Goal: Task Accomplishment & Management: Manage account settings

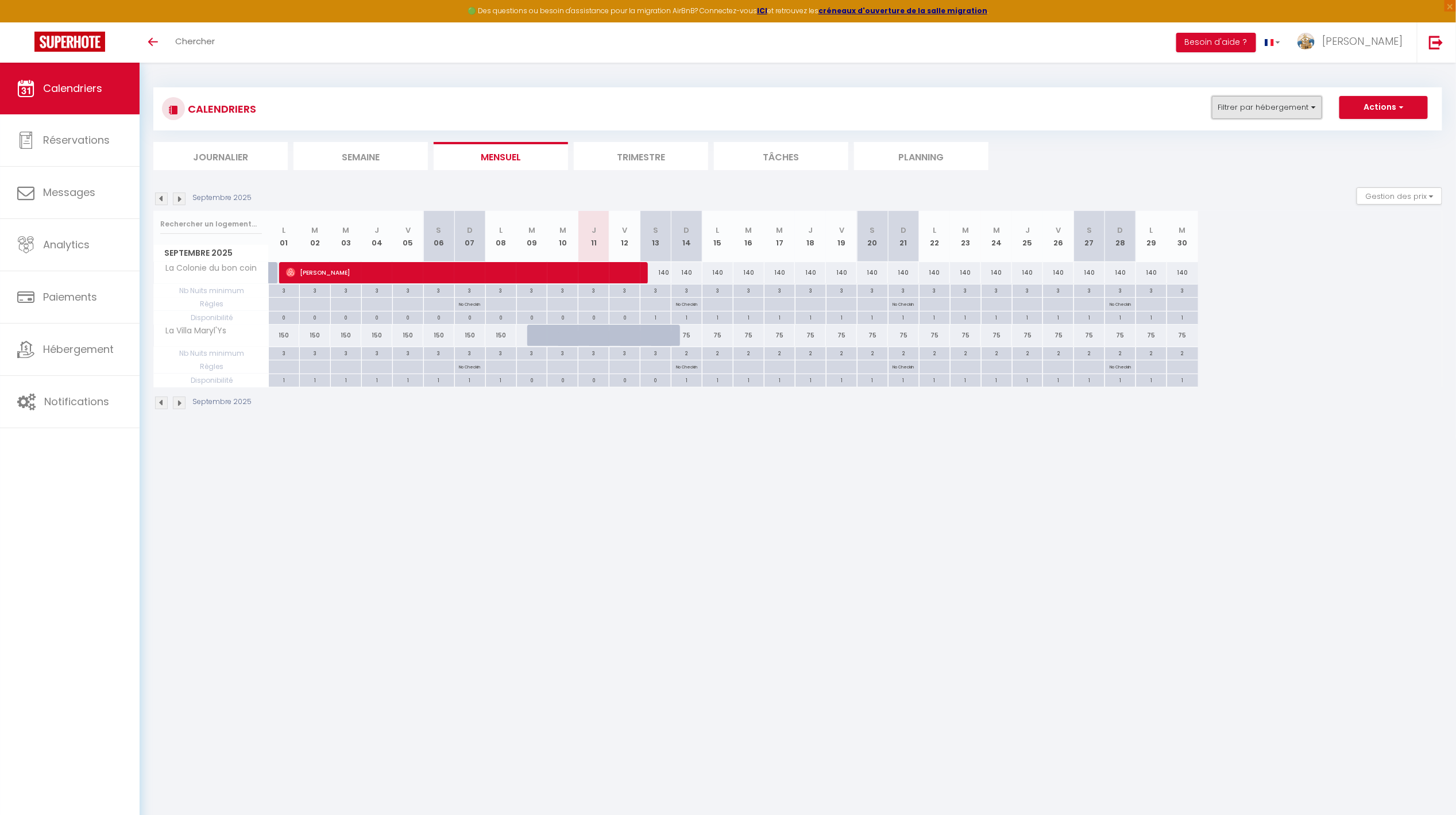
click at [1273, 109] on button "Filtrer par hébergement" at bounding box center [1266, 107] width 110 height 23
click at [1279, 244] on input "Ker hent Armor" at bounding box center [1302, 247] width 144 height 12
checkbox input "true"
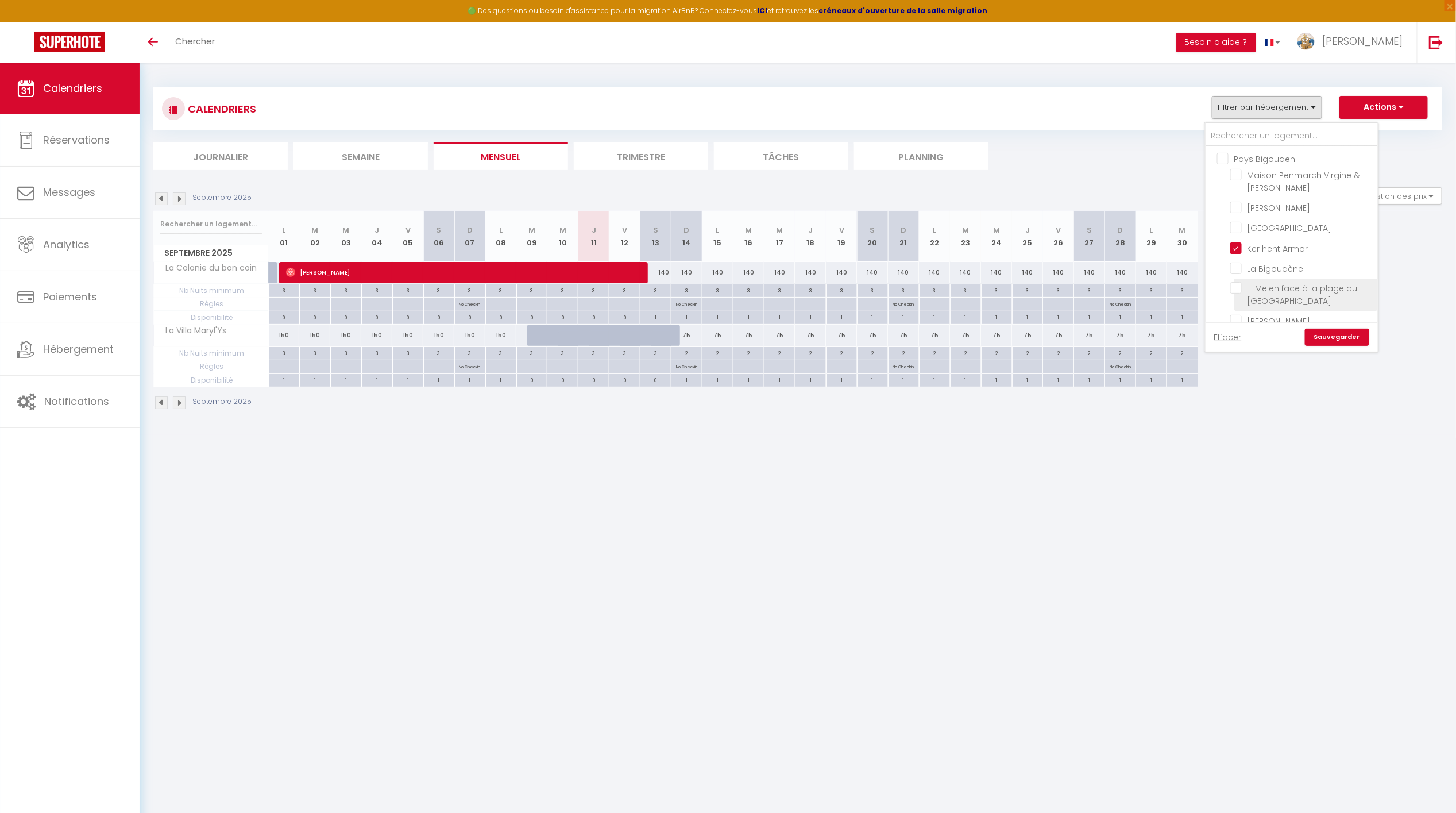
checkbox input "false"
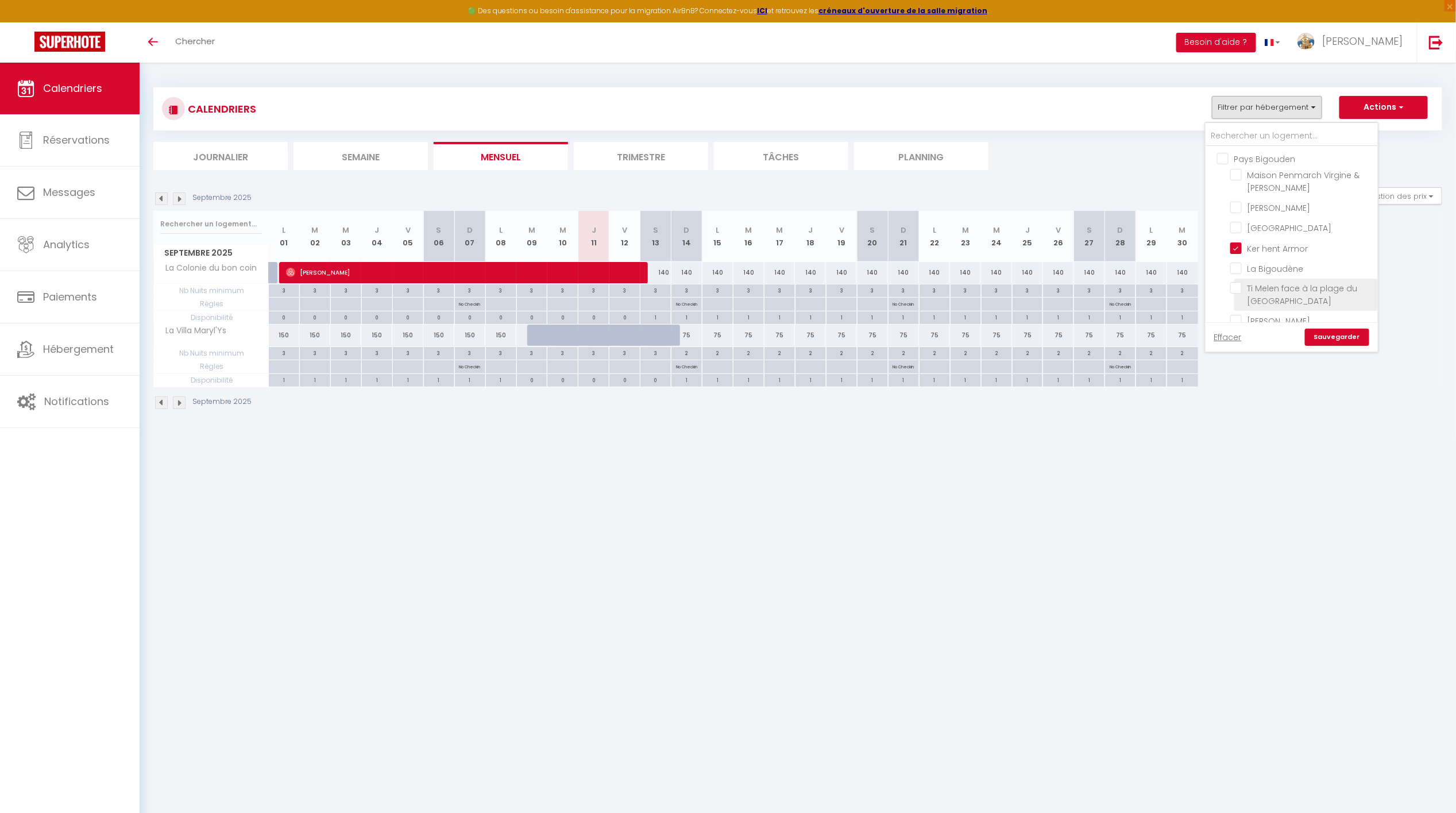
checkbox input "false"
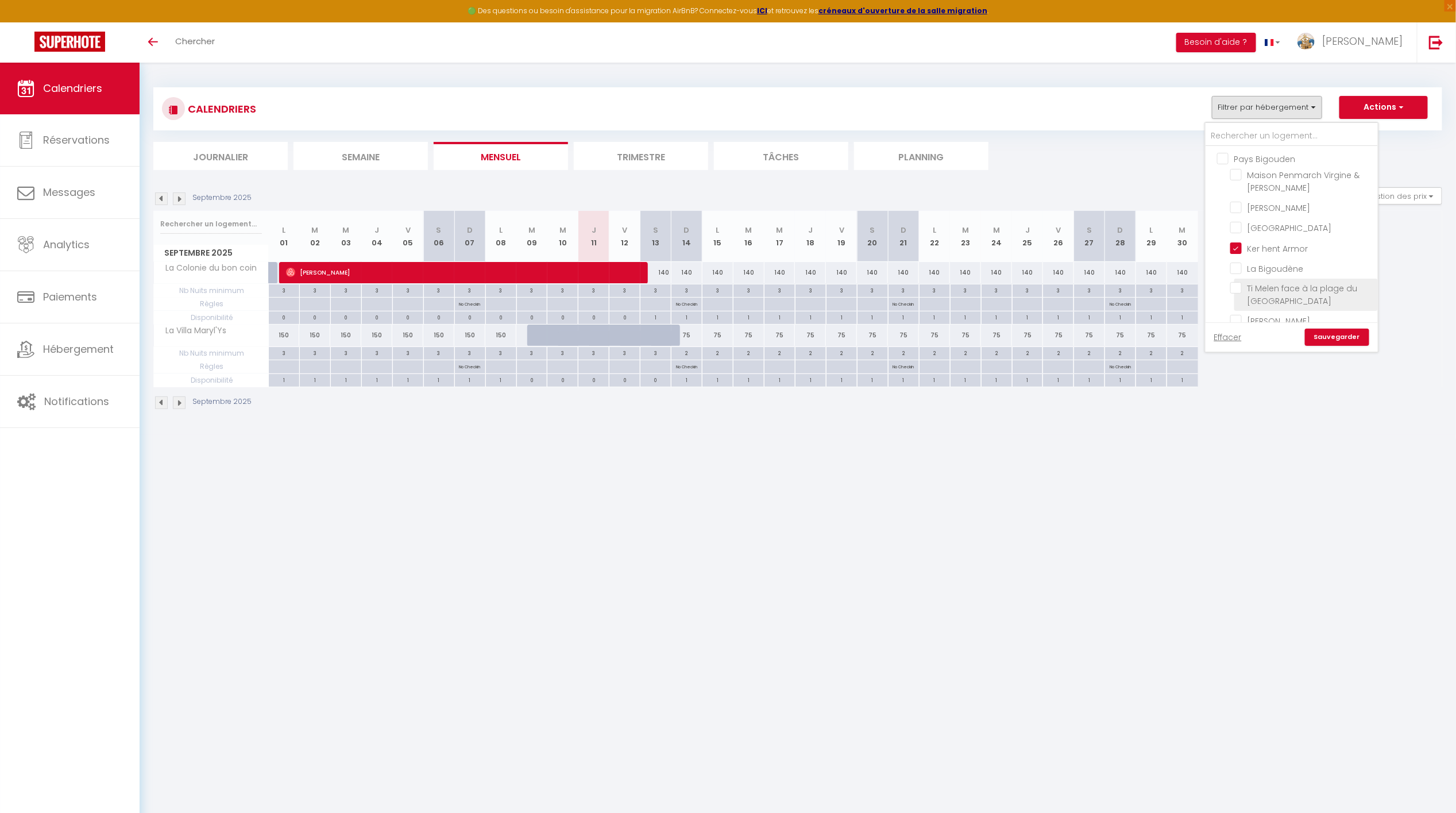
checkbox input "false"
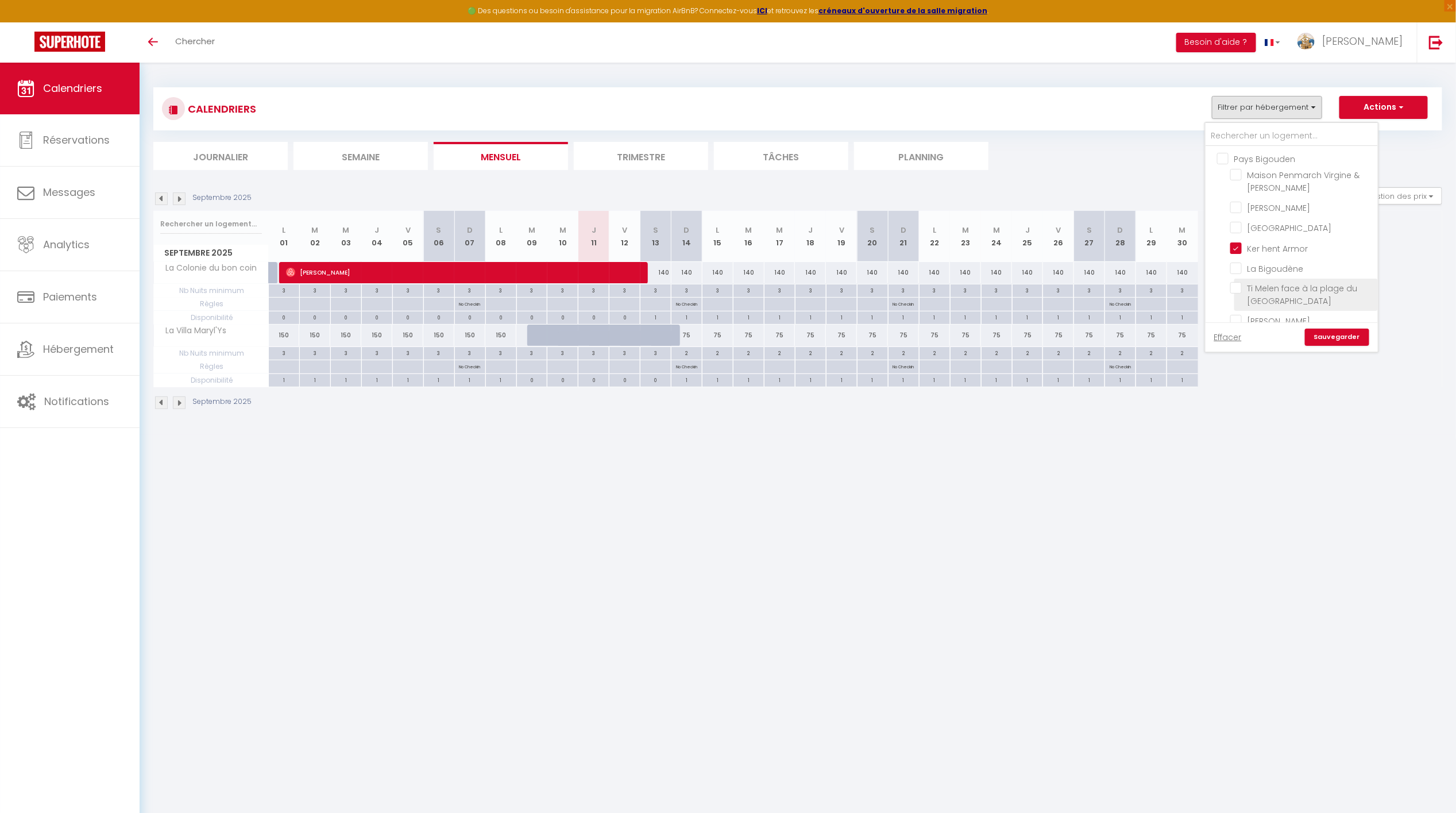
checkbox input "false"
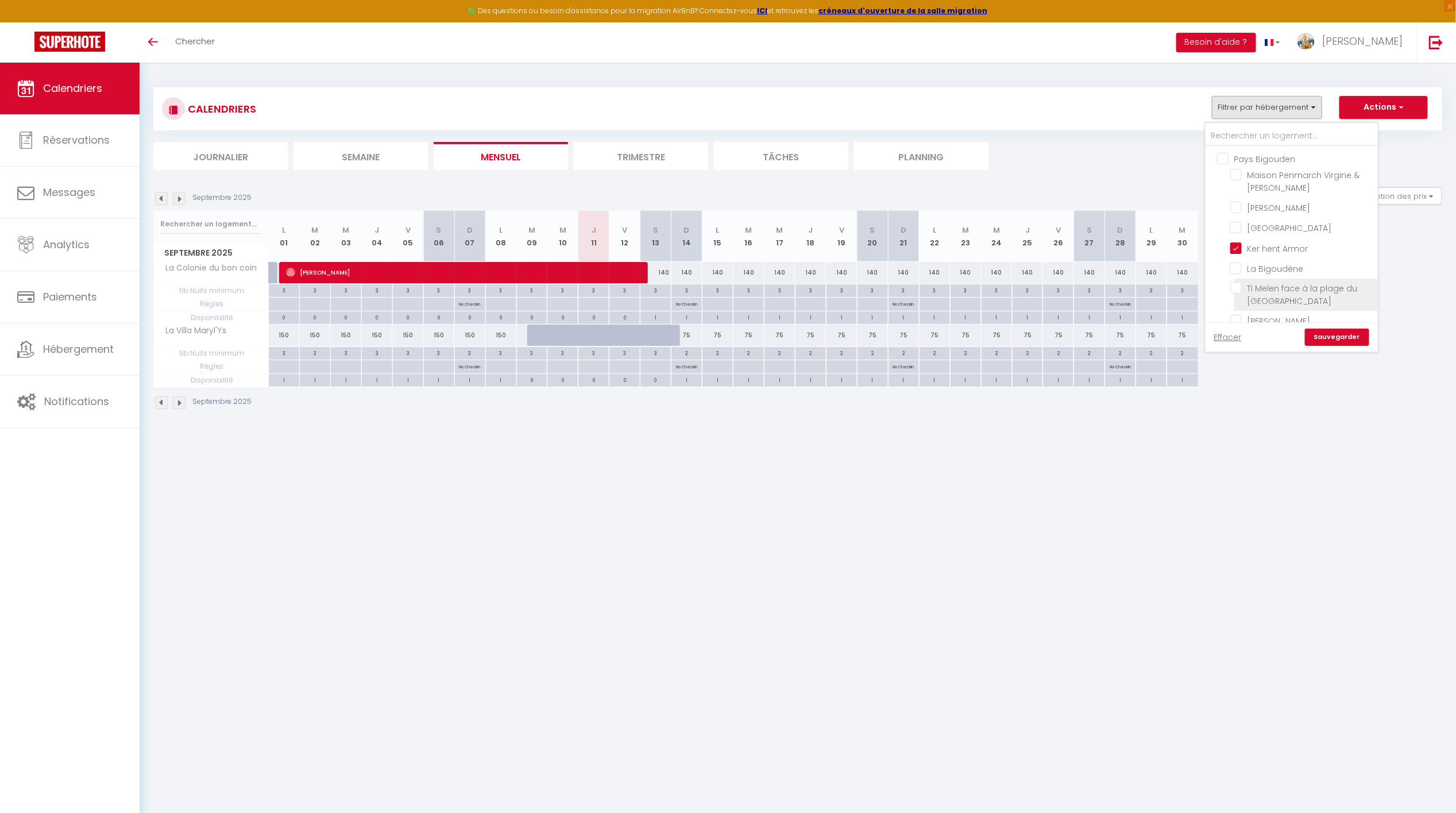
checkbox input "false"
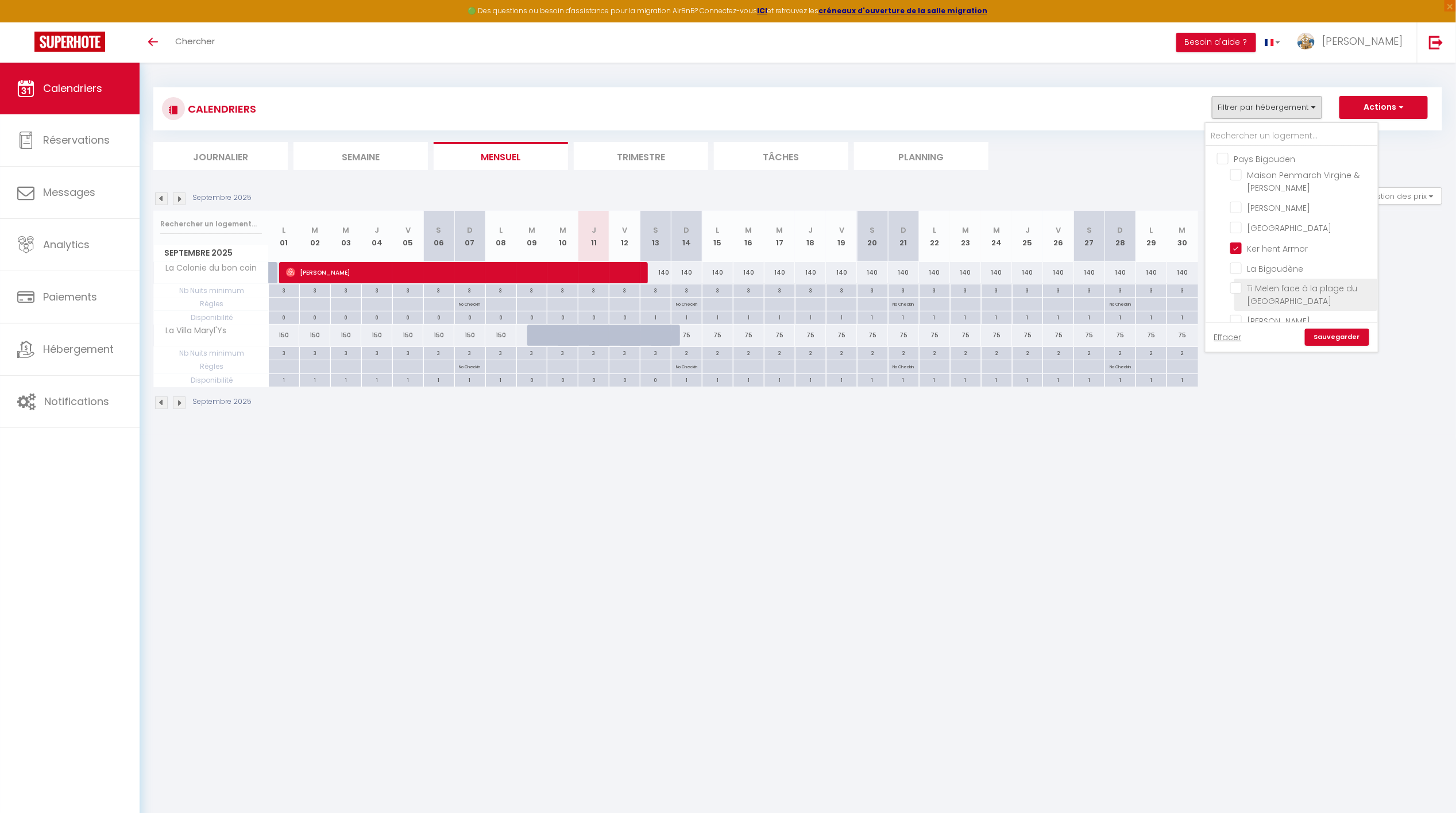
checkbox input "false"
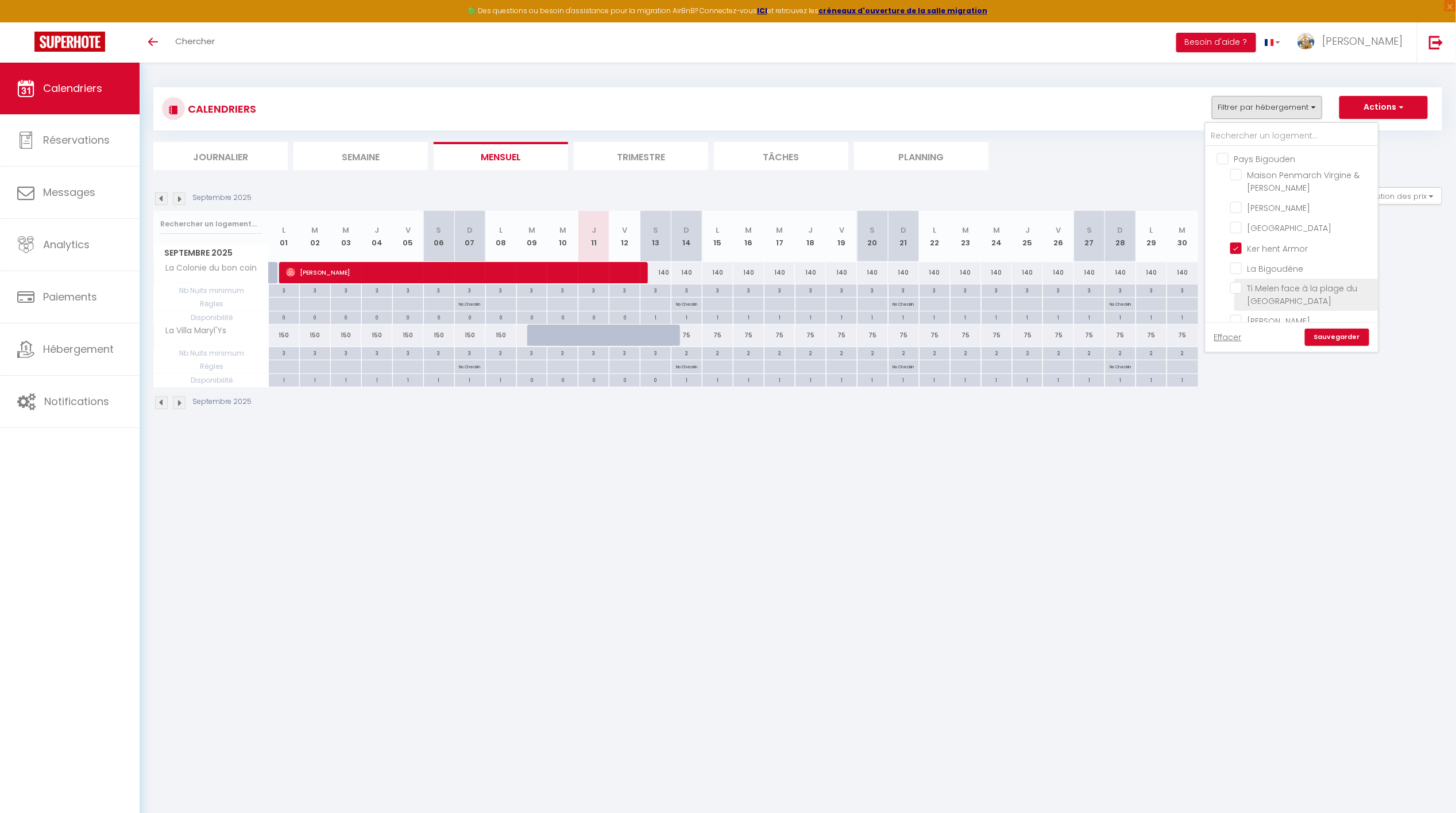
checkbox input "false"
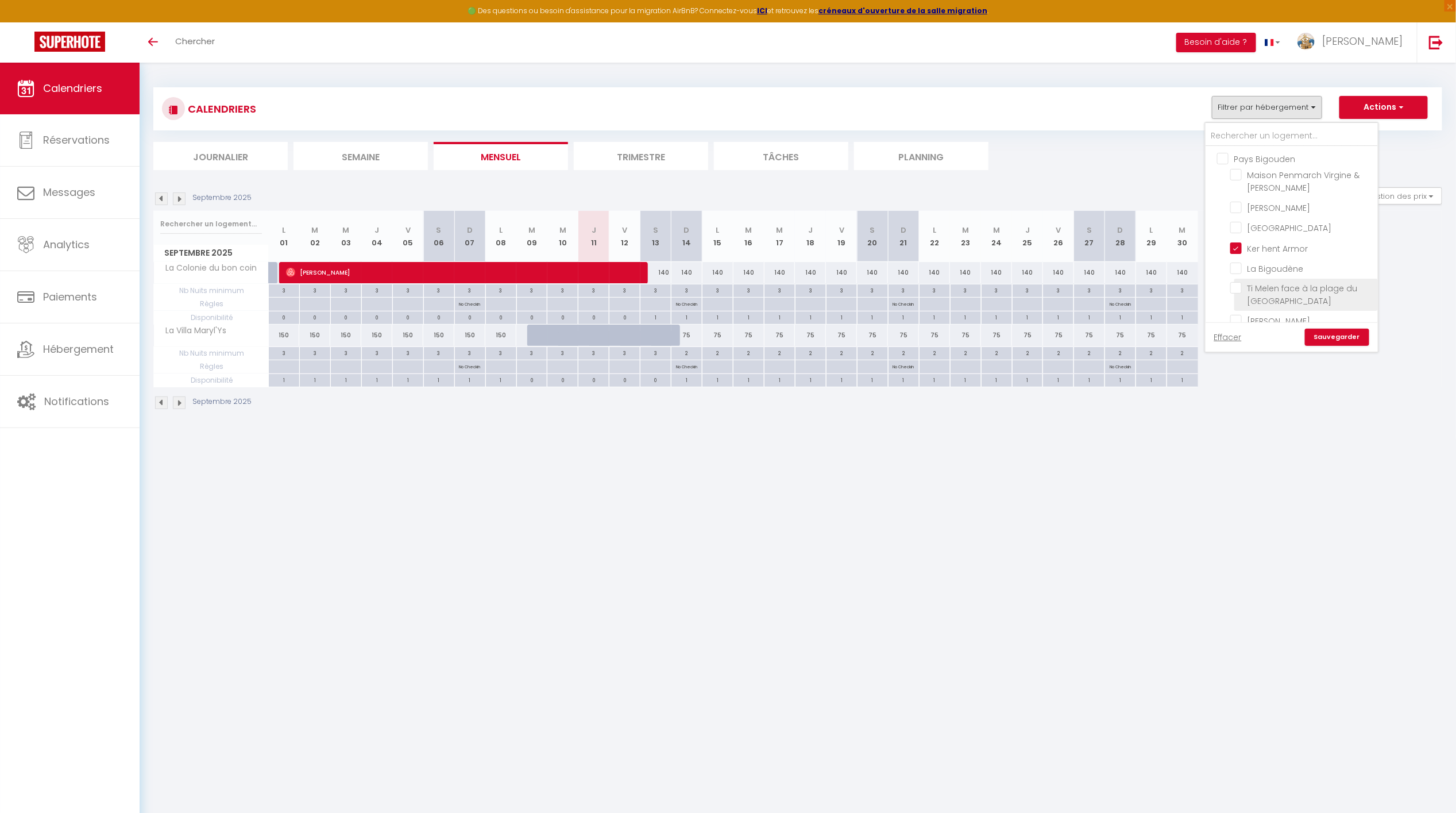
checkbox input "false"
checkbox input "true"
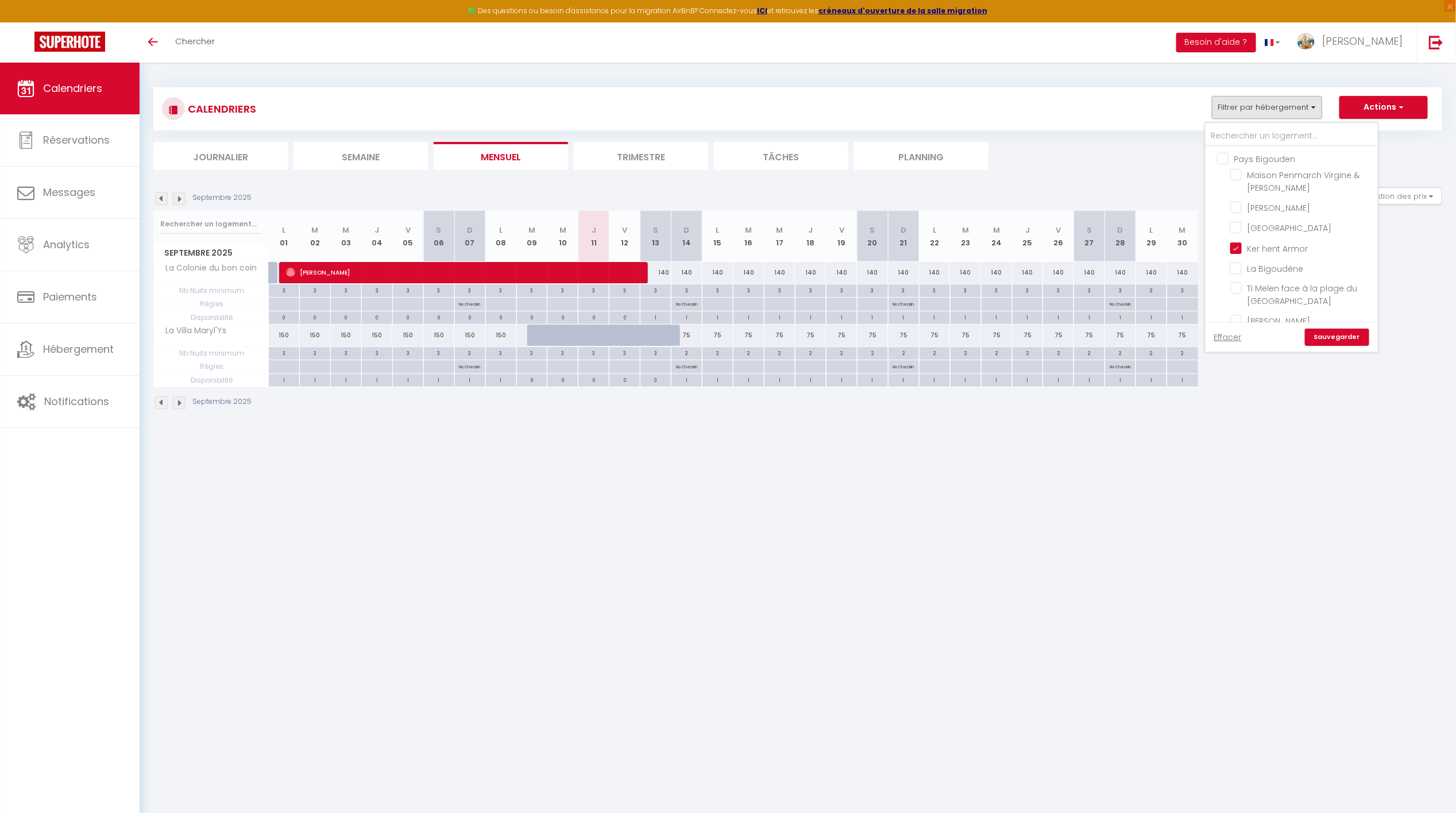
click at [1337, 338] on link "Sauvegarder" at bounding box center [1337, 337] width 64 height 17
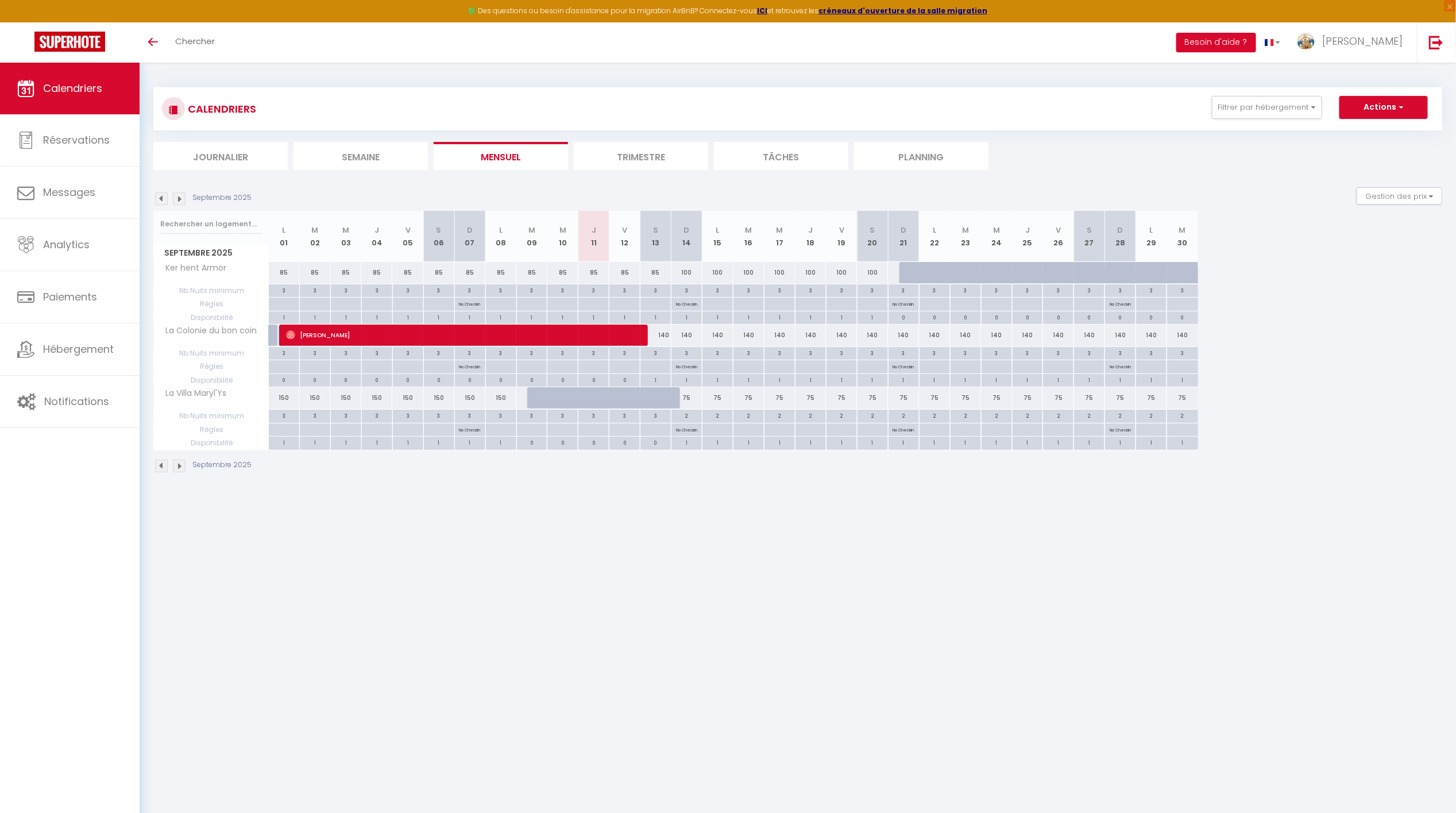
click at [159, 199] on img at bounding box center [161, 199] width 12 height 12
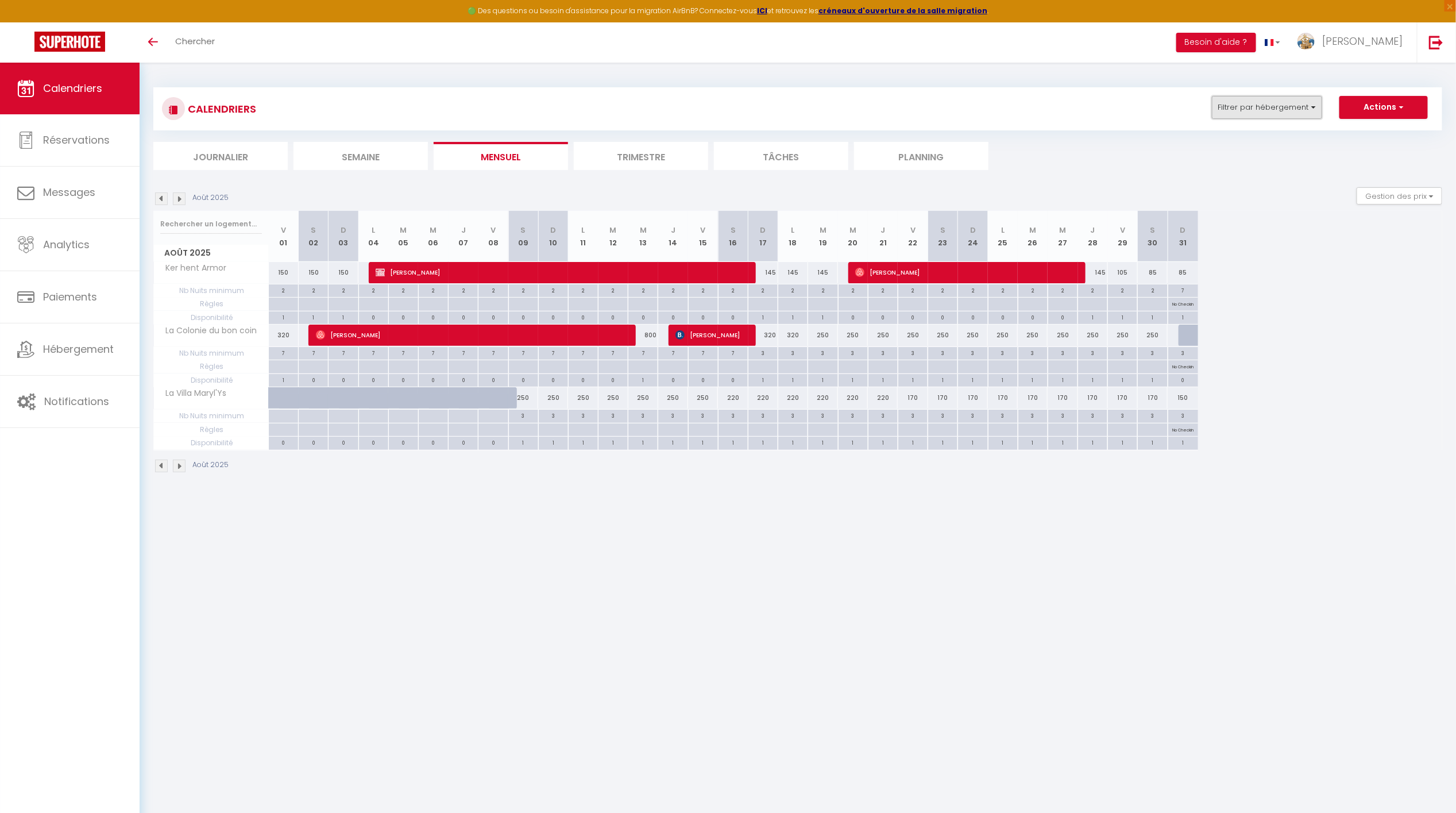
click at [1282, 110] on button "Filtrer par hébergement" at bounding box center [1266, 107] width 110 height 23
click at [1239, 244] on input "Ker hent Armor" at bounding box center [1302, 247] width 144 height 12
checkbox input "false"
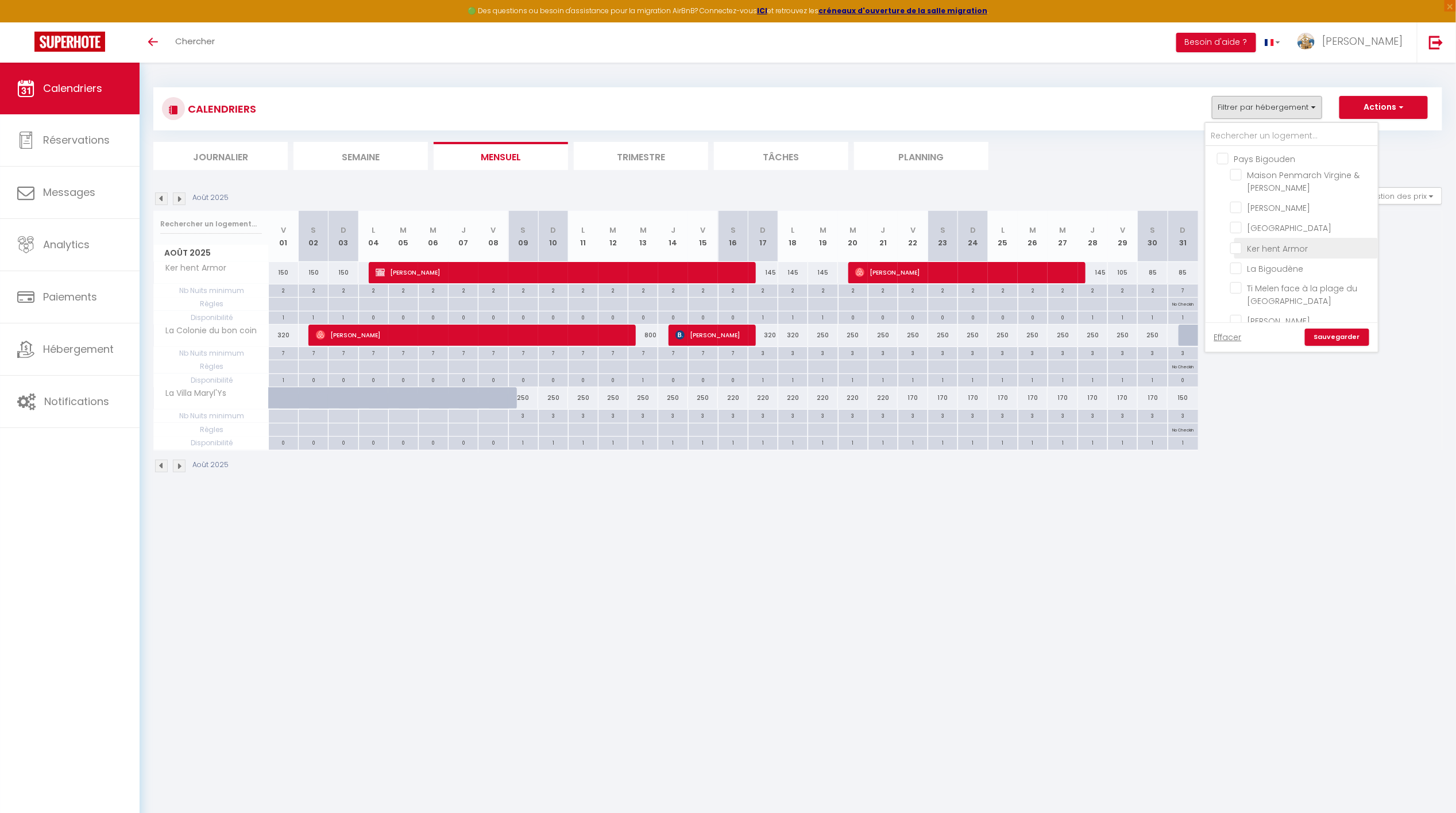
checkbox input "false"
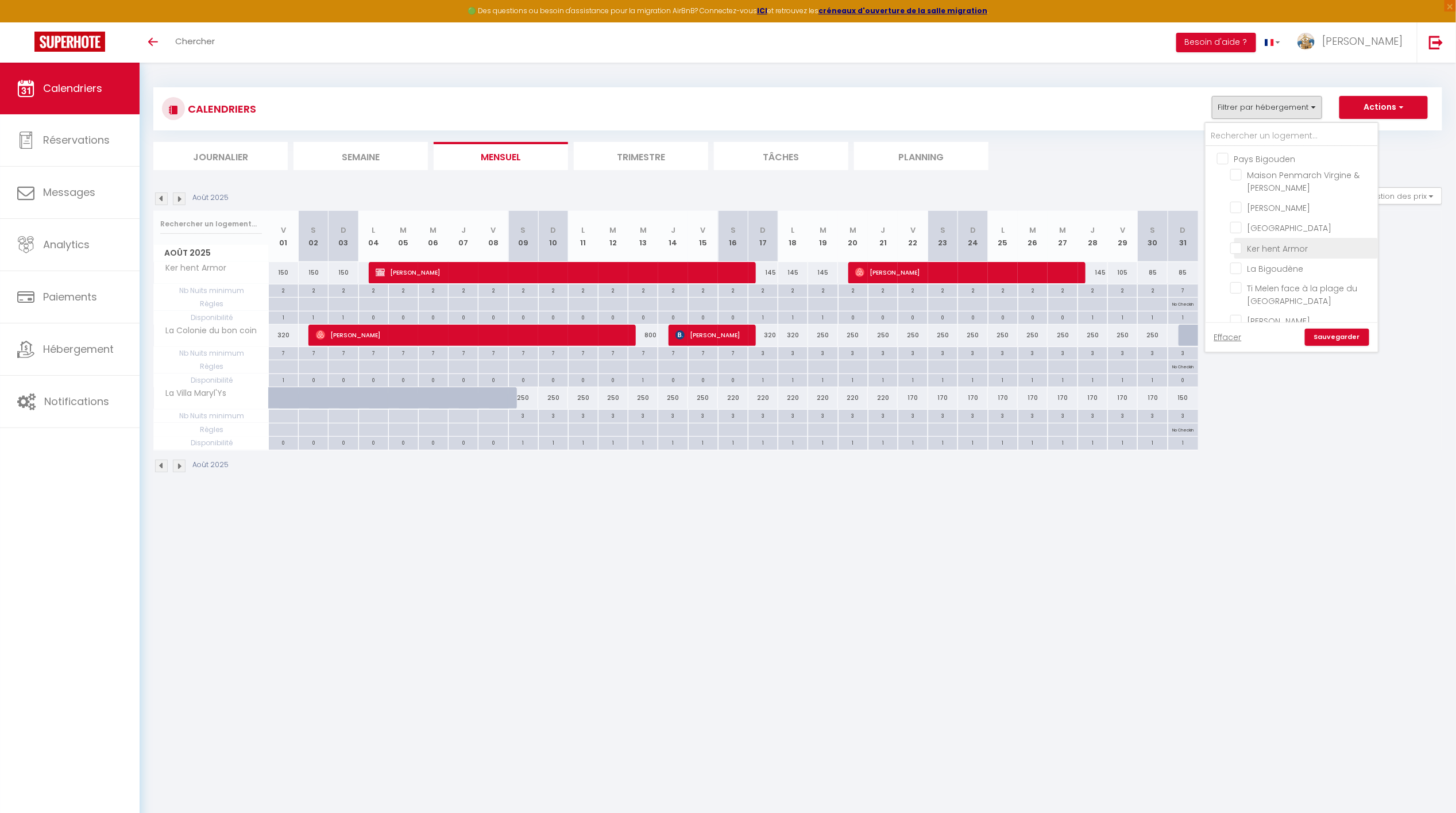
checkbox input "false"
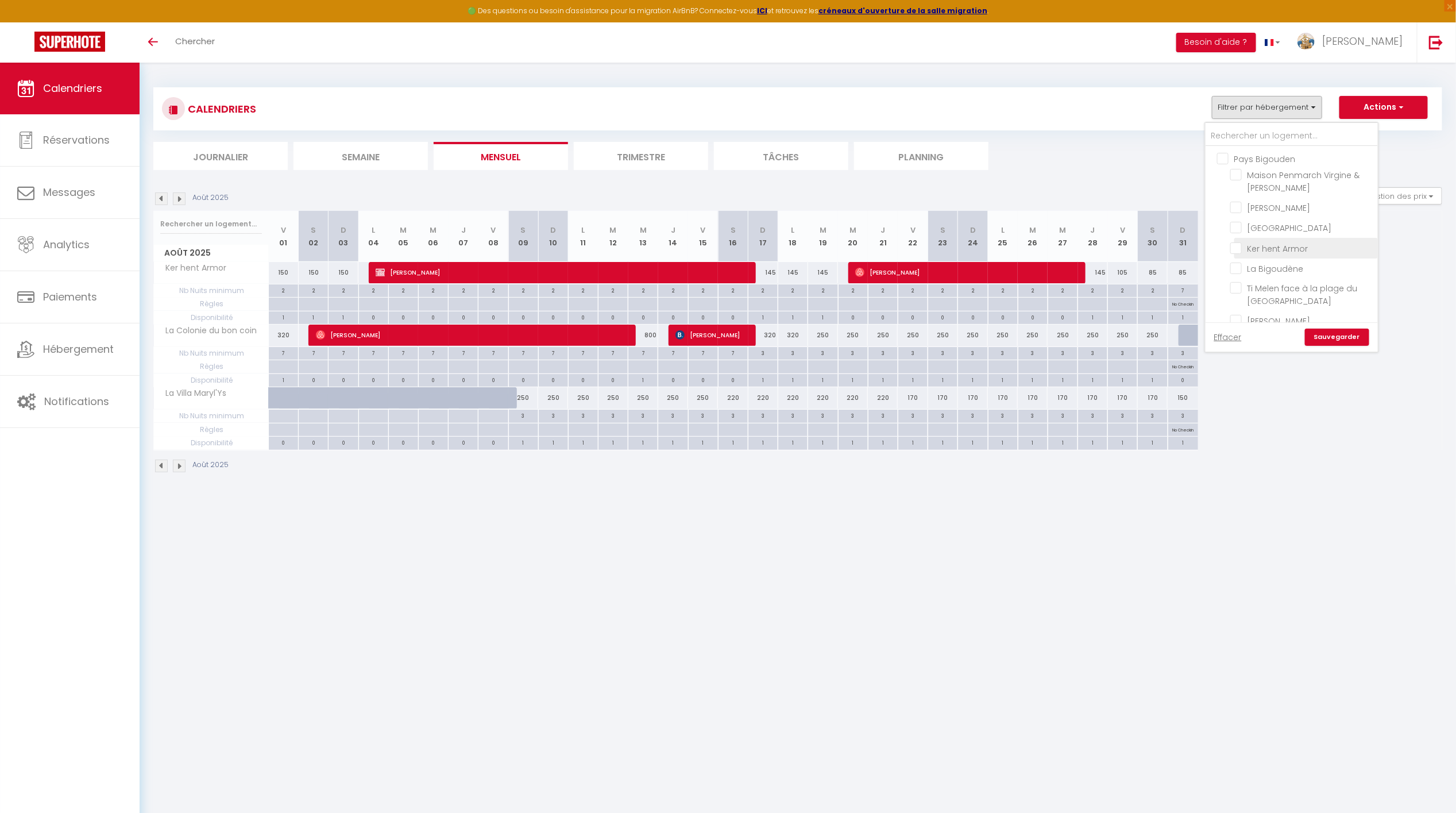
checkbox input "false"
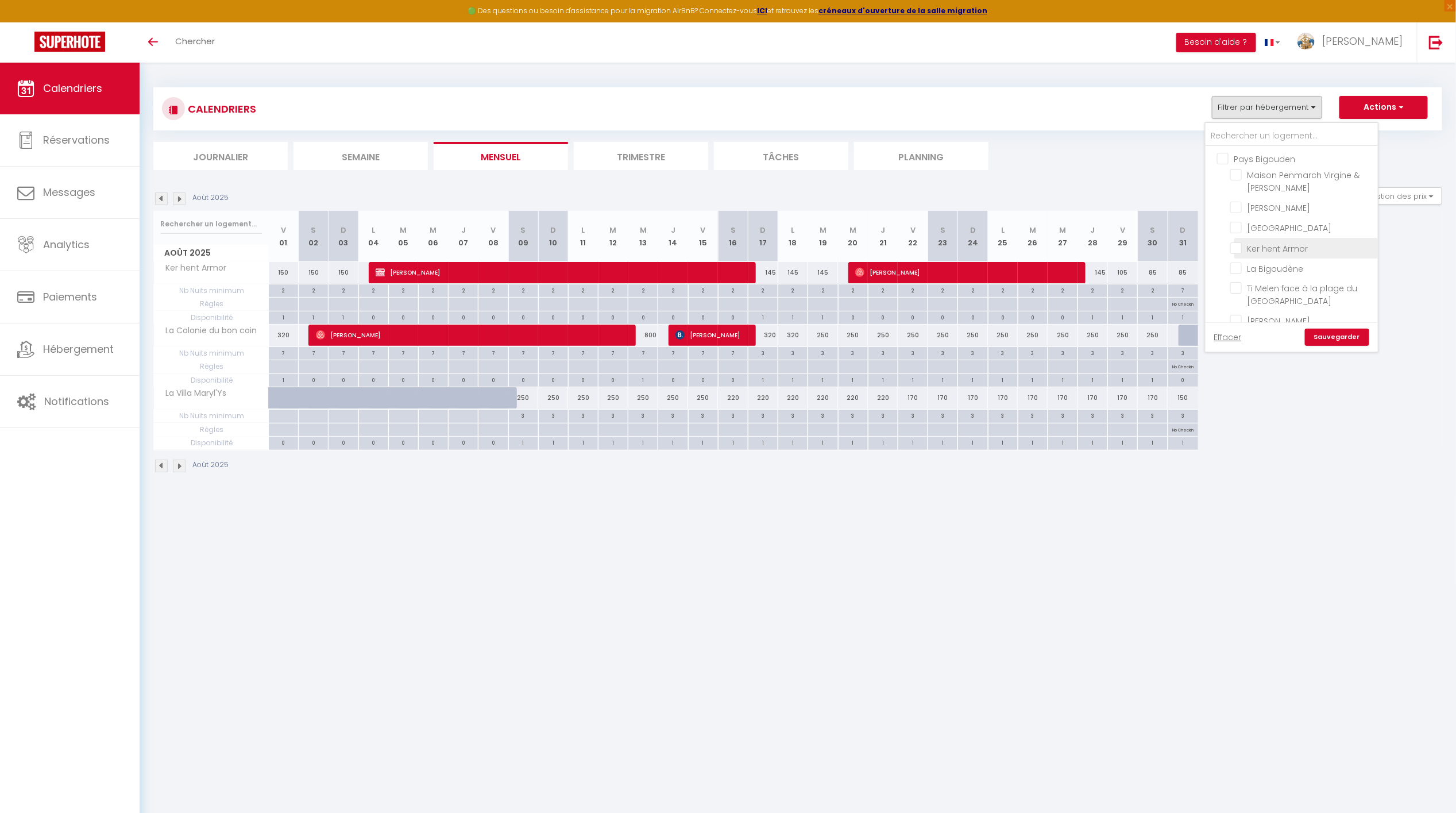
checkbox input "false"
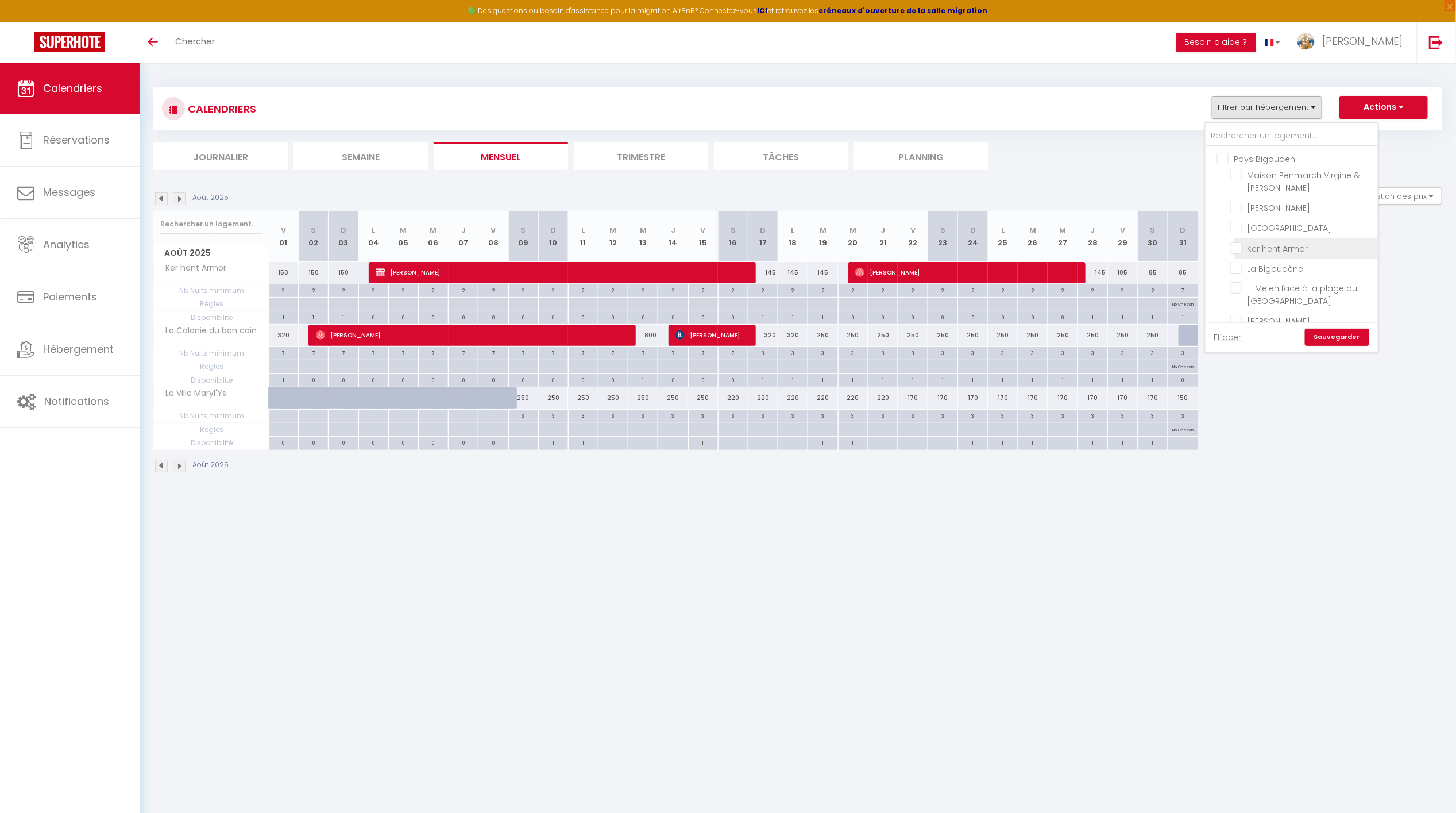
checkbox input "false"
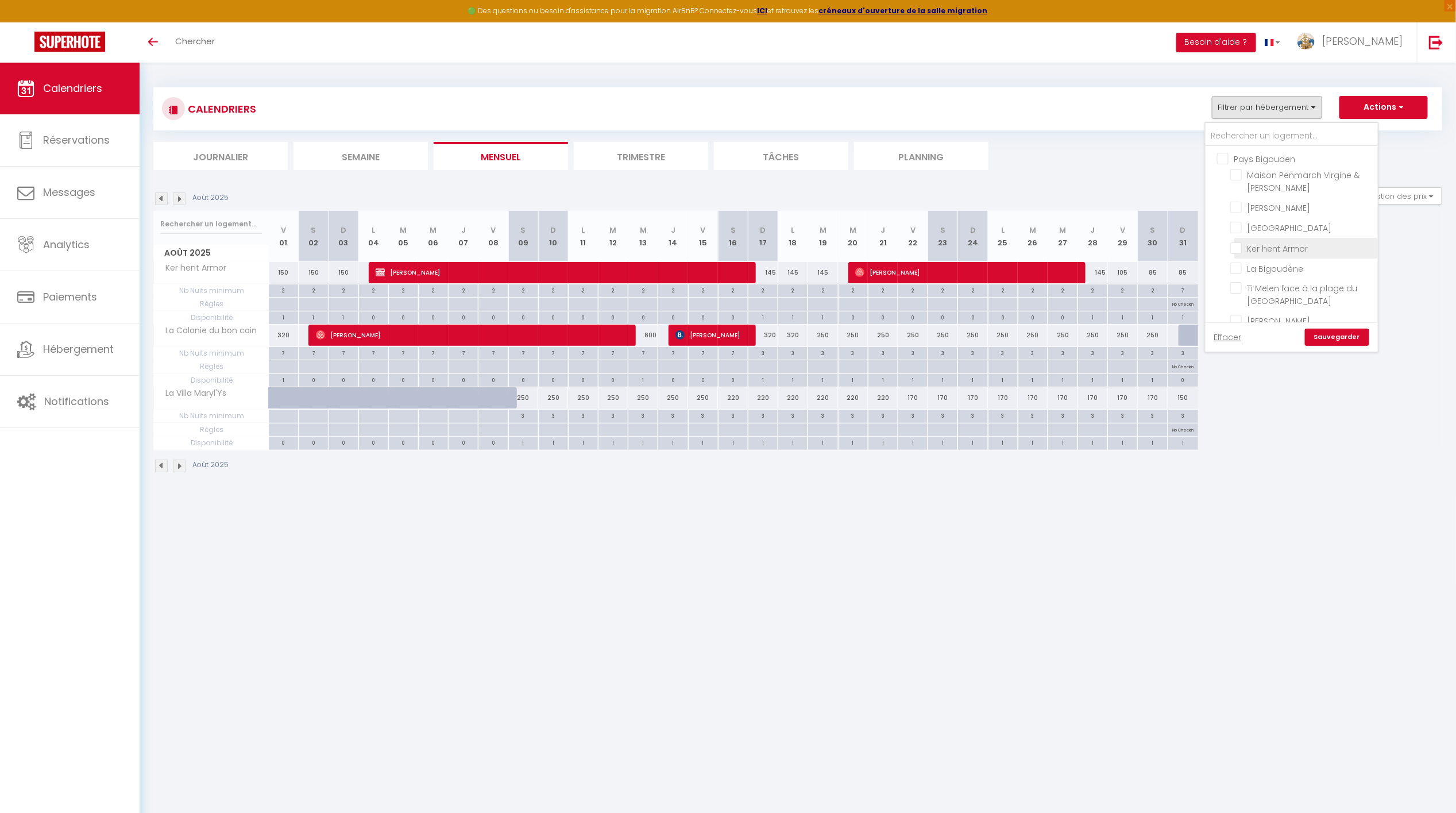
checkbox input "false"
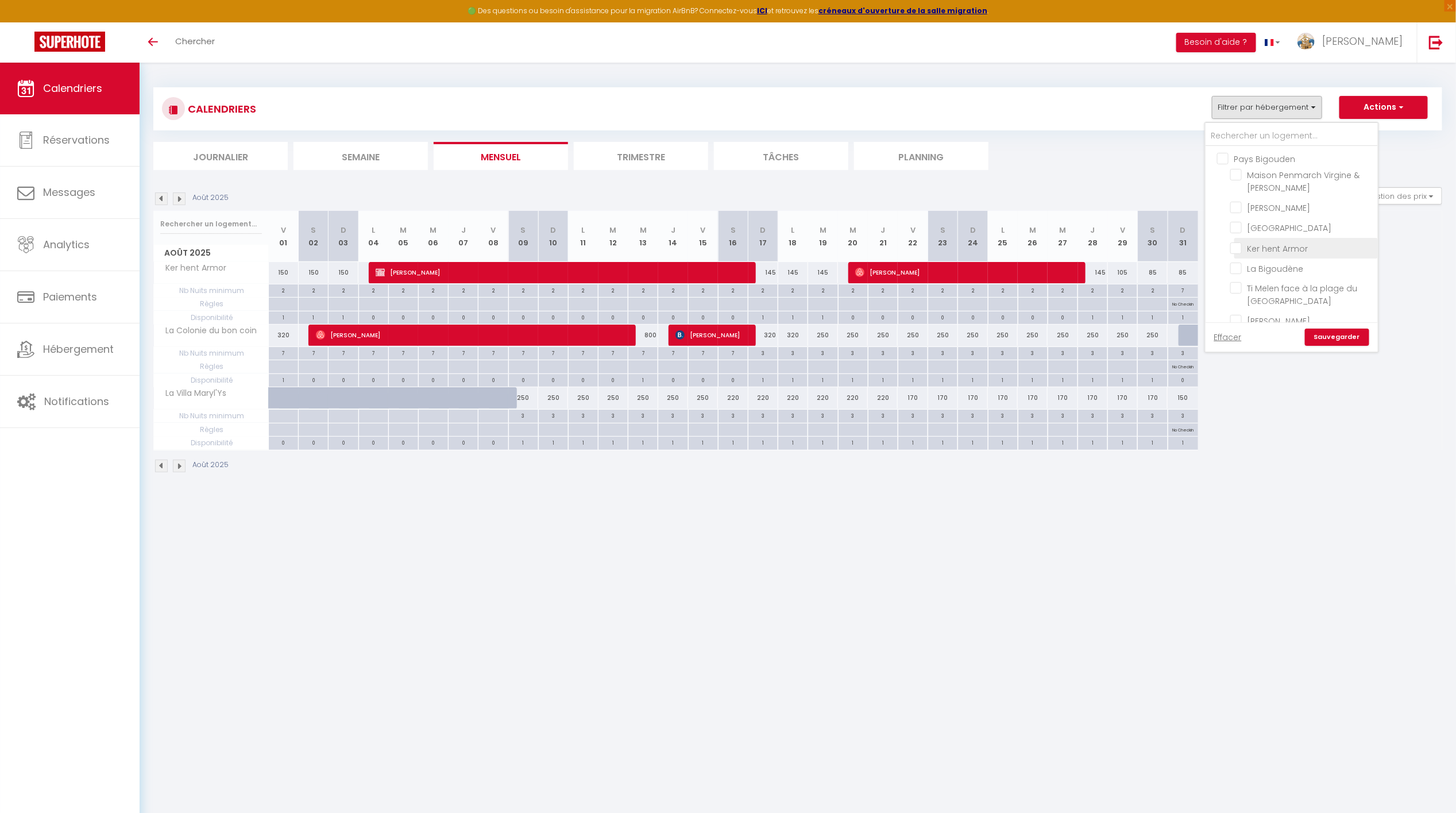
checkbox input "false"
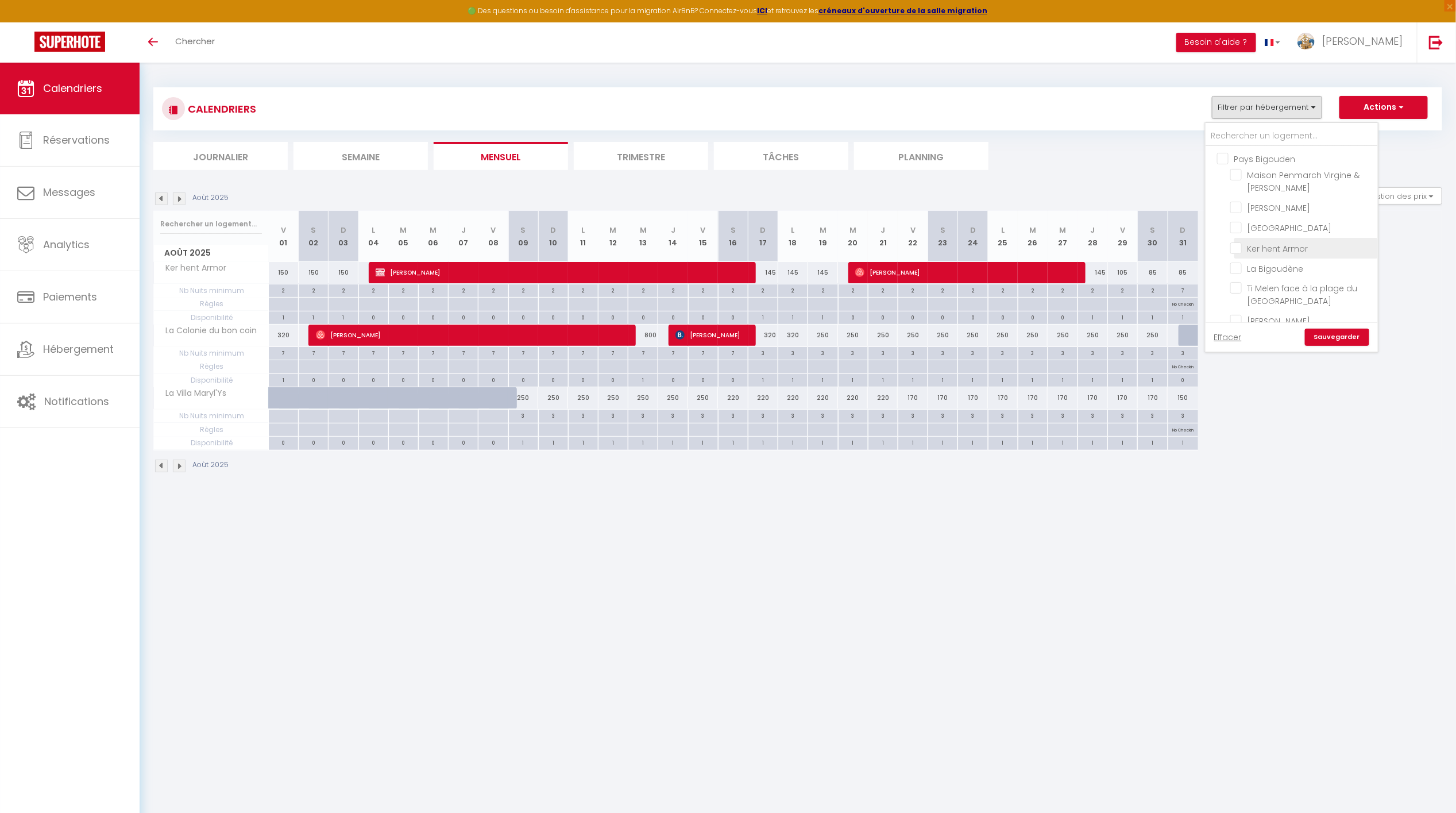
checkbox input "false"
click at [1251, 270] on input "La Bigoudène" at bounding box center [1302, 268] width 144 height 12
checkbox input "true"
checkbox input "false"
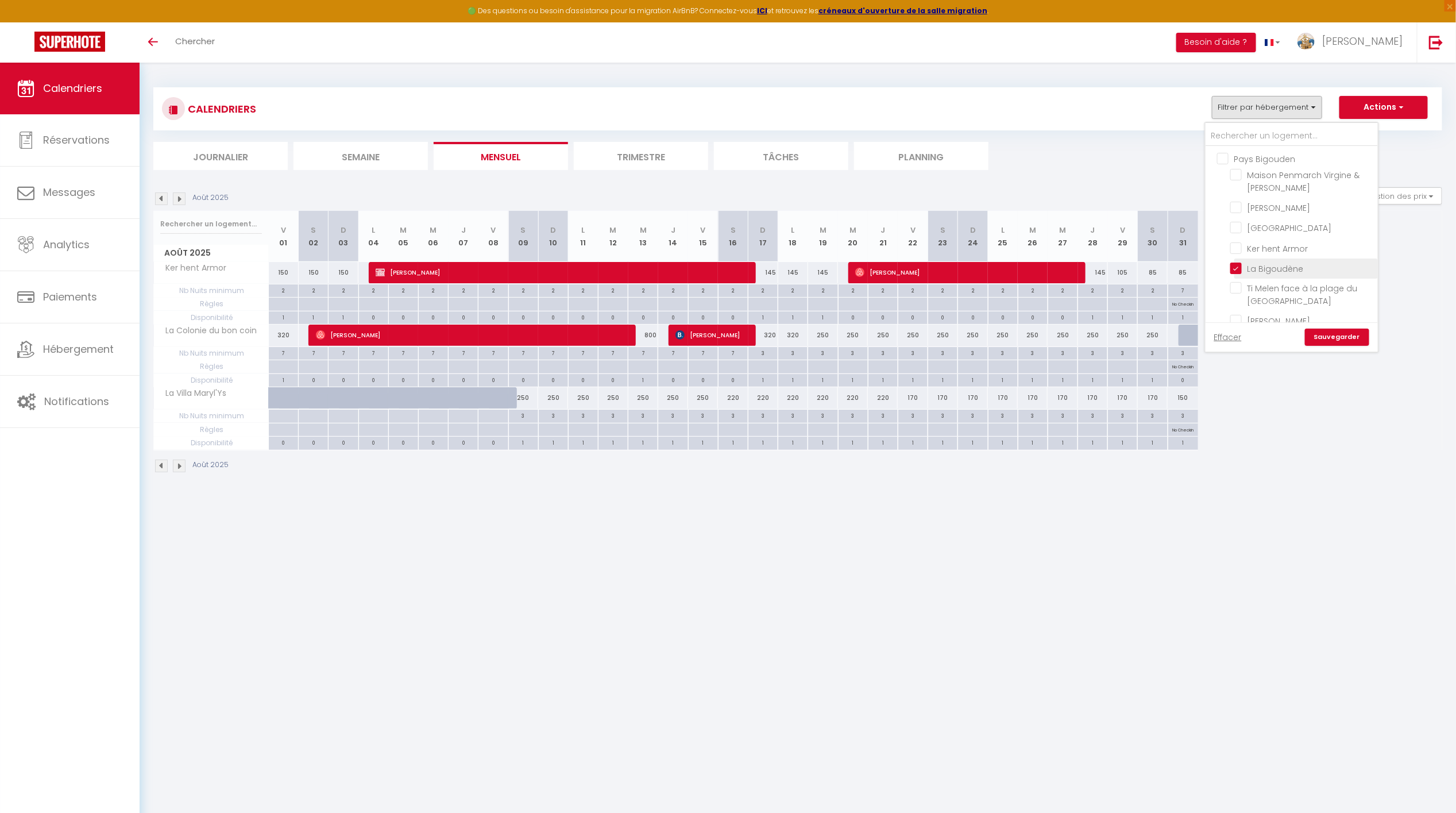
checkbox input "false"
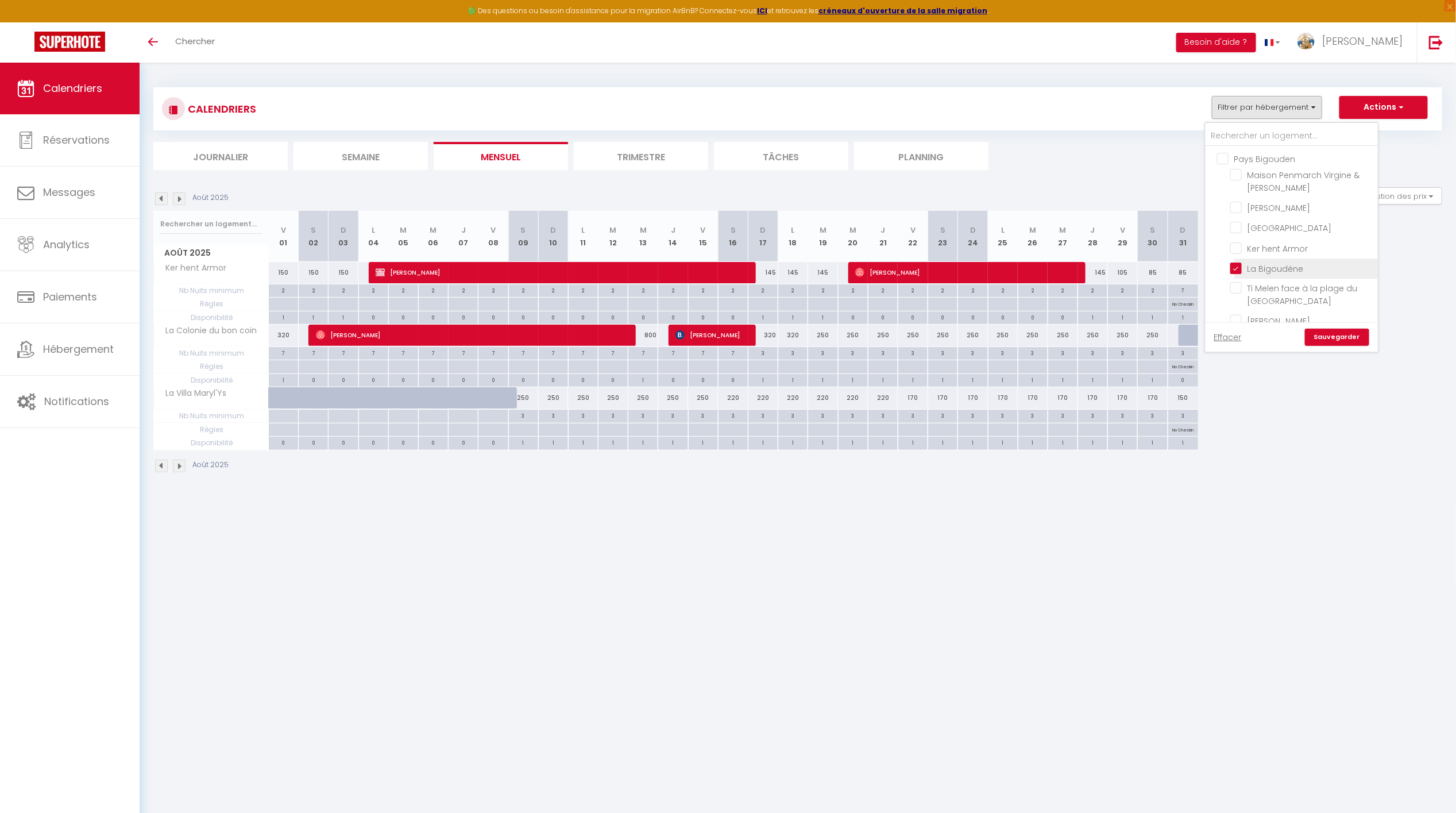
checkbox input "false"
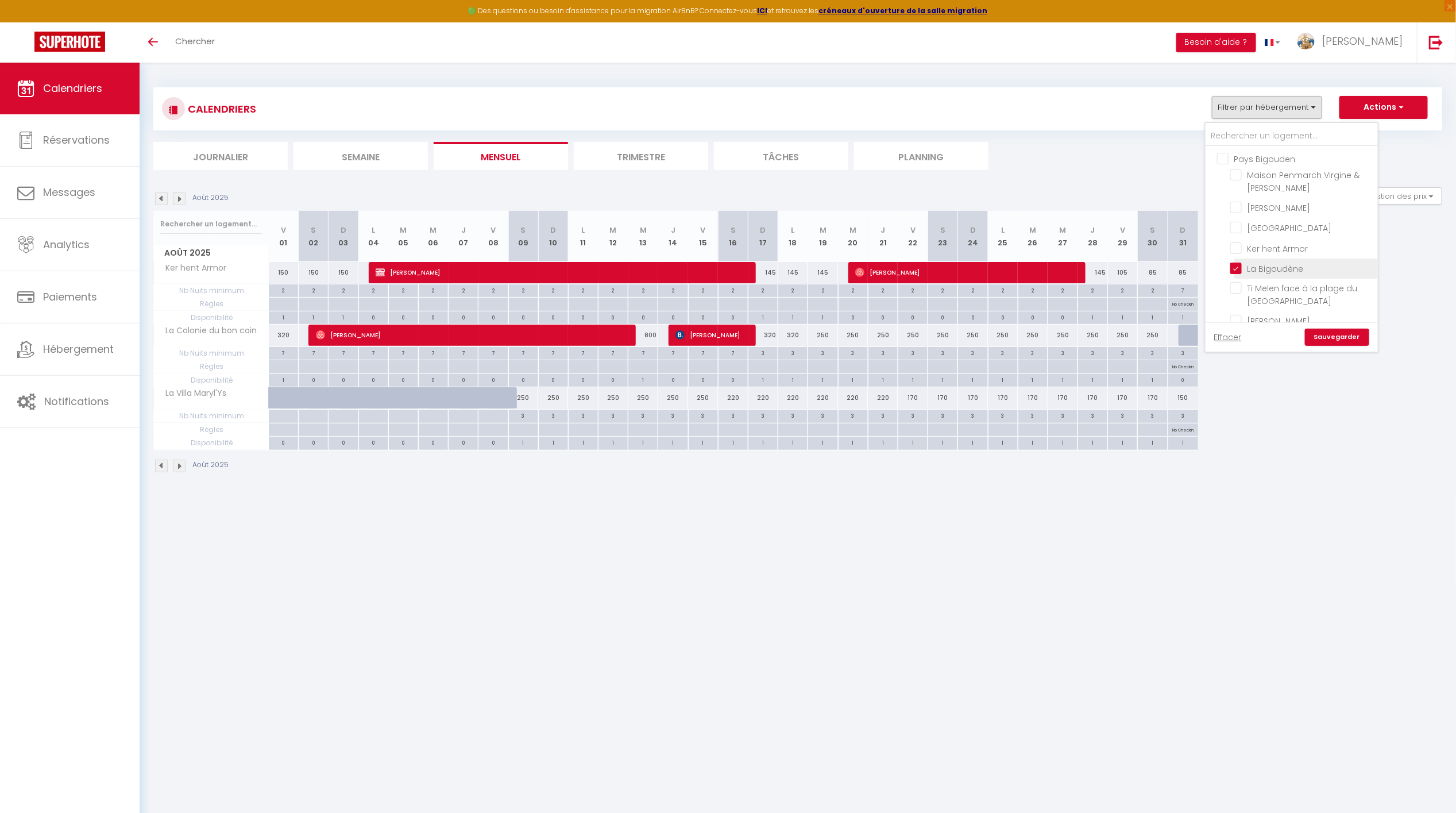
checkbox input "false"
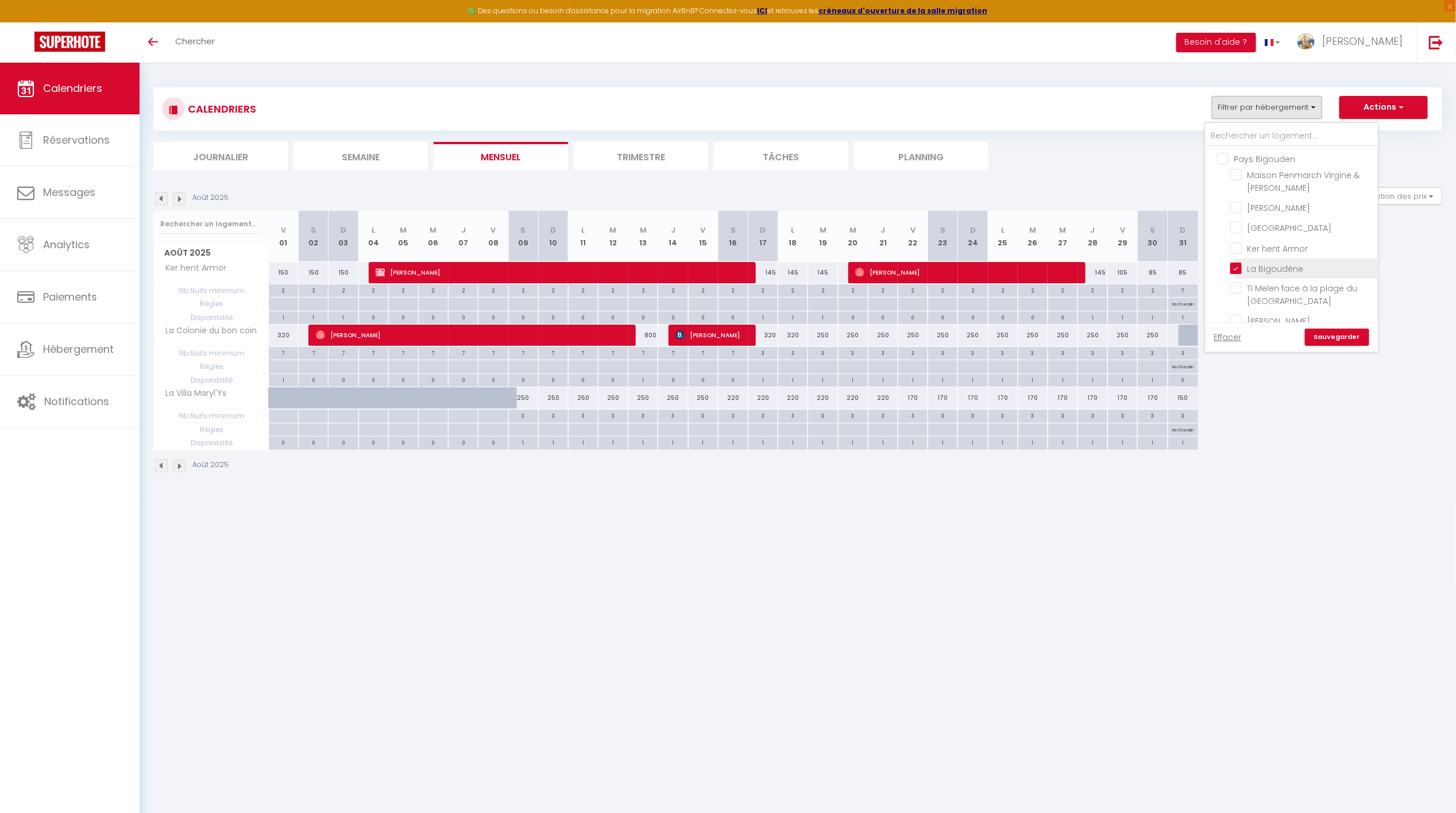
checkbox input "false"
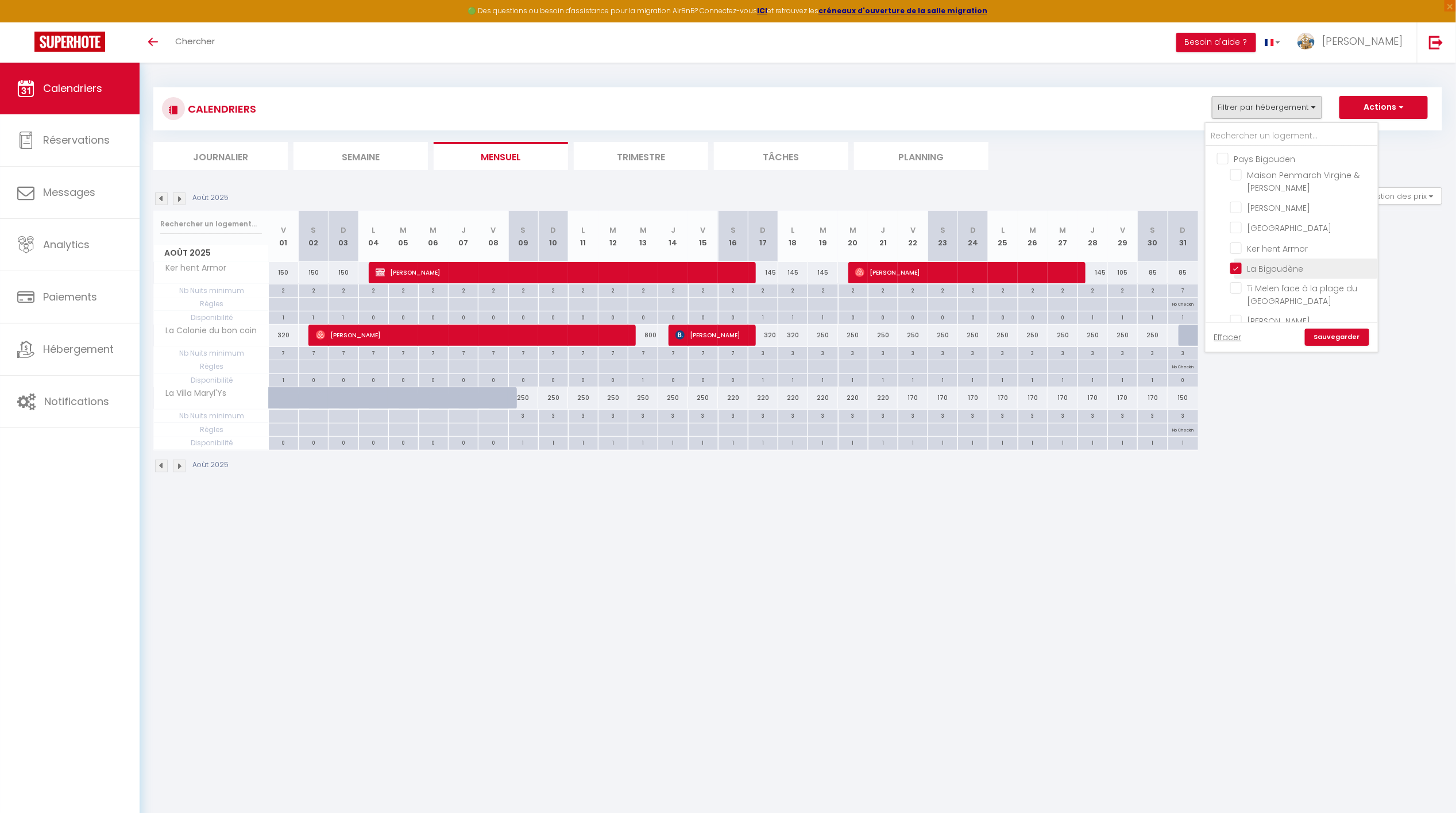
checkbox input "false"
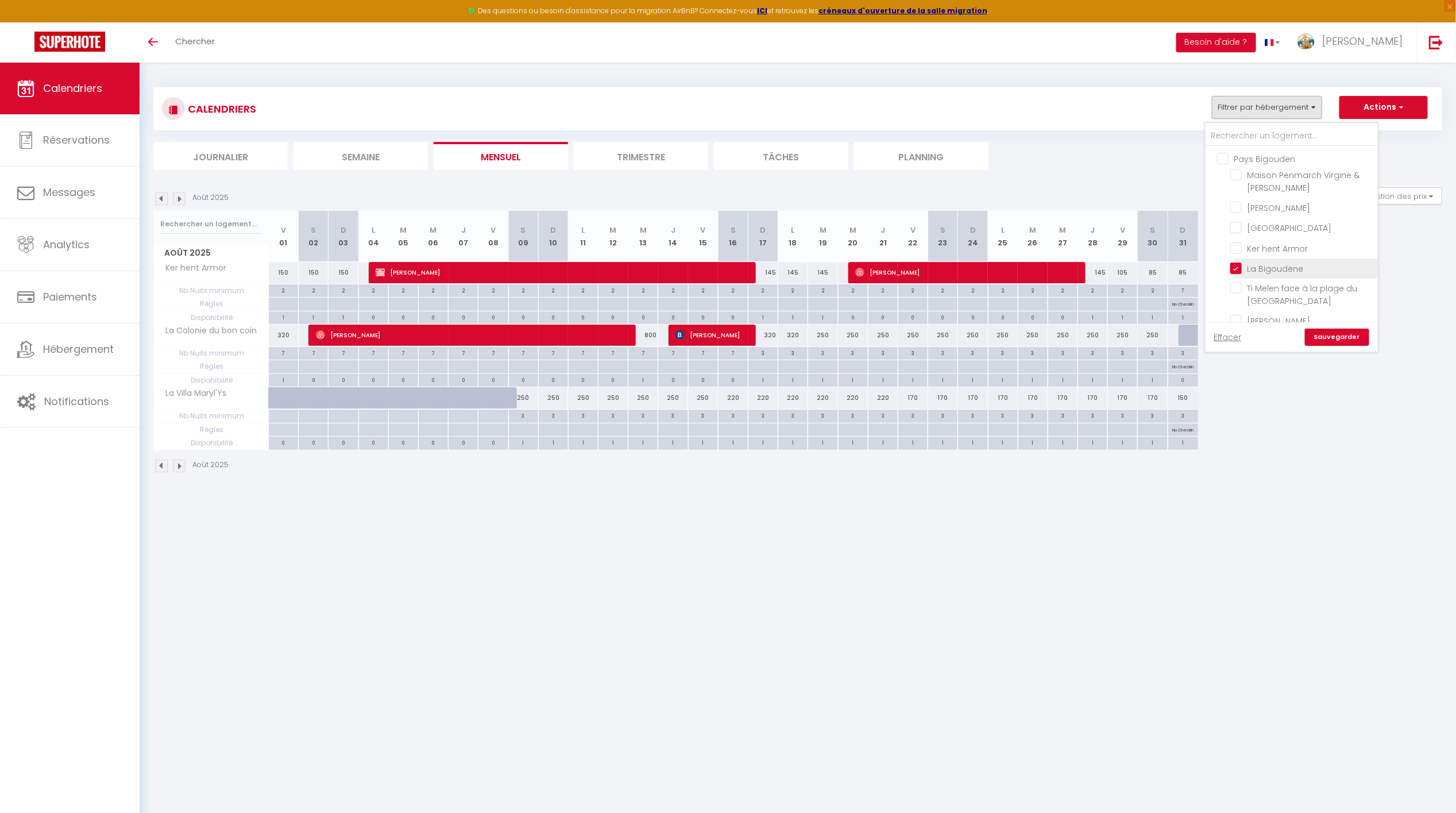
checkbox input "false"
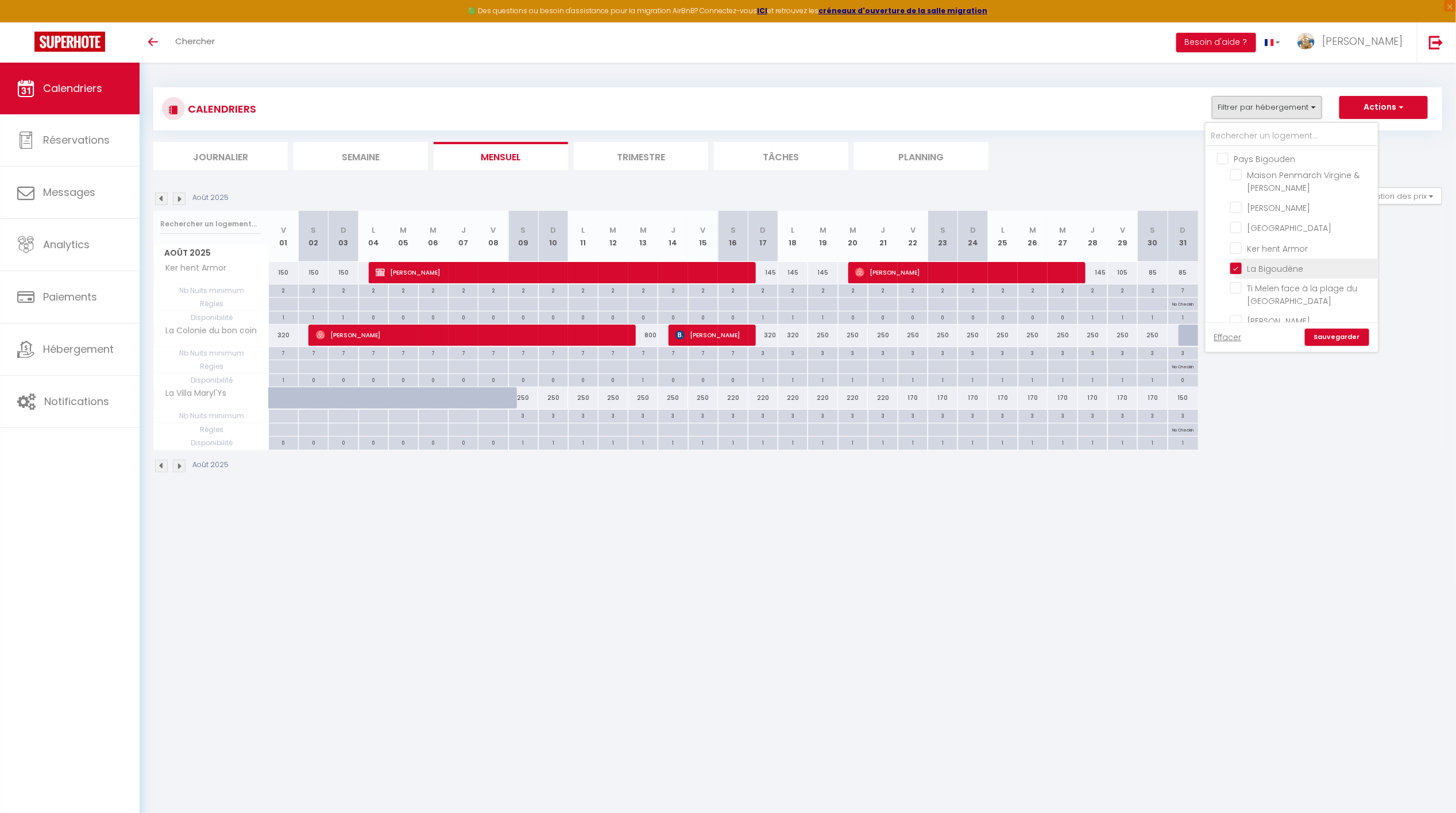
checkbox input "false"
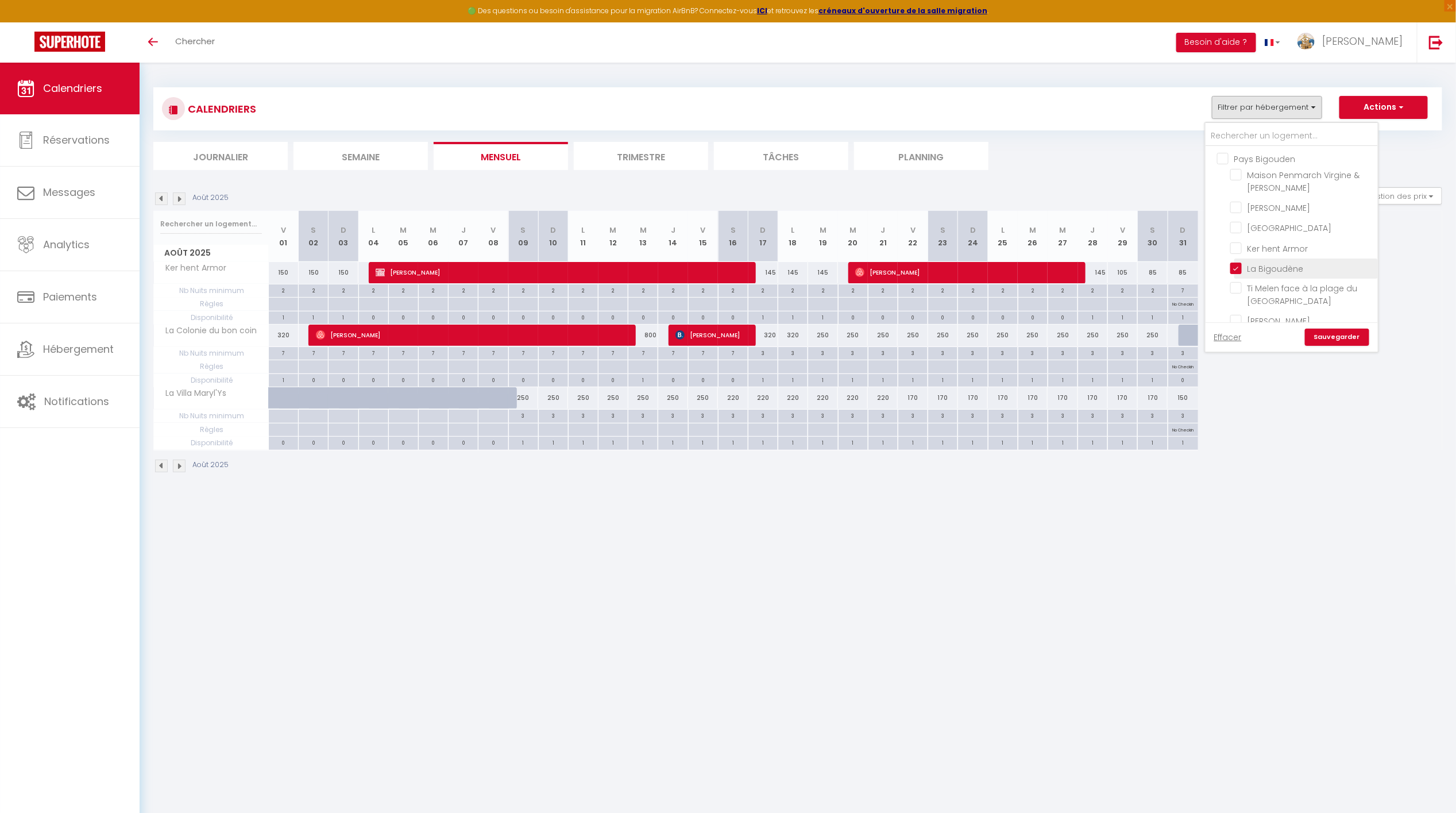
checkbox input "false"
click at [1330, 336] on link "Sauvegarder" at bounding box center [1337, 337] width 64 height 17
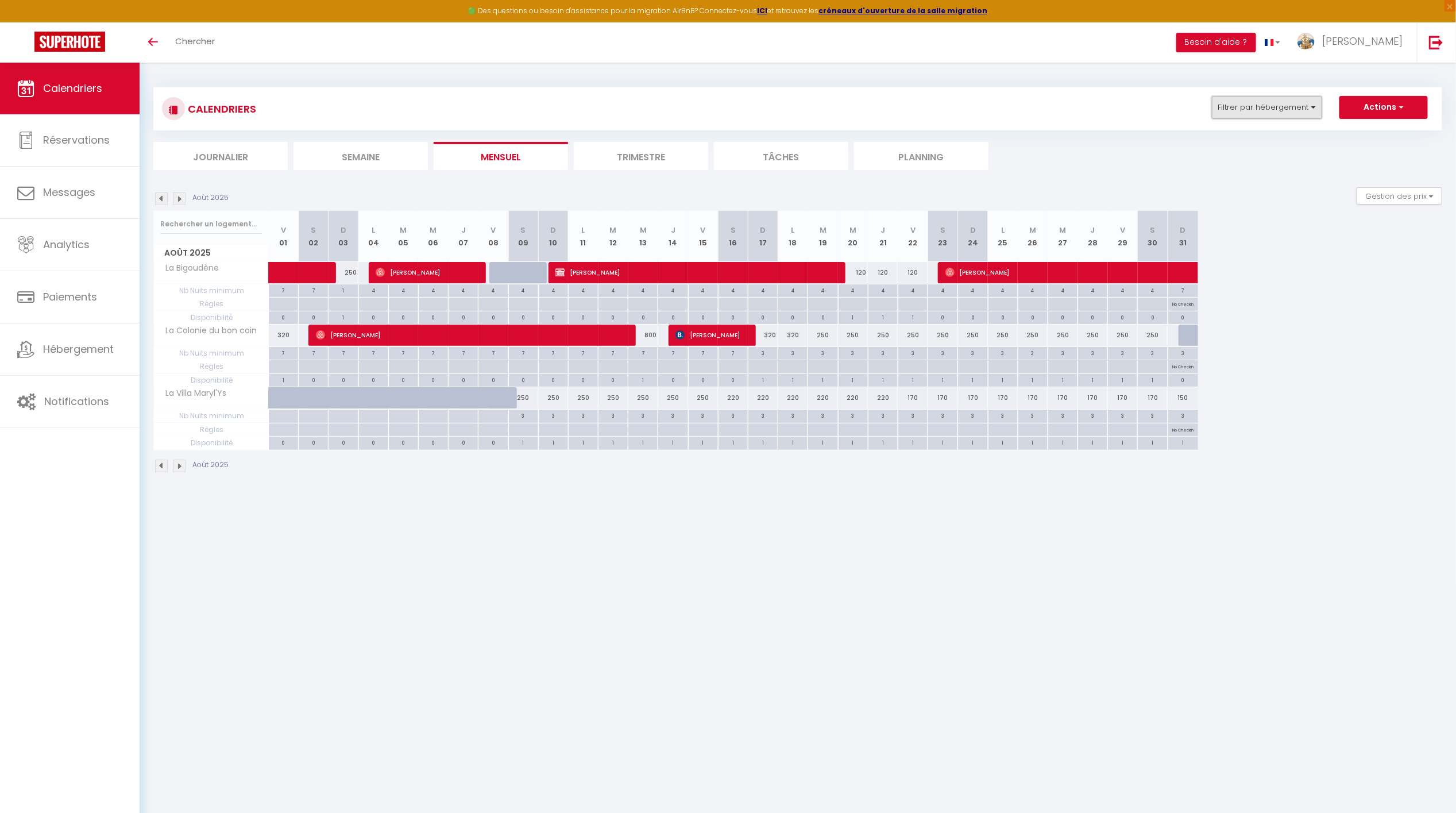
click at [1294, 104] on button "Filtrer par hébergement" at bounding box center [1266, 107] width 110 height 23
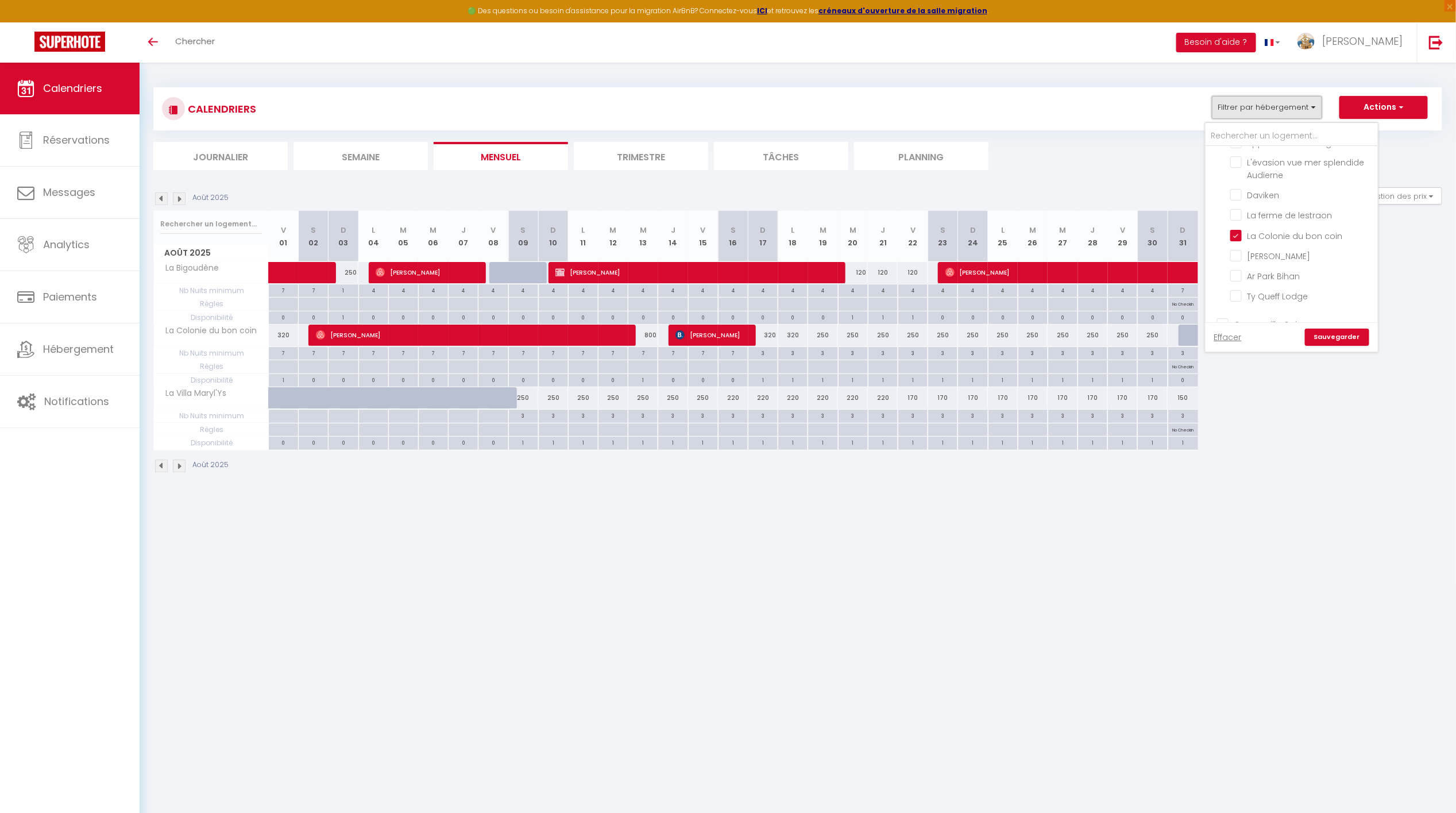
scroll to position [513, 0]
drag, startPoint x: 1262, startPoint y: 215, endPoint x: 1293, endPoint y: 215, distance: 31.0
click at [1262, 212] on input "La Colonie du bon coin" at bounding box center [1302, 207] width 144 height 12
checkbox input "false"
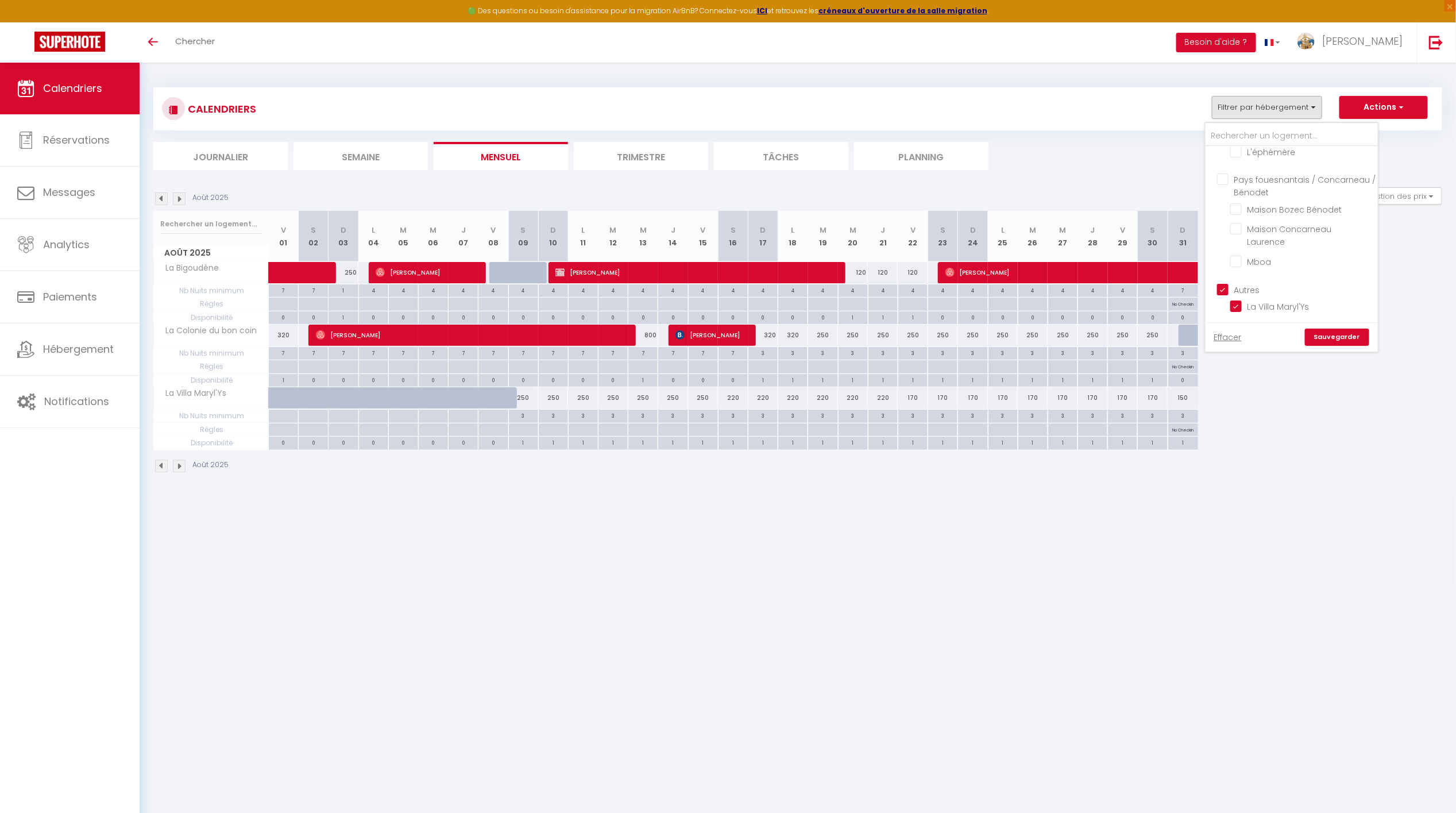
click at [1250, 290] on input "Autres" at bounding box center [1303, 289] width 172 height 12
checkbox input "false"
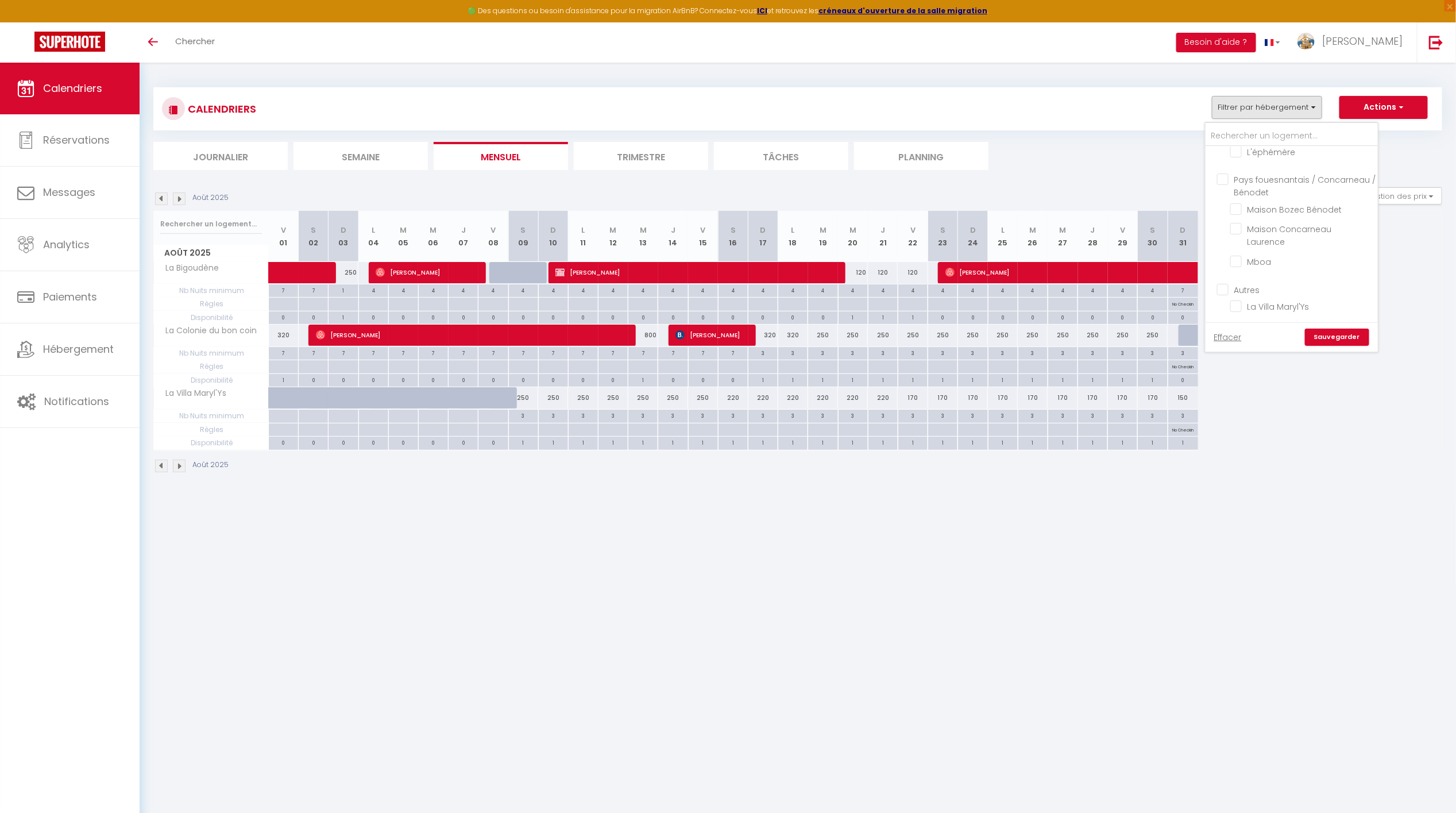
checkbox input "false"
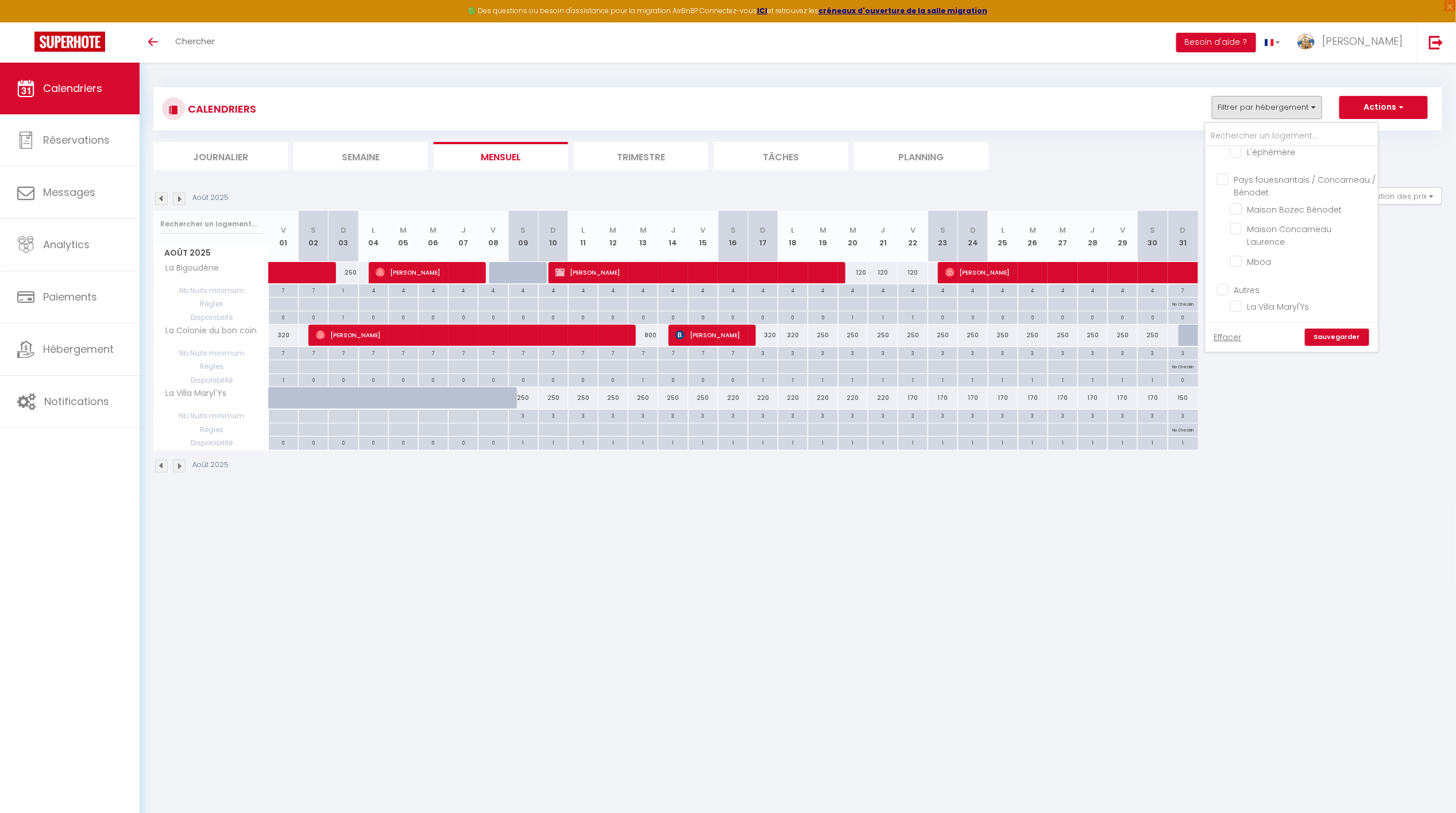
checkbox input "false"
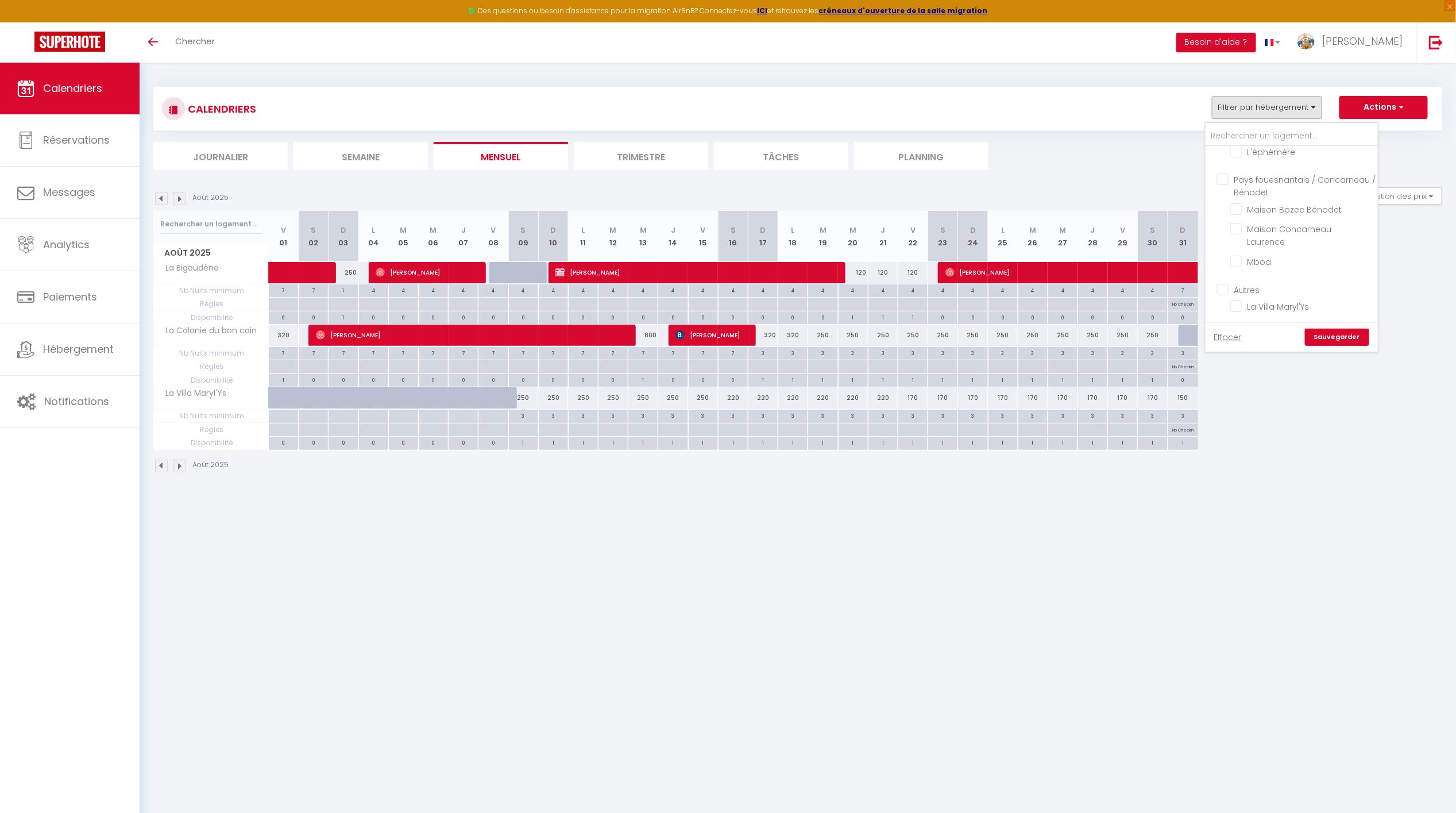
checkbox input "false"
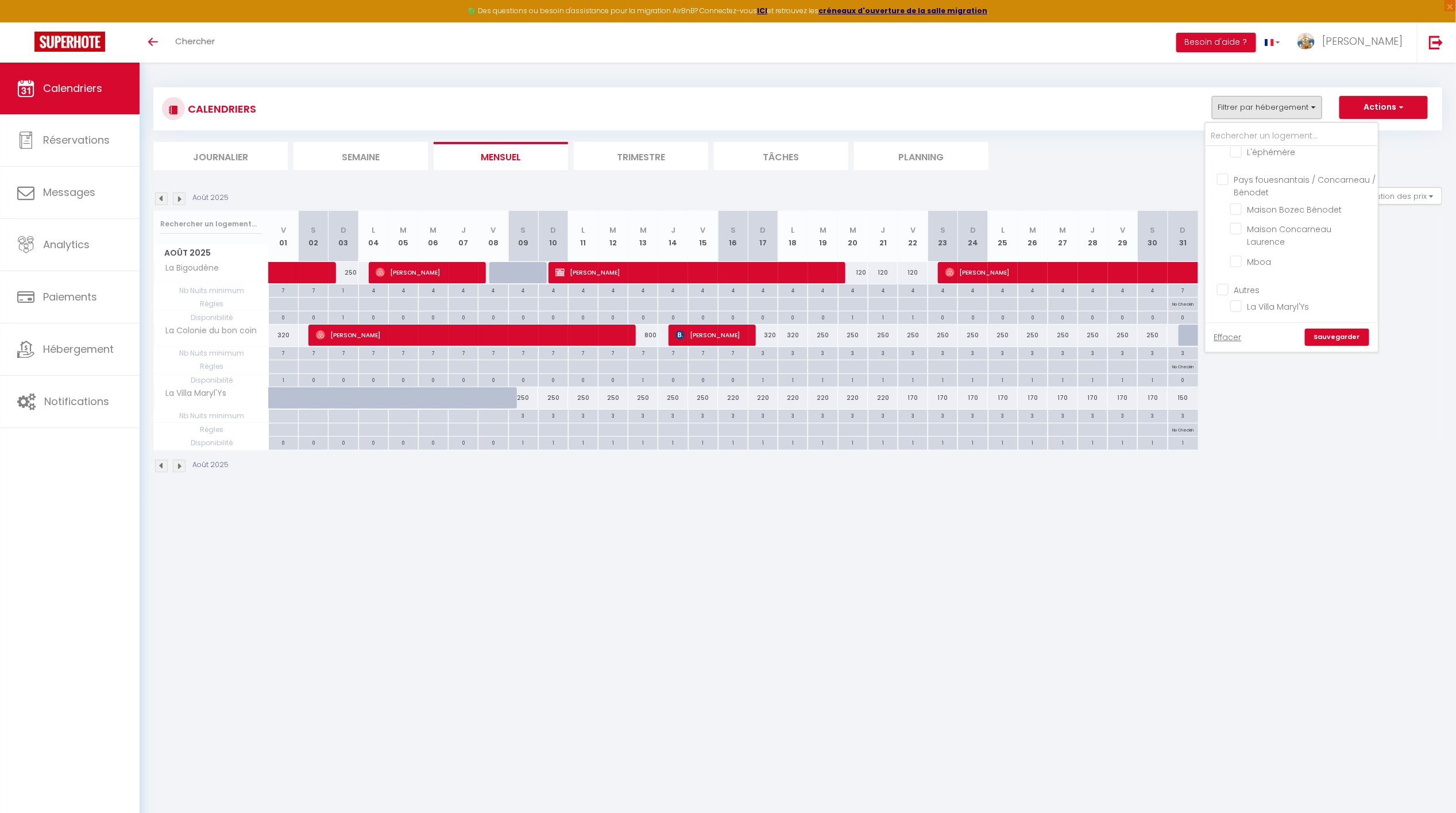
checkbox input "false"
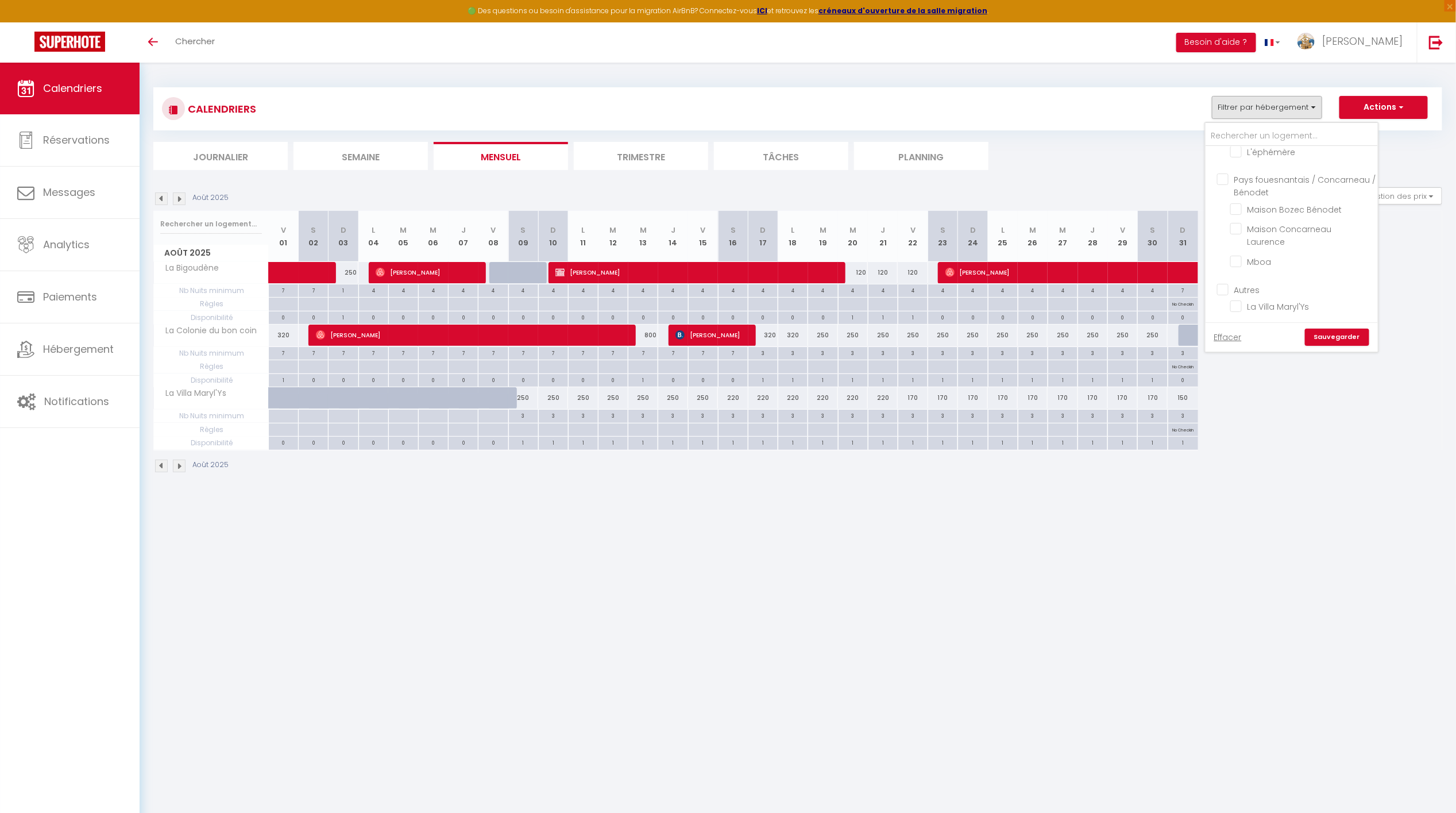
checkbox input "false"
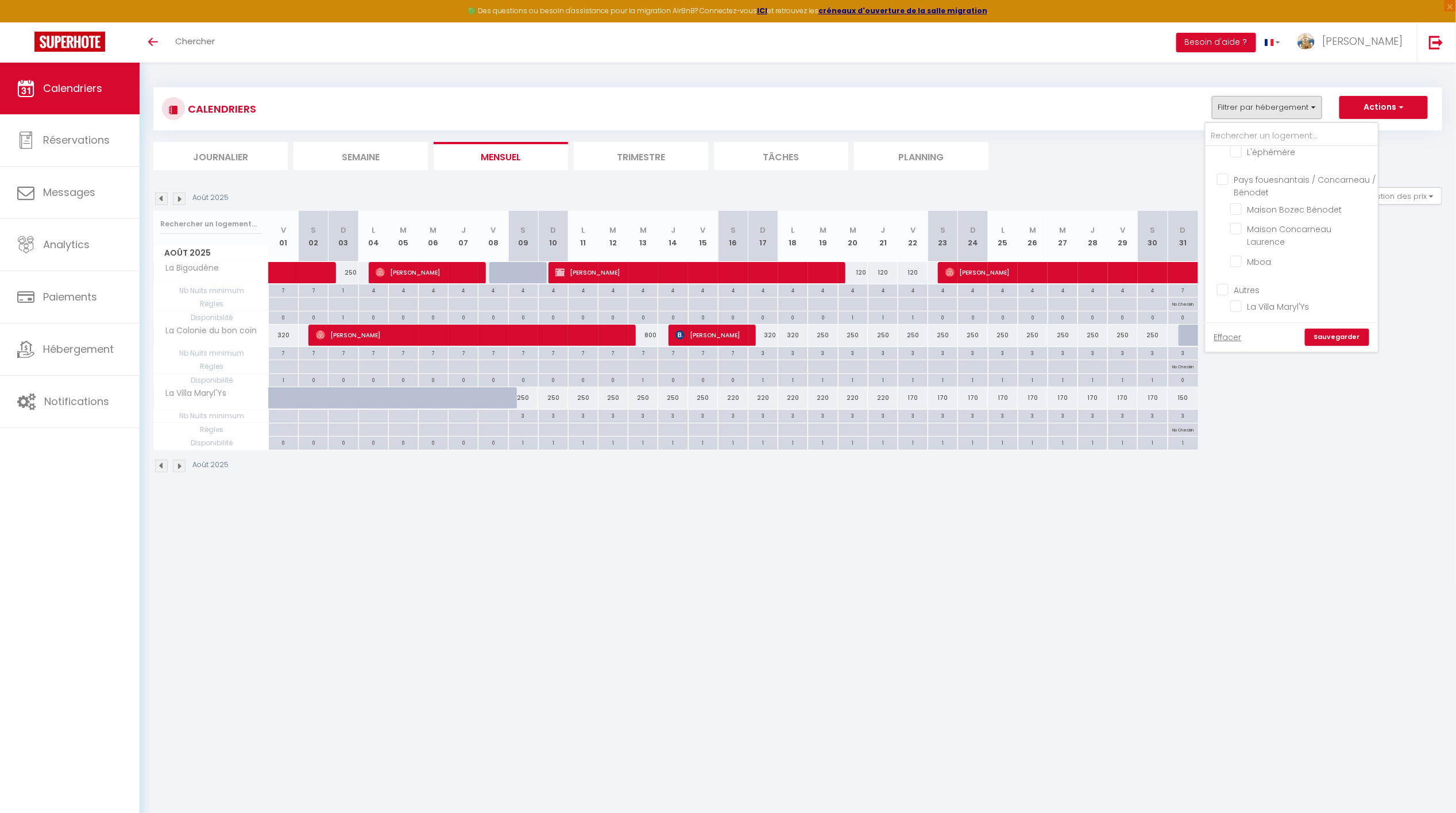
checkbox input "false"
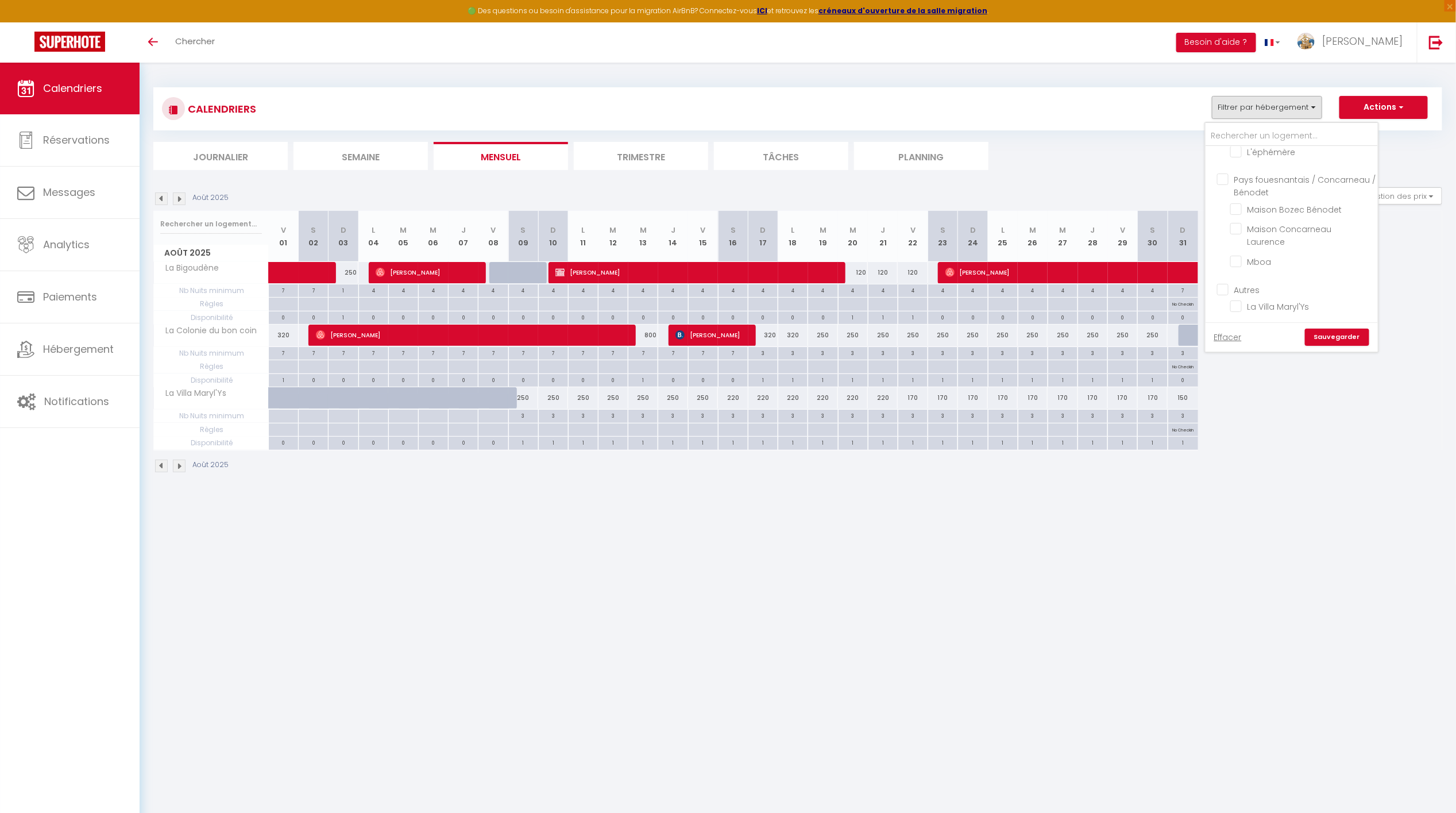
checkbox input "false"
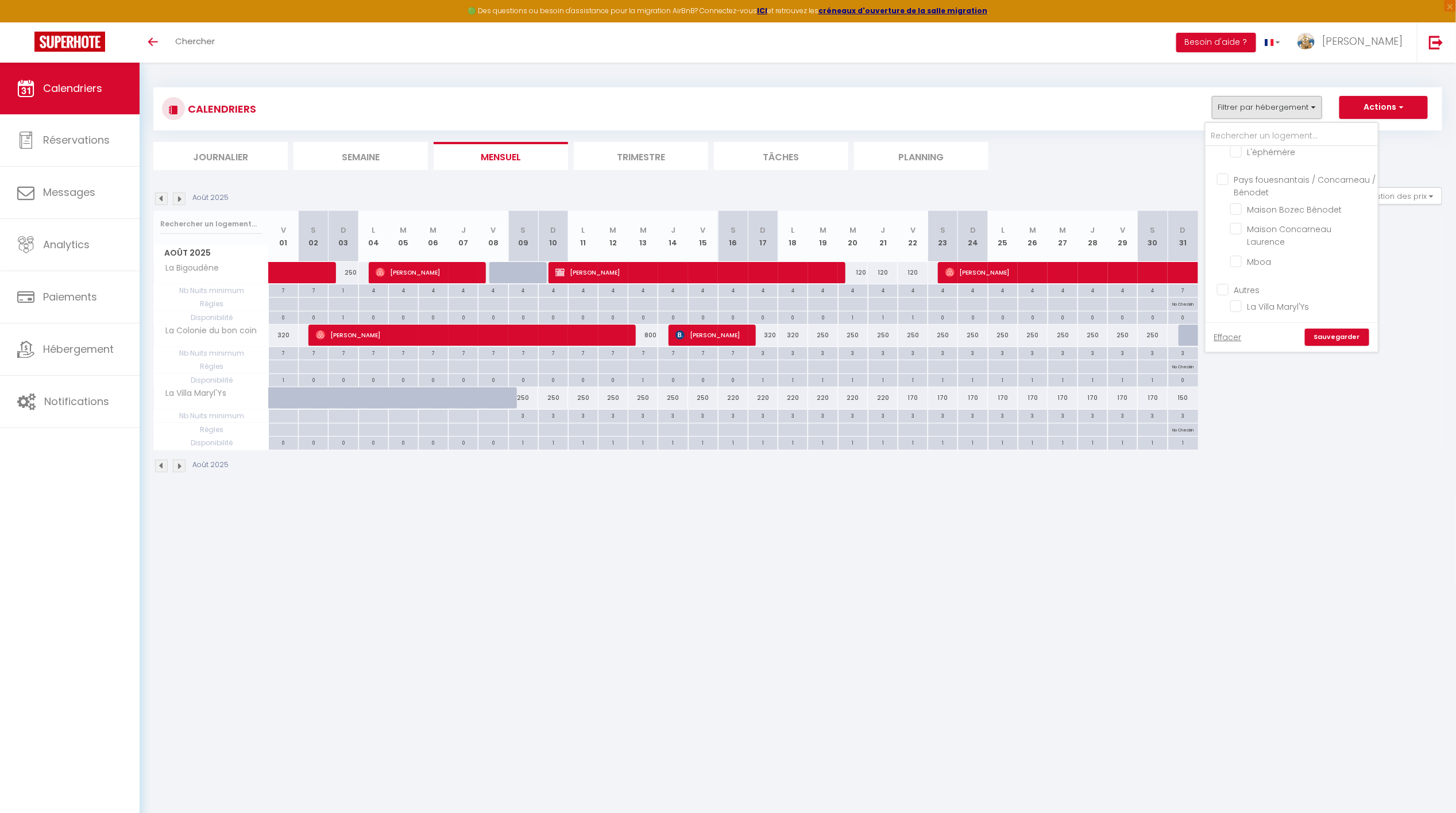
checkbox input "false"
click at [1346, 338] on link "Sauvegarder" at bounding box center [1337, 337] width 64 height 17
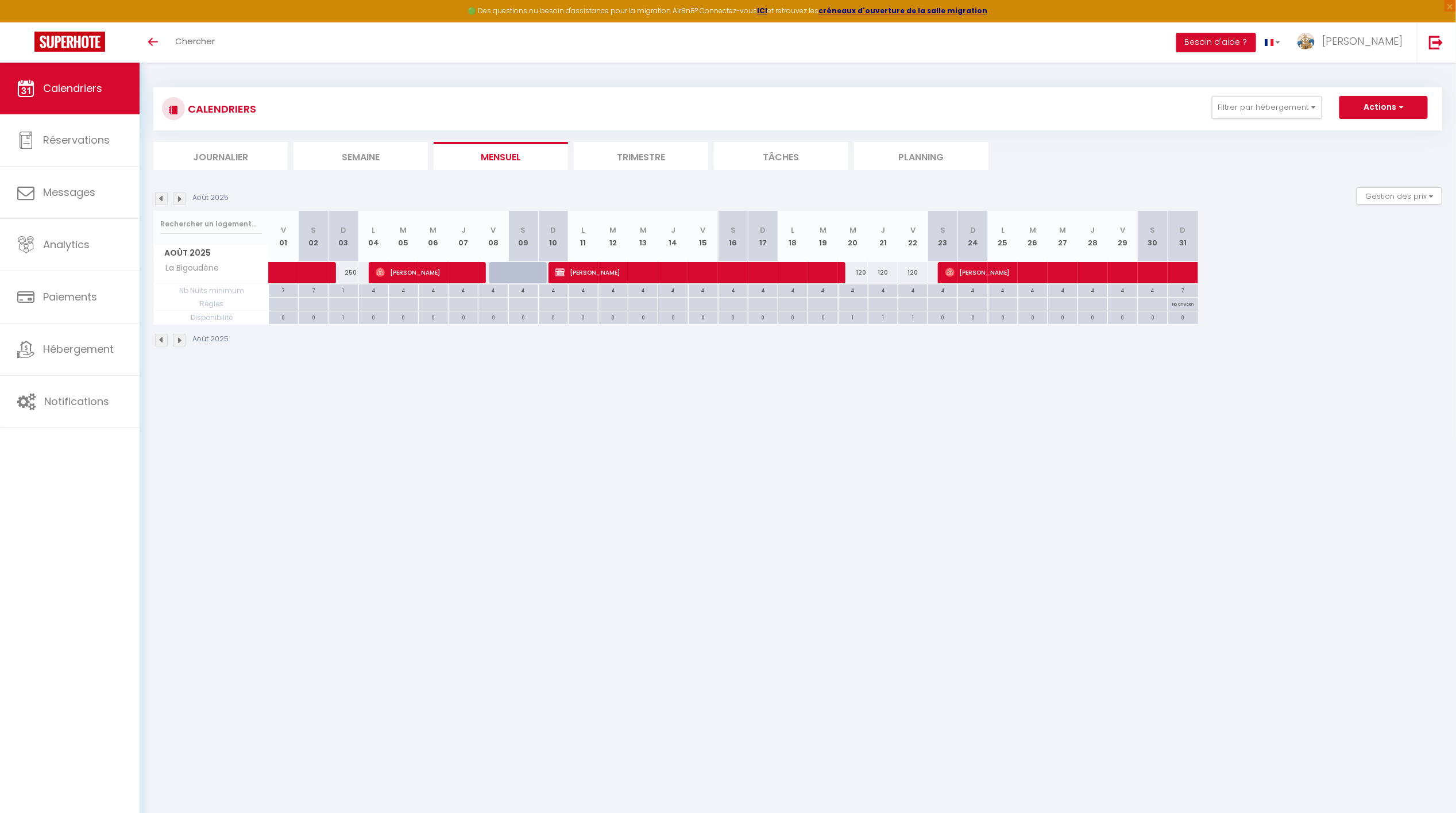
click at [154, 199] on div "Août 2025" at bounding box center [193, 199] width 79 height 12
click at [159, 196] on img at bounding box center [161, 199] width 12 height 12
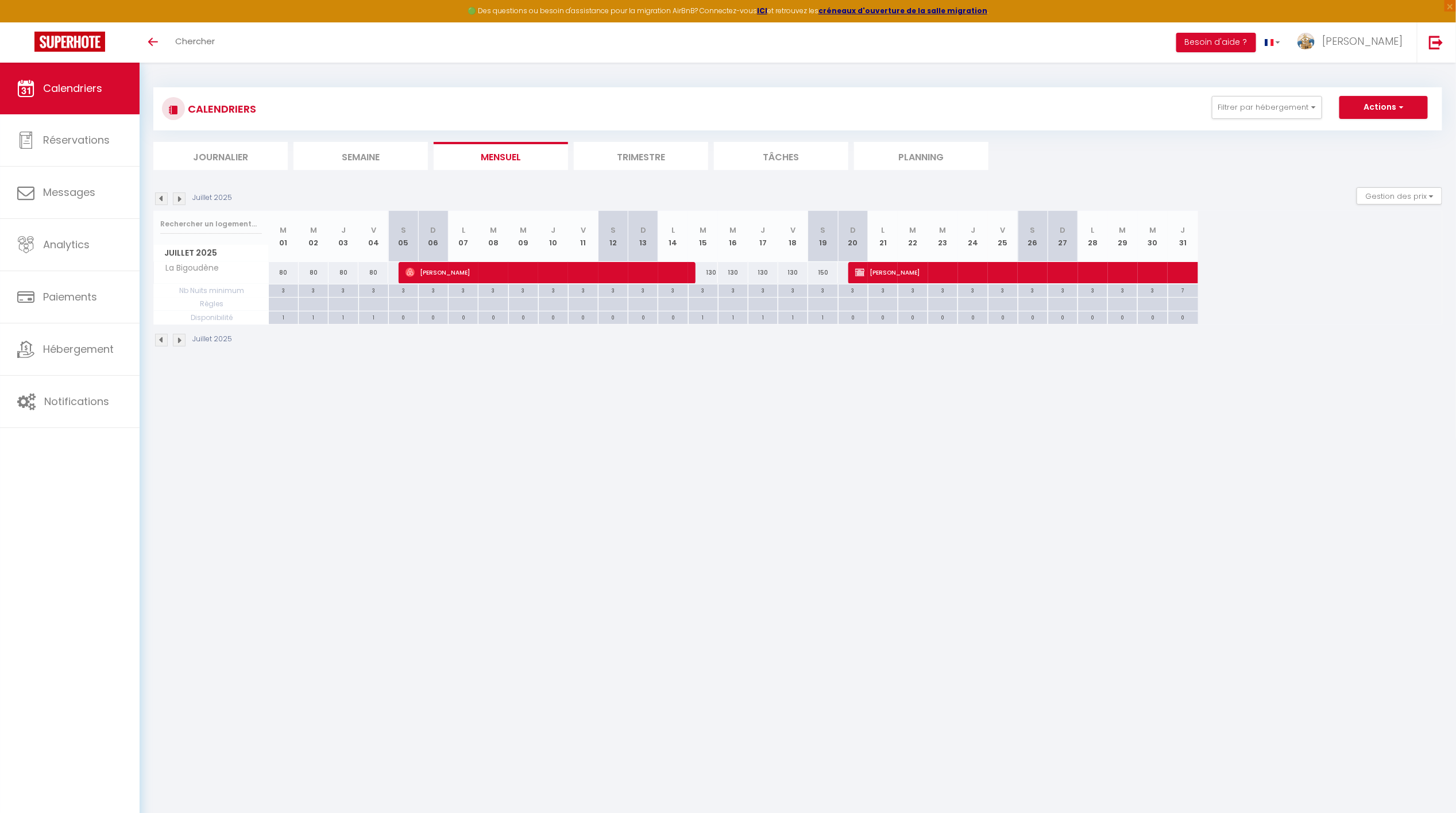
click at [181, 202] on img at bounding box center [179, 199] width 12 height 12
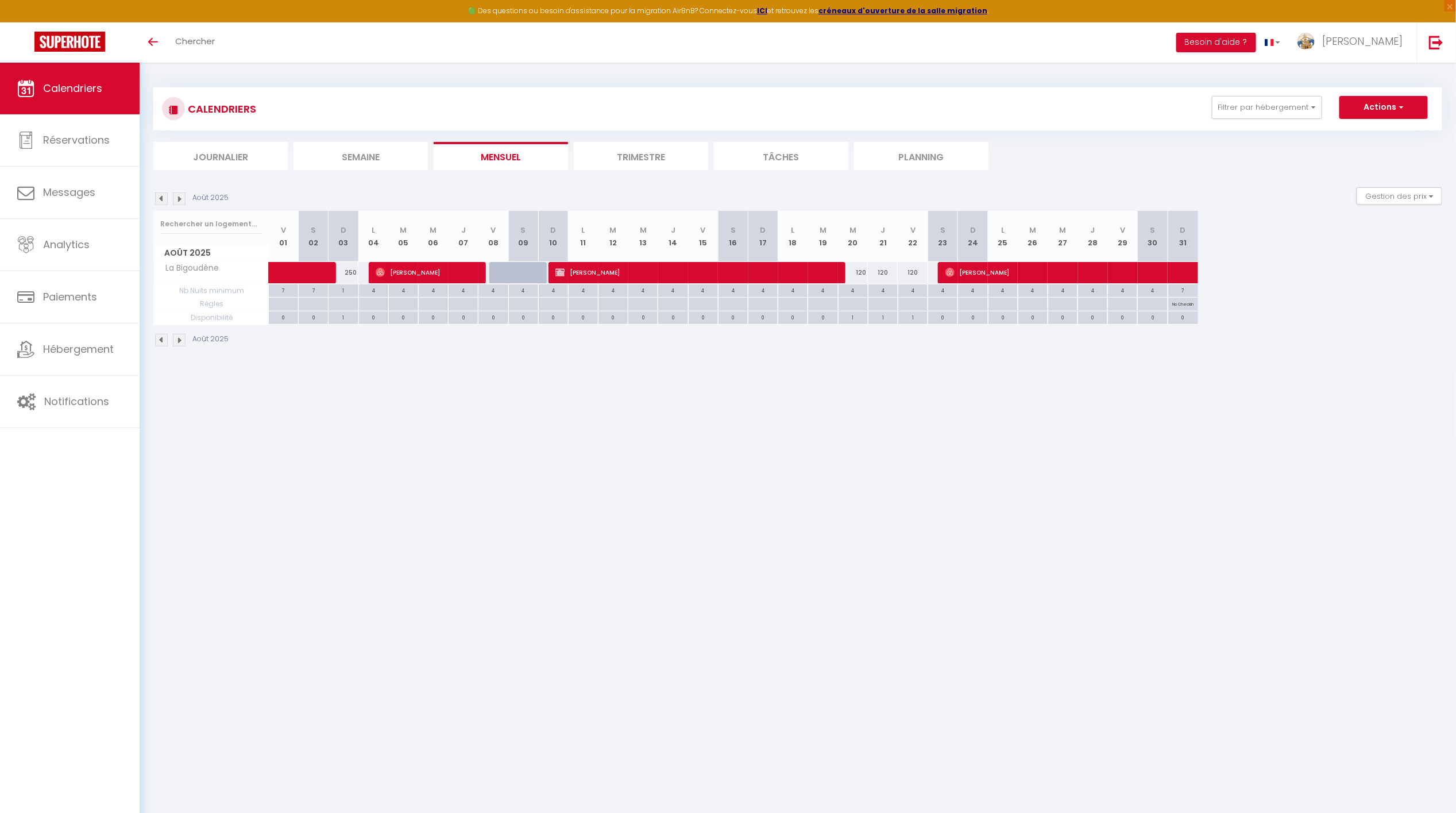
click at [175, 199] on img at bounding box center [179, 199] width 12 height 12
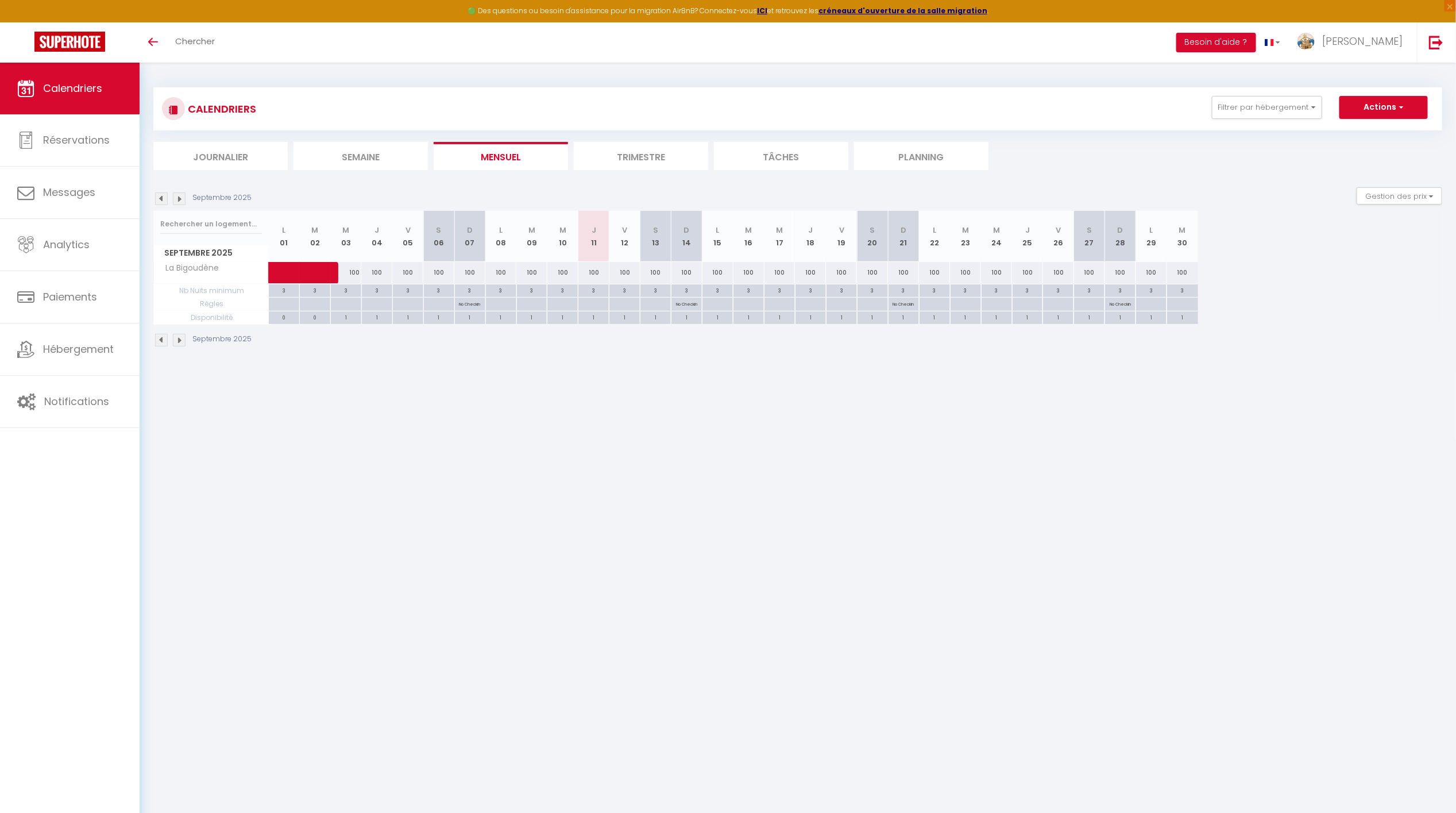
click at [594, 273] on div "100" at bounding box center [593, 273] width 31 height 21
type input "100"
type input "Jeu 11 Septembre 2025"
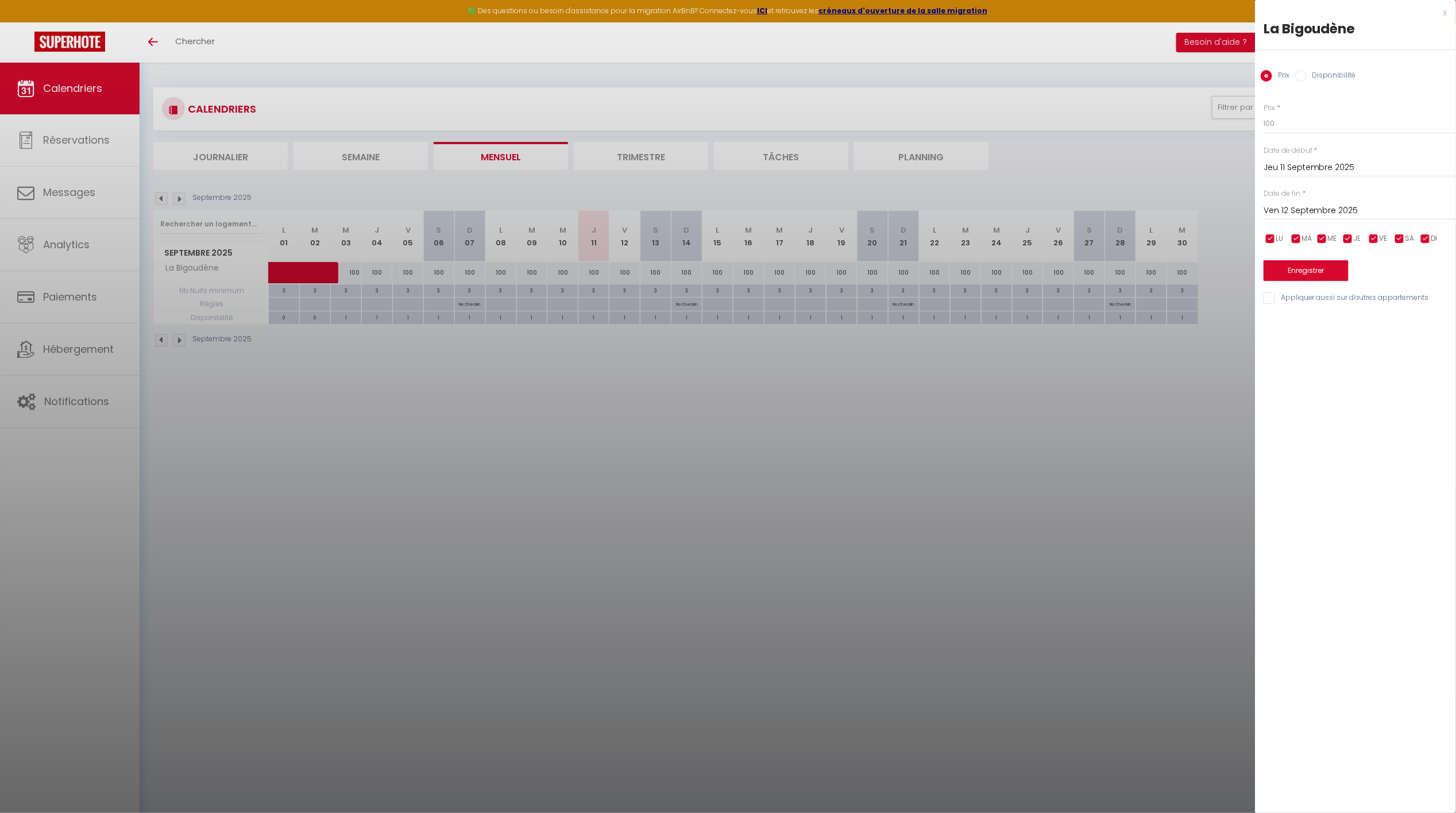
click at [1347, 214] on input "Ven 12 Septembre 2025" at bounding box center [1360, 211] width 192 height 15
click at [1329, 365] on span "30" at bounding box center [1326, 368] width 25 height 23
type input "[DATE]"
drag, startPoint x: 1235, startPoint y: 131, endPoint x: 1126, endPoint y: 134, distance: 109.0
click at [1126, 134] on body "🟢 Des questions ou besoin d'assistance pour la migration AirBnB? Connectez-vous…" at bounding box center [728, 469] width 1456 height 813
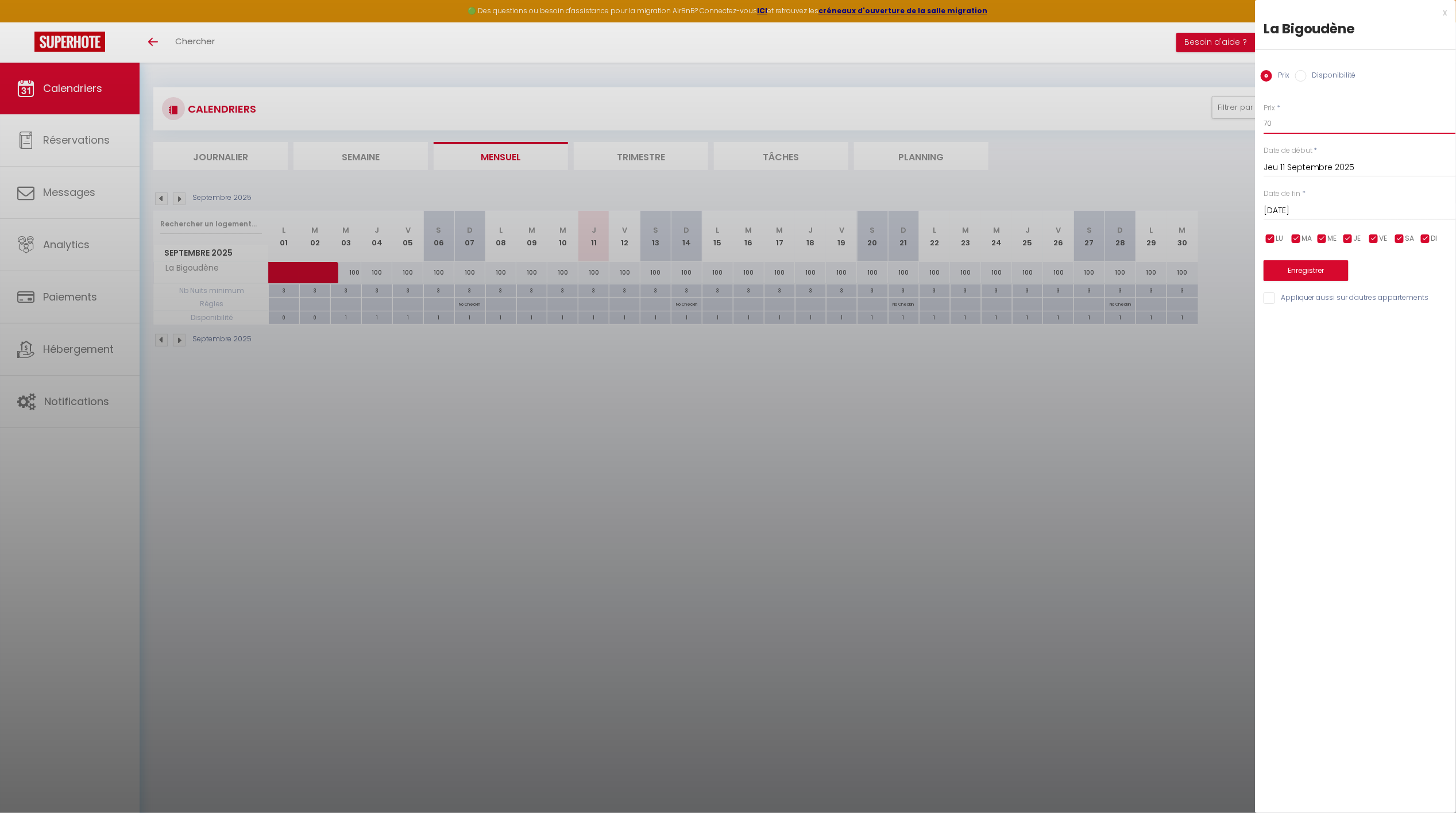
type input "70"
click at [1310, 265] on button "Enregistrer" at bounding box center [1306, 271] width 85 height 21
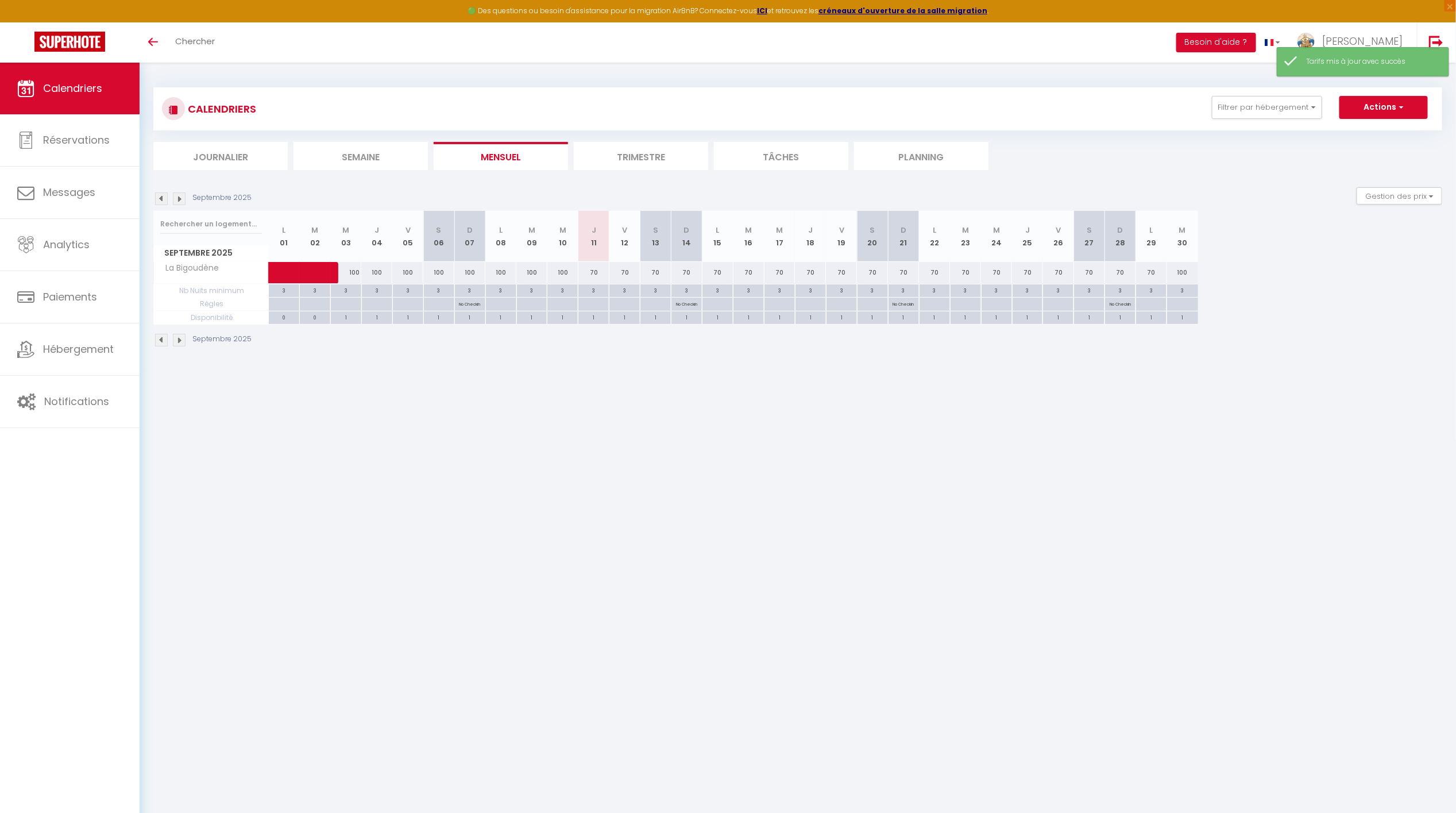
click at [1179, 271] on div "100" at bounding box center [1183, 273] width 31 height 21
type input "100"
type input "[DATE]"
type input "Mer 01 Octobre 2025"
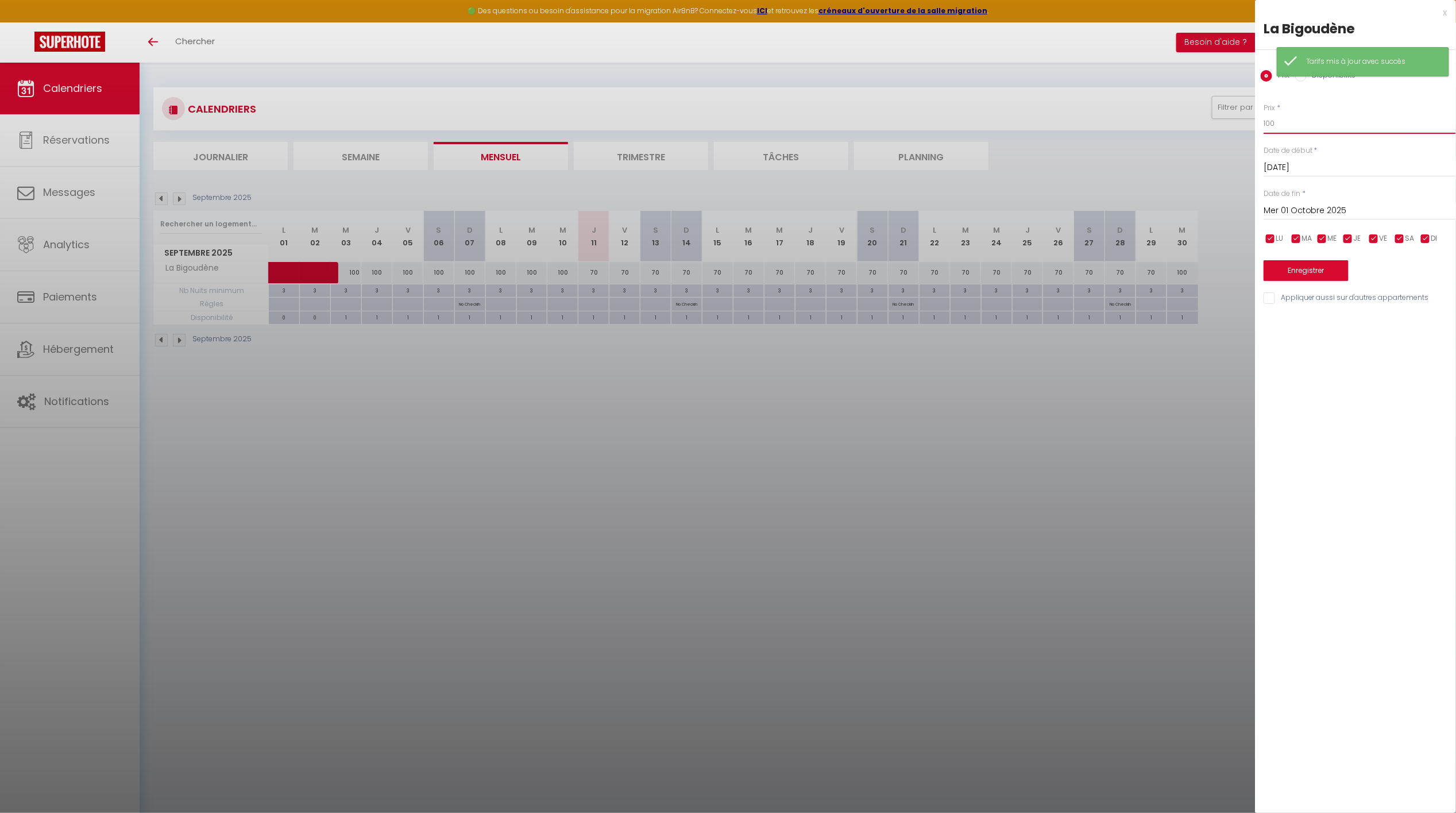
drag, startPoint x: 1274, startPoint y: 114, endPoint x: 1237, endPoint y: 122, distance: 37.9
click at [1241, 121] on body "🟢 Des questions ou besoin d'assistance pour la migration AirBnB? Connectez-vous…" at bounding box center [728, 469] width 1456 height 813
type input "70"
click at [1297, 267] on button "Enregistrer" at bounding box center [1306, 271] width 85 height 21
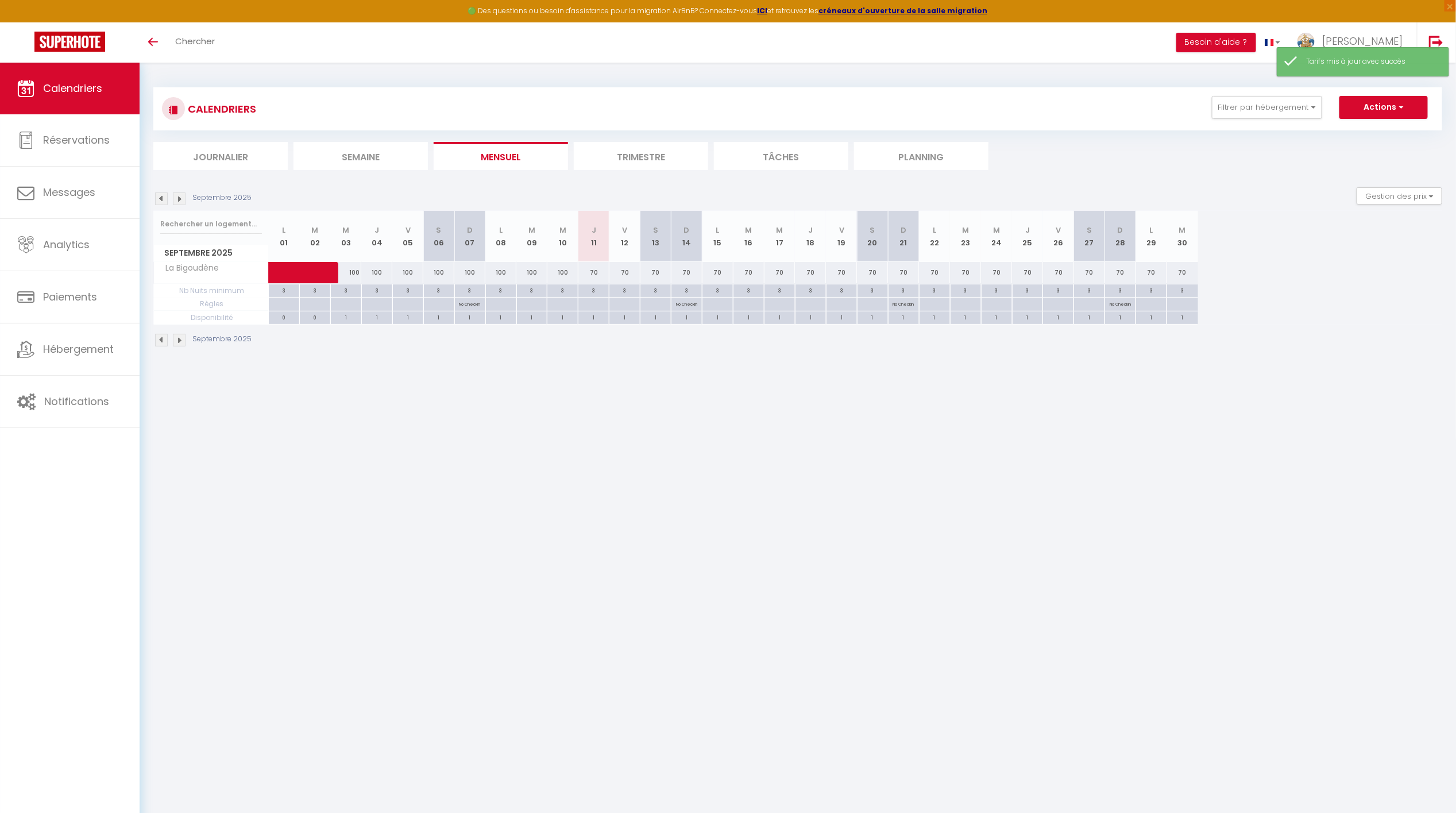
click at [161, 199] on img at bounding box center [161, 199] width 12 height 12
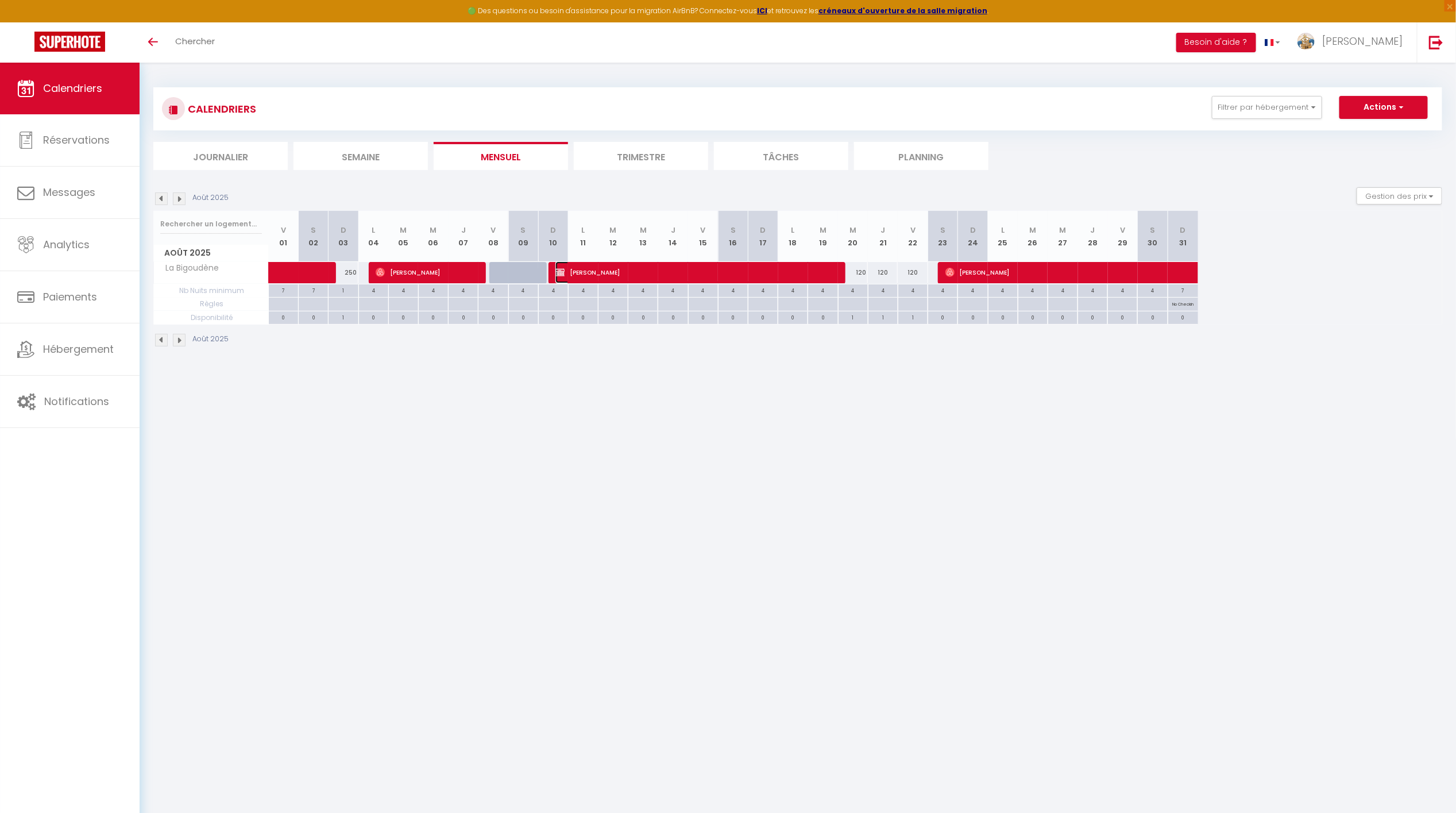
click at [598, 270] on span "[PERSON_NAME]" at bounding box center [694, 273] width 279 height 22
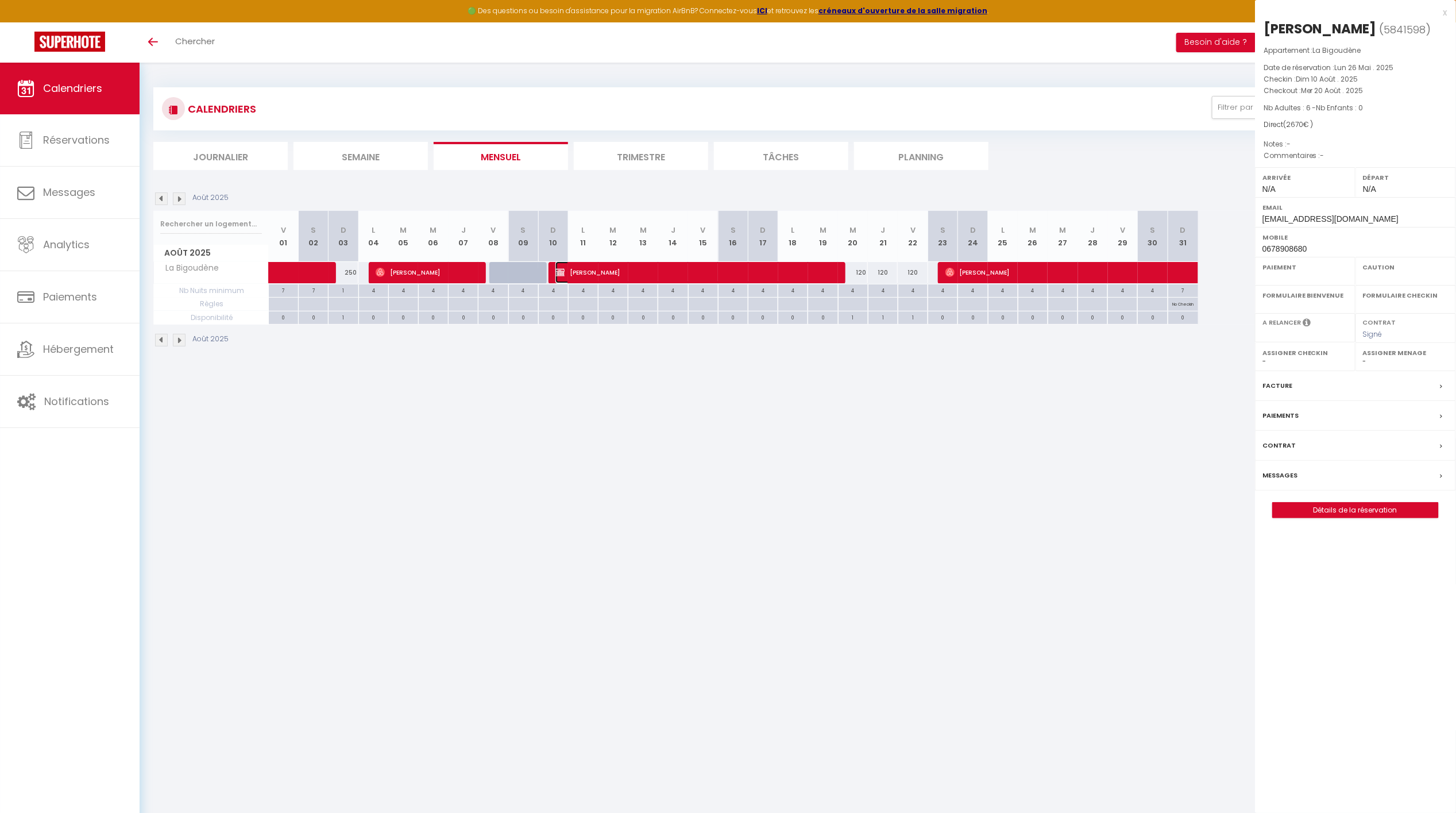
select select "OK"
select select "KO"
select select "0"
select select "1"
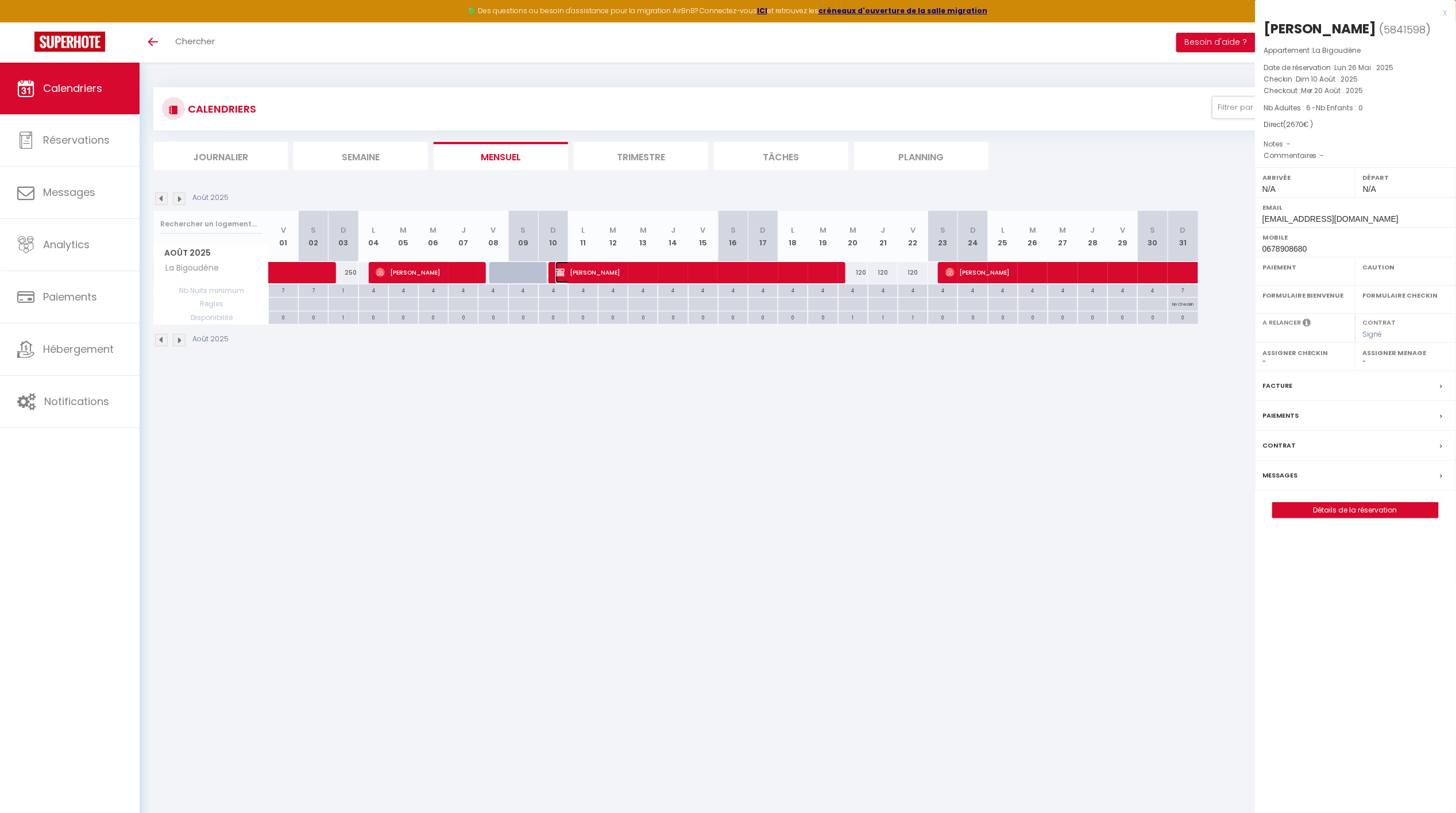
select select
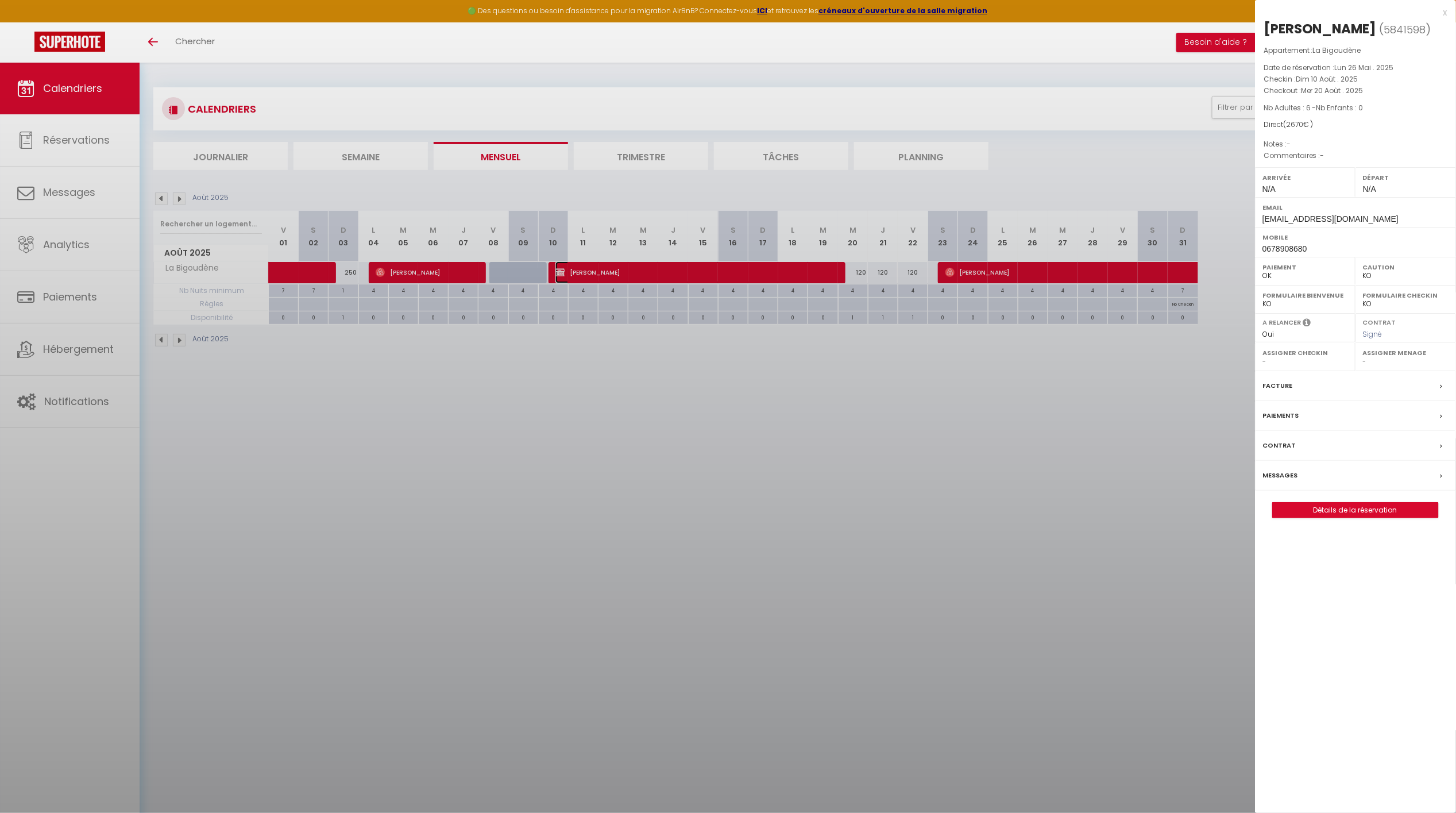
select select "50454"
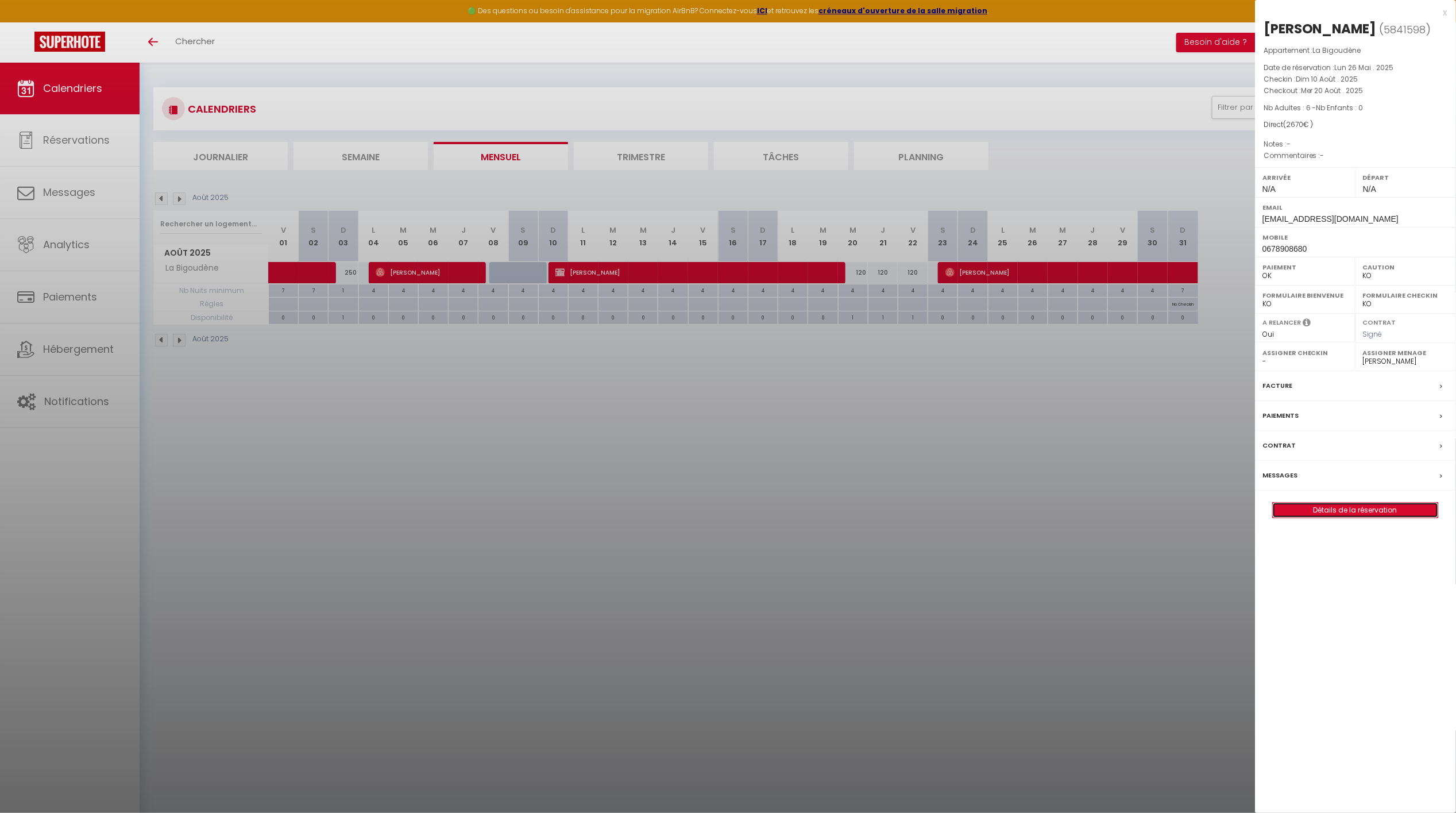
click at [1332, 518] on link "Détails de la réservation" at bounding box center [1355, 511] width 165 height 15
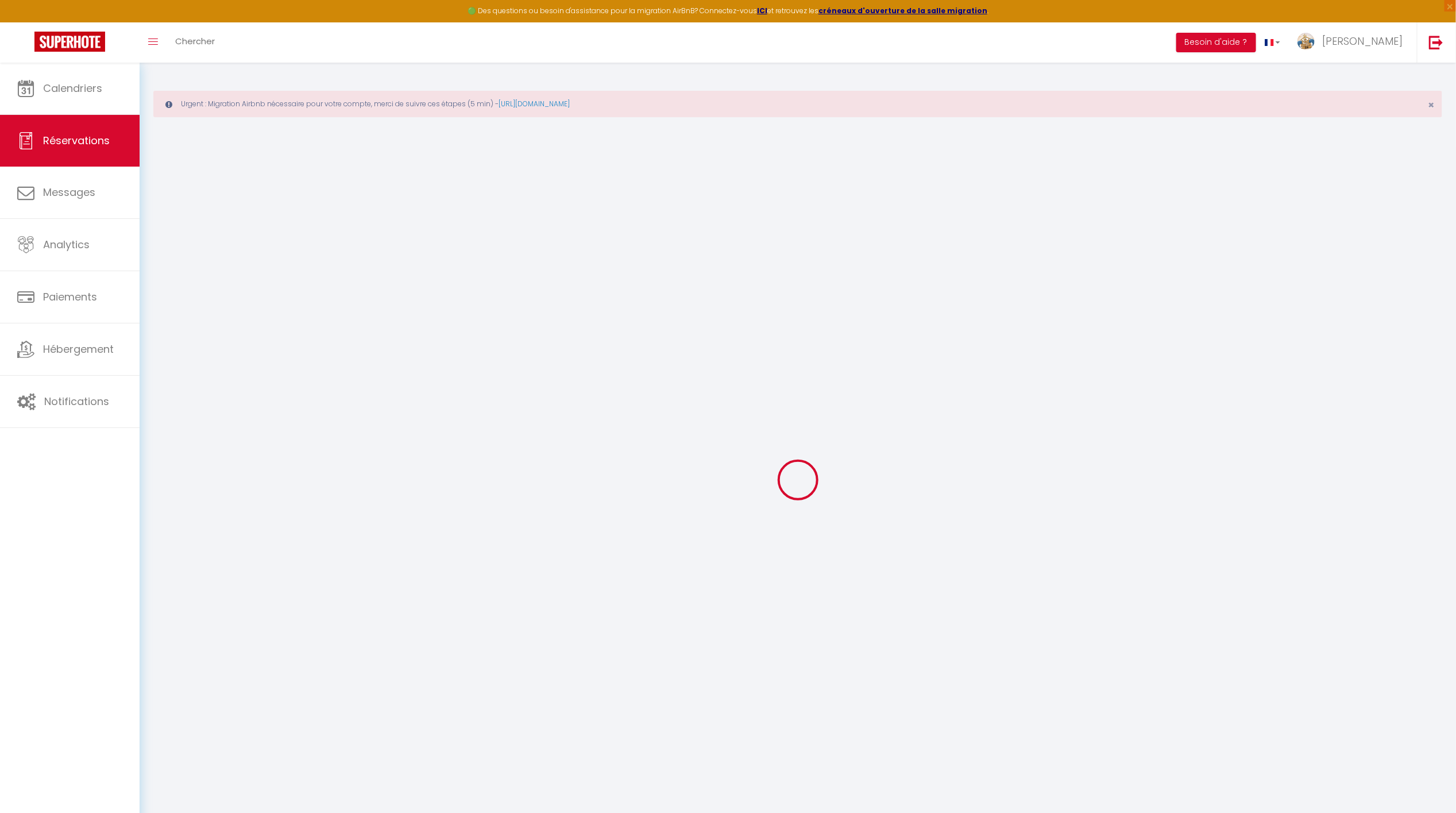
select select "cleaning"
select select "taxes"
select select
checkbox input "false"
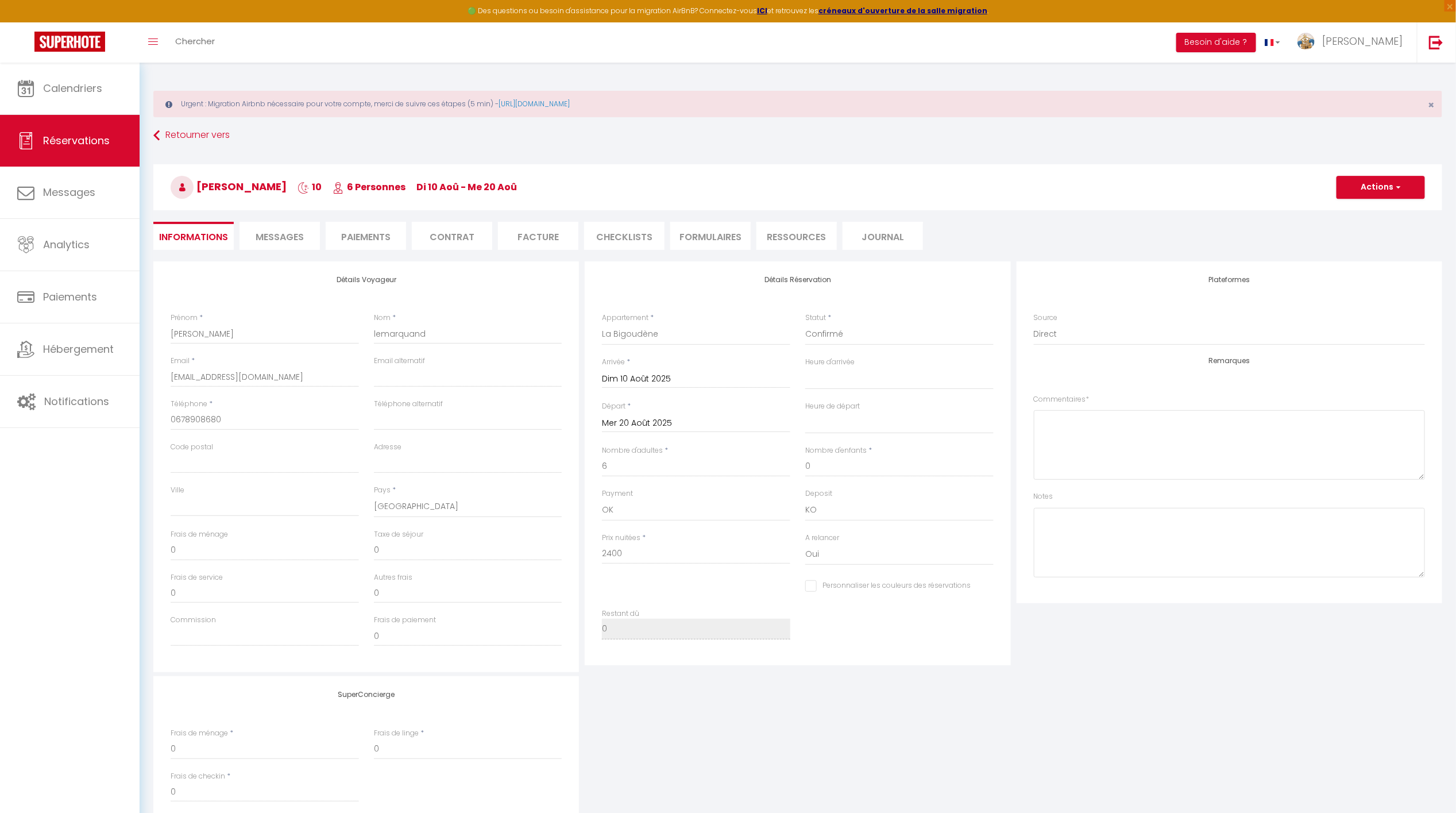
type input "160"
type input "110"
select select
checkbox input "false"
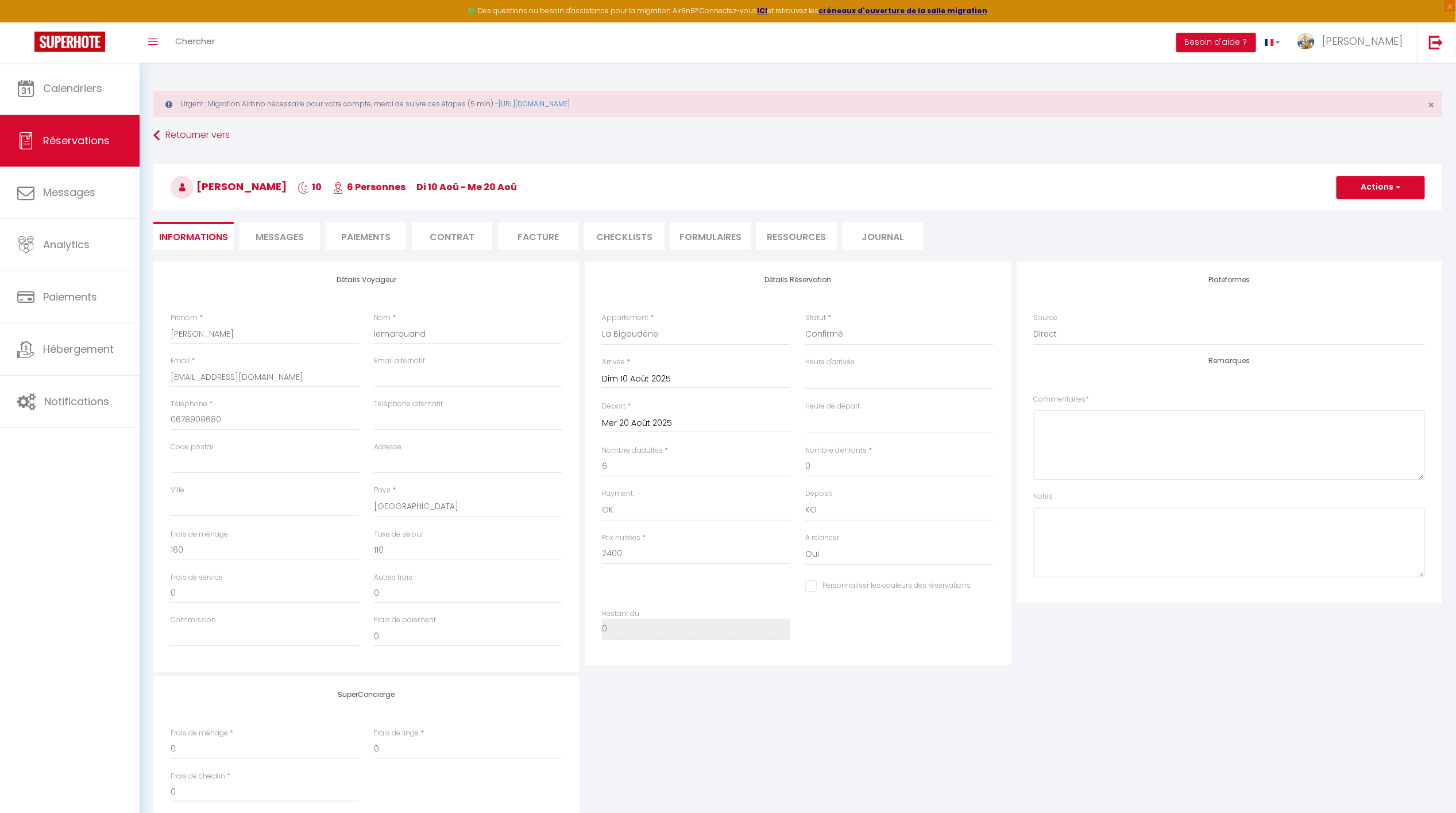
select select
click at [456, 230] on li "Contrat" at bounding box center [452, 236] width 80 height 28
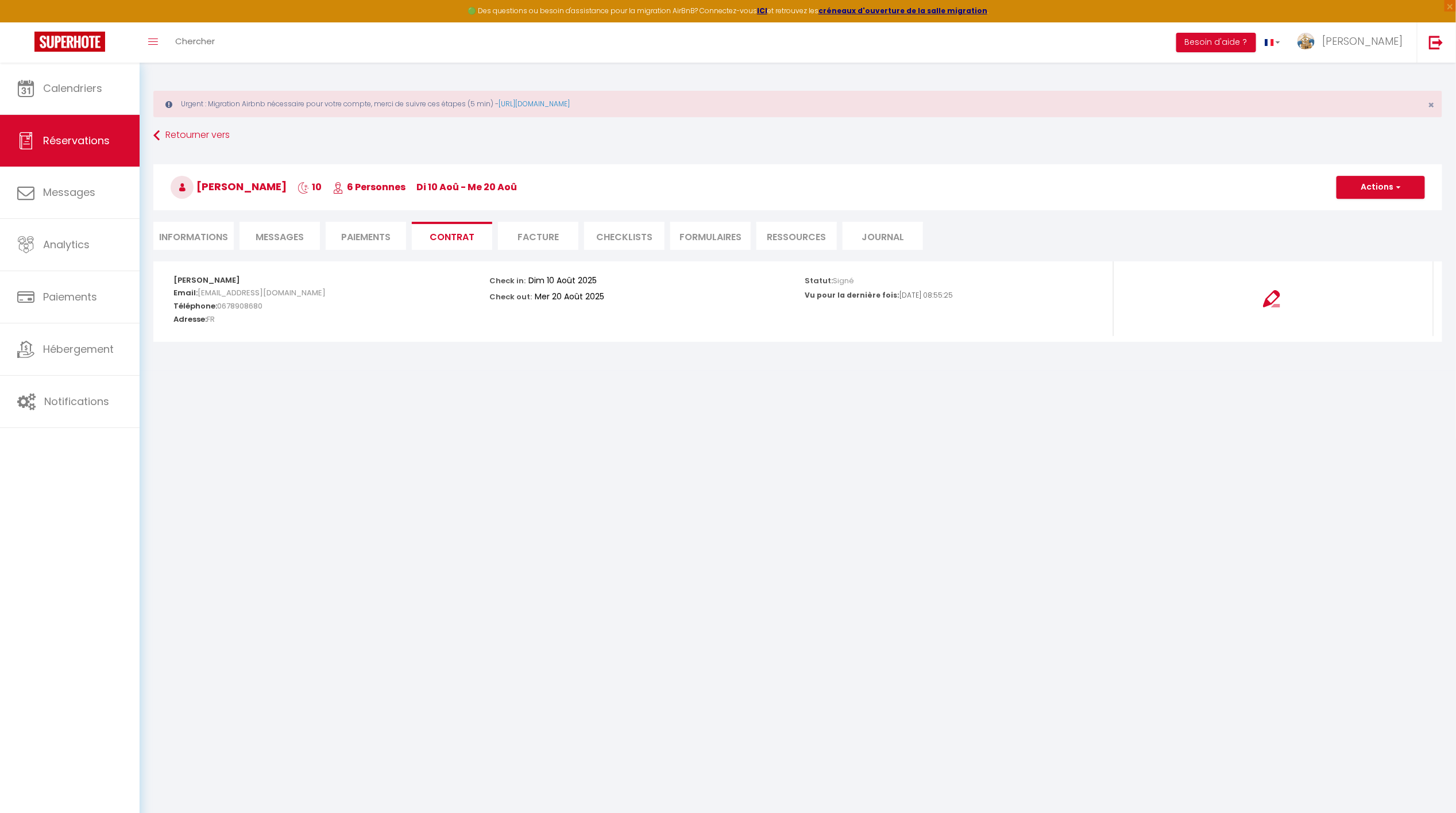
click at [530, 232] on li "Facture" at bounding box center [538, 236] width 80 height 28
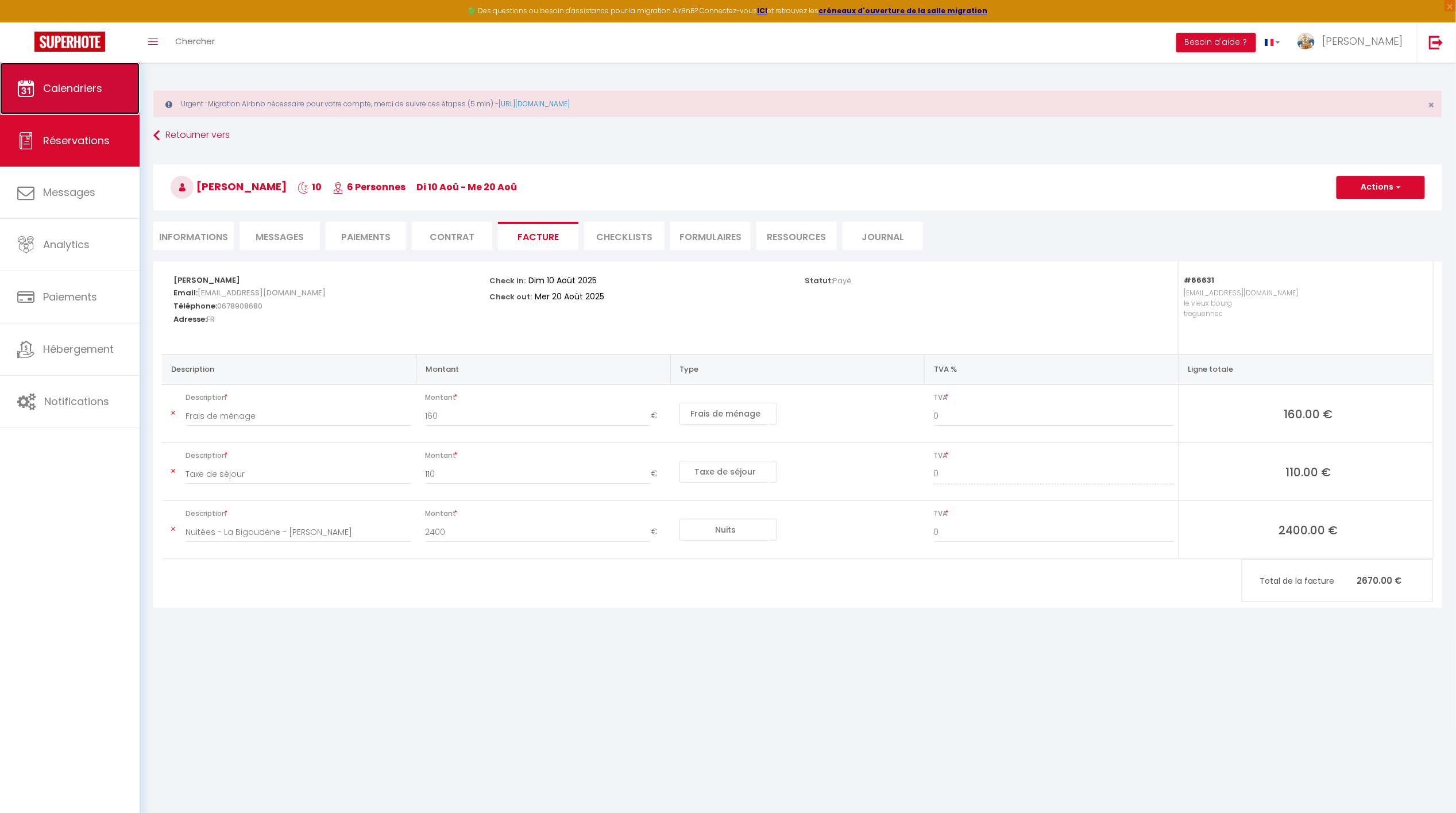
click at [109, 102] on link "Calendriers" at bounding box center [70, 89] width 140 height 52
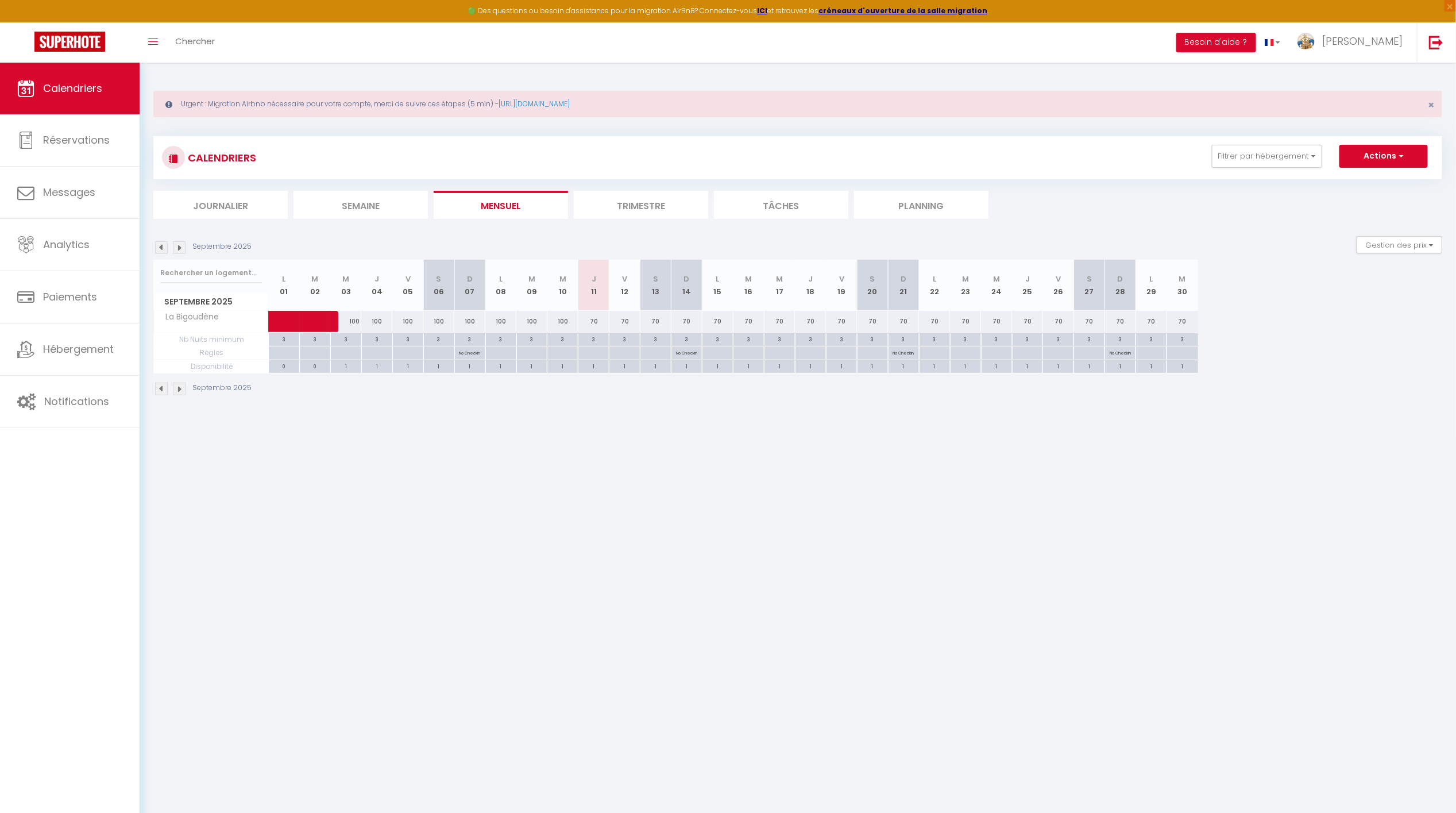
click at [160, 246] on img at bounding box center [161, 248] width 12 height 12
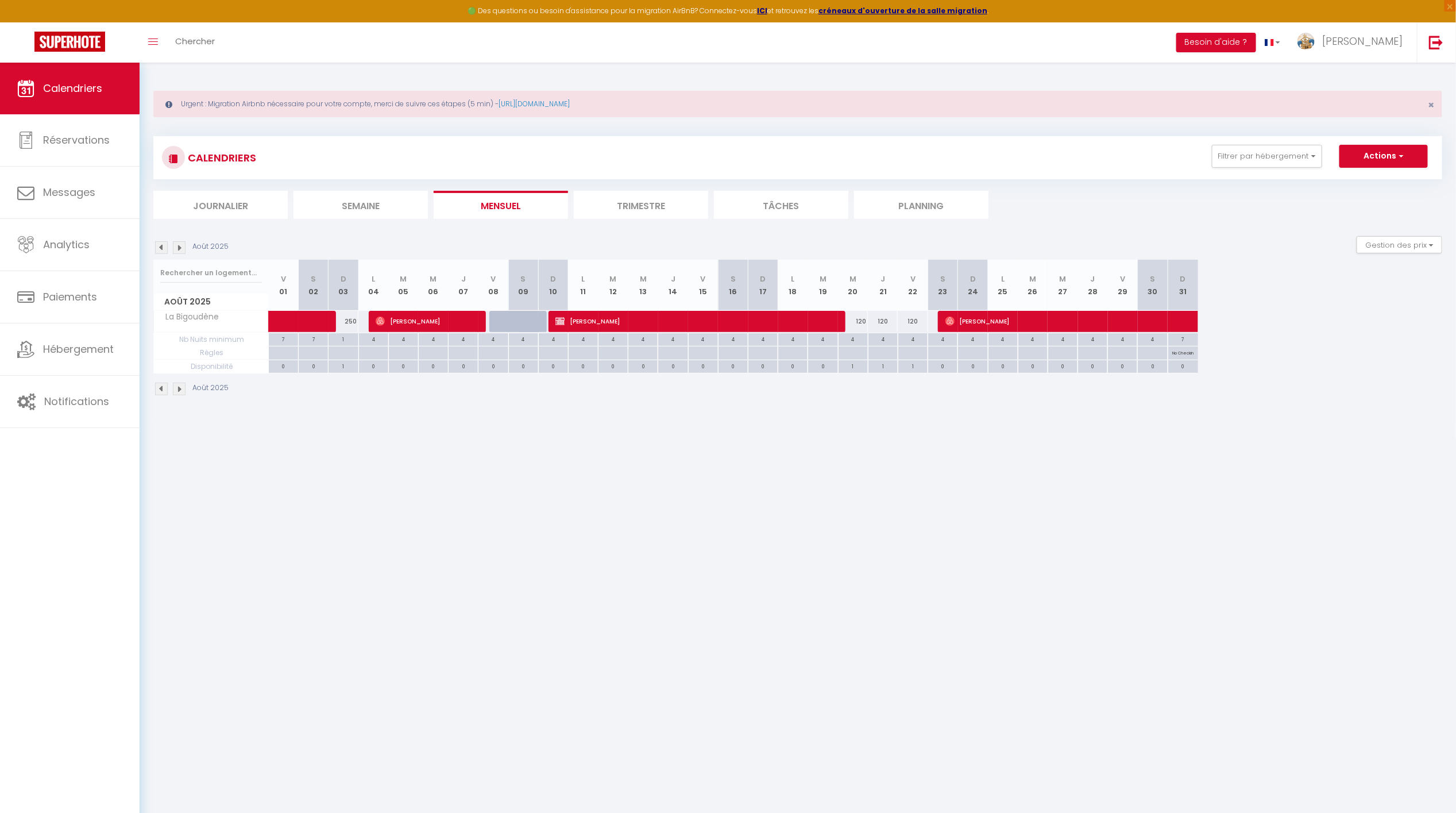
click at [162, 247] on img at bounding box center [161, 248] width 12 height 12
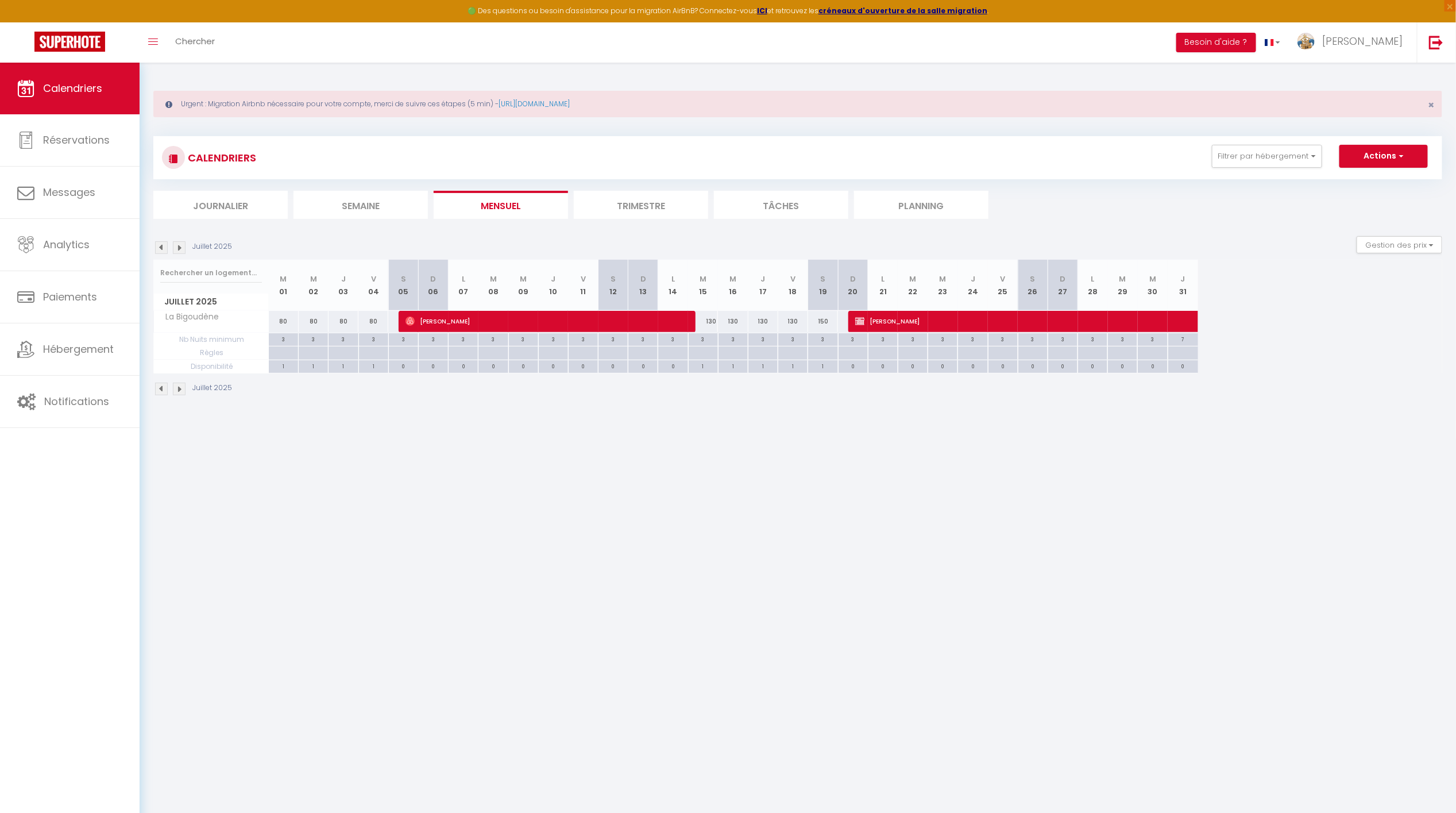
click at [179, 244] on img at bounding box center [179, 248] width 12 height 12
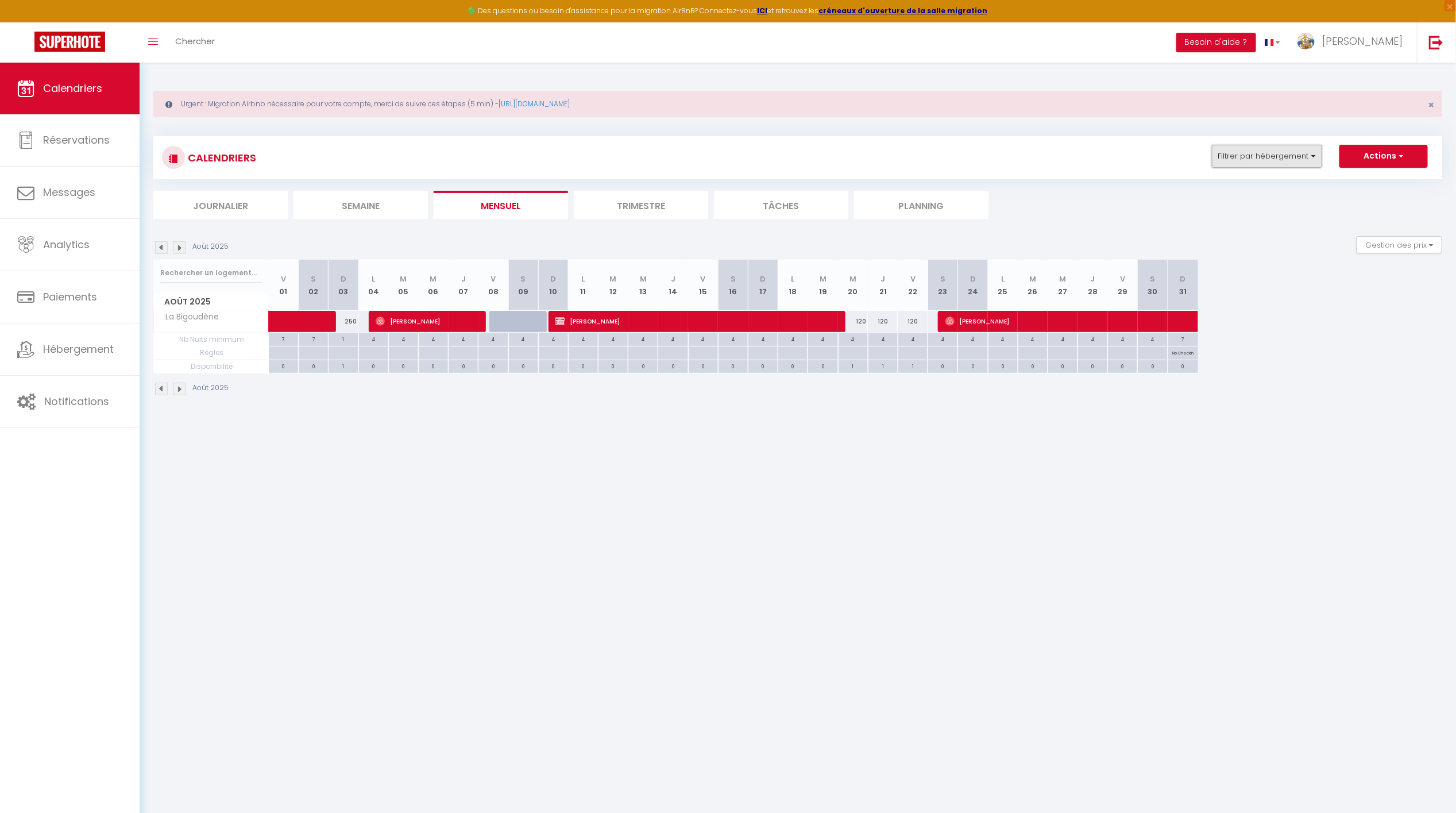
drag, startPoint x: 1272, startPoint y: 152, endPoint x: 1286, endPoint y: 154, distance: 14.1
click at [1273, 152] on button "Filtrer par hébergement" at bounding box center [1266, 156] width 110 height 23
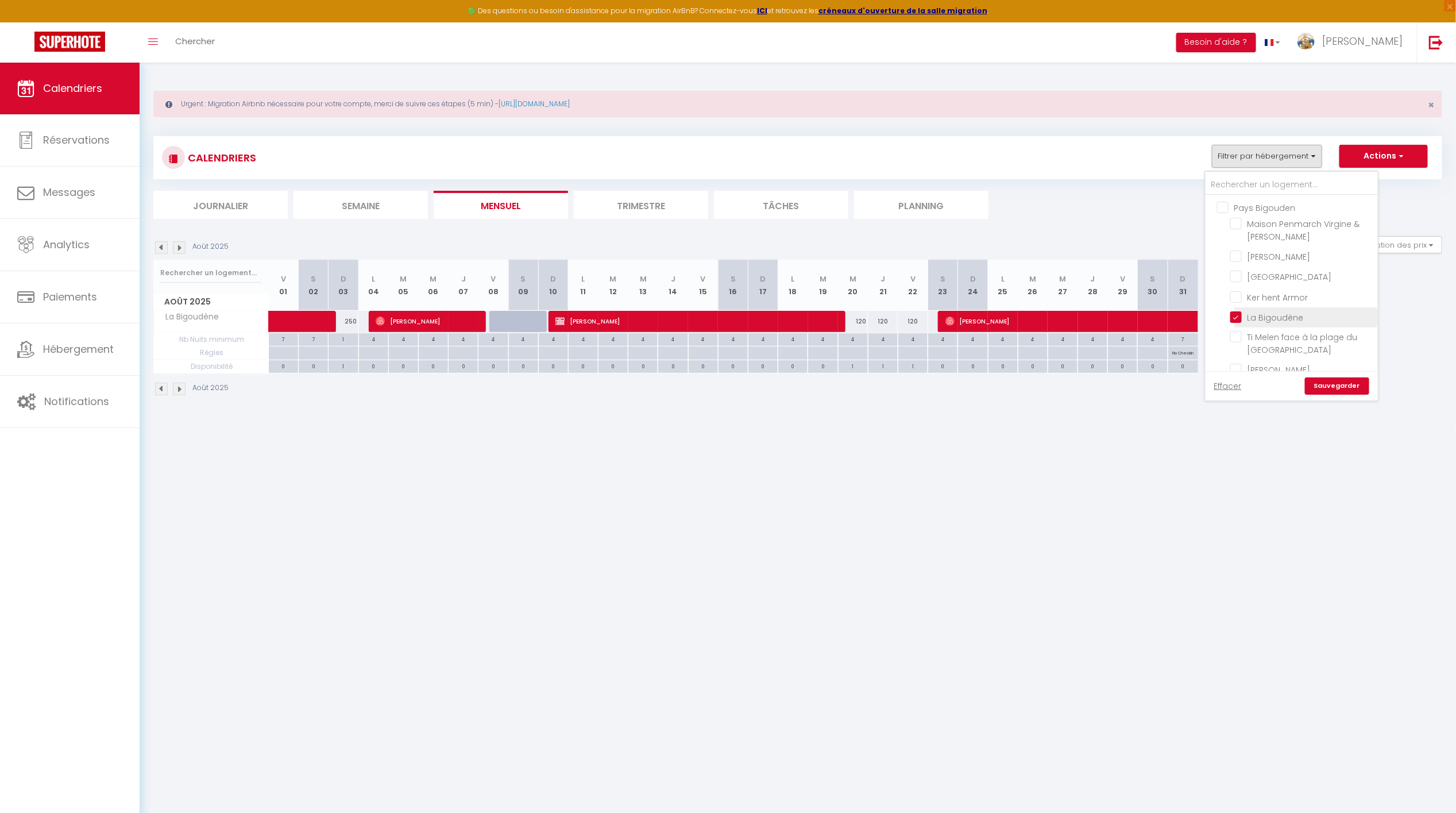
click at [1249, 315] on input "La Bigoudène" at bounding box center [1302, 316] width 144 height 12
checkbox input "false"
click at [1263, 336] on input "Ti Melen face à la plage du [GEOGRAPHIC_DATA]" at bounding box center [1302, 336] width 144 height 12
checkbox input "true"
checkbox input "false"
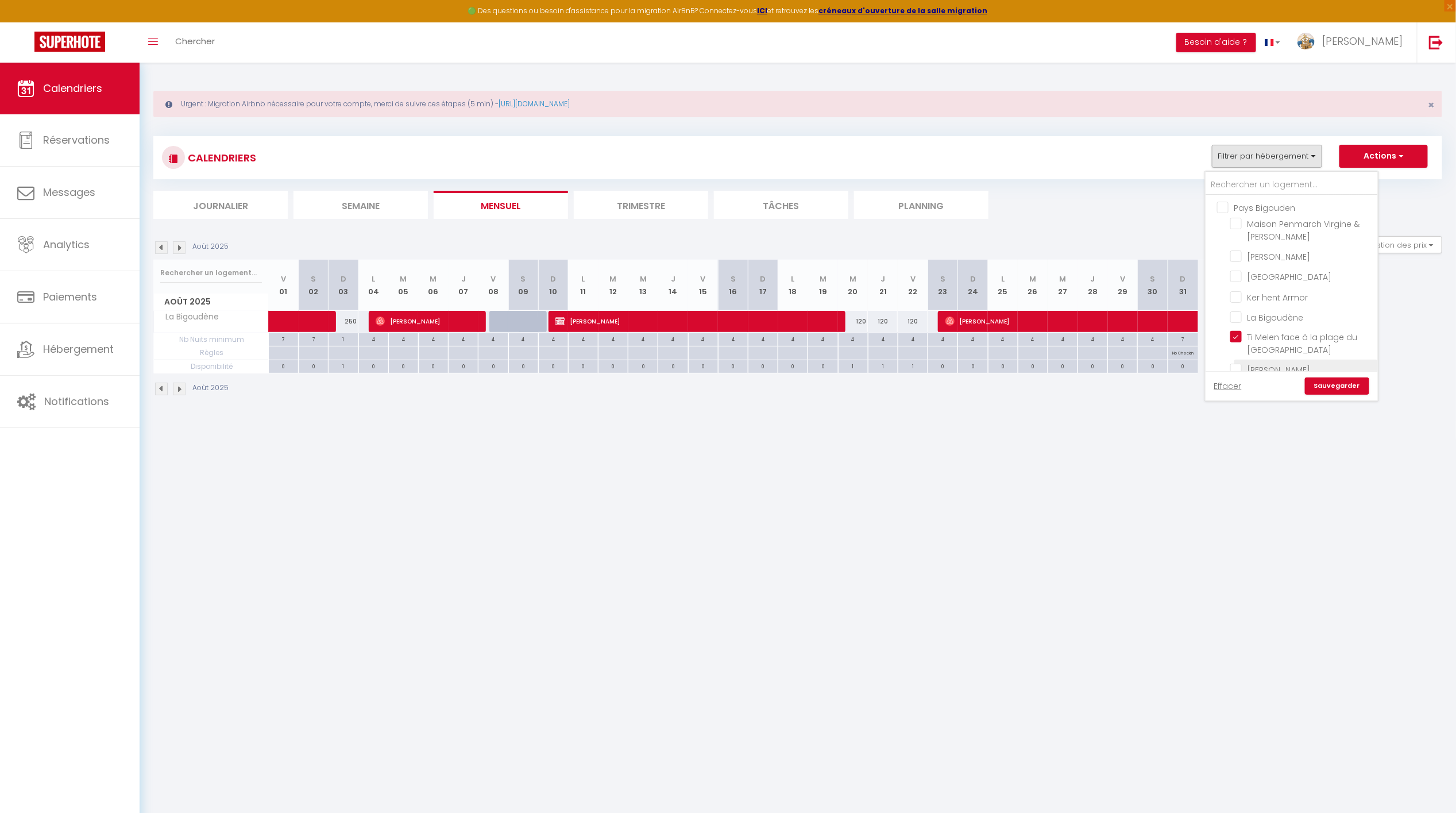
checkbox input "false"
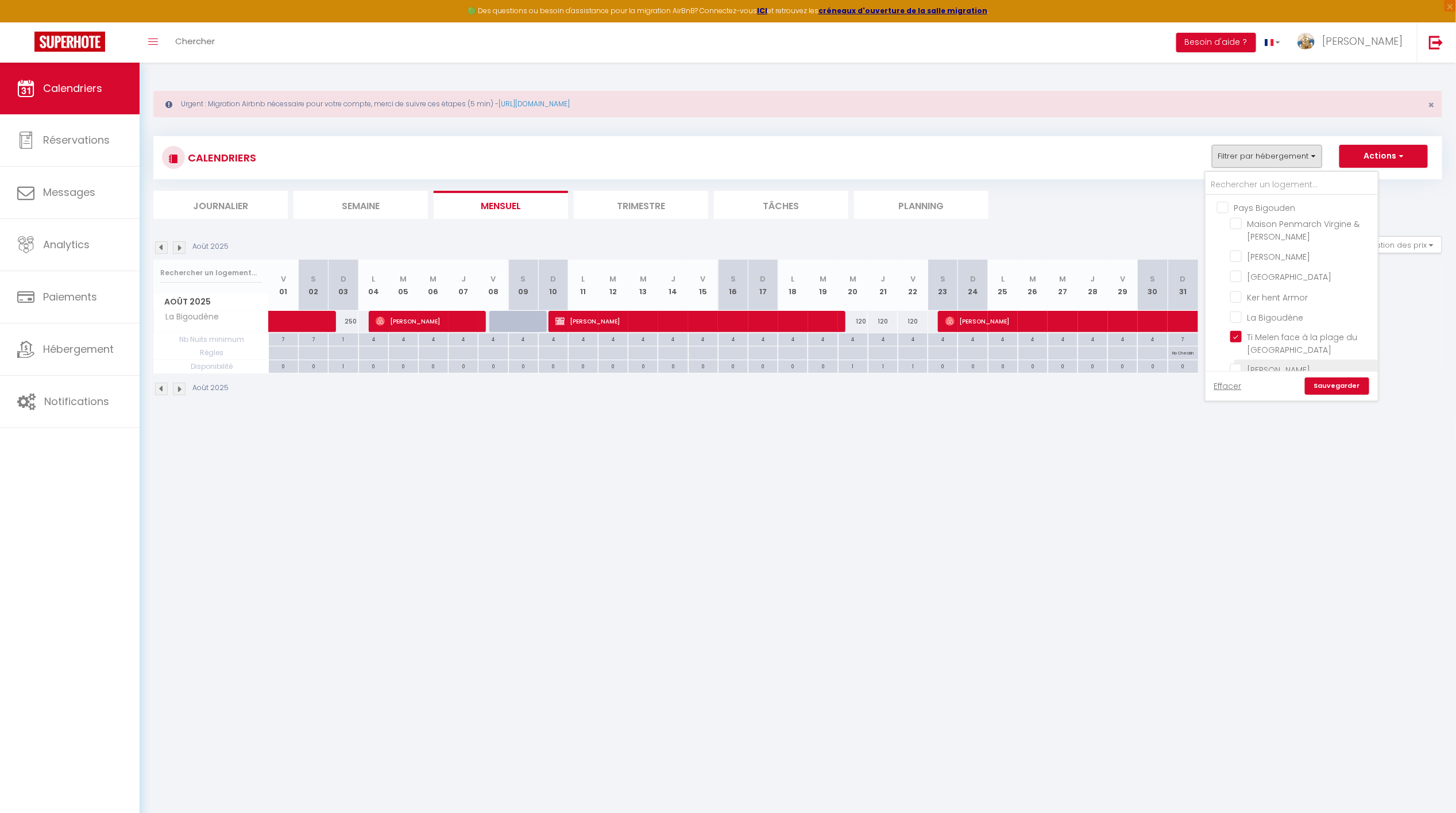
checkbox input "false"
click at [1337, 385] on link "Sauvegarder" at bounding box center [1337, 386] width 64 height 17
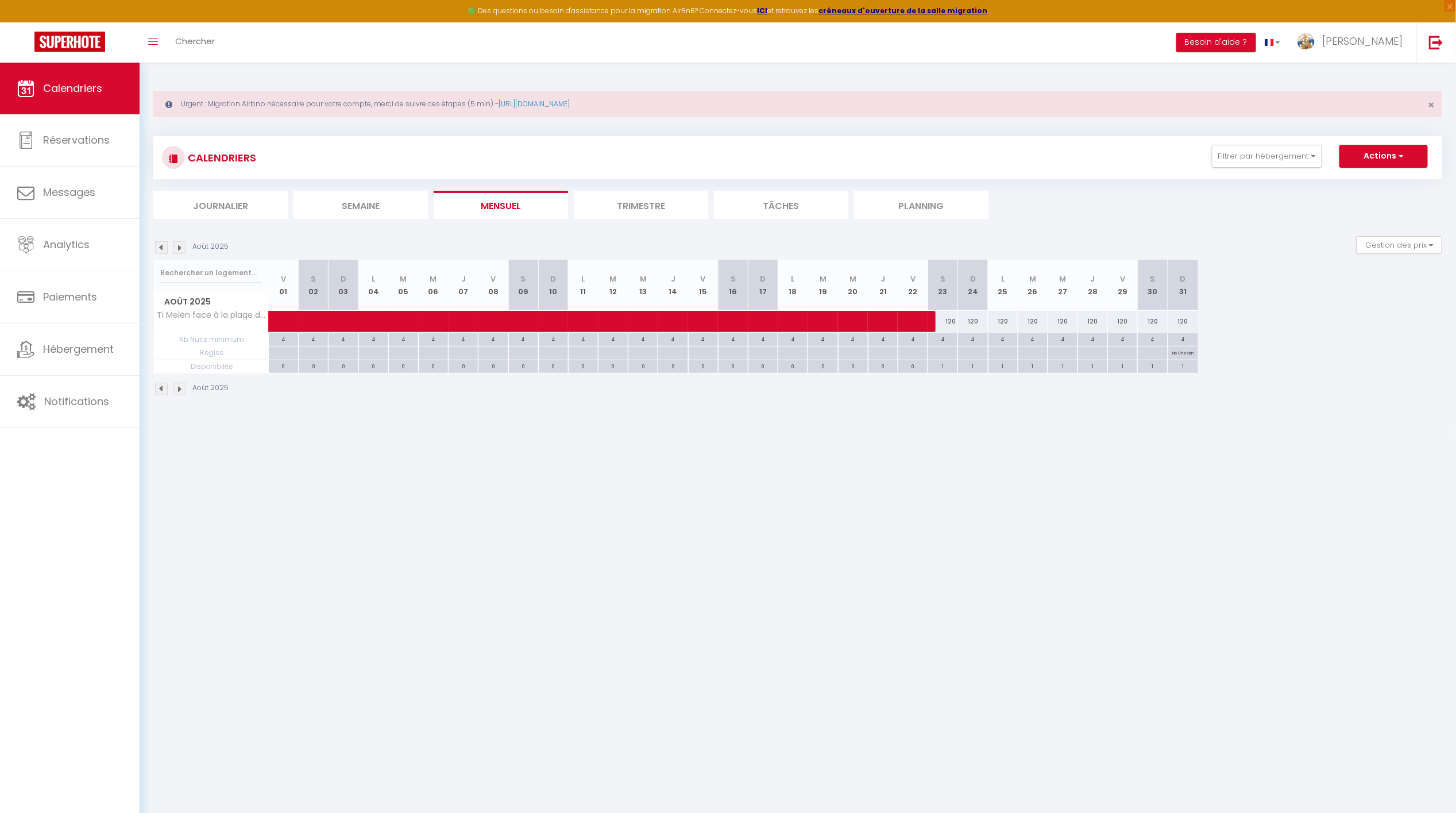
click at [158, 246] on img at bounding box center [161, 248] width 12 height 12
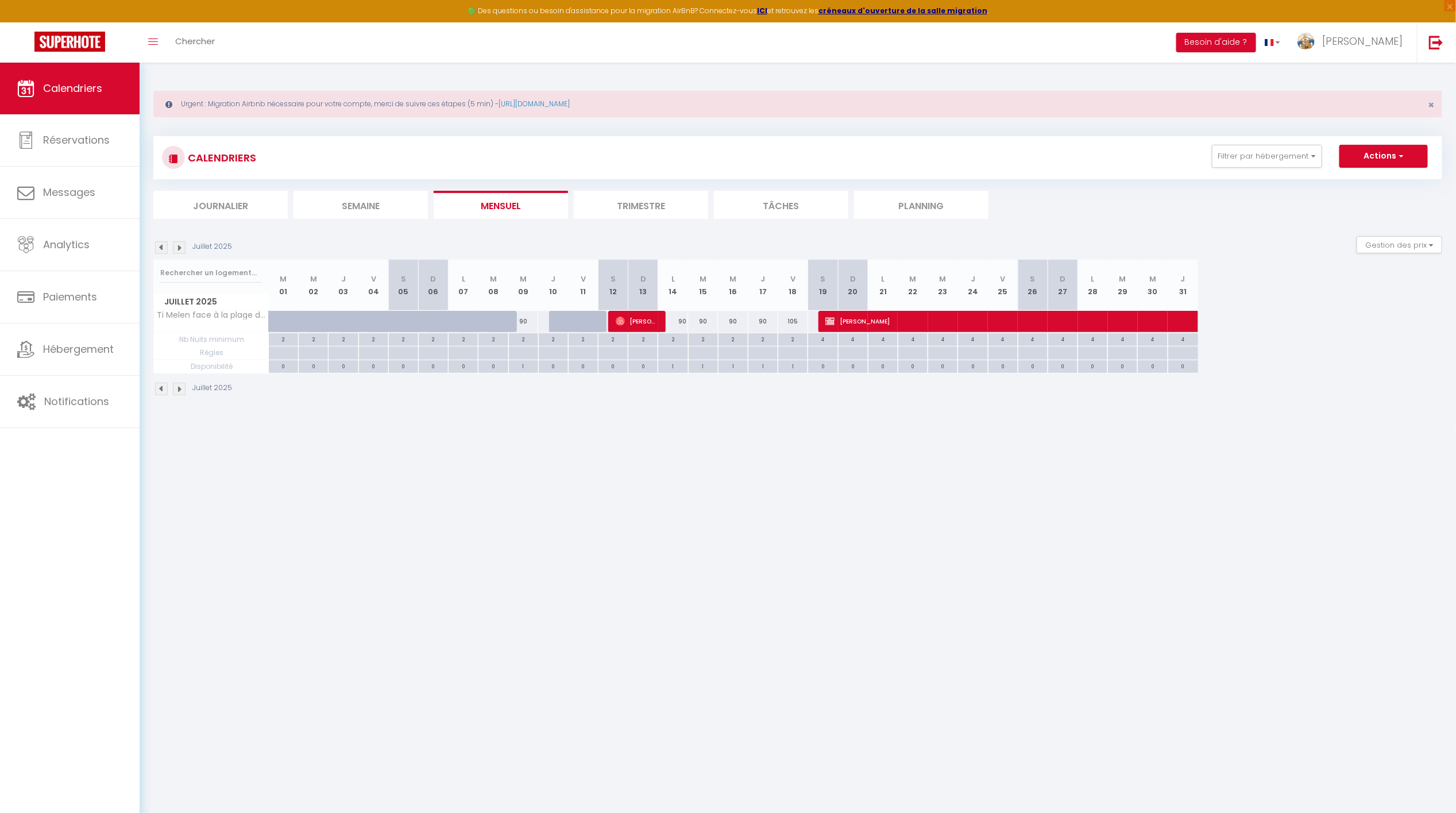
click at [179, 247] on img at bounding box center [179, 248] width 12 height 12
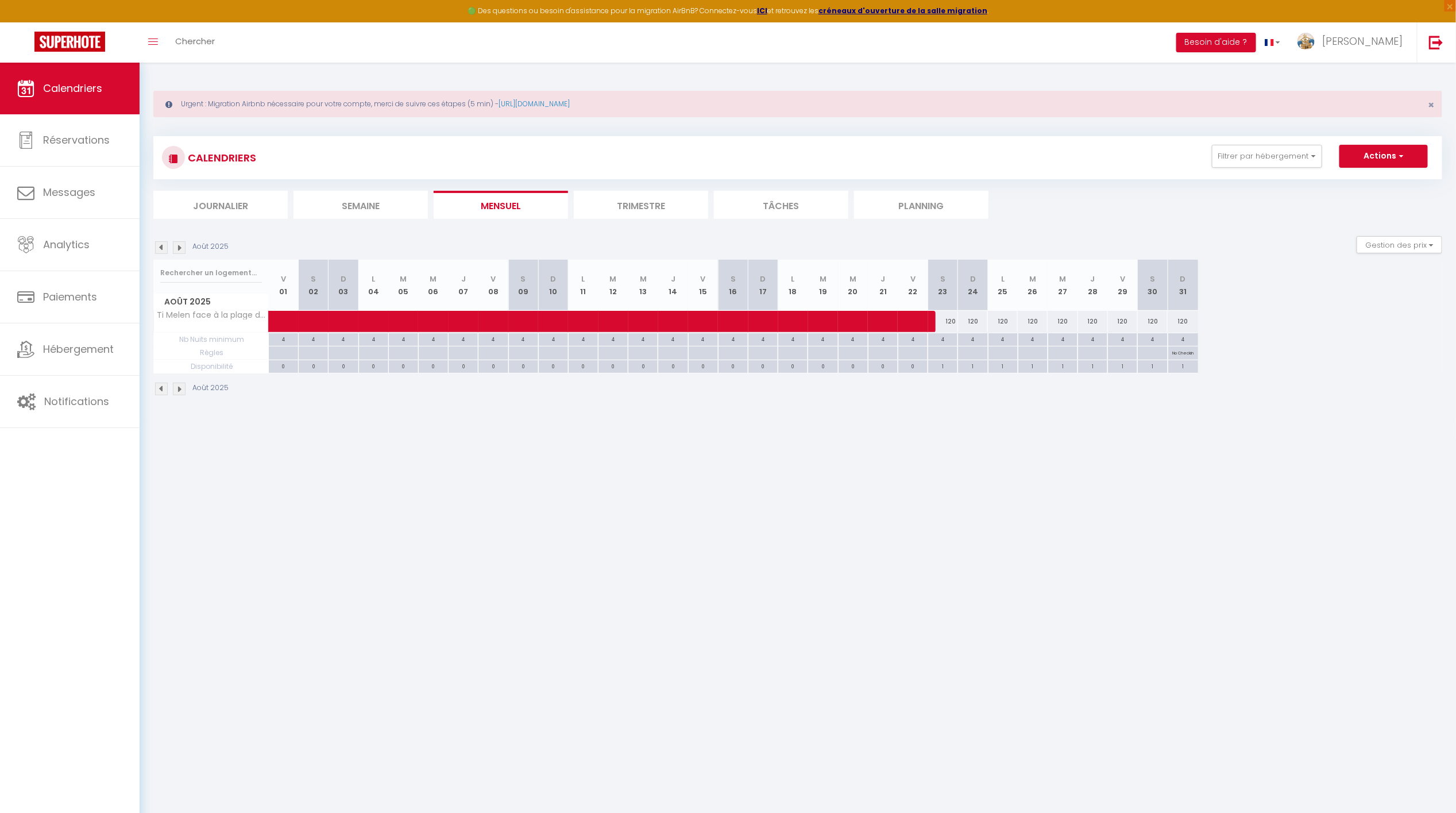
click at [160, 246] on img at bounding box center [161, 248] width 12 height 12
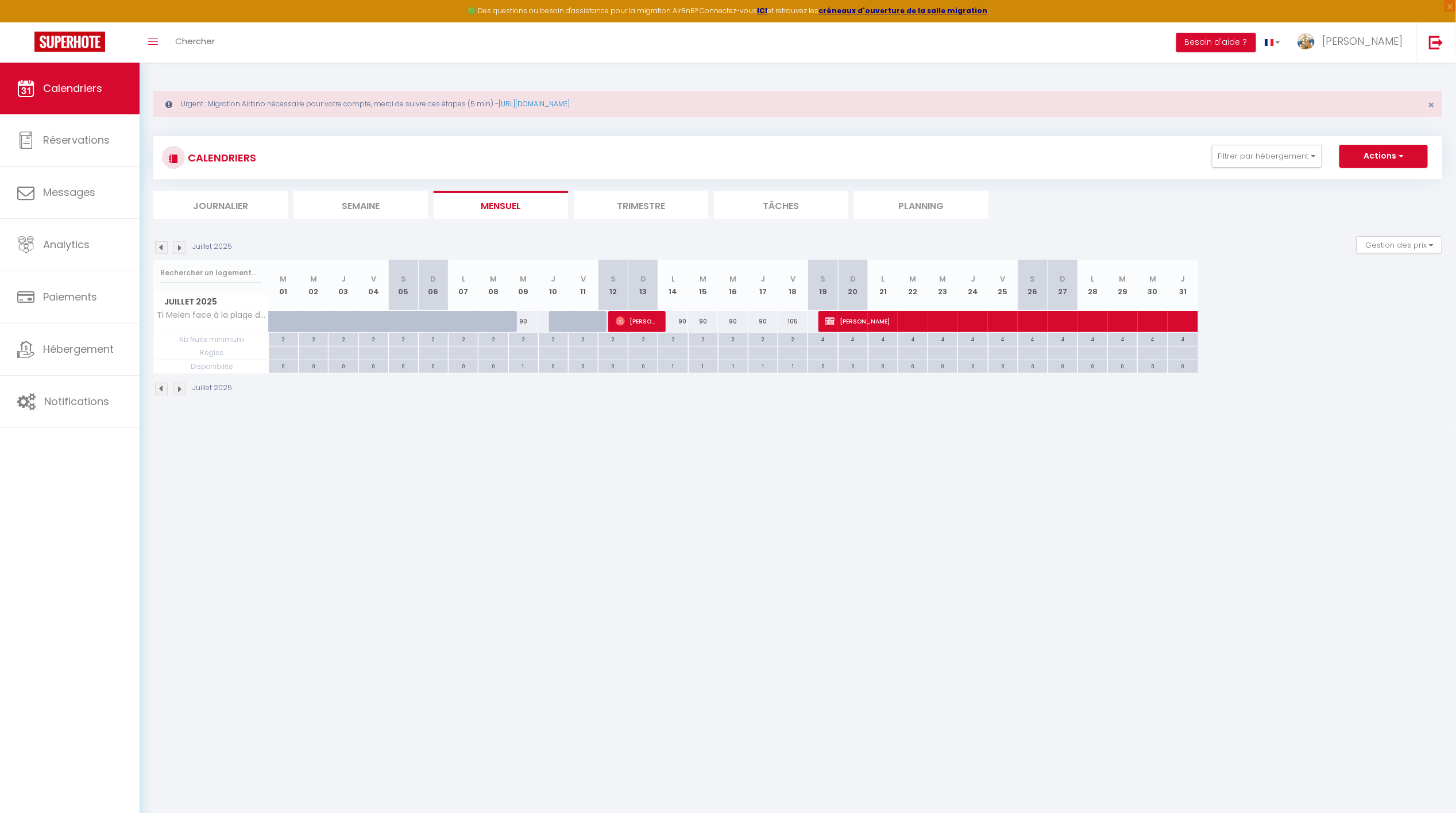
click at [178, 246] on img at bounding box center [179, 248] width 12 height 12
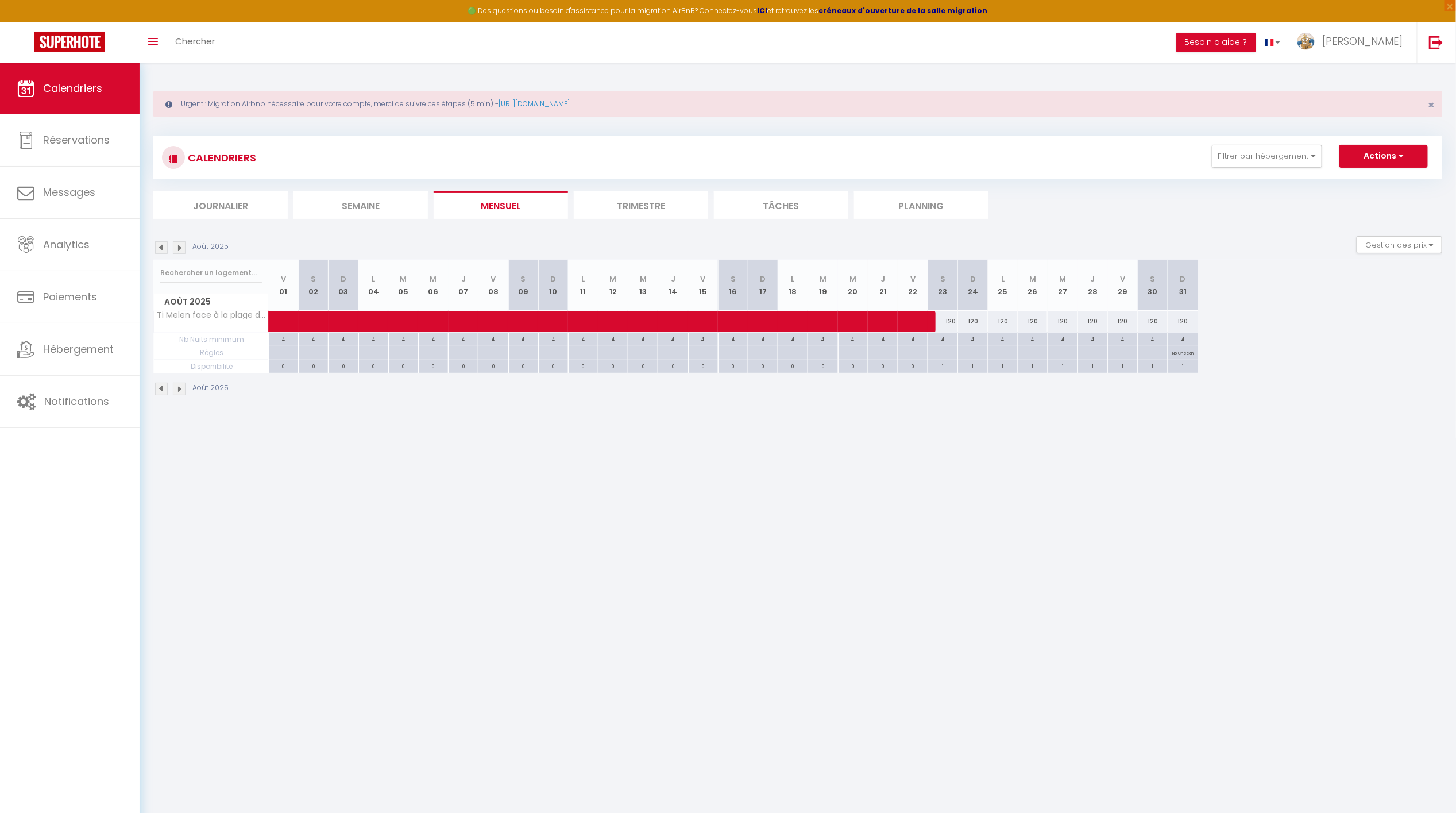
click at [178, 245] on img at bounding box center [179, 248] width 12 height 12
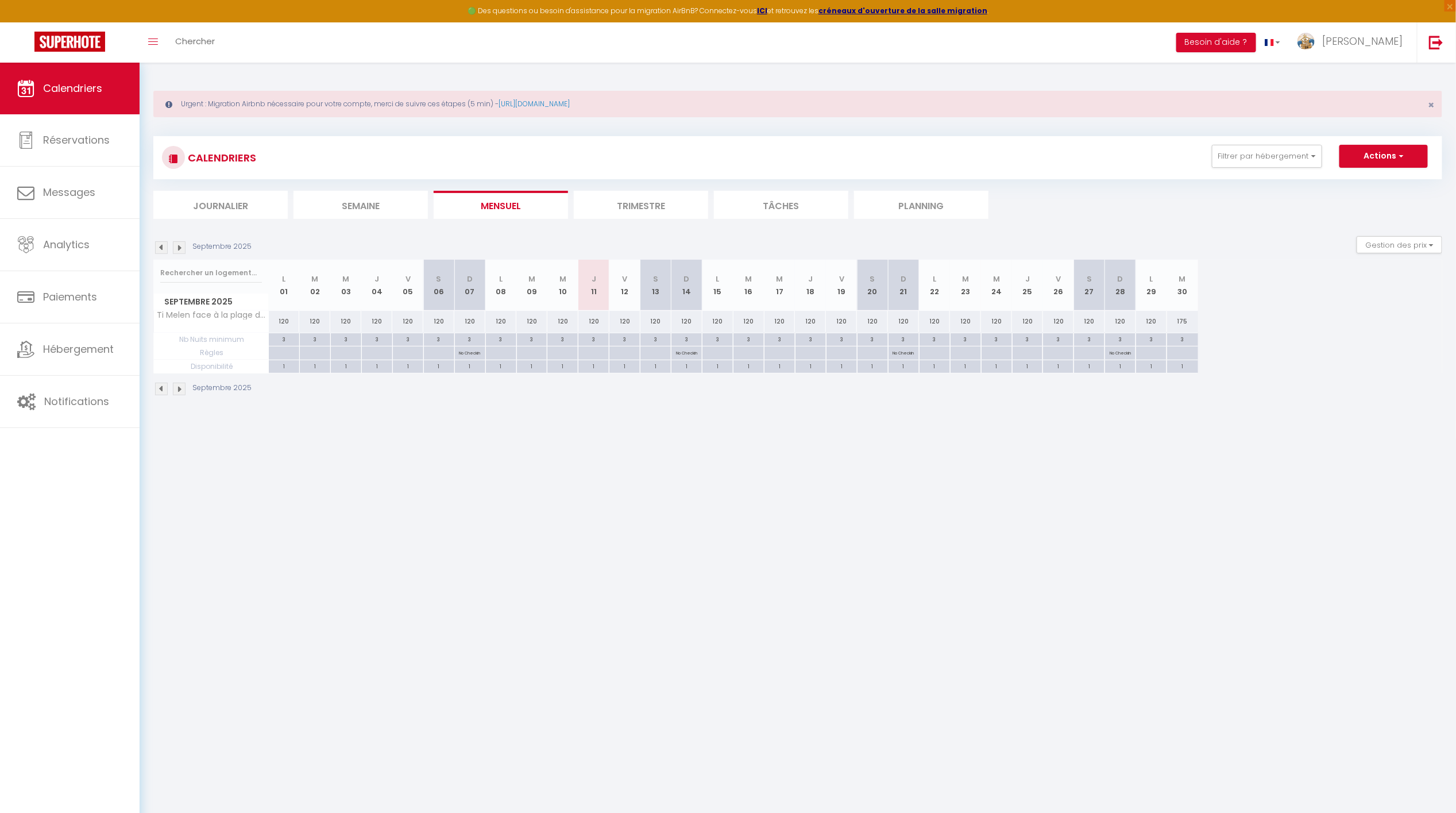
click at [176, 247] on img at bounding box center [179, 248] width 12 height 12
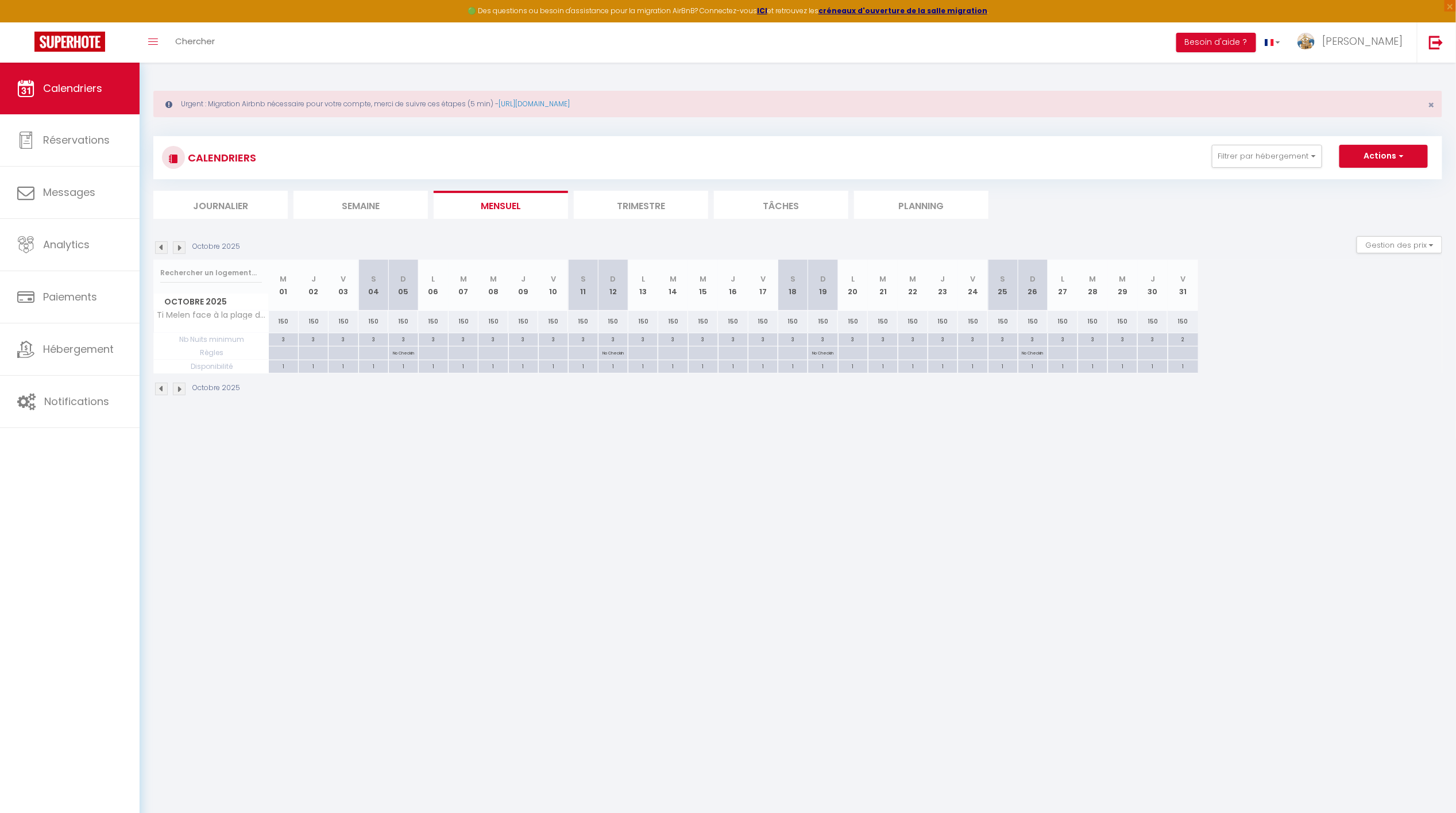
click at [181, 249] on img at bounding box center [179, 248] width 12 height 12
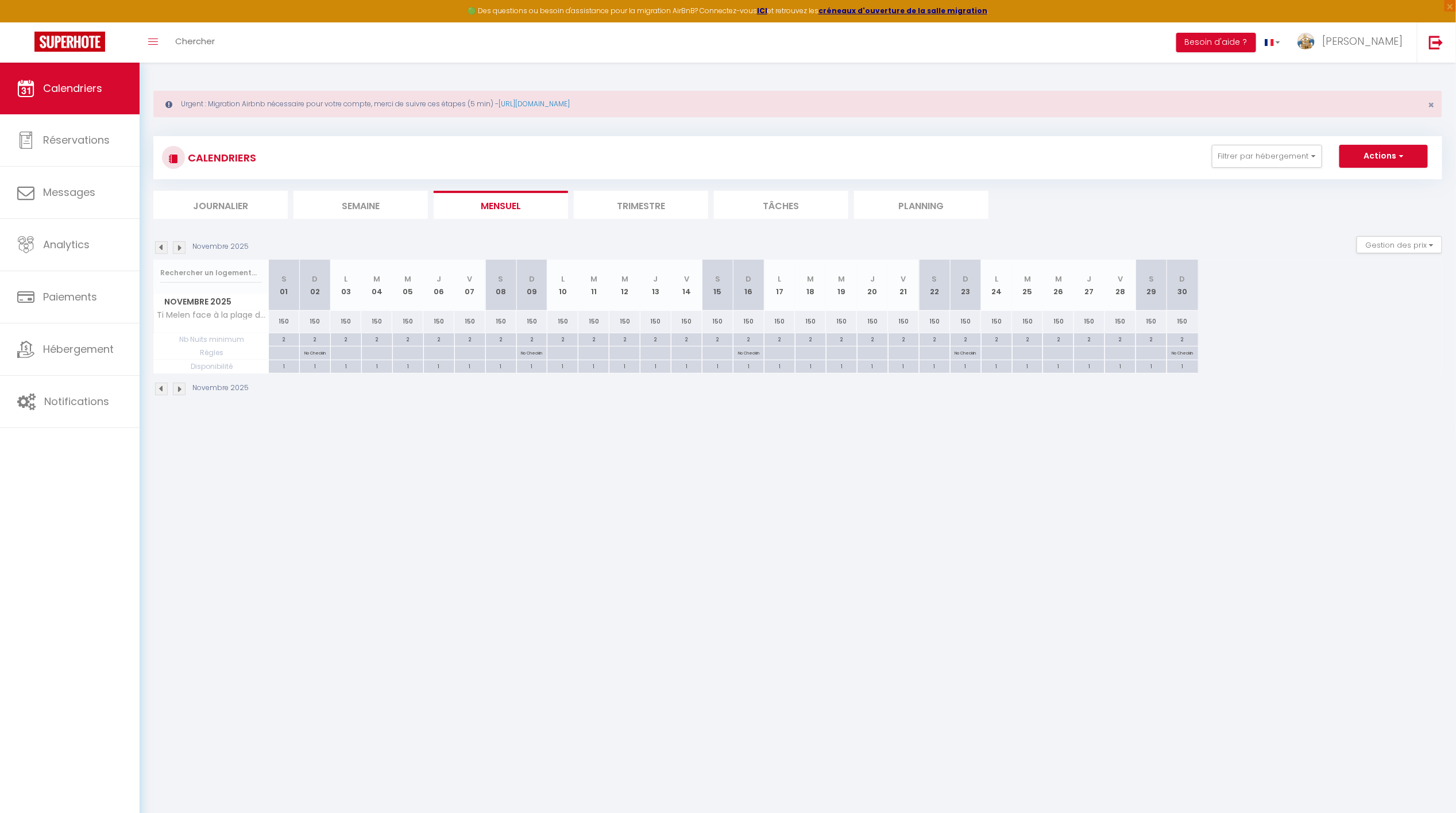
click at [181, 249] on img at bounding box center [179, 248] width 12 height 12
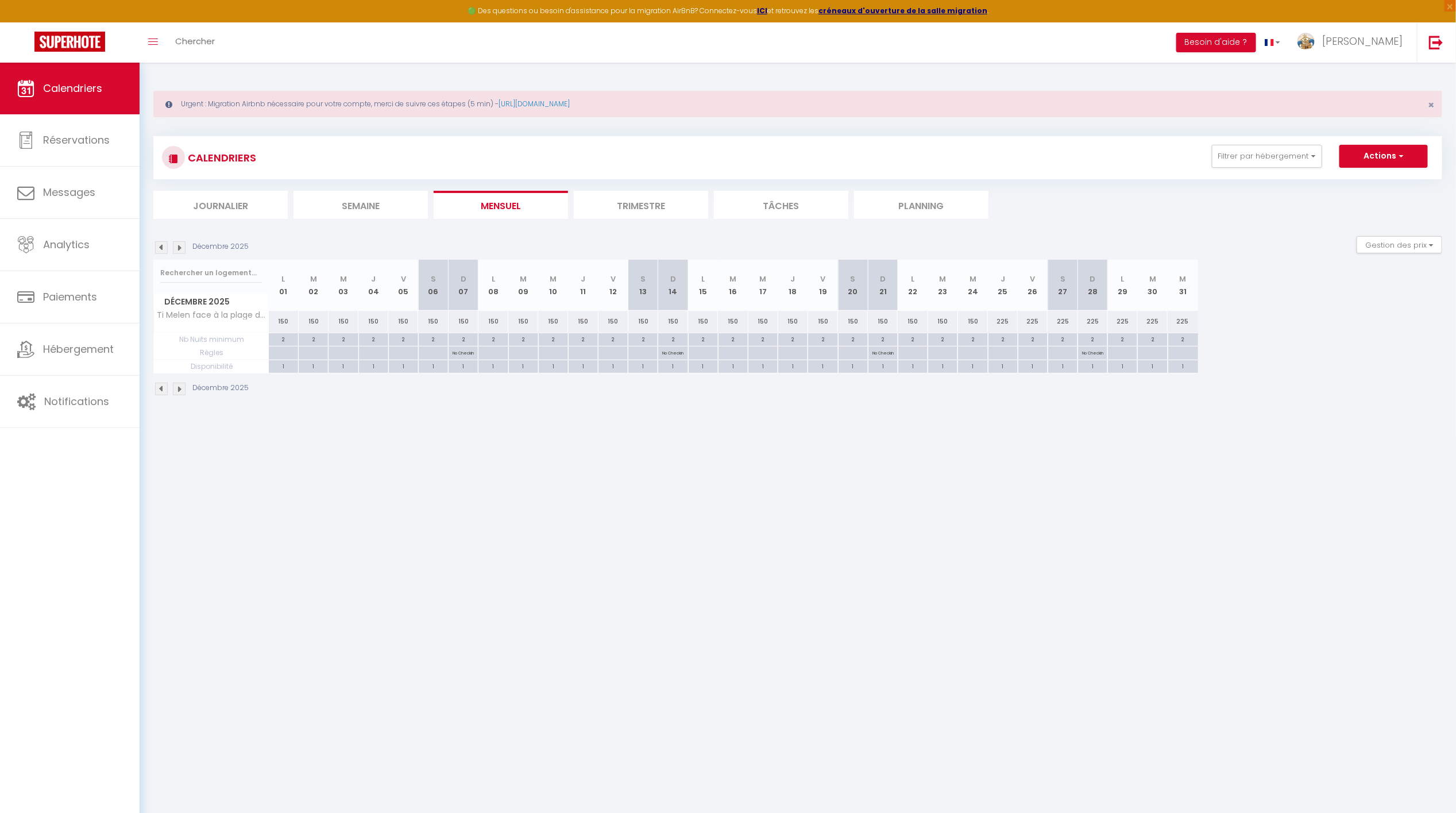
click at [162, 245] on img at bounding box center [161, 248] width 12 height 12
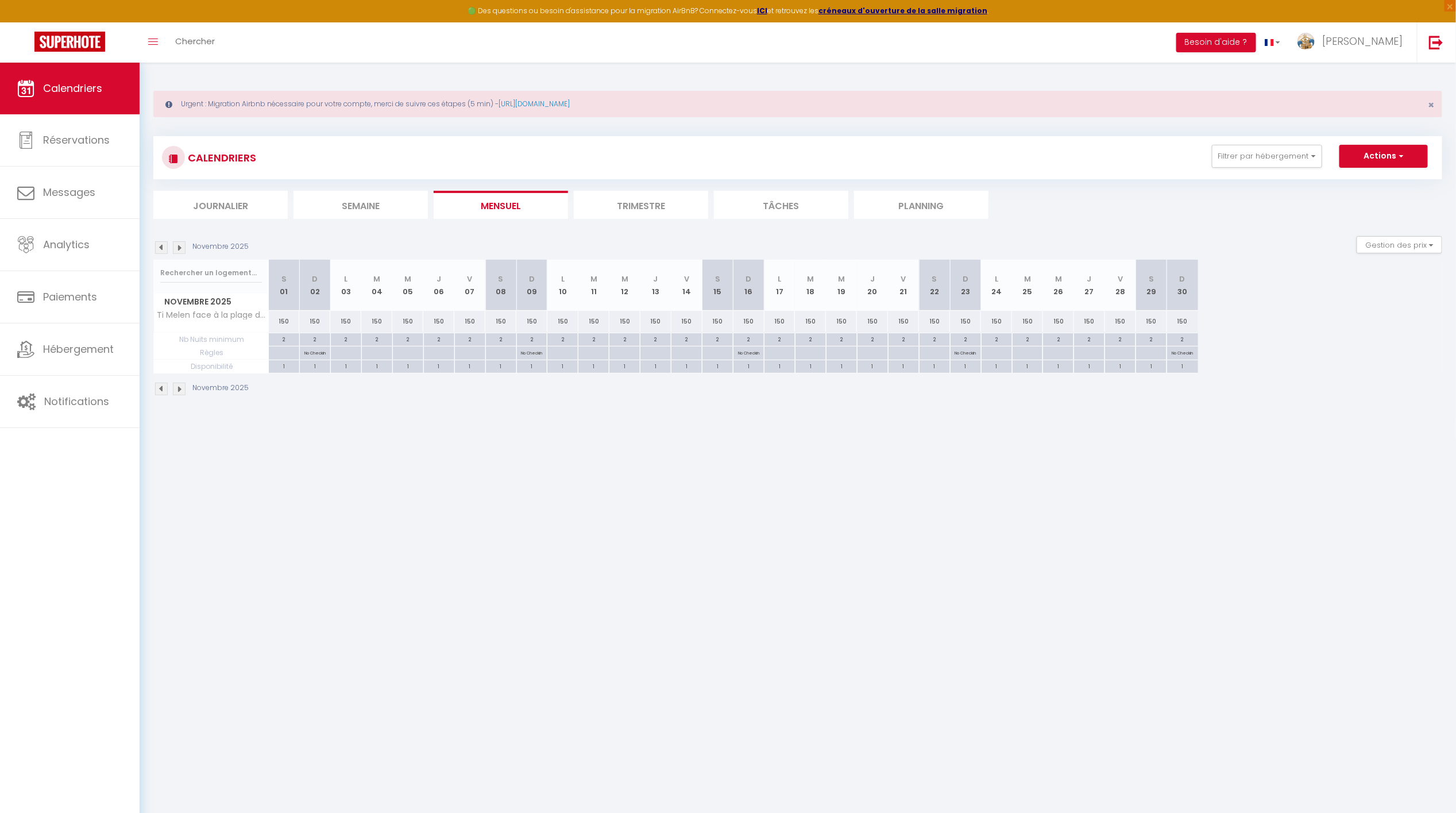
click at [164, 246] on img at bounding box center [161, 248] width 12 height 12
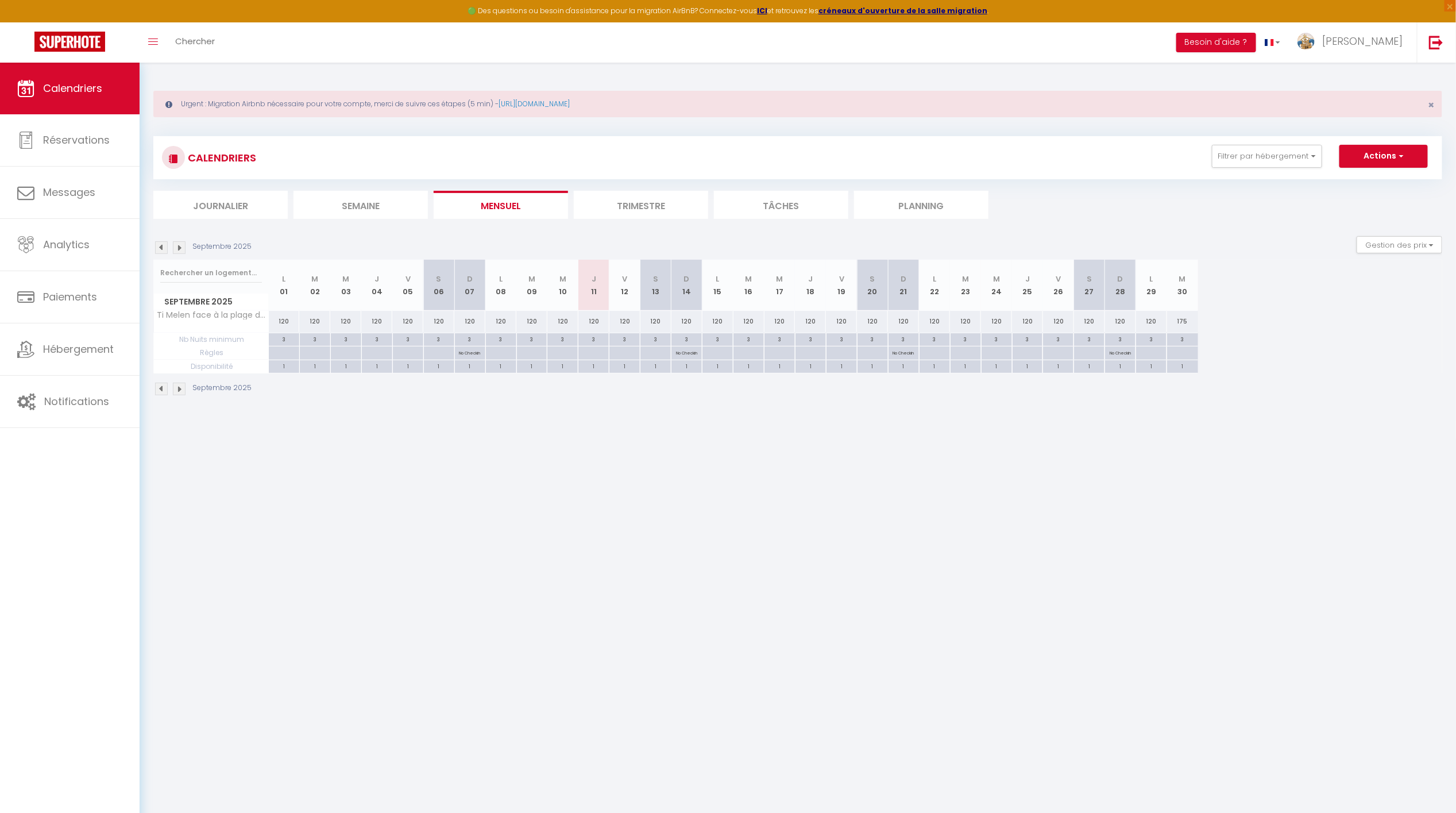
click at [595, 320] on div "120" at bounding box center [593, 321] width 31 height 21
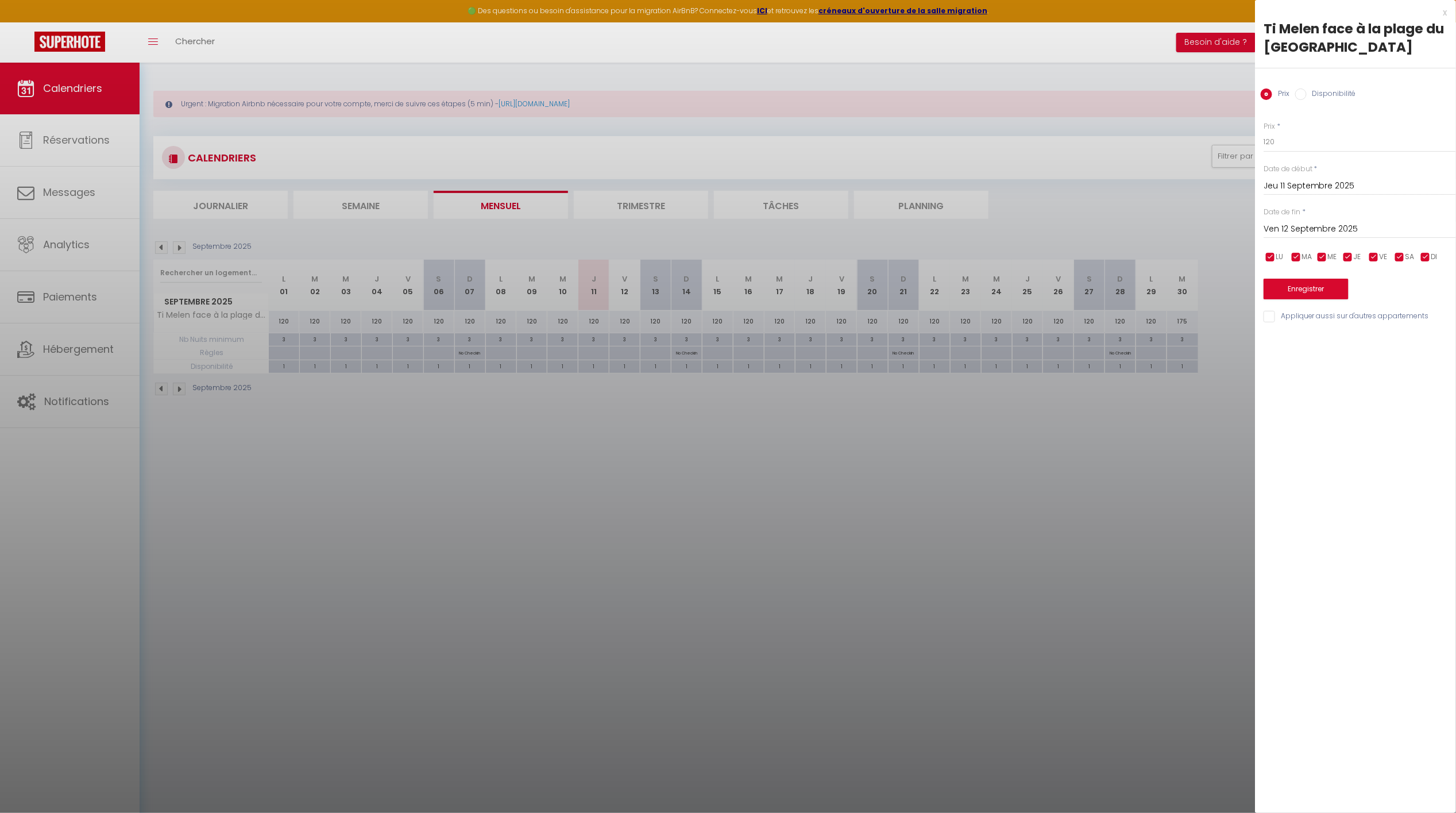
click at [1356, 231] on input "Ven 12 Septembre 2025" at bounding box center [1360, 230] width 192 height 15
click at [1426, 244] on span ">" at bounding box center [1423, 248] width 25 height 23
click at [1275, 405] on span "30" at bounding box center [1277, 410] width 25 height 23
click at [1179, 148] on body "🟢 Des questions ou besoin d'assistance pour la migration AirBnB? Connectez-vous…" at bounding box center [728, 469] width 1456 height 813
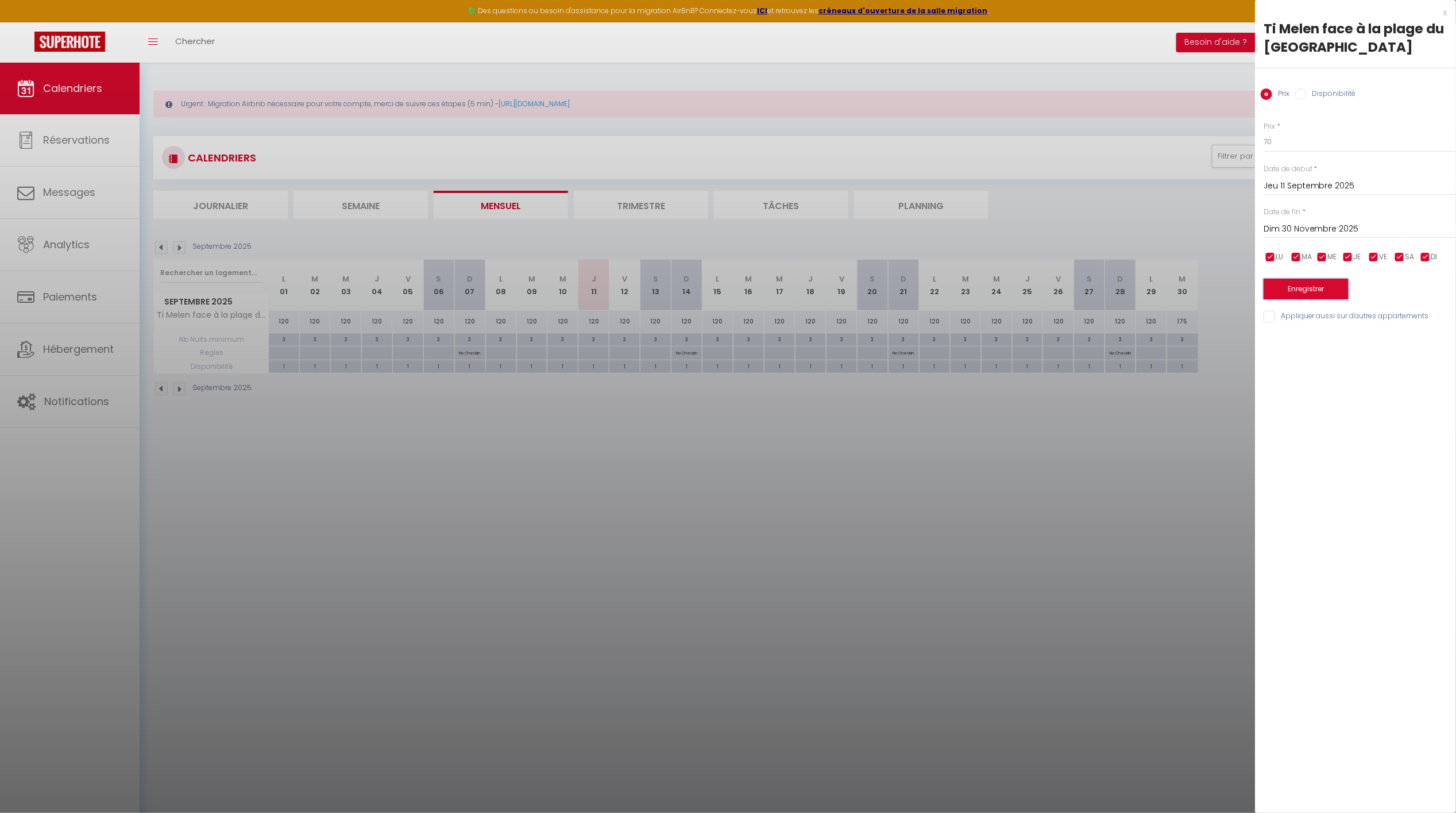
click at [1309, 292] on button "Enregistrer" at bounding box center [1306, 289] width 85 height 21
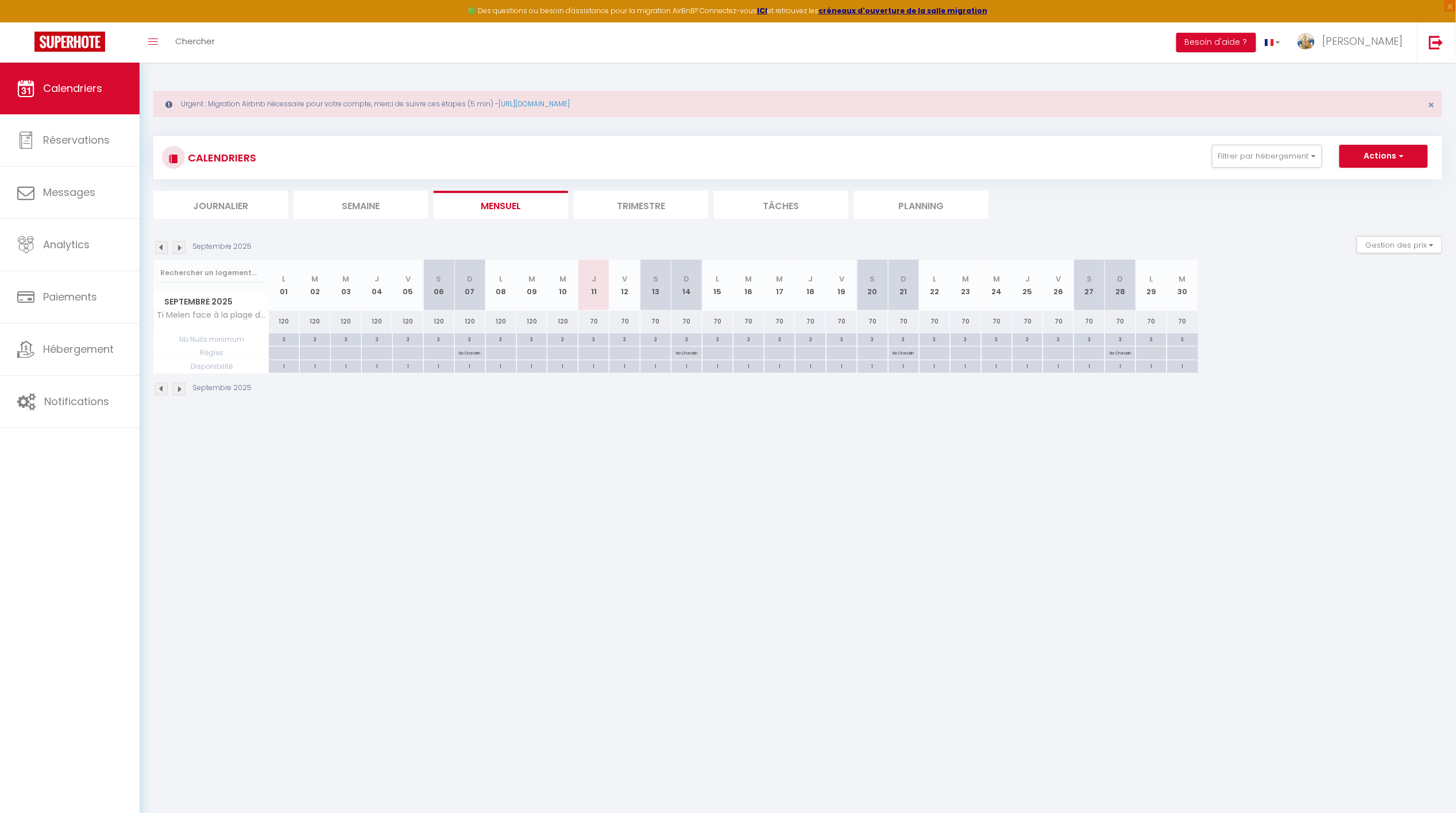
click at [598, 547] on body "🟢 Des questions ou besoin d'assistance pour la migration AirBnB? Connectez-vous…" at bounding box center [728, 469] width 1456 height 813
click at [180, 244] on img at bounding box center [179, 248] width 12 height 12
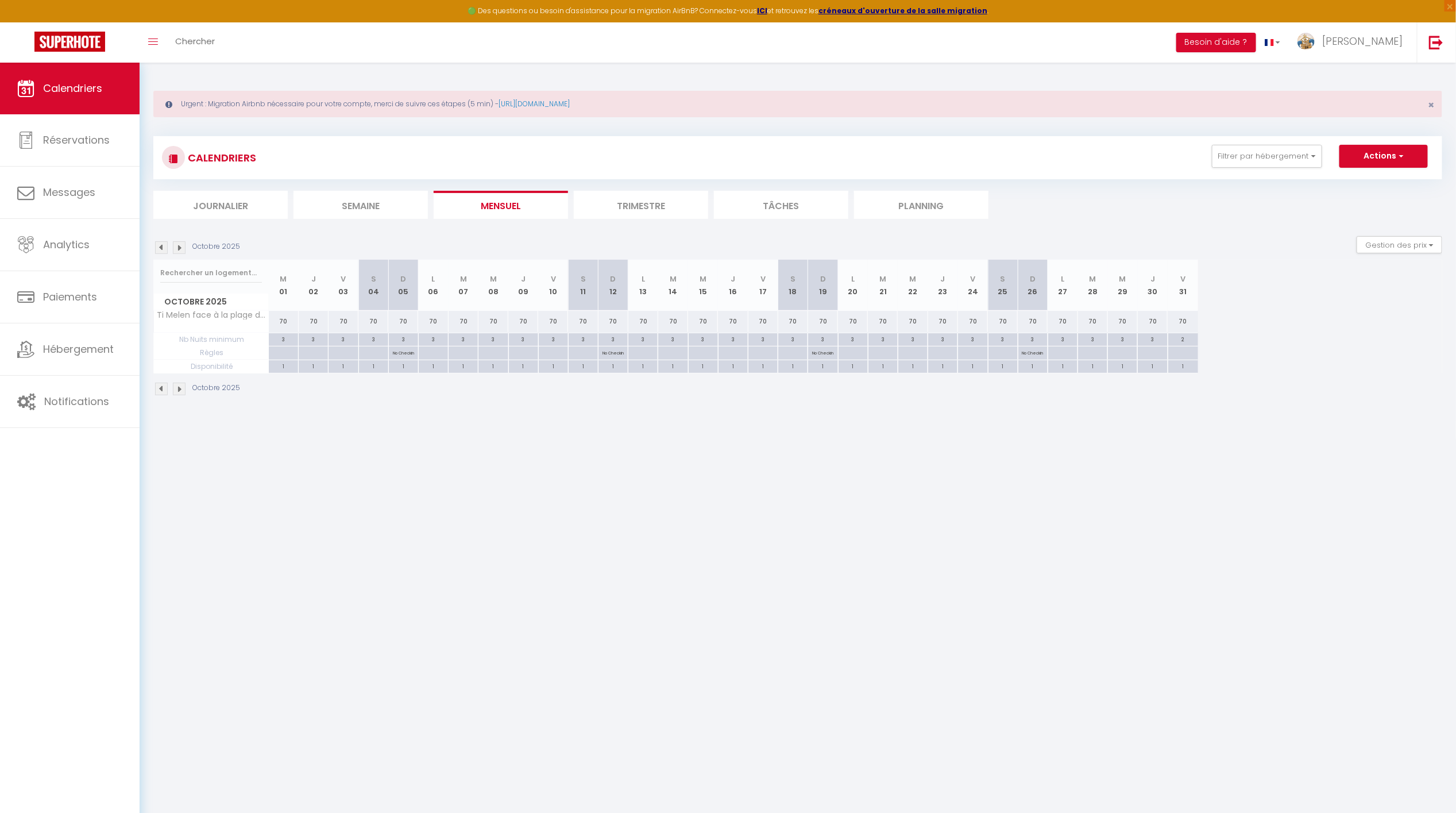
click at [180, 244] on img at bounding box center [179, 248] width 12 height 12
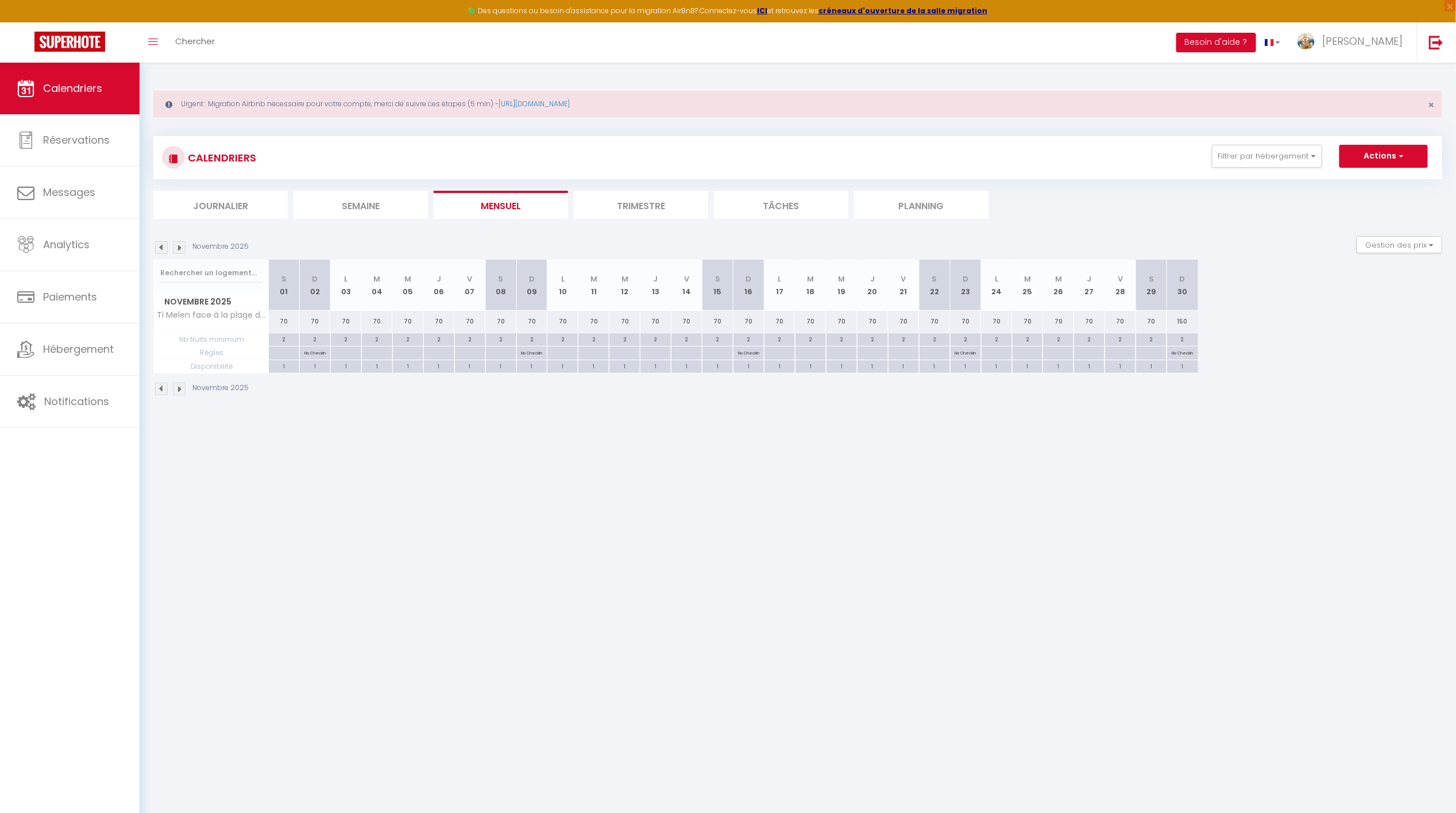
click at [180, 244] on img at bounding box center [179, 248] width 12 height 12
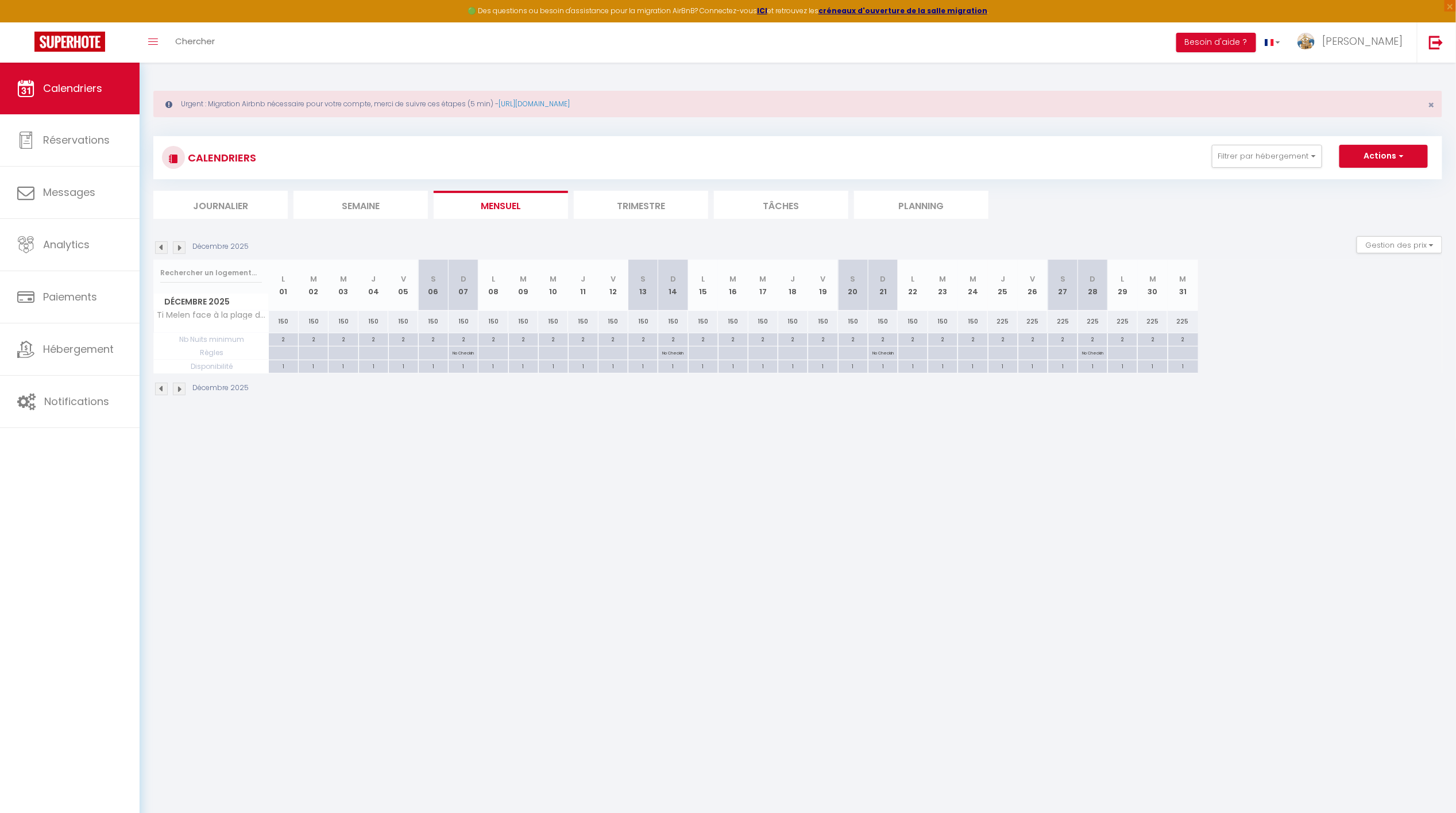
click at [180, 244] on img at bounding box center [179, 248] width 12 height 12
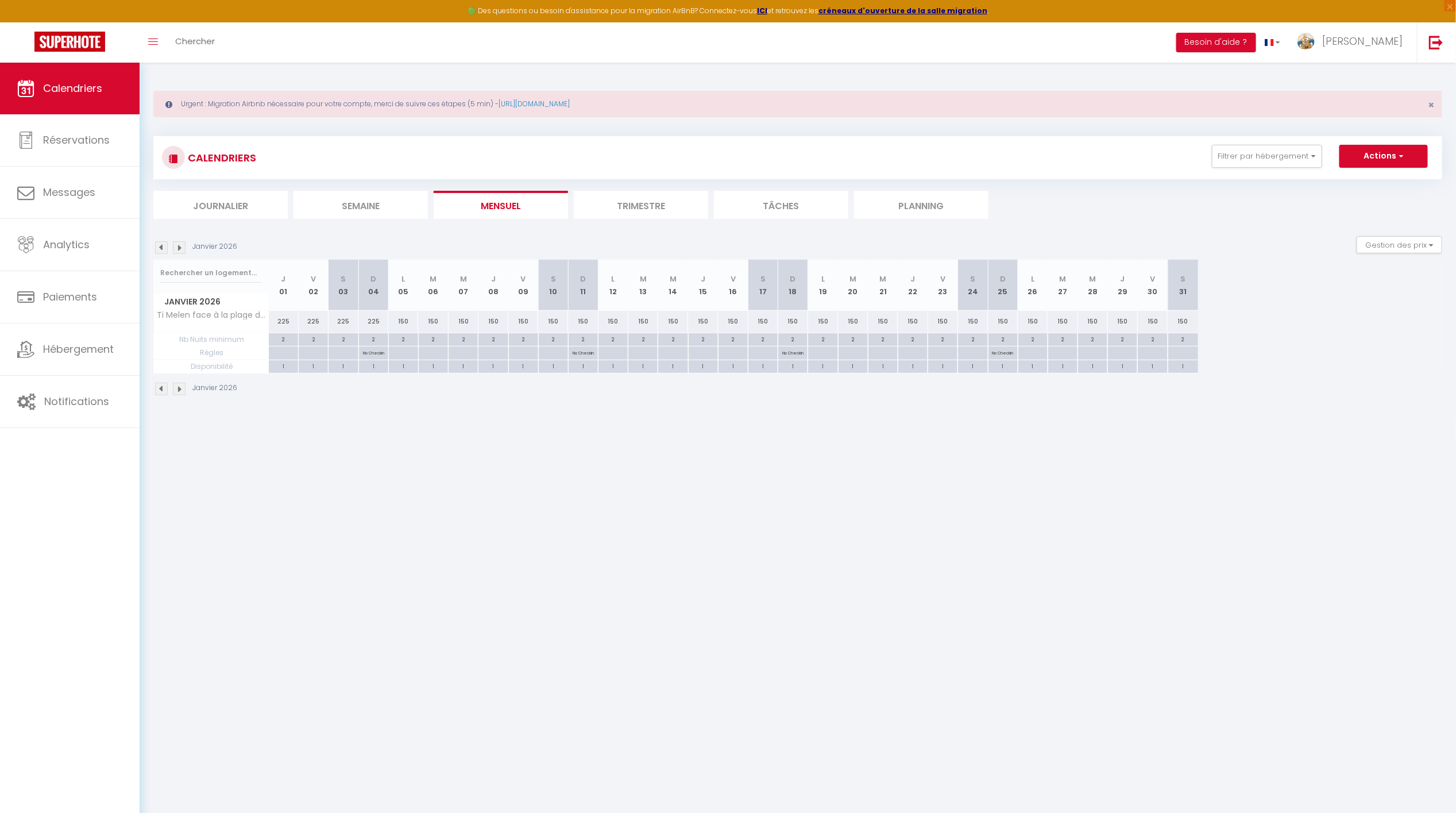
click at [180, 244] on img at bounding box center [179, 248] width 12 height 12
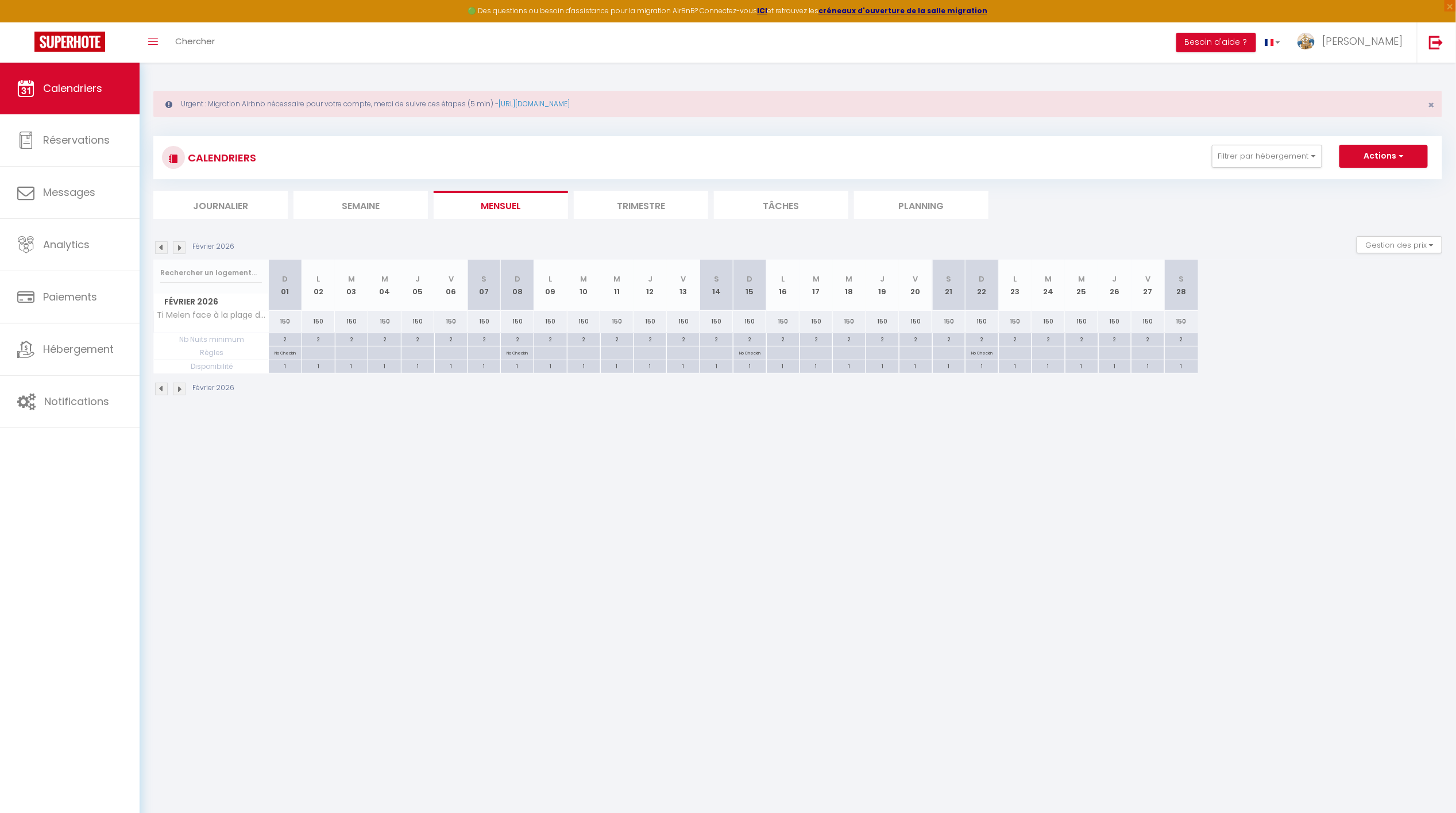
click at [180, 244] on img at bounding box center [179, 248] width 12 height 12
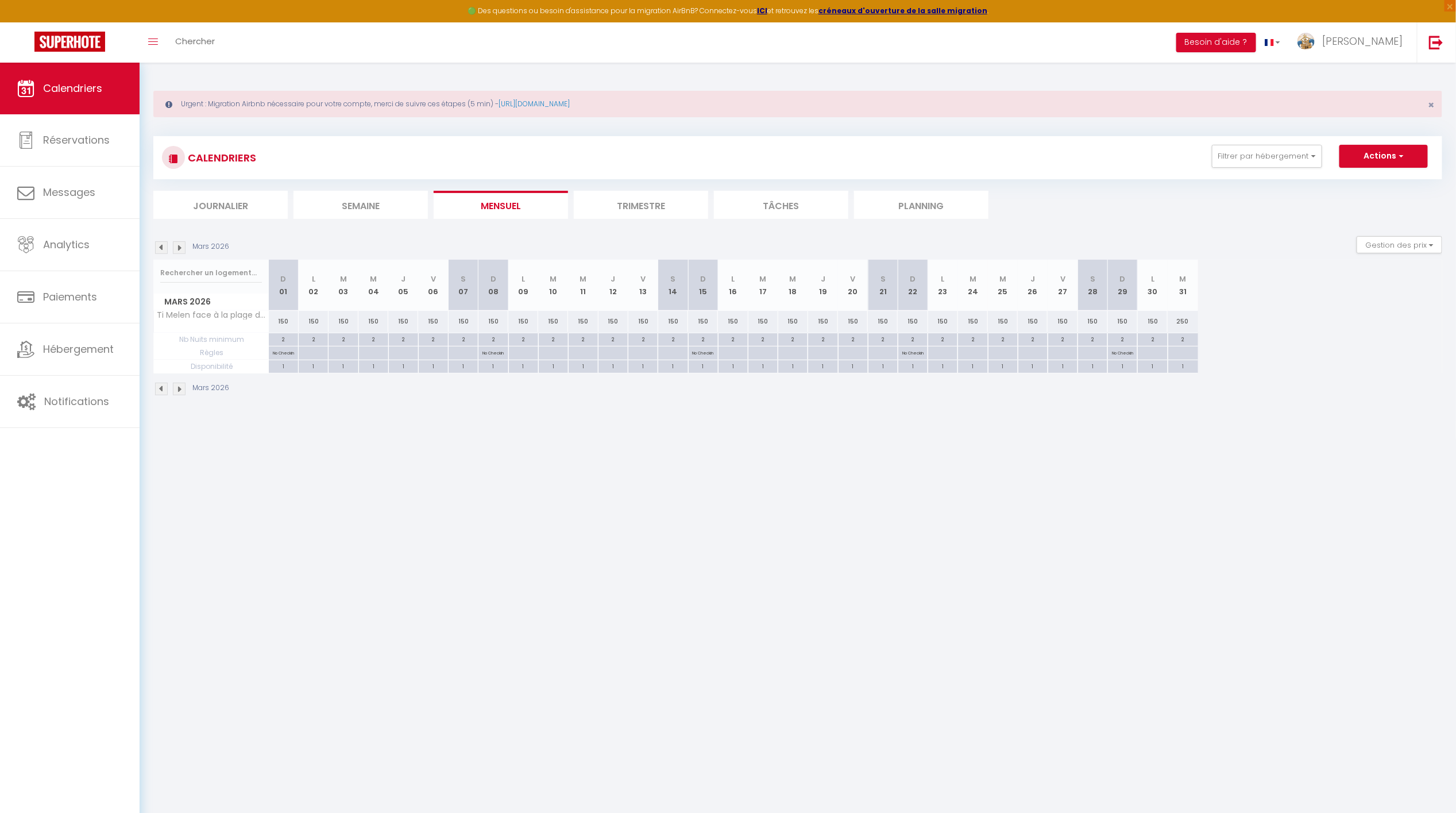
click at [180, 244] on img at bounding box center [179, 248] width 12 height 12
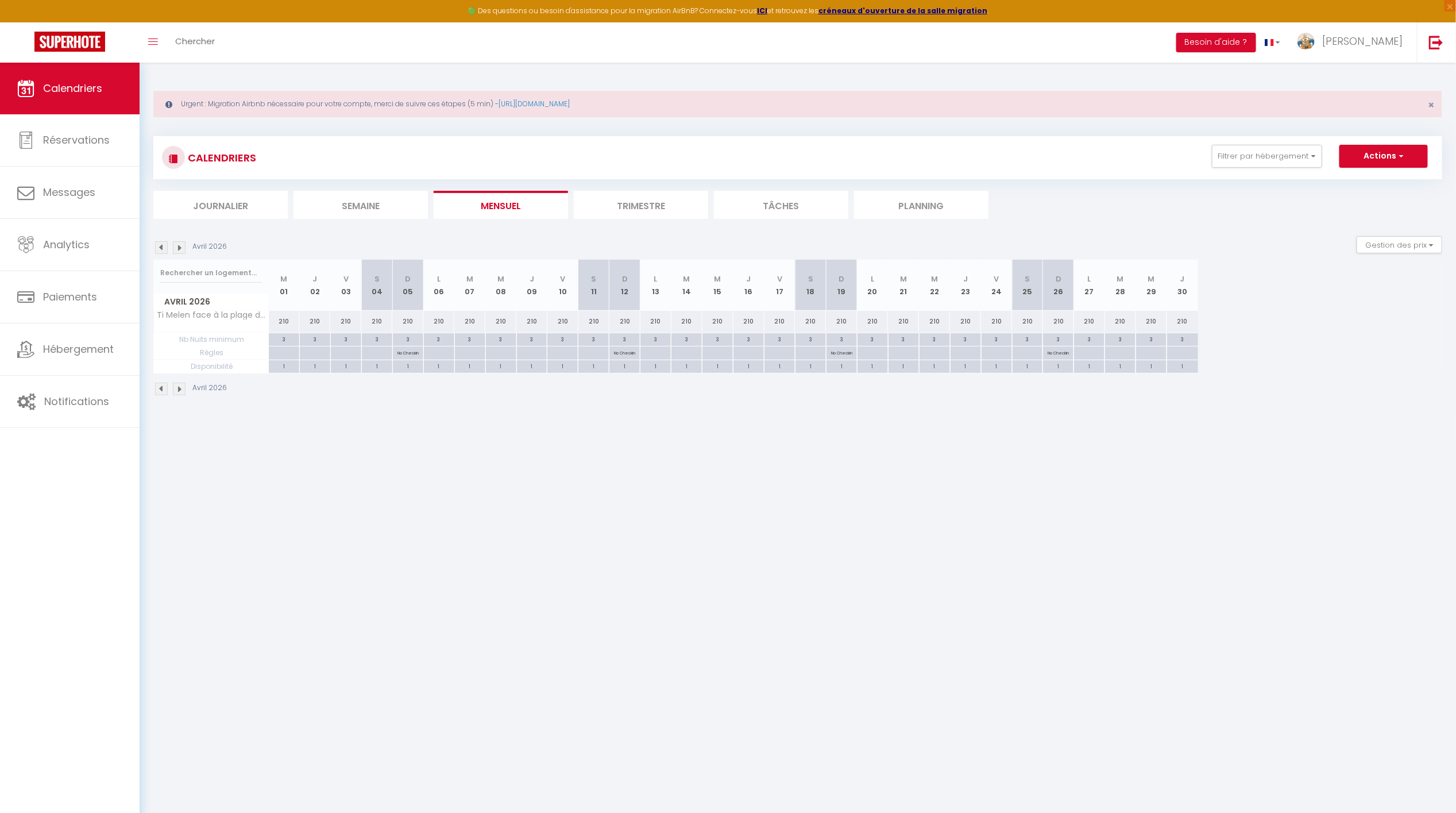
click at [180, 244] on img at bounding box center [179, 248] width 12 height 12
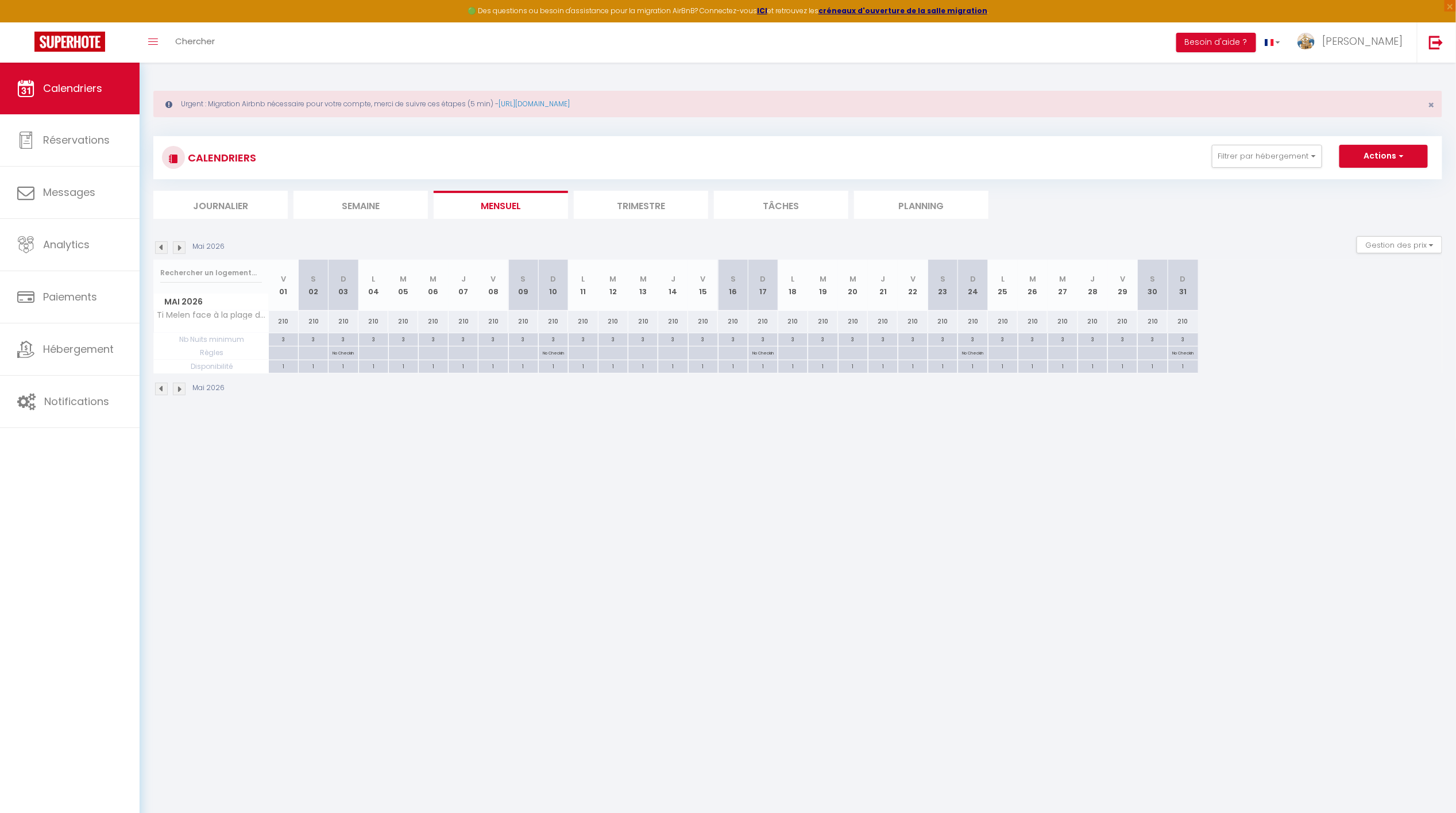
click at [180, 244] on img at bounding box center [179, 248] width 12 height 12
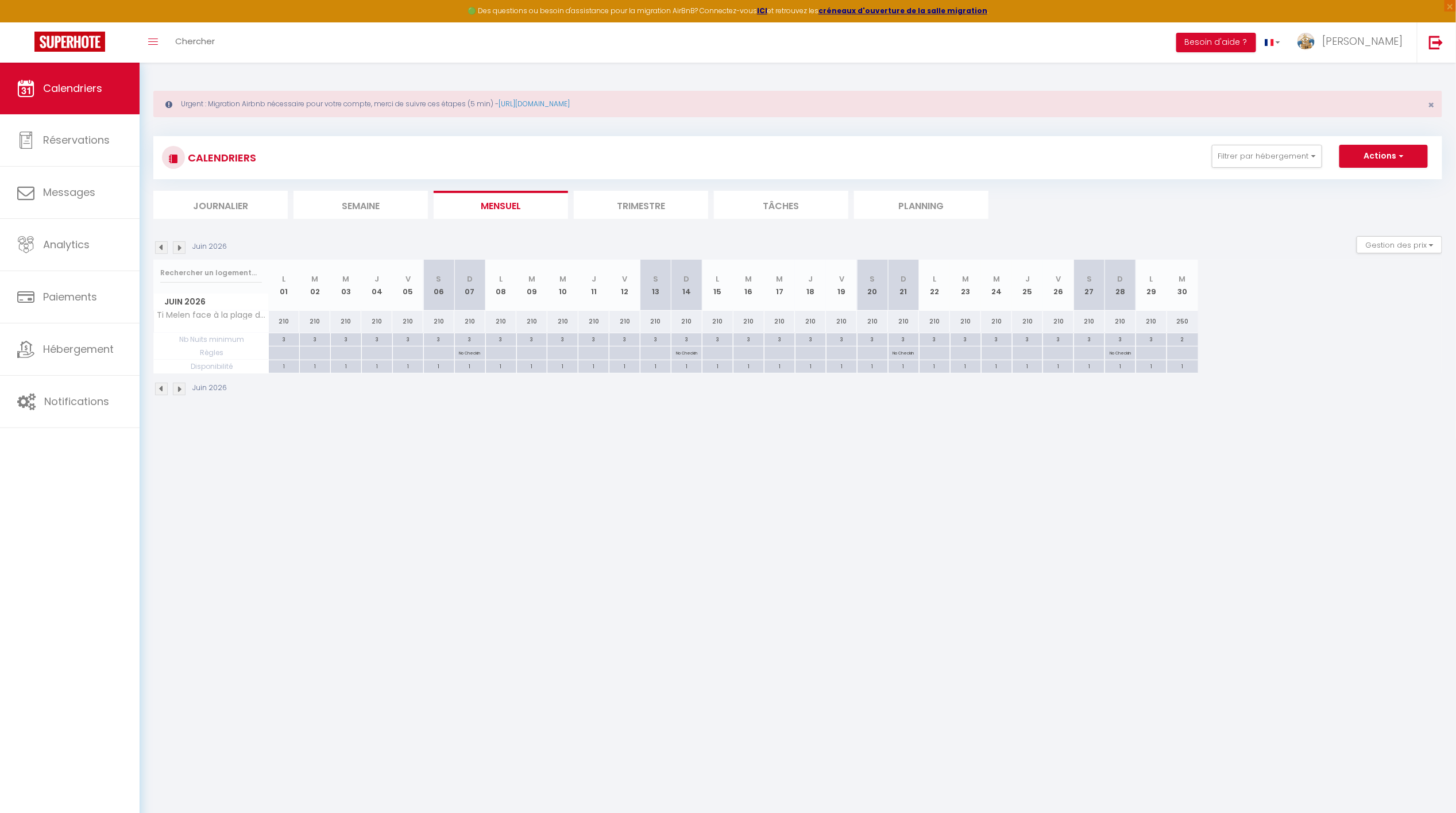
click at [180, 244] on img at bounding box center [179, 248] width 12 height 12
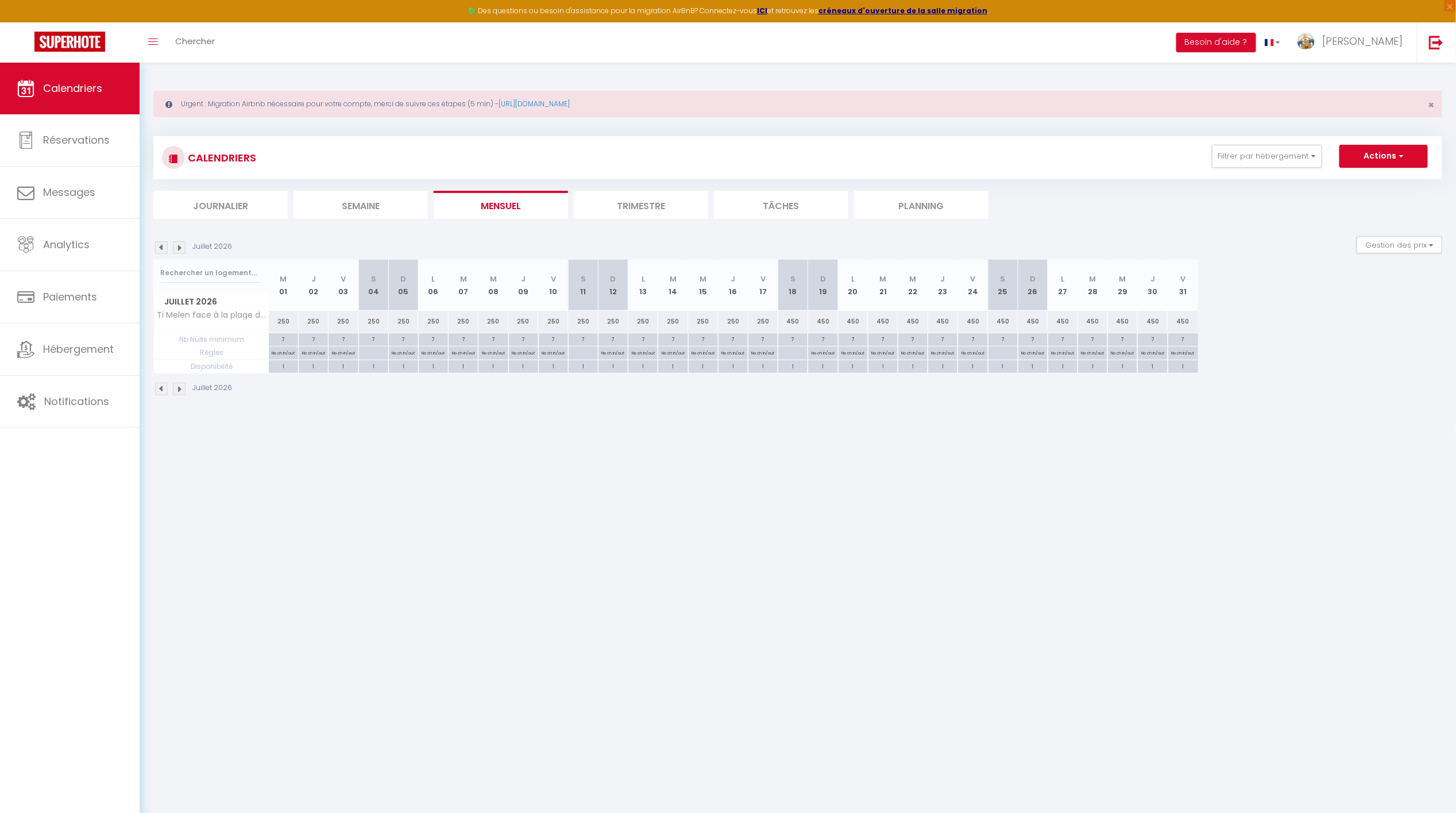
click at [180, 244] on img at bounding box center [179, 248] width 12 height 12
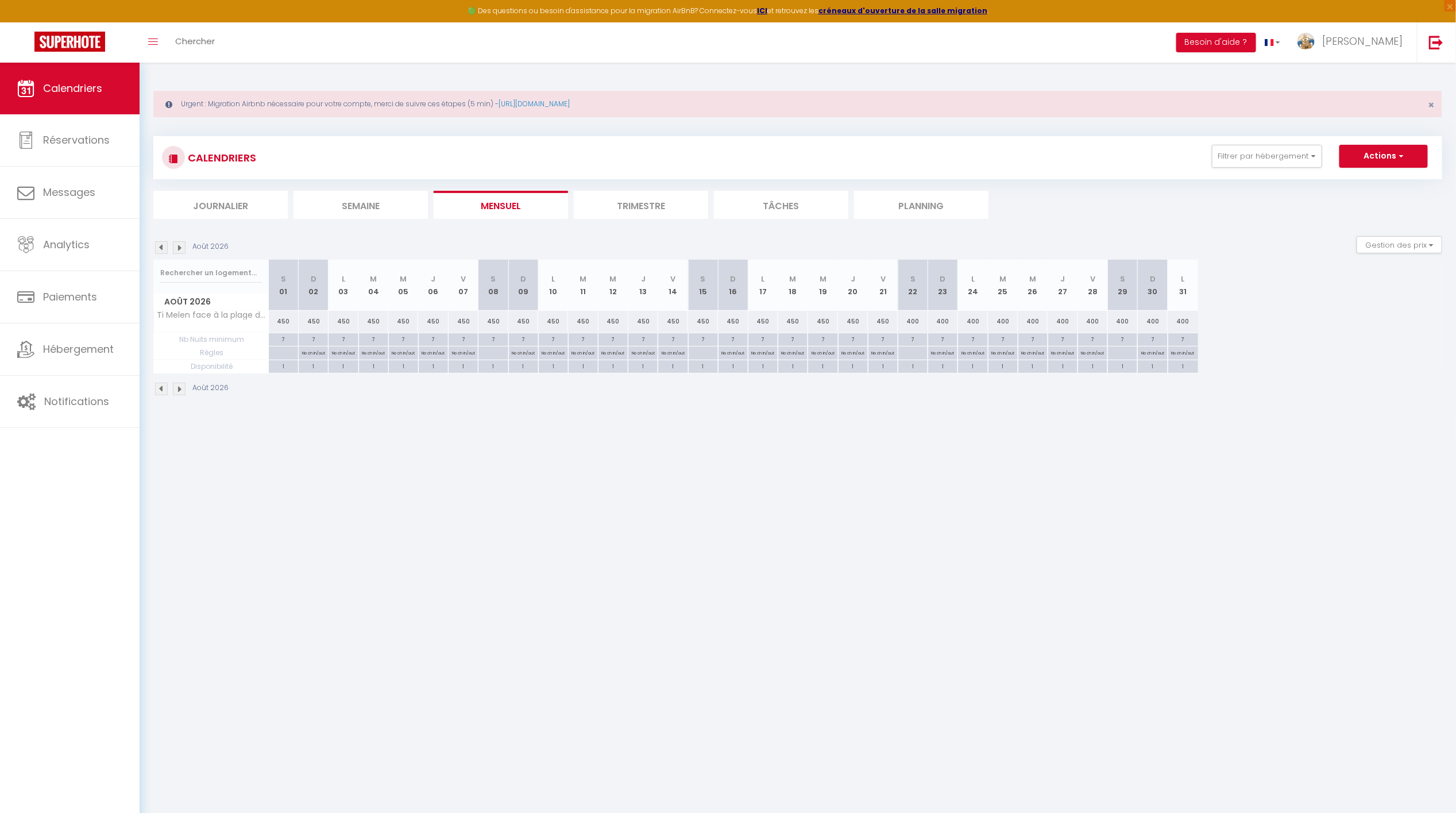
click at [158, 243] on img at bounding box center [161, 248] width 12 height 12
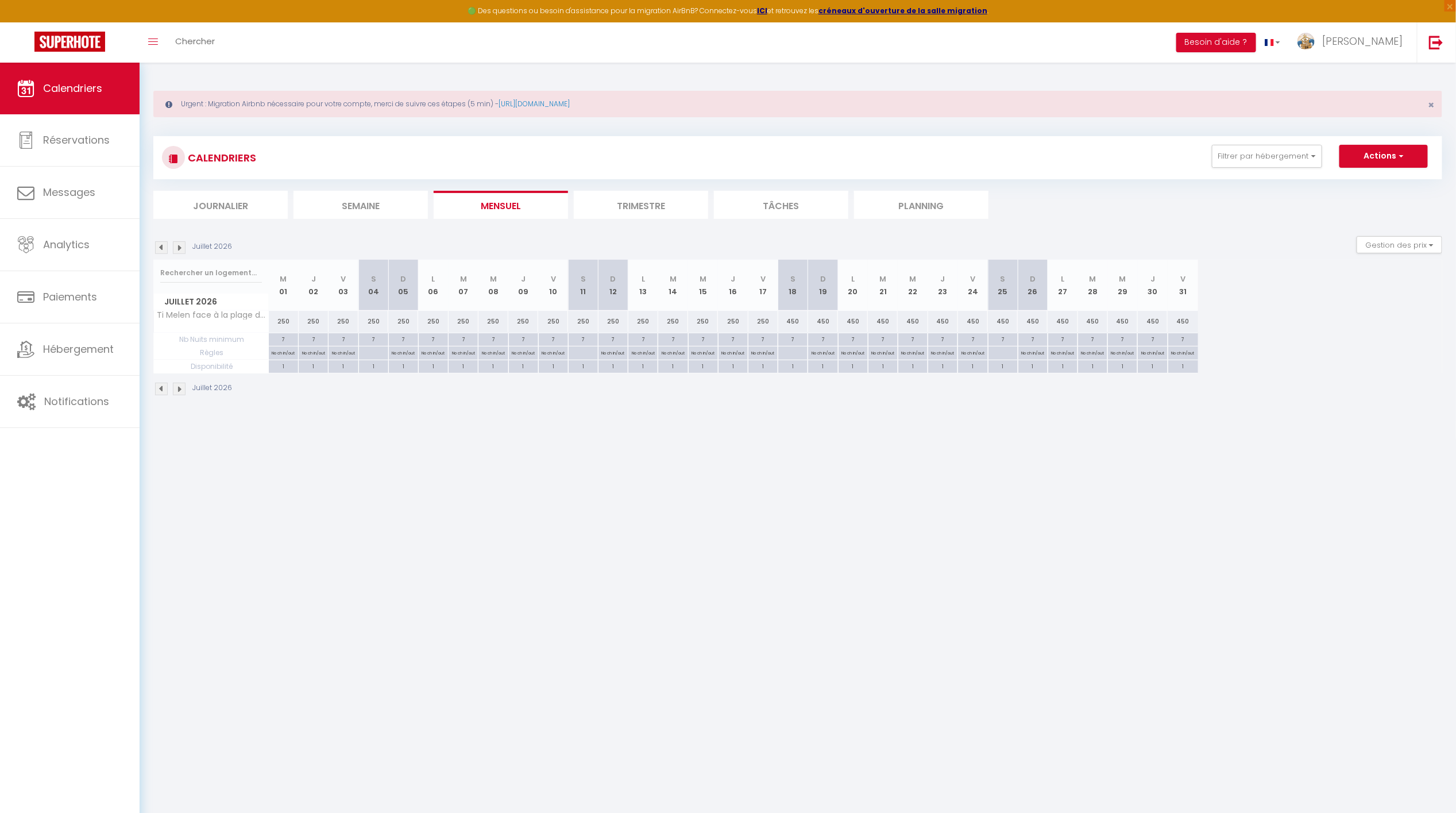
click at [158, 242] on img at bounding box center [161, 248] width 12 height 12
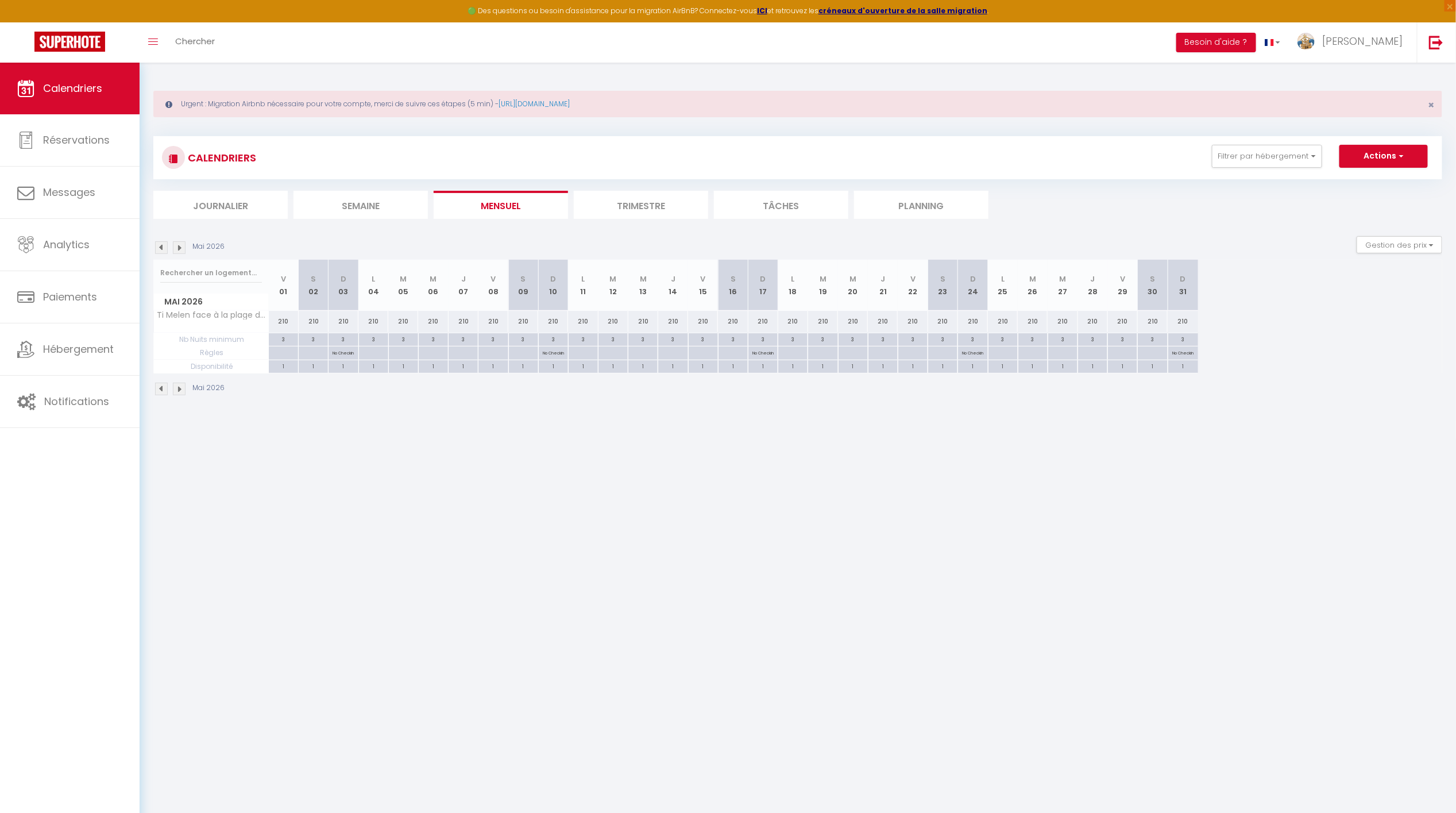
click at [158, 242] on img at bounding box center [161, 248] width 12 height 12
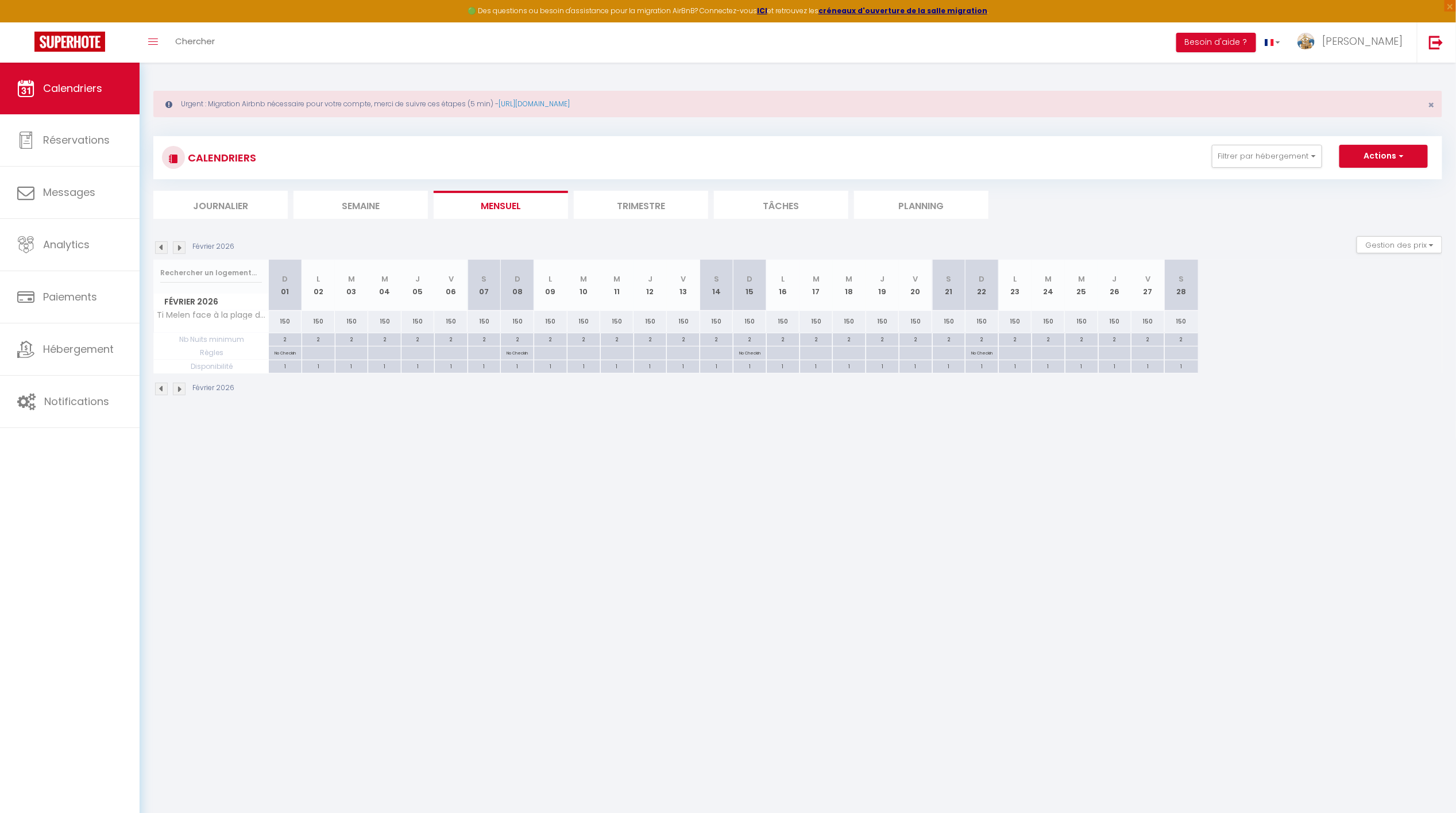
click at [577, 498] on body "🟢 Des questions ou besoin d'assistance pour la migration AirBnB? Connectez-vous…" at bounding box center [728, 469] width 1456 height 813
click at [1246, 158] on button "Filtrer par hébergement" at bounding box center [1266, 156] width 110 height 23
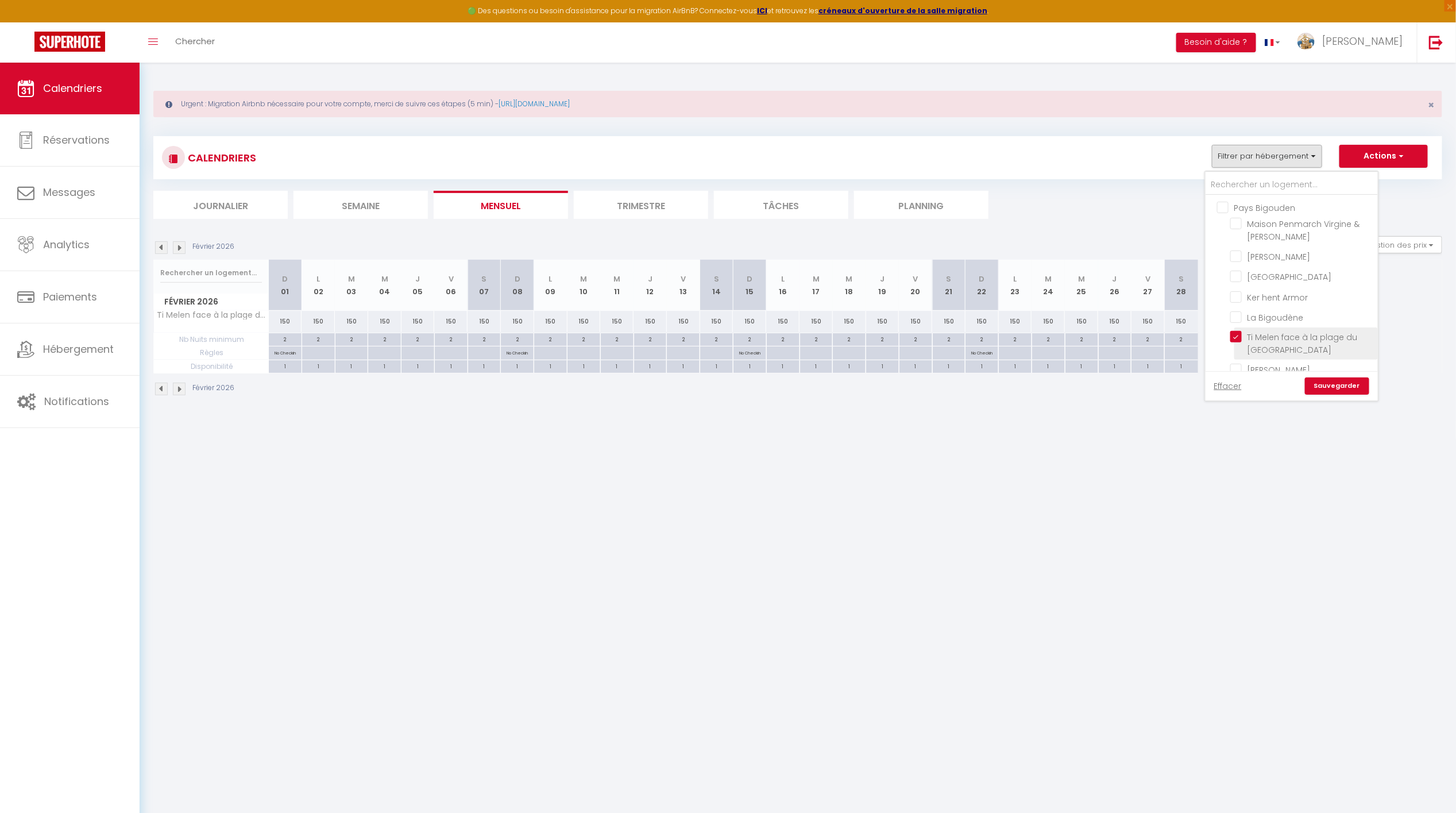
drag, startPoint x: 1247, startPoint y: 337, endPoint x: 1256, endPoint y: 332, distance: 10.3
click at [1248, 336] on input "Ti Melen face à la plage du [GEOGRAPHIC_DATA]" at bounding box center [1302, 336] width 144 height 12
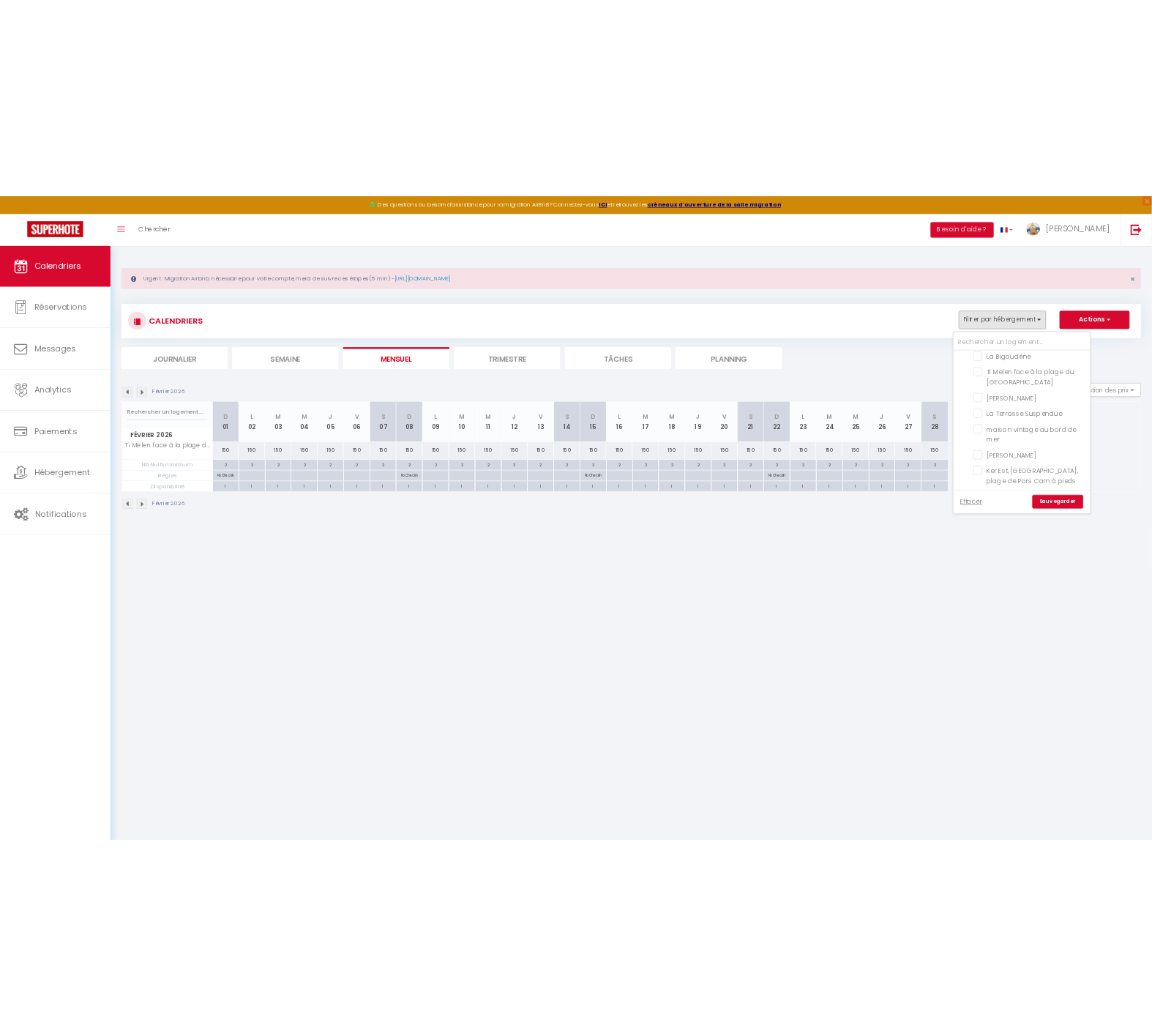
scroll to position [171, 0]
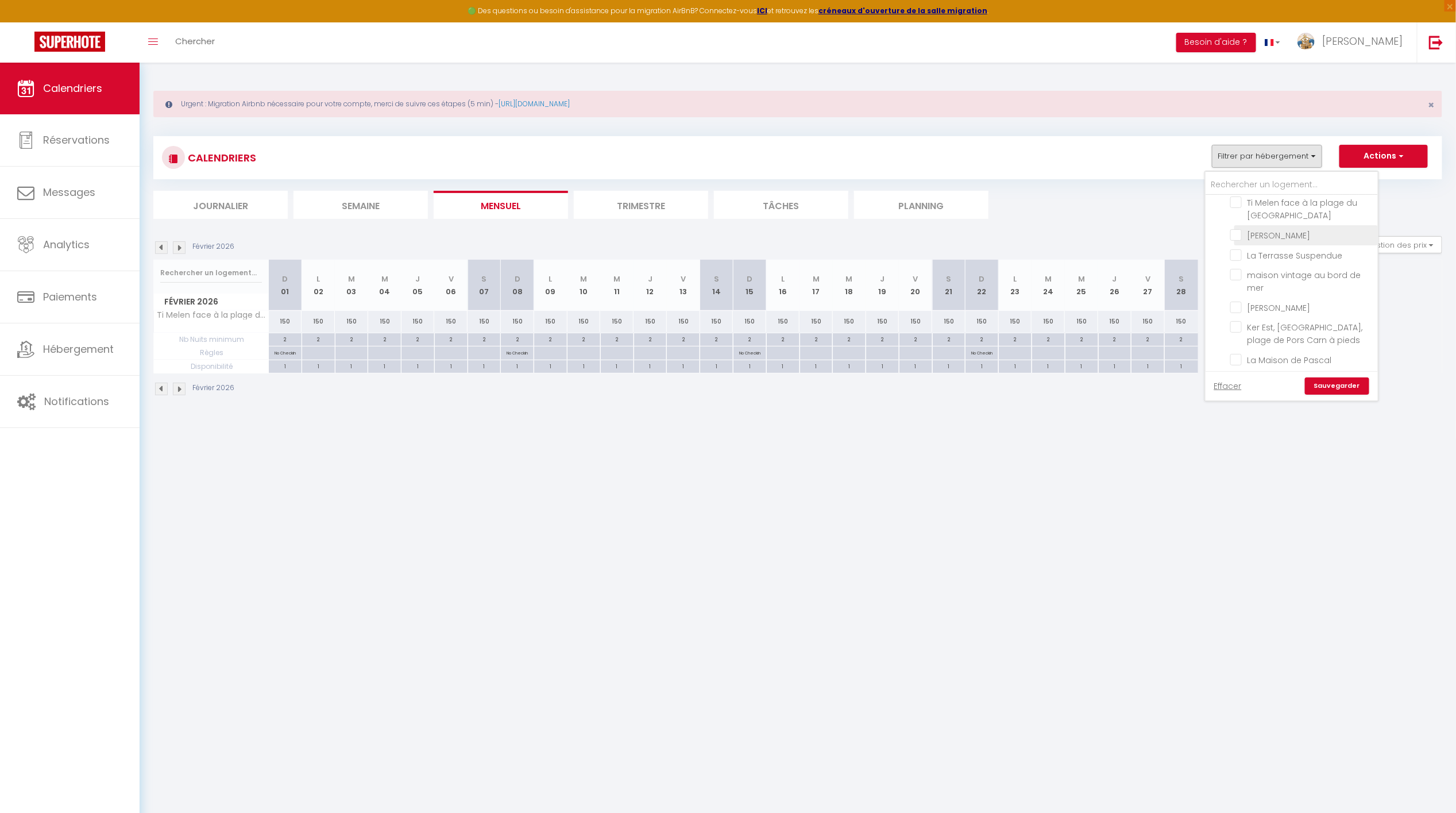
click at [1276, 232] on input "[PERSON_NAME]" at bounding box center [1302, 235] width 144 height 12
click at [1339, 386] on link "Sauvegarder" at bounding box center [1337, 386] width 64 height 17
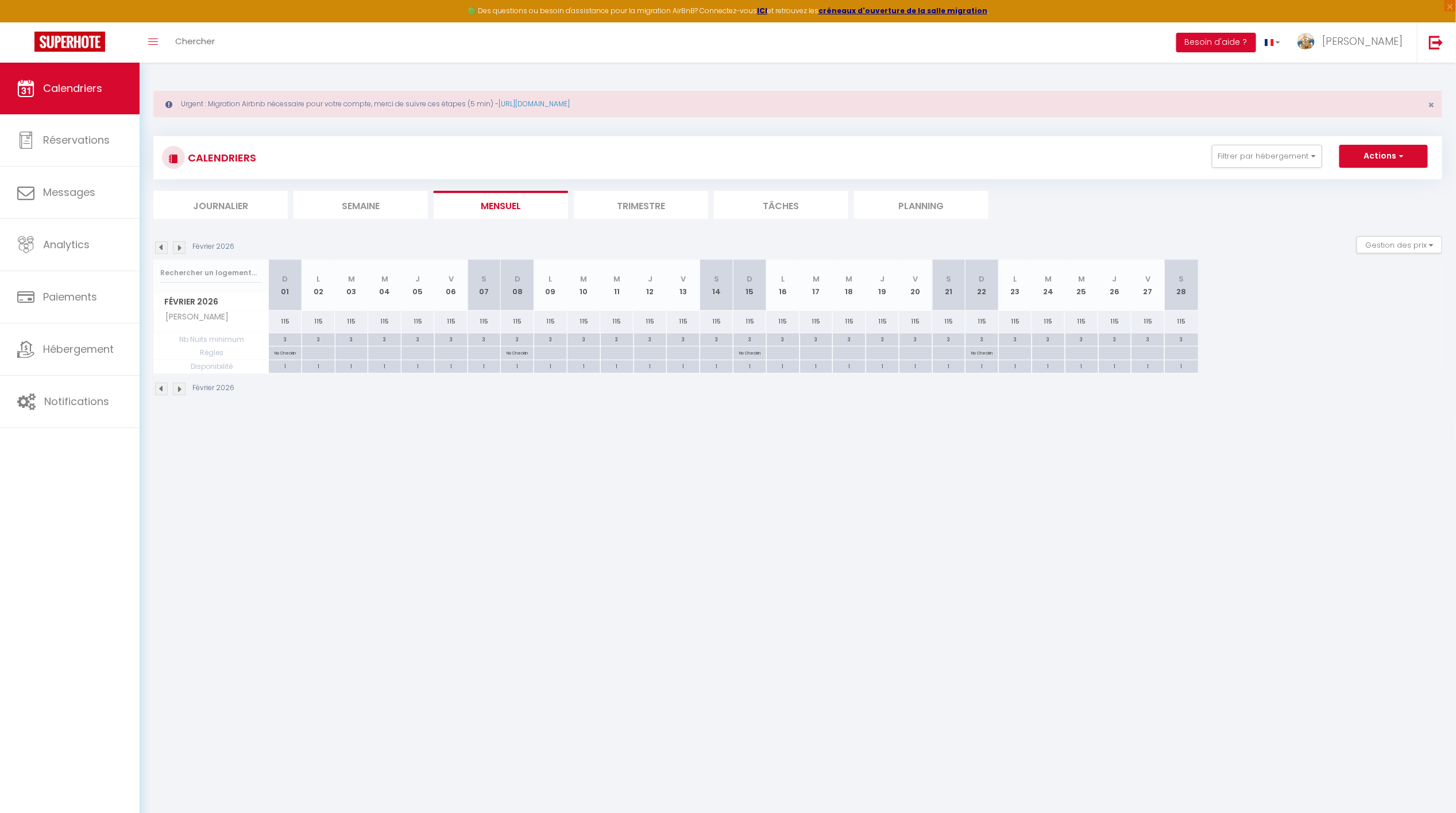
click at [165, 248] on img at bounding box center [161, 248] width 12 height 12
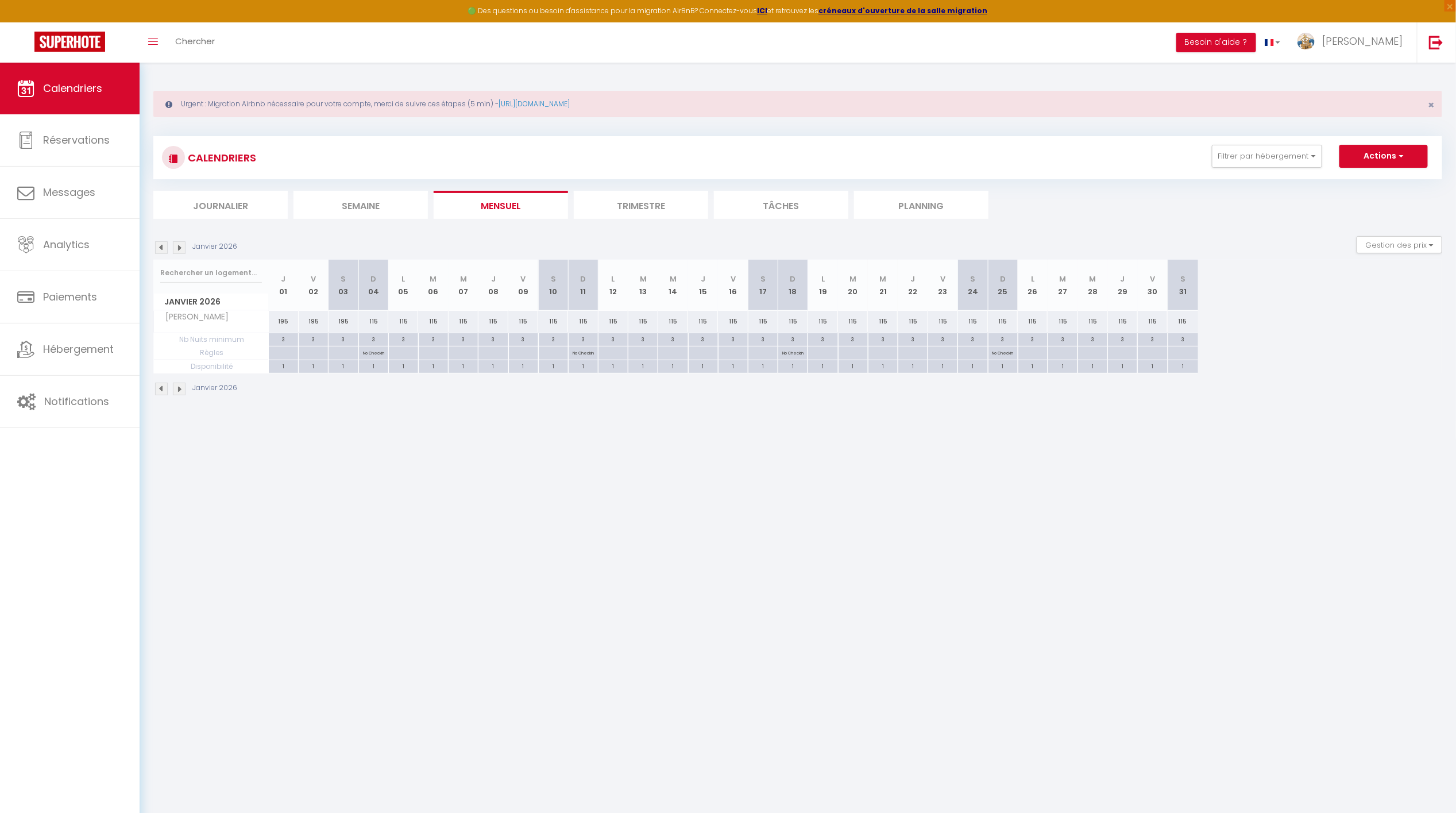
click at [159, 247] on img at bounding box center [161, 248] width 12 height 12
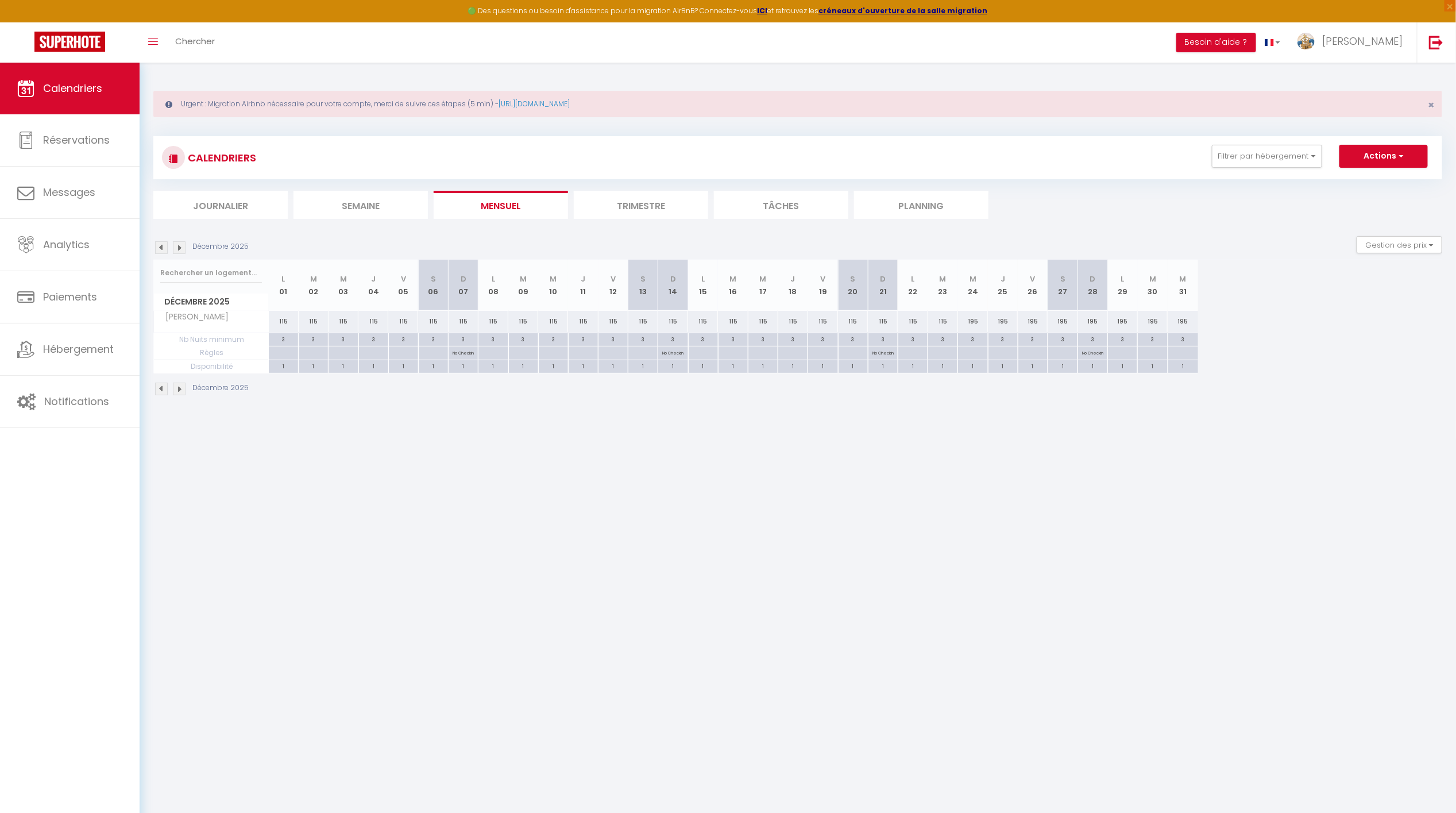
click at [159, 247] on img at bounding box center [161, 248] width 12 height 12
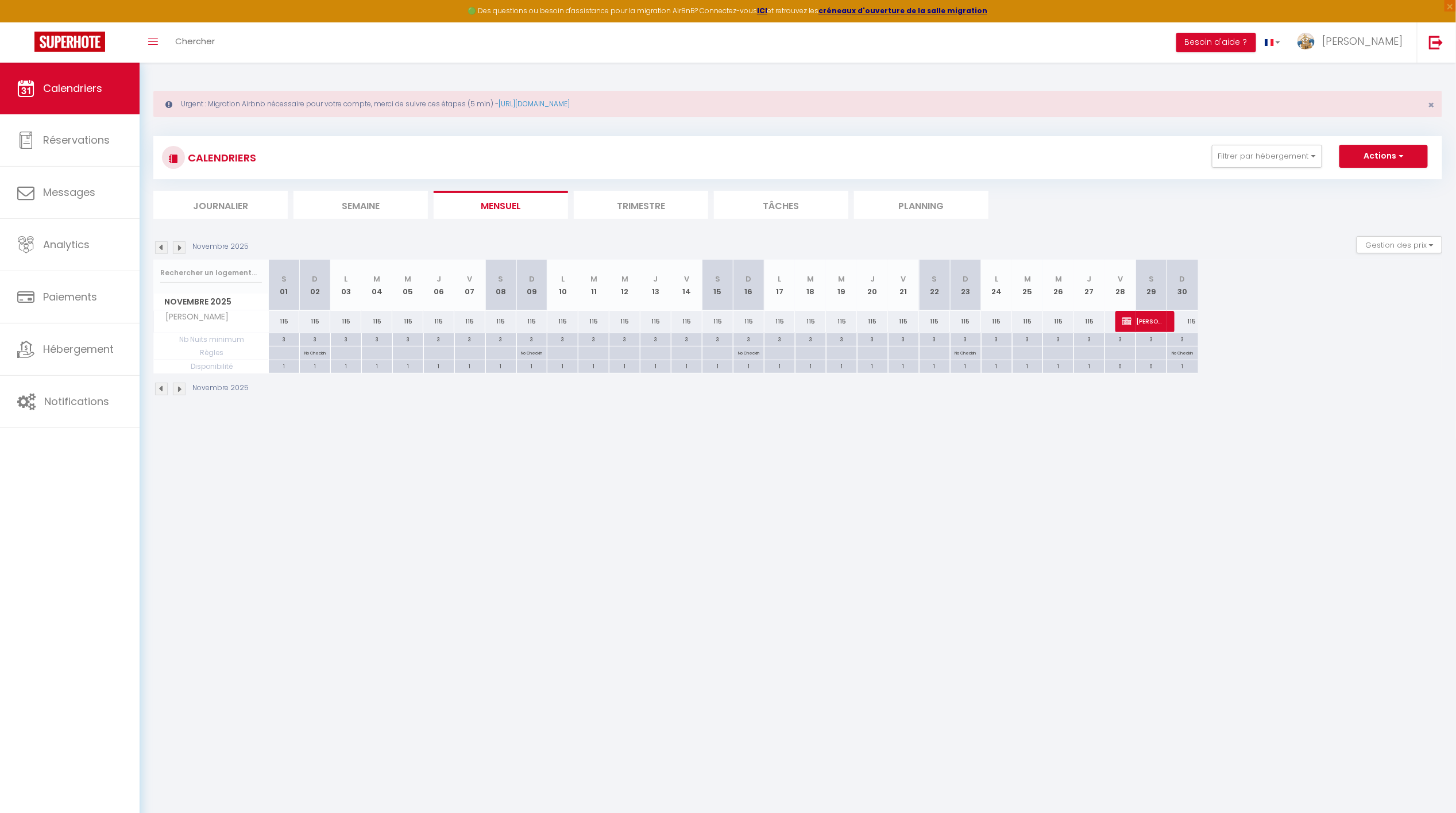
click at [159, 247] on img at bounding box center [161, 248] width 12 height 12
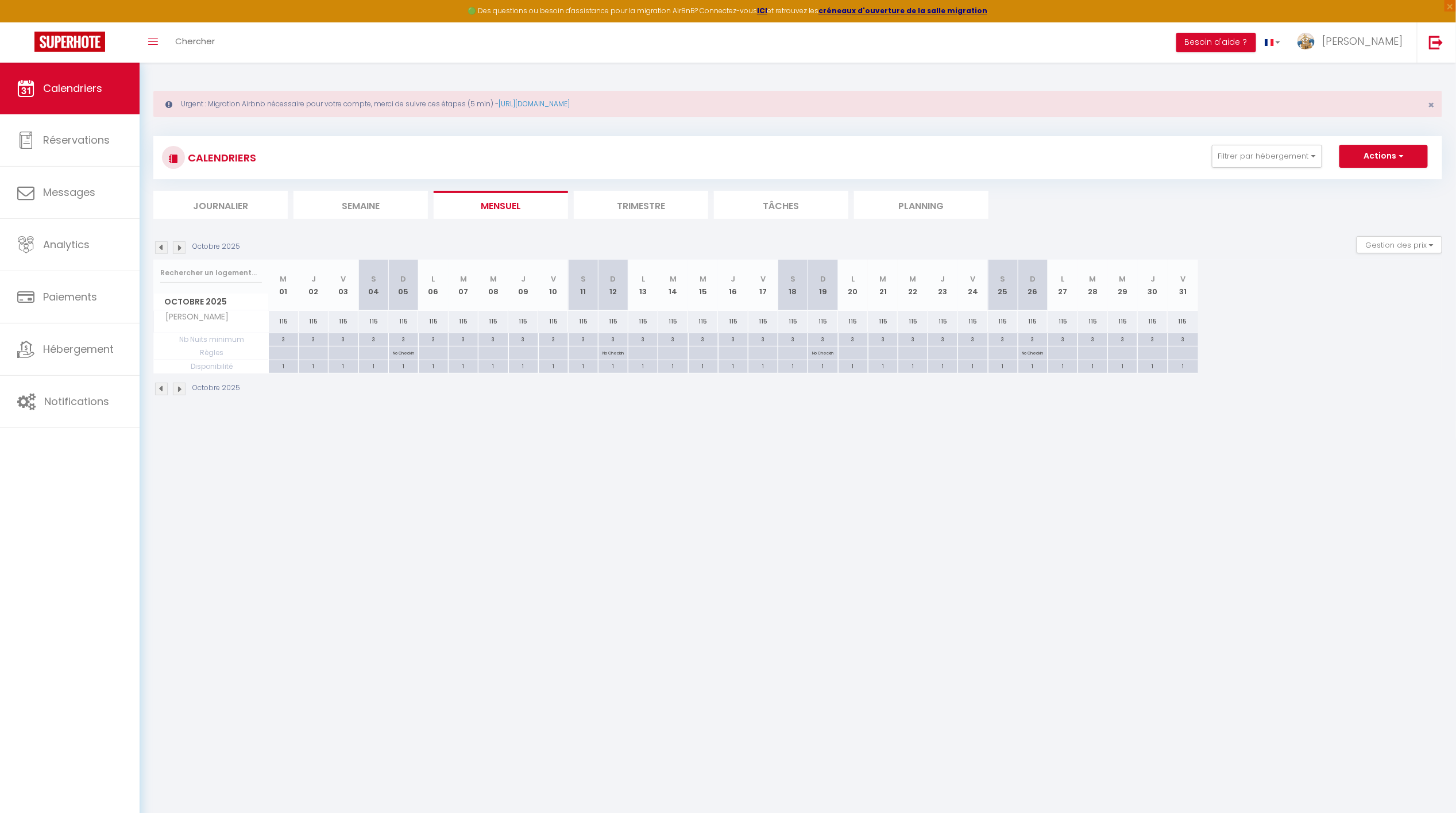
click at [176, 250] on img at bounding box center [179, 248] width 12 height 12
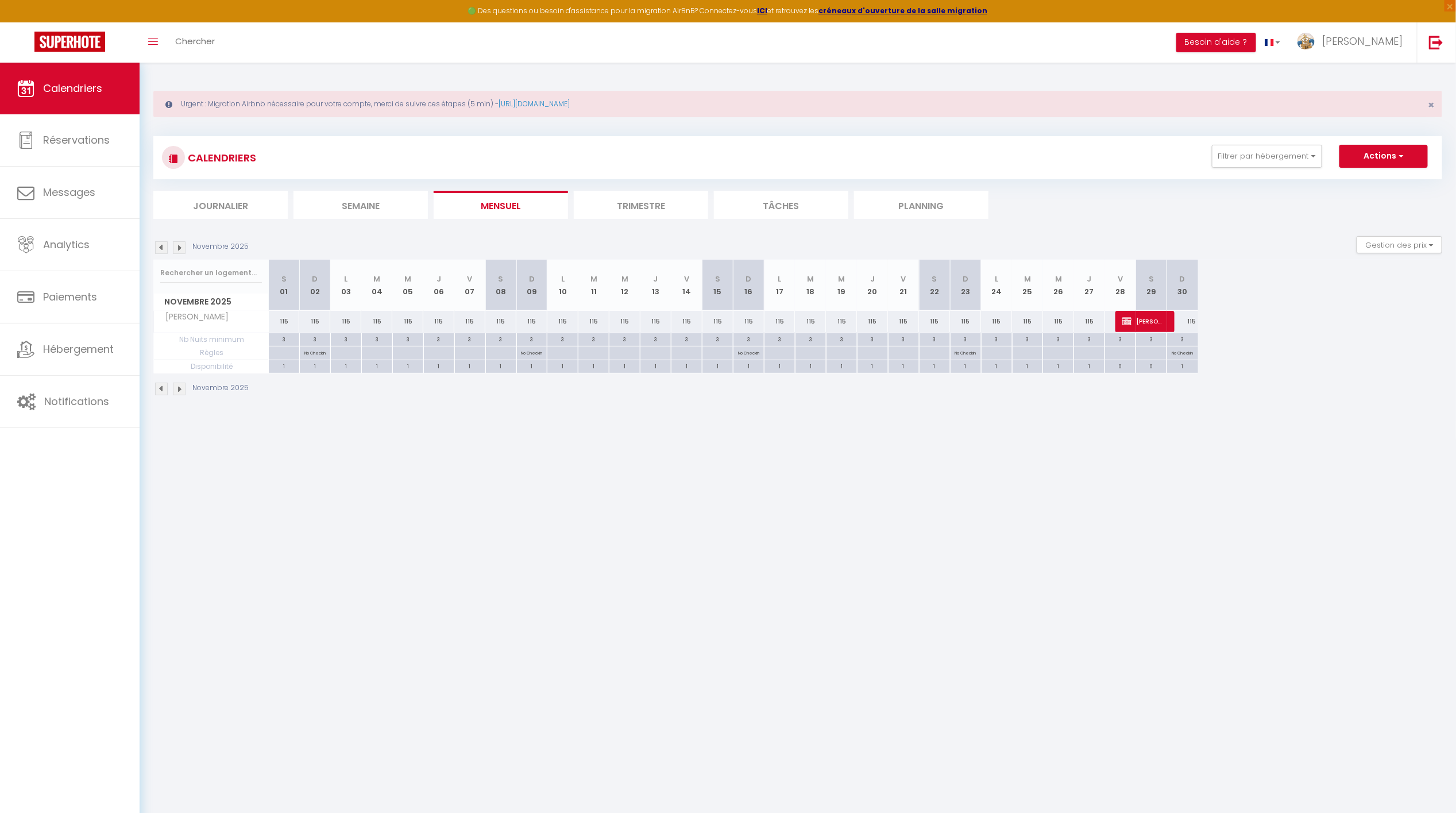
click at [165, 247] on img at bounding box center [161, 248] width 12 height 12
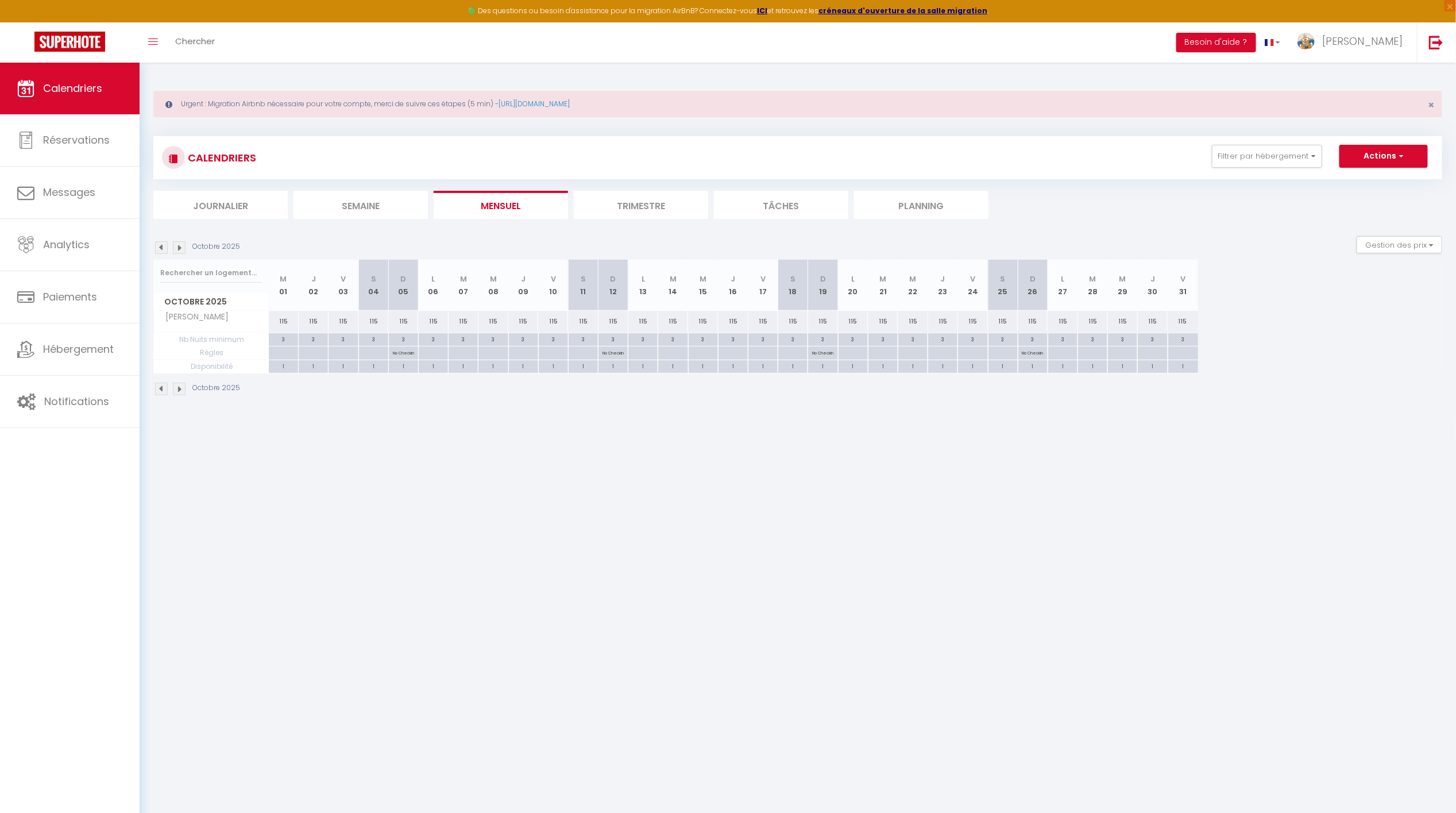
click at [165, 246] on img at bounding box center [161, 248] width 12 height 12
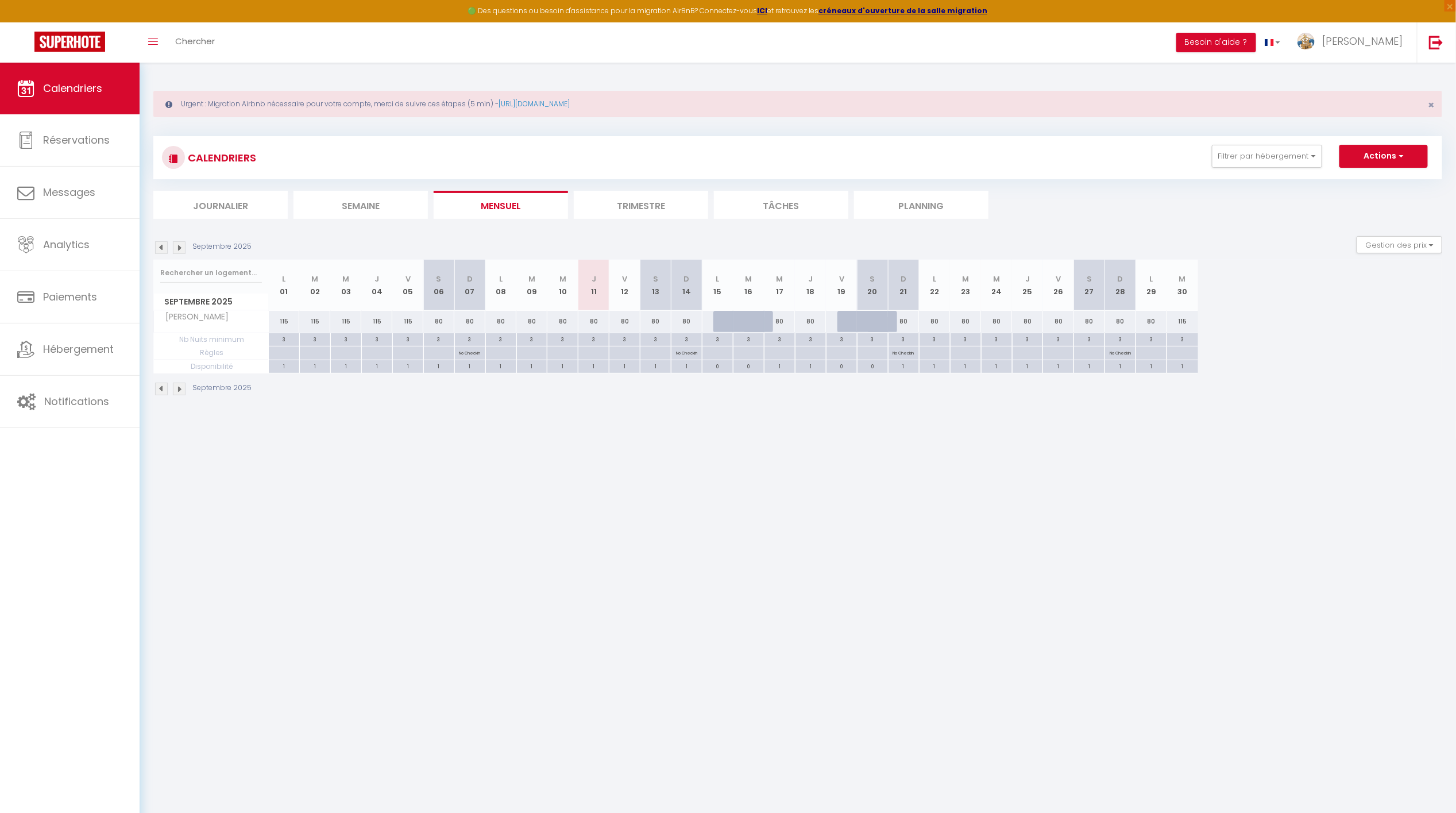
click at [165, 246] on img at bounding box center [161, 248] width 12 height 12
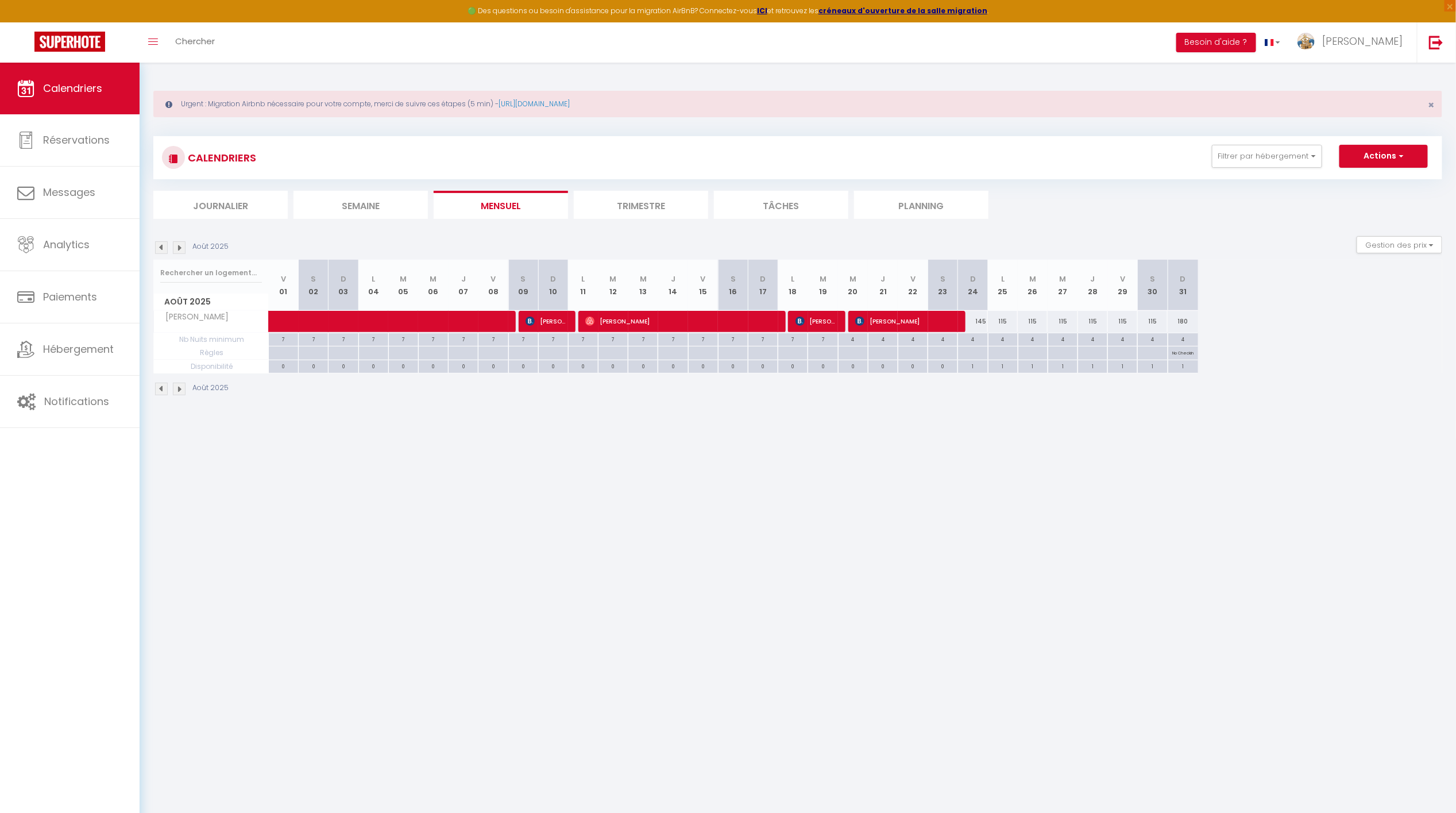
click at [163, 244] on img at bounding box center [161, 248] width 12 height 12
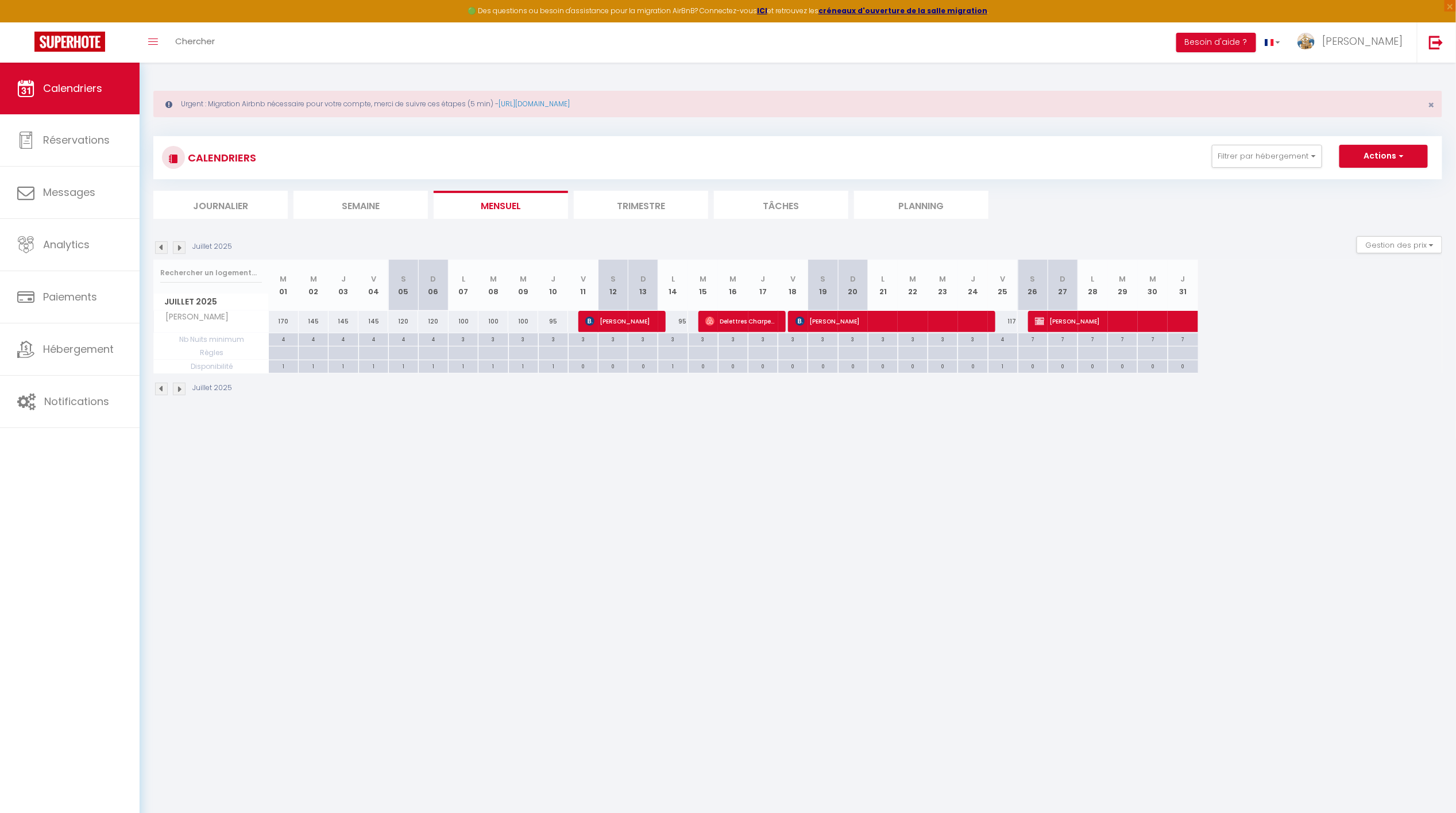
click at [180, 250] on img at bounding box center [179, 248] width 12 height 12
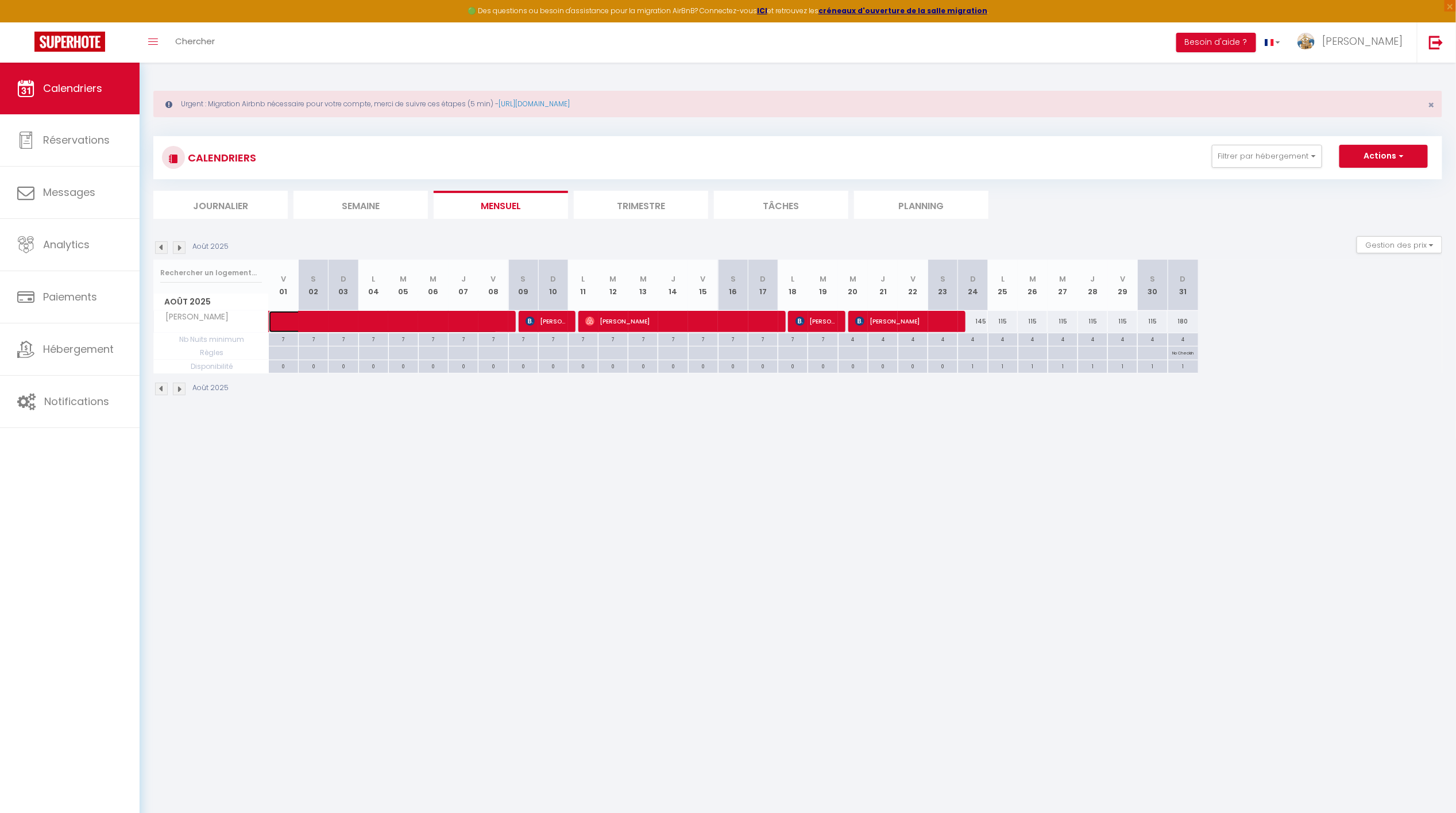
click at [327, 317] on span at bounding box center [392, 322] width 212 height 22
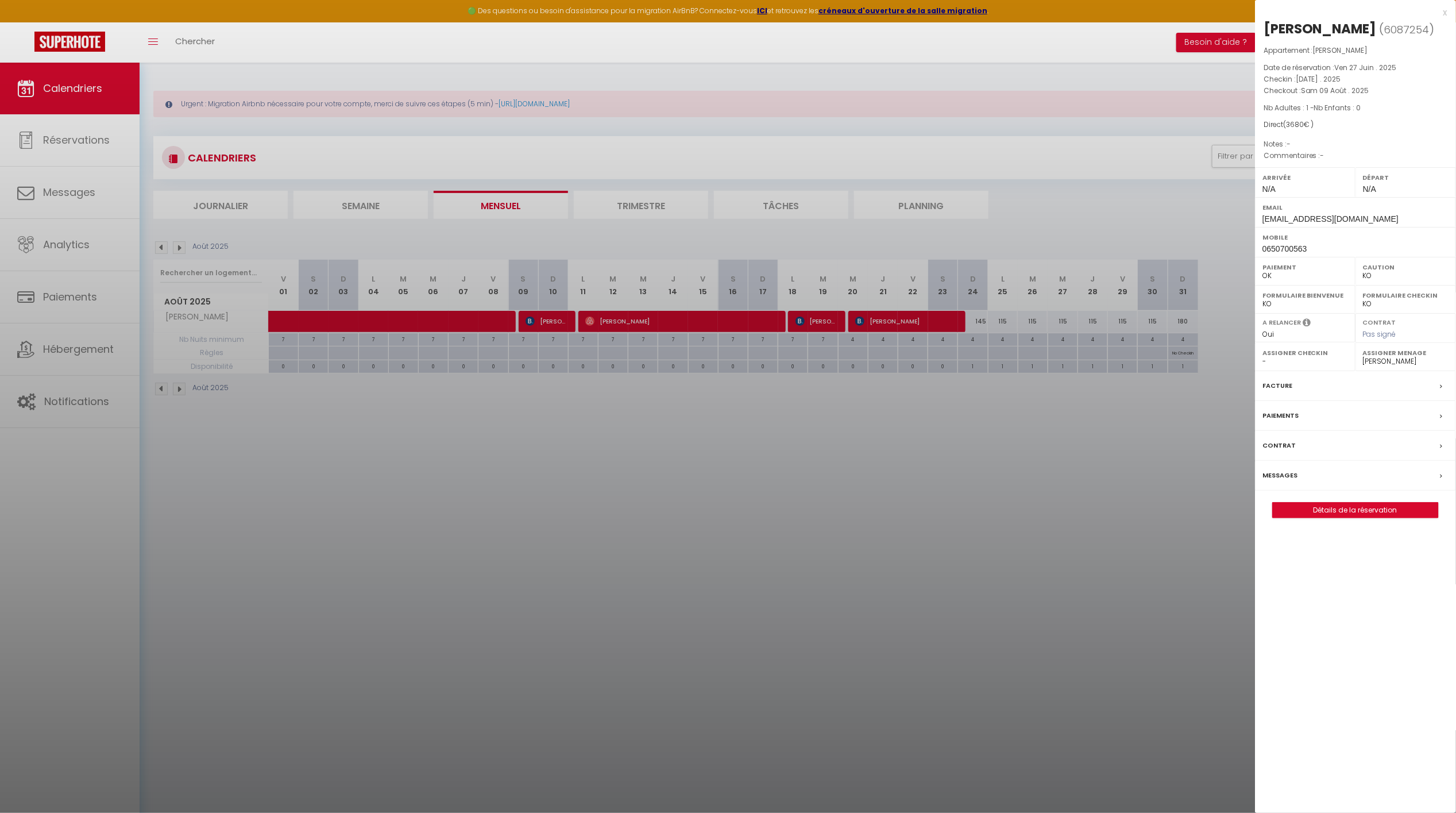
click at [409, 445] on div at bounding box center [728, 406] width 1456 height 813
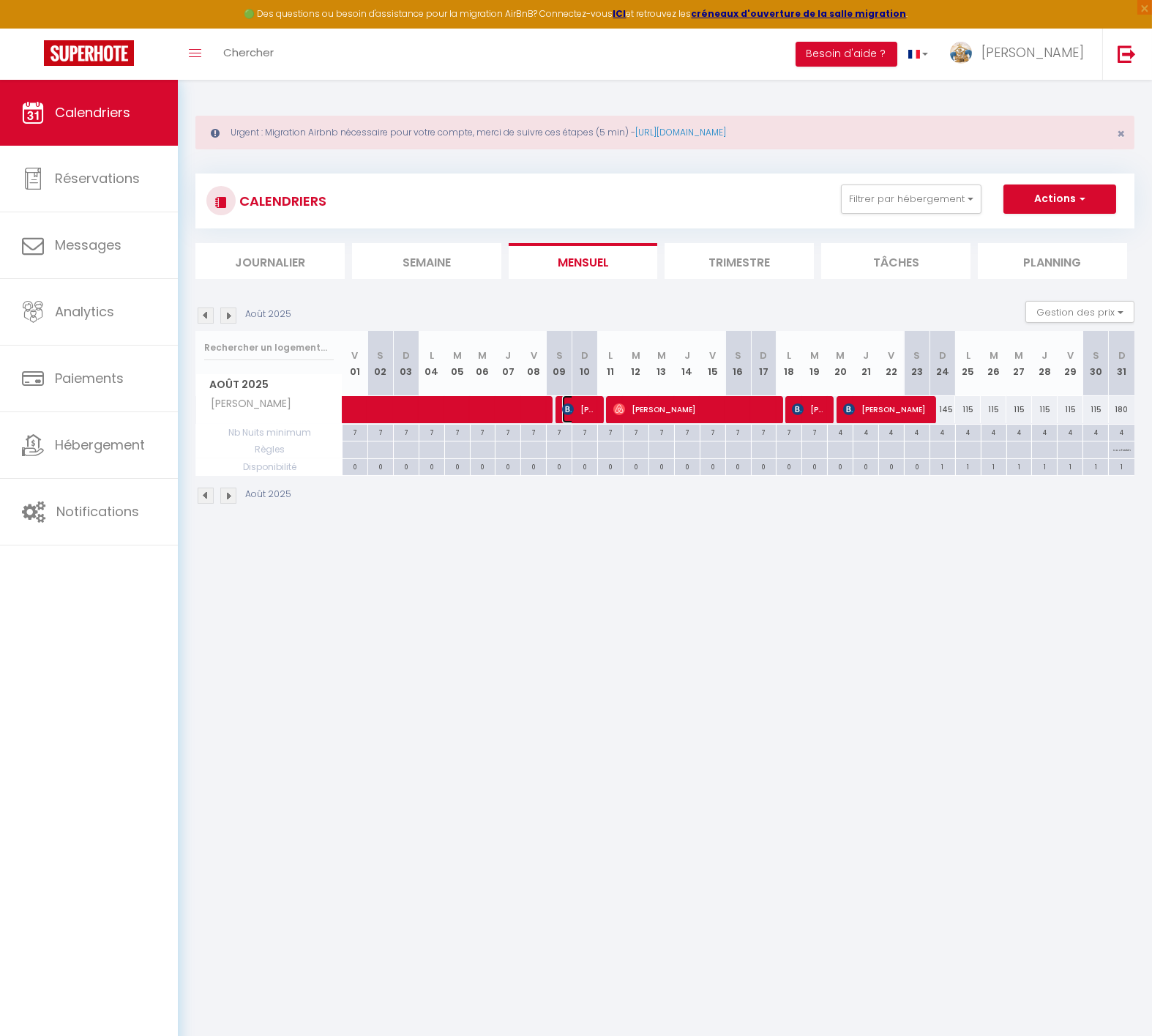
click at [583, 399] on span "[PERSON_NAME]" at bounding box center [579, 409] width 34 height 28
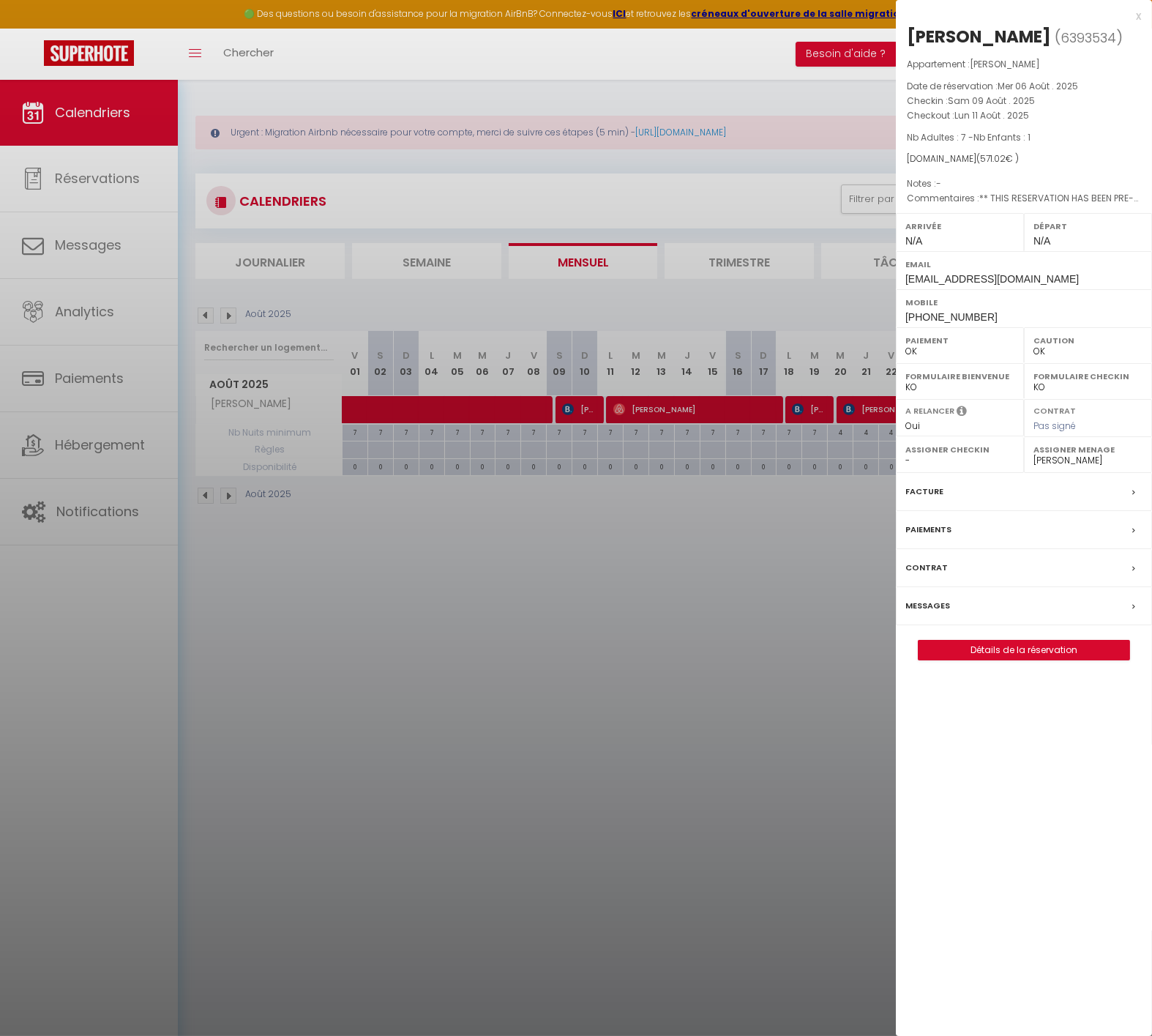
drag, startPoint x: 604, startPoint y: 649, endPoint x: 1118, endPoint y: 543, distance: 524.8
click at [651, 637] on div at bounding box center [576, 518] width 1152 height 1036
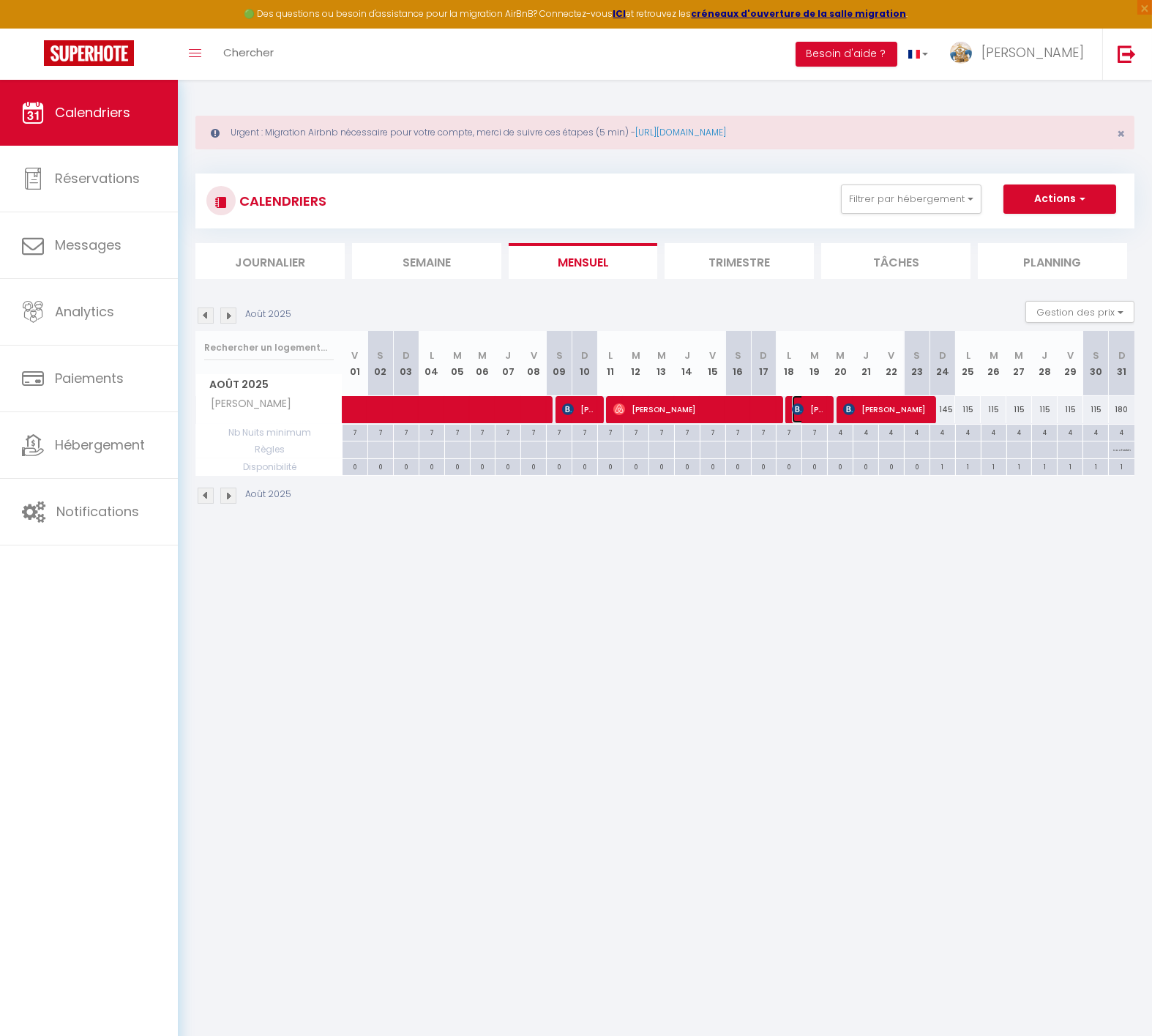
click at [801, 404] on img at bounding box center [798, 409] width 11 height 11
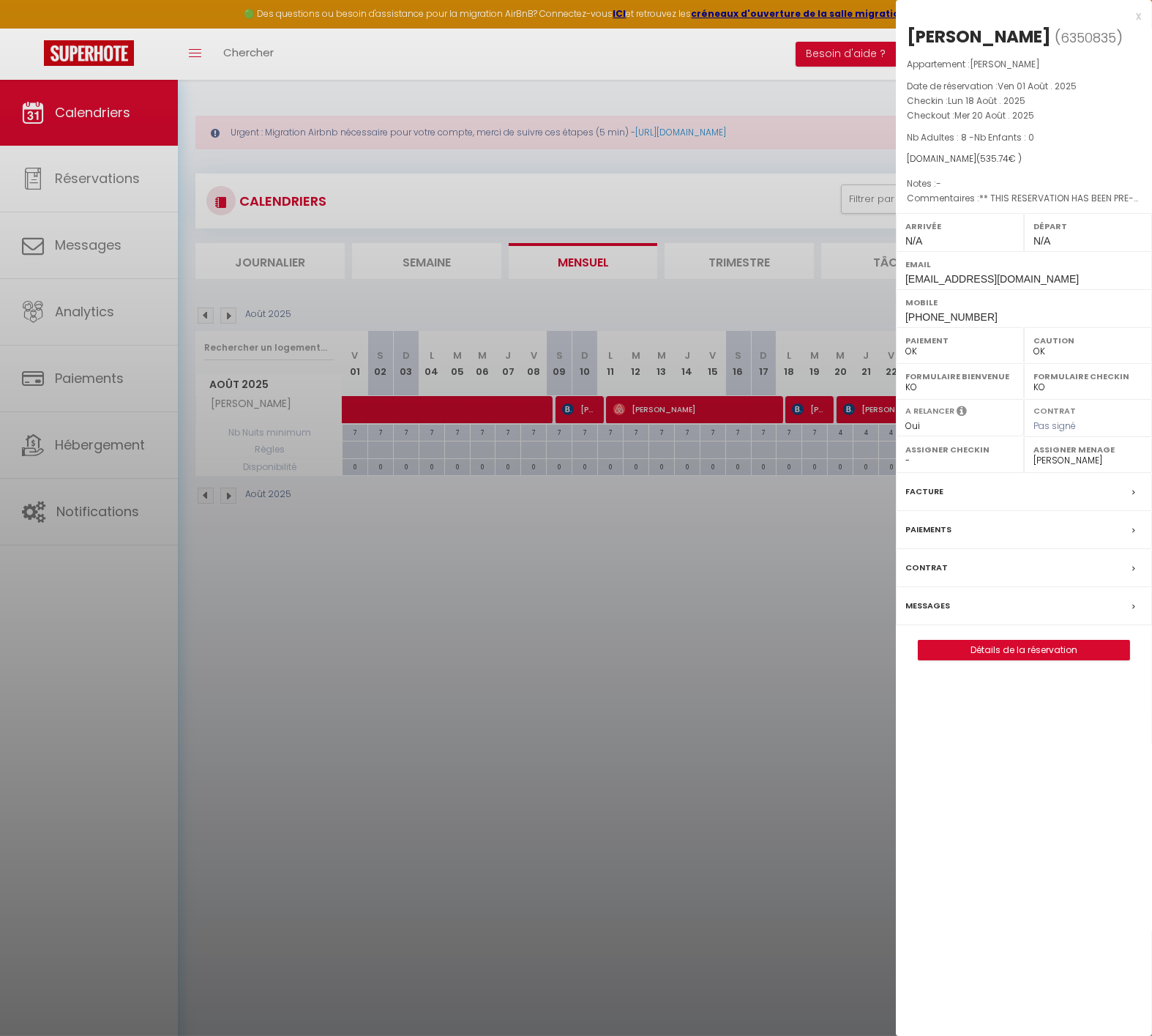
click at [776, 496] on div at bounding box center [576, 518] width 1152 height 1036
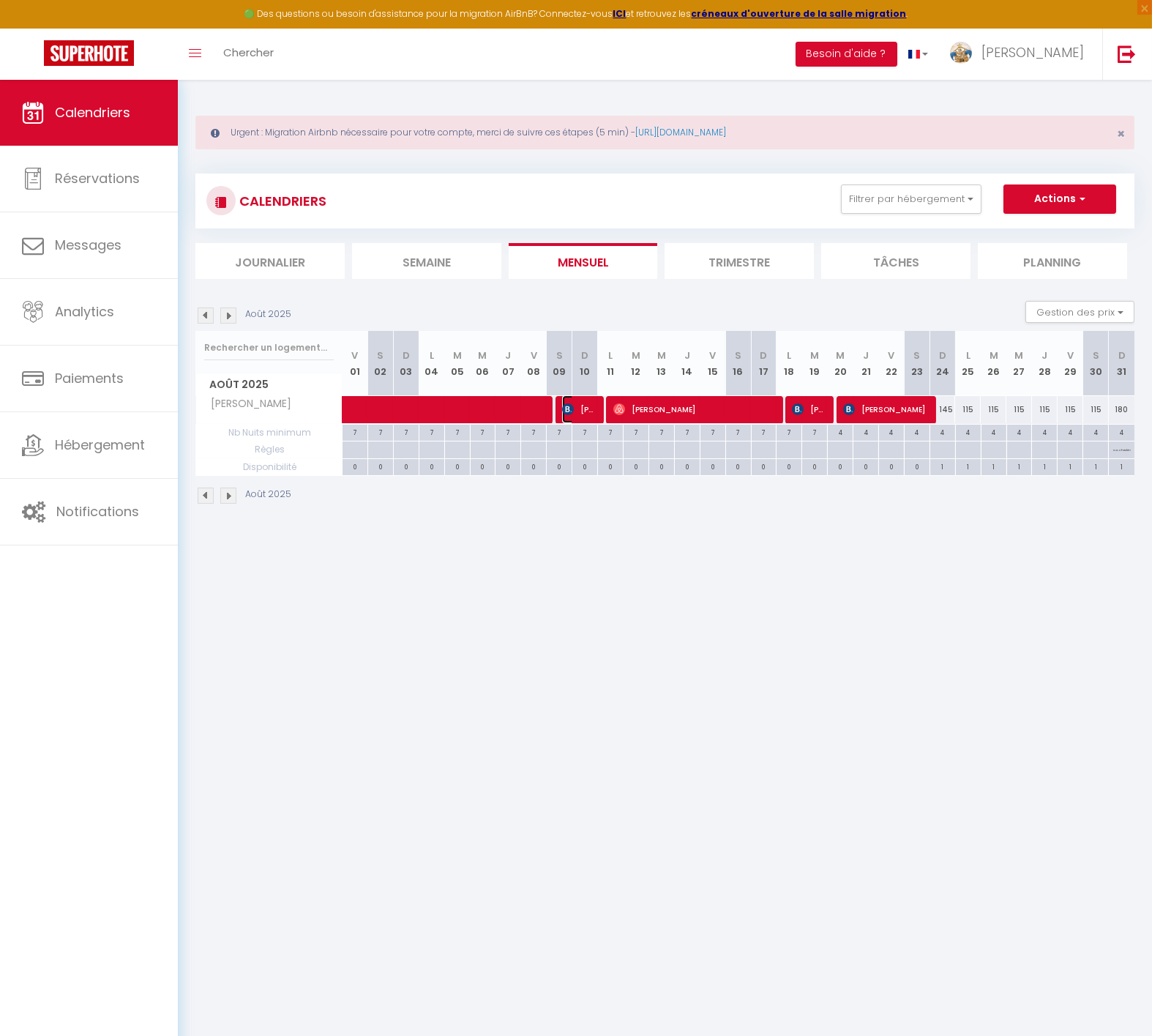
click at [564, 406] on img at bounding box center [568, 409] width 11 height 11
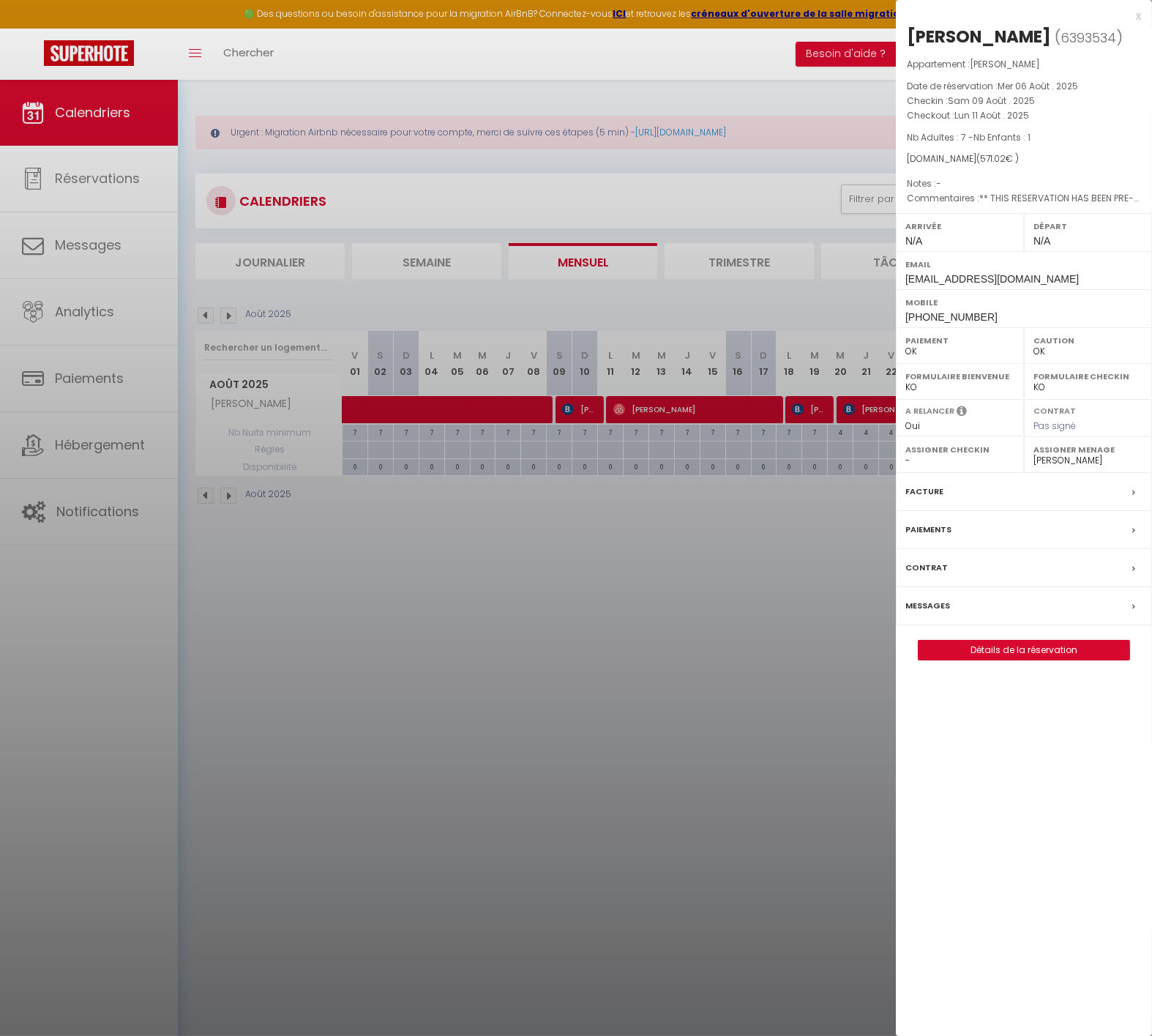
click at [589, 742] on div at bounding box center [576, 518] width 1152 height 1036
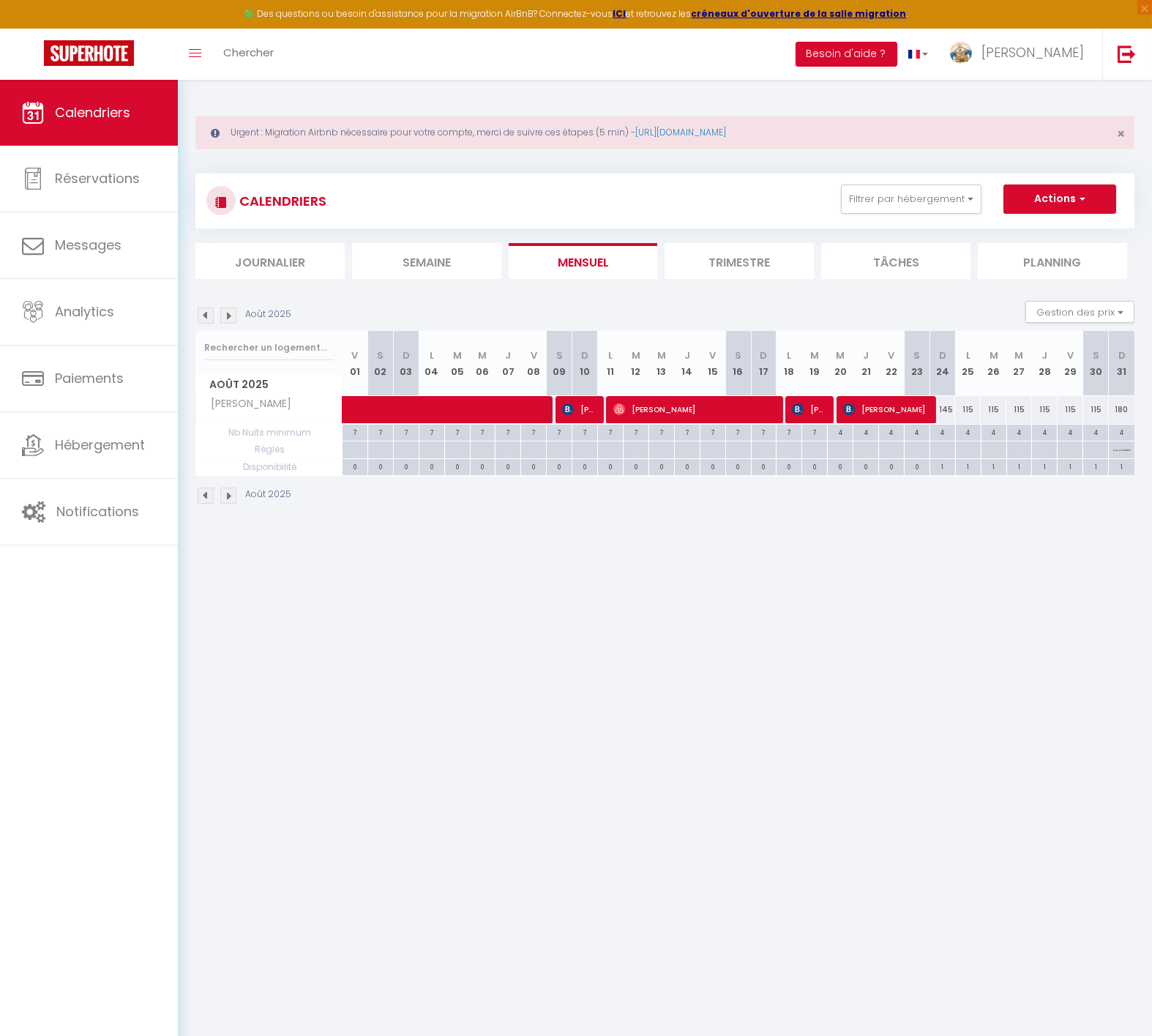
click at [228, 313] on img at bounding box center [228, 316] width 16 height 16
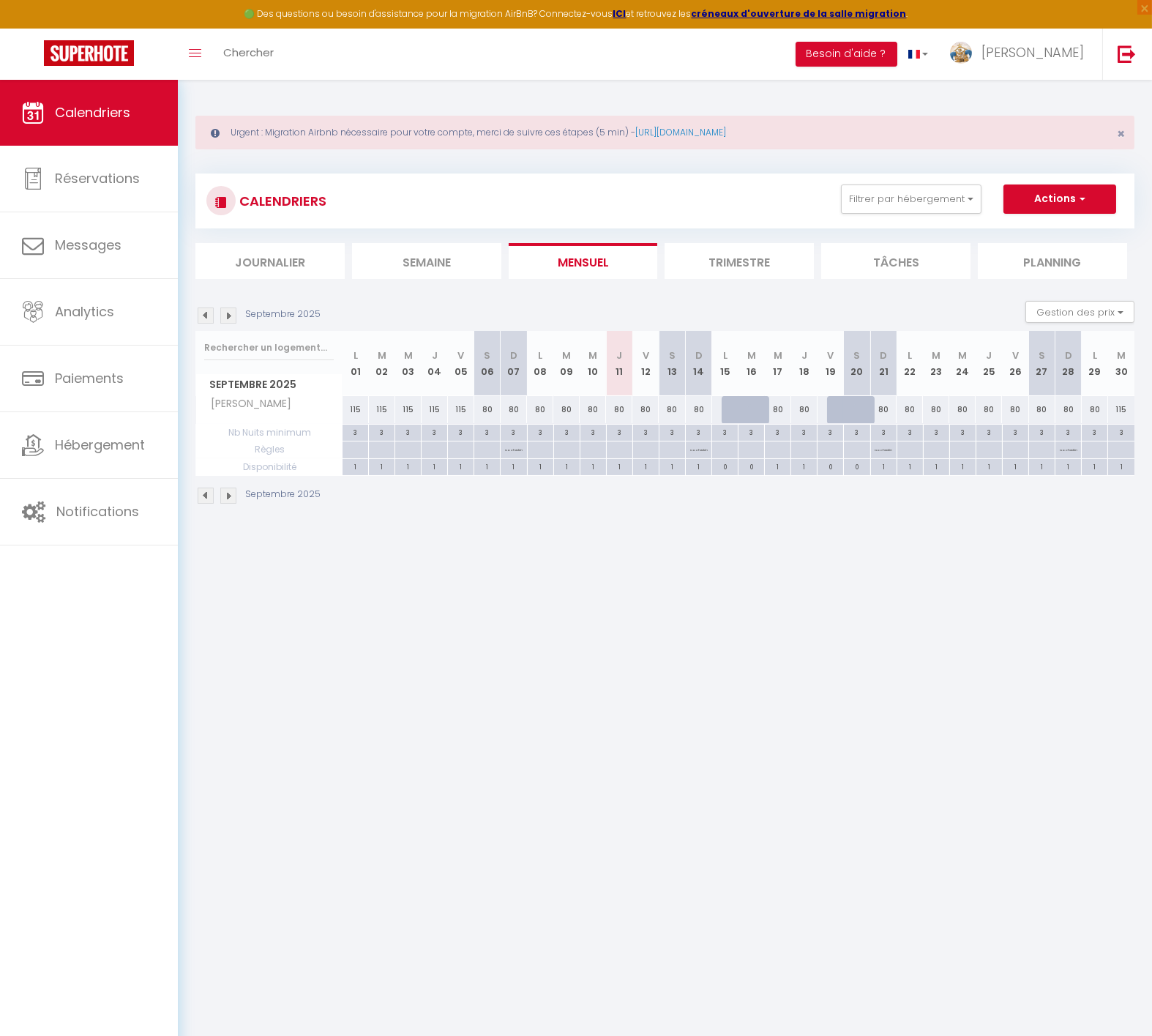
drag, startPoint x: 474, startPoint y: 655, endPoint x: 352, endPoint y: 516, distance: 184.9
click at [477, 651] on body "🟢 Des questions ou besoin d'assistance pour la migration AirBnB? Connectez-vous…" at bounding box center [576, 598] width 1152 height 1036
click at [227, 317] on img at bounding box center [228, 316] width 16 height 16
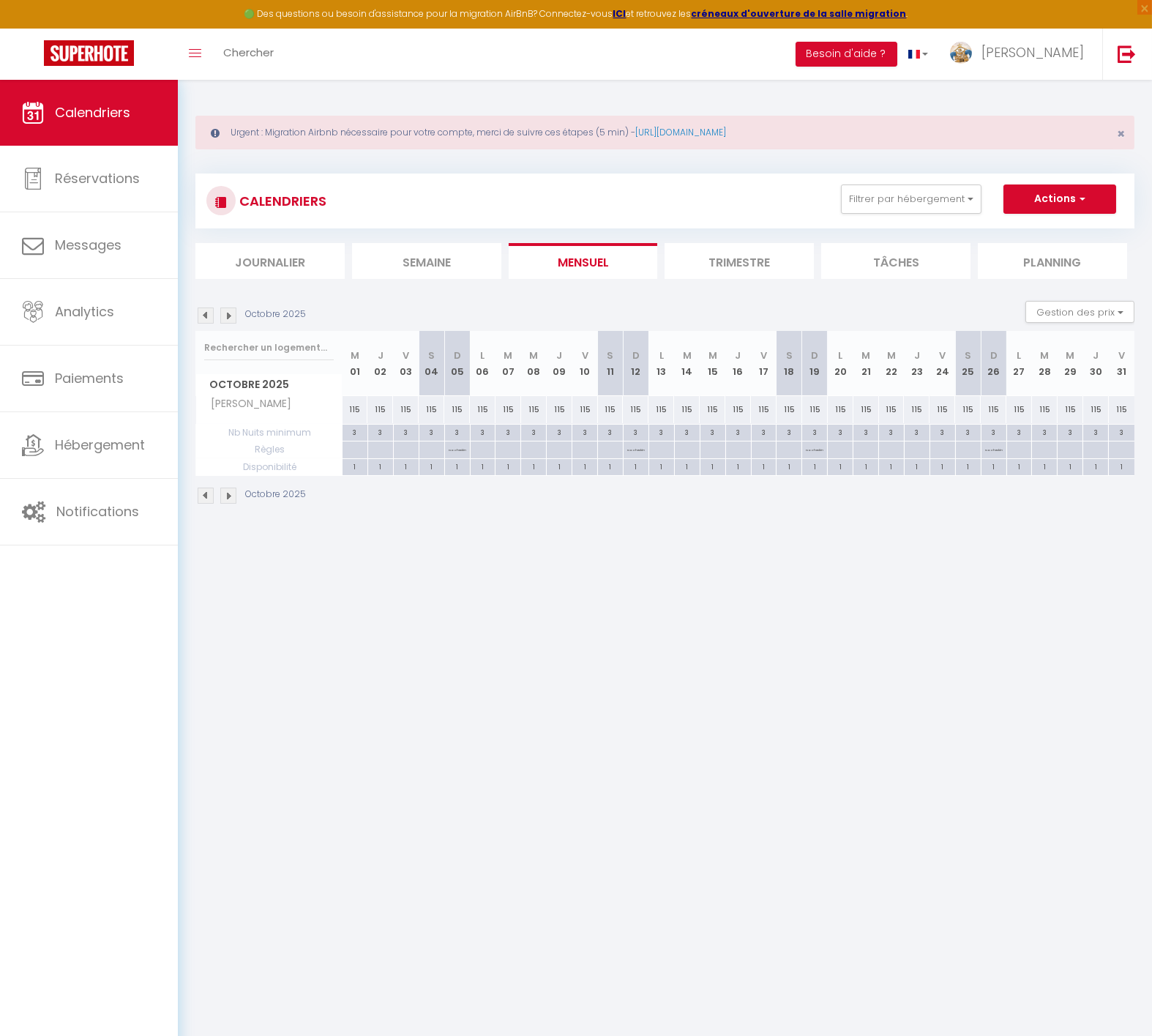
click at [227, 317] on img at bounding box center [228, 316] width 16 height 16
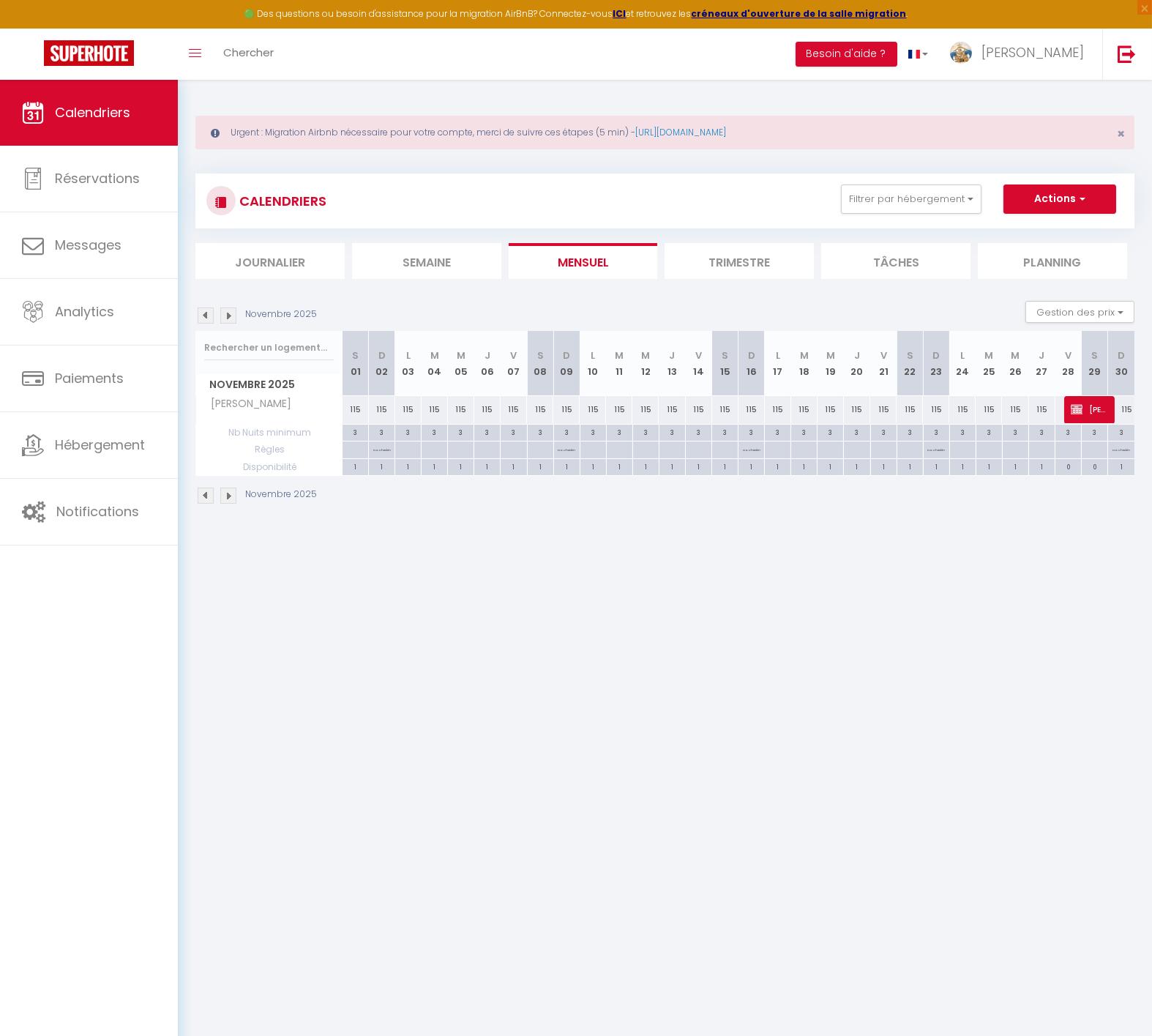
click at [232, 311] on img at bounding box center [228, 316] width 16 height 16
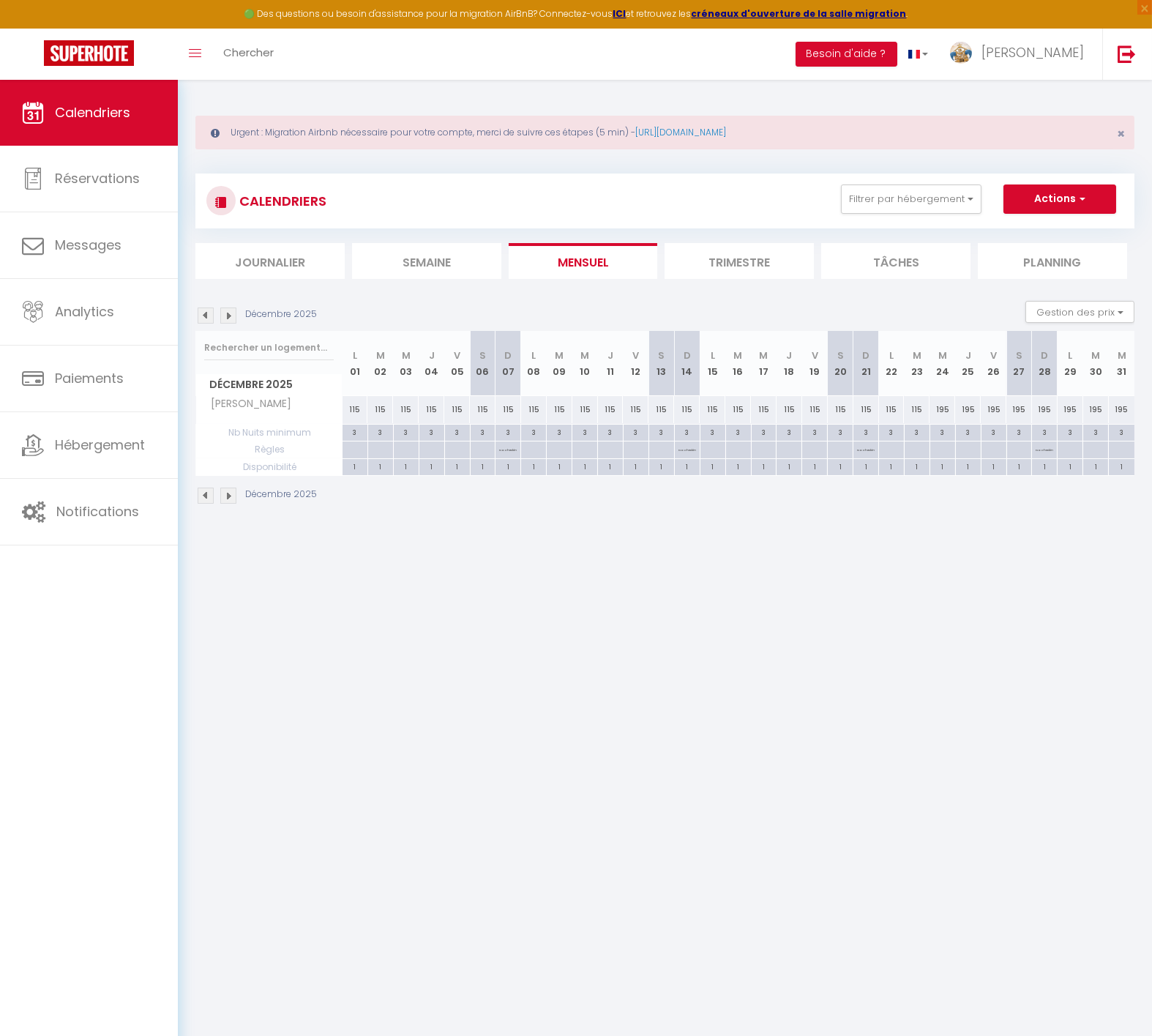
click at [233, 310] on img at bounding box center [228, 316] width 16 height 16
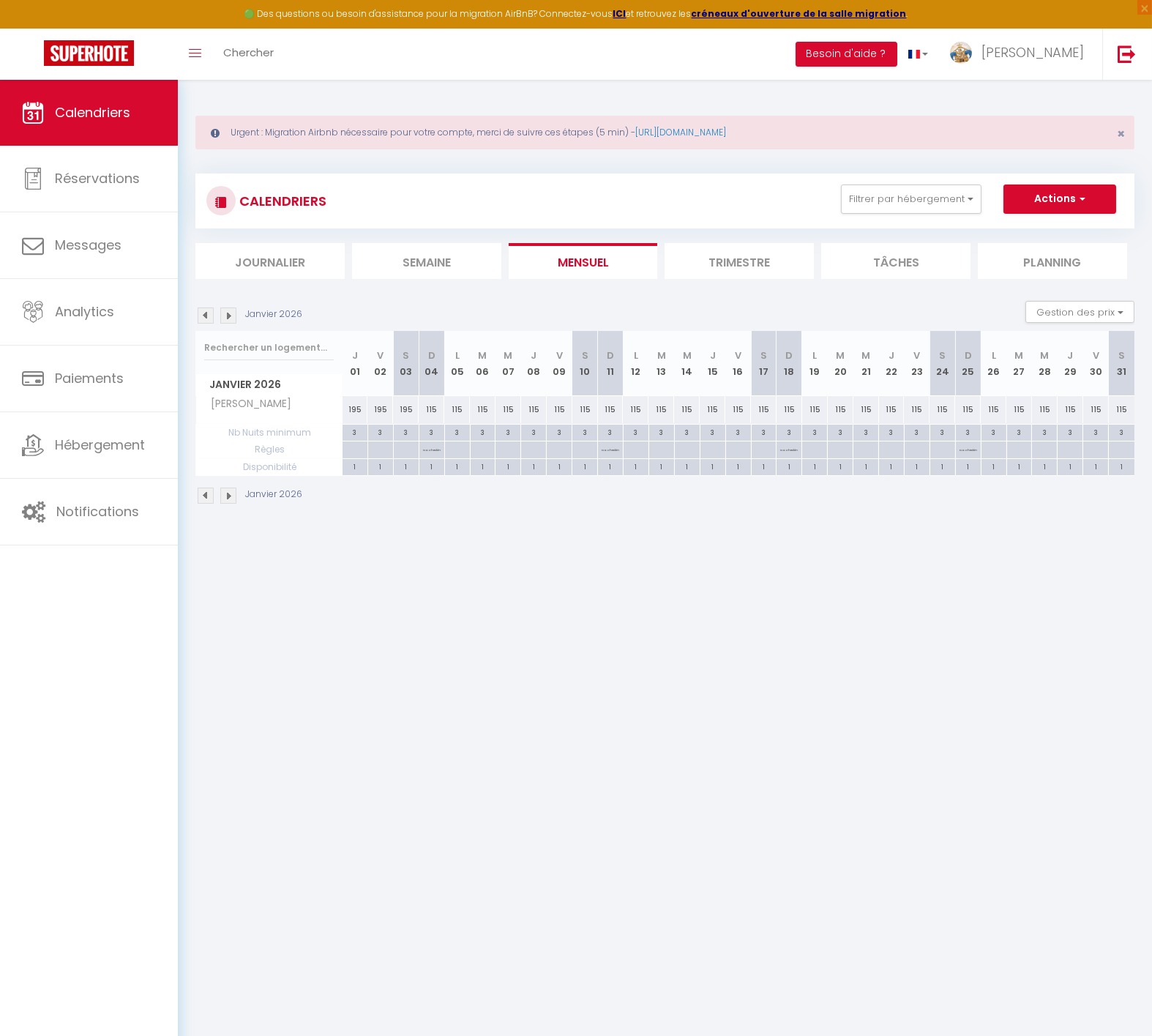
click at [233, 310] on img at bounding box center [228, 316] width 16 height 16
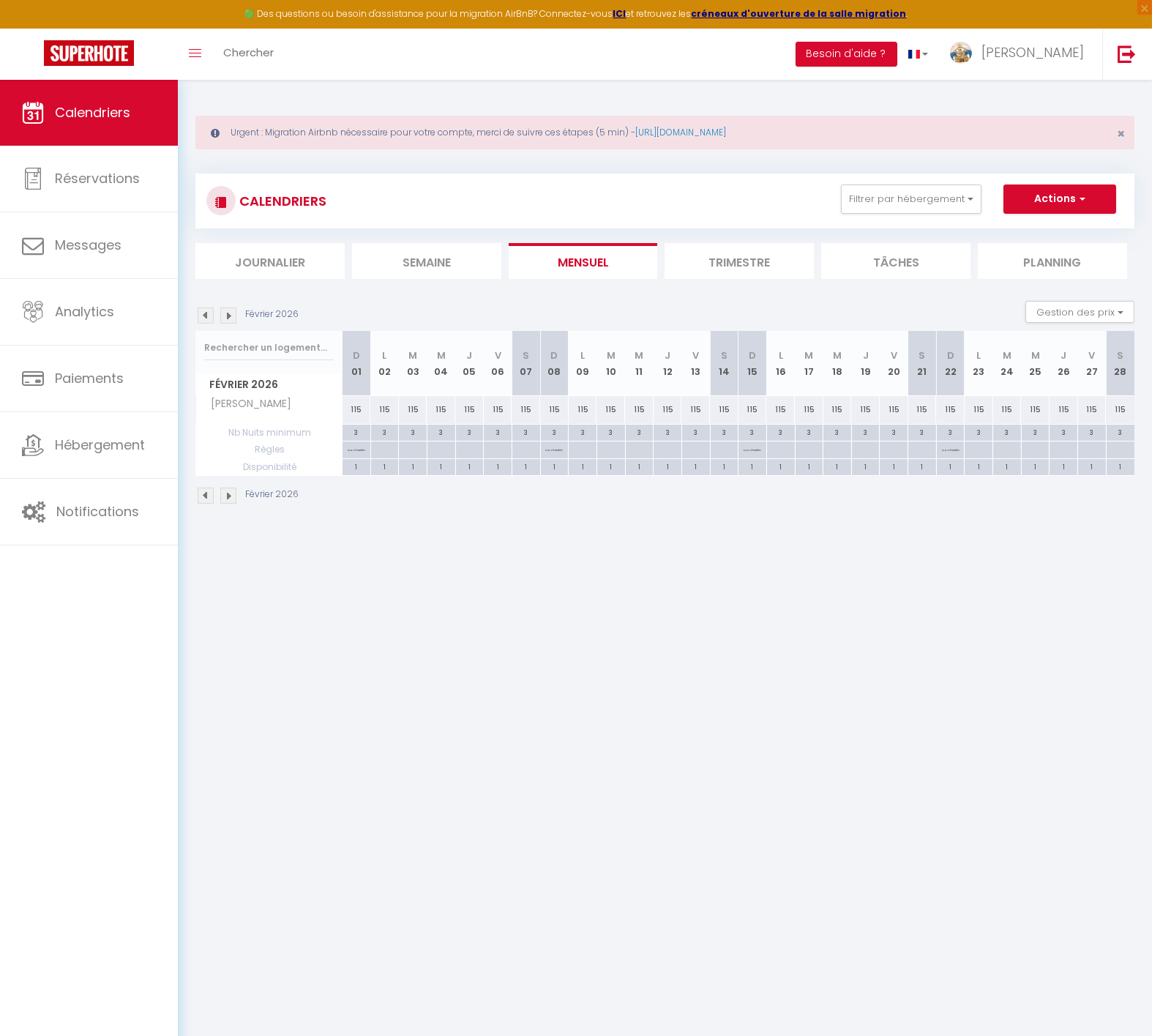
click at [233, 310] on img at bounding box center [228, 316] width 16 height 16
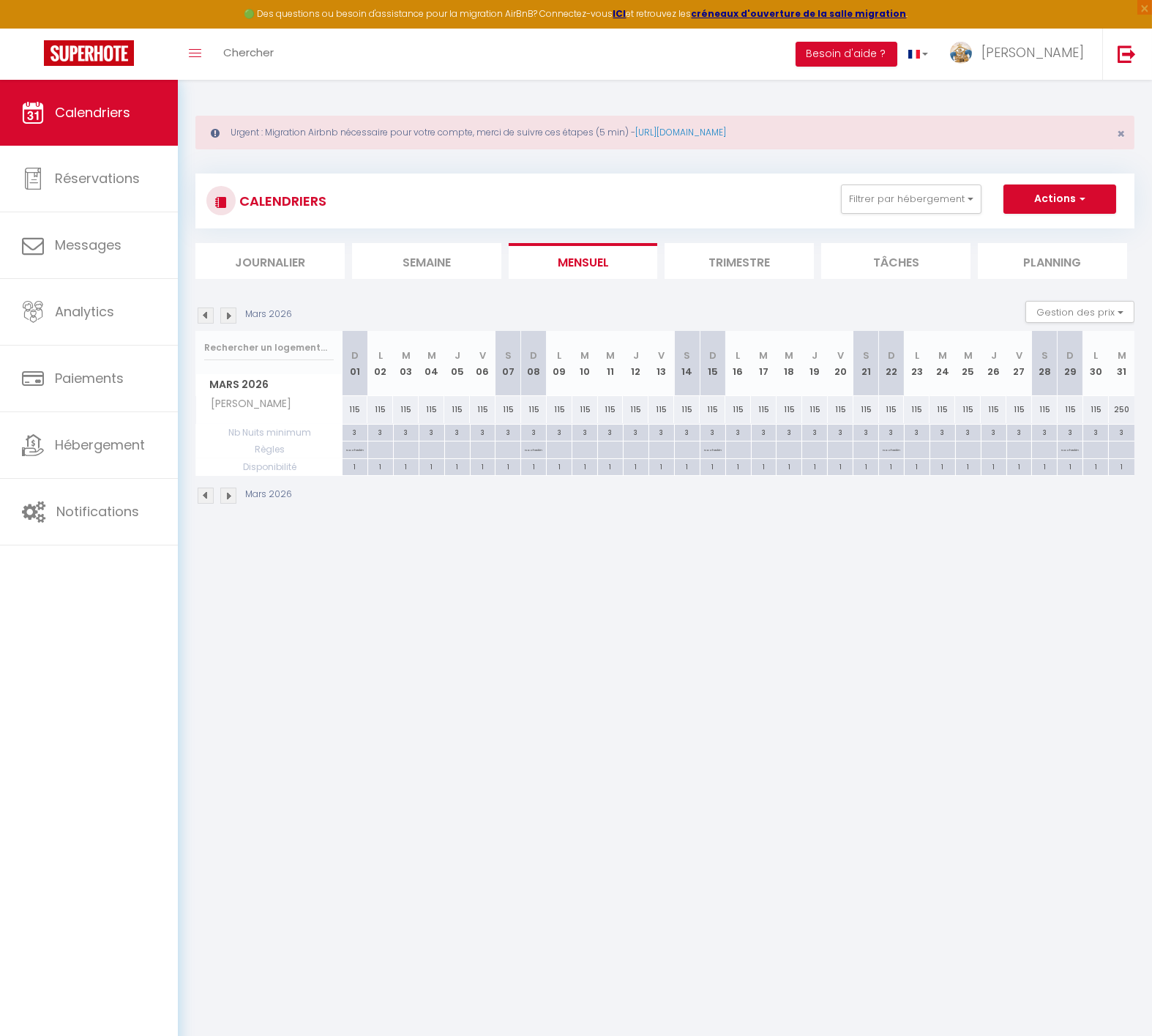
click at [233, 310] on img at bounding box center [228, 316] width 16 height 16
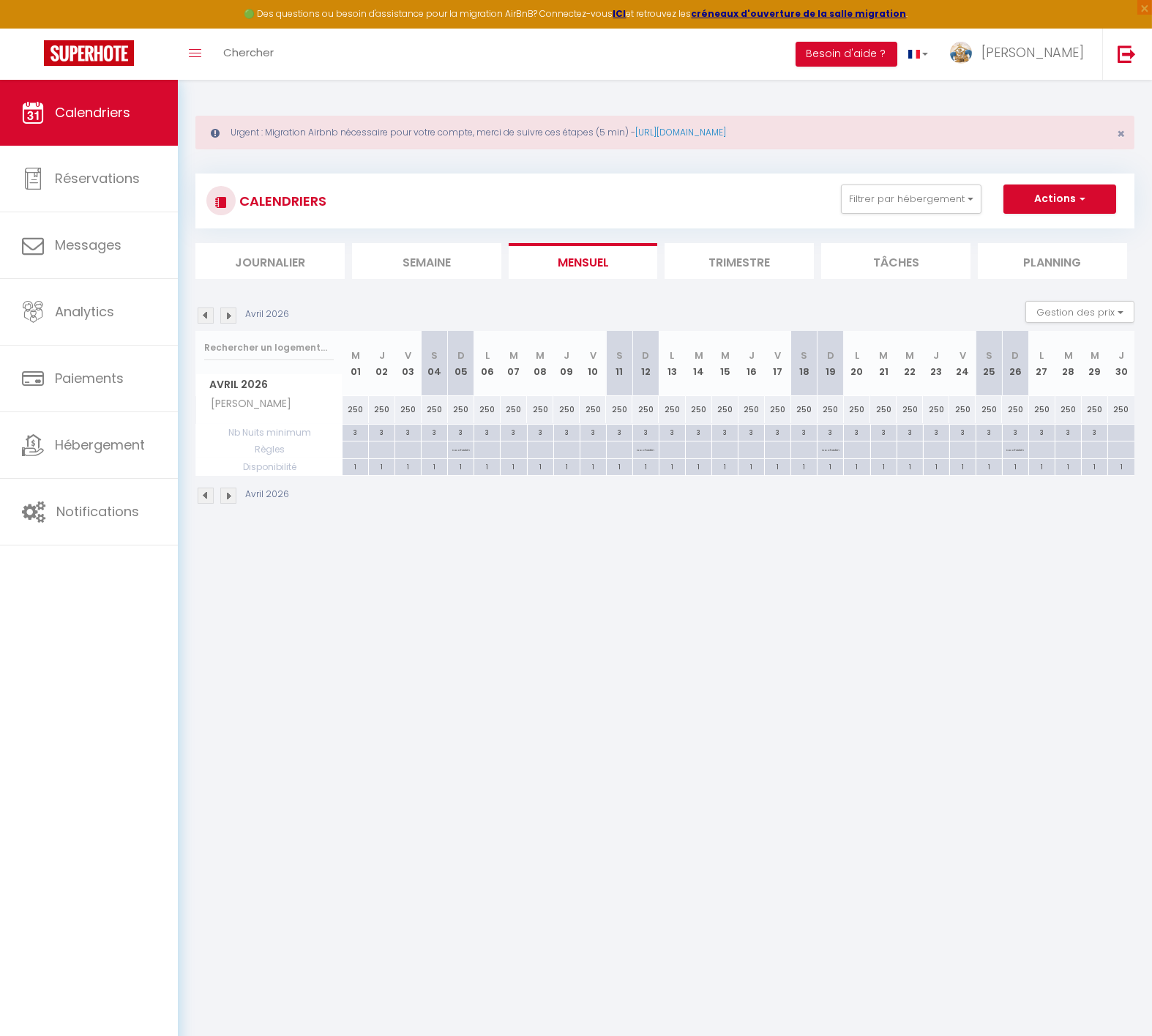
click at [352, 406] on div "250" at bounding box center [356, 409] width 26 height 27
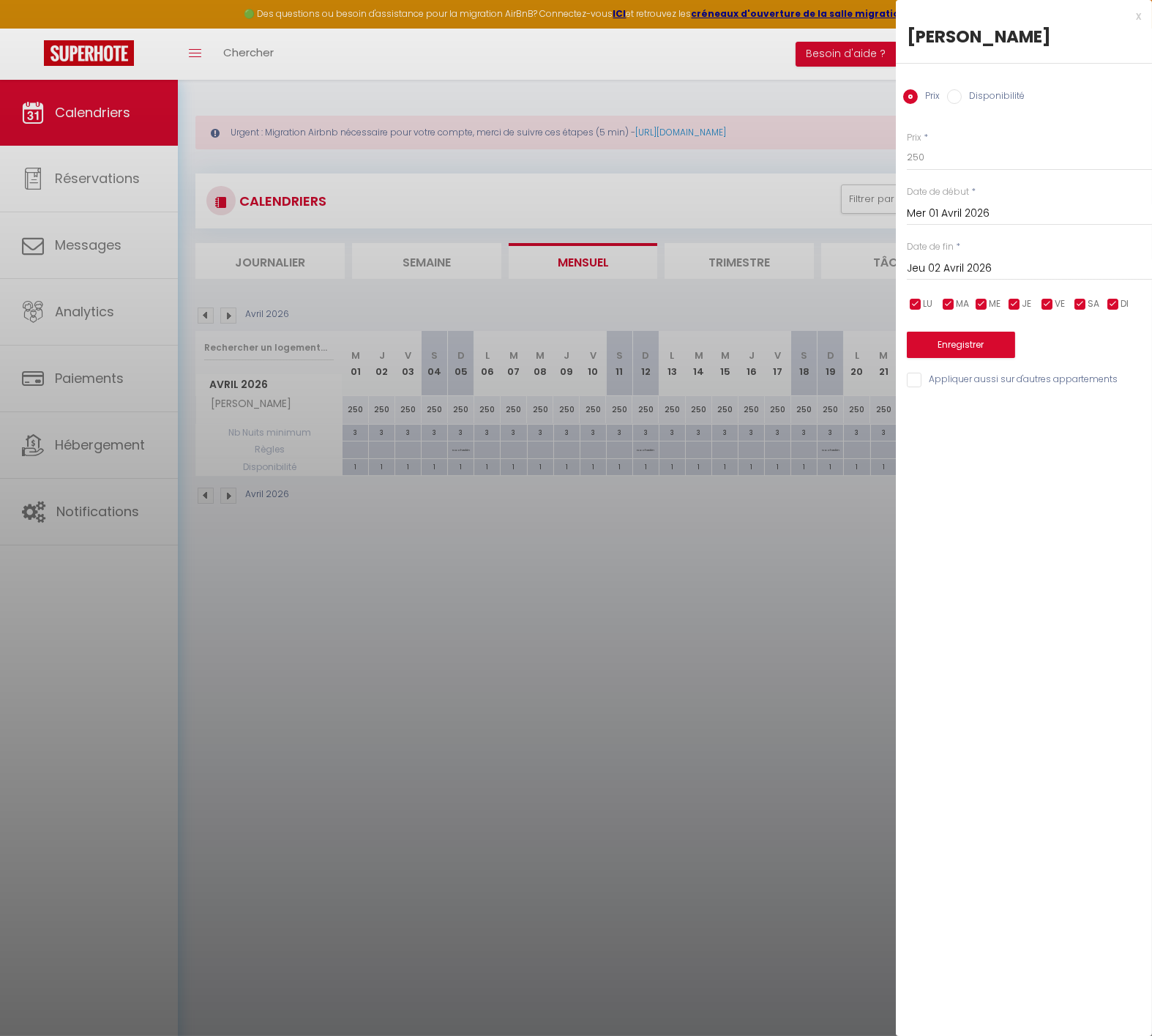
click at [1000, 272] on input "Jeu 02 Avril 2026" at bounding box center [1029, 269] width 245 height 19
drag, startPoint x: 1045, startPoint y: 473, endPoint x: 1011, endPoint y: 324, distance: 152.8
click at [1045, 469] on span "30" at bounding box center [1048, 469] width 32 height 29
drag, startPoint x: 910, startPoint y: 153, endPoint x: 871, endPoint y: 161, distance: 39.8
click at [864, 158] on body "🟢 Des questions ou besoin d'assistance pour la migration AirBnB? Connectez-vous…" at bounding box center [576, 598] width 1152 height 1036
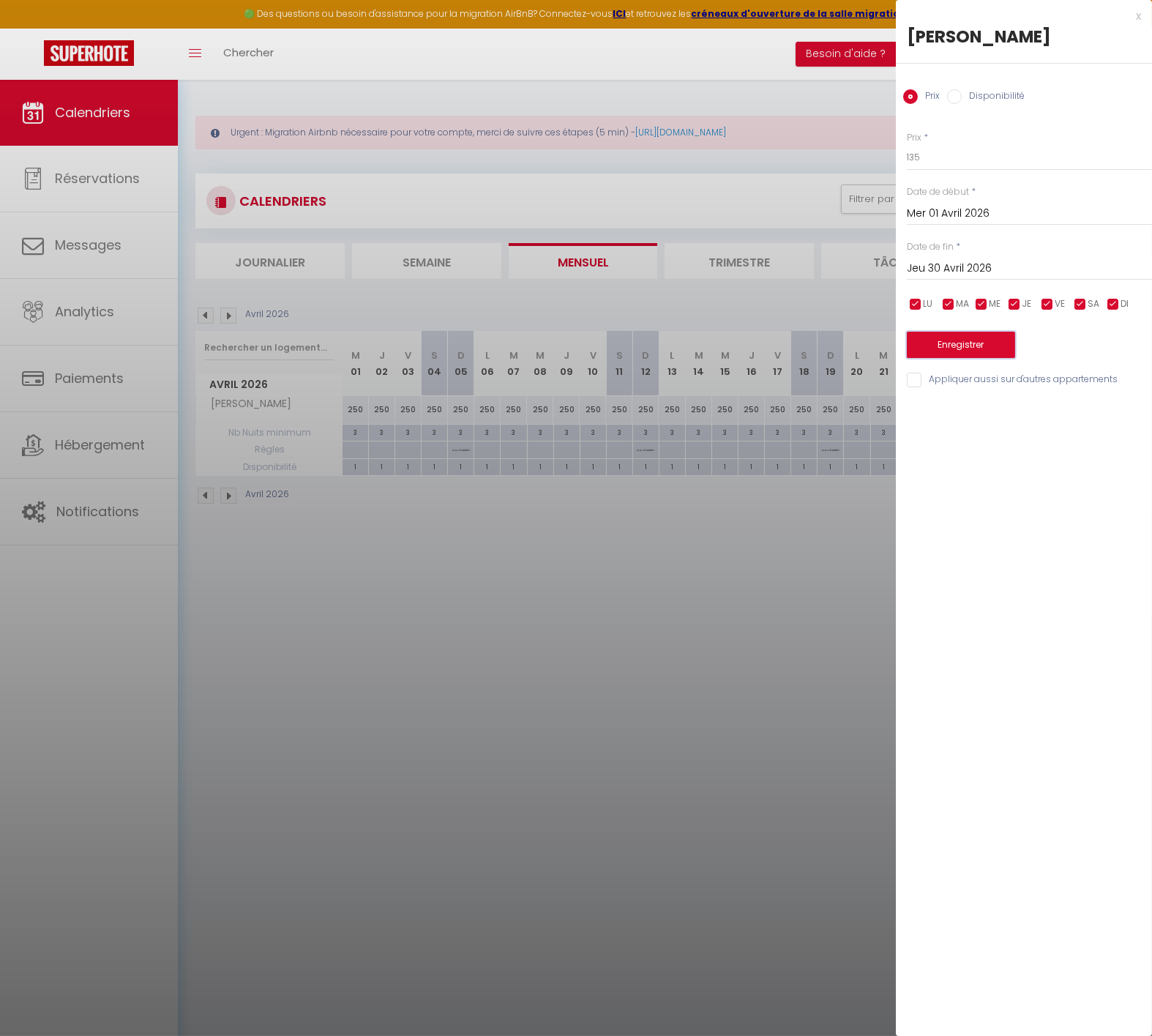
click at [972, 338] on button "Enregistrer" at bounding box center [961, 345] width 108 height 26
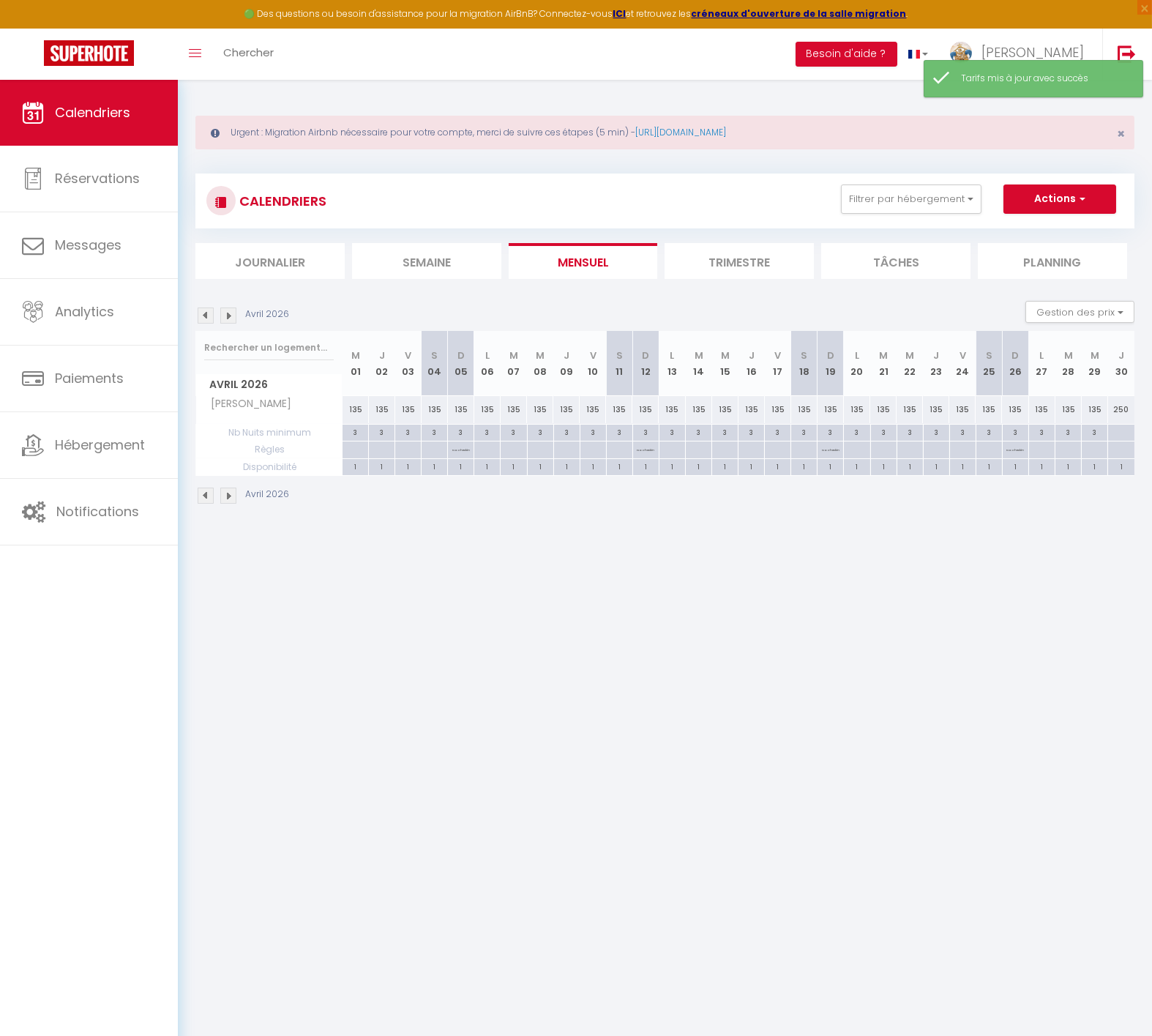
click at [1123, 409] on div "250" at bounding box center [1121, 409] width 26 height 27
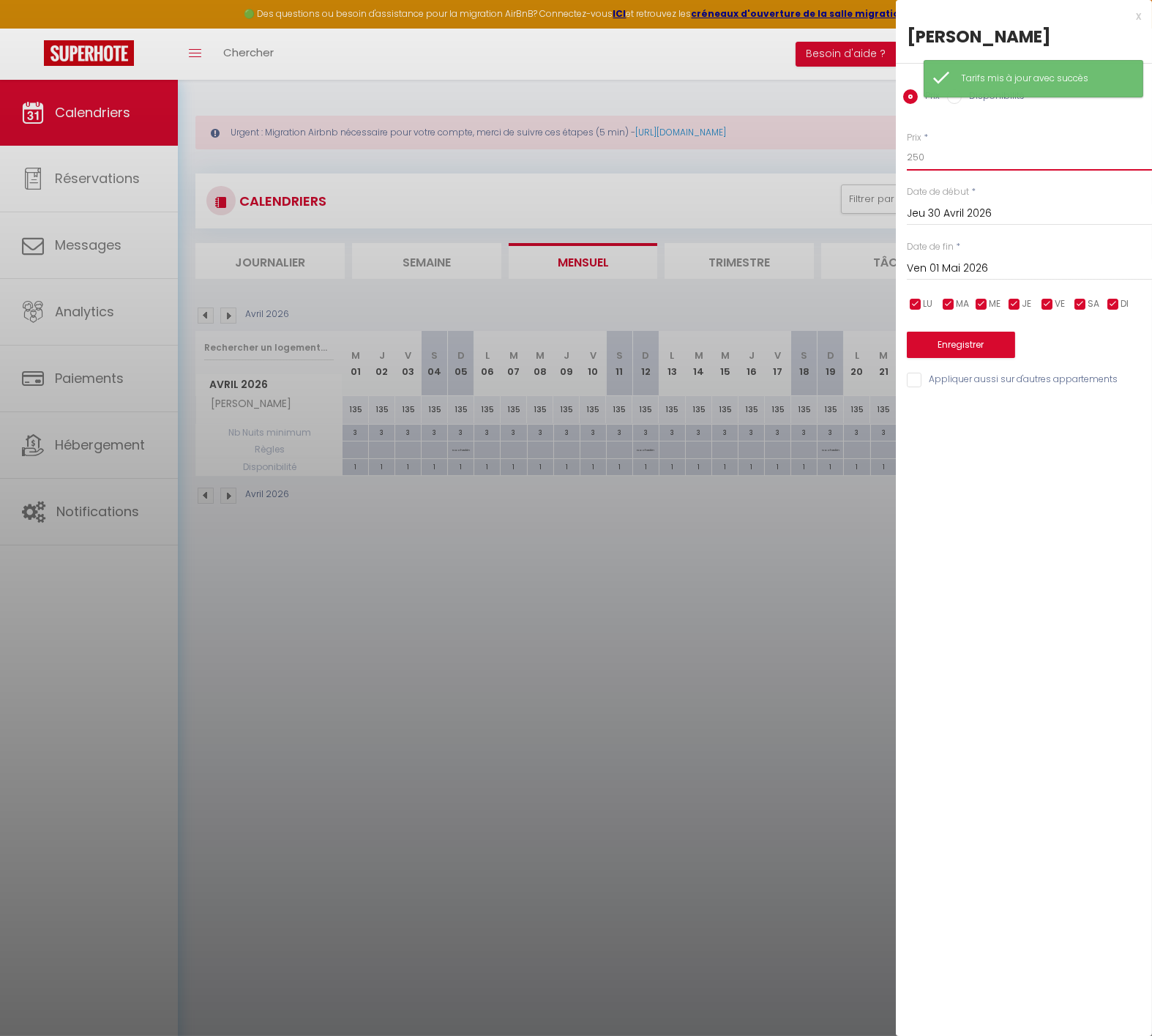
drag, startPoint x: 910, startPoint y: 158, endPoint x: 851, endPoint y: 167, distance: 59.7
click at [855, 163] on body "🟢 Des questions ou besoin d'assistance pour la migration AirBnB? Connectez-vous…" at bounding box center [576, 598] width 1152 height 1036
click at [988, 346] on button "Enregistrer" at bounding box center [961, 345] width 108 height 26
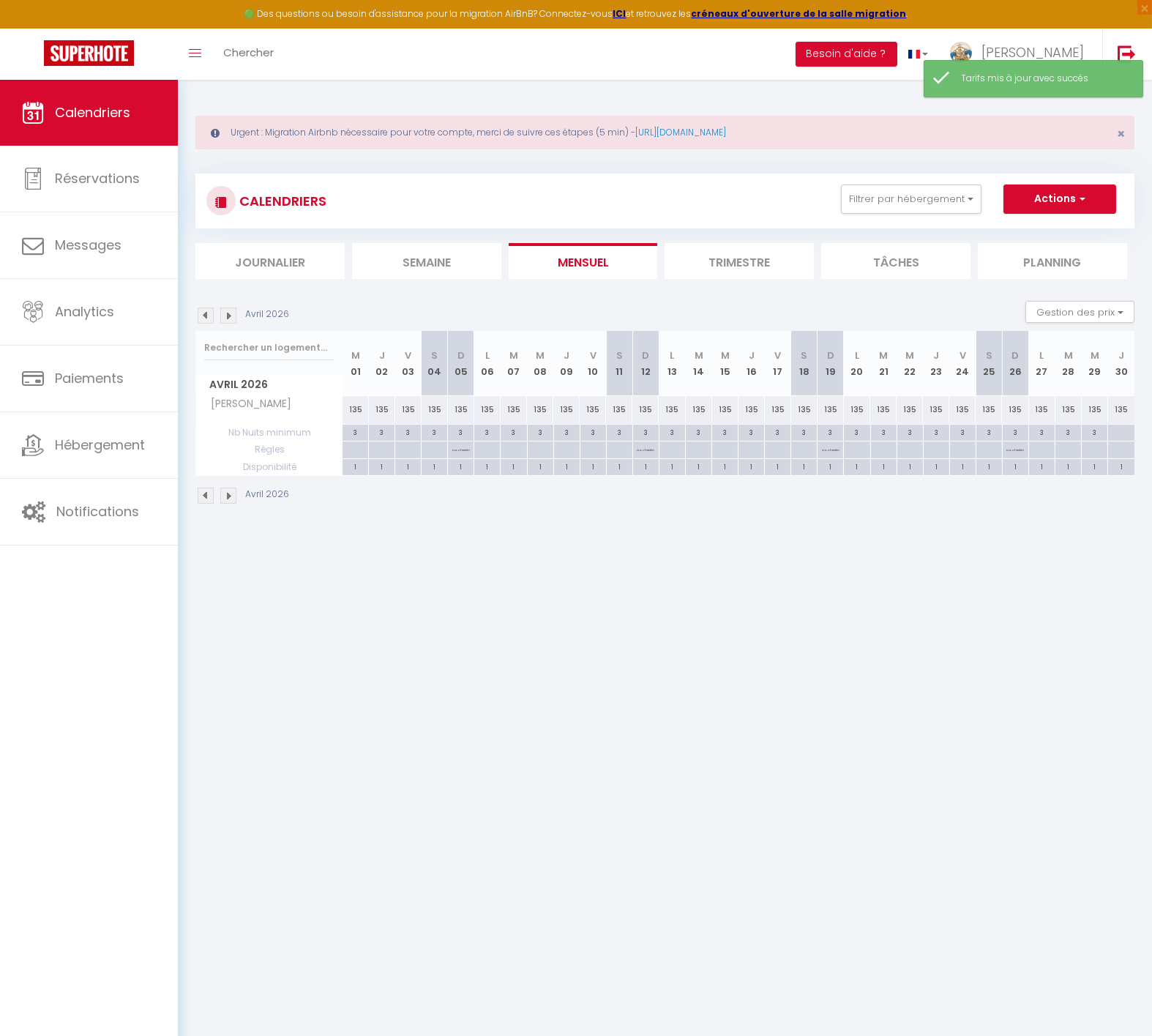
click at [1120, 431] on div at bounding box center [1121, 433] width 27 height 17
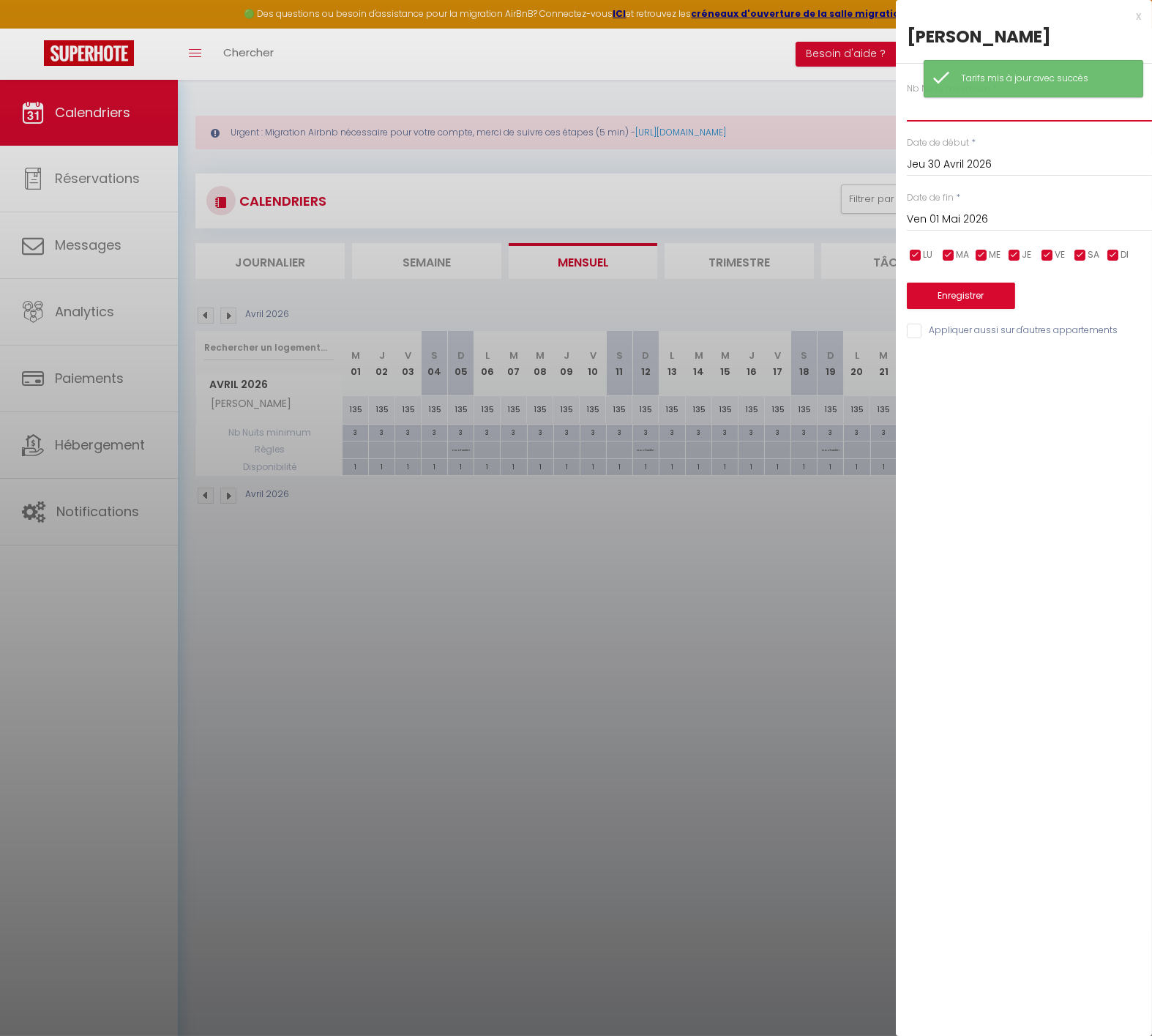
click at [943, 113] on input "text" at bounding box center [1029, 108] width 245 height 26
click at [953, 301] on button "Enregistrer" at bounding box center [961, 296] width 108 height 26
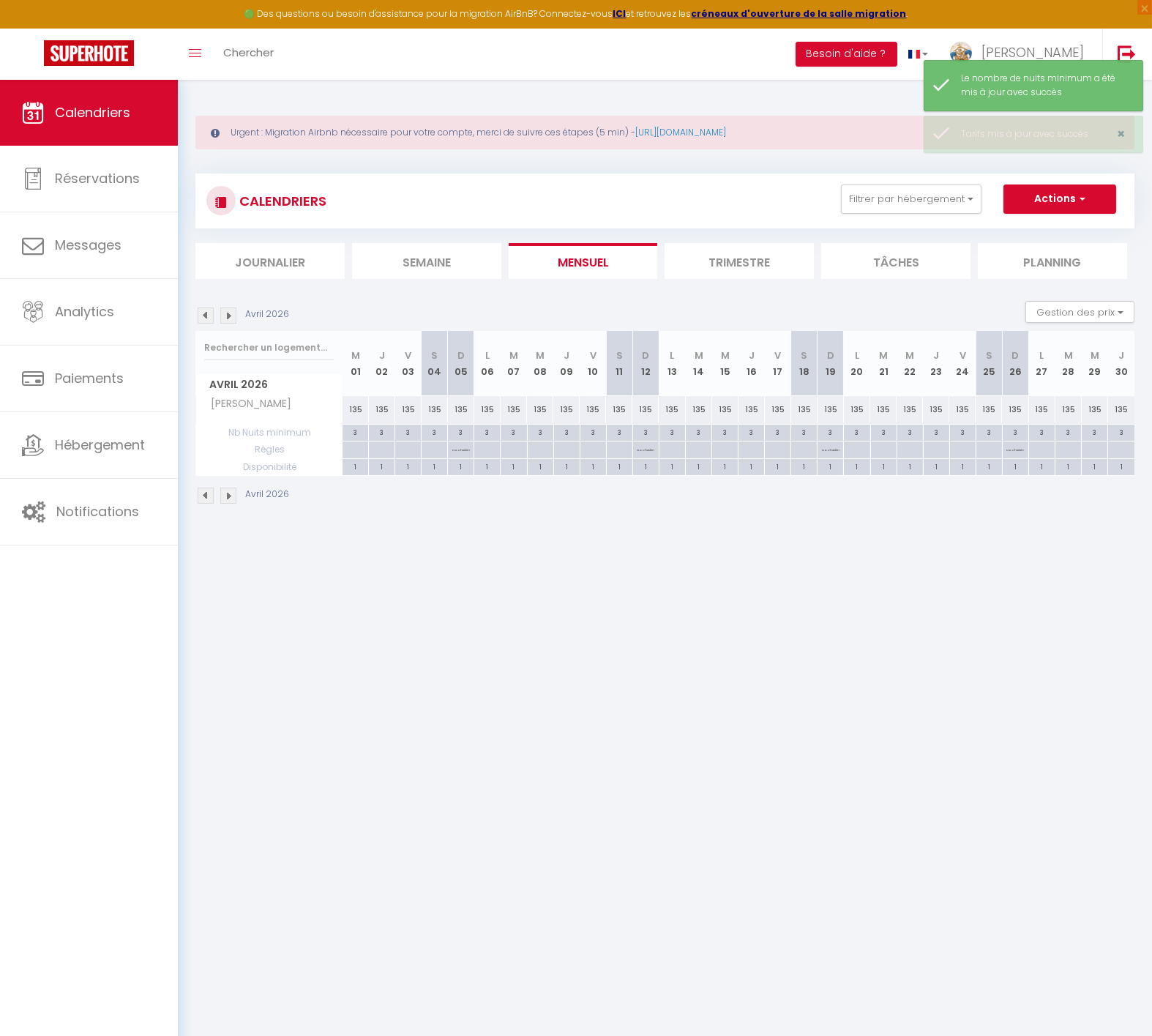
click at [224, 316] on img at bounding box center [228, 316] width 16 height 16
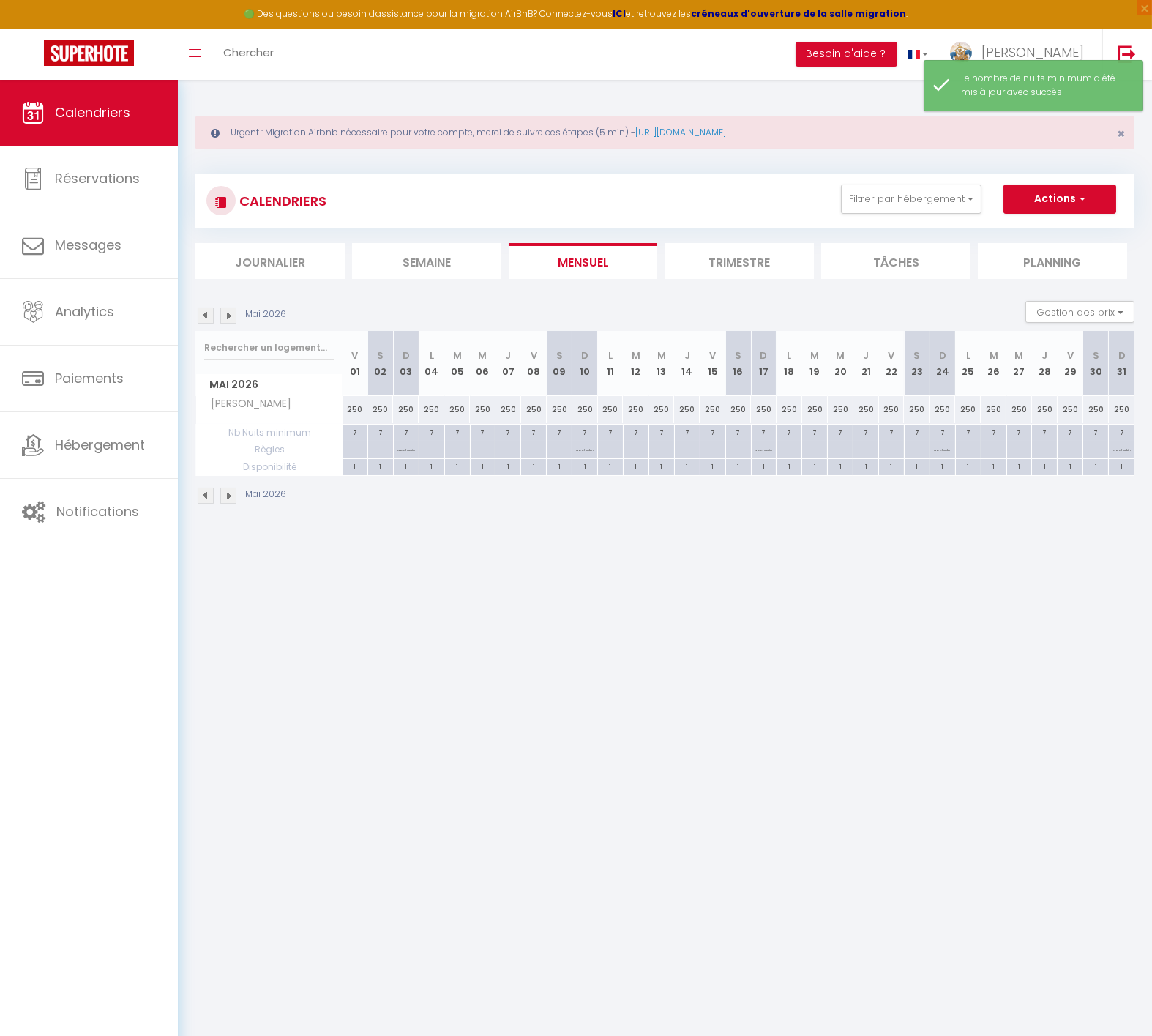
click at [353, 406] on div "250" at bounding box center [355, 409] width 26 height 27
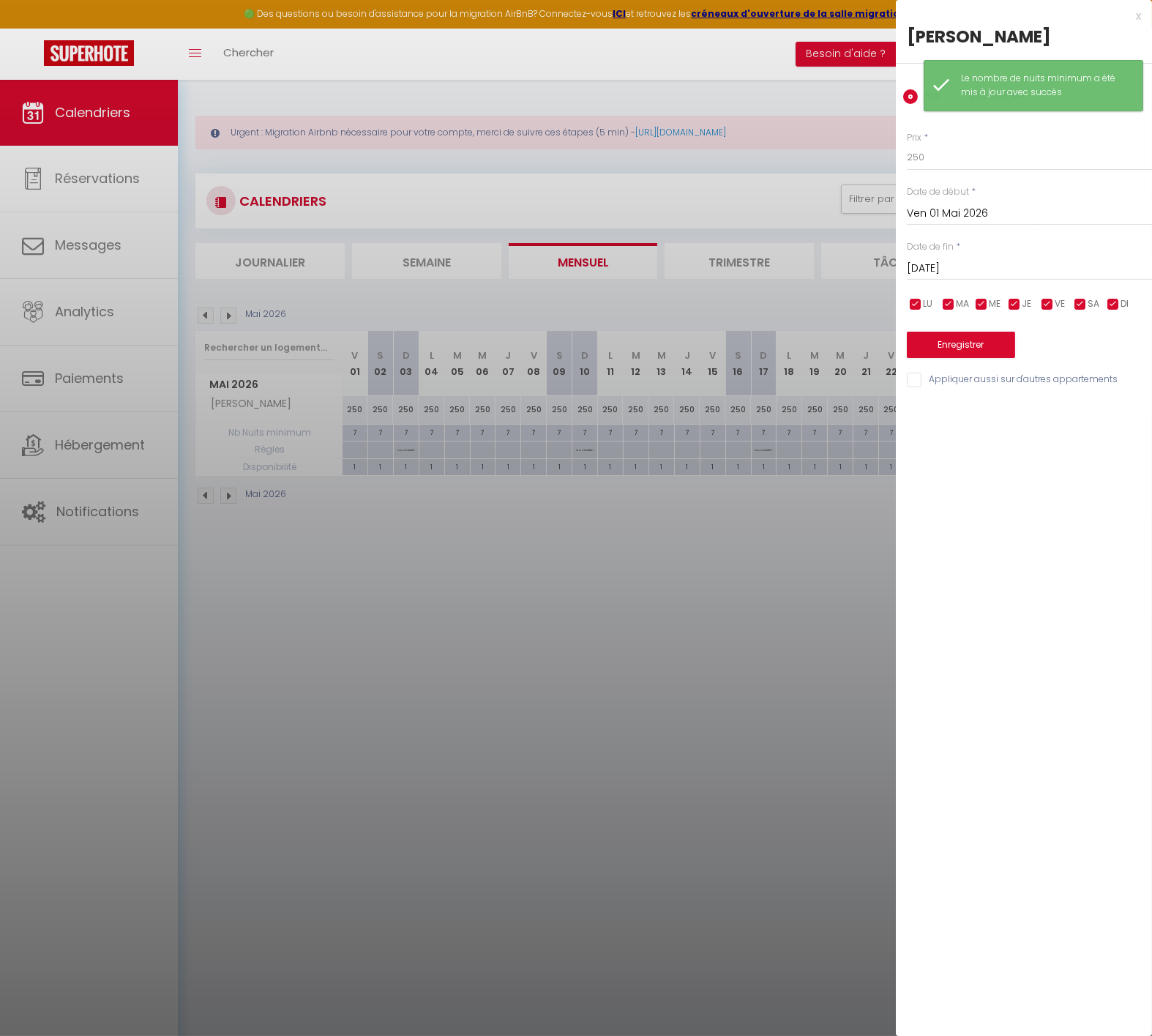
click at [1061, 279] on div "[DATE] < [DATE] > Dim Lun Mar Mer Jeu Ven Sam 1 2 3 4 5 6 7 8 9 10 11 12 13 14 …" at bounding box center [1029, 267] width 245 height 26
click at [1062, 270] on input "[DATE]" at bounding box center [1029, 269] width 245 height 19
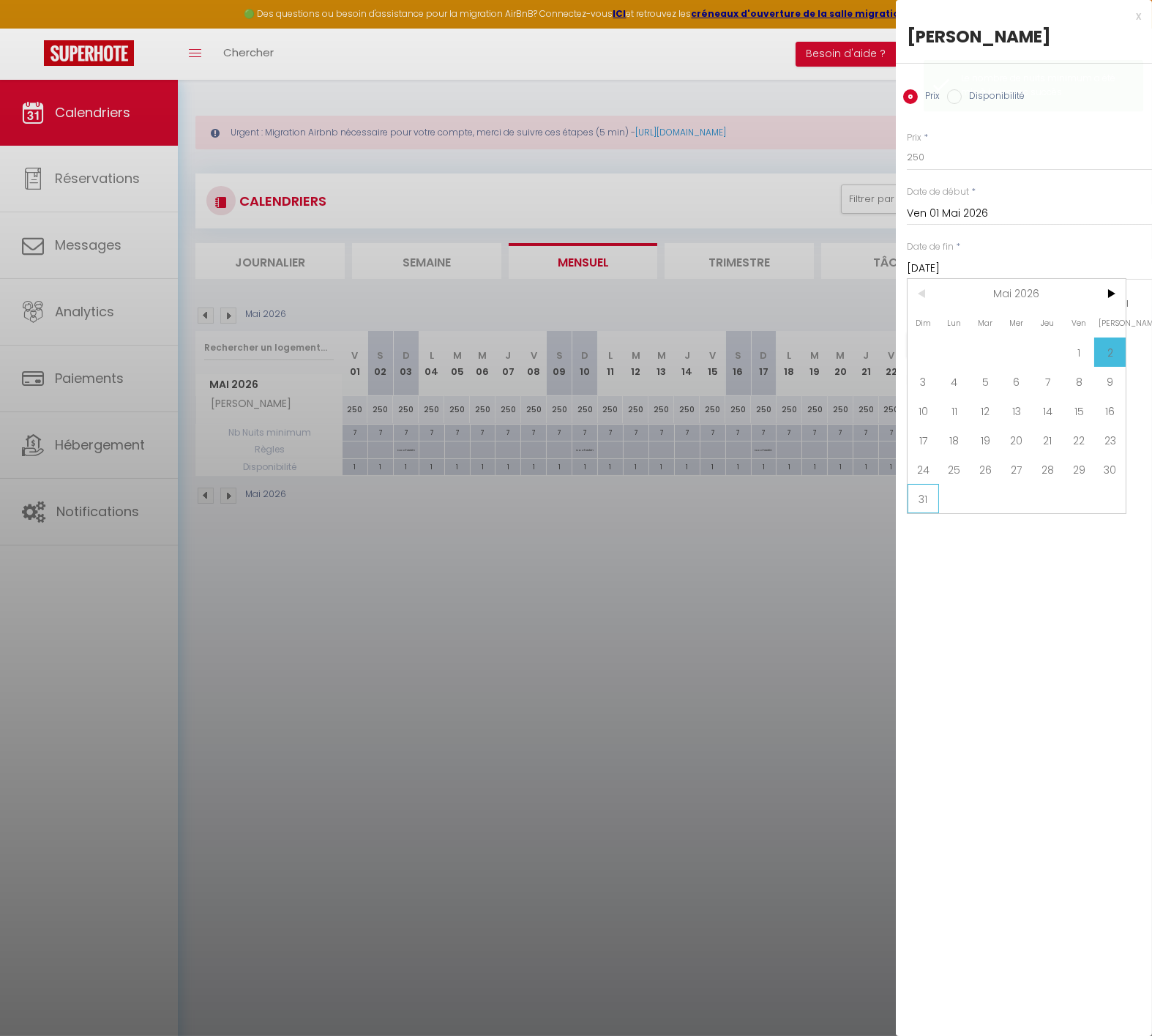
click at [927, 496] on span "31" at bounding box center [924, 498] width 32 height 29
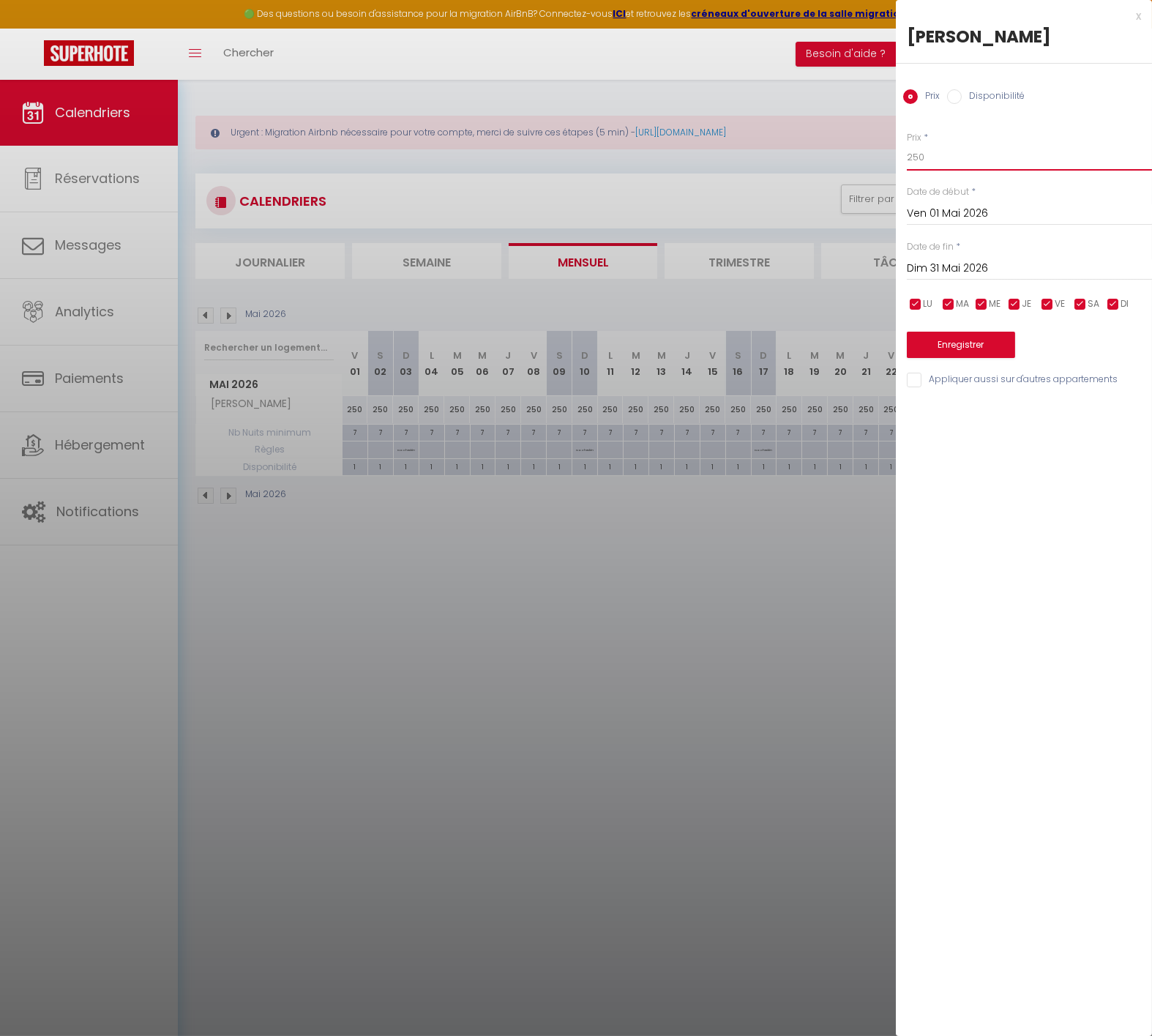
drag, startPoint x: 934, startPoint y: 158, endPoint x: 844, endPoint y: 170, distance: 90.8
click at [844, 170] on body "🟢 Des questions ou besoin d'assistance pour la migration AirBnB? Connectez-vous…" at bounding box center [576, 598] width 1152 height 1036
click at [983, 341] on button "Enregistrer" at bounding box center [961, 345] width 108 height 26
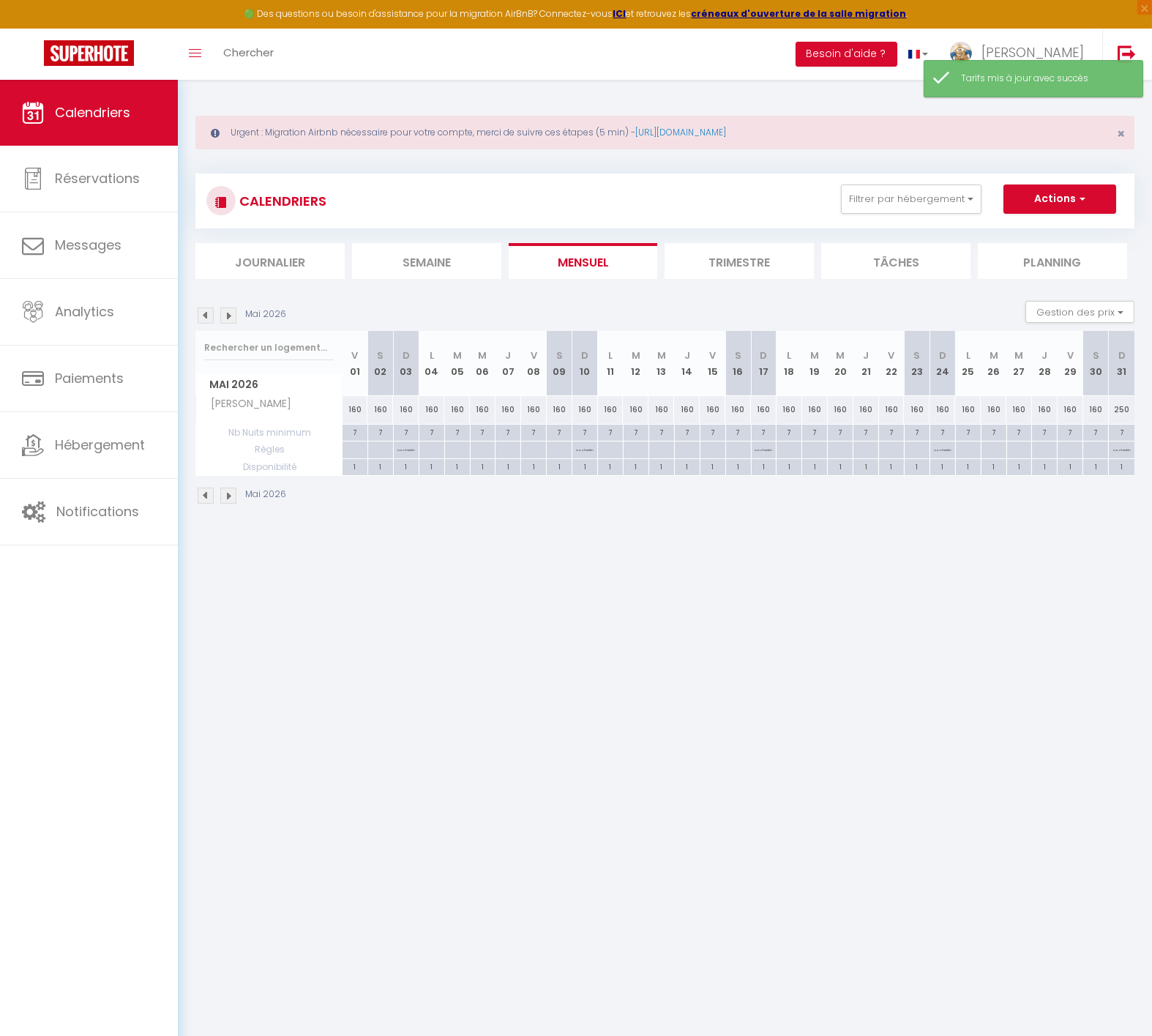
click at [1120, 406] on div "250" at bounding box center [1121, 409] width 26 height 27
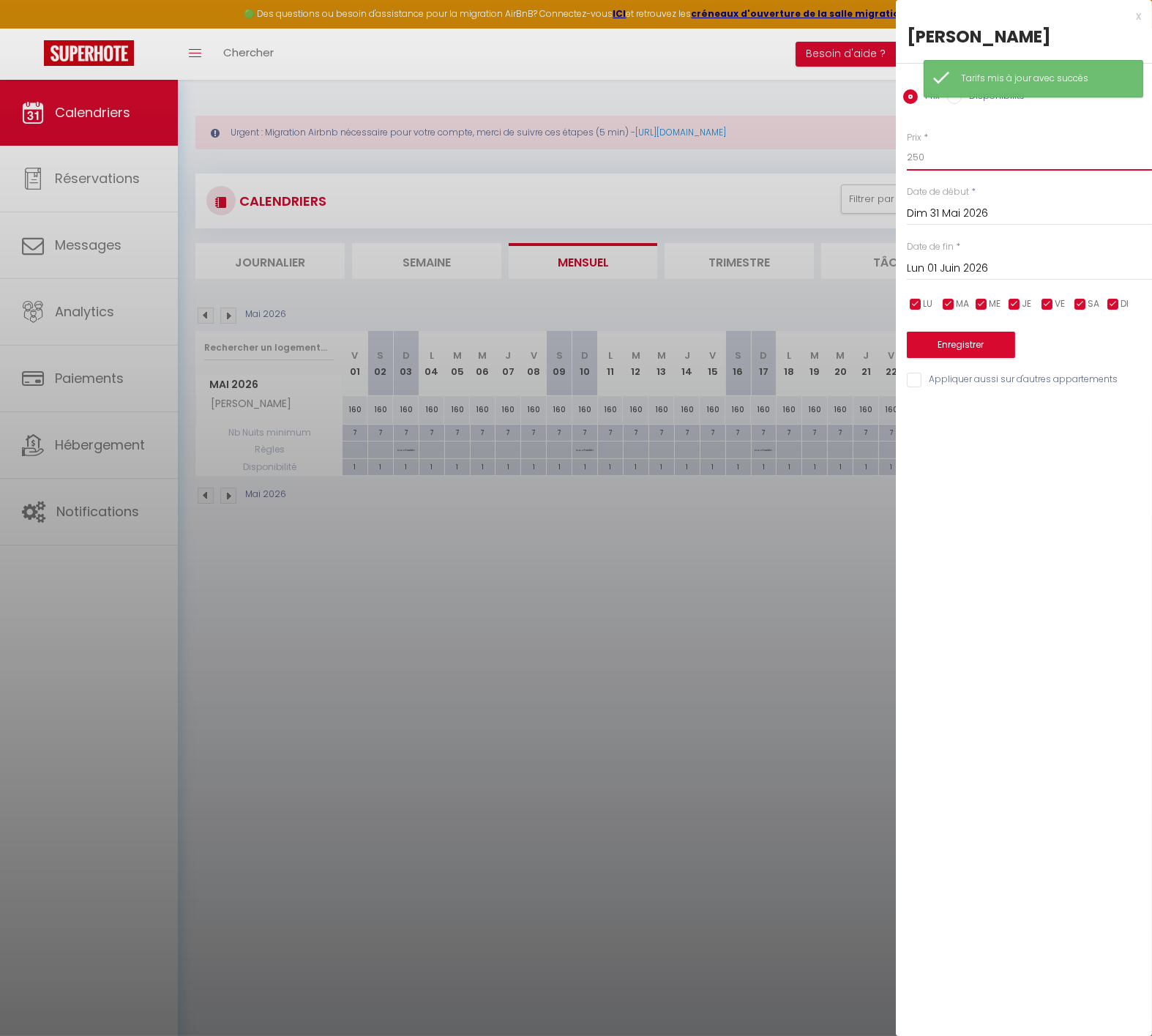
drag, startPoint x: 916, startPoint y: 155, endPoint x: 896, endPoint y: 162, distance: 21.2
click at [901, 158] on div "Prix * 250 Statut * Disponible Indisponible Date de début * [DATE] < [DATE] > D…" at bounding box center [1024, 251] width 256 height 277
drag, startPoint x: 939, startPoint y: 153, endPoint x: 855, endPoint y: 167, distance: 85.2
click at [855, 167] on body "🟢 Des questions ou besoin d'assistance pour la migration AirBnB? Connectez-vous…" at bounding box center [576, 598] width 1152 height 1036
click at [960, 344] on button "Enregistrer" at bounding box center [961, 345] width 108 height 26
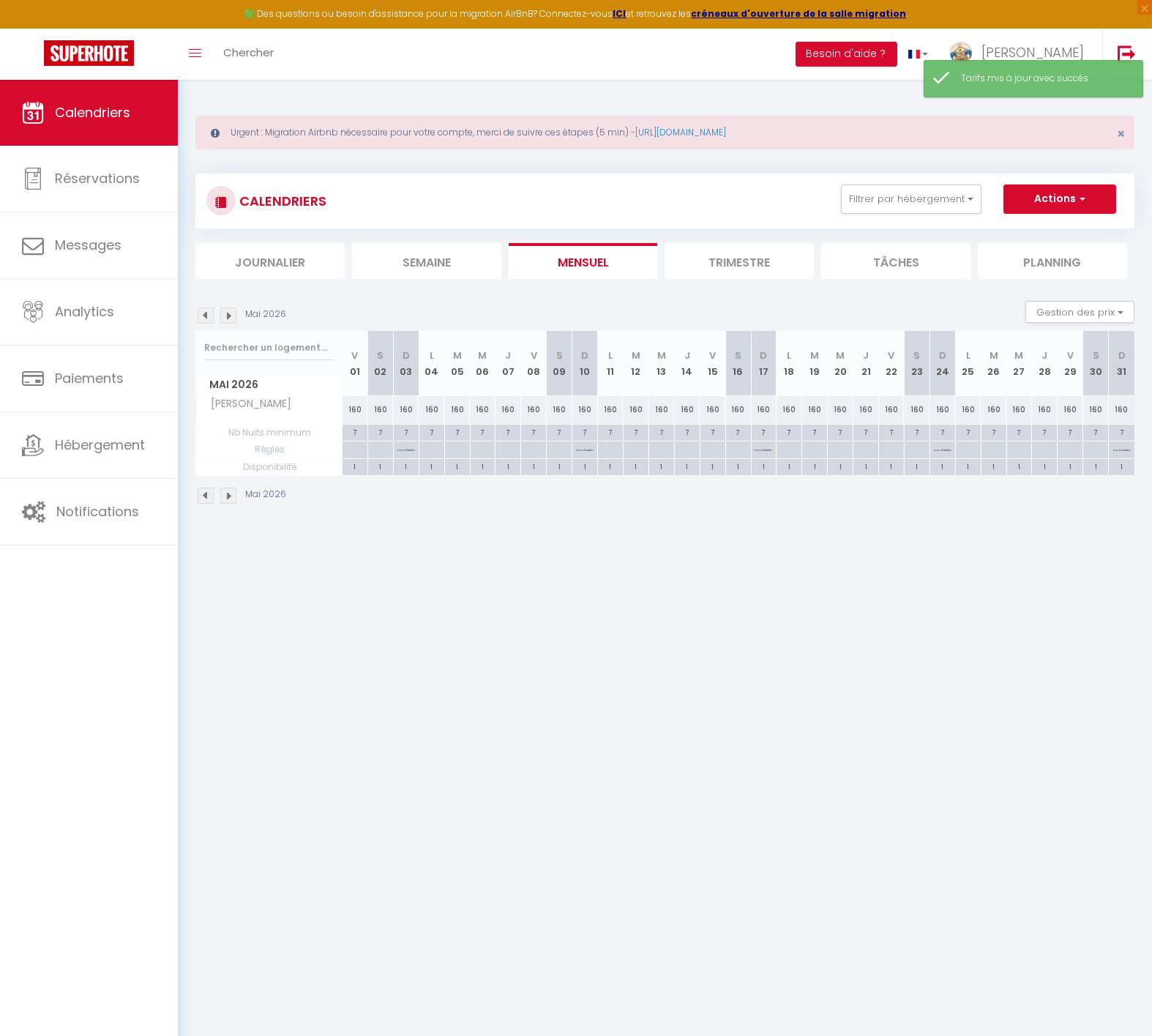
click at [227, 310] on img at bounding box center [228, 316] width 16 height 16
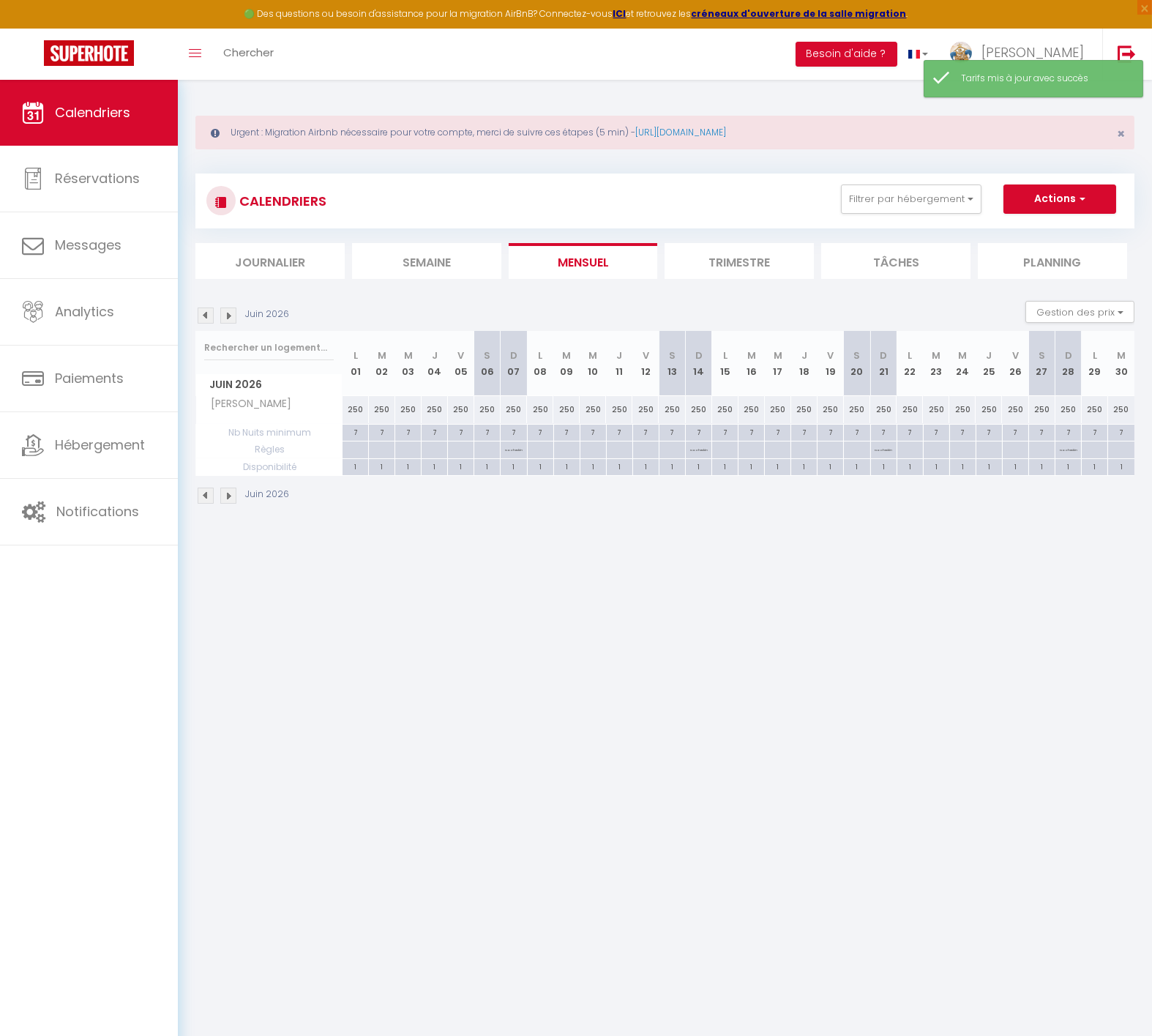
click at [351, 404] on div "250" at bounding box center [356, 409] width 26 height 27
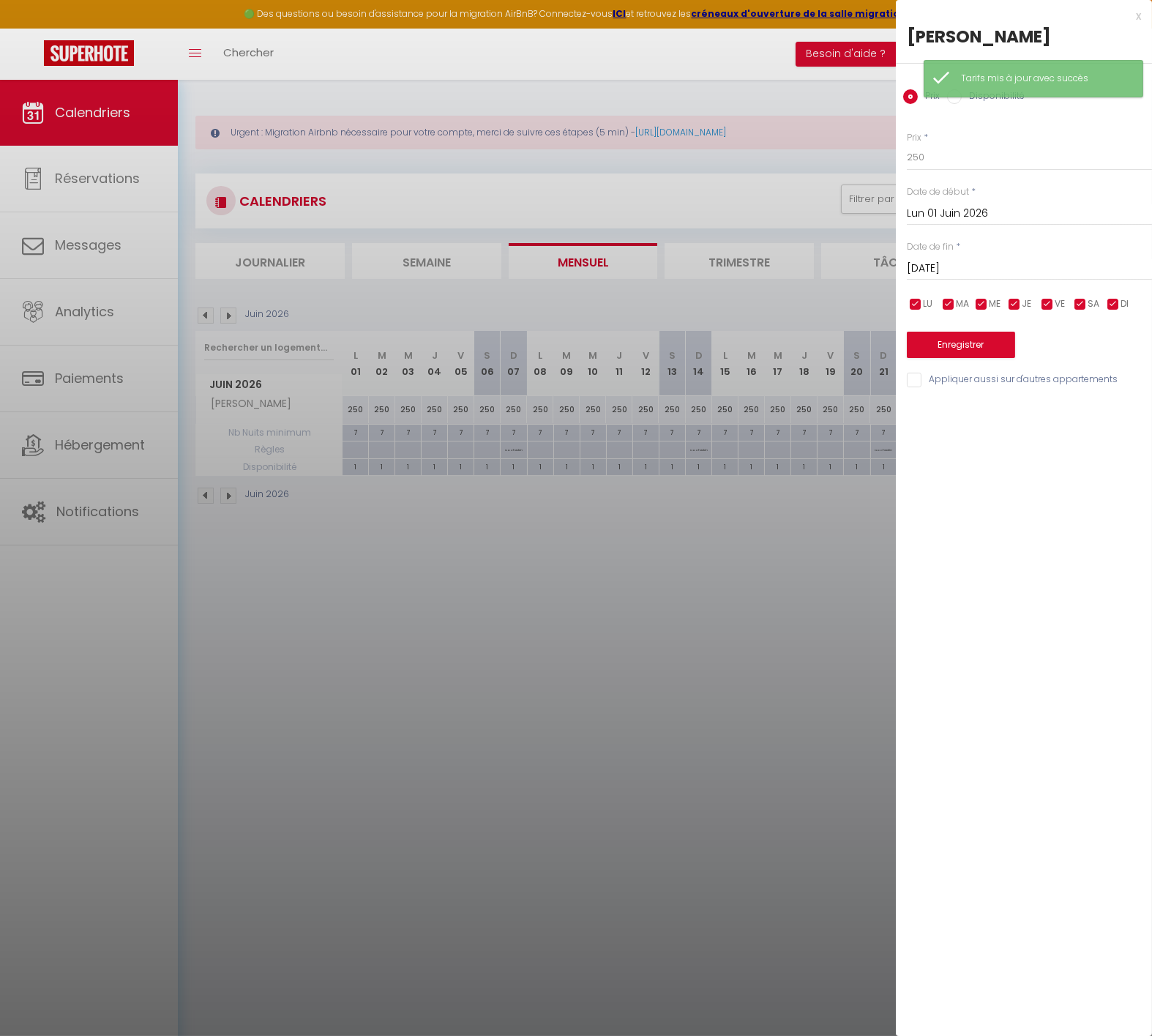
click at [1047, 284] on div "Prix * 250 Statut * Disponible Indisponible Date de début * [DATE] < [DATE] > D…" at bounding box center [1024, 251] width 256 height 277
click at [1046, 269] on input "[DATE]" at bounding box center [1029, 269] width 245 height 19
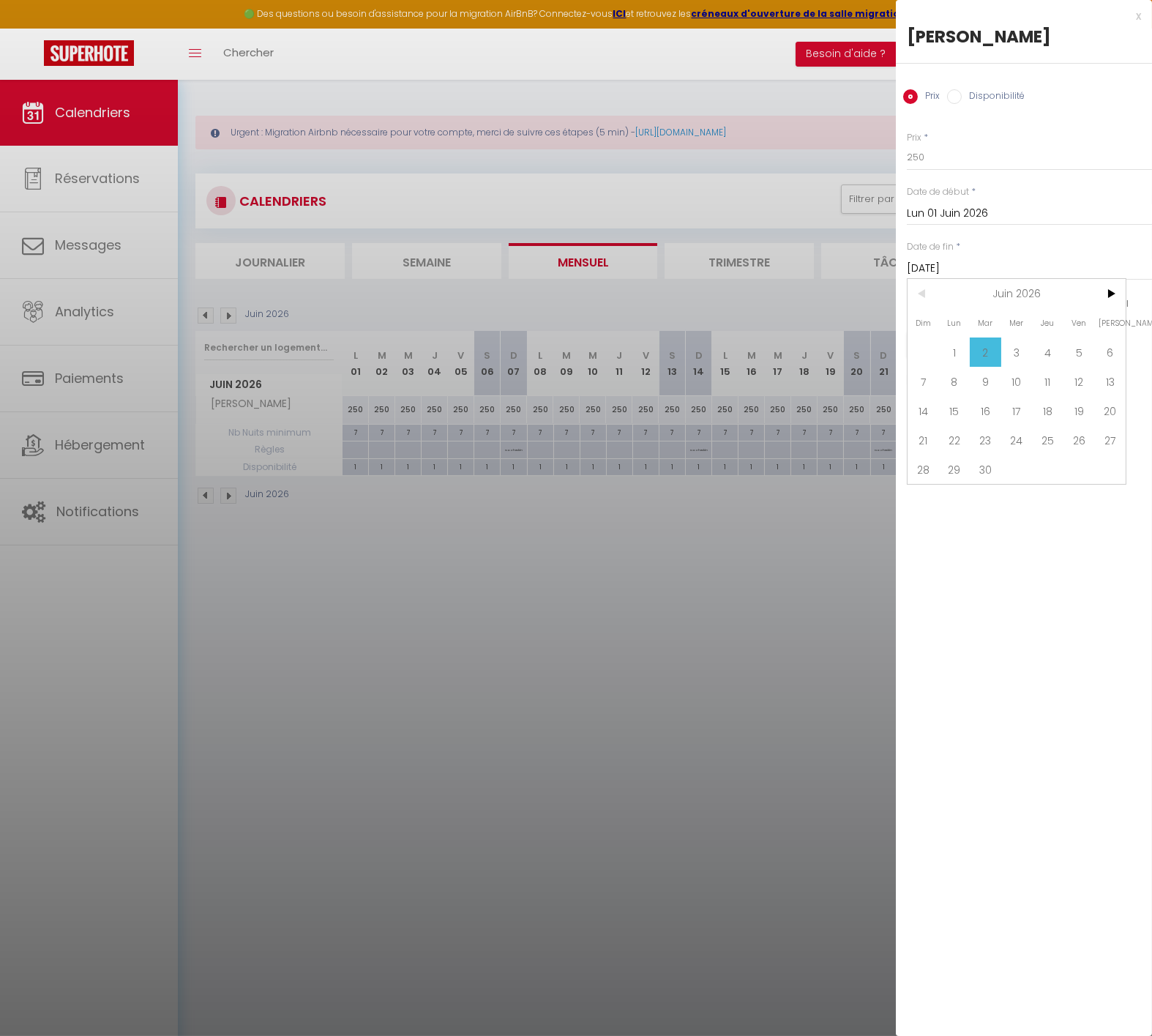
drag, startPoint x: 987, startPoint y: 467, endPoint x: 993, endPoint y: 434, distance: 33.5
click at [986, 466] on span "30" at bounding box center [985, 469] width 32 height 29
drag, startPoint x: 935, startPoint y: 123, endPoint x: 944, endPoint y: 145, distance: 23.8
click at [932, 135] on div "Prix * 250 Statut * Disponible Indisponible Date de début * [DATE] < [DATE] > D…" at bounding box center [1024, 251] width 256 height 277
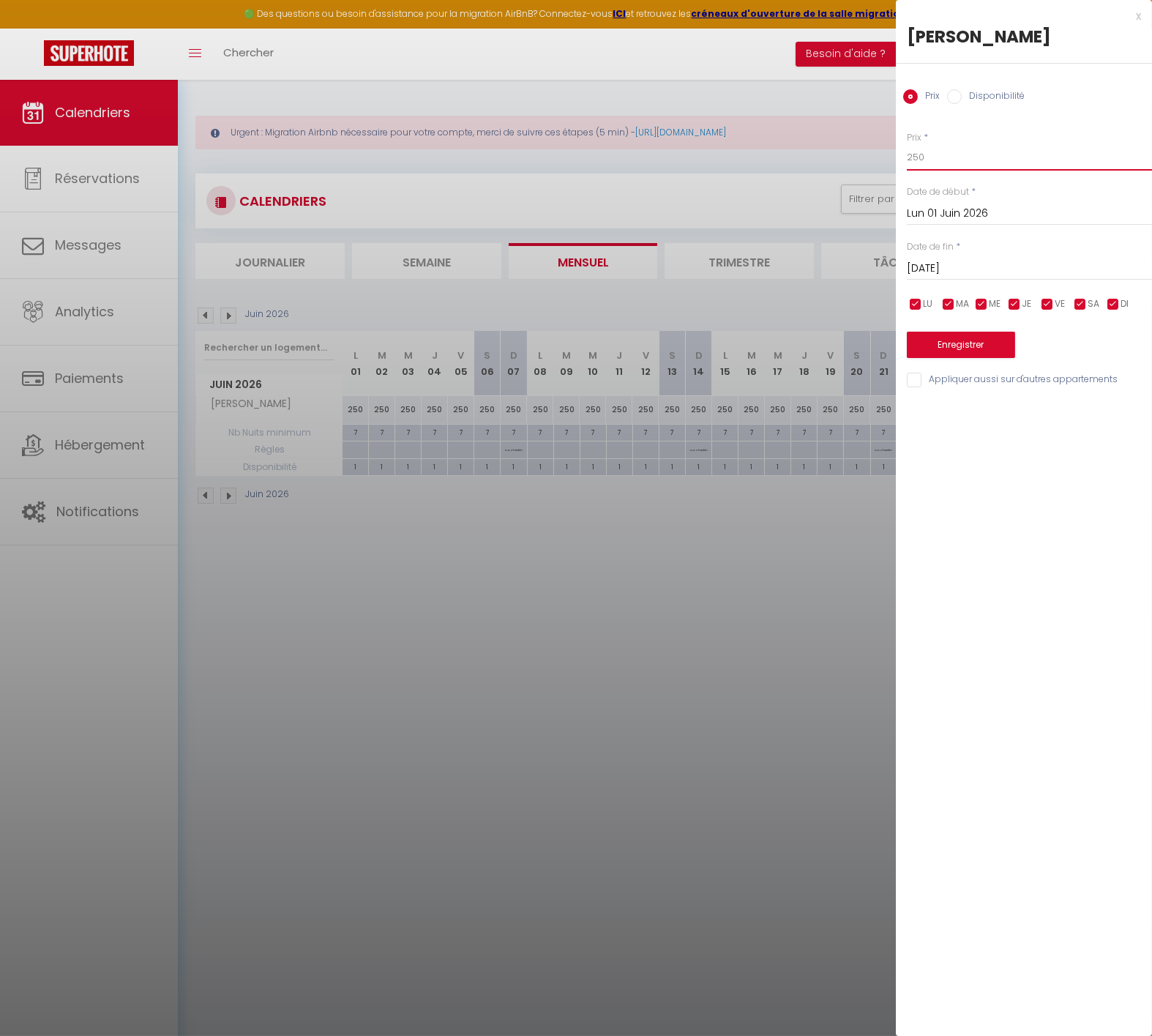
drag, startPoint x: 949, startPoint y: 156, endPoint x: 814, endPoint y: 170, distance: 135.7
click at [826, 164] on body "🟢 Des questions ou besoin d'assistance pour la migration AirBnB? Connectez-vous…" at bounding box center [576, 598] width 1152 height 1036
click at [960, 352] on button "Enregistrer" at bounding box center [961, 345] width 108 height 26
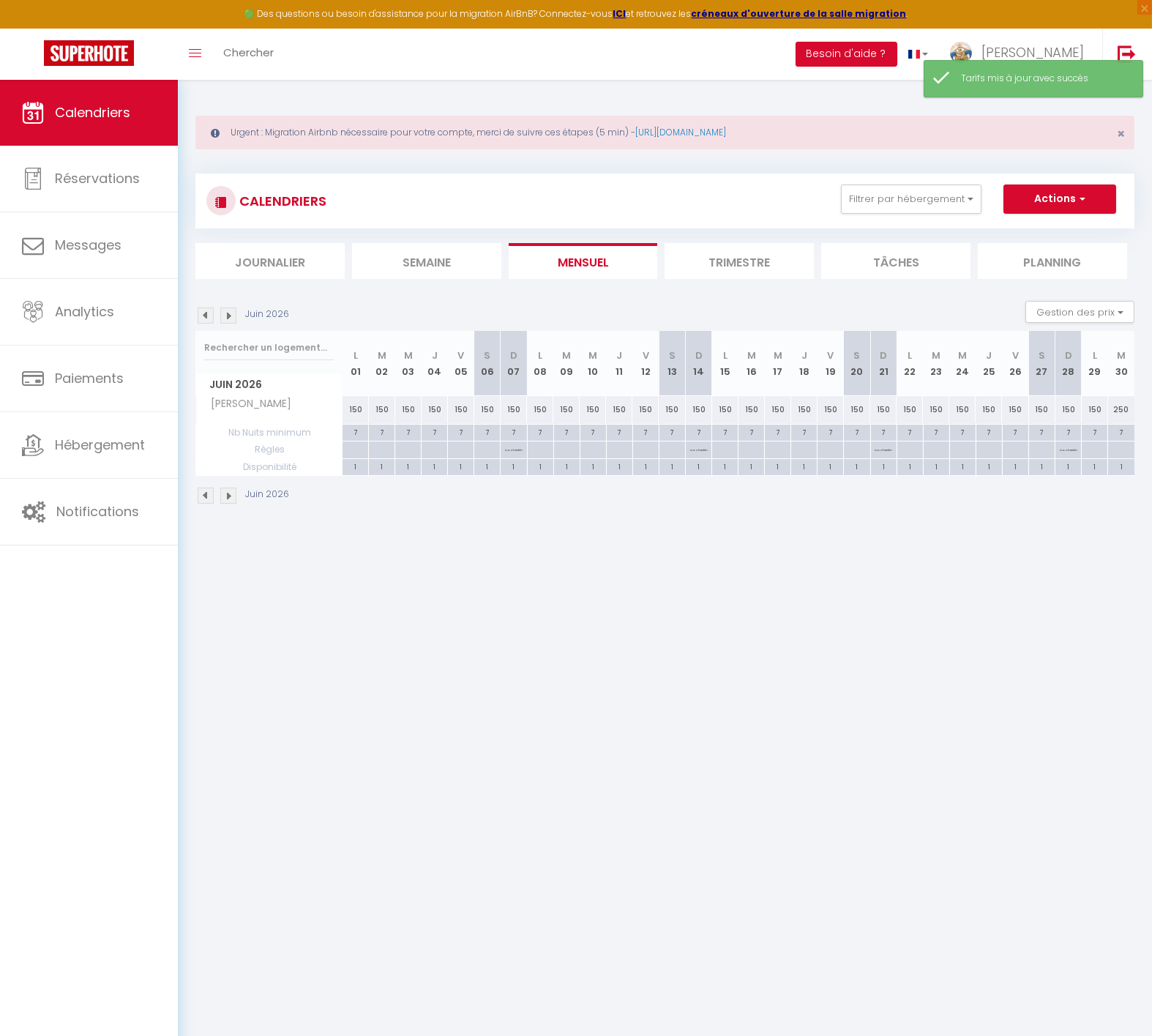
click at [1121, 406] on div "250" at bounding box center [1121, 409] width 26 height 27
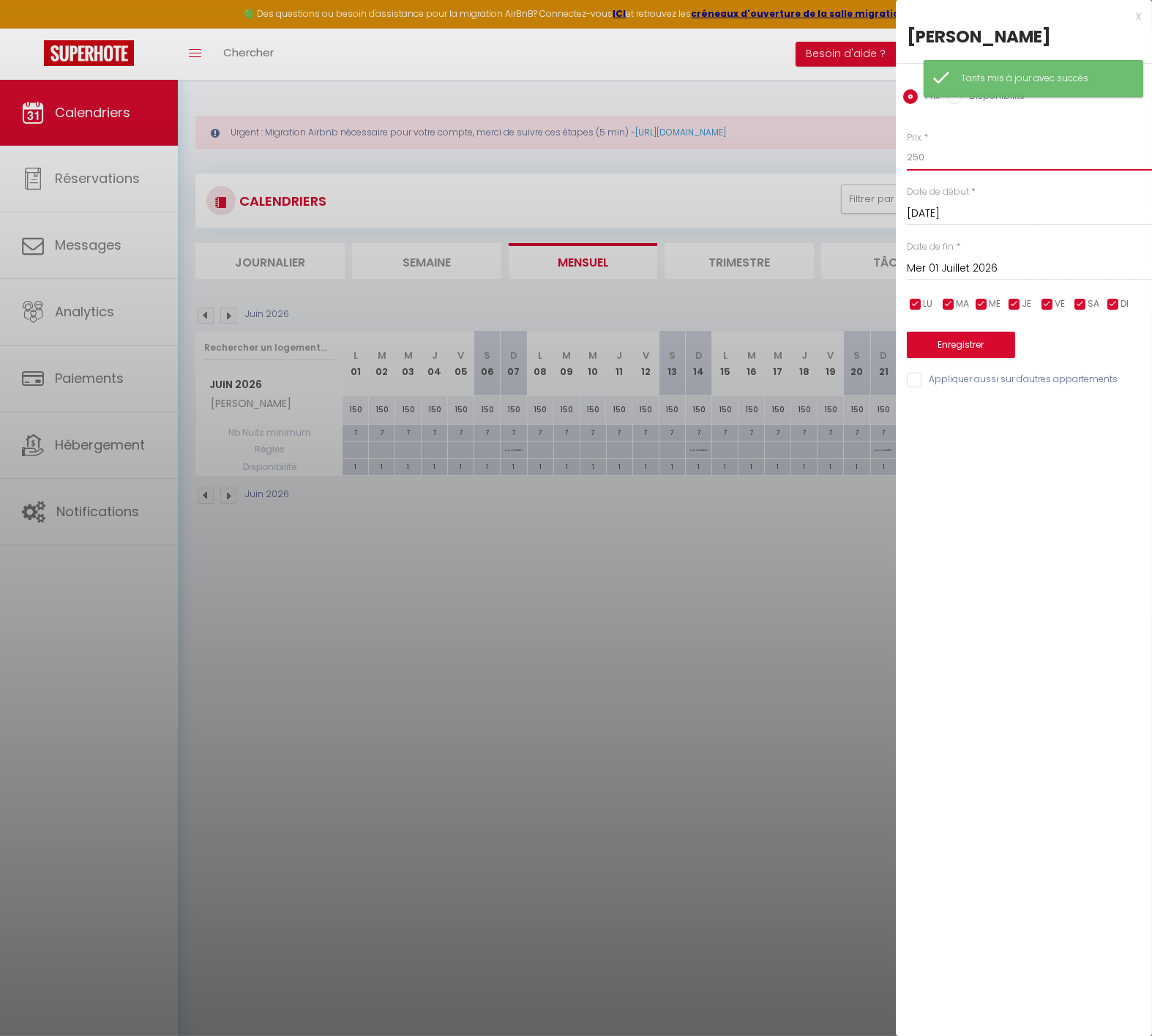
drag, startPoint x: 923, startPoint y: 158, endPoint x: 835, endPoint y: 157, distance: 88.0
click at [908, 158] on input "250" at bounding box center [1029, 158] width 245 height 26
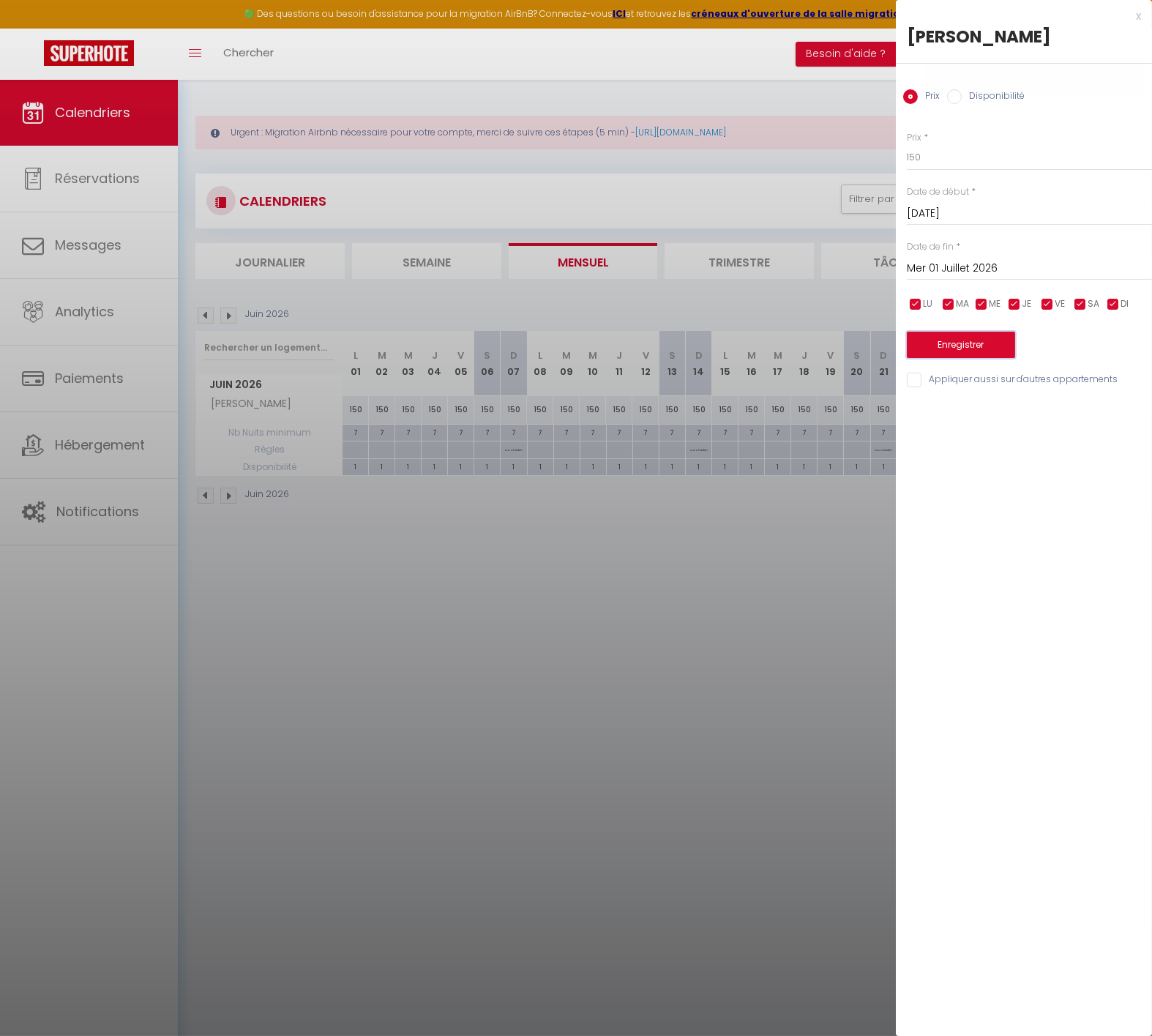
click at [952, 339] on button "Enregistrer" at bounding box center [961, 345] width 108 height 26
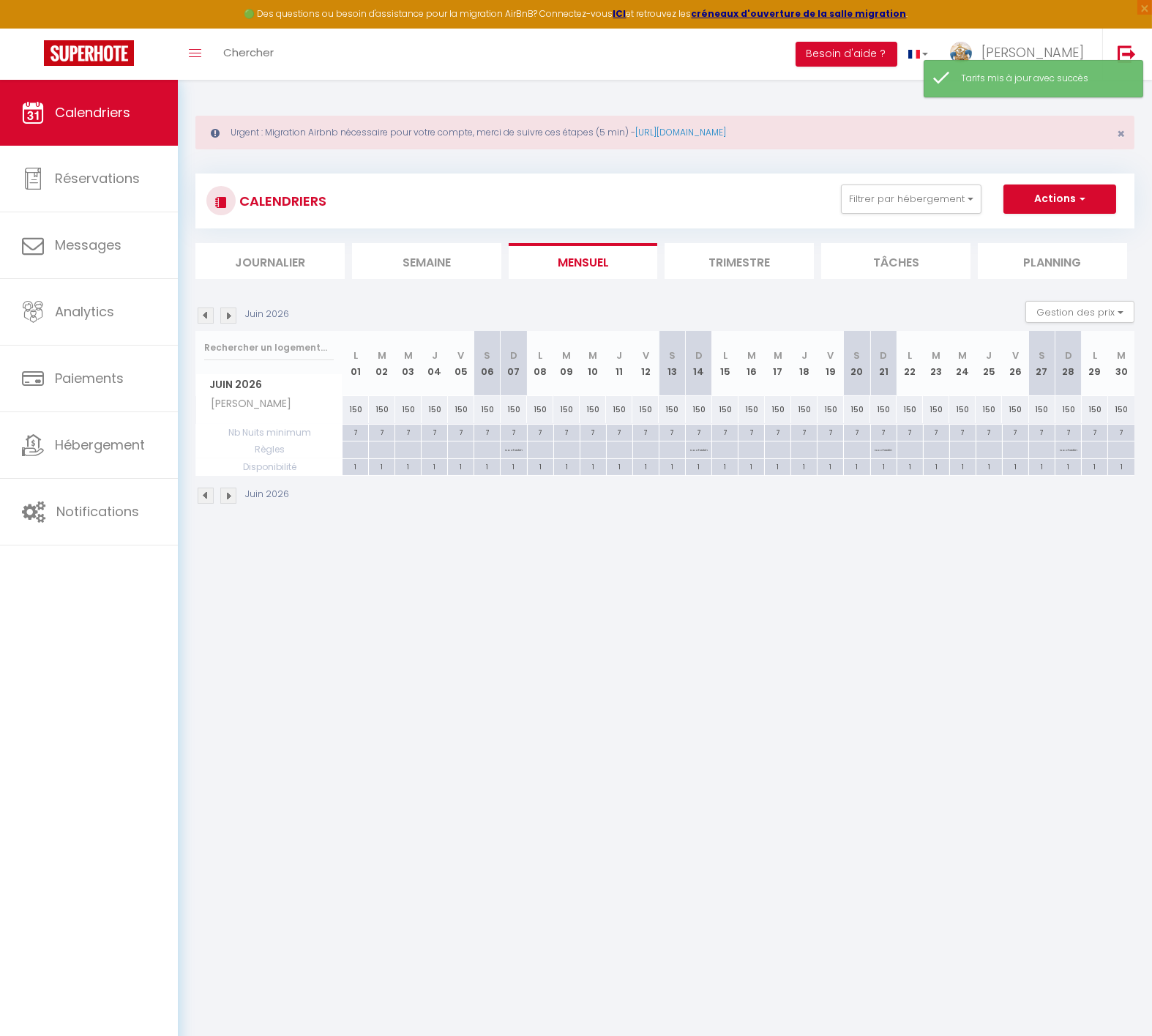
click at [233, 314] on img at bounding box center [228, 316] width 16 height 16
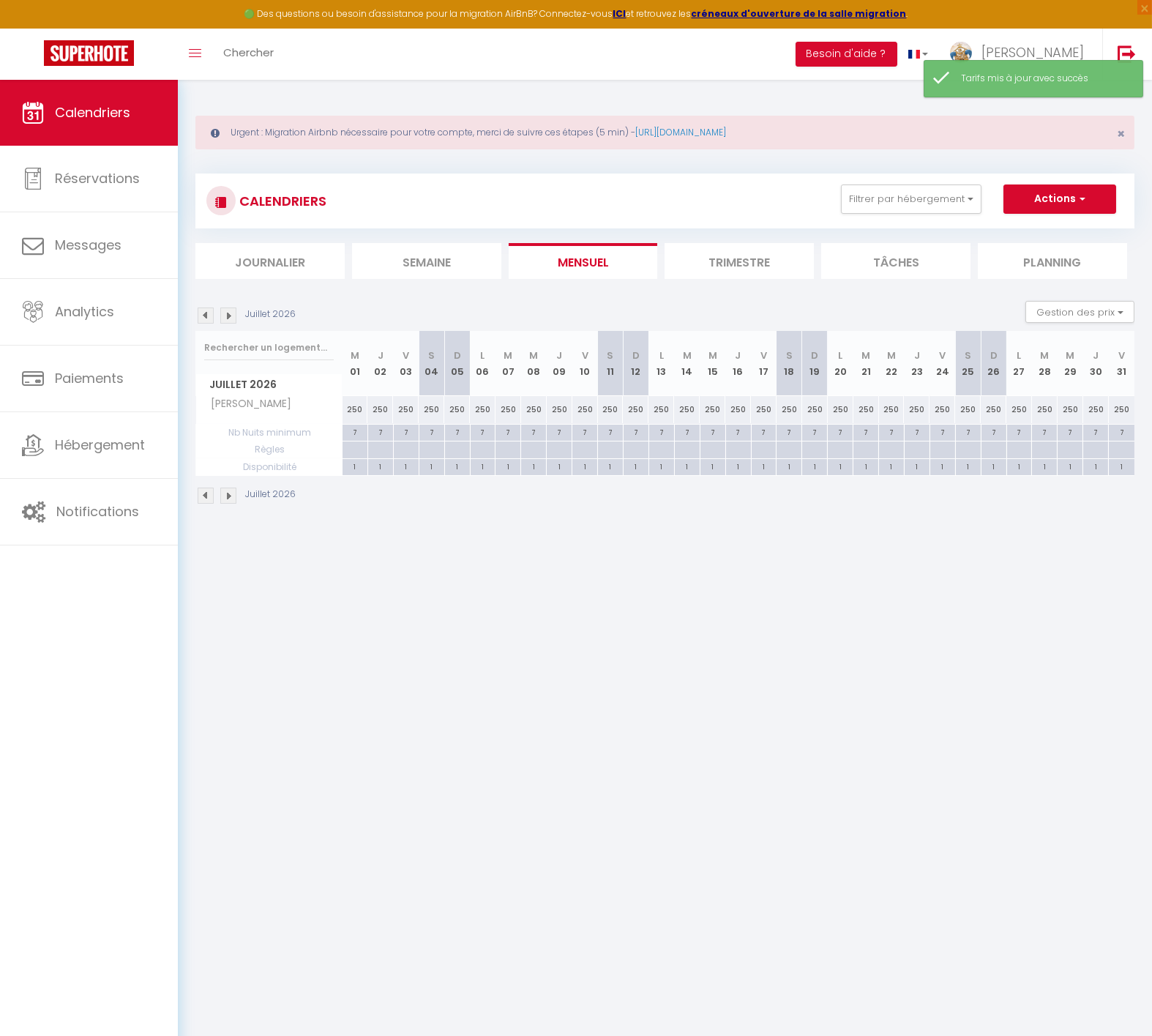
click at [355, 401] on div "250" at bounding box center [355, 409] width 26 height 27
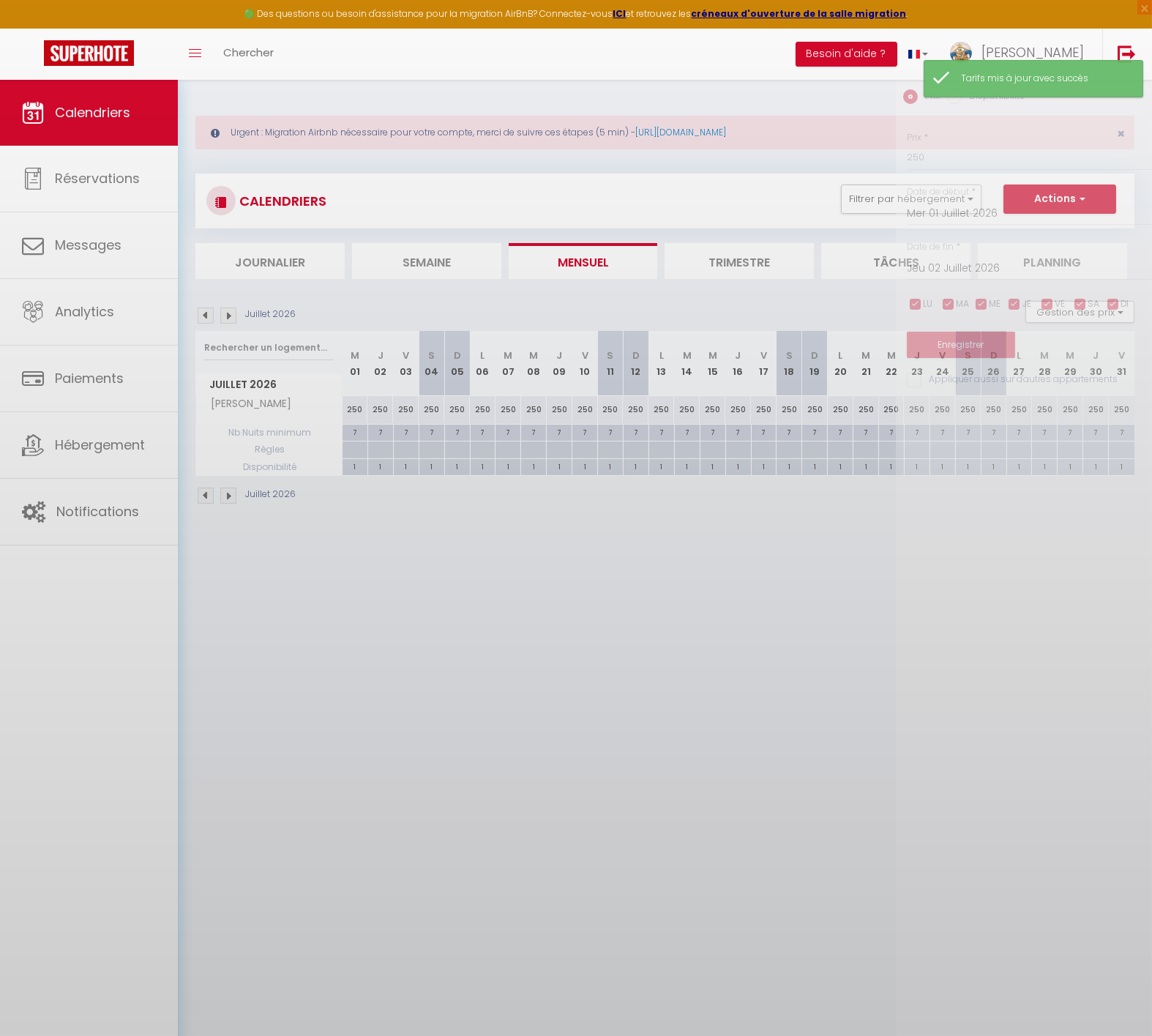
click at [357, 406] on div at bounding box center [576, 518] width 1152 height 1036
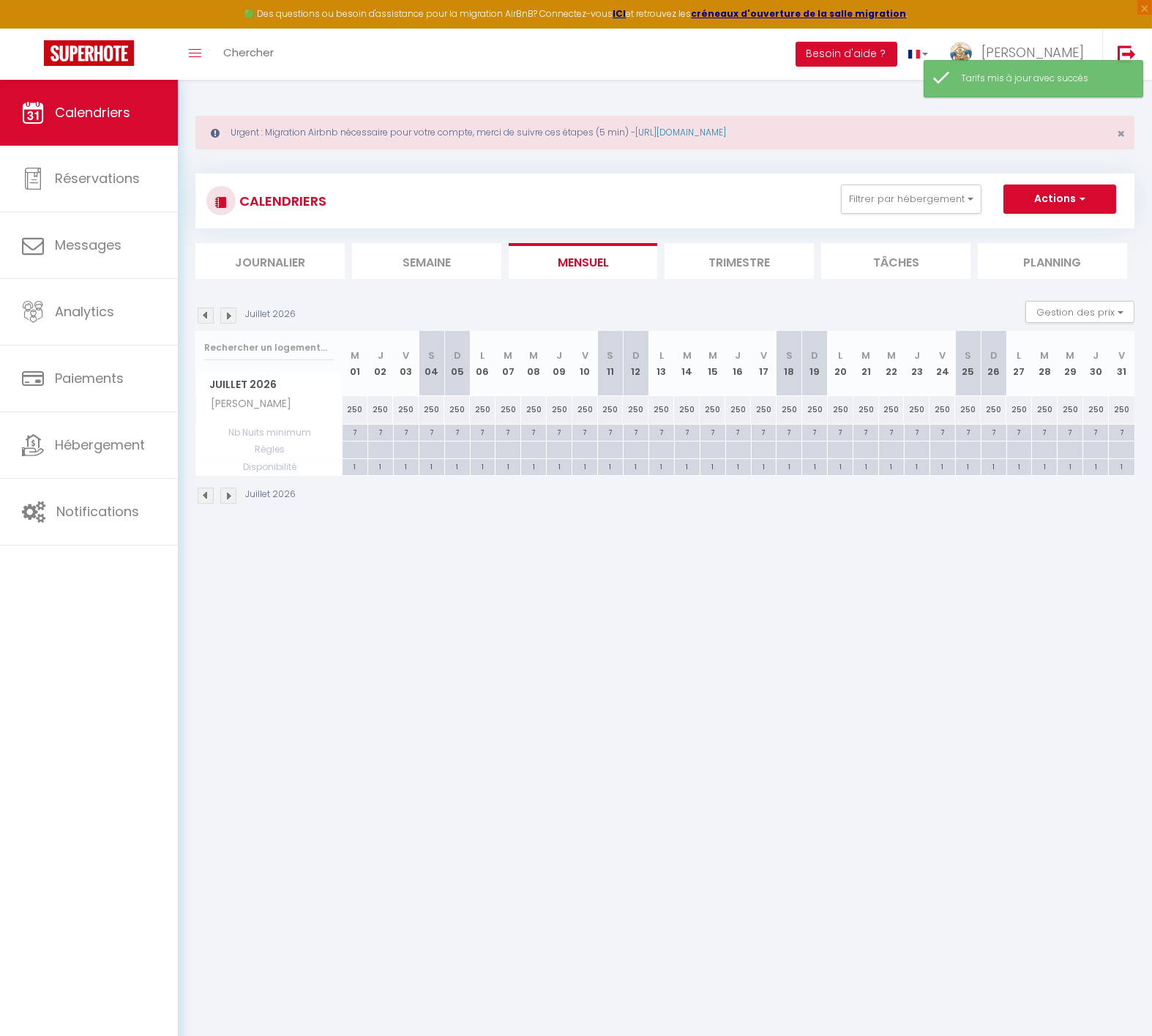
click at [362, 406] on div "250" at bounding box center [355, 409] width 26 height 27
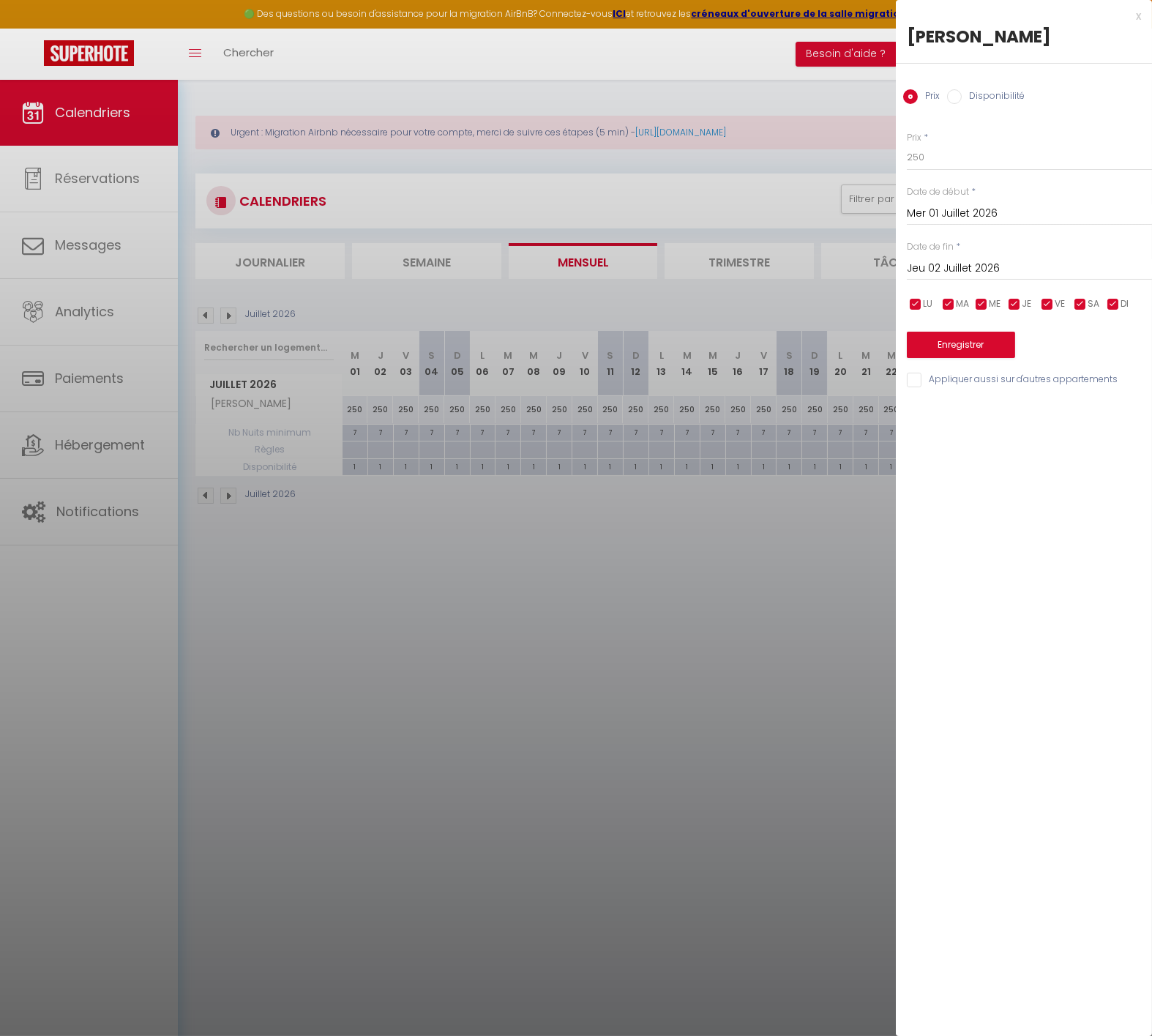
click at [1021, 260] on input "Jeu 02 Juillet 2026" at bounding box center [1029, 269] width 245 height 19
drag, startPoint x: 1112, startPoint y: 376, endPoint x: 999, endPoint y: 242, distance: 175.3
click at [1112, 375] on span "11" at bounding box center [1111, 381] width 32 height 29
drag, startPoint x: 920, startPoint y: 158, endPoint x: 782, endPoint y: 161, distance: 138.0
click at [783, 160] on body "🟢 Des questions ou besoin d'assistance pour la migration AirBnB? Connectez-vous…" at bounding box center [576, 598] width 1152 height 1036
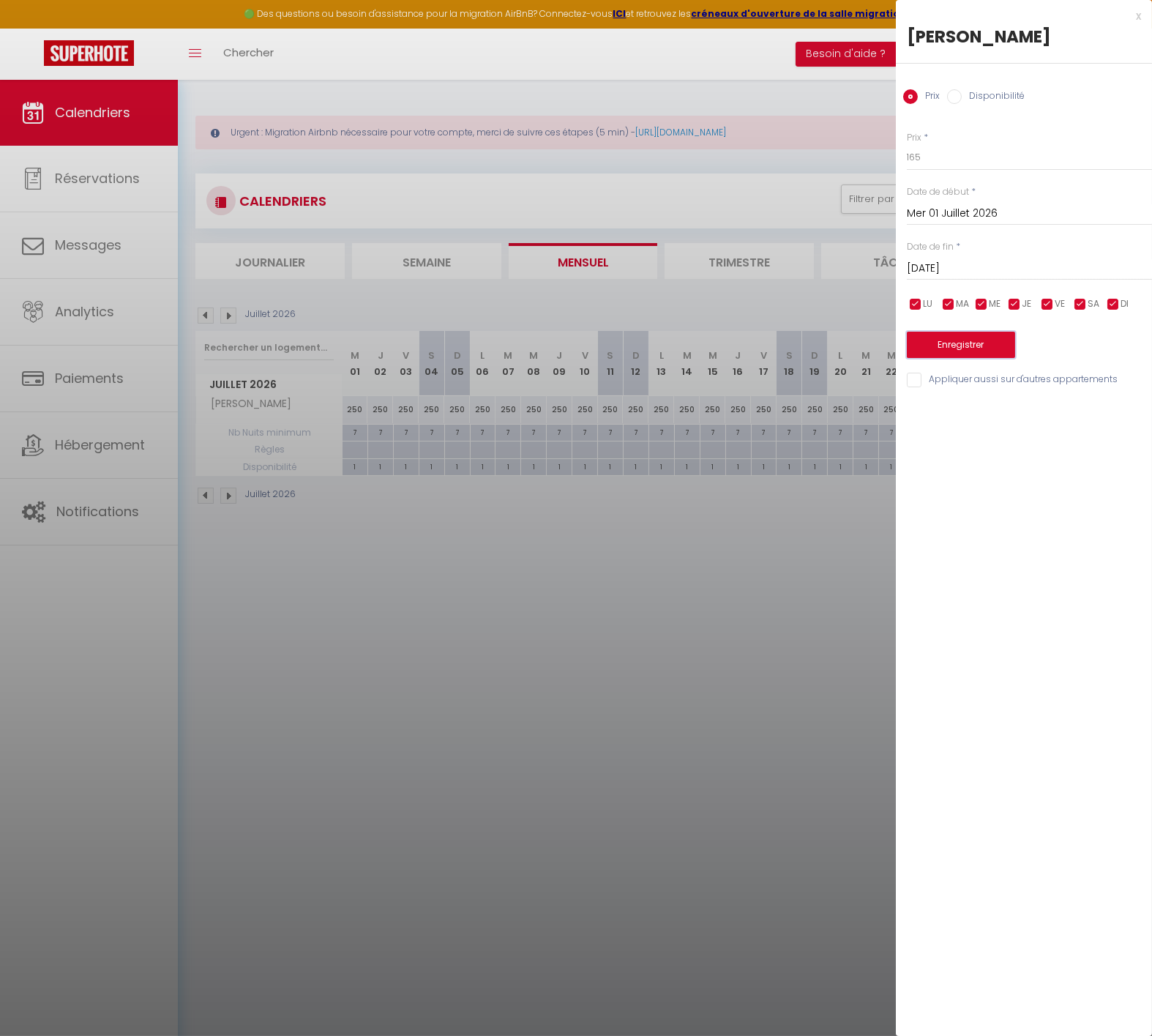
click at [977, 353] on button "Enregistrer" at bounding box center [961, 345] width 108 height 26
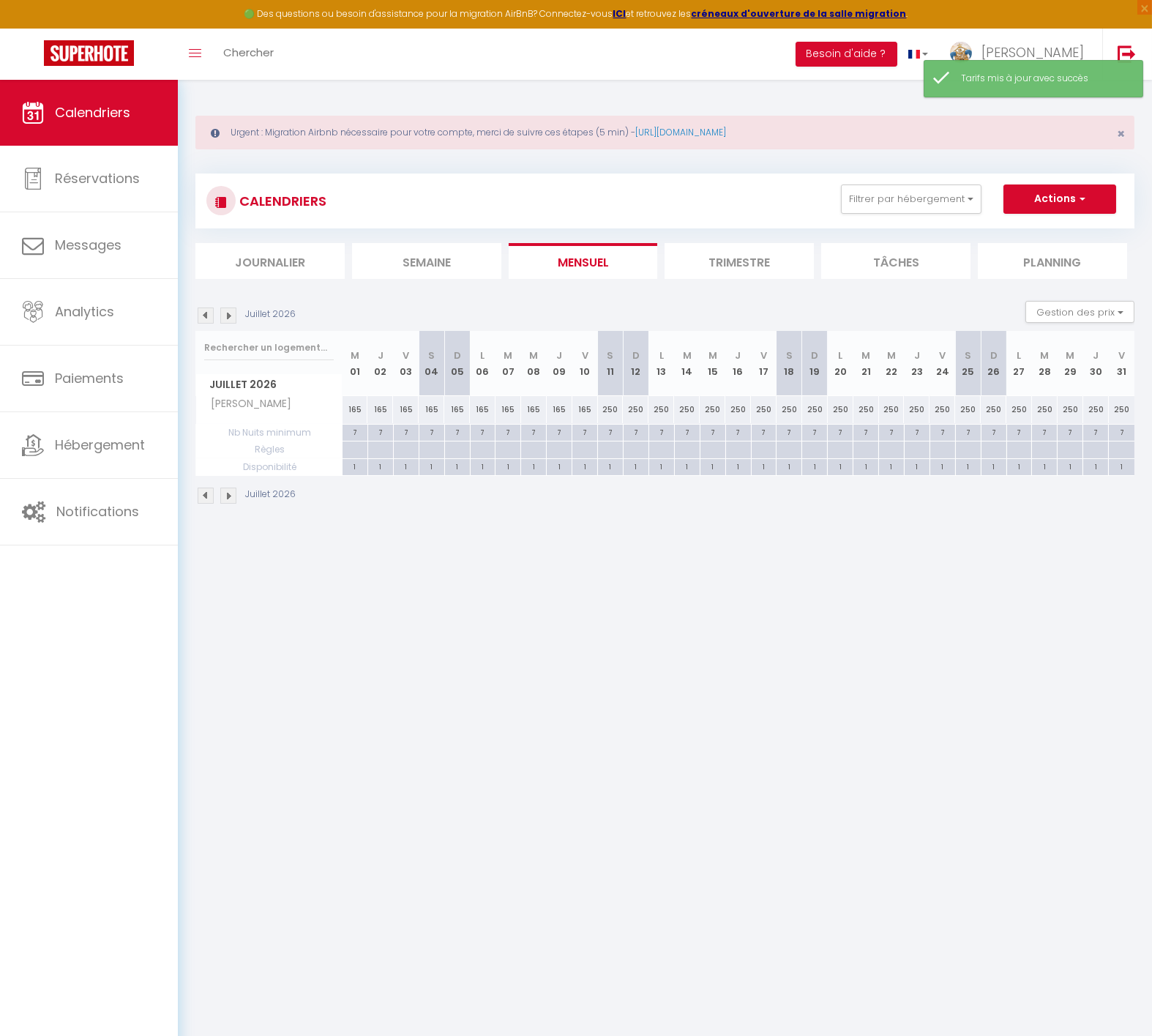
click at [611, 406] on div "250" at bounding box center [611, 409] width 26 height 27
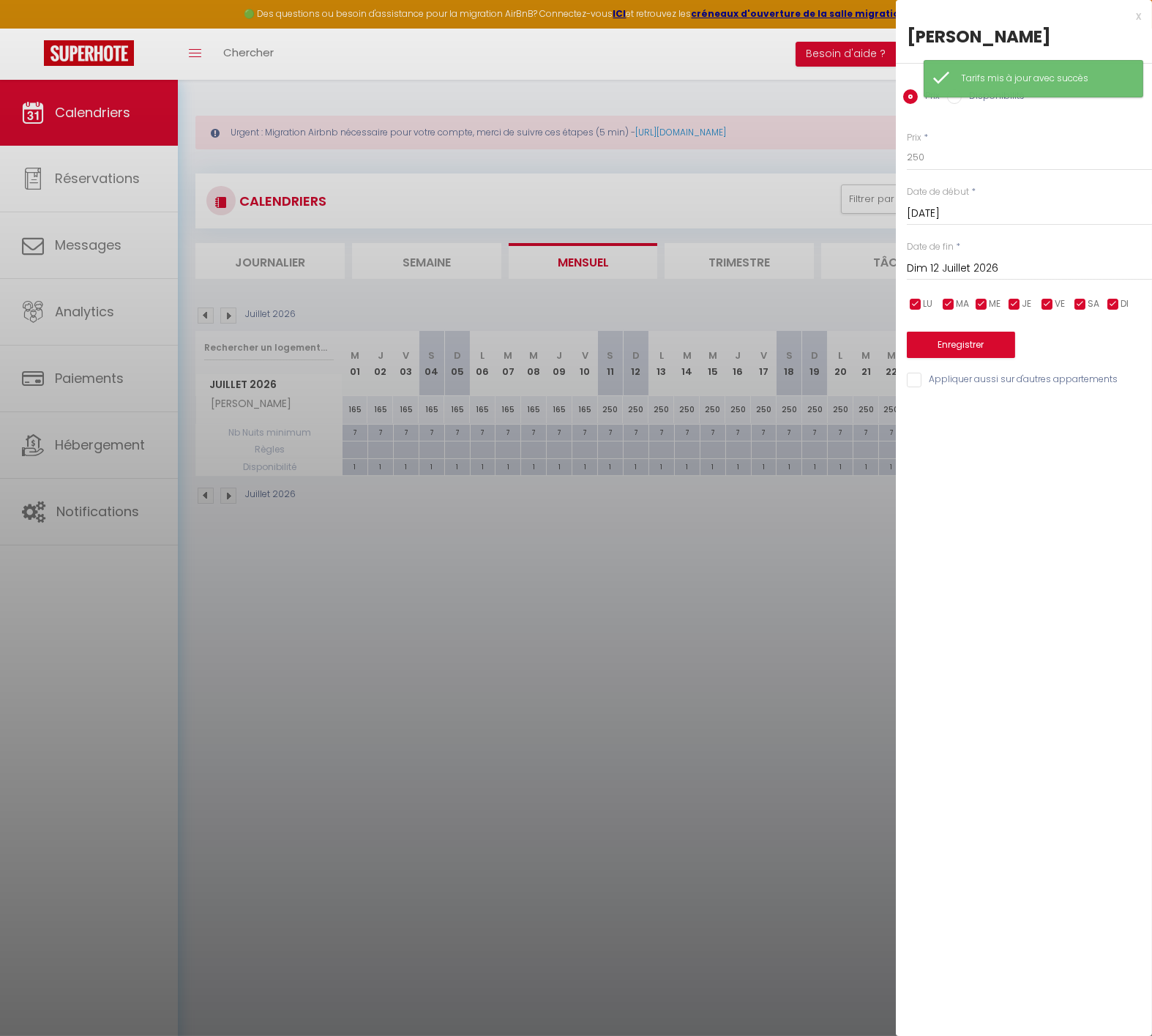
click at [1083, 269] on input "Dim 12 Juillet 2026" at bounding box center [1029, 269] width 245 height 19
drag, startPoint x: 1112, startPoint y: 413, endPoint x: 1104, endPoint y: 396, distance: 18.8
click at [1112, 410] on span "18" at bounding box center [1111, 410] width 32 height 29
drag, startPoint x: 931, startPoint y: 154, endPoint x: 738, endPoint y: 174, distance: 194.0
click at [761, 175] on body "🟢 Des questions ou besoin d'assistance pour la migration AirBnB? Connectez-vous…" at bounding box center [576, 598] width 1152 height 1036
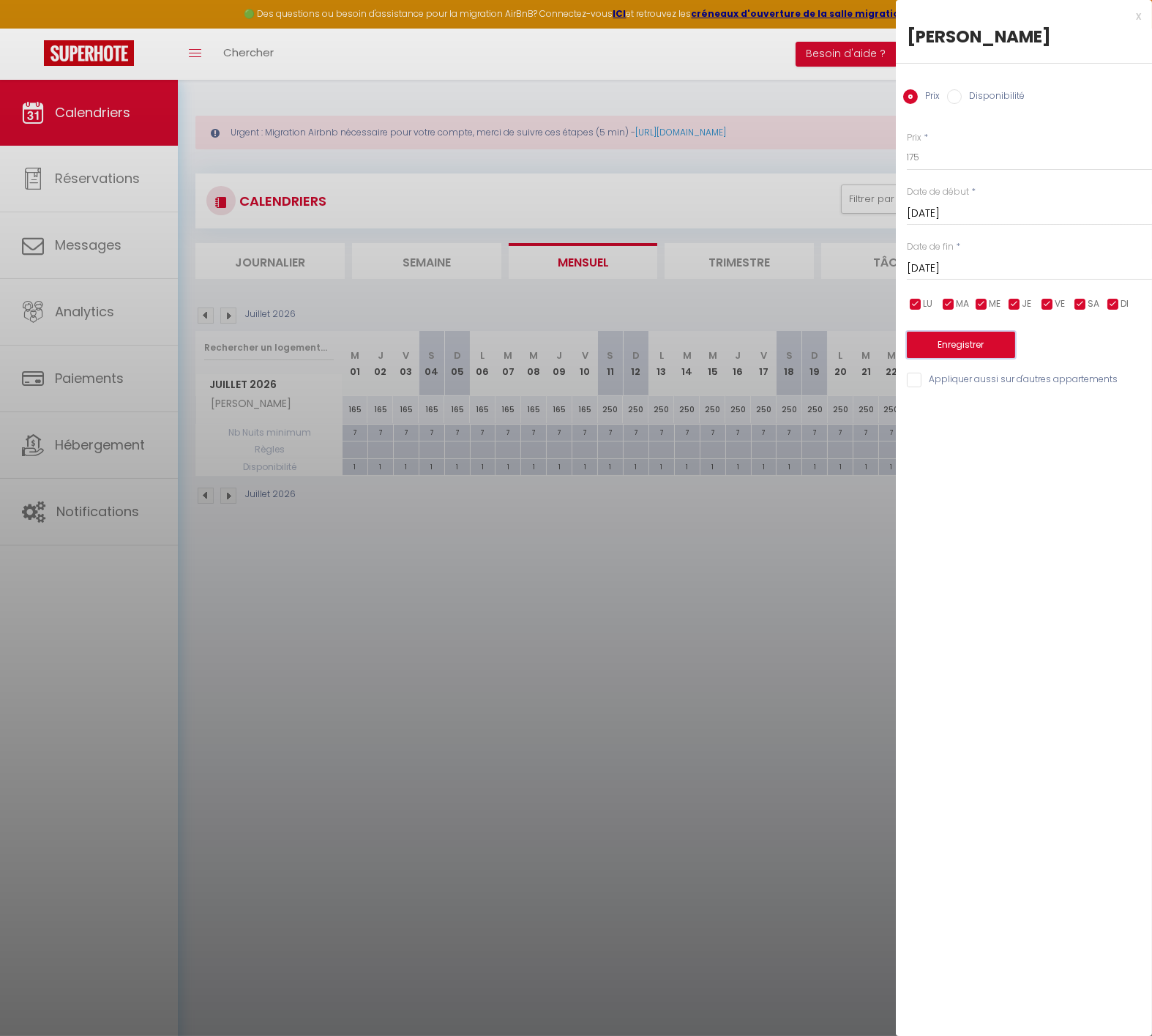
click at [948, 348] on button "Enregistrer" at bounding box center [961, 345] width 108 height 26
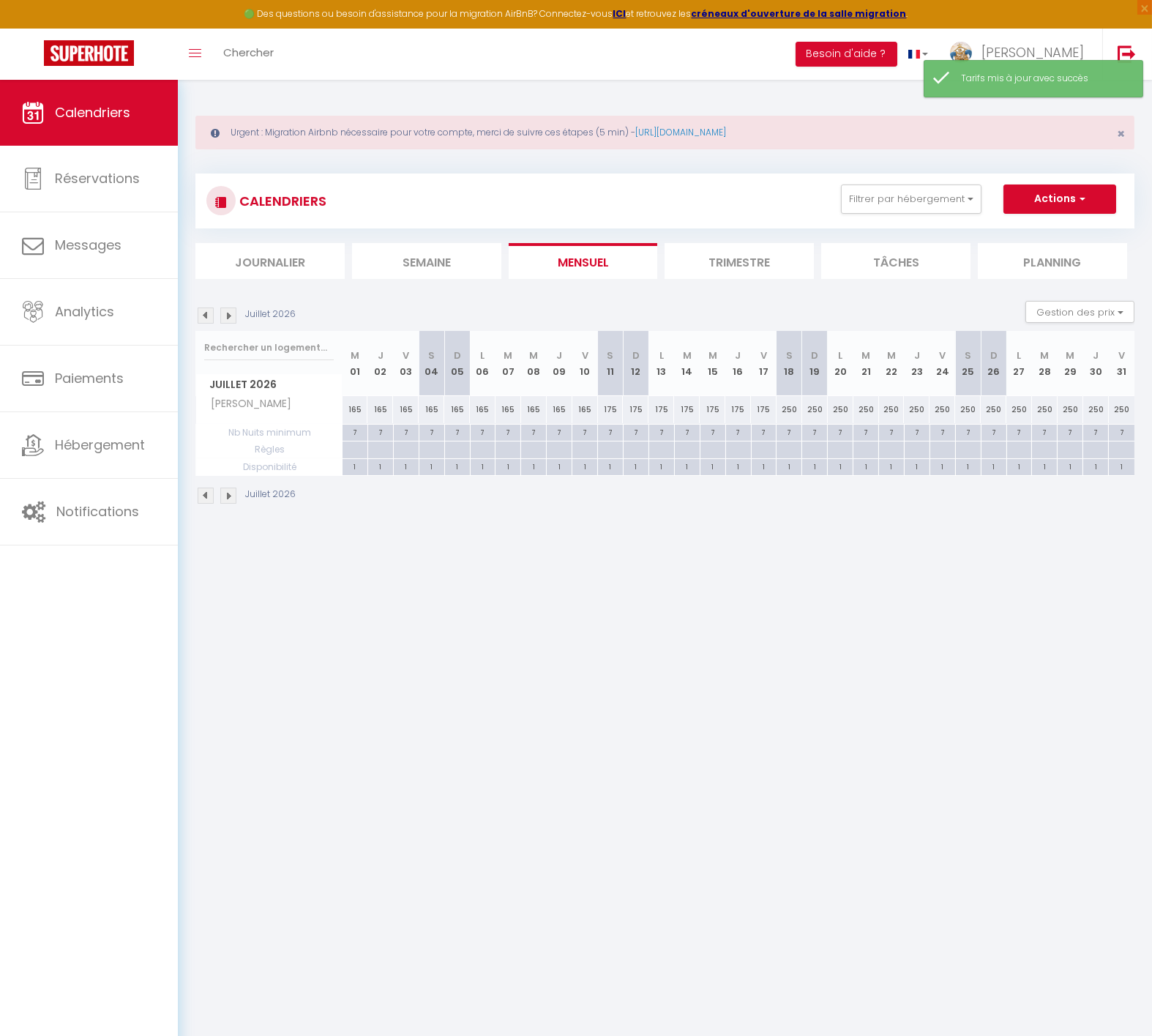
click at [784, 412] on div "250" at bounding box center [789, 409] width 26 height 27
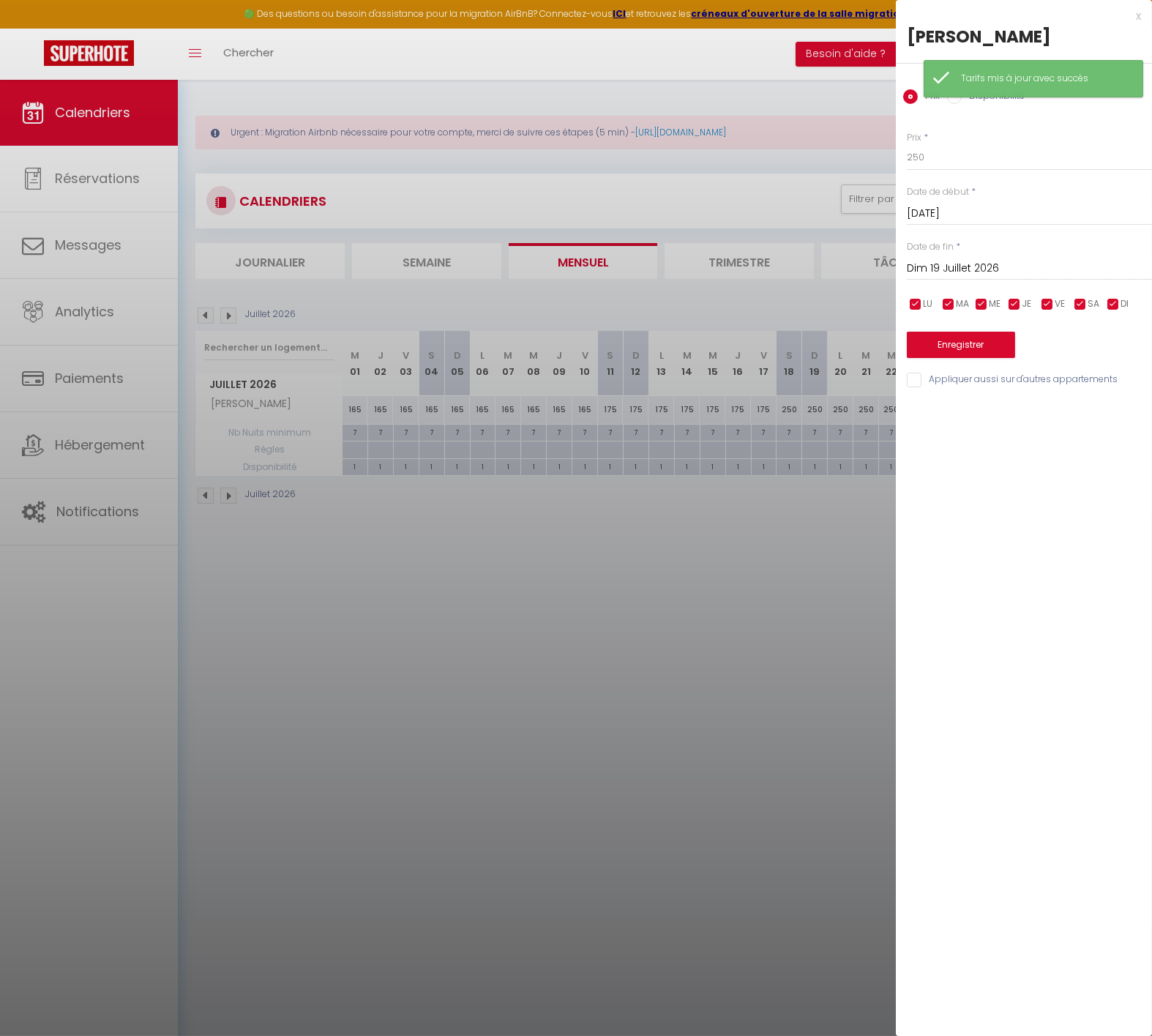
click at [1047, 266] on input "Dim 19 Juillet 2026" at bounding box center [1029, 269] width 245 height 19
drag, startPoint x: 1074, startPoint y: 467, endPoint x: 1012, endPoint y: 271, distance: 205.6
click at [1073, 462] on span "31" at bounding box center [1080, 469] width 32 height 29
drag, startPoint x: 903, startPoint y: 158, endPoint x: 814, endPoint y: 170, distance: 89.8
click at [765, 168] on body "🟢 Des questions ou besoin d'assistance pour la migration AirBnB? Connectez-vous…" at bounding box center [576, 598] width 1152 height 1036
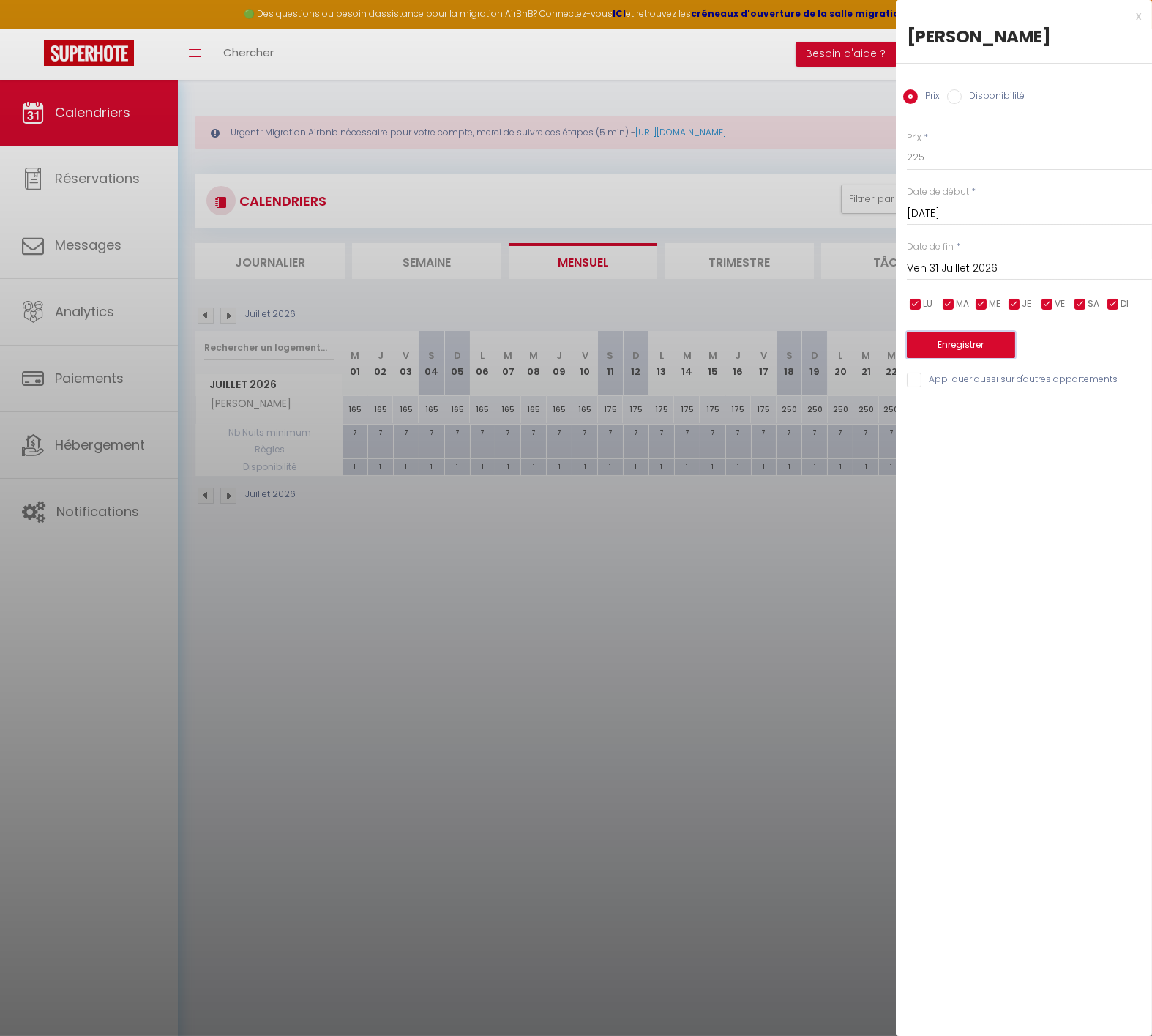
click at [935, 347] on button "Enregistrer" at bounding box center [961, 345] width 108 height 26
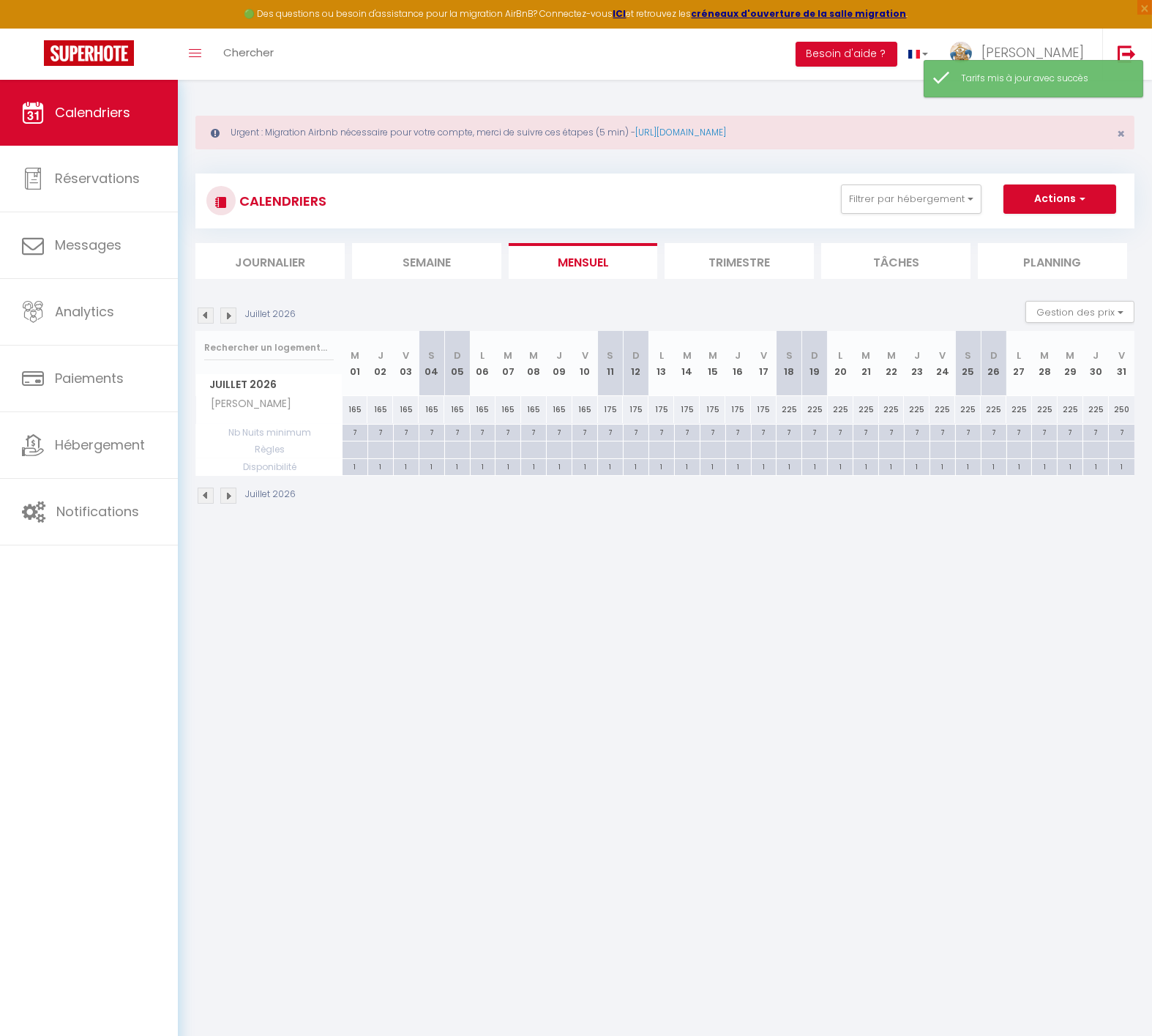
click at [1120, 410] on div "250" at bounding box center [1121, 409] width 26 height 27
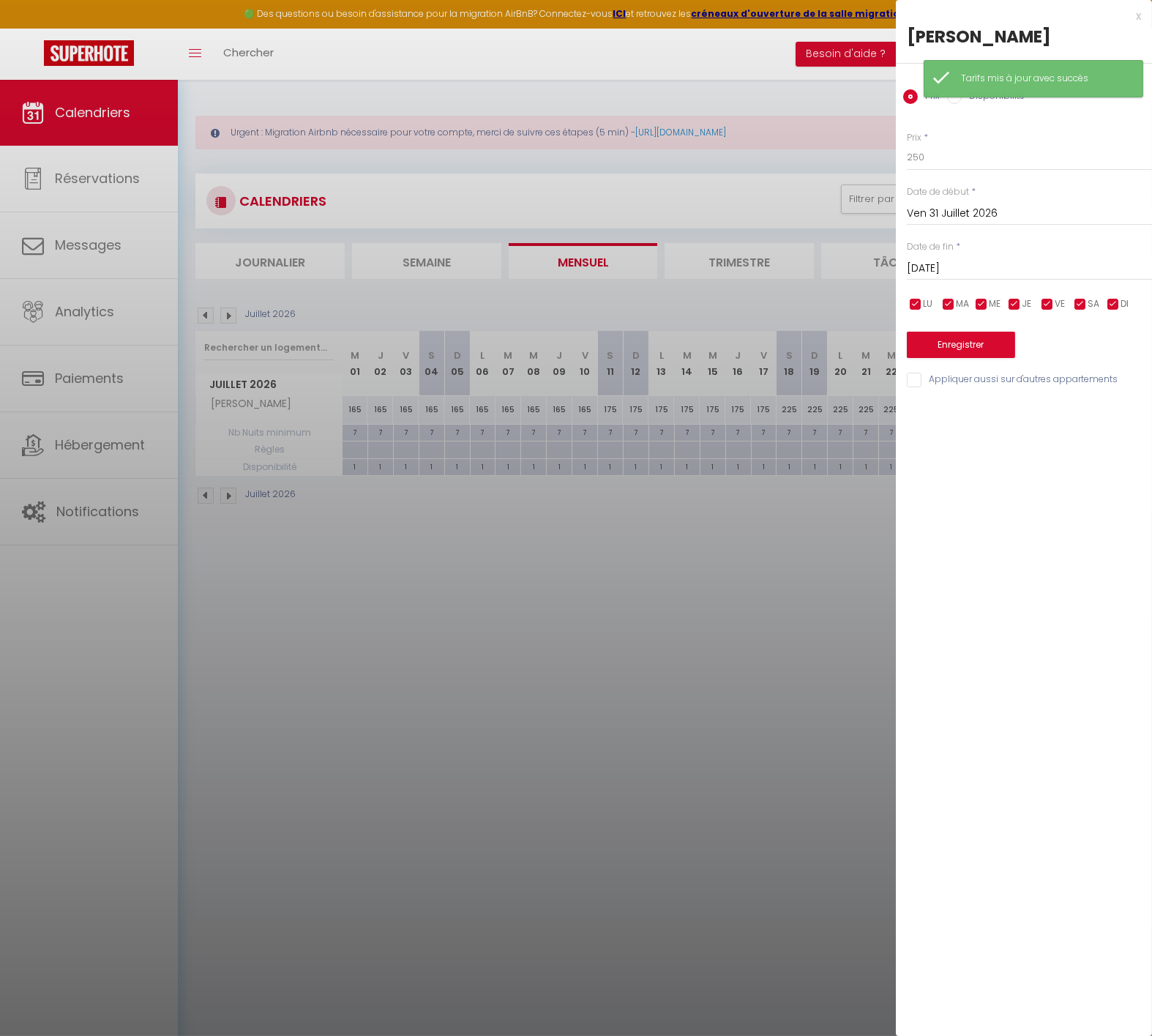
click at [1031, 265] on input "[DATE]" at bounding box center [1029, 269] width 245 height 19
click at [1108, 400] on span "15" at bounding box center [1111, 410] width 32 height 29
drag, startPoint x: 938, startPoint y: 158, endPoint x: 709, endPoint y: 155, distance: 229.0
click at [744, 158] on body "🟢 Des questions ou besoin d'assistance pour la migration AirBnB? Connectez-vous…" at bounding box center [576, 598] width 1152 height 1036
click at [966, 339] on button "Enregistrer" at bounding box center [961, 345] width 108 height 26
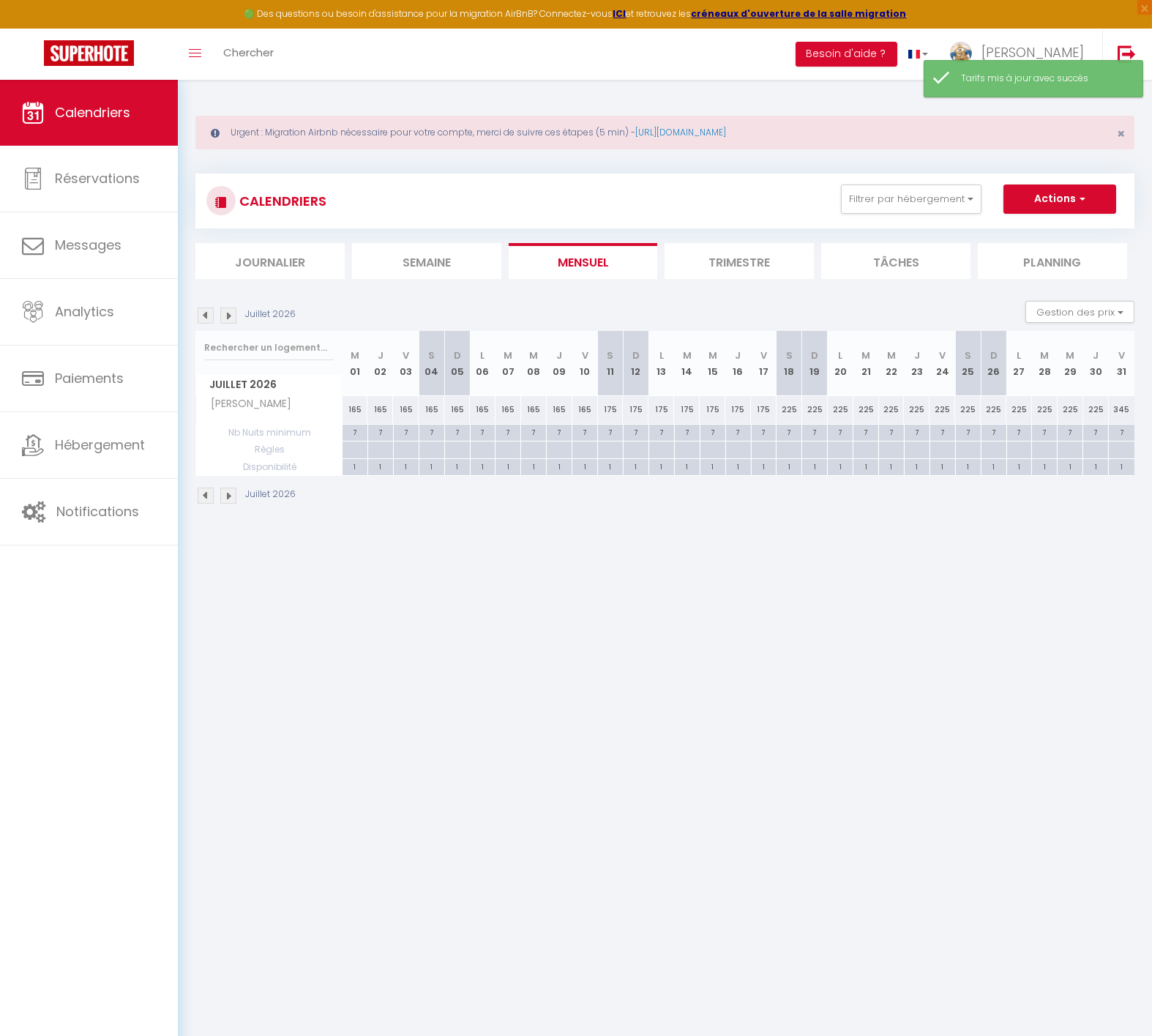
click at [224, 317] on img at bounding box center [228, 316] width 16 height 16
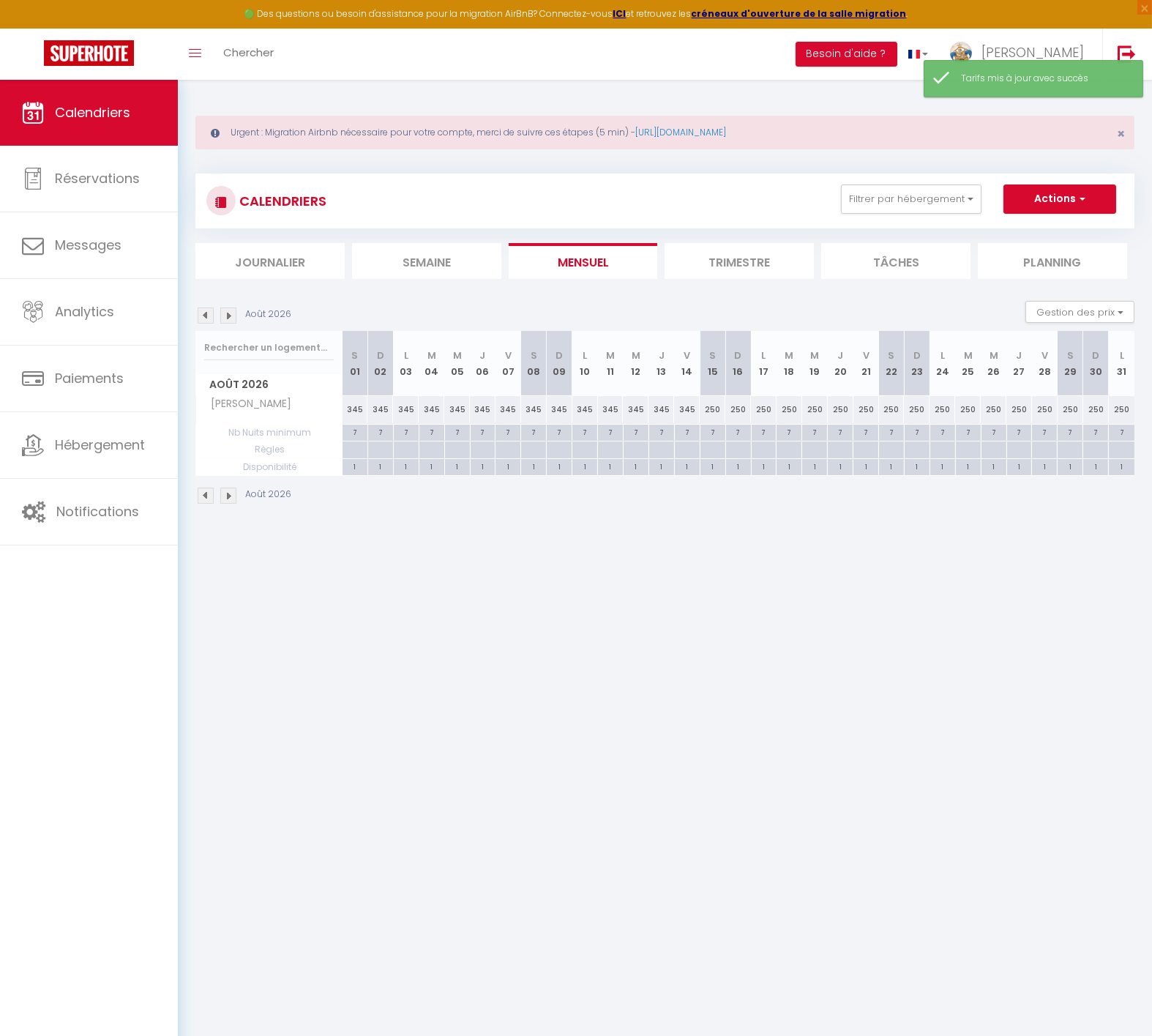
click at [707, 411] on div "250" at bounding box center [712, 409] width 26 height 27
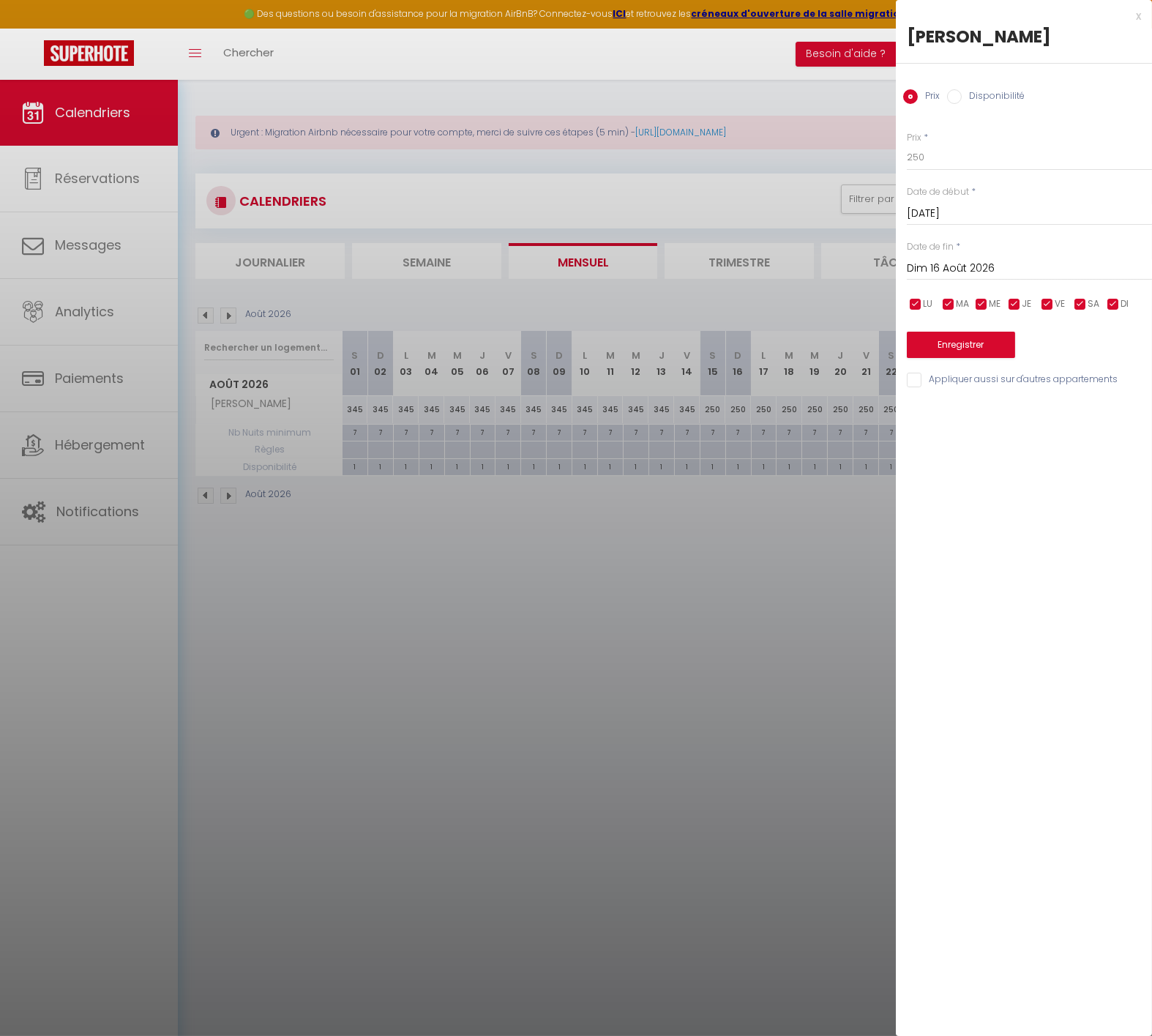
click at [1073, 265] on input "Dim 16 Août 2026" at bounding box center [1029, 269] width 245 height 19
drag, startPoint x: 1112, startPoint y: 467, endPoint x: 1064, endPoint y: 369, distance: 109.1
click at [1111, 461] on span "29" at bounding box center [1111, 469] width 32 height 29
drag, startPoint x: 933, startPoint y: 158, endPoint x: 692, endPoint y: 152, distance: 241.1
click at [721, 172] on body "🟢 Des questions ou besoin d'assistance pour la migration AirBnB? Connectez-vous…" at bounding box center [576, 598] width 1152 height 1036
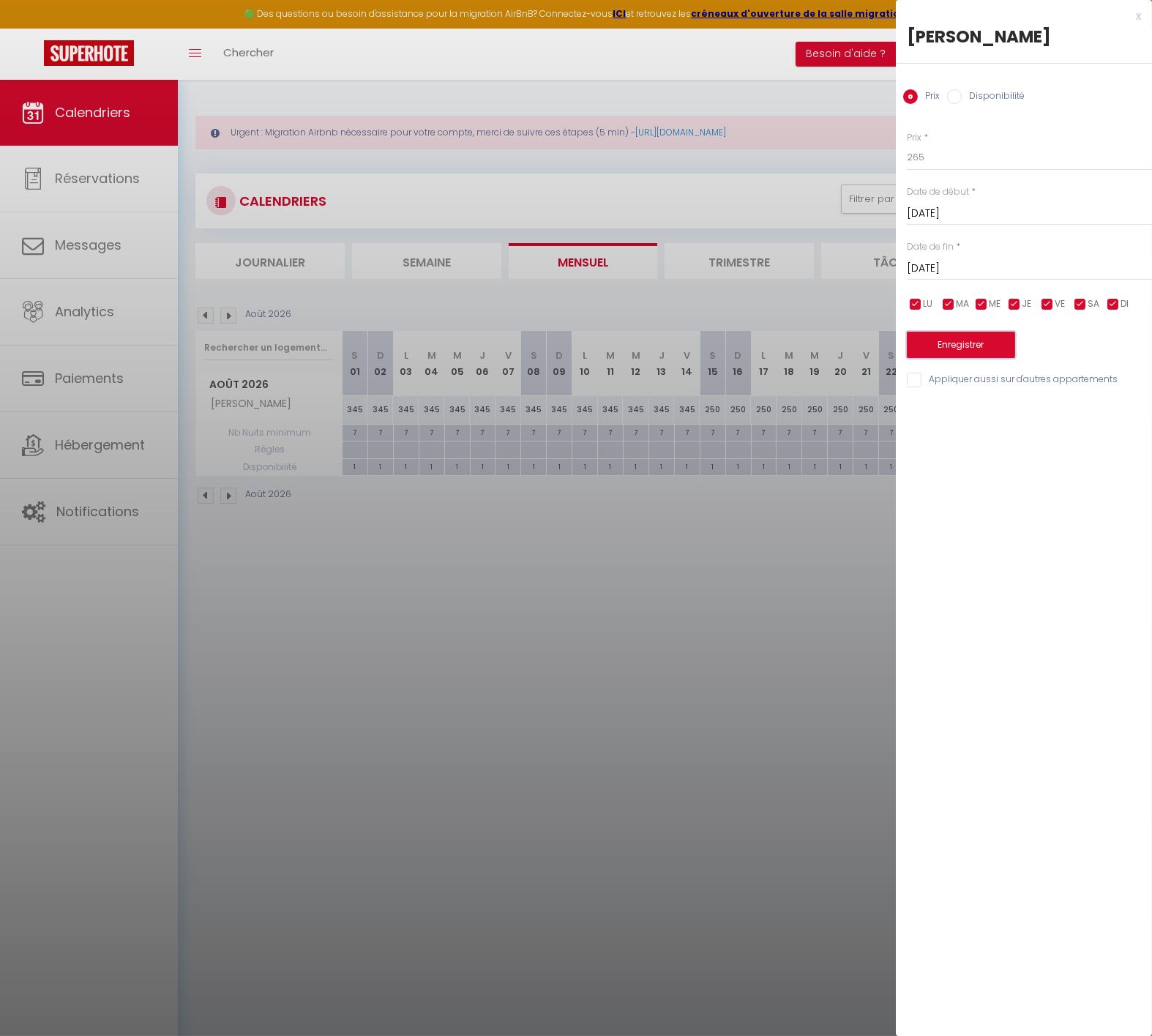
click at [965, 346] on button "Enregistrer" at bounding box center [961, 345] width 108 height 26
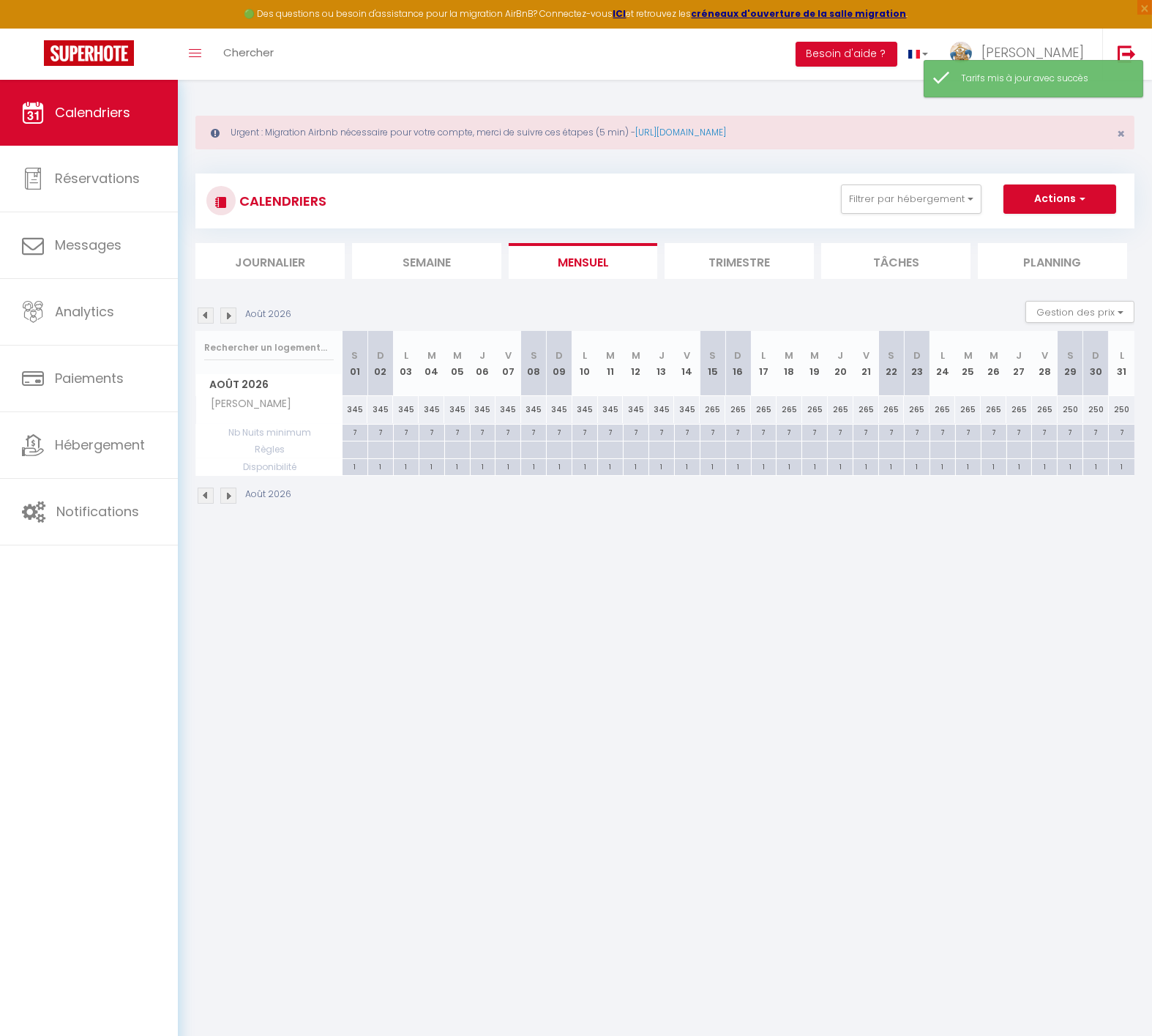
click at [231, 313] on img at bounding box center [228, 316] width 16 height 16
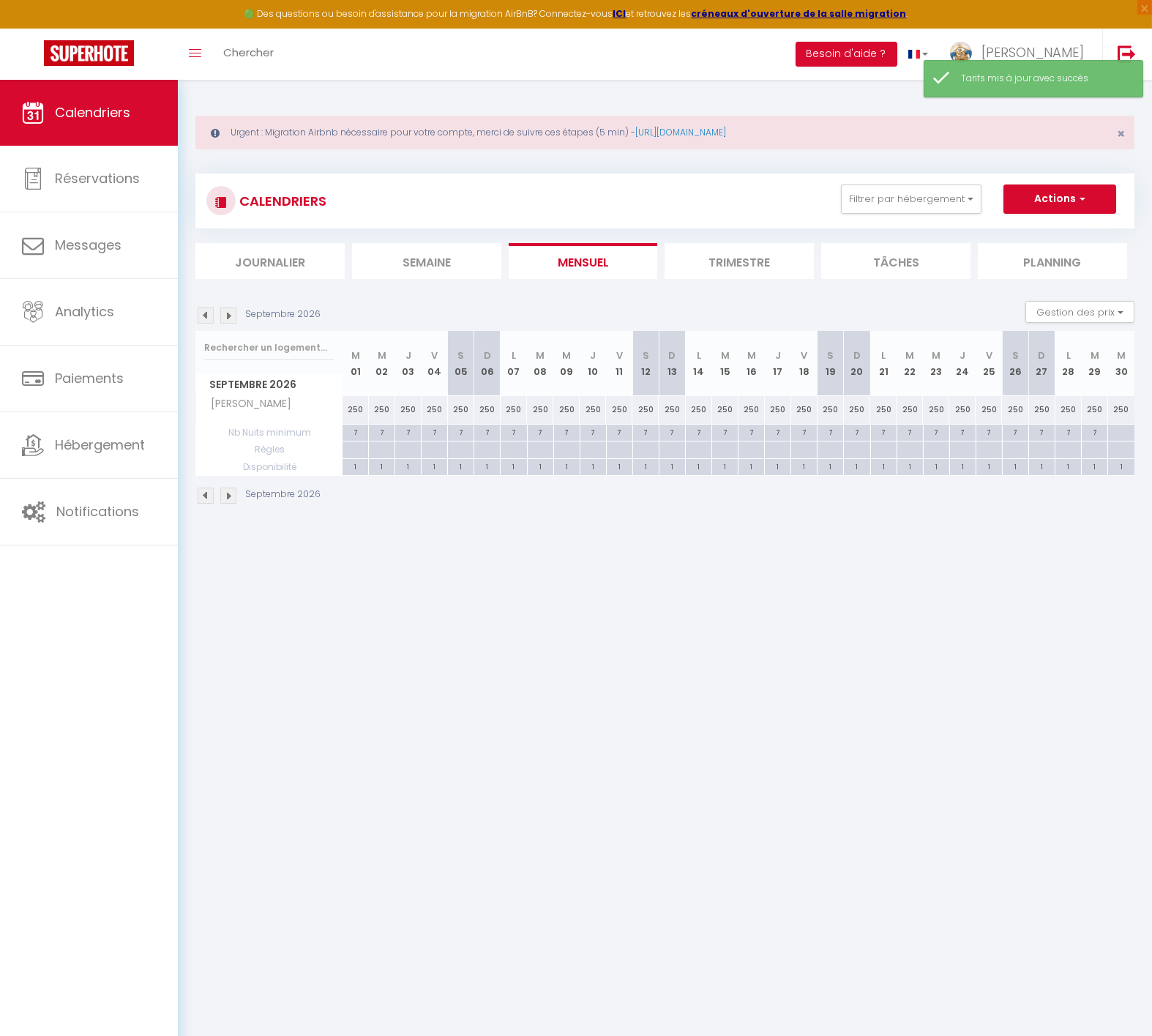
click at [353, 407] on div "250" at bounding box center [356, 409] width 26 height 27
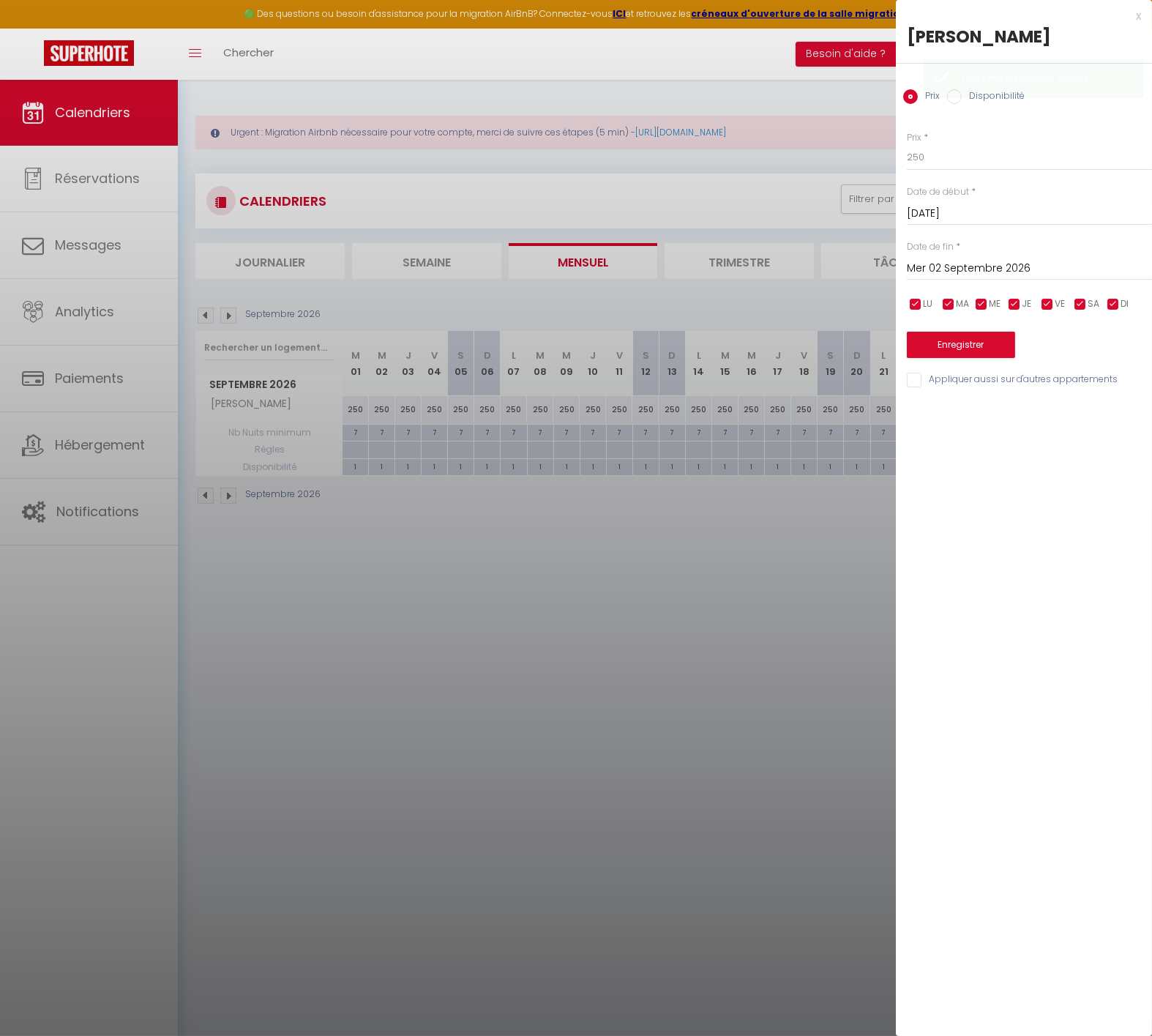
drag, startPoint x: 1051, startPoint y: 265, endPoint x: 1090, endPoint y: 269, distance: 39.2
click at [1052, 266] on input "Mer 02 Septembre 2026" at bounding box center [1029, 269] width 245 height 19
click at [1009, 464] on span "30" at bounding box center [1017, 469] width 32 height 29
drag, startPoint x: 811, startPoint y: 164, endPoint x: 835, endPoint y: 148, distance: 28.8
click at [804, 165] on body "🟢 Des questions ou besoin d'assistance pour la migration AirBnB? Connectez-vous…" at bounding box center [576, 598] width 1152 height 1036
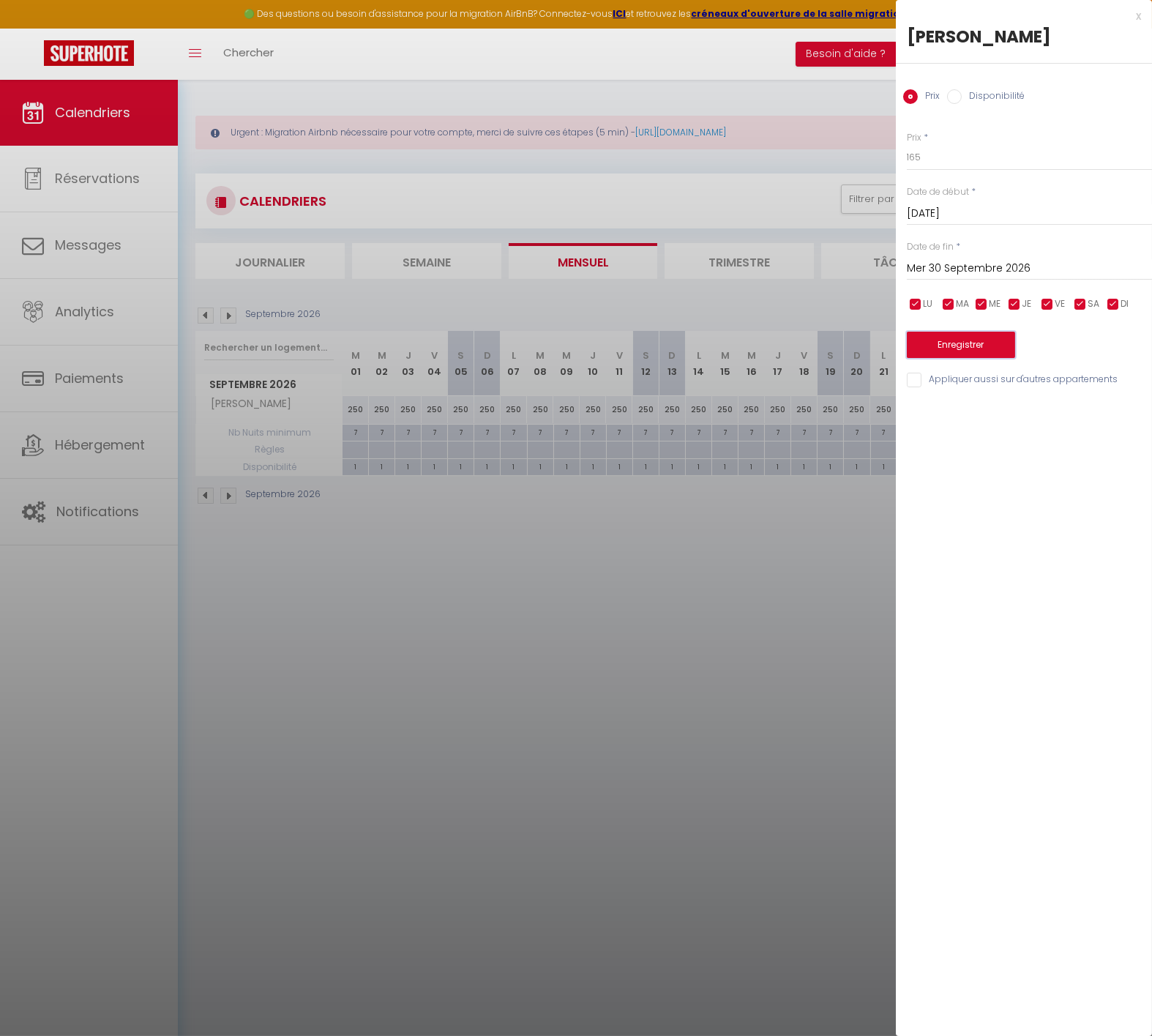
click at [962, 344] on button "Enregistrer" at bounding box center [961, 345] width 108 height 26
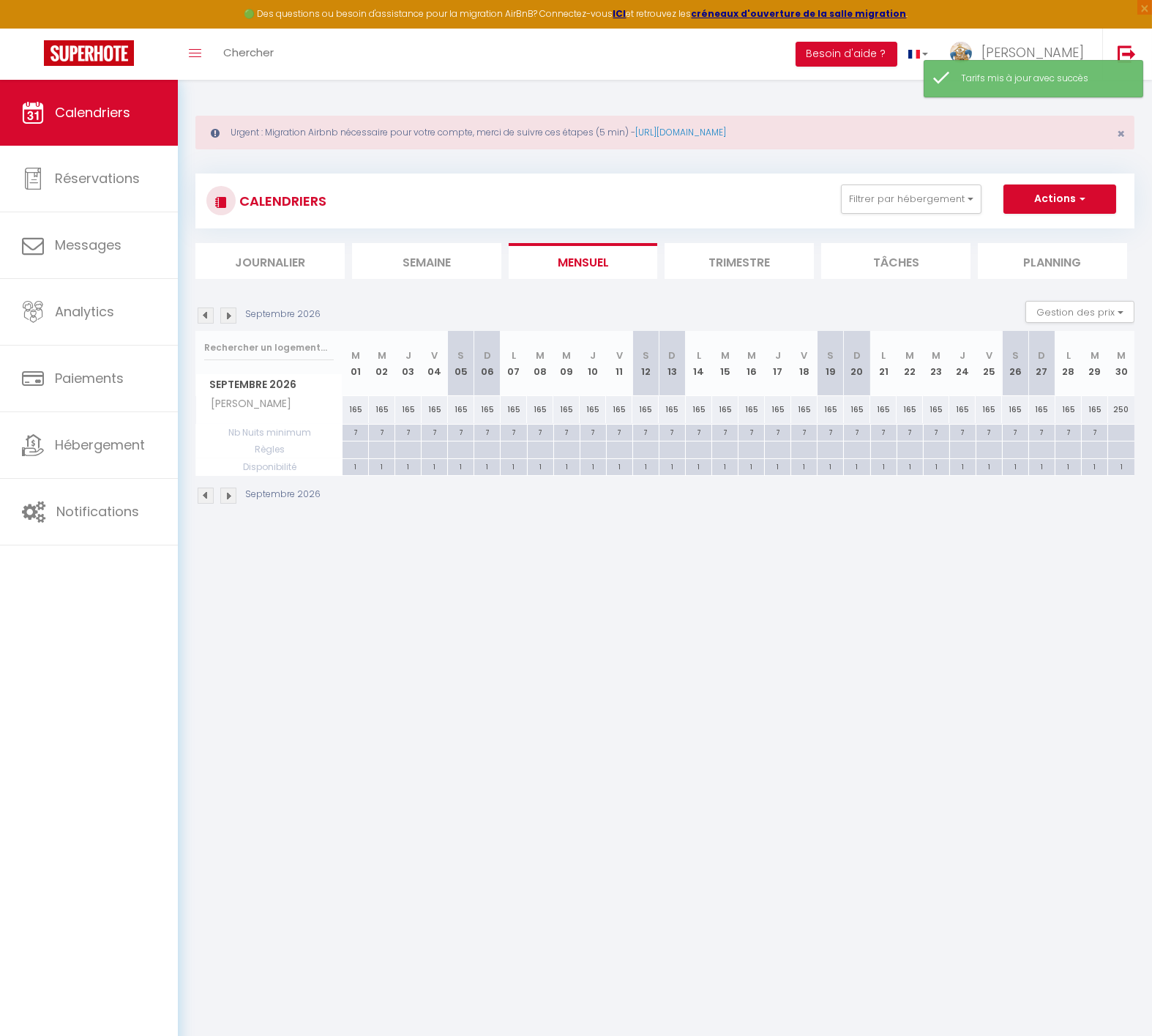
click at [1119, 406] on div "250" at bounding box center [1121, 409] width 26 height 27
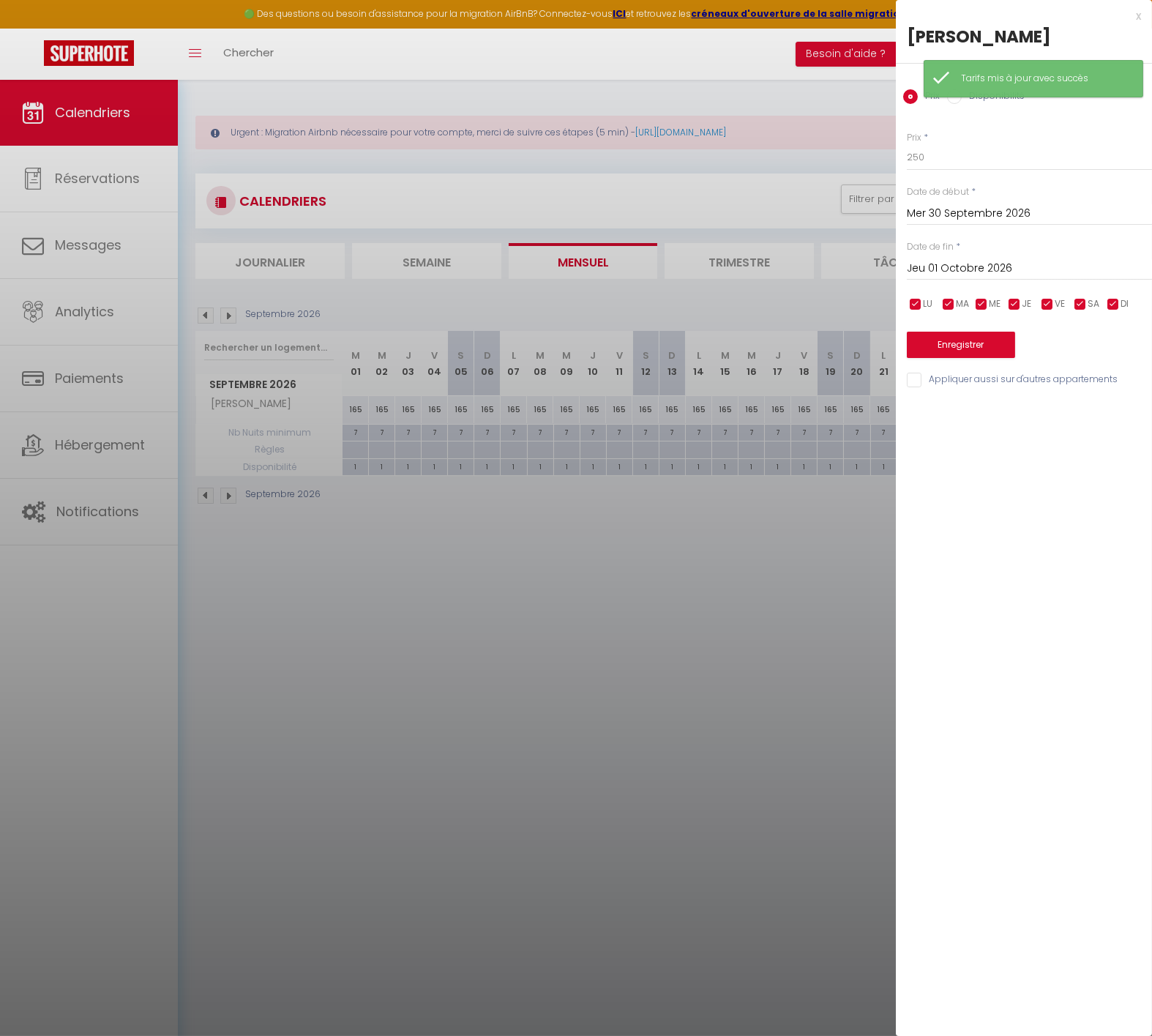
drag, startPoint x: 1027, startPoint y: 278, endPoint x: 1034, endPoint y: 272, distance: 9.2
click at [1026, 277] on div "[DATE] < [DATE] > Dim Lun Mar Mer Jeu Ven Sam 1 2 3 4 5 6 7 8 9 10 11 12 13 14 …" at bounding box center [1029, 267] width 245 height 26
click at [1035, 270] on input "Jeu 01 Octobre 2026" at bounding box center [1029, 269] width 245 height 19
click at [1112, 287] on span ">" at bounding box center [1111, 293] width 32 height 29
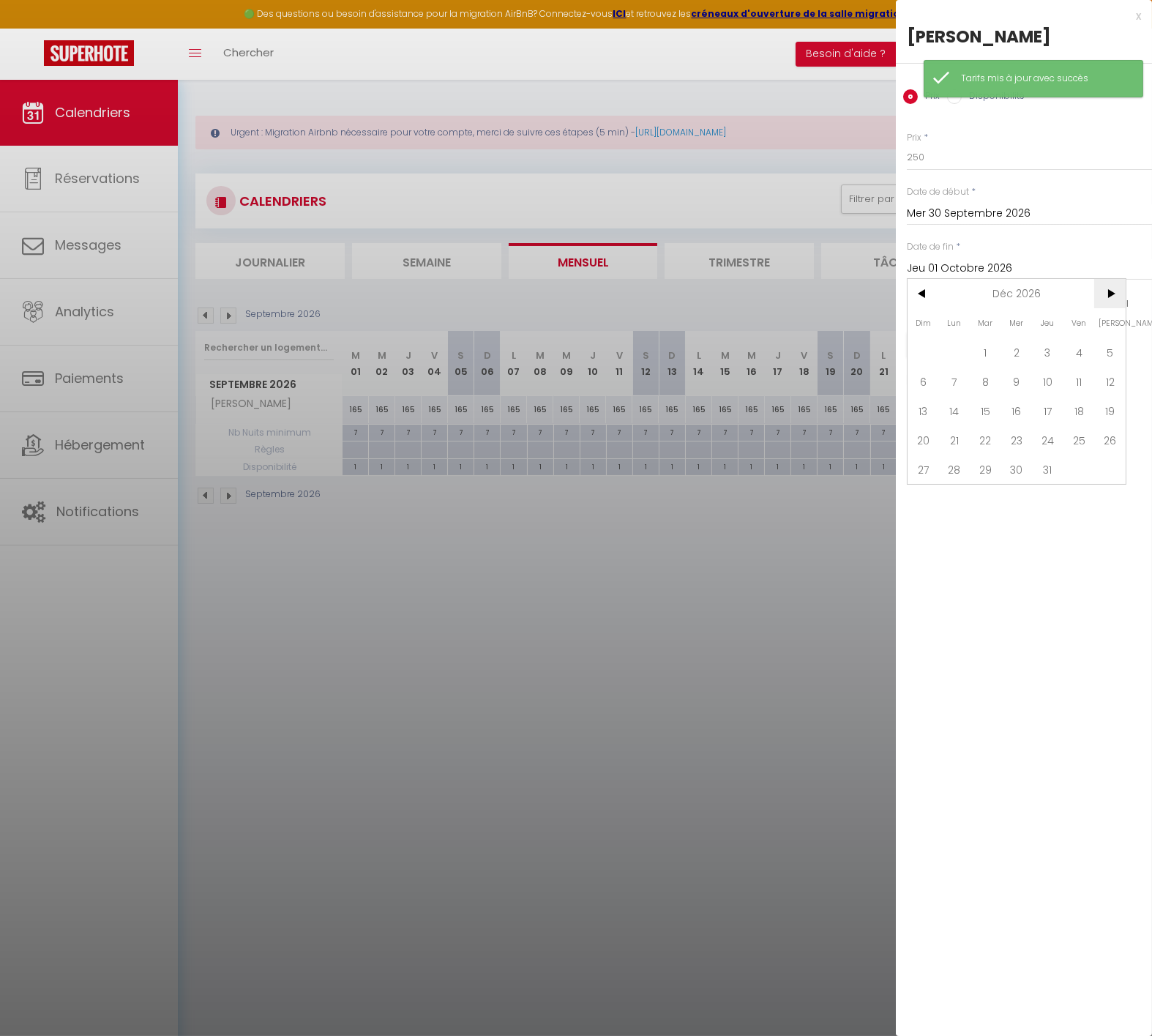
click at [1112, 287] on span ">" at bounding box center [1111, 293] width 32 height 29
click at [1113, 287] on span ">" at bounding box center [1111, 293] width 32 height 29
click at [1018, 467] on span "31" at bounding box center [1017, 469] width 32 height 29
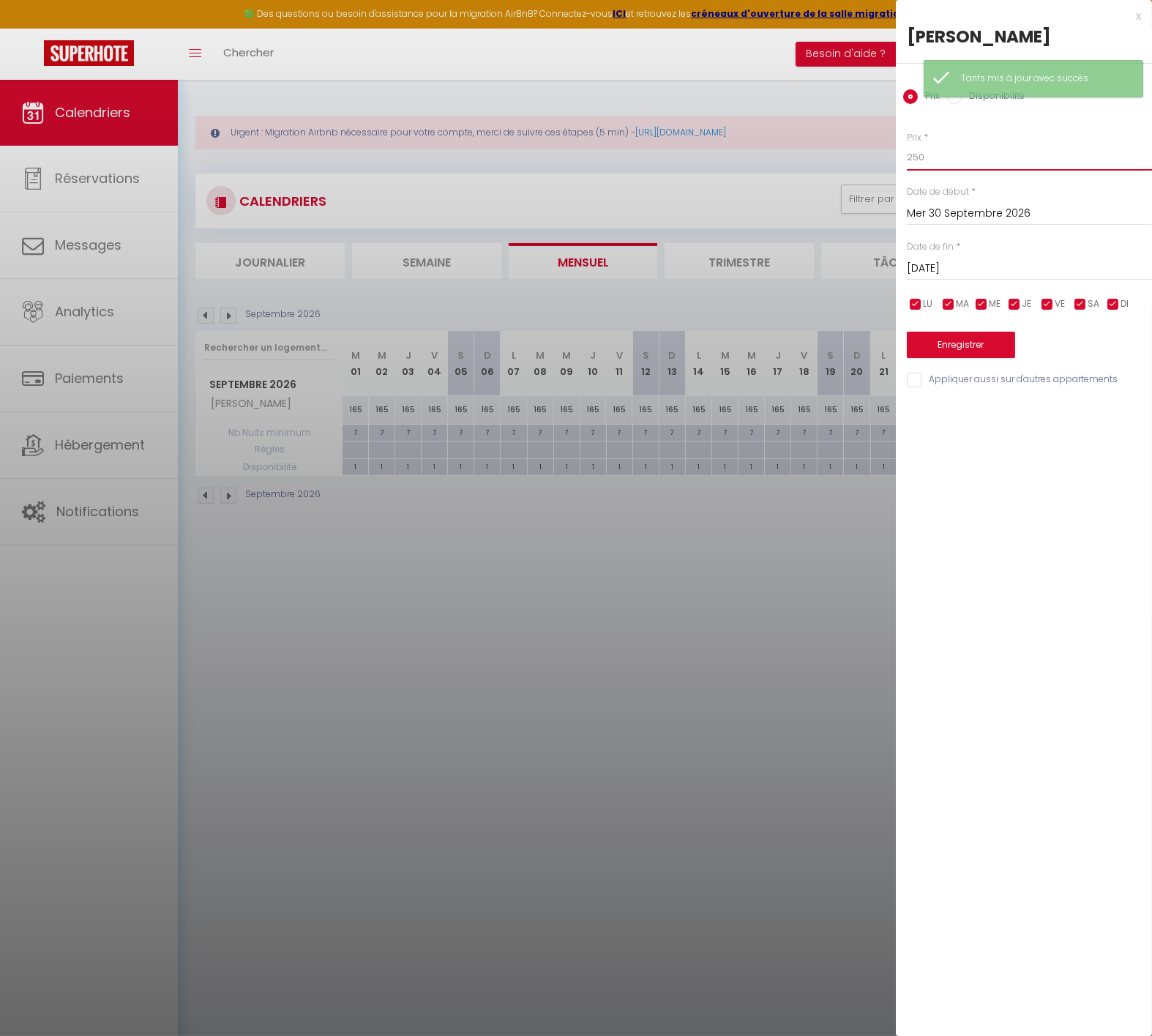
drag, startPoint x: 921, startPoint y: 162, endPoint x: 799, endPoint y: 183, distance: 123.8
click at [774, 188] on body "🟢 Des questions ou besoin d'assistance pour la migration AirBnB? Connectez-vous…" at bounding box center [576, 598] width 1152 height 1036
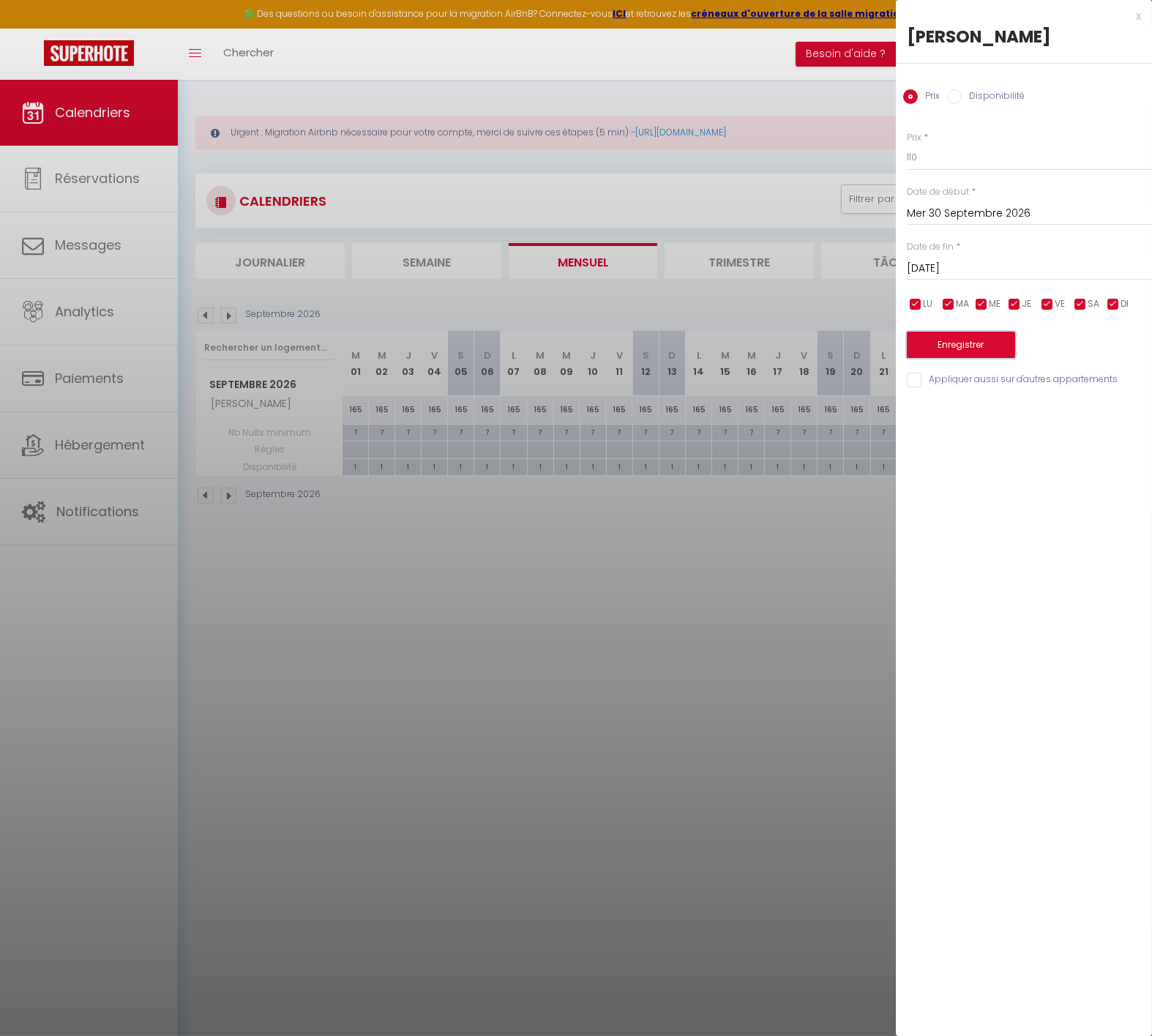
click at [924, 341] on button "Enregistrer" at bounding box center [961, 345] width 108 height 26
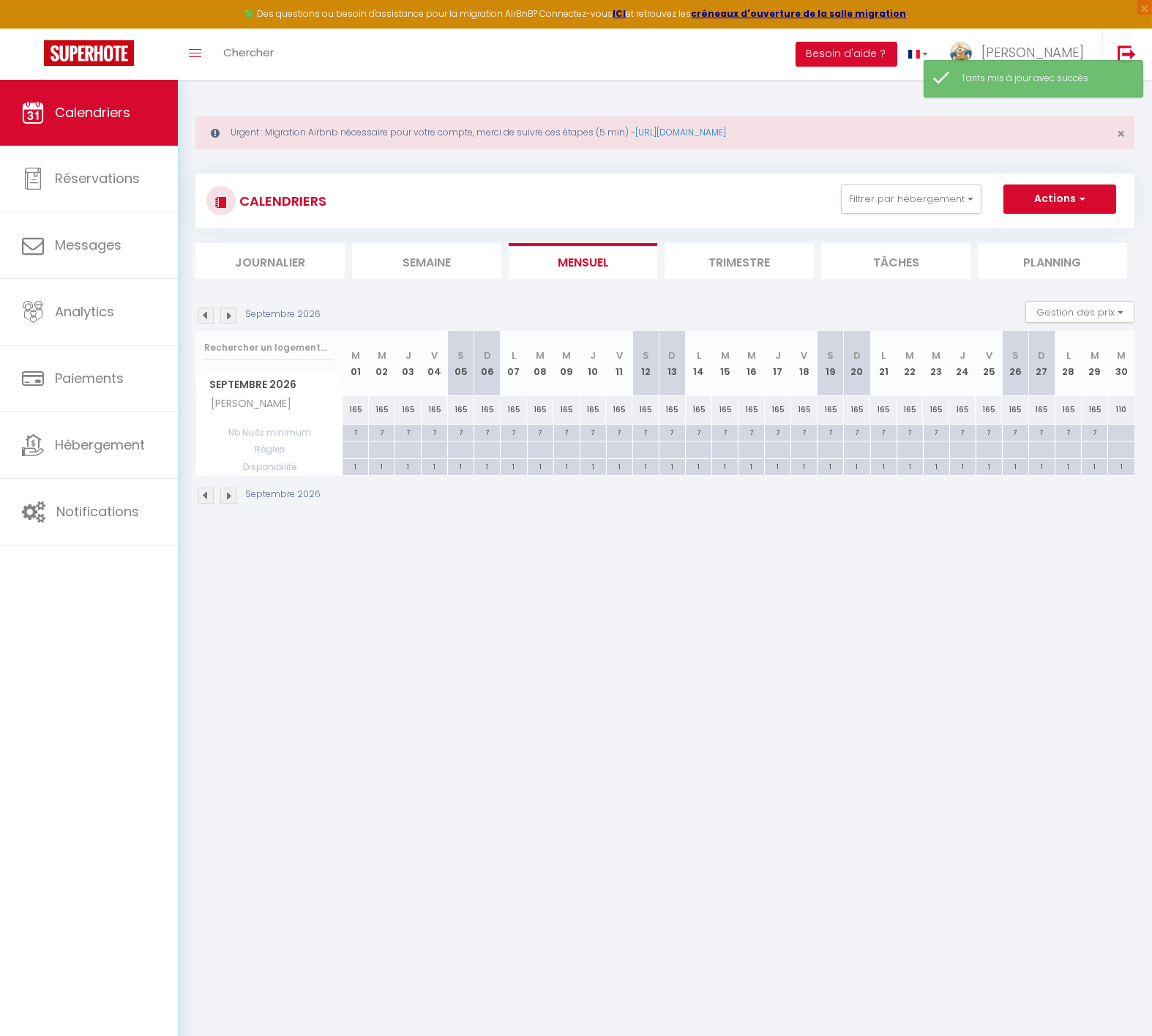
click at [1117, 430] on div at bounding box center [1121, 433] width 27 height 17
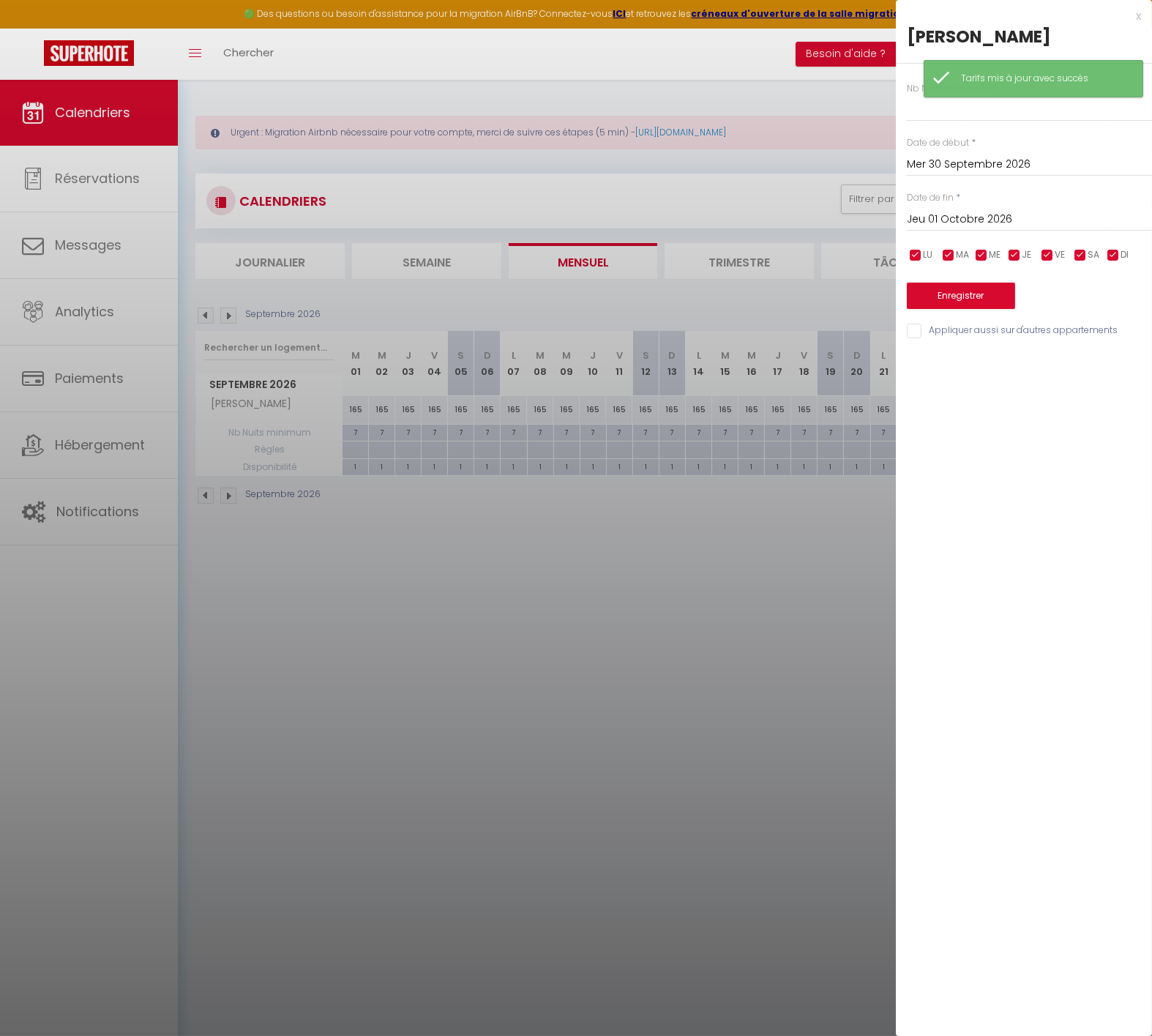
drag, startPoint x: 1010, startPoint y: 219, endPoint x: 1052, endPoint y: 220, distance: 42.0
click at [1010, 218] on input "Jeu 01 Octobre 2026" at bounding box center [1029, 220] width 245 height 19
click at [1104, 241] on span ">" at bounding box center [1111, 244] width 32 height 29
click at [1104, 242] on span ">" at bounding box center [1111, 244] width 32 height 29
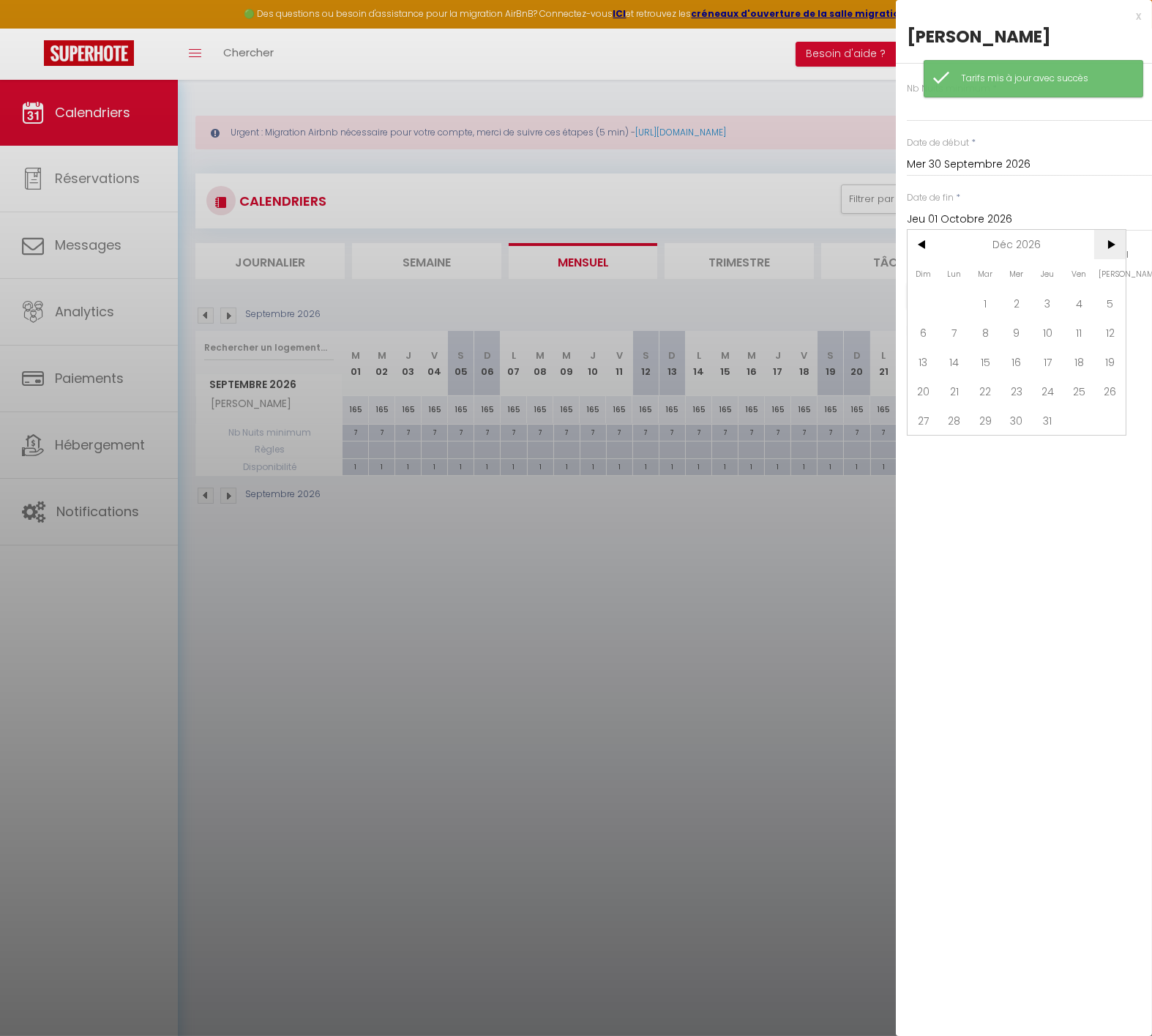
click at [1104, 242] on span ">" at bounding box center [1111, 244] width 32 height 29
drag, startPoint x: 917, startPoint y: 421, endPoint x: 944, endPoint y: 271, distance: 152.4
click at [917, 421] on span "28" at bounding box center [924, 420] width 32 height 29
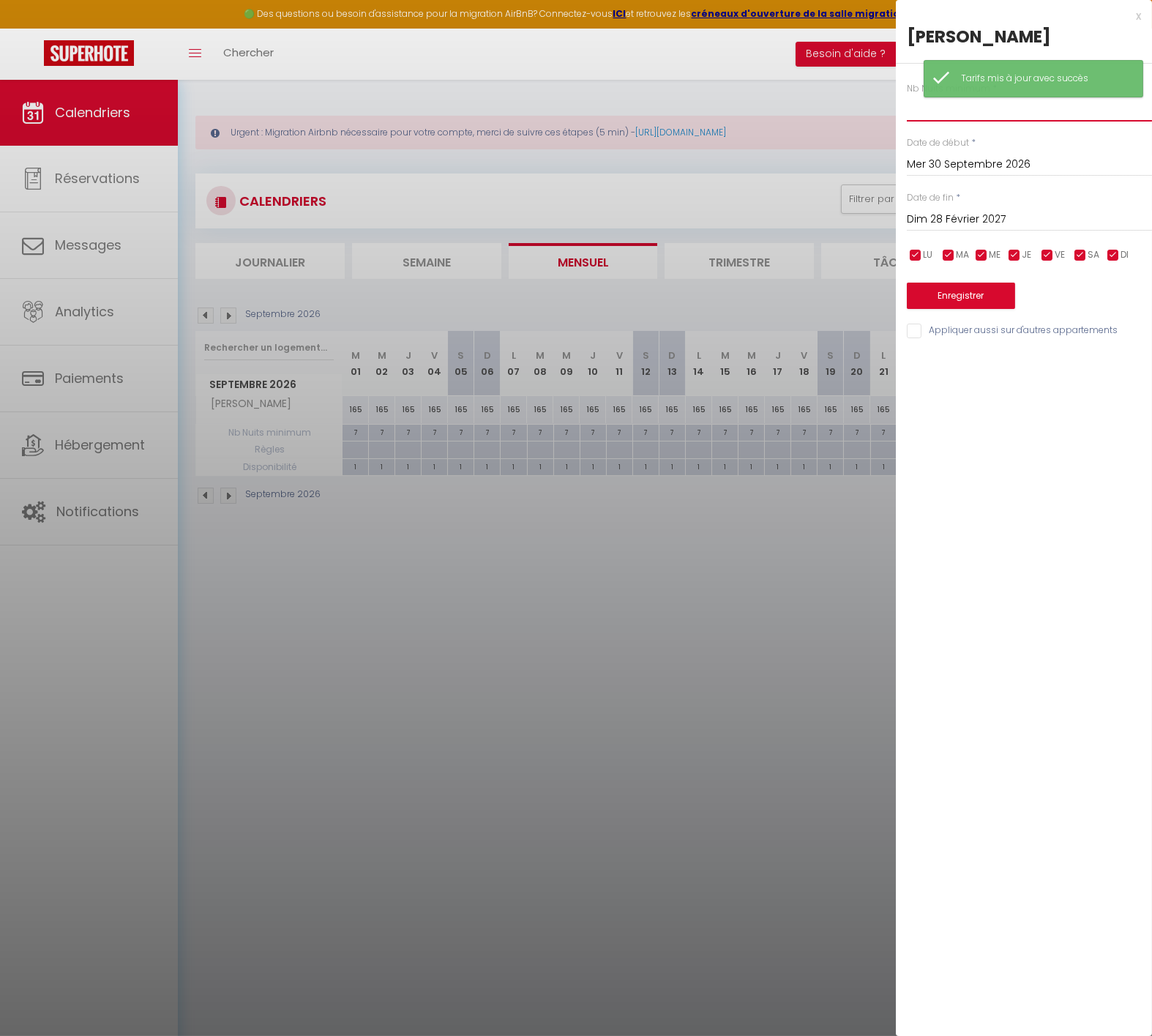
click at [920, 116] on input "text" at bounding box center [1029, 108] width 245 height 26
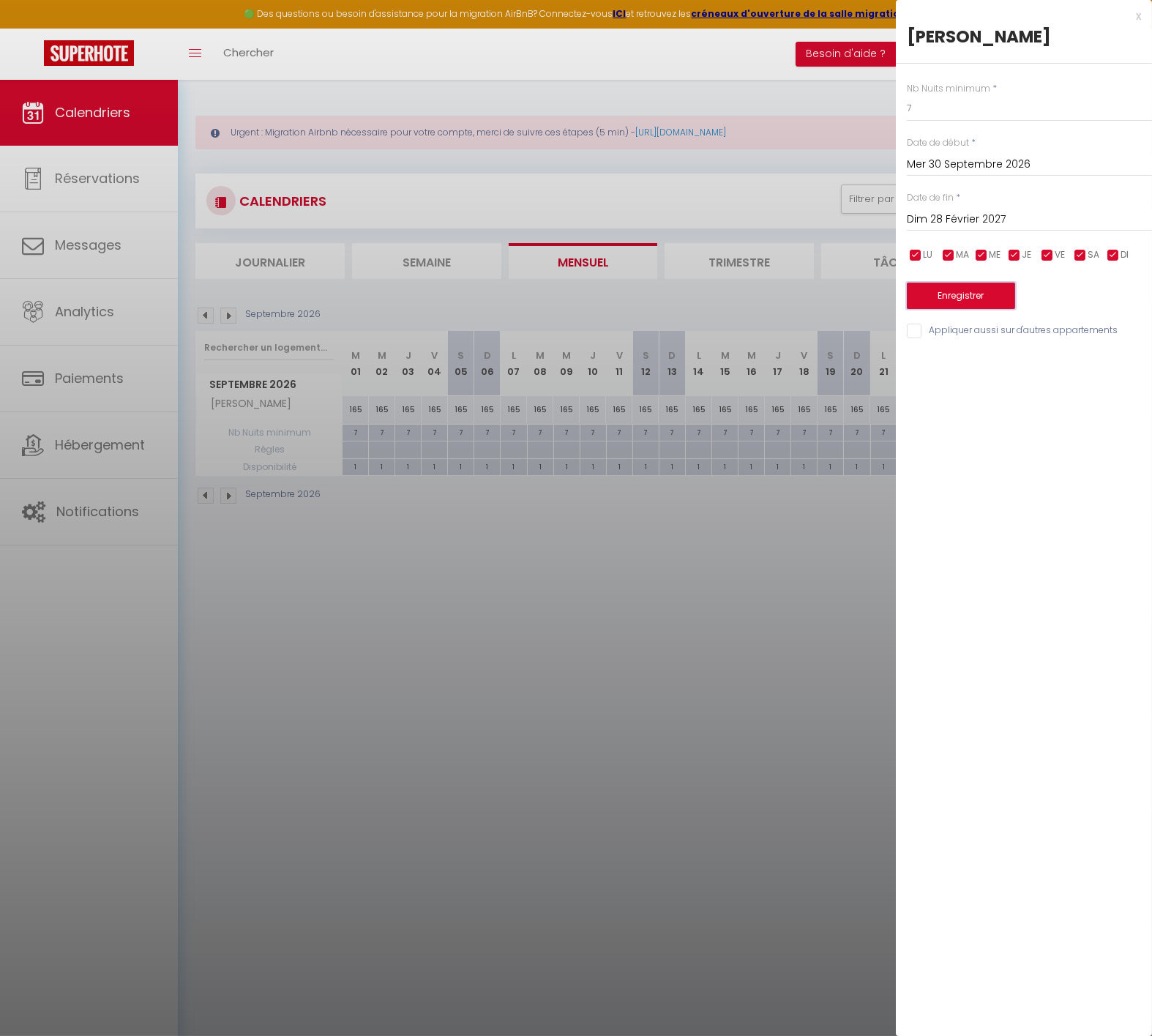
click at [972, 287] on button "Enregistrer" at bounding box center [961, 296] width 108 height 26
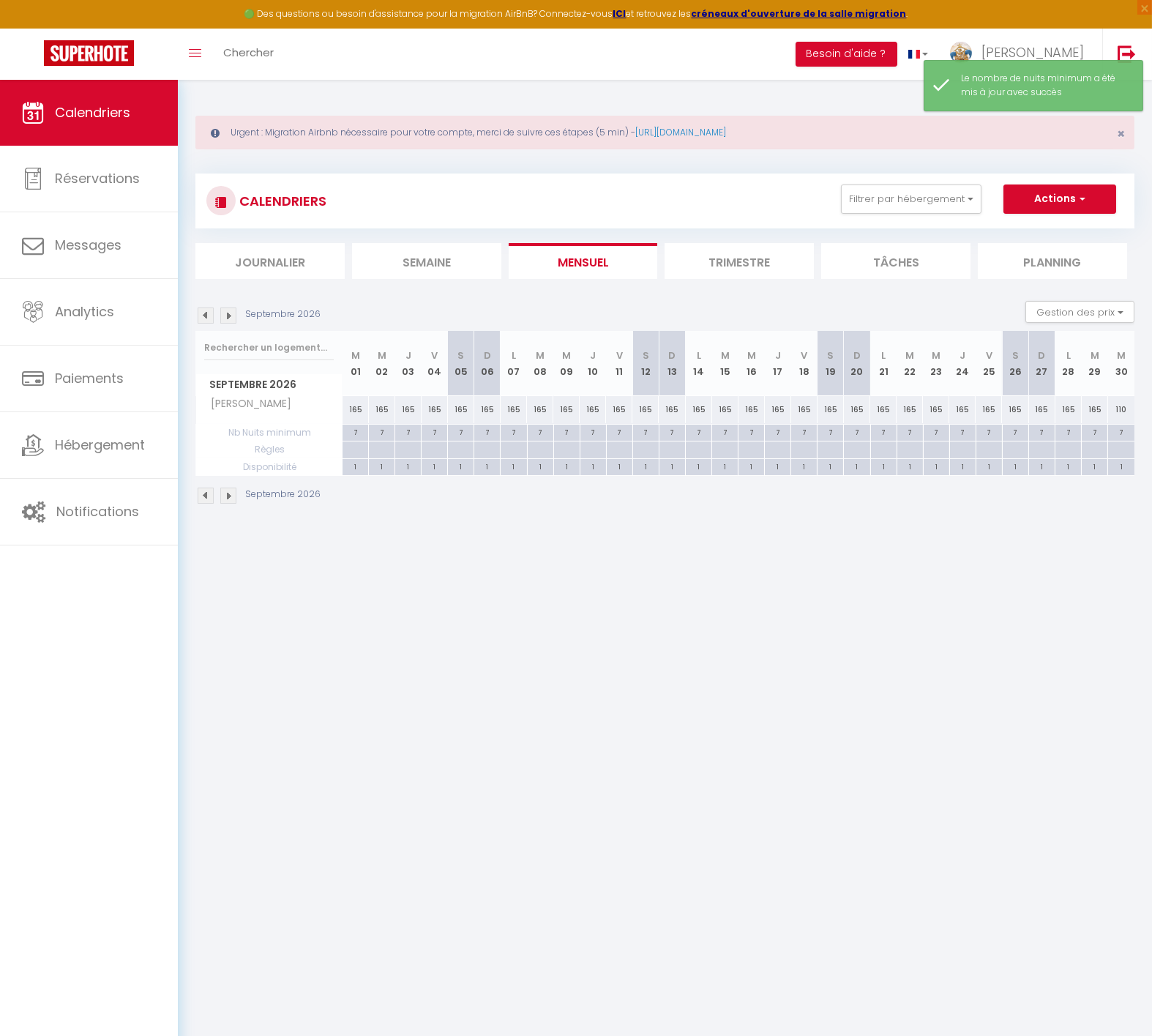
click at [541, 615] on body "🟢 Des questions ou besoin d'assistance pour la migration AirBnB? Connectez-vous…" at bounding box center [576, 598] width 1152 height 1036
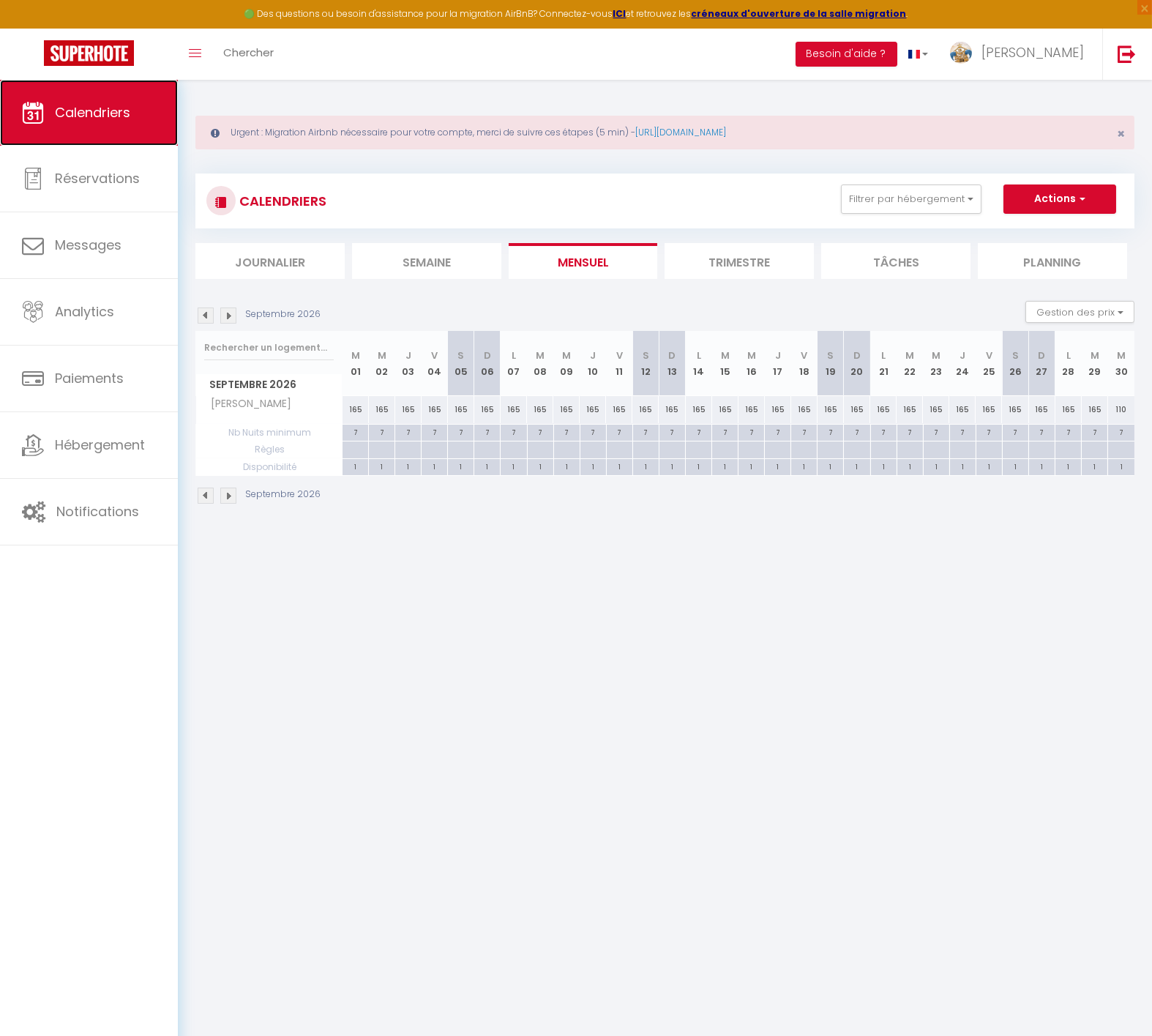
click at [68, 110] on span "Calendriers" at bounding box center [93, 112] width 76 height 19
click at [887, 201] on button "Filtrer par hébergement" at bounding box center [910, 198] width 140 height 29
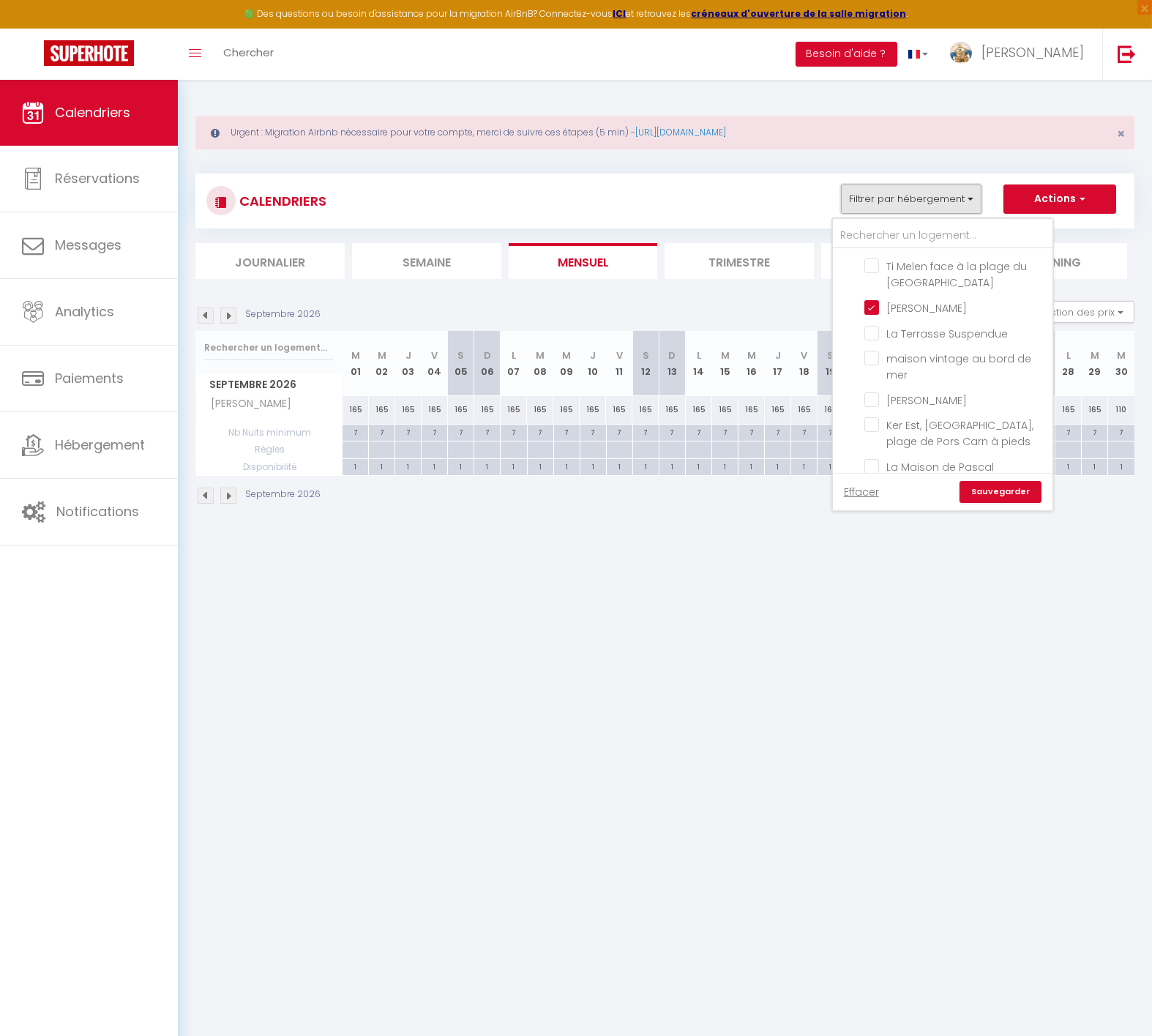
scroll to position [175, 0]
click at [896, 294] on input "[PERSON_NAME]" at bounding box center [956, 294] width 183 height 15
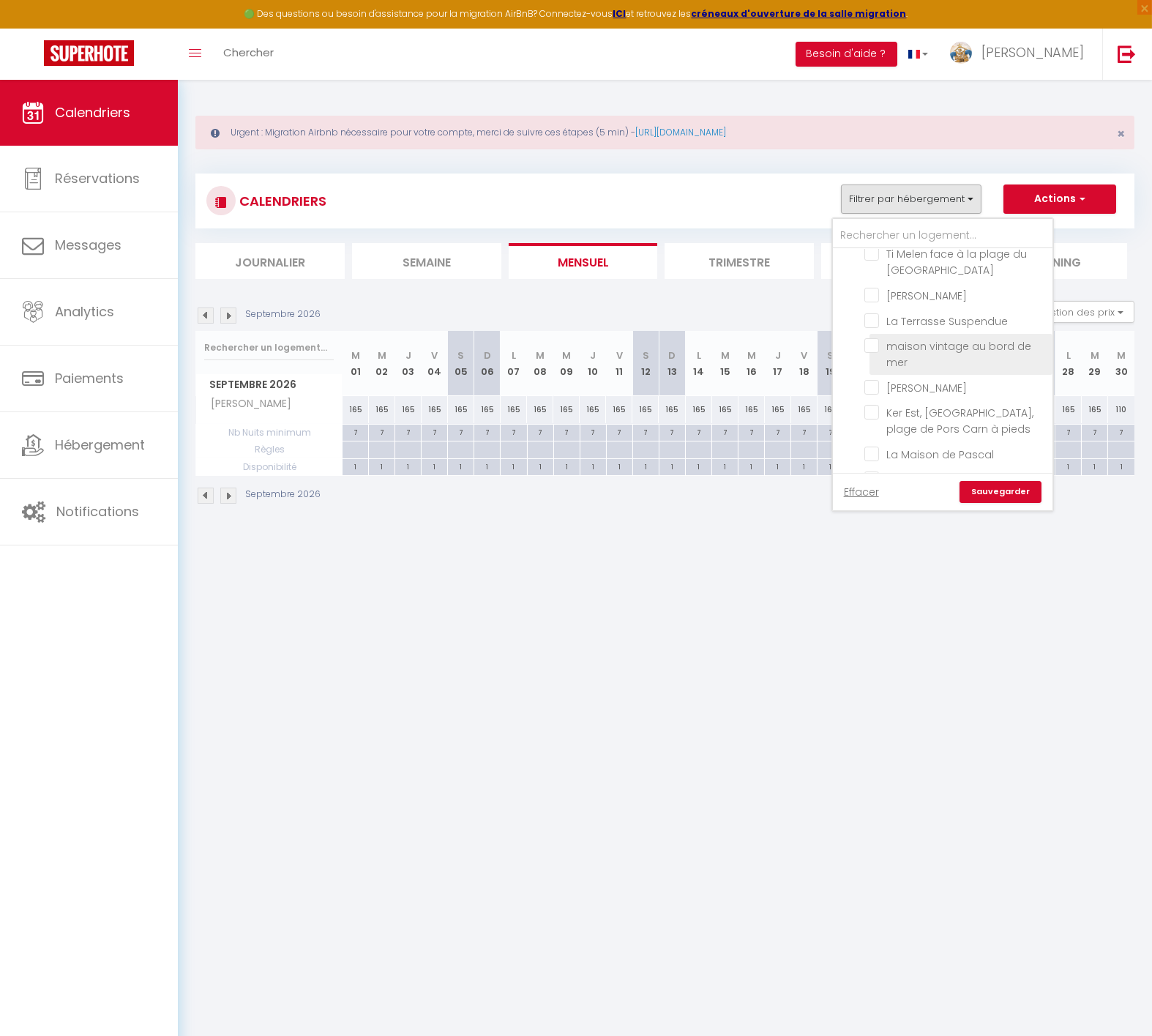
click at [903, 339] on input "maison vintage au bord de mer" at bounding box center [956, 346] width 183 height 15
click at [1022, 495] on link "Sauvegarder" at bounding box center [1000, 492] width 82 height 22
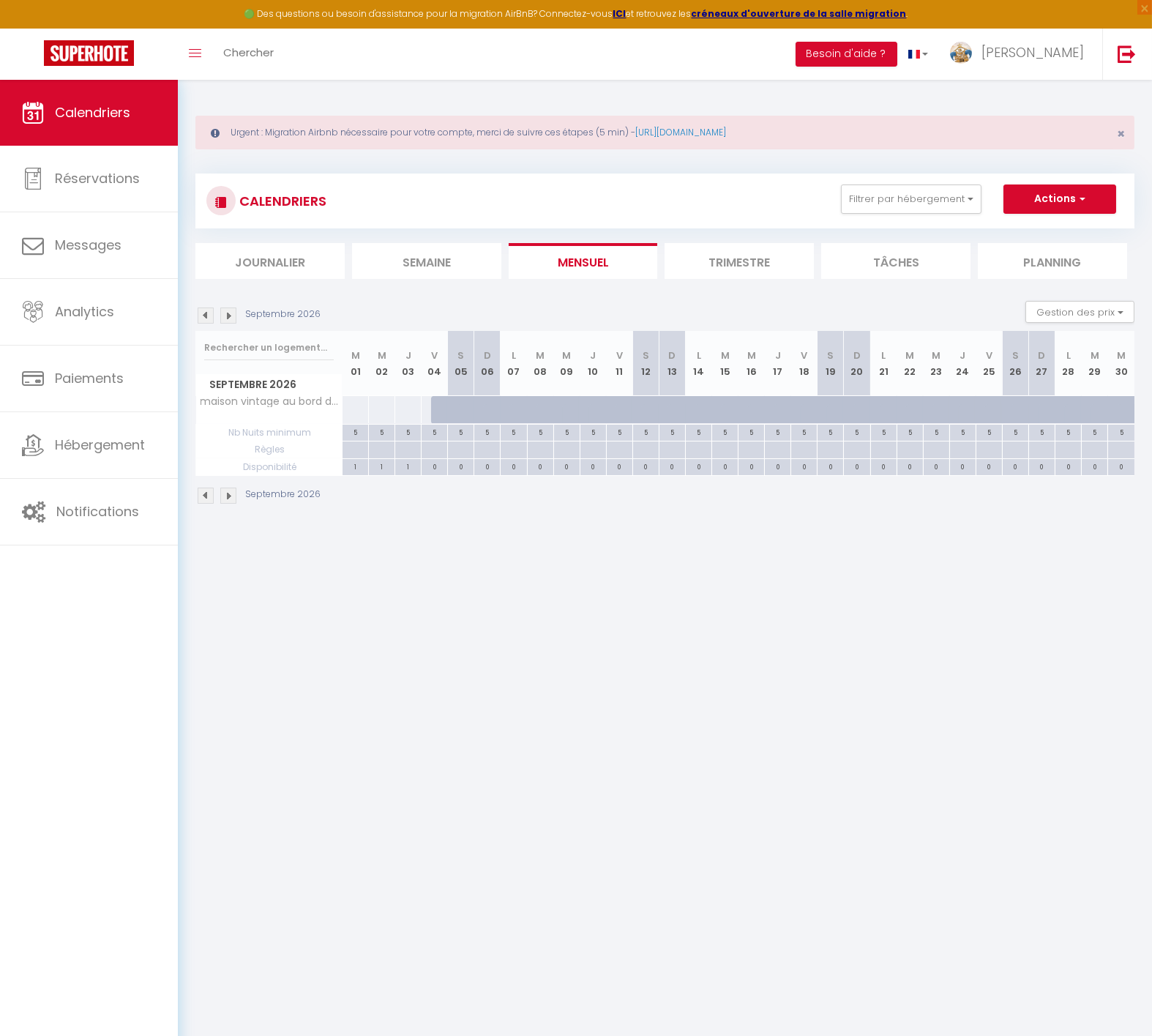
click at [205, 315] on img at bounding box center [205, 316] width 16 height 16
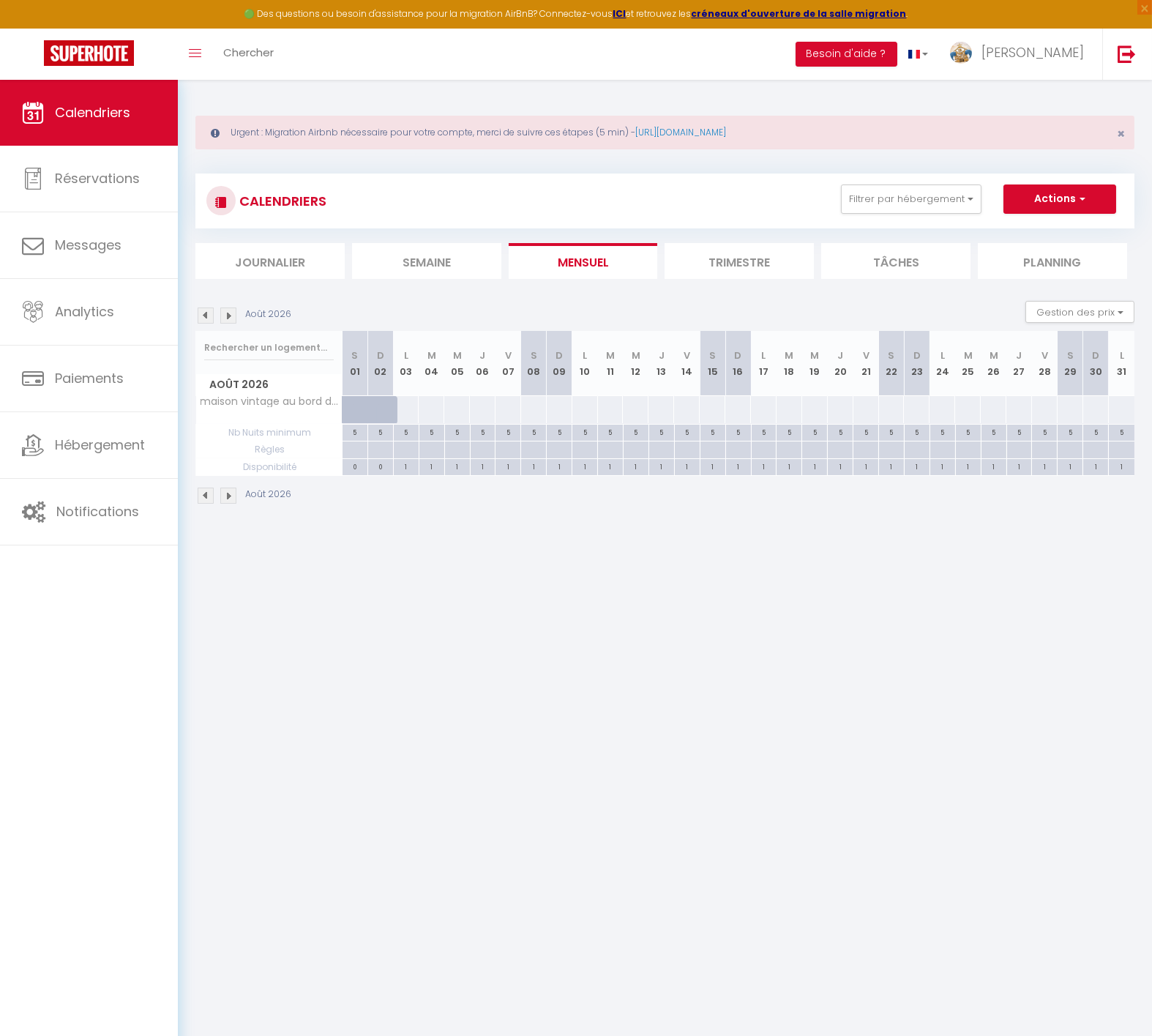
click at [210, 315] on img at bounding box center [205, 316] width 16 height 16
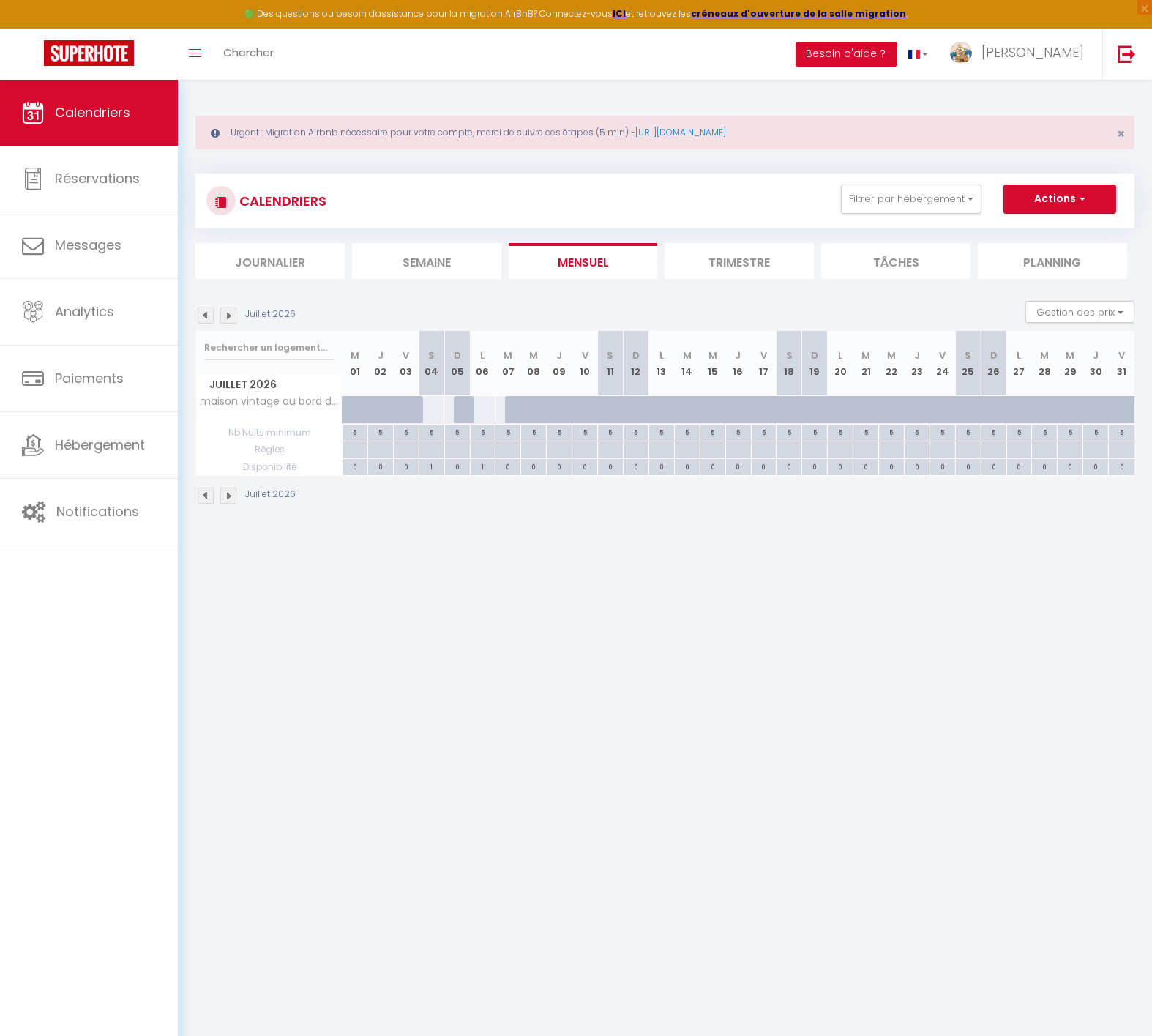
click at [204, 313] on img at bounding box center [205, 316] width 16 height 16
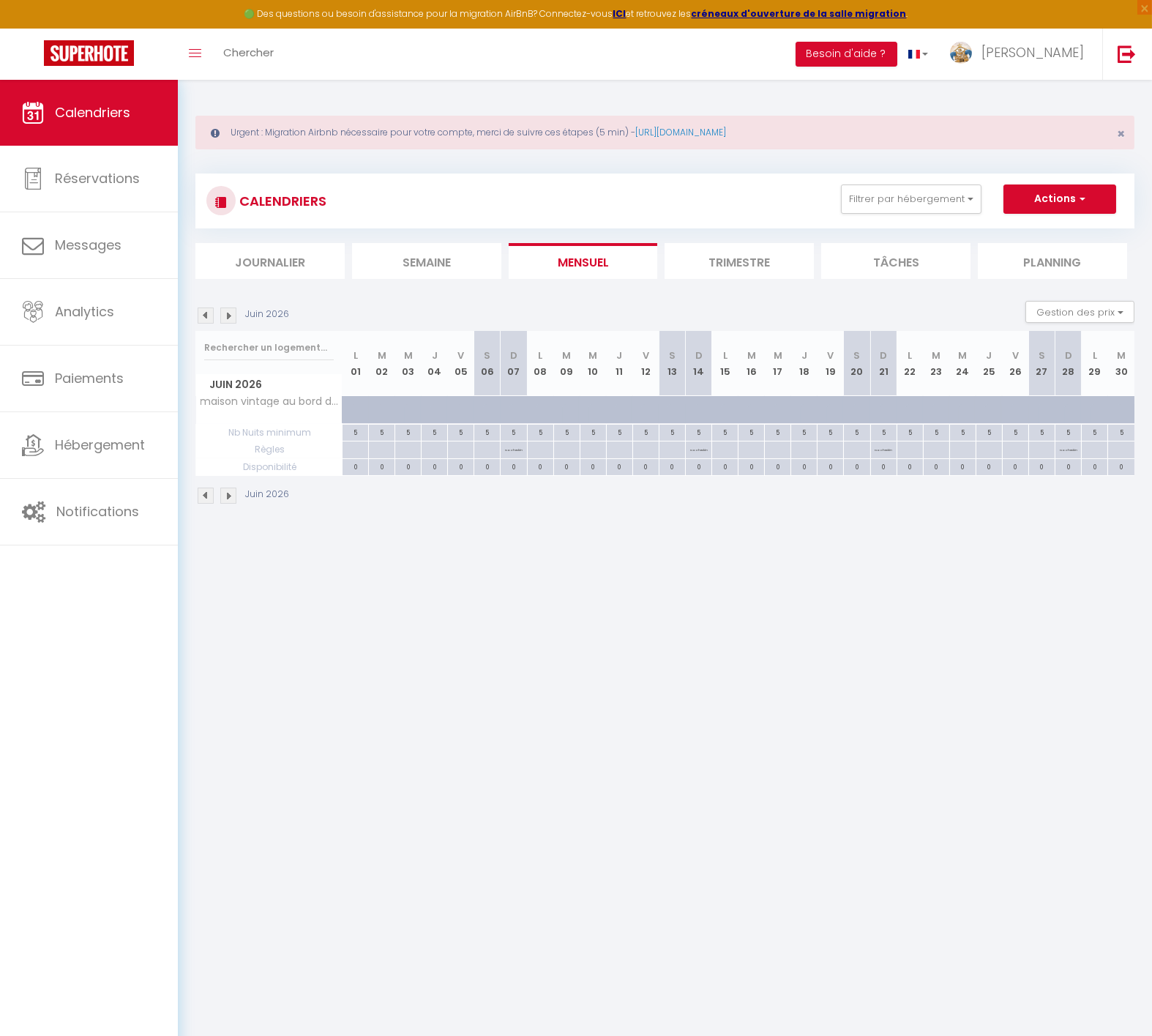
click at [228, 317] on img at bounding box center [228, 316] width 16 height 16
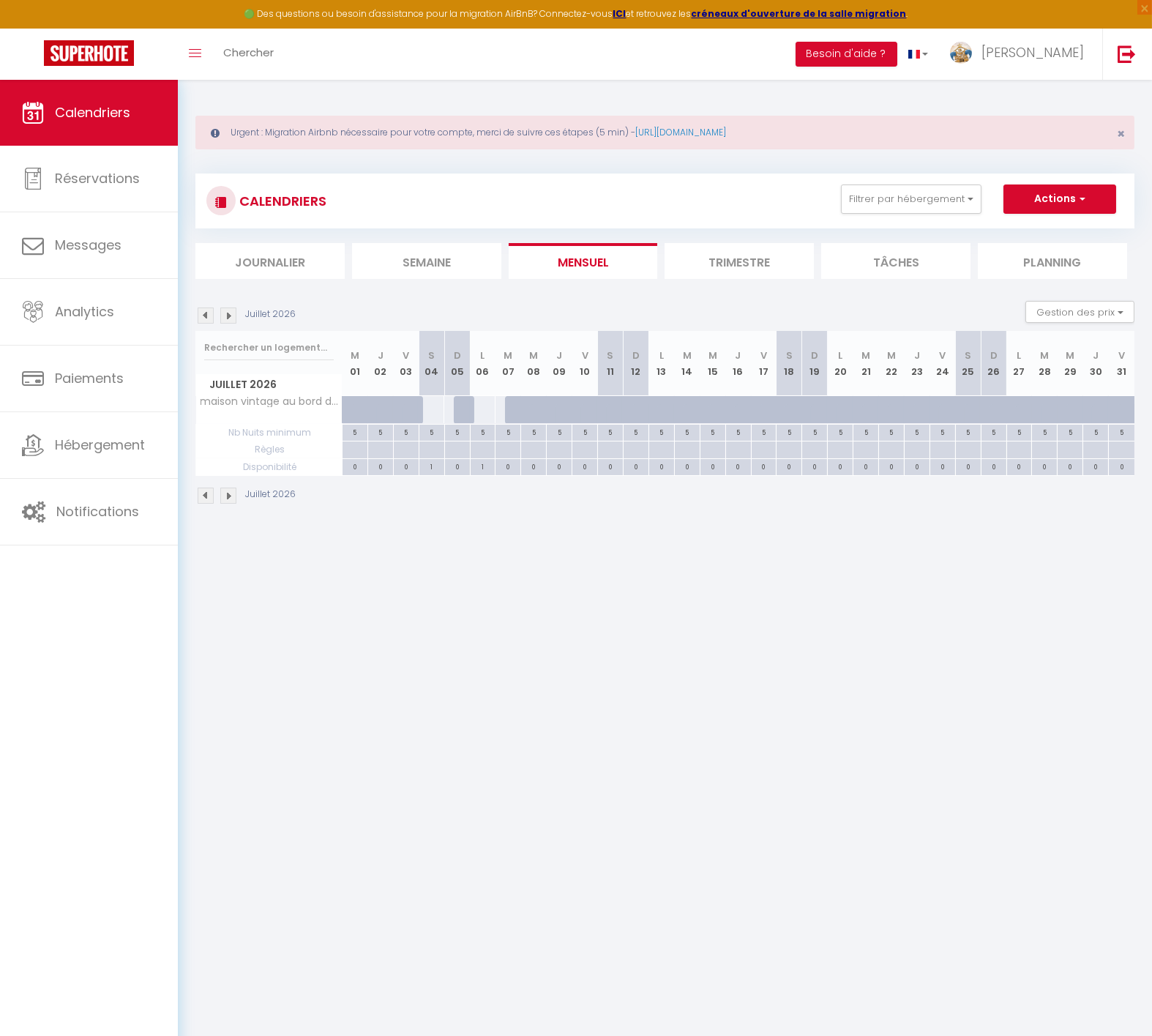
click at [227, 317] on img at bounding box center [228, 316] width 16 height 16
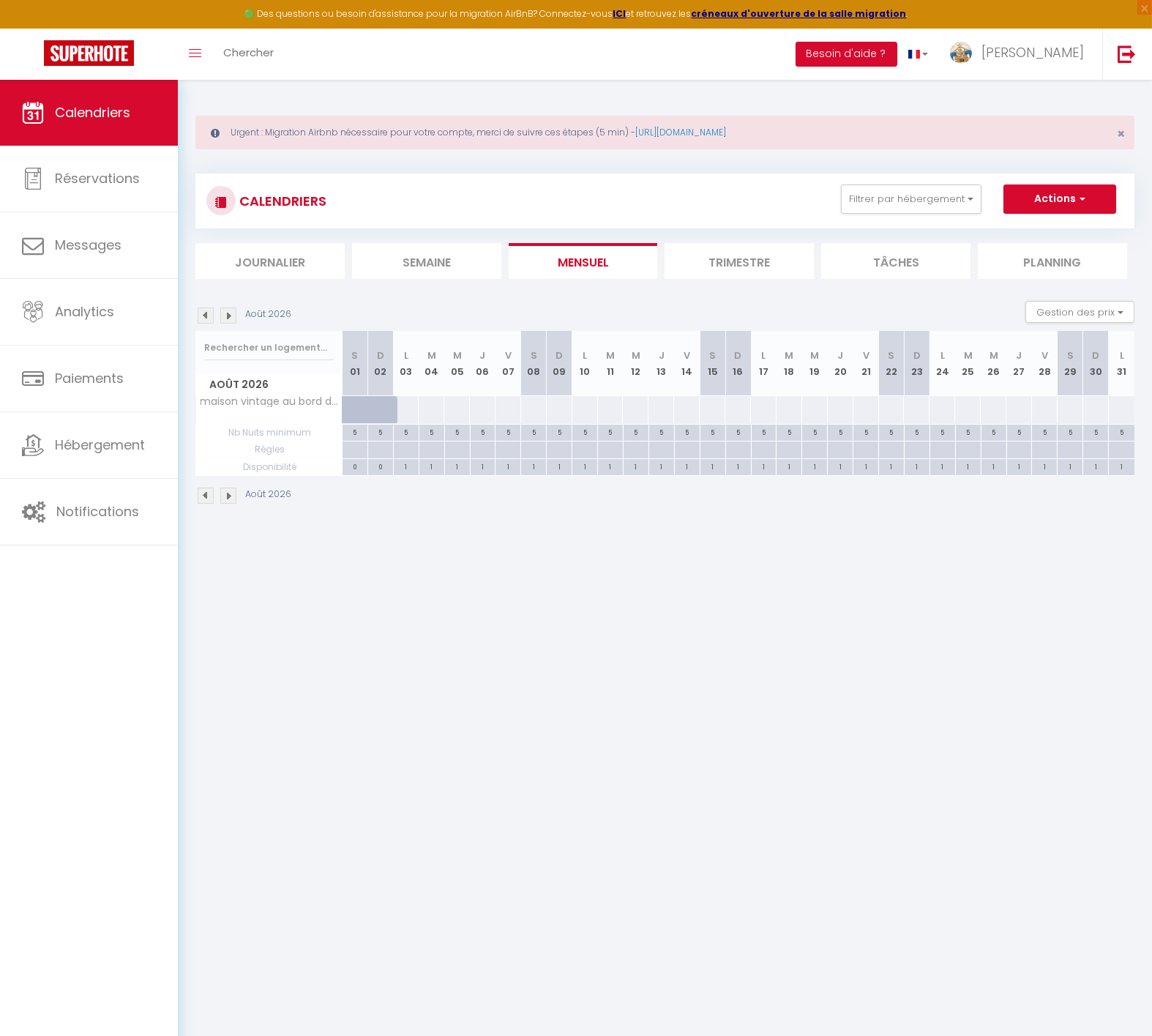
click at [763, 415] on div at bounding box center [763, 409] width 26 height 27
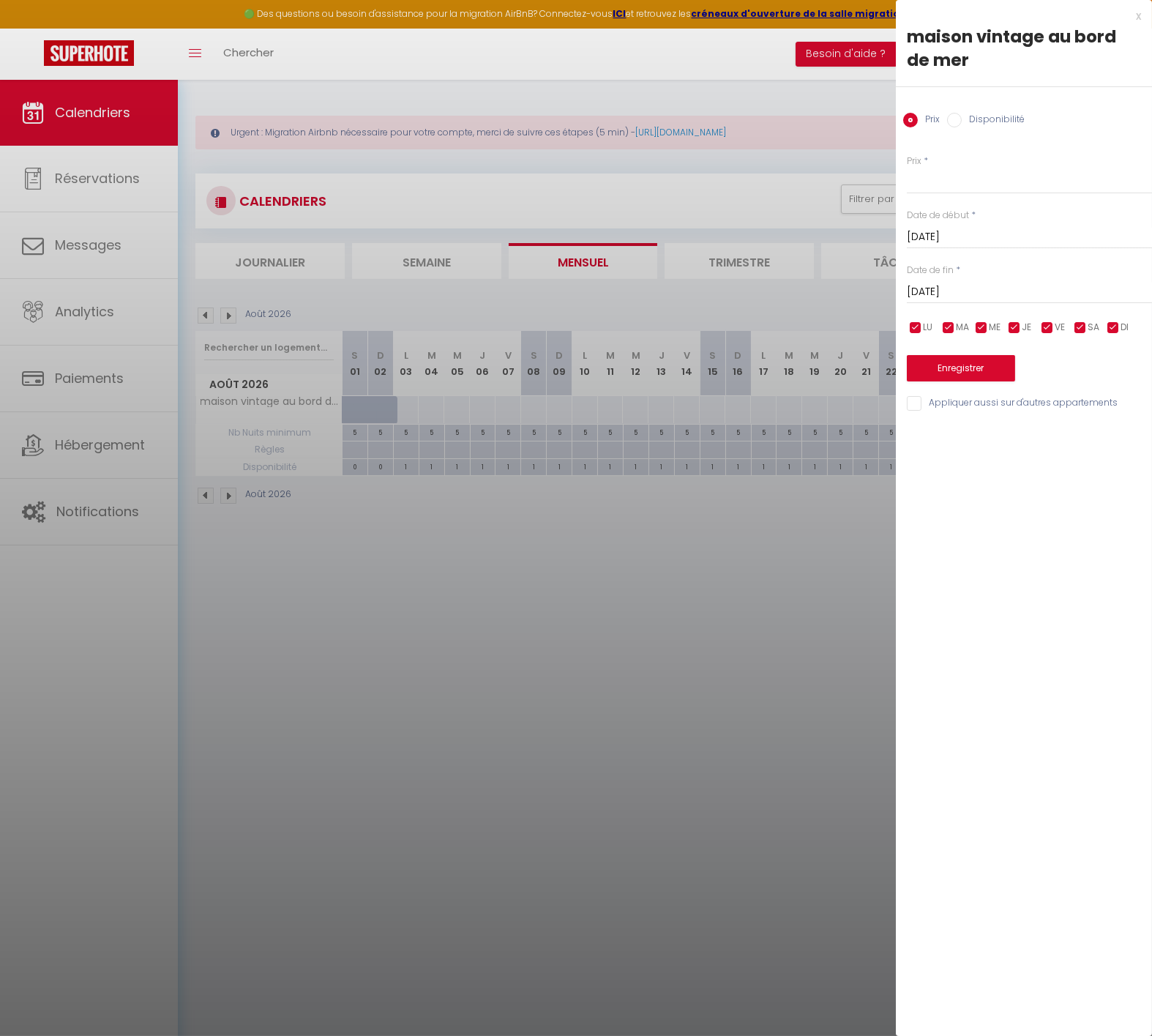
drag, startPoint x: 695, startPoint y: 538, endPoint x: 613, endPoint y: 426, distance: 138.8
click at [695, 538] on div at bounding box center [576, 518] width 1152 height 1036
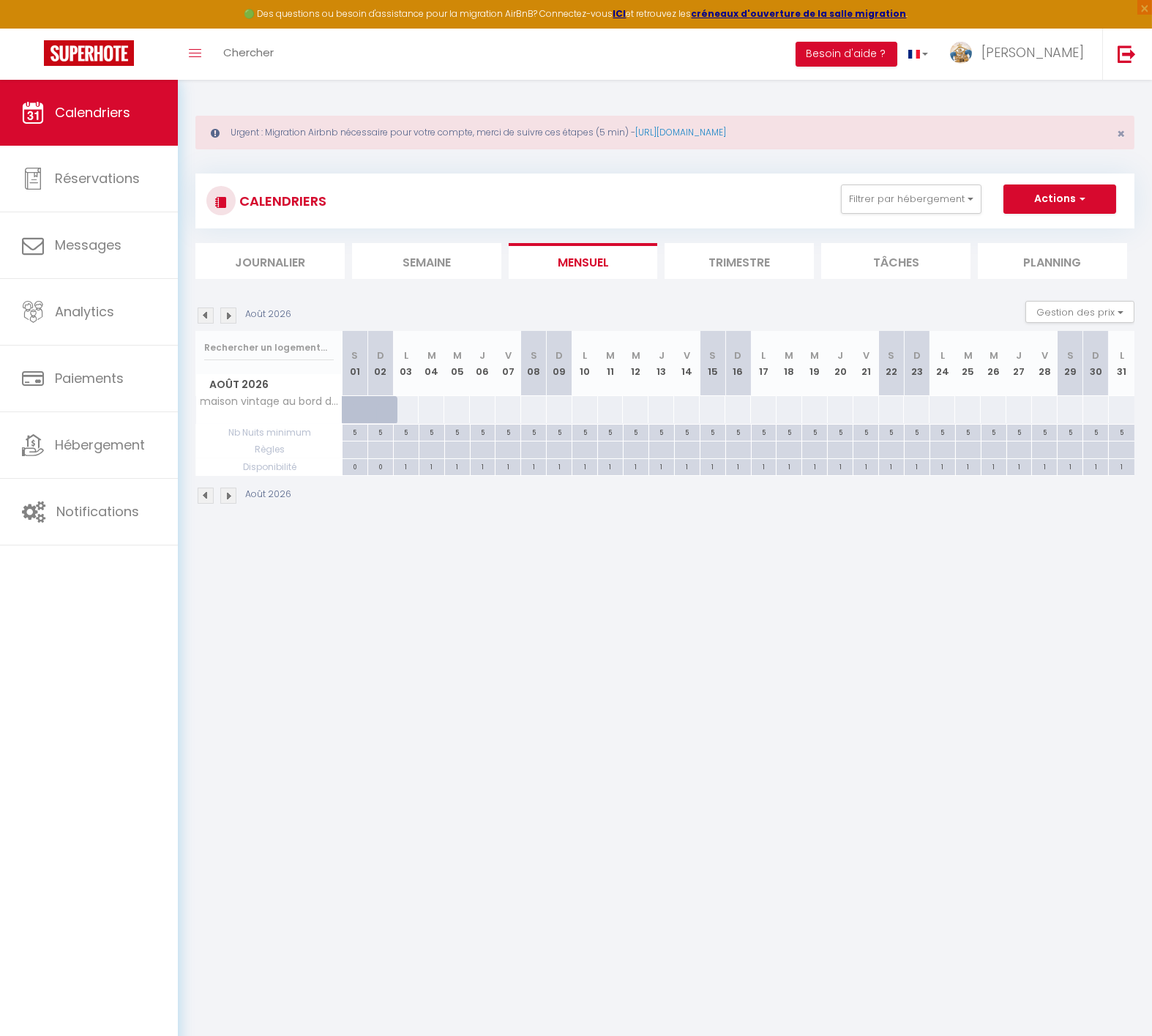
click at [227, 309] on img at bounding box center [228, 316] width 16 height 16
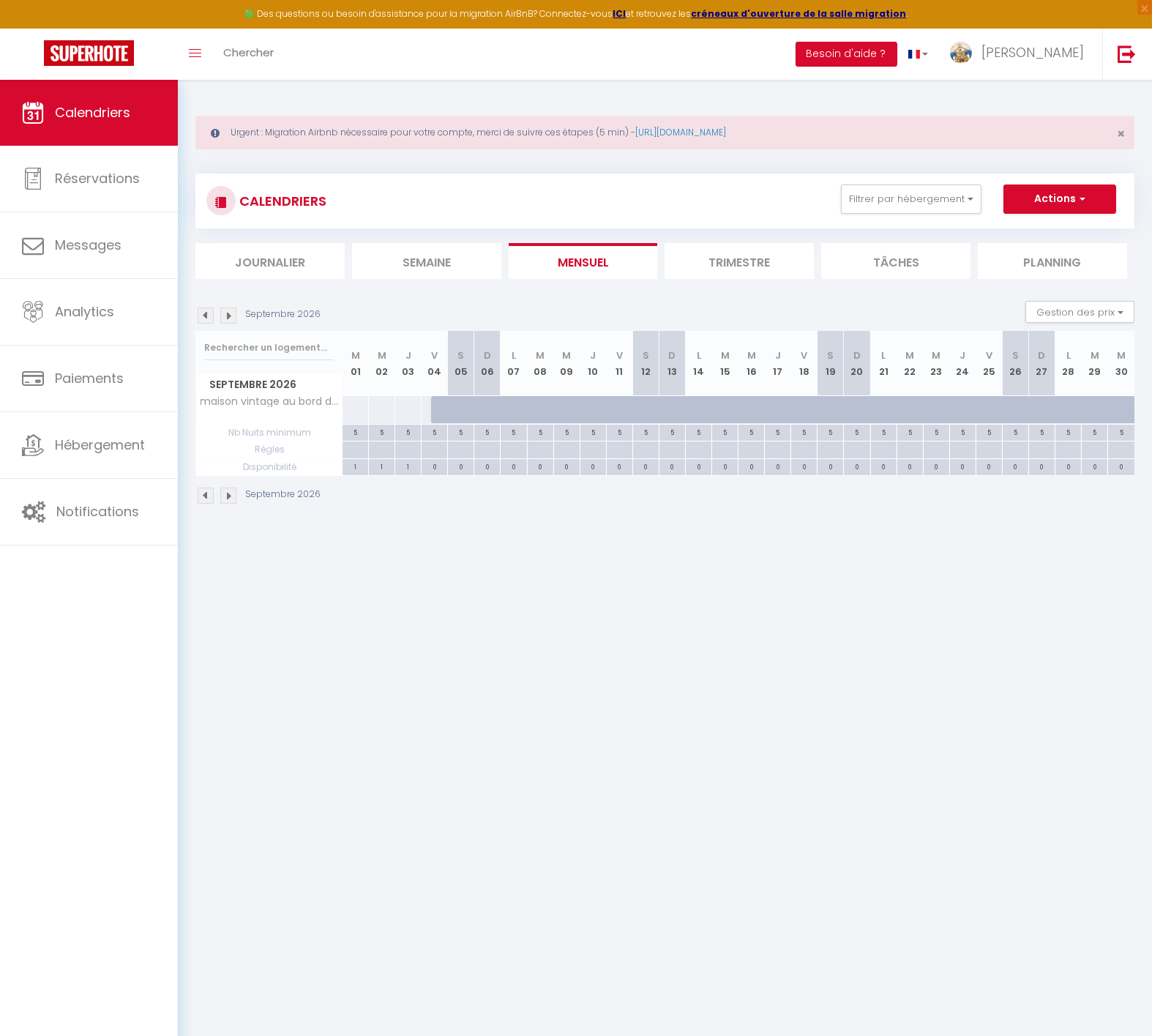
click at [230, 315] on img at bounding box center [228, 316] width 16 height 16
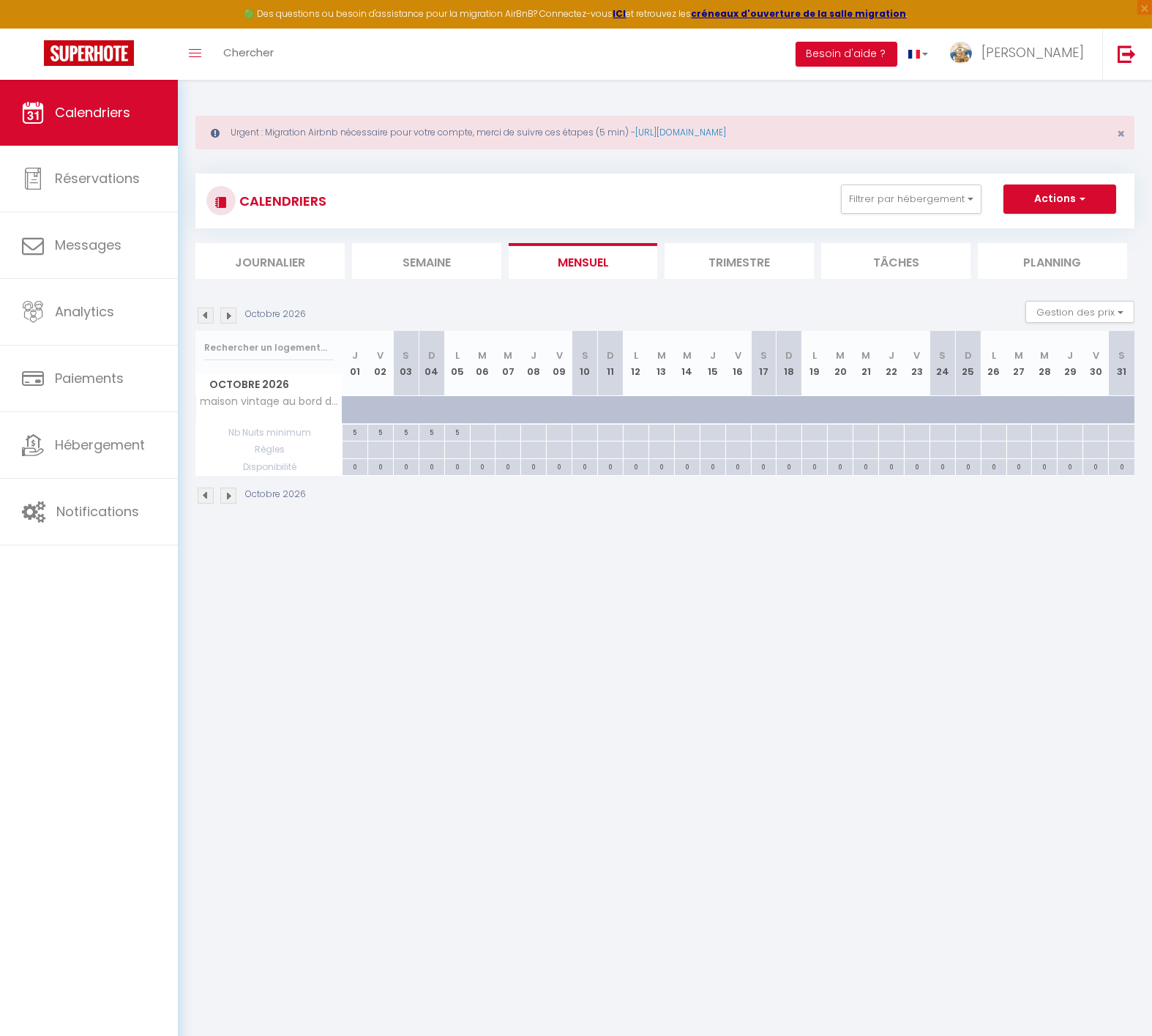
click at [230, 313] on img at bounding box center [228, 316] width 16 height 16
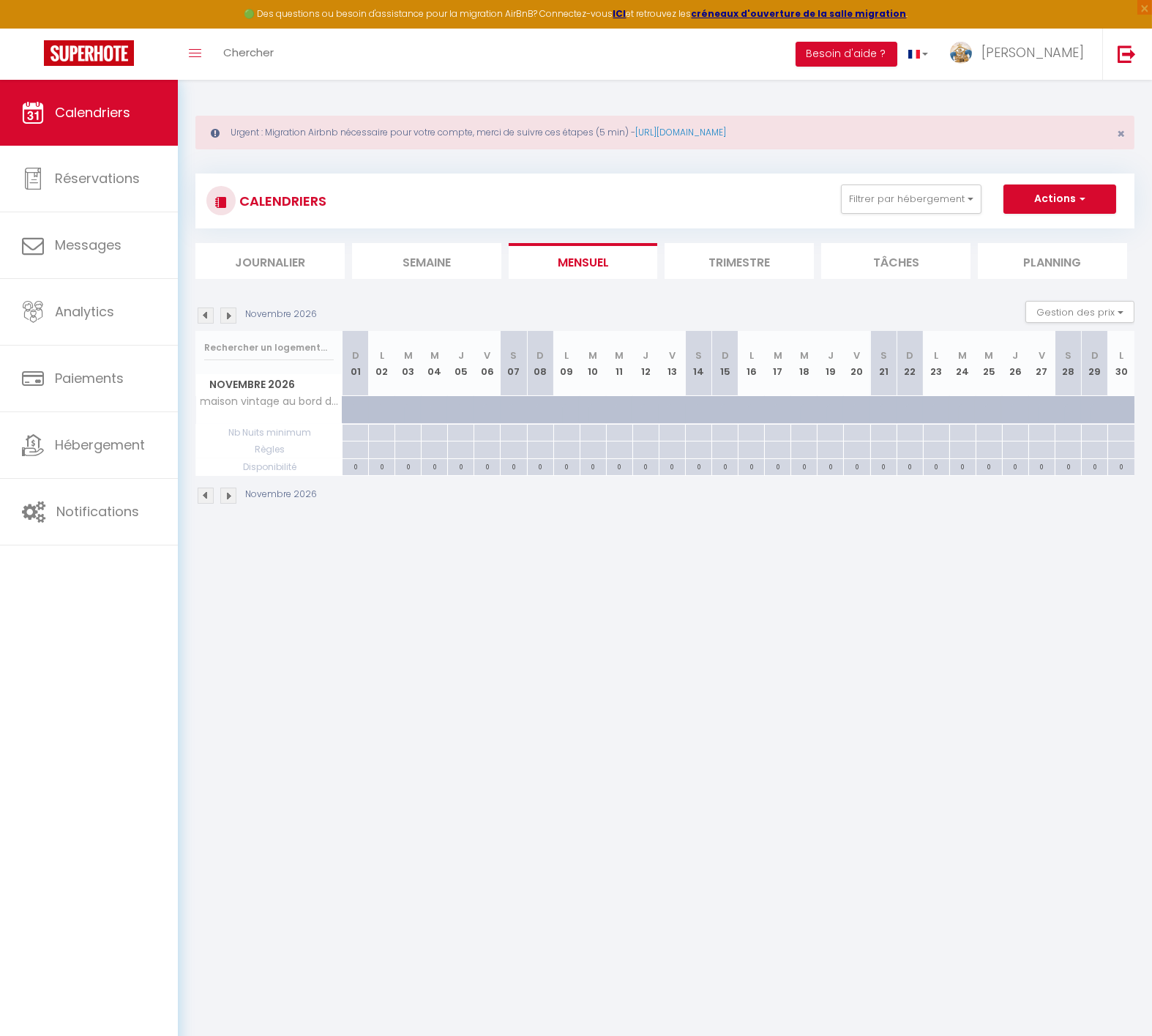
click at [230, 312] on img at bounding box center [228, 316] width 16 height 16
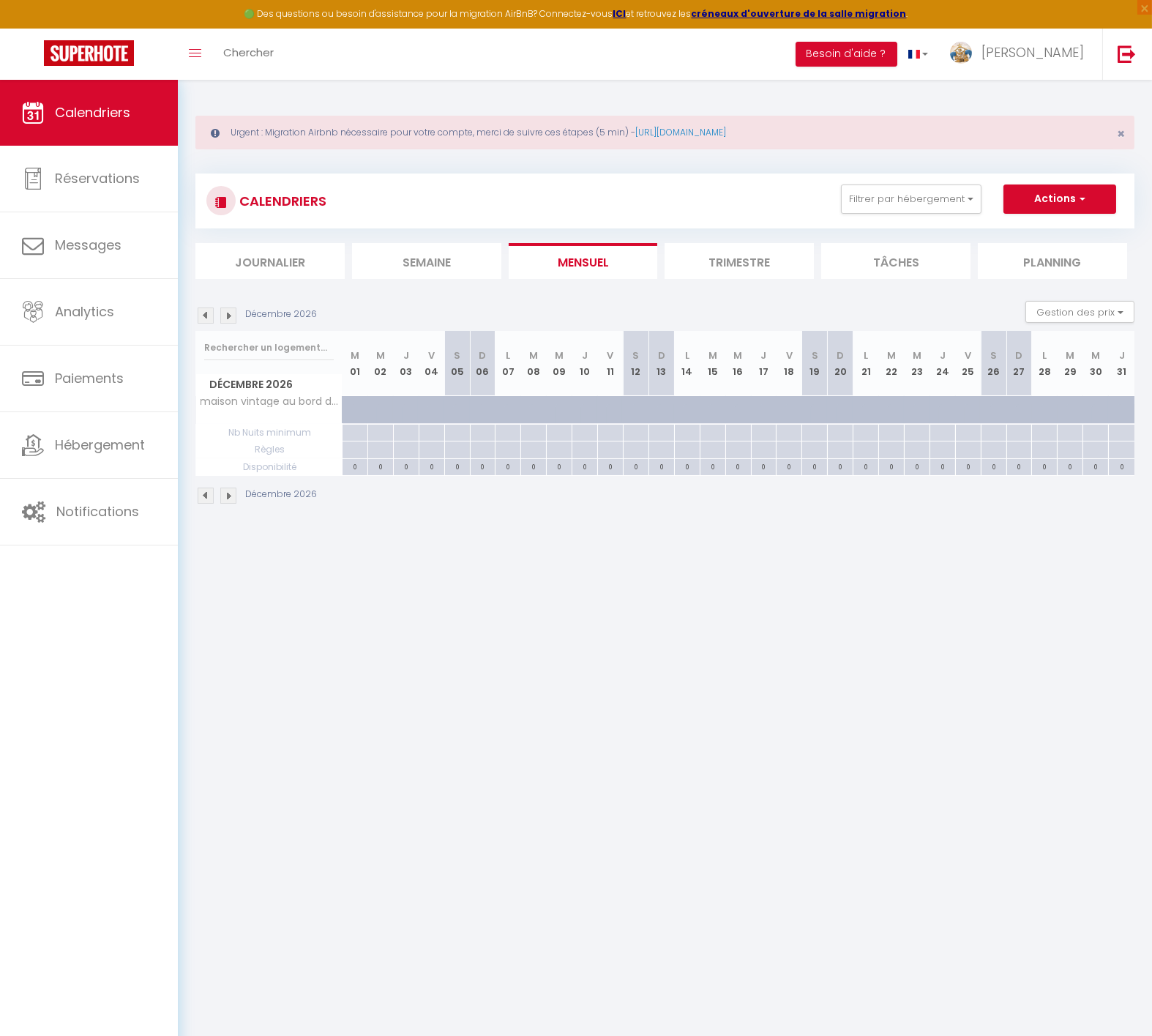
click at [230, 309] on img at bounding box center [228, 316] width 16 height 16
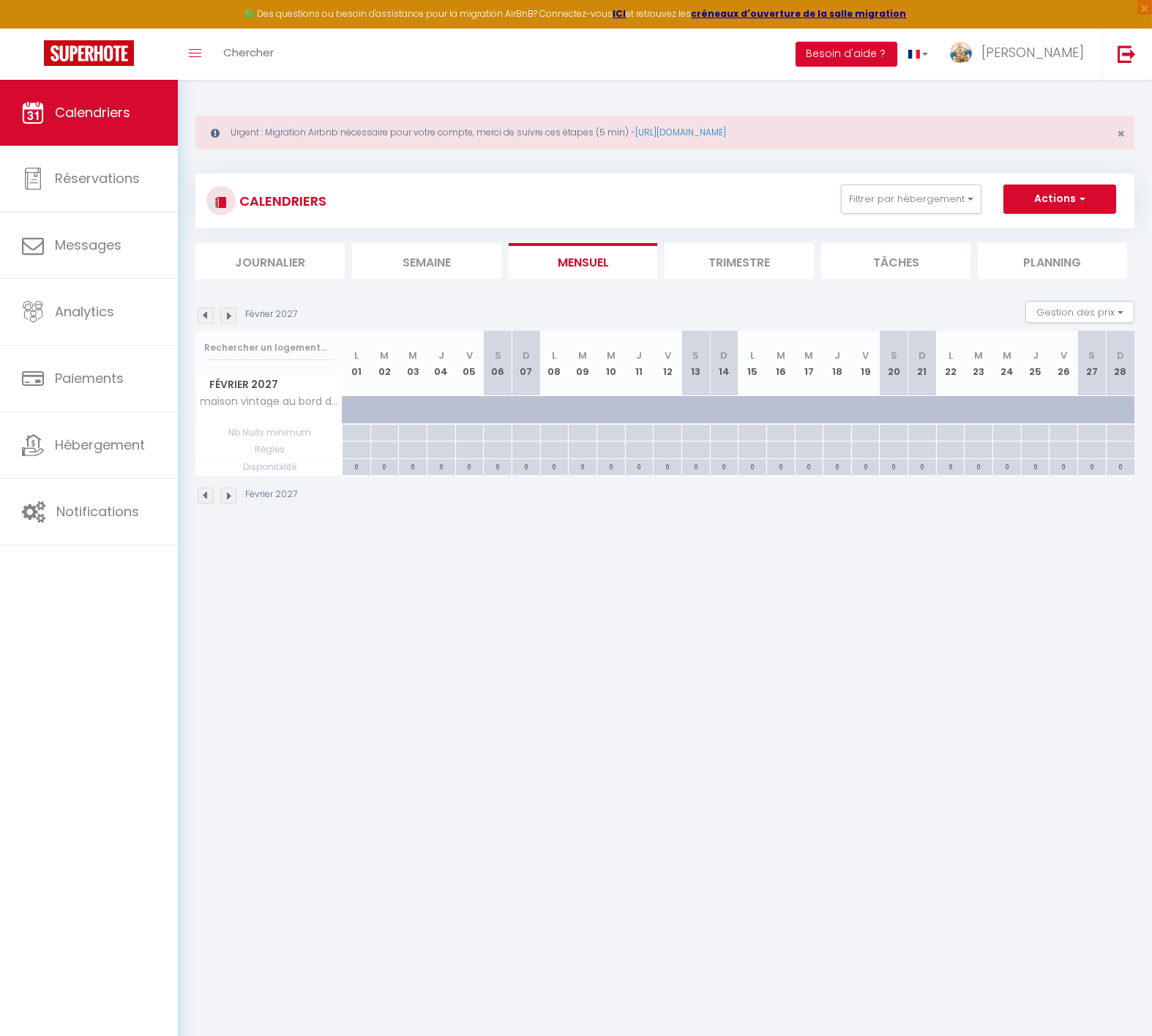
click at [230, 308] on img at bounding box center [228, 316] width 16 height 16
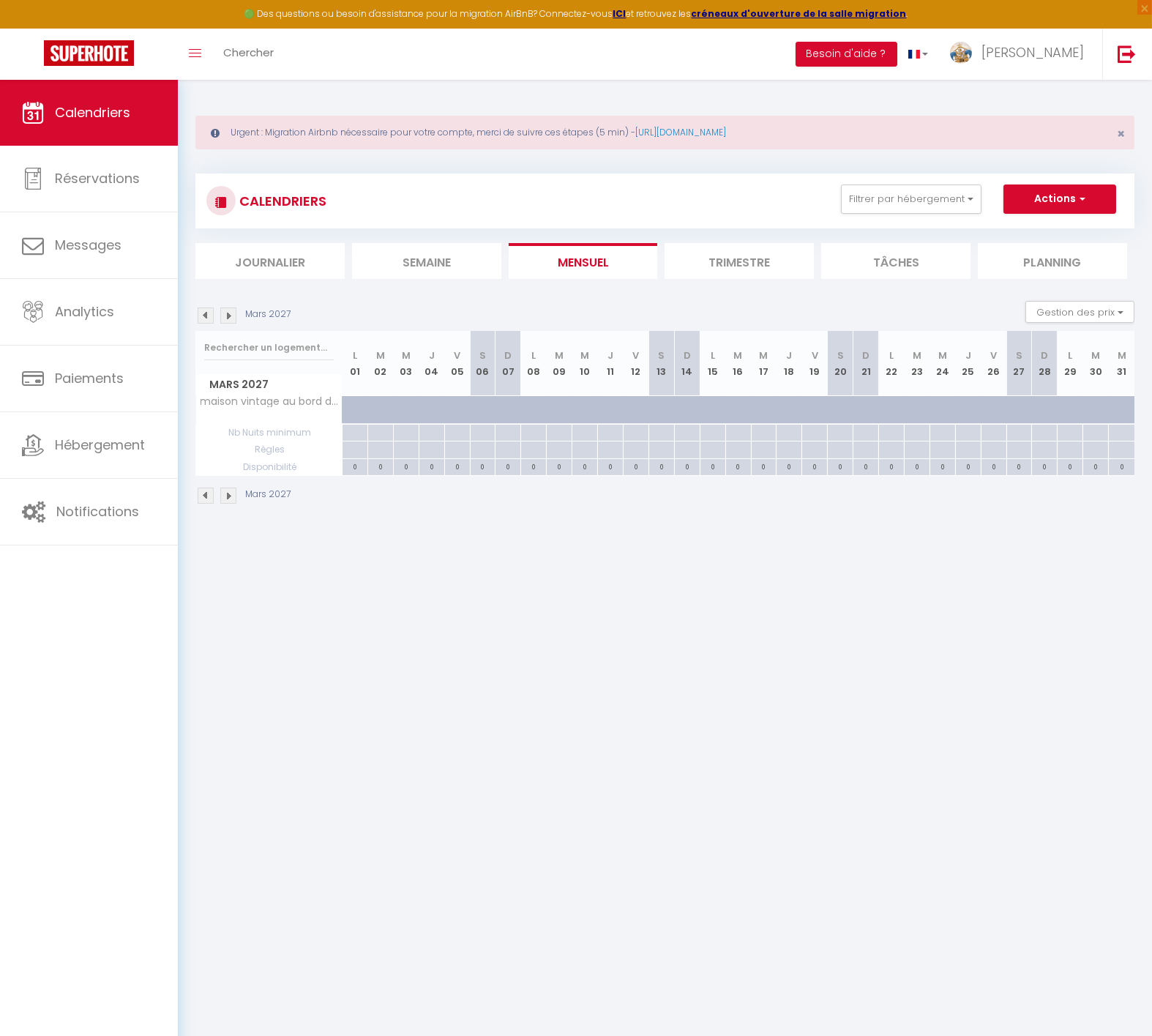
click at [230, 305] on div "[DATE] Gestion des prix Nb Nuits minimum Règles Disponibilité" at bounding box center [665, 316] width 940 height 30
click at [230, 304] on div "[DATE] Gestion des prix Nb Nuits minimum Règles Disponibilité" at bounding box center [665, 316] width 940 height 30
click at [137, 443] on span "Hébergement" at bounding box center [100, 444] width 90 height 19
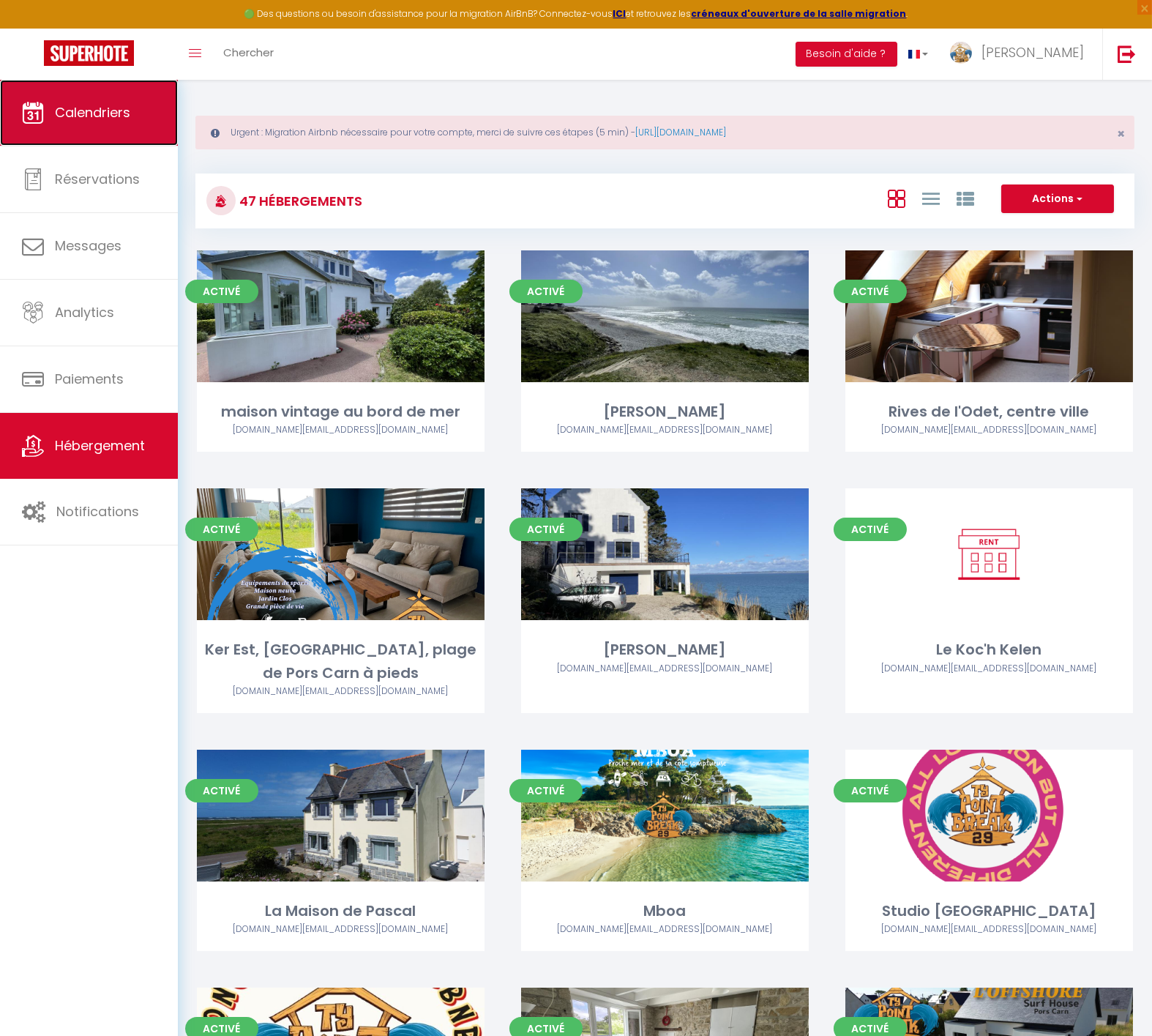
click at [101, 116] on span "Calendriers" at bounding box center [93, 112] width 76 height 19
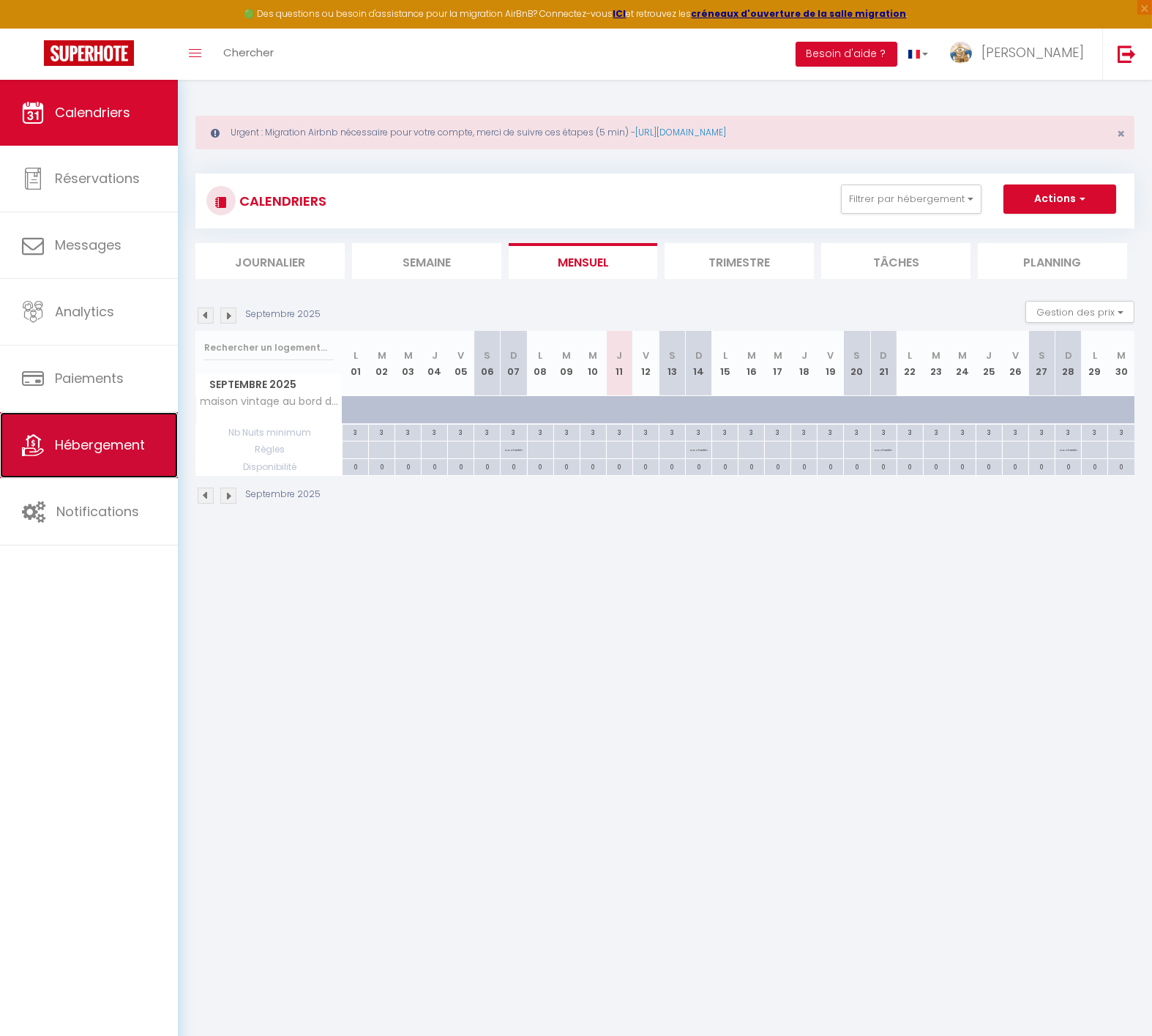
click at [76, 463] on link "Hébergement" at bounding box center [89, 445] width 178 height 66
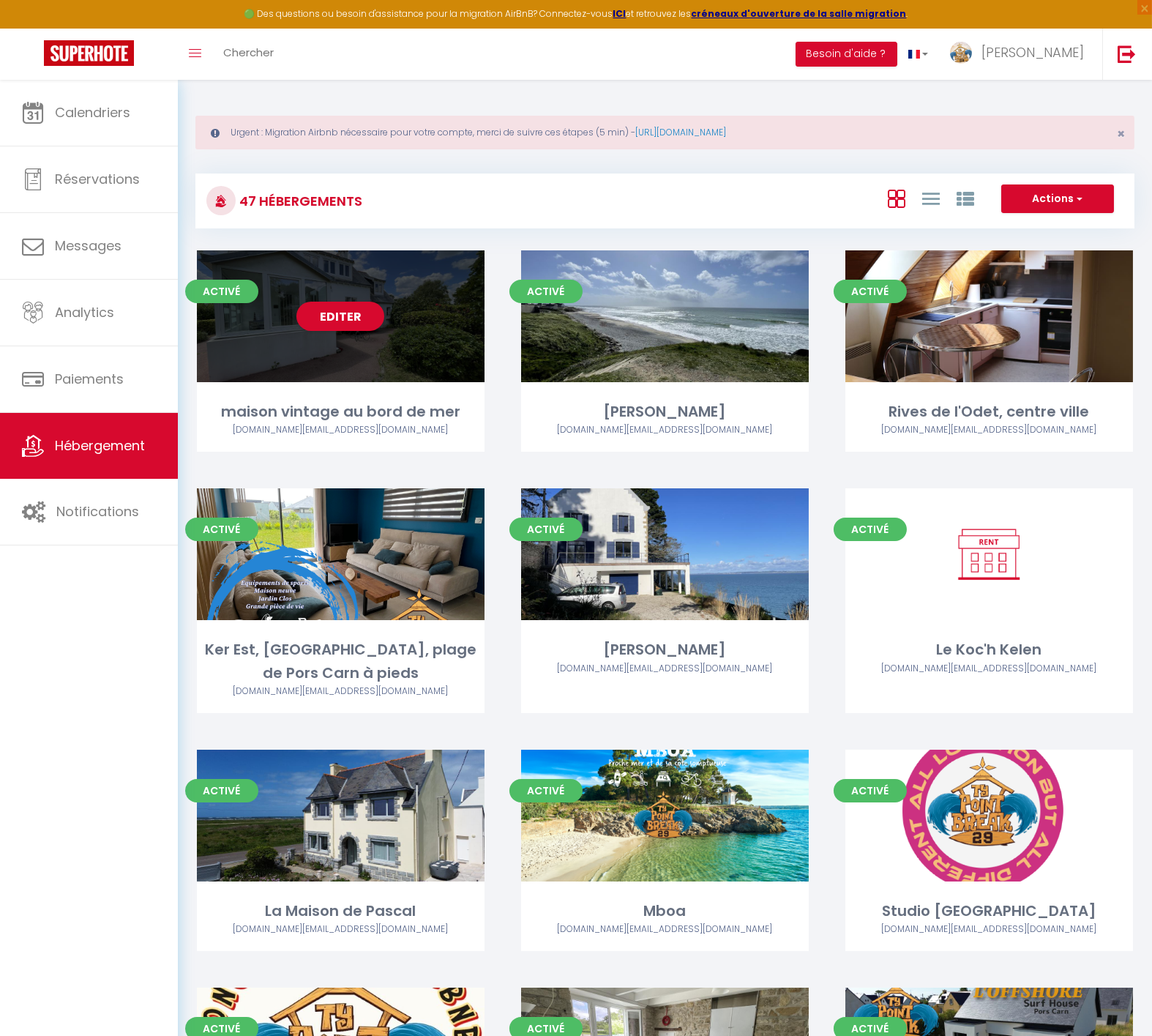
click at [367, 336] on div "Editer" at bounding box center [340, 316] width 287 height 131
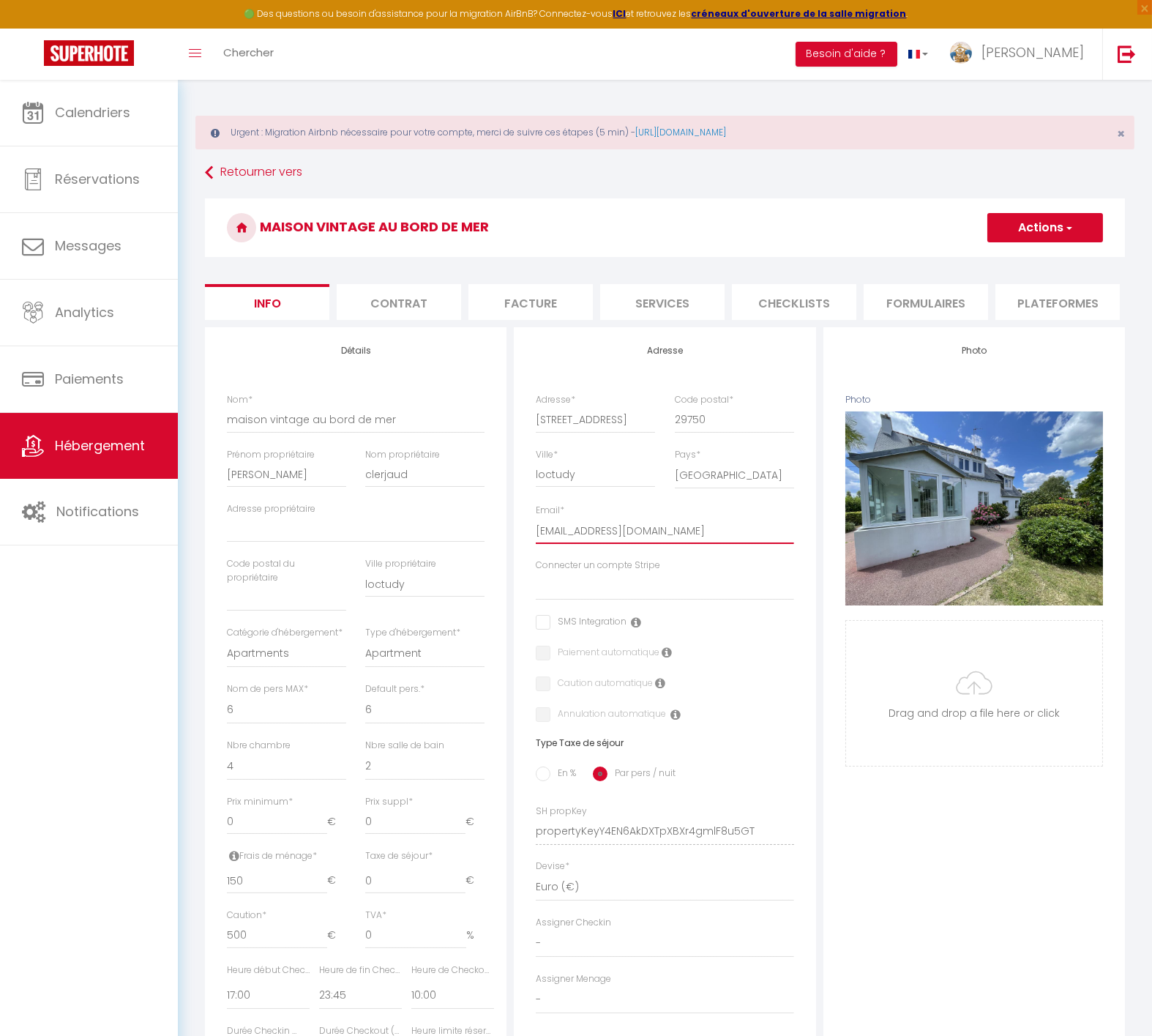
drag, startPoint x: 680, startPoint y: 540, endPoint x: 518, endPoint y: 536, distance: 162.0
click at [518, 536] on div "Adresse Adresse * [STREET_ADDRESS] [GEOGRAPHIC_DATA] [GEOGRAPHIC_DATA] [GEOGRAP…" at bounding box center [665, 687] width 301 height 719
click at [928, 303] on li "Formulaires" at bounding box center [925, 302] width 124 height 36
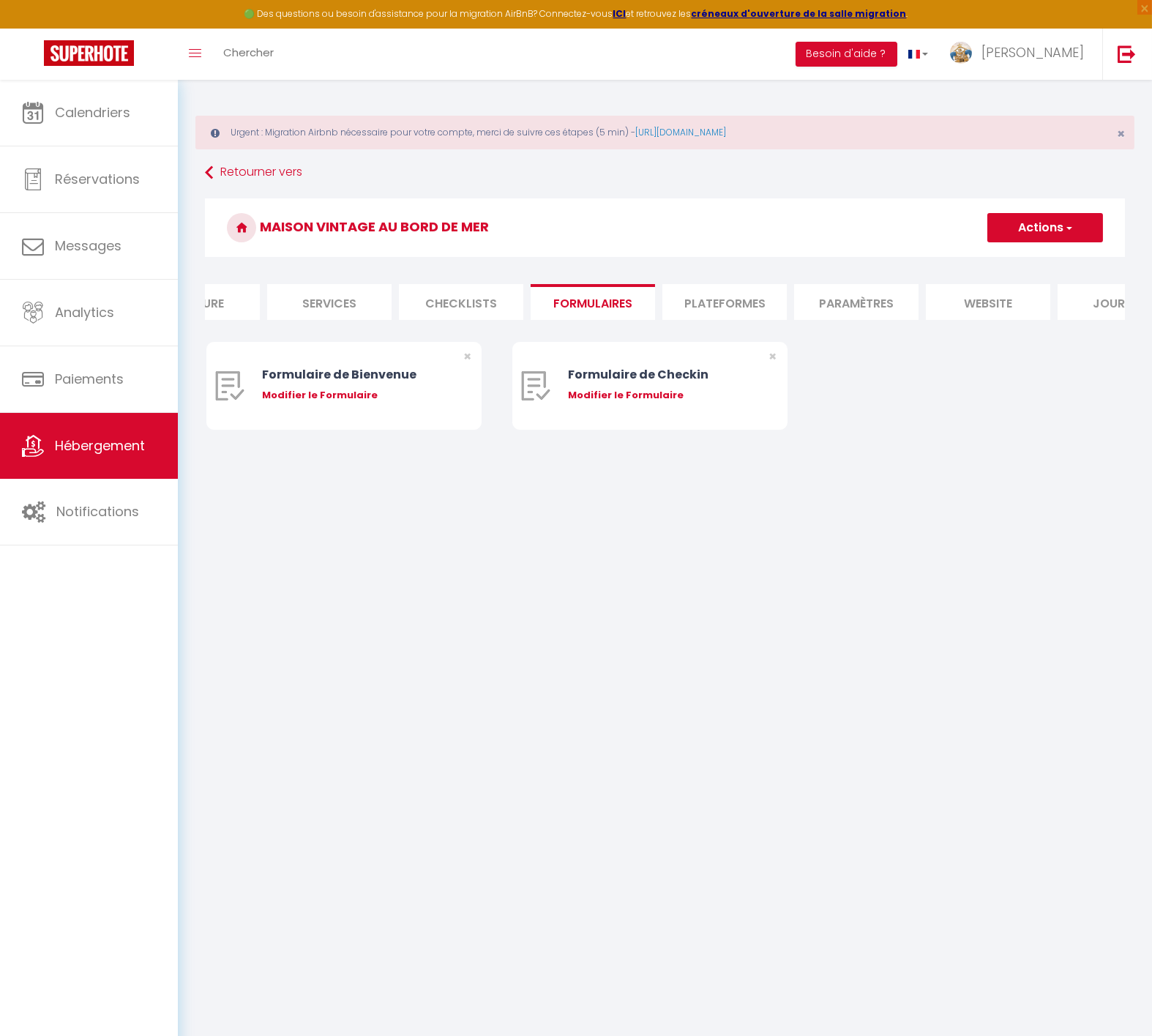
scroll to position [0, 337]
click at [746, 302] on li "Plateformes" at bounding box center [720, 302] width 124 height 36
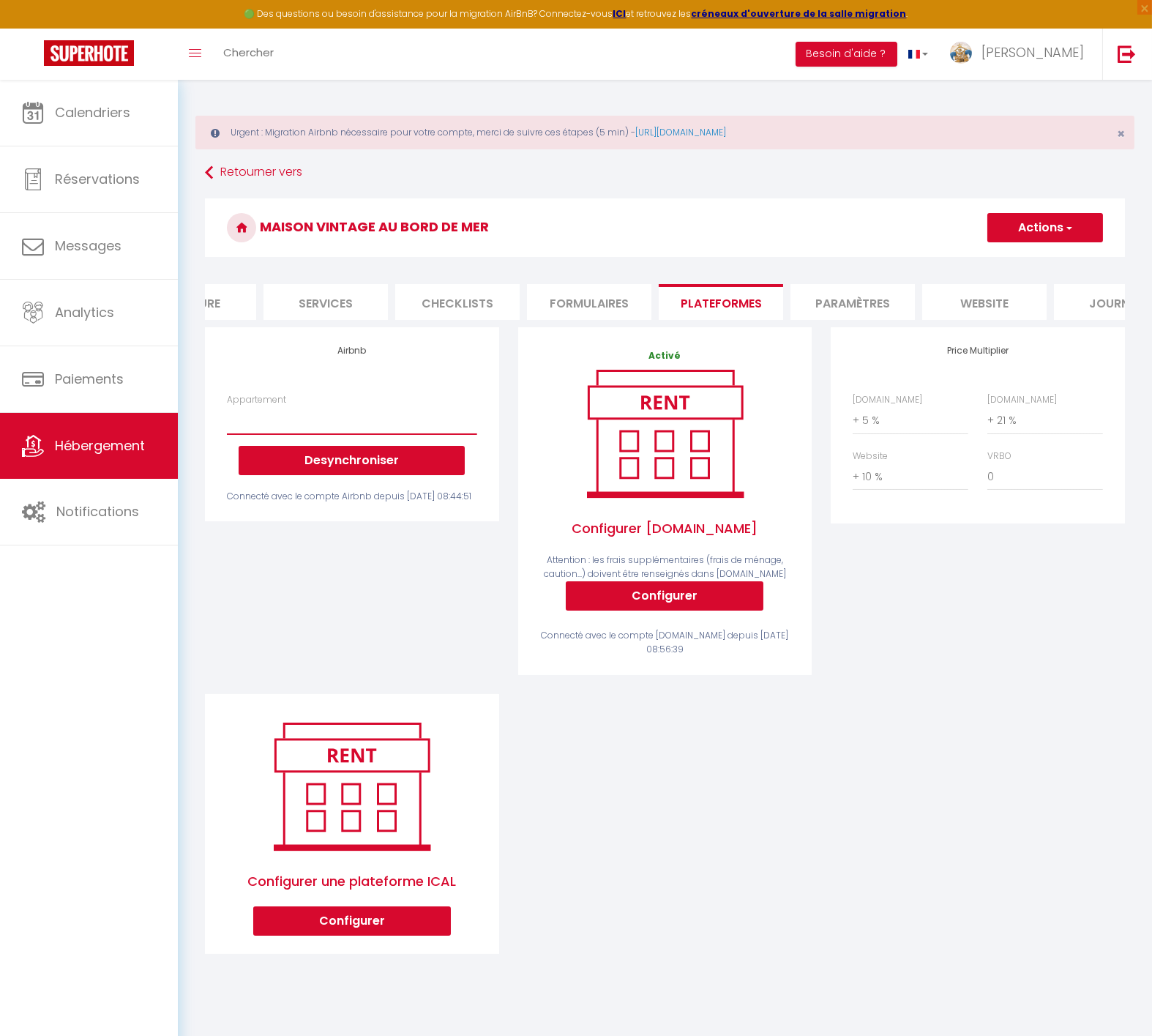
click at [318, 435] on select "Ti Ar Mor, proche des plages - [DOMAIN_NAME][EMAIL_ADDRESS][DOMAIN_NAME] WaterW…" at bounding box center [351, 421] width 249 height 28
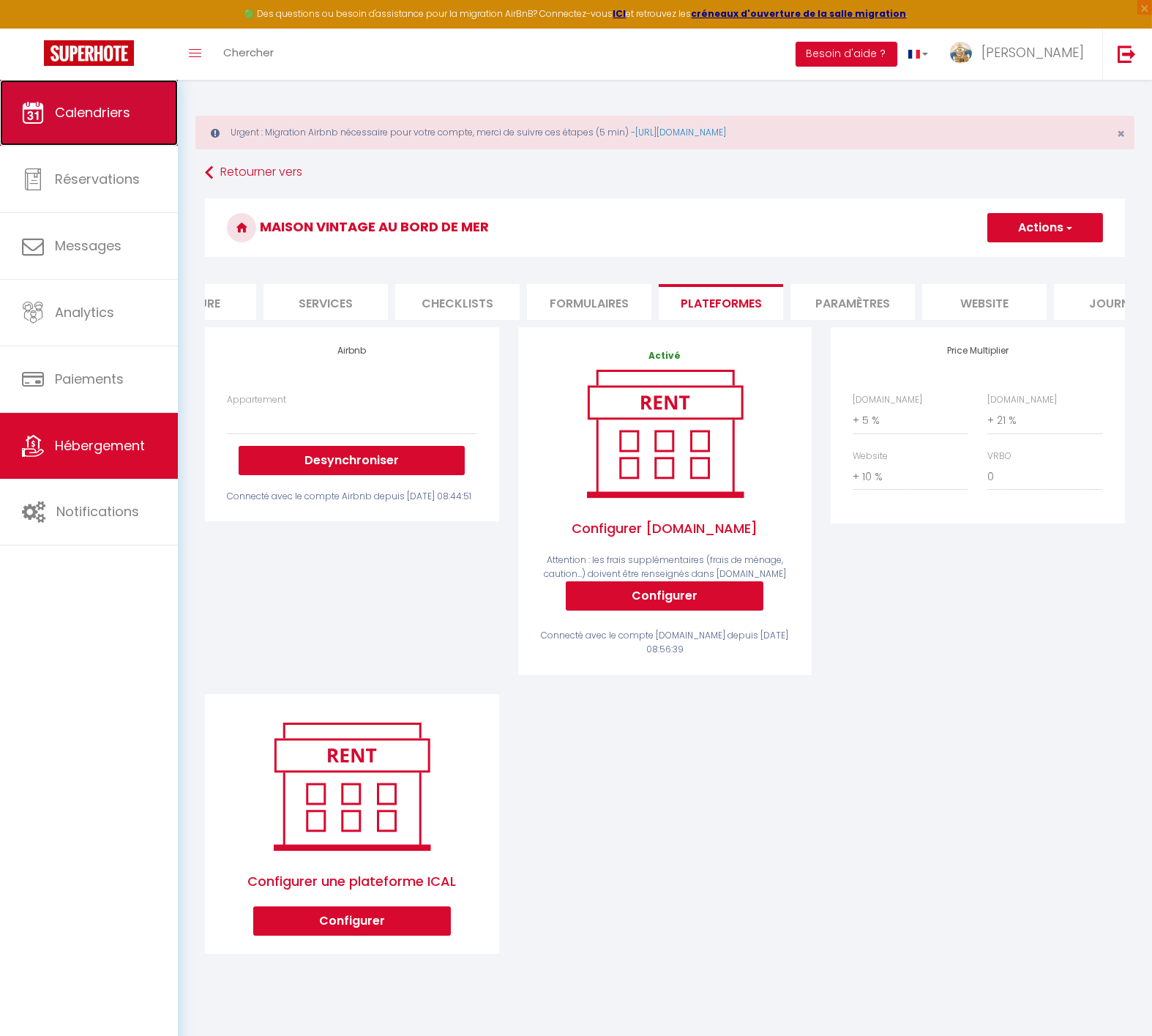
click at [85, 117] on span "Calendriers" at bounding box center [93, 112] width 76 height 19
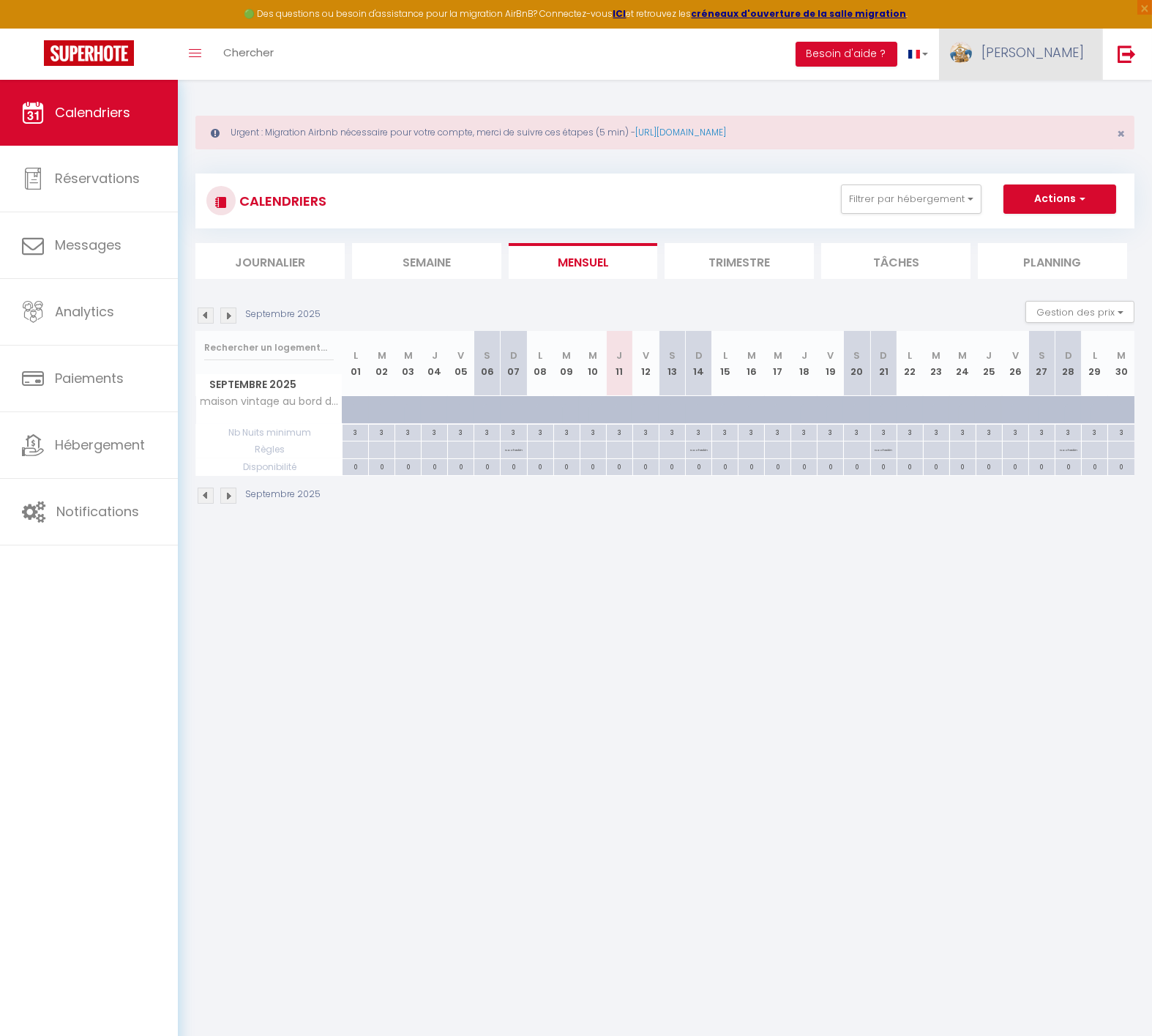
click at [1054, 45] on span "[PERSON_NAME]" at bounding box center [1033, 52] width 102 height 19
click at [1040, 100] on link "Paramètres" at bounding box center [1044, 101] width 108 height 25
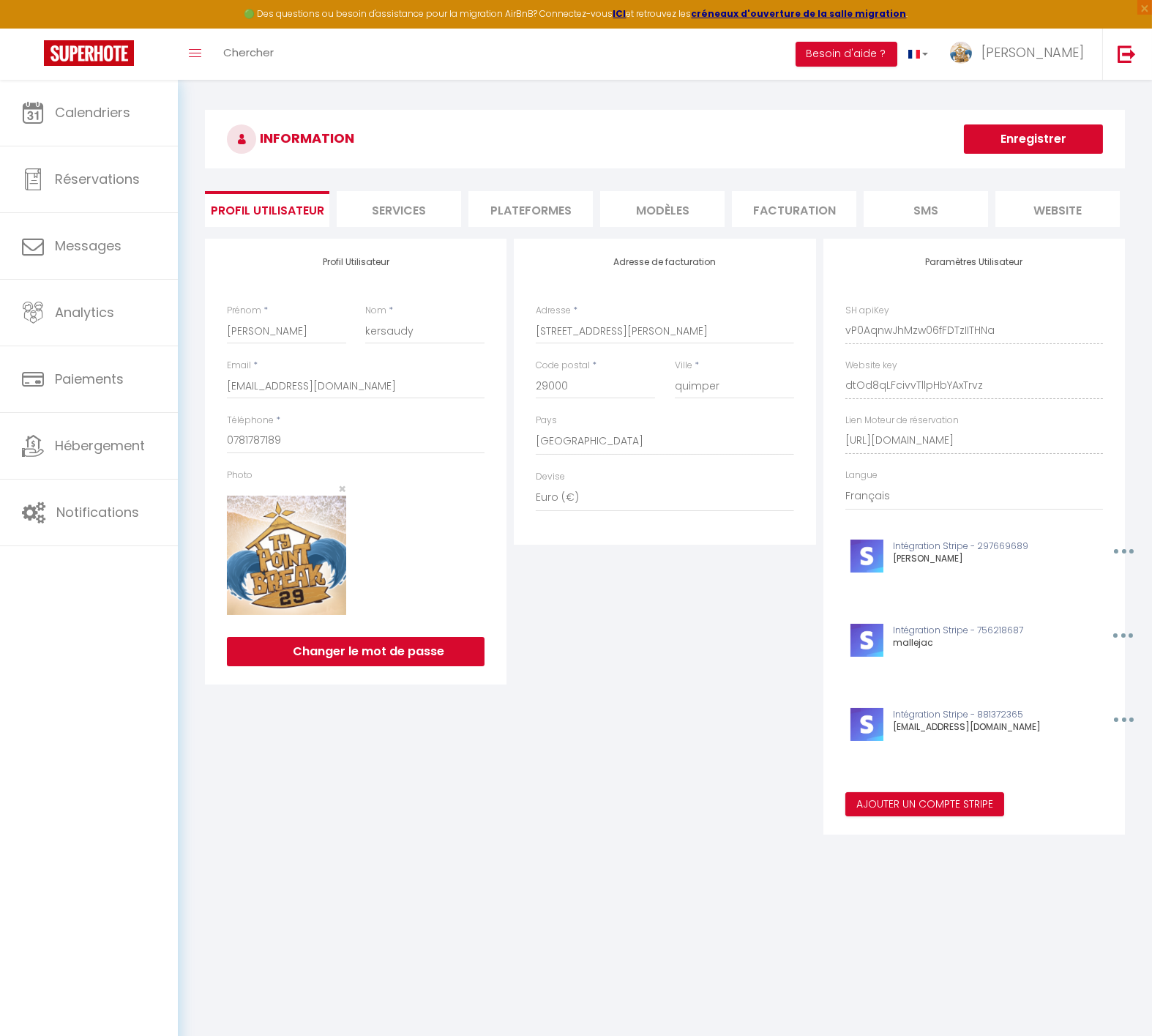
click at [540, 218] on li "Plateformes" at bounding box center [531, 209] width 124 height 36
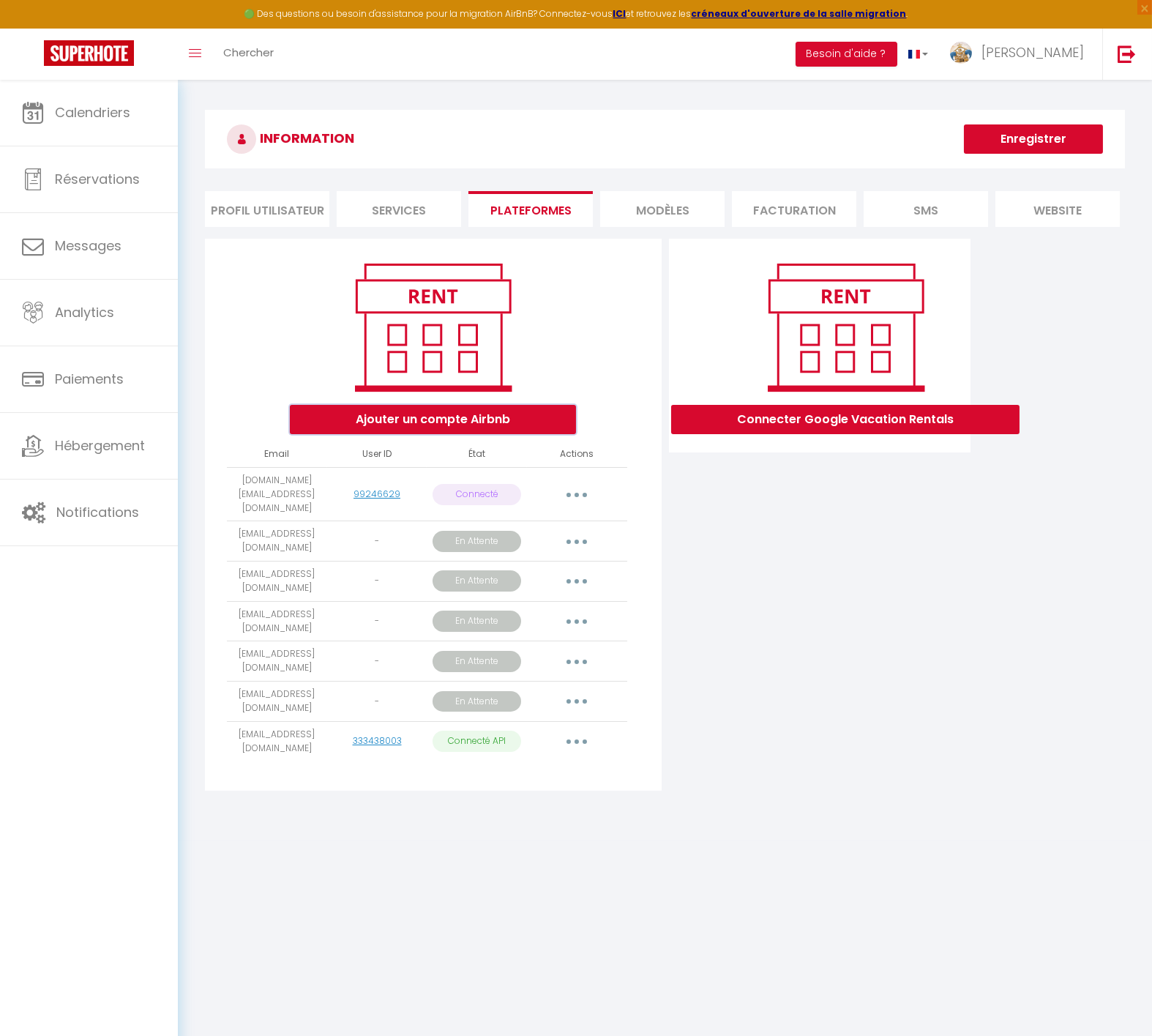
click at [411, 425] on button "Ajouter un compte Airbnb" at bounding box center [433, 419] width 286 height 29
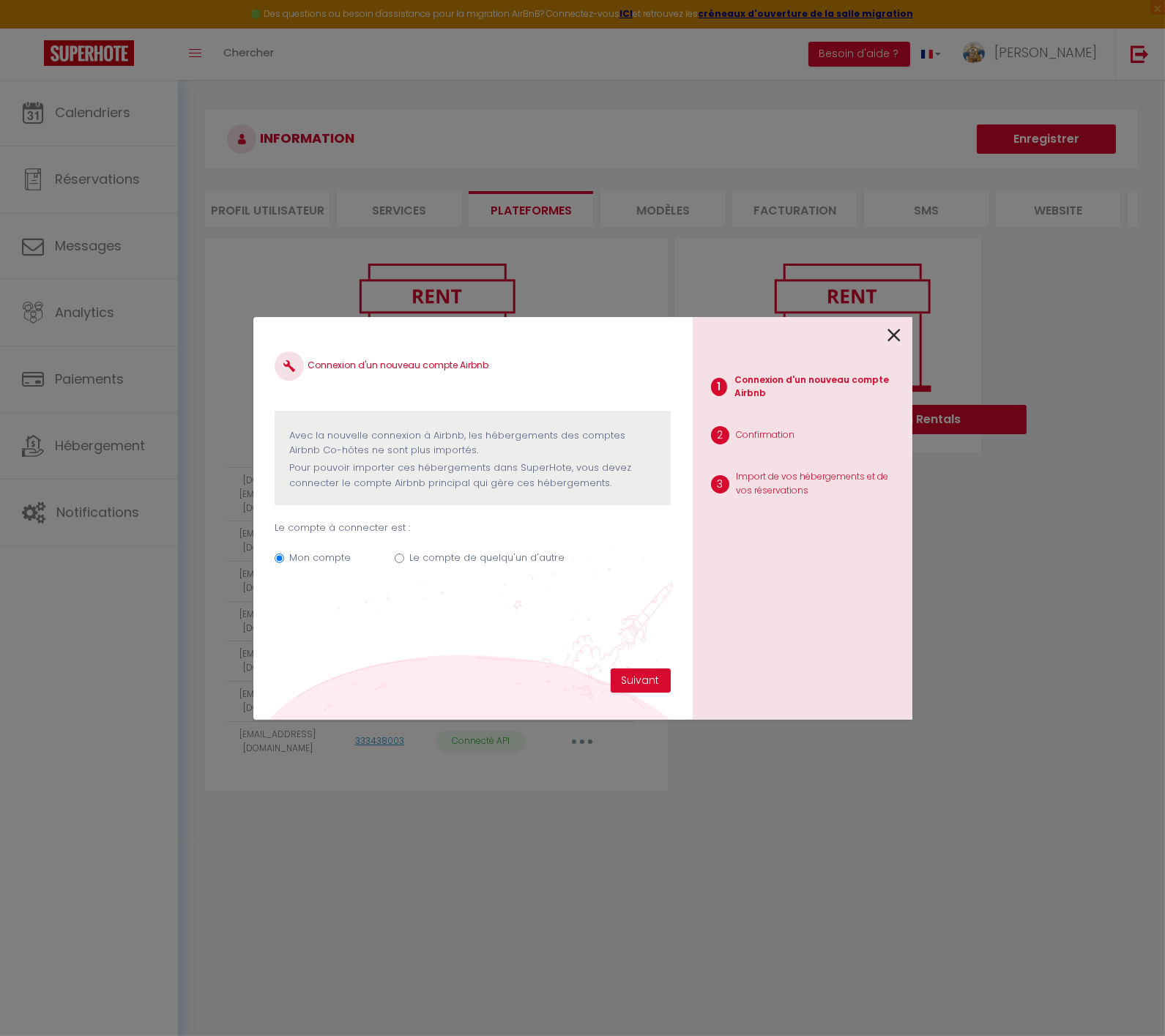
click at [429, 557] on label "Le compte de quelqu'un d'autre" at bounding box center [487, 558] width 155 height 15
click at [404, 557] on input "Le compte de quelqu'un d'autre" at bounding box center [400, 558] width 10 height 10
click at [363, 629] on input "Email connexion Airbnb" at bounding box center [472, 630] width 395 height 26
paste input "[EMAIL_ADDRESS][DOMAIN_NAME]"
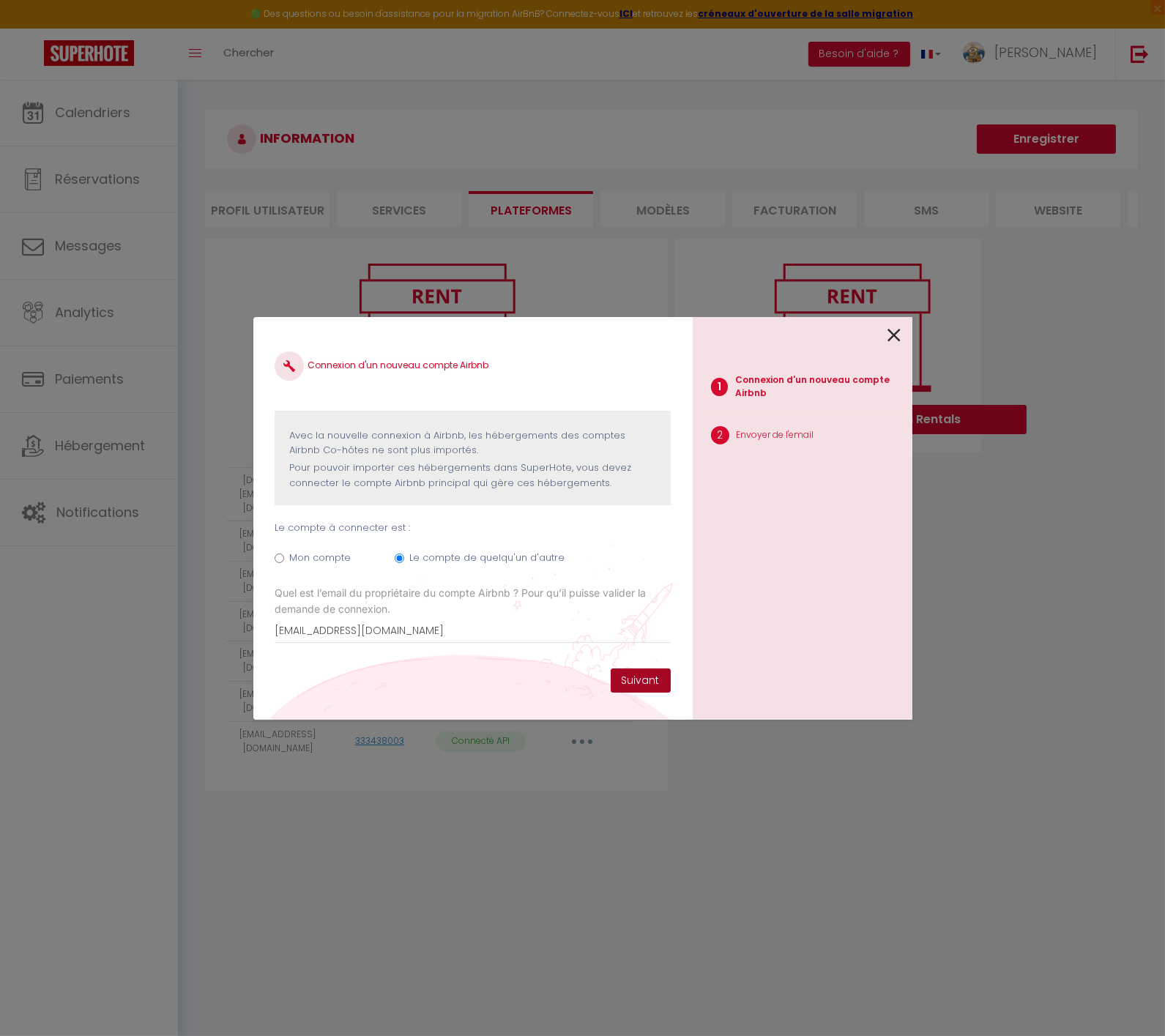
click at [650, 681] on button "Suivant" at bounding box center [641, 681] width 60 height 25
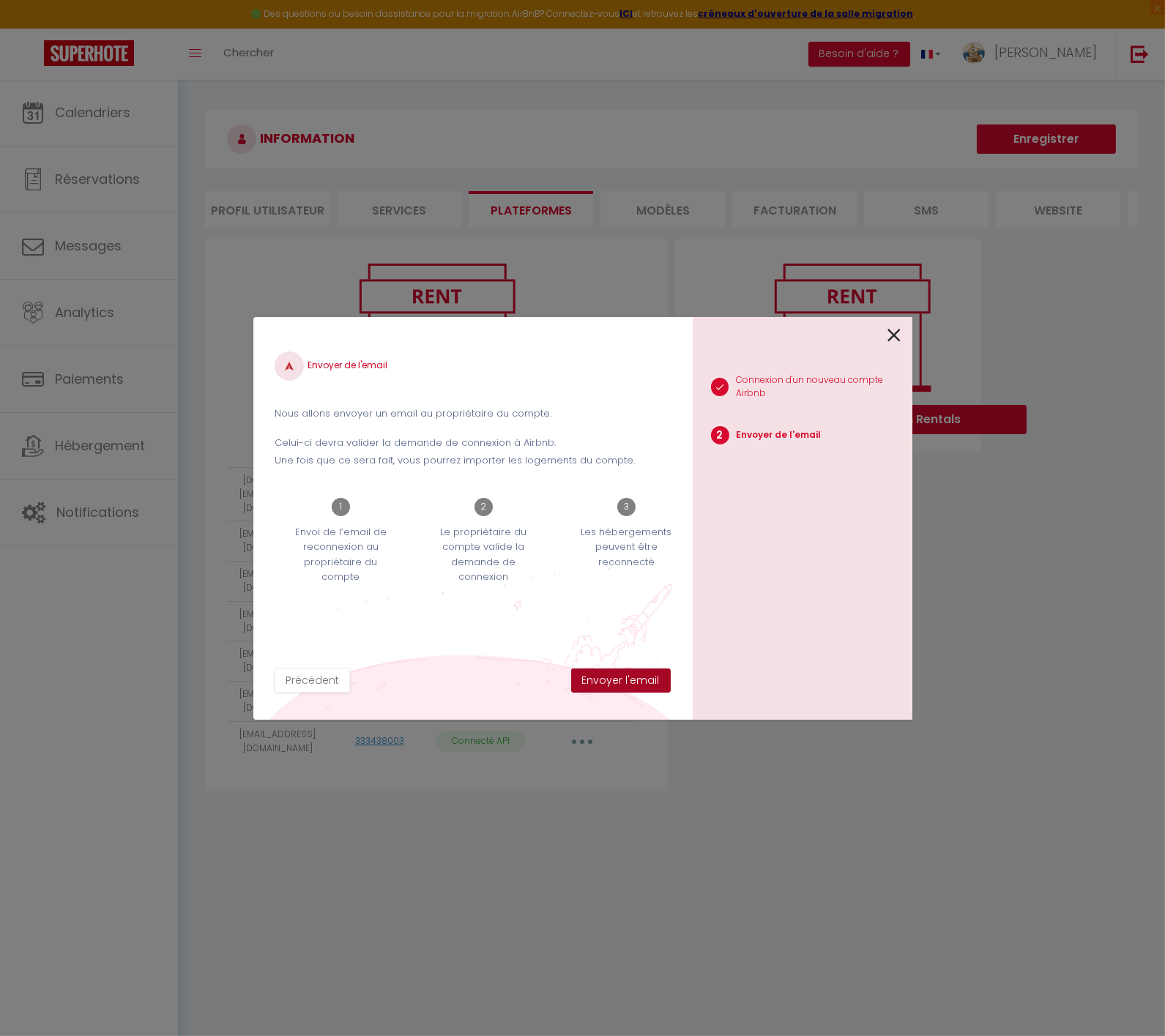
click at [634, 682] on button "Envoyer l'email" at bounding box center [621, 681] width 100 height 25
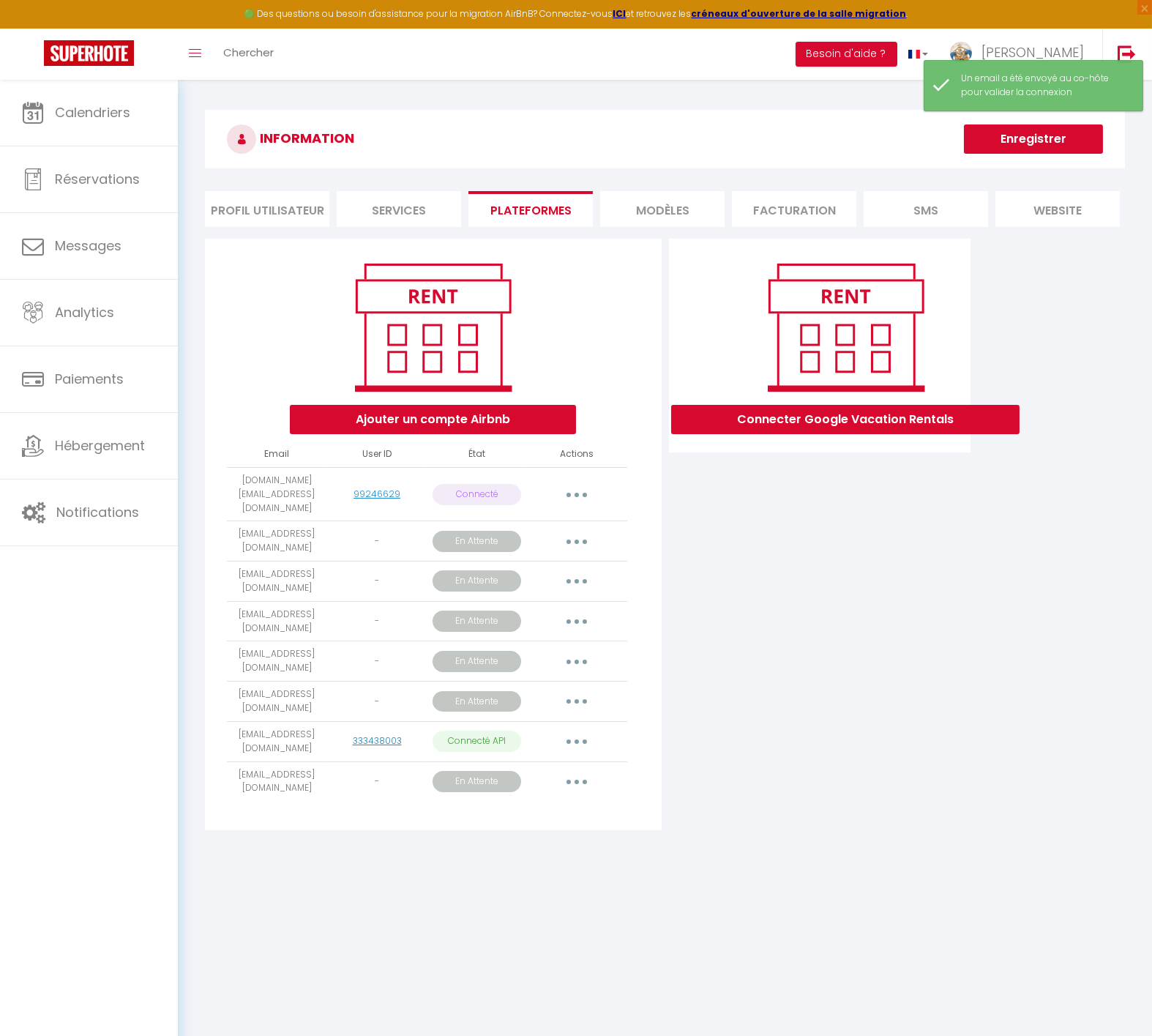
click at [569, 778] on button "button" at bounding box center [576, 782] width 41 height 24
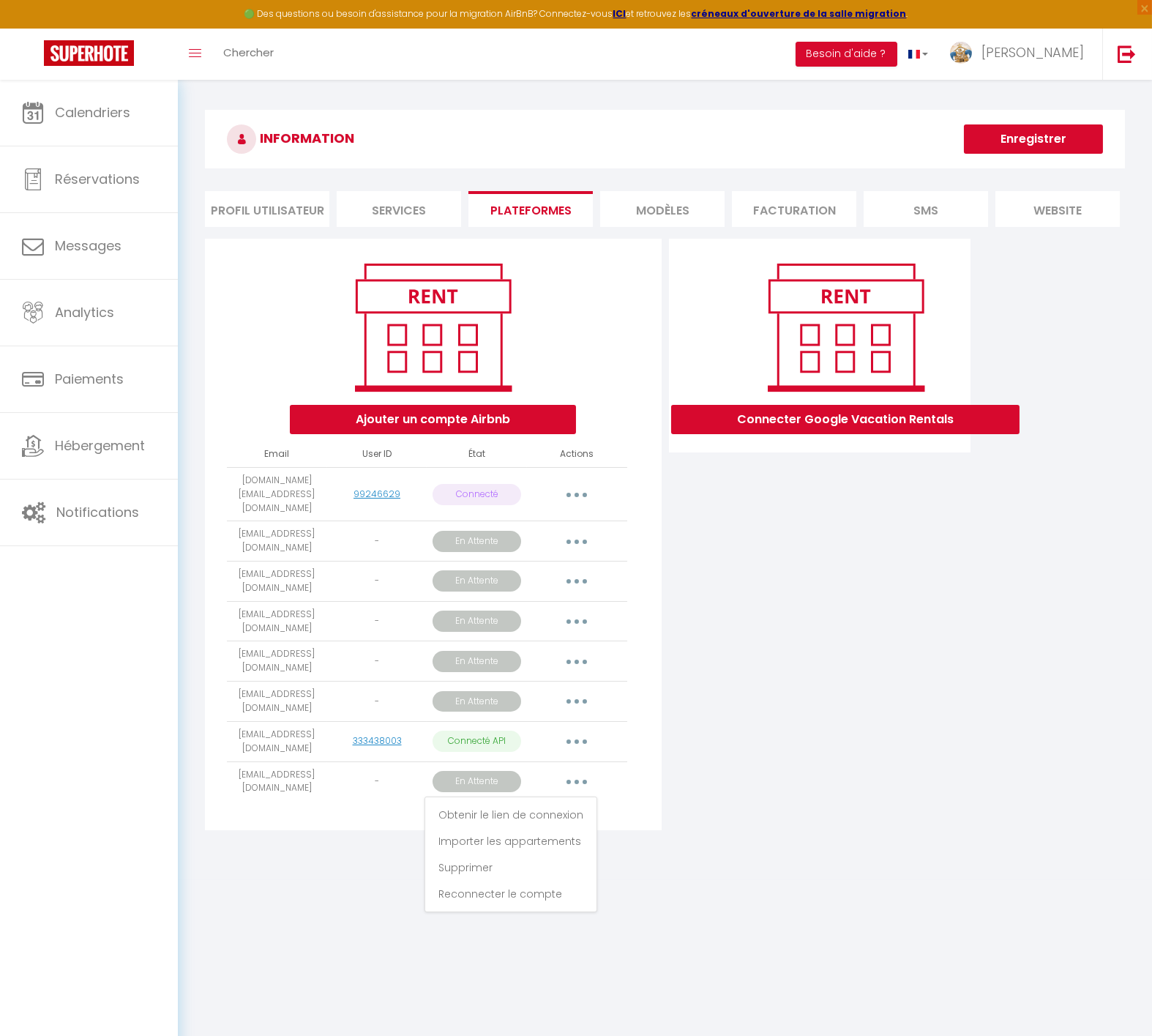
drag, startPoint x: 786, startPoint y: 745, endPoint x: 795, endPoint y: 725, distance: 21.9
click at [786, 743] on div "Connecter Google Vacation Rentals" at bounding box center [820, 539] width 308 height 600
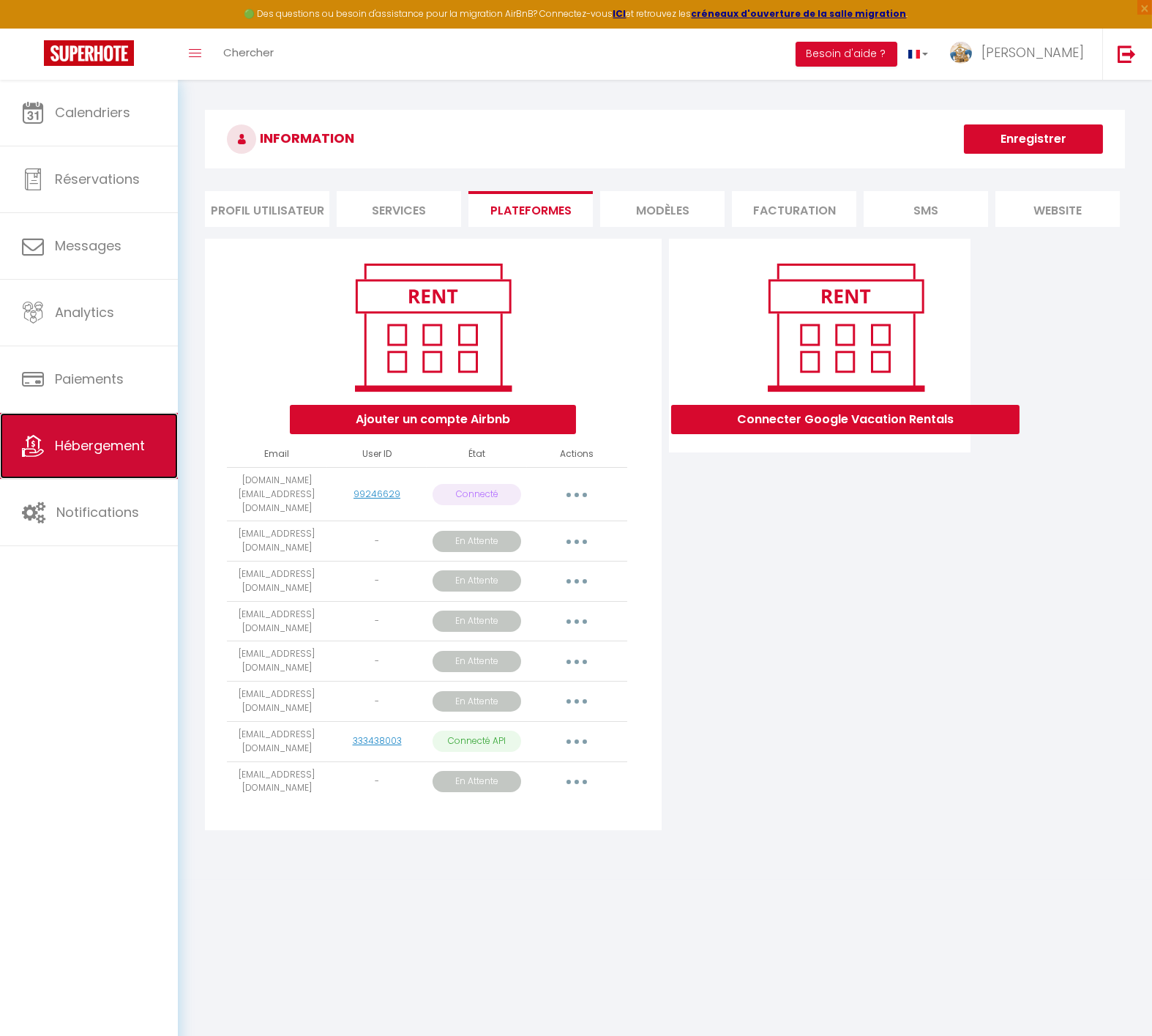
click at [131, 436] on span "Hébergement" at bounding box center [100, 445] width 90 height 19
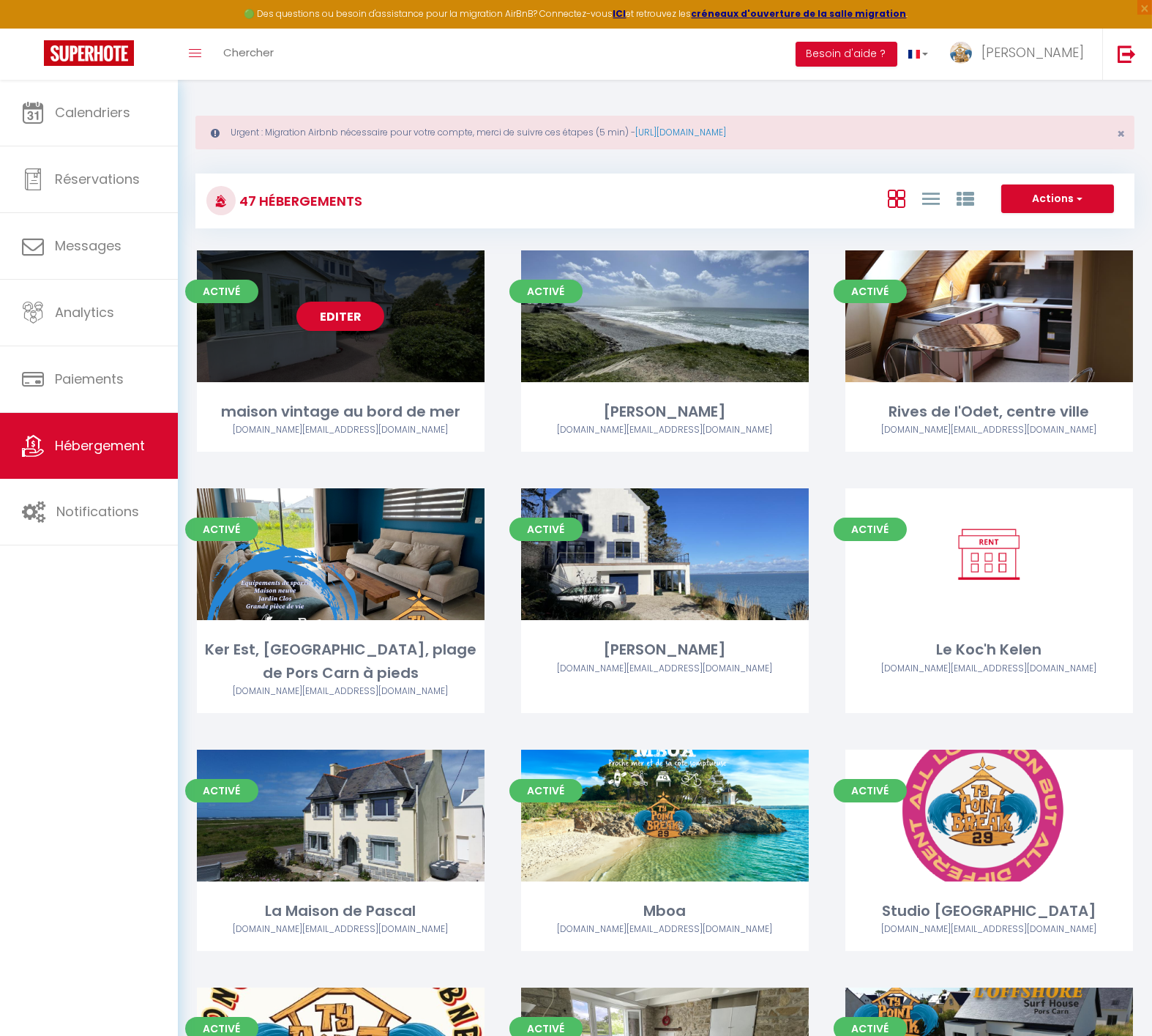
click at [353, 331] on div "Editer" at bounding box center [340, 316] width 287 height 131
click at [351, 323] on link "Editer" at bounding box center [340, 316] width 88 height 29
click at [348, 318] on link "Editer" at bounding box center [340, 316] width 88 height 29
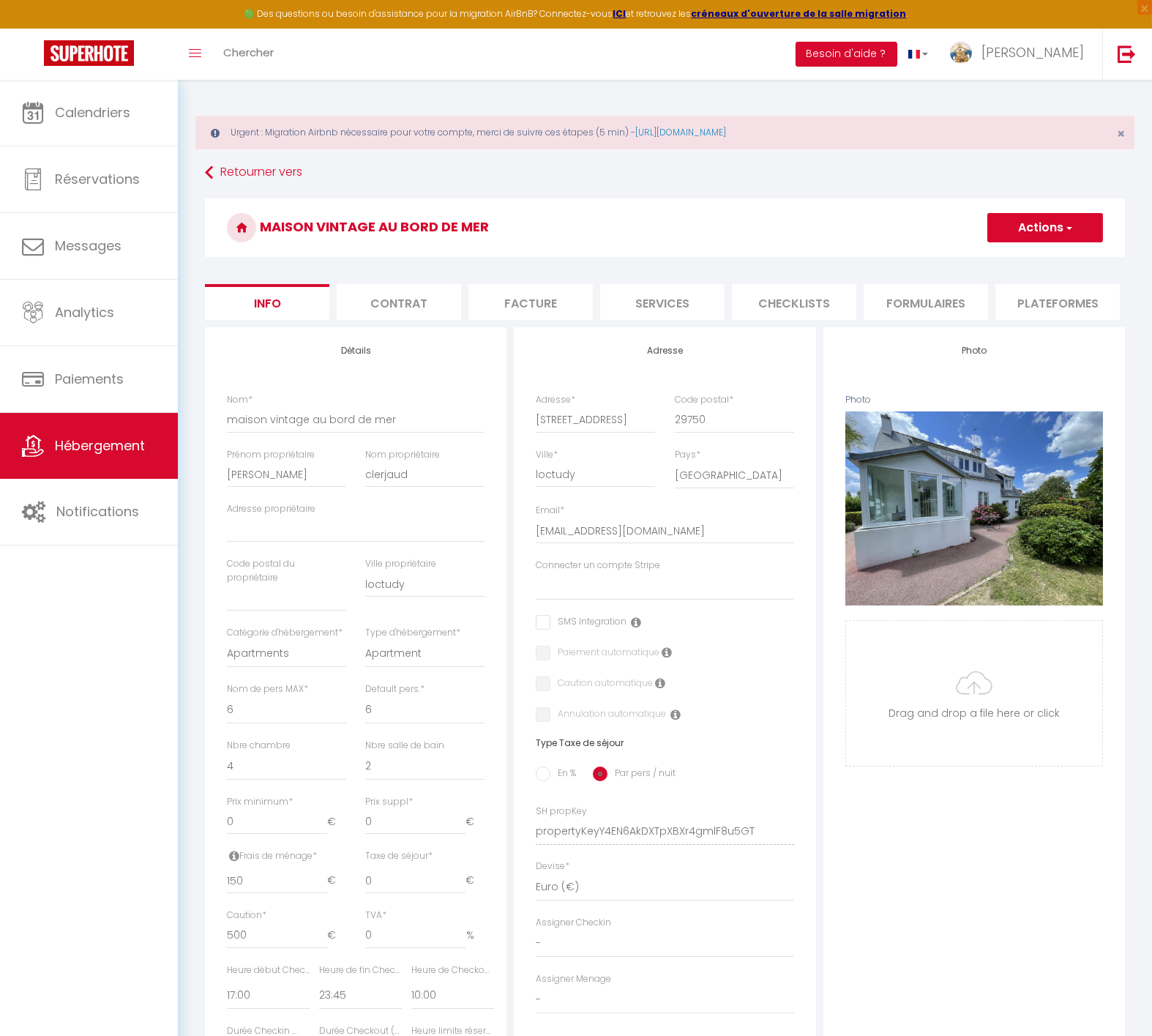
click at [1032, 302] on li "Plateformes" at bounding box center [1058, 302] width 124 height 36
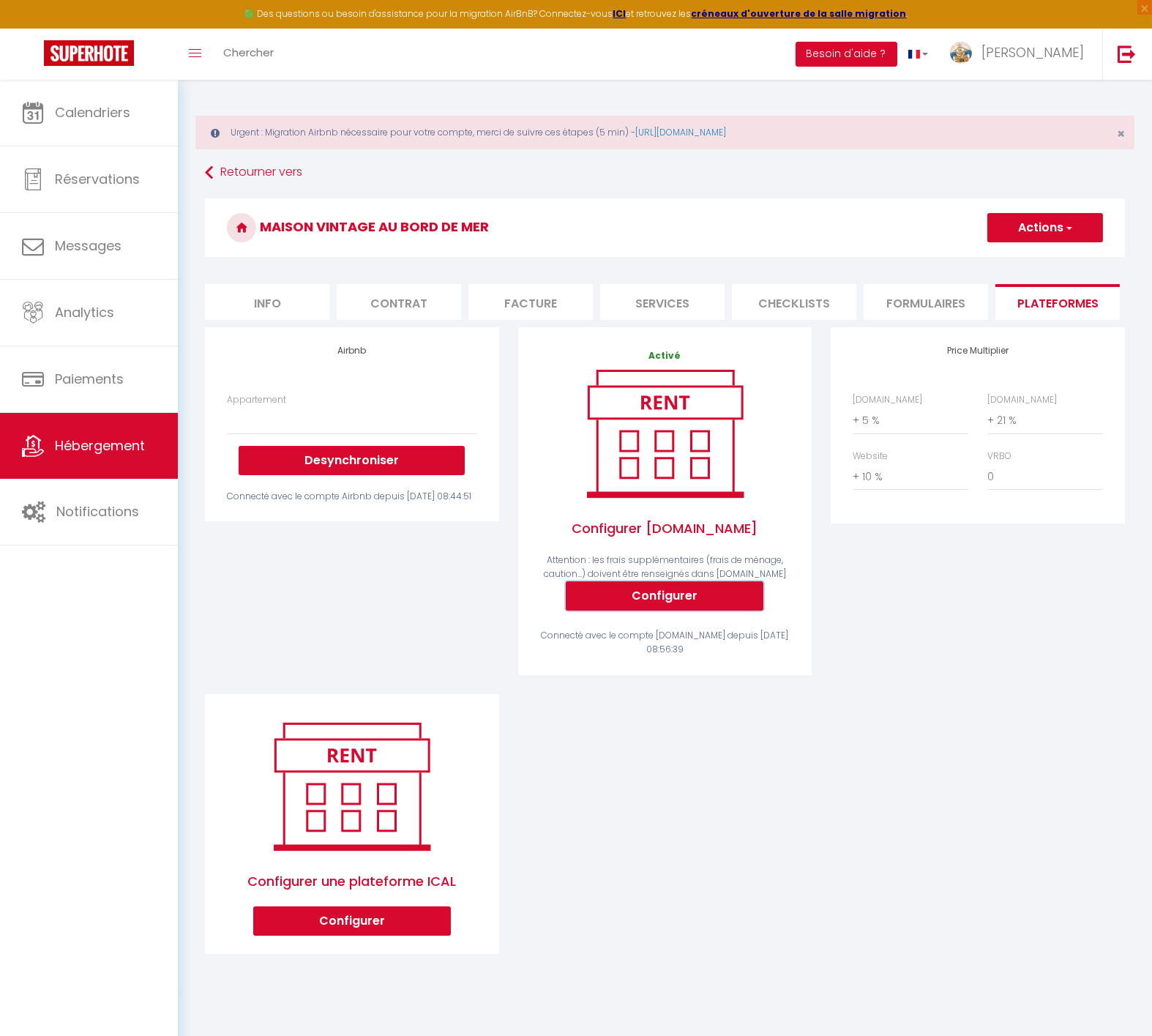
click at [662, 603] on button "Configurer" at bounding box center [665, 595] width 197 height 29
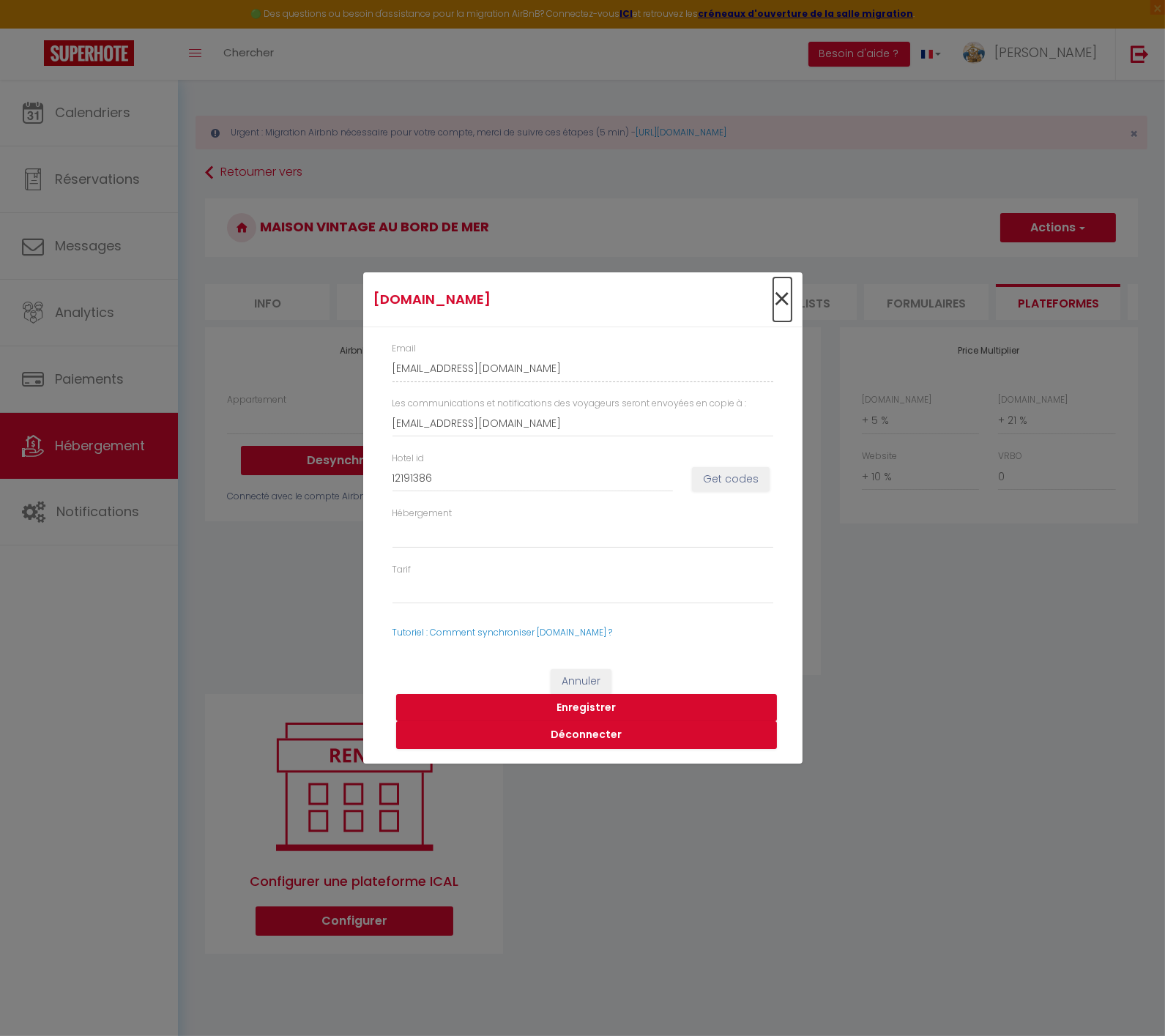
click at [779, 298] on span "×" at bounding box center [782, 300] width 19 height 44
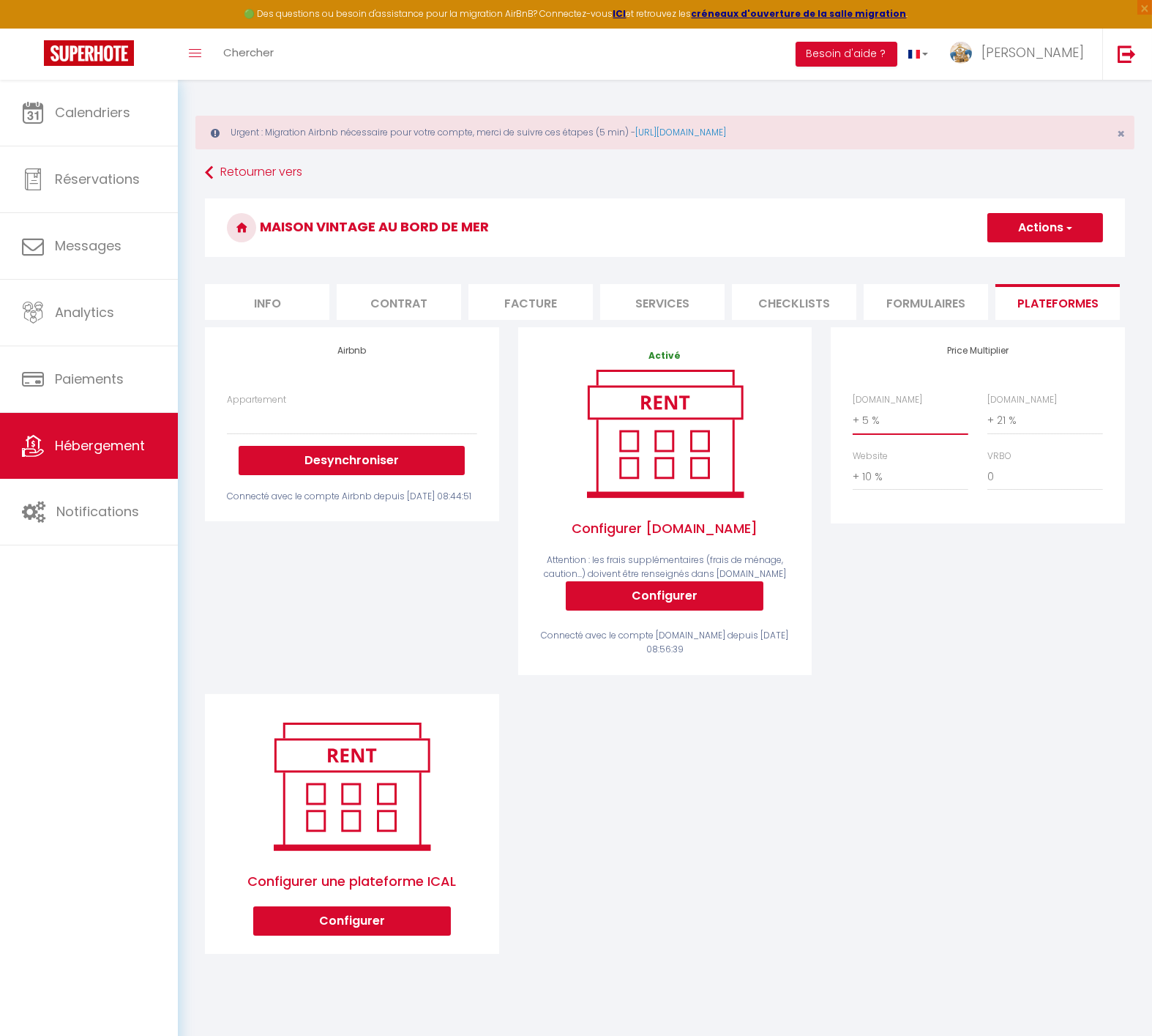
click at [876, 432] on select "0 + 1 % + 2 % + 3 % + 4 % + 5 % + 6 % + 7 % + 8 % + 9 %" at bounding box center [910, 421] width 115 height 28
click at [853, 418] on select "0 + 1 % + 2 % + 3 % + 4 % + 5 % + 6 % + 7 % + 8 % + 9 %" at bounding box center [910, 421] width 115 height 28
click at [1037, 219] on button "Actions" at bounding box center [1044, 227] width 115 height 29
click at [1029, 251] on link "Enregistrer" at bounding box center [1044, 260] width 115 height 19
click at [307, 432] on select "Ti Ar Mor, proche des plages - [DOMAIN_NAME][EMAIL_ADDRESS][DOMAIN_NAME] WaterW…" at bounding box center [351, 421] width 249 height 28
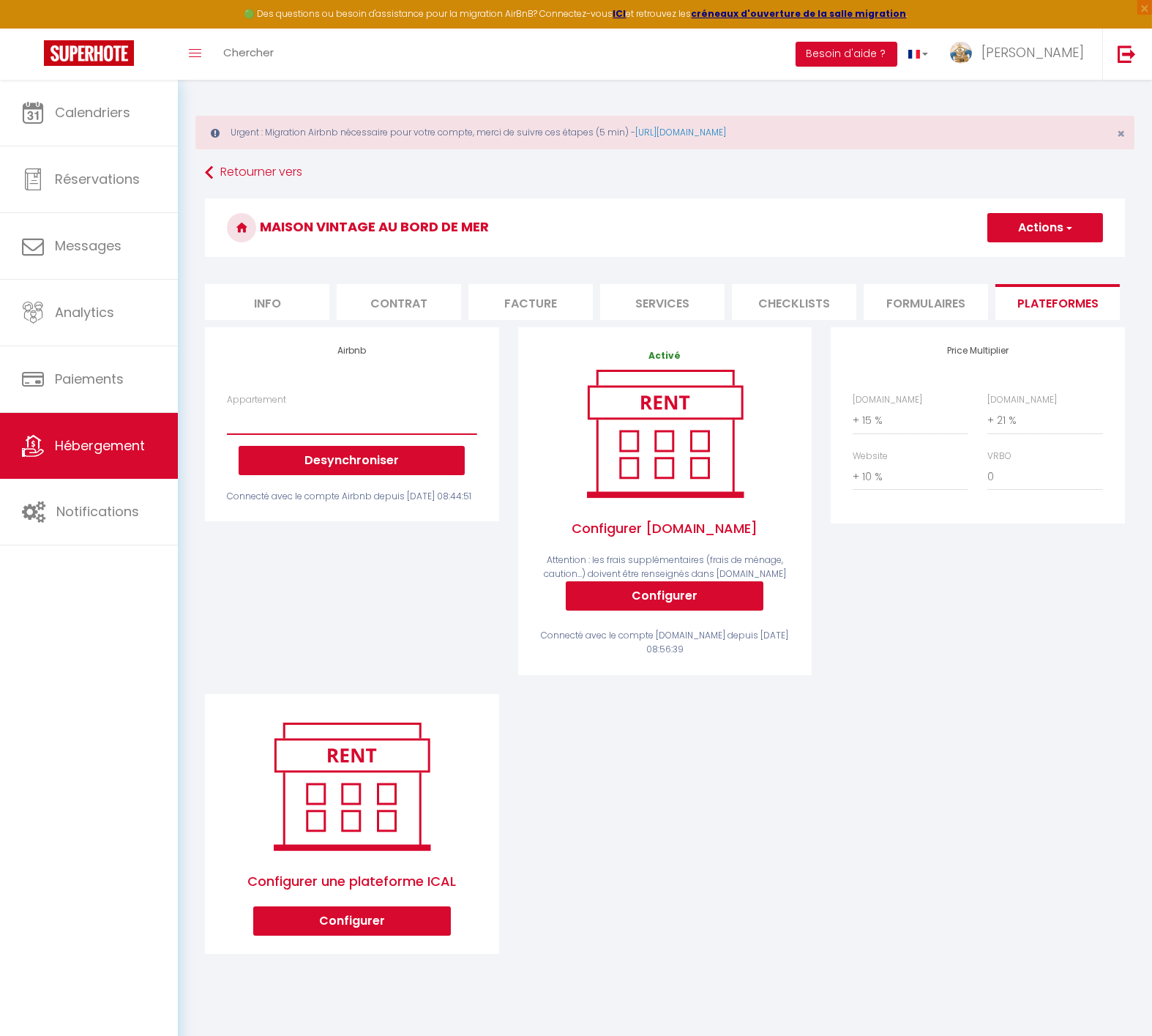
click at [304, 435] on select "Ti Ar Mor, proche des plages - [DOMAIN_NAME][EMAIL_ADDRESS][DOMAIN_NAME] WaterW…" at bounding box center [351, 421] width 249 height 28
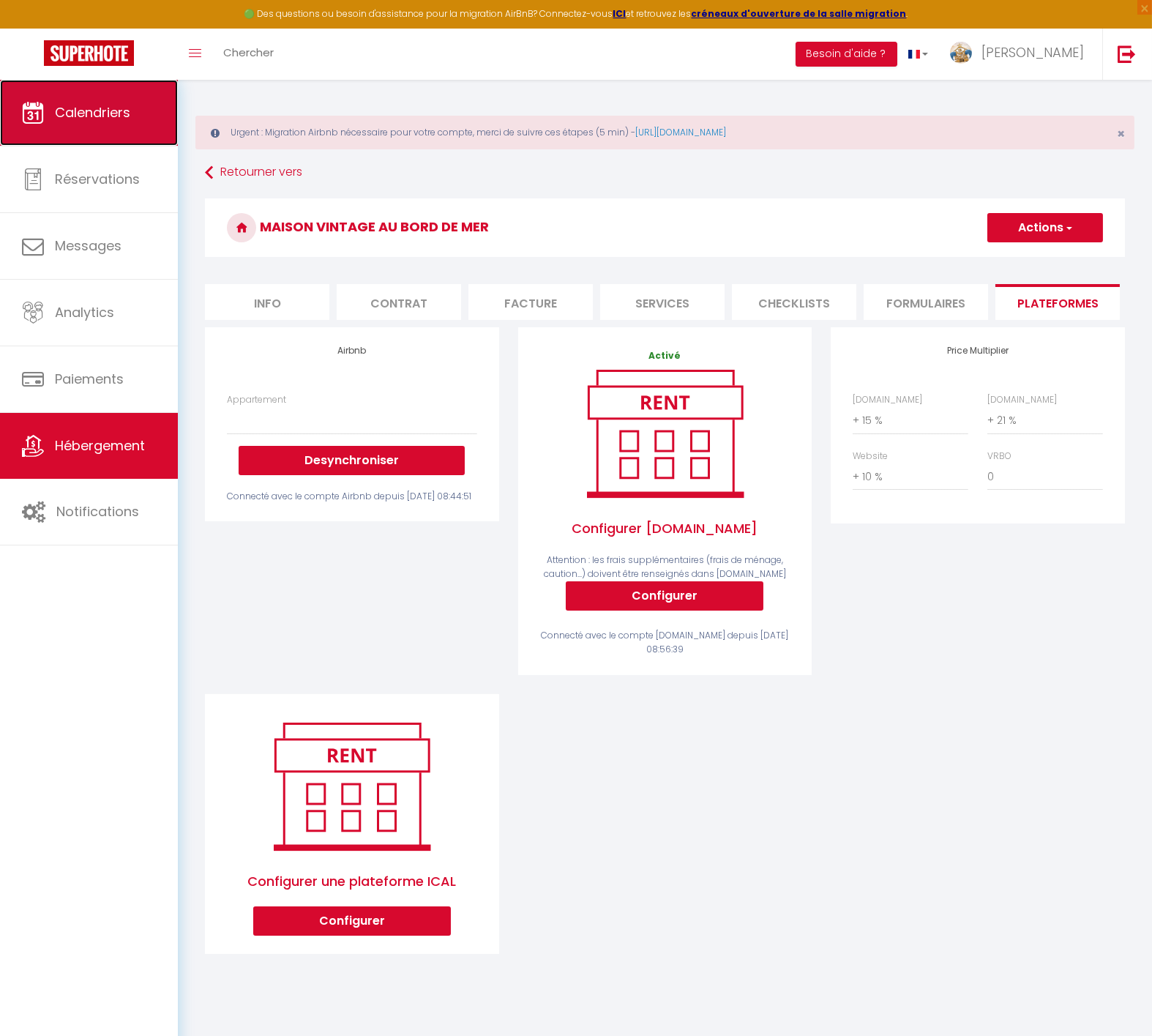
click at [106, 124] on link "Calendriers" at bounding box center [89, 113] width 178 height 66
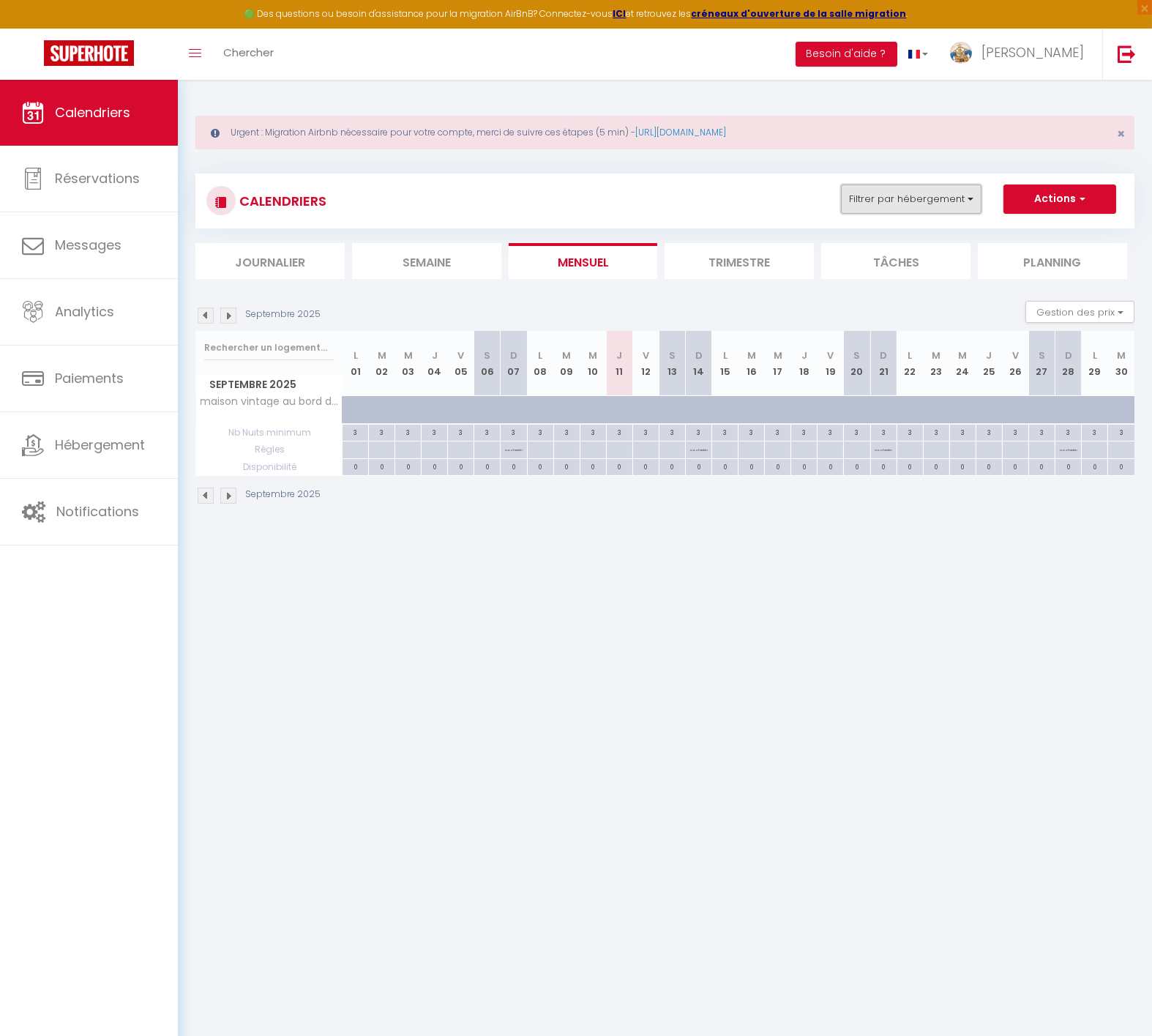
click at [962, 197] on button "Filtrer par hébergement" at bounding box center [910, 198] width 140 height 29
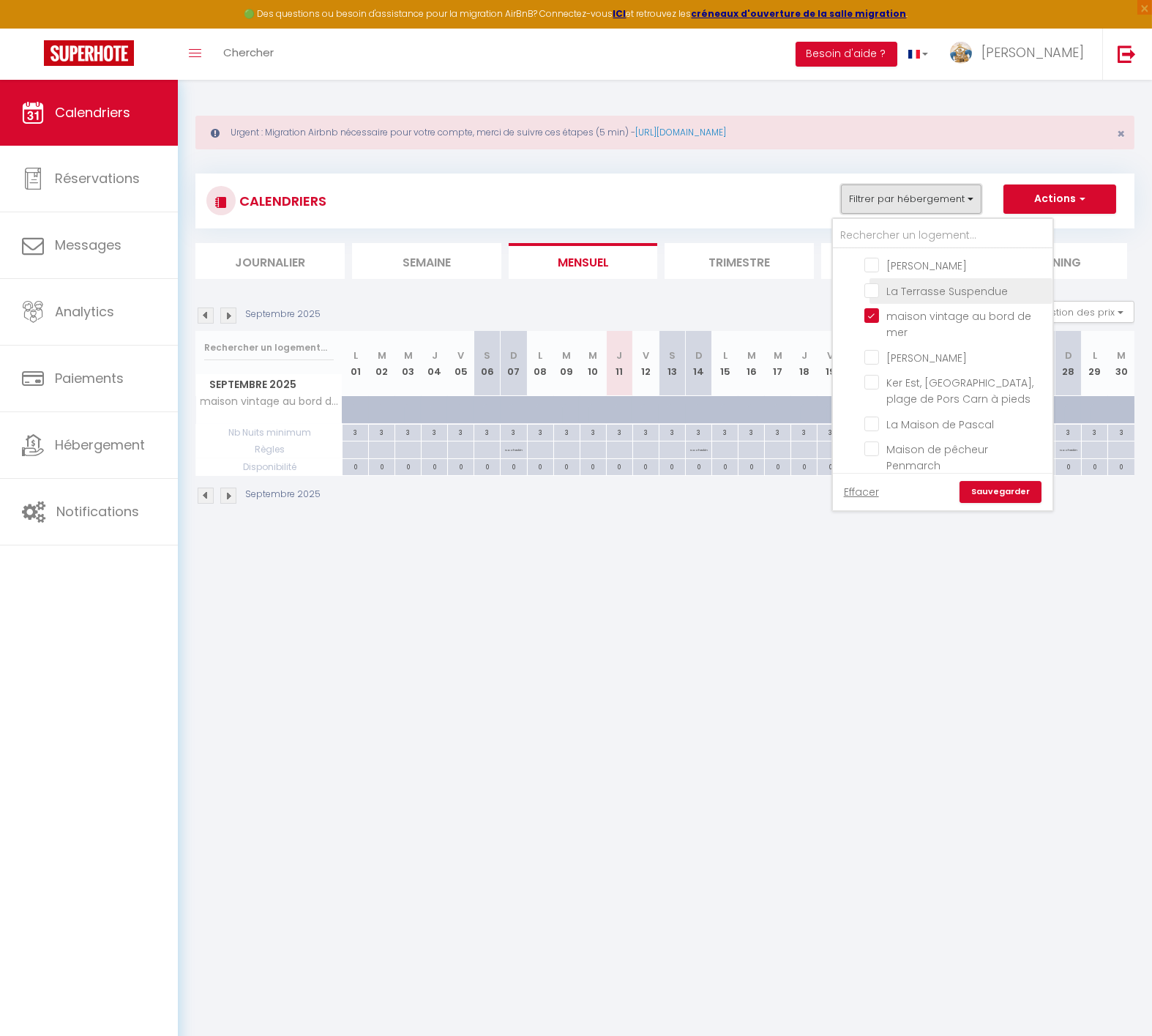
scroll to position [201, 0]
click at [905, 315] on input "maison vintage au bord de mer" at bounding box center [956, 320] width 183 height 15
click at [919, 360] on input "[PERSON_NAME]" at bounding box center [956, 361] width 183 height 15
click at [1005, 488] on link "Sauvegarder" at bounding box center [1000, 492] width 82 height 22
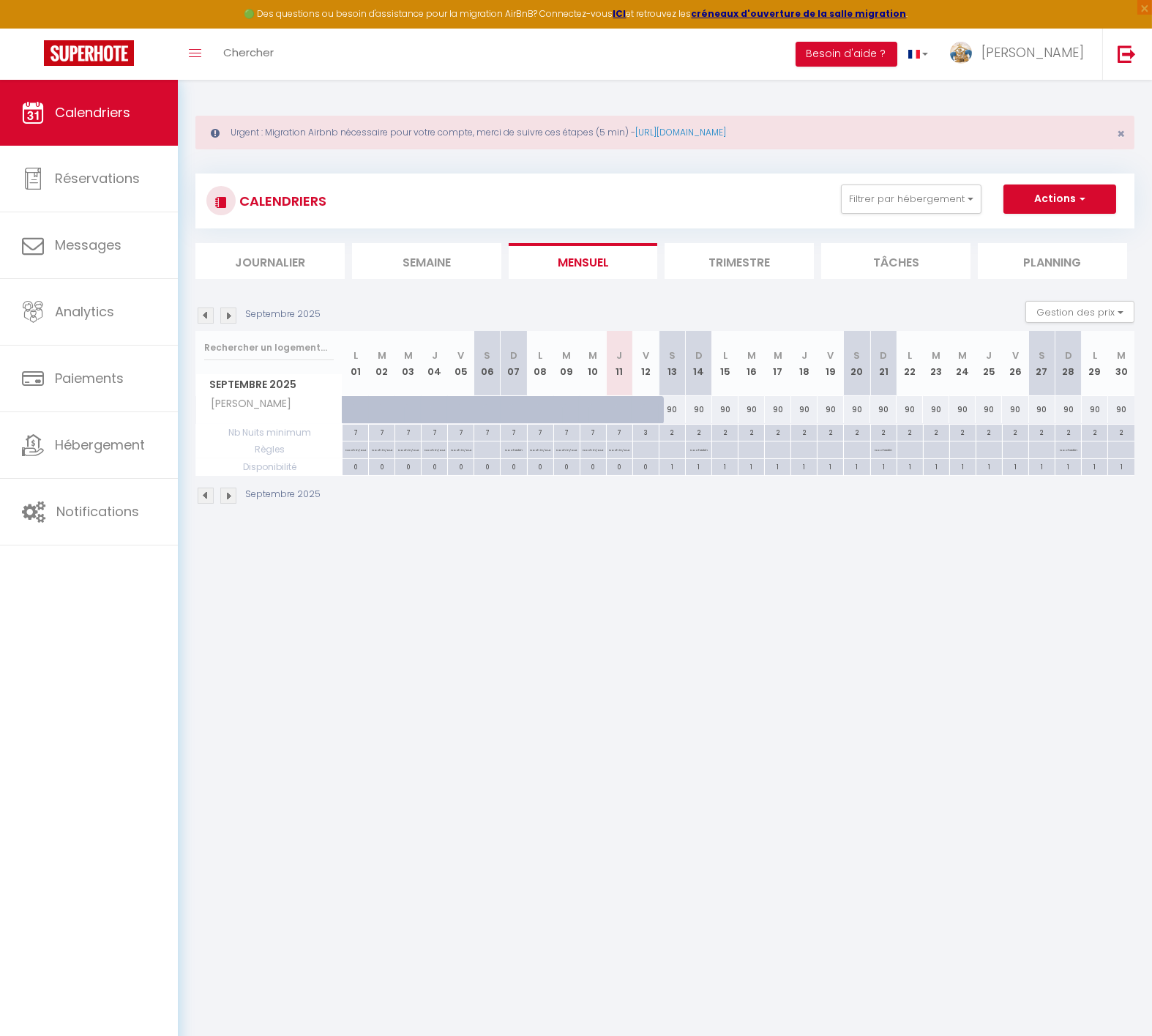
click at [205, 311] on img at bounding box center [205, 316] width 16 height 16
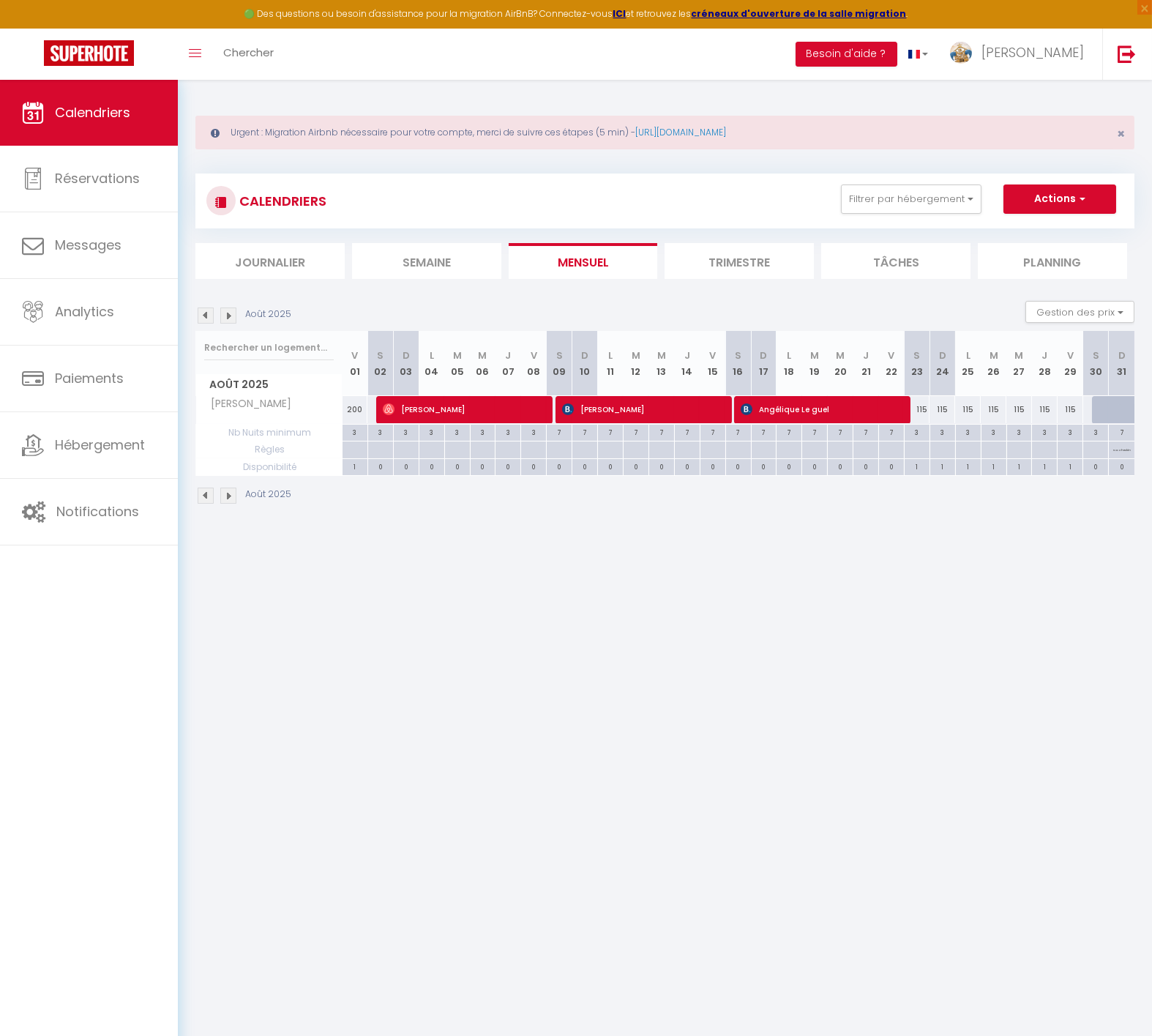
click at [843, 671] on body "🟢 Des questions ou besoin d'assistance pour la migration AirBnB? Connectez-vous…" at bounding box center [576, 598] width 1152 height 1036
click at [905, 186] on button "Filtrer par hébergement" at bounding box center [910, 198] width 140 height 29
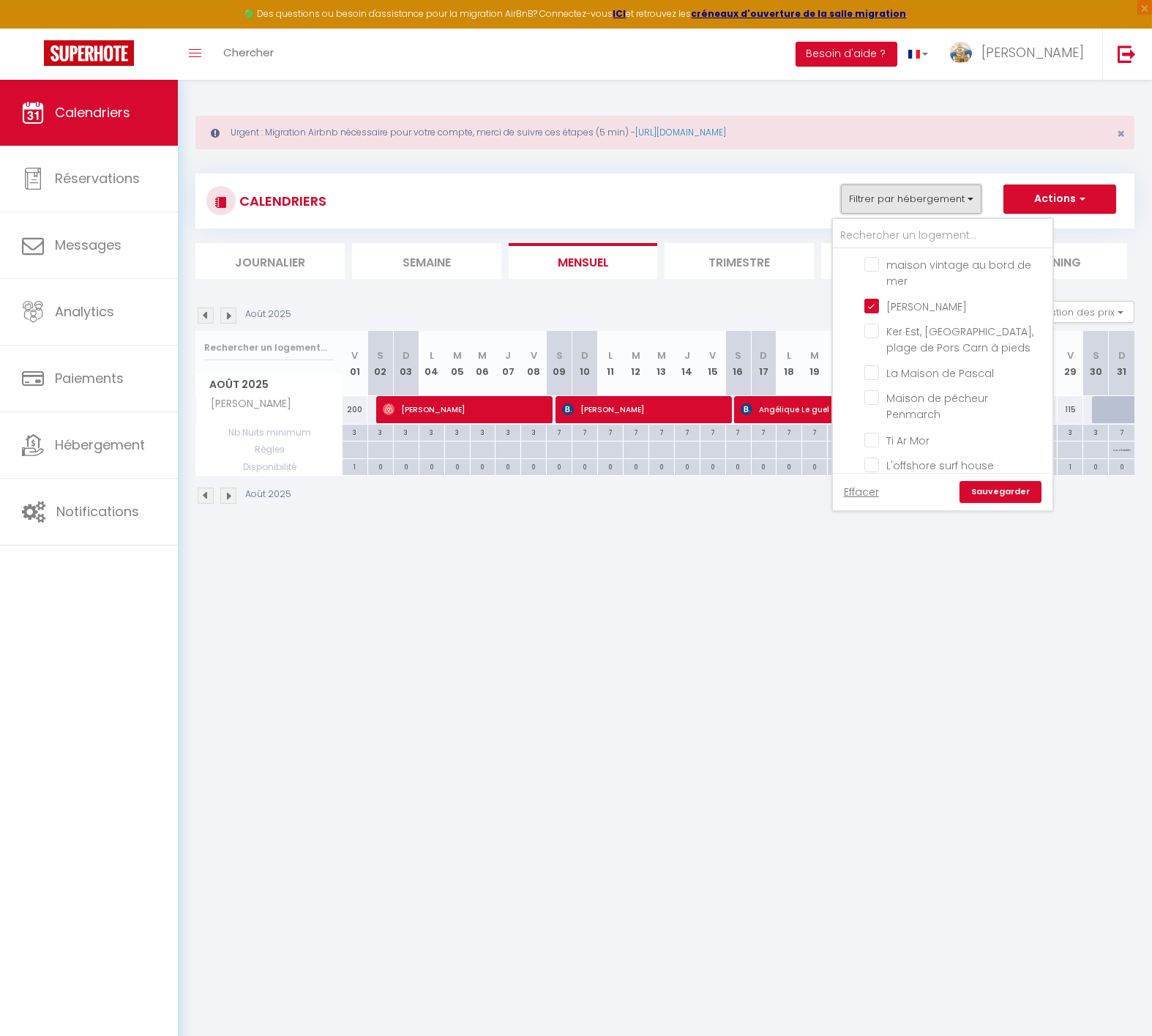
scroll to position [261, 0]
click at [896, 303] on input "[PERSON_NAME]" at bounding box center [956, 301] width 183 height 15
click at [900, 333] on span "Ker Est, [GEOGRAPHIC_DATA], plage de Pors Carn à pieds" at bounding box center [960, 335] width 147 height 31
click at [900, 333] on input "Ker Est, [GEOGRAPHIC_DATA], plage de Pors Carn à pieds" at bounding box center [956, 326] width 183 height 15
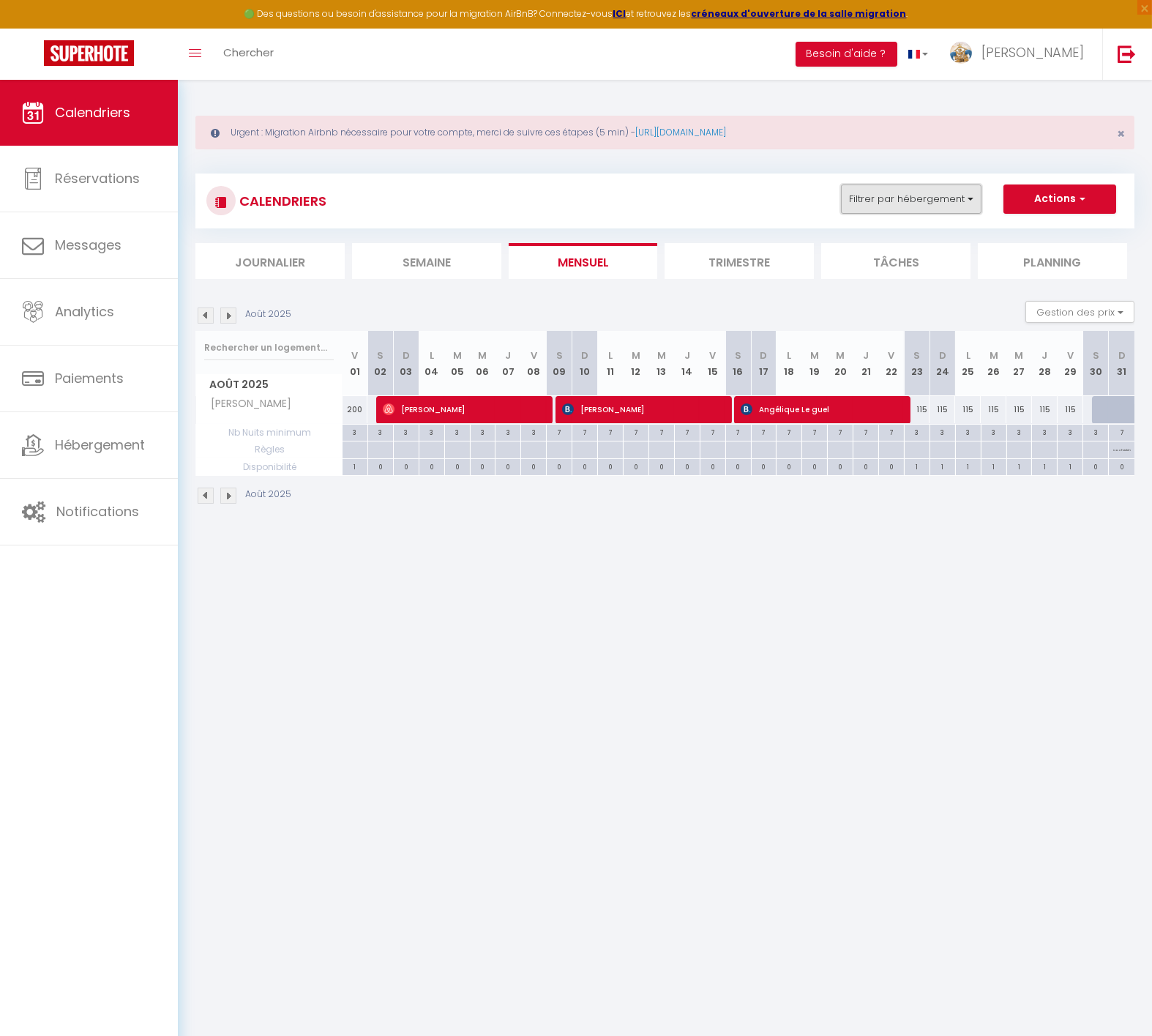
click at [903, 193] on button "Filtrer par hébergement" at bounding box center [910, 198] width 140 height 29
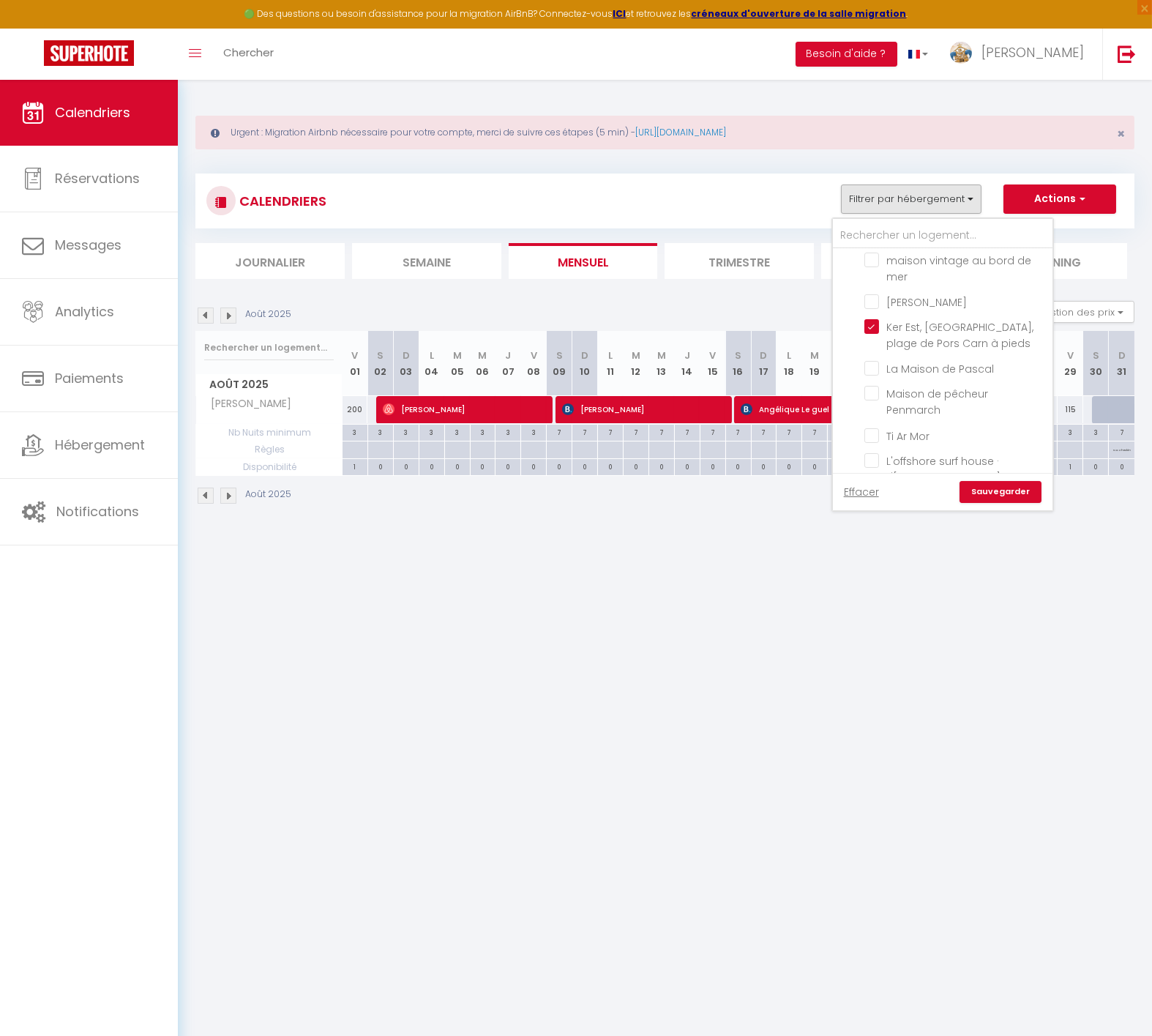
click at [997, 488] on link "Sauvegarder" at bounding box center [1000, 492] width 82 height 22
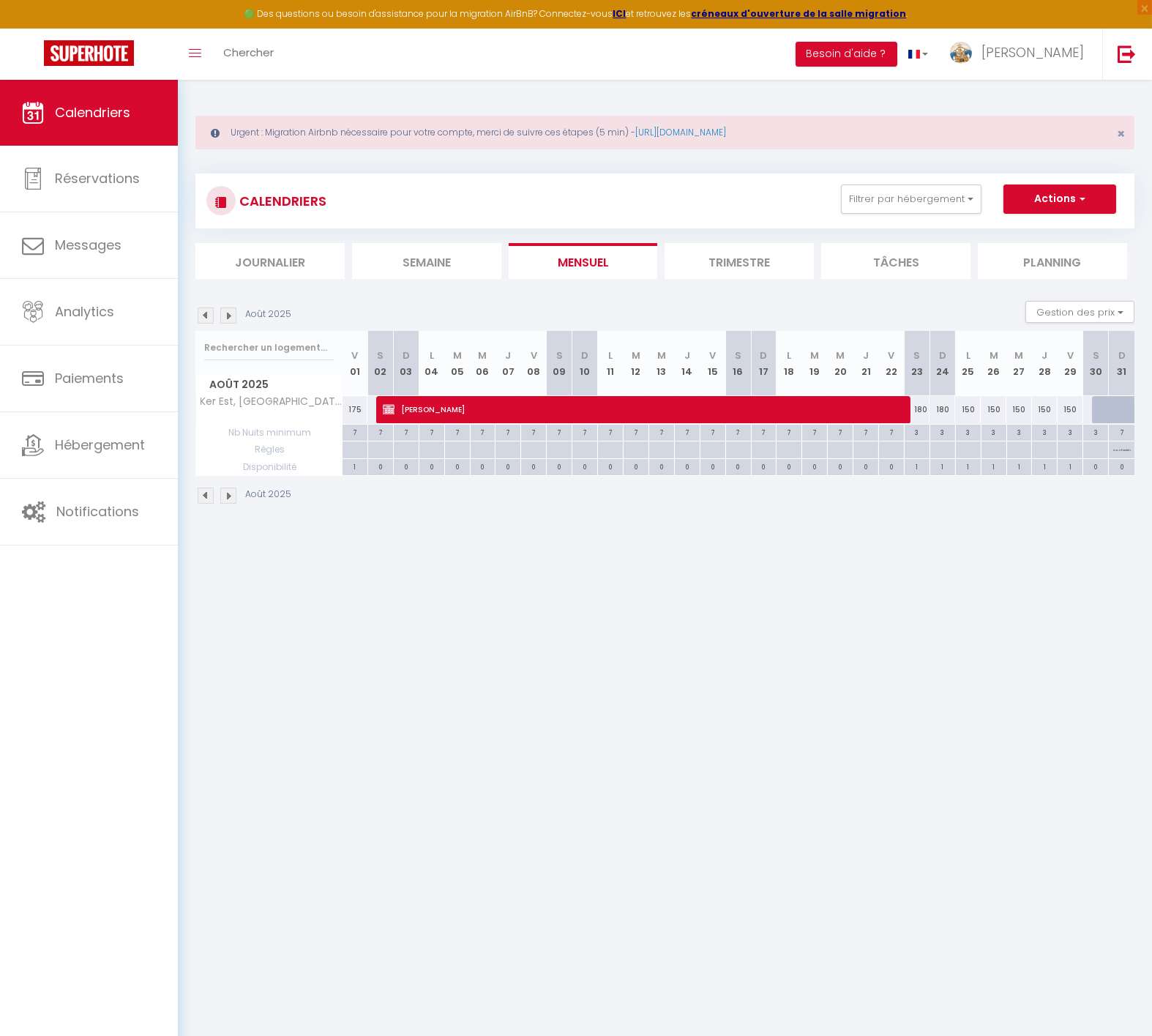
click at [206, 315] on img at bounding box center [205, 316] width 16 height 16
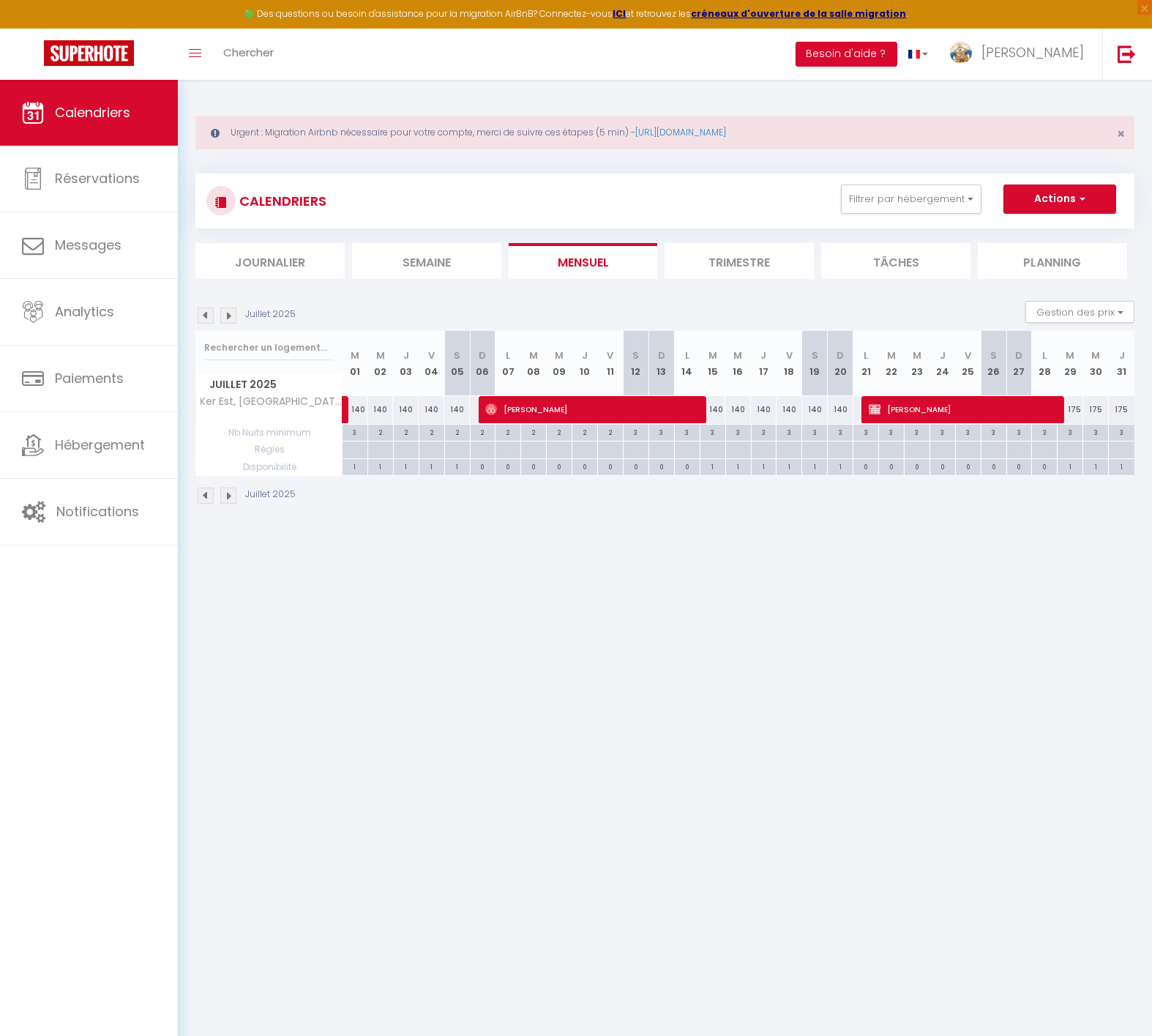
click at [227, 315] on img at bounding box center [228, 316] width 16 height 16
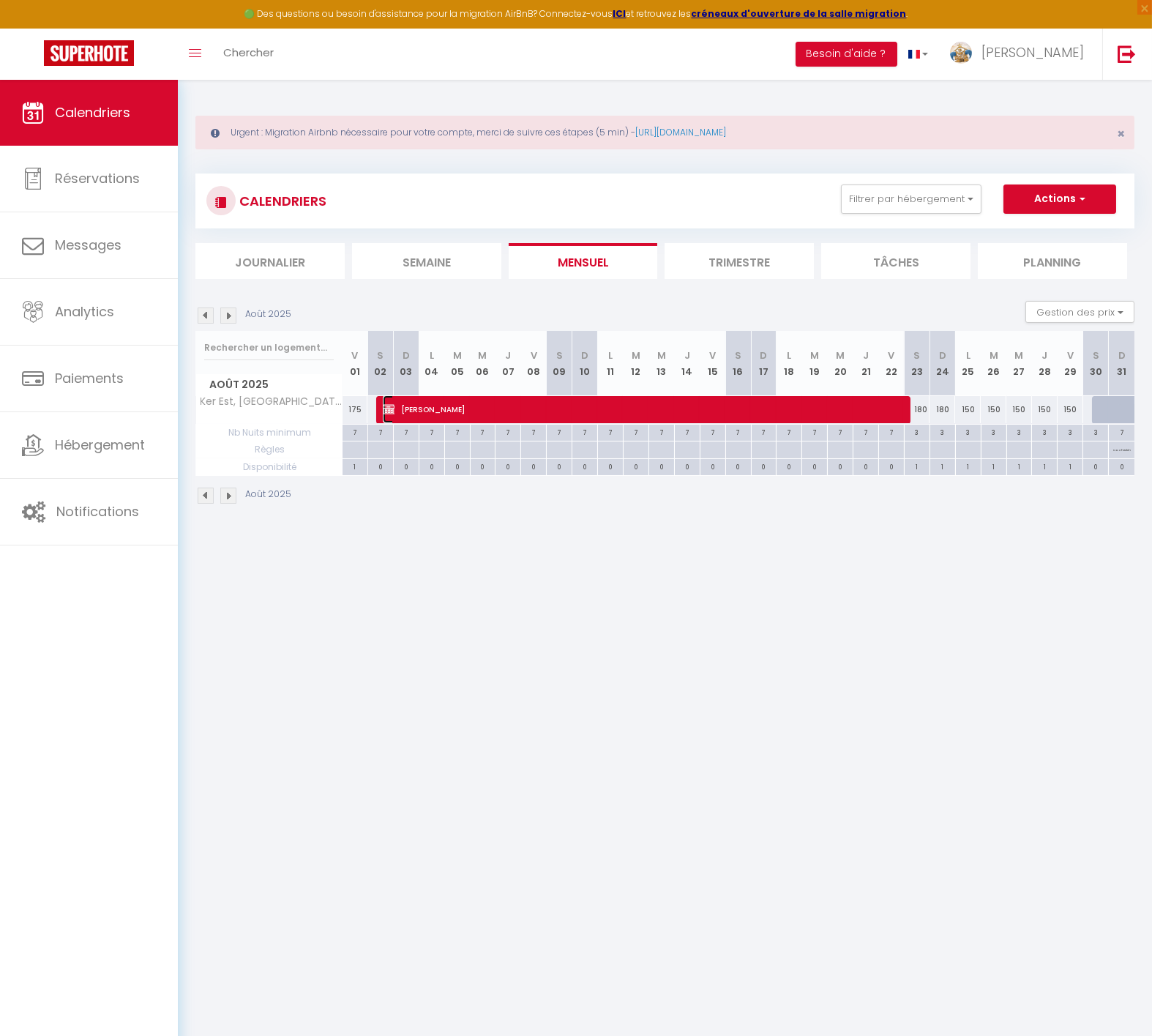
click at [456, 404] on span "[PERSON_NAME]" at bounding box center [643, 409] width 521 height 28
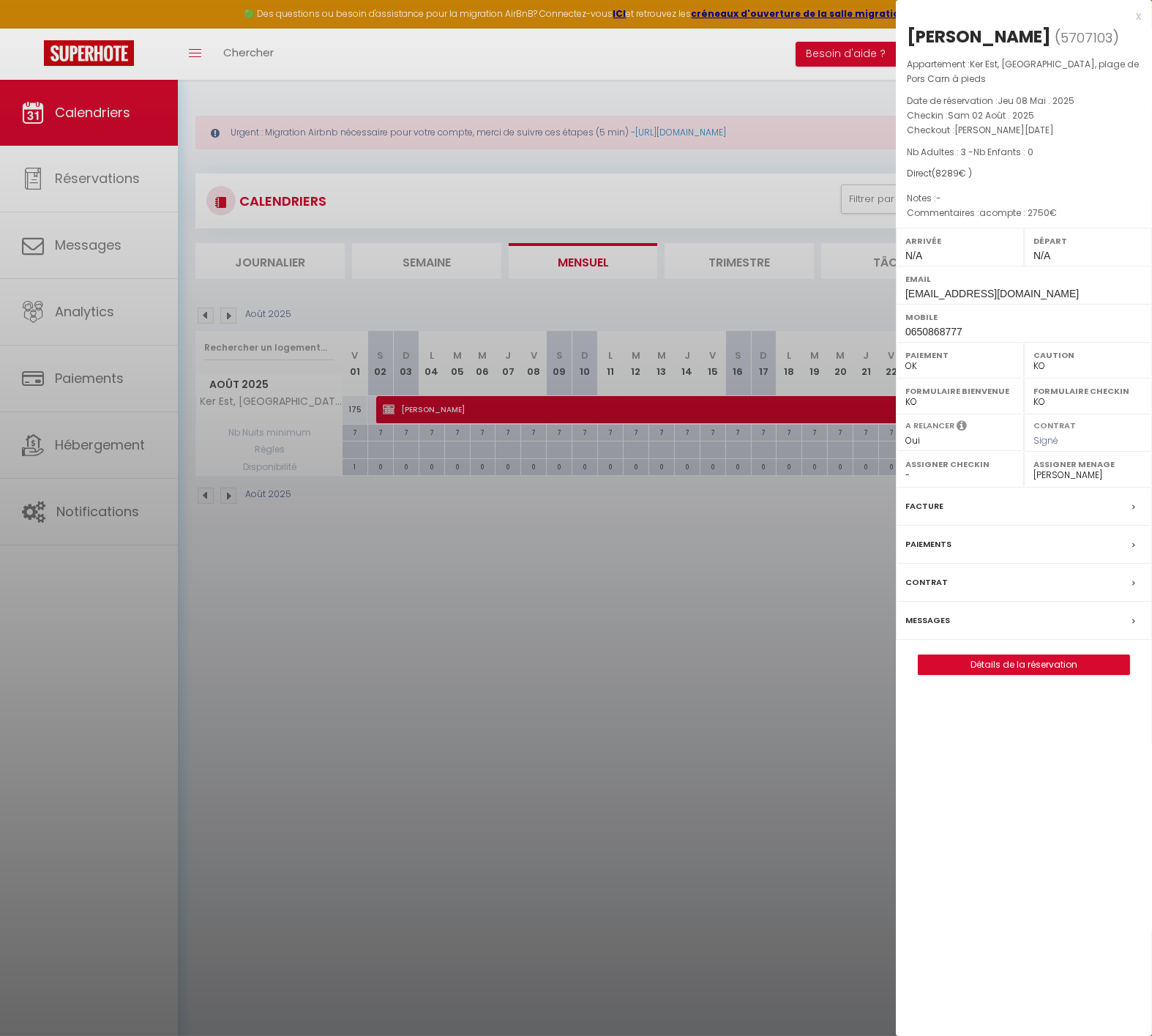
click at [450, 569] on div at bounding box center [576, 518] width 1152 height 1036
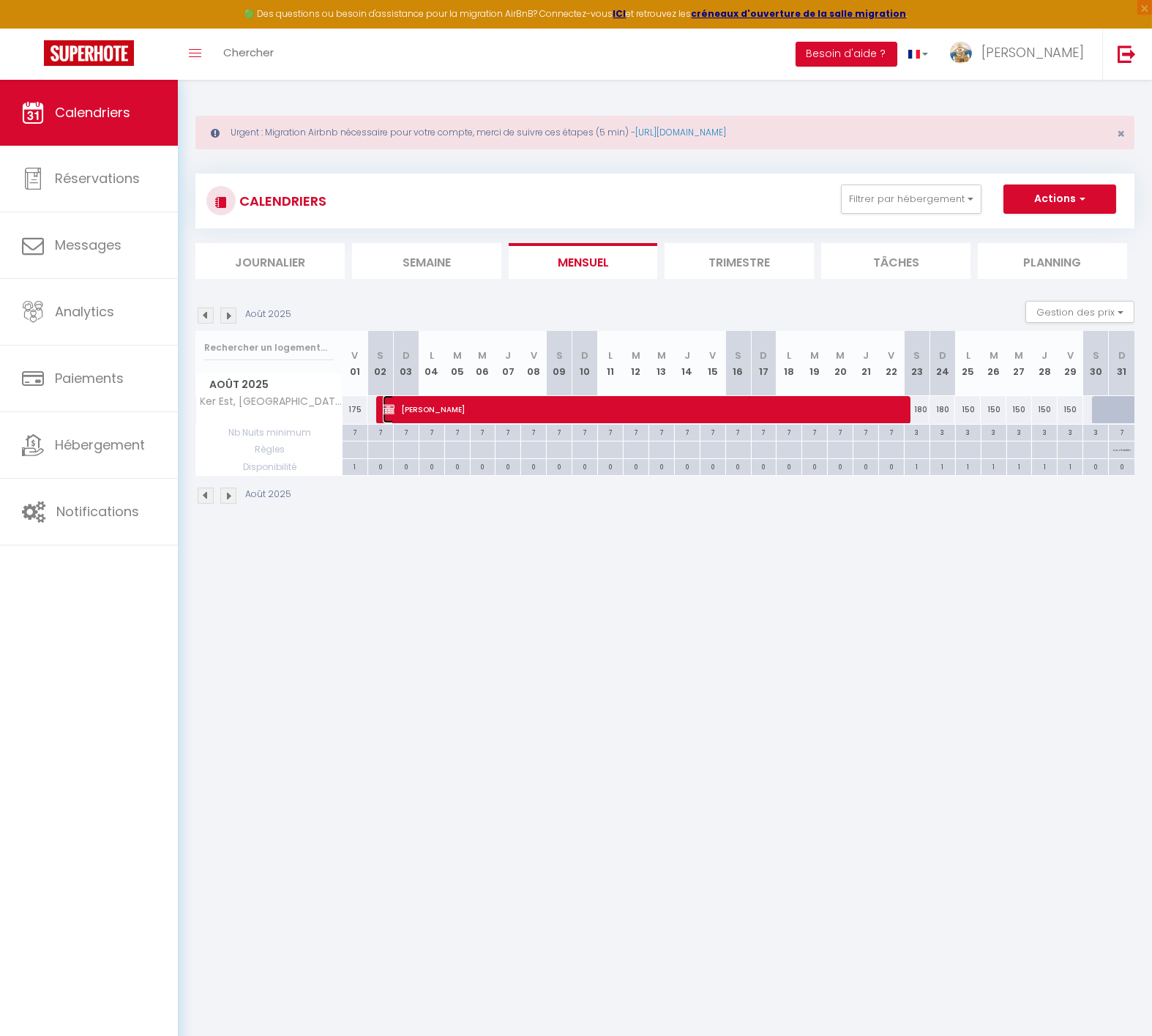
click at [420, 405] on span "[PERSON_NAME]" at bounding box center [643, 409] width 521 height 28
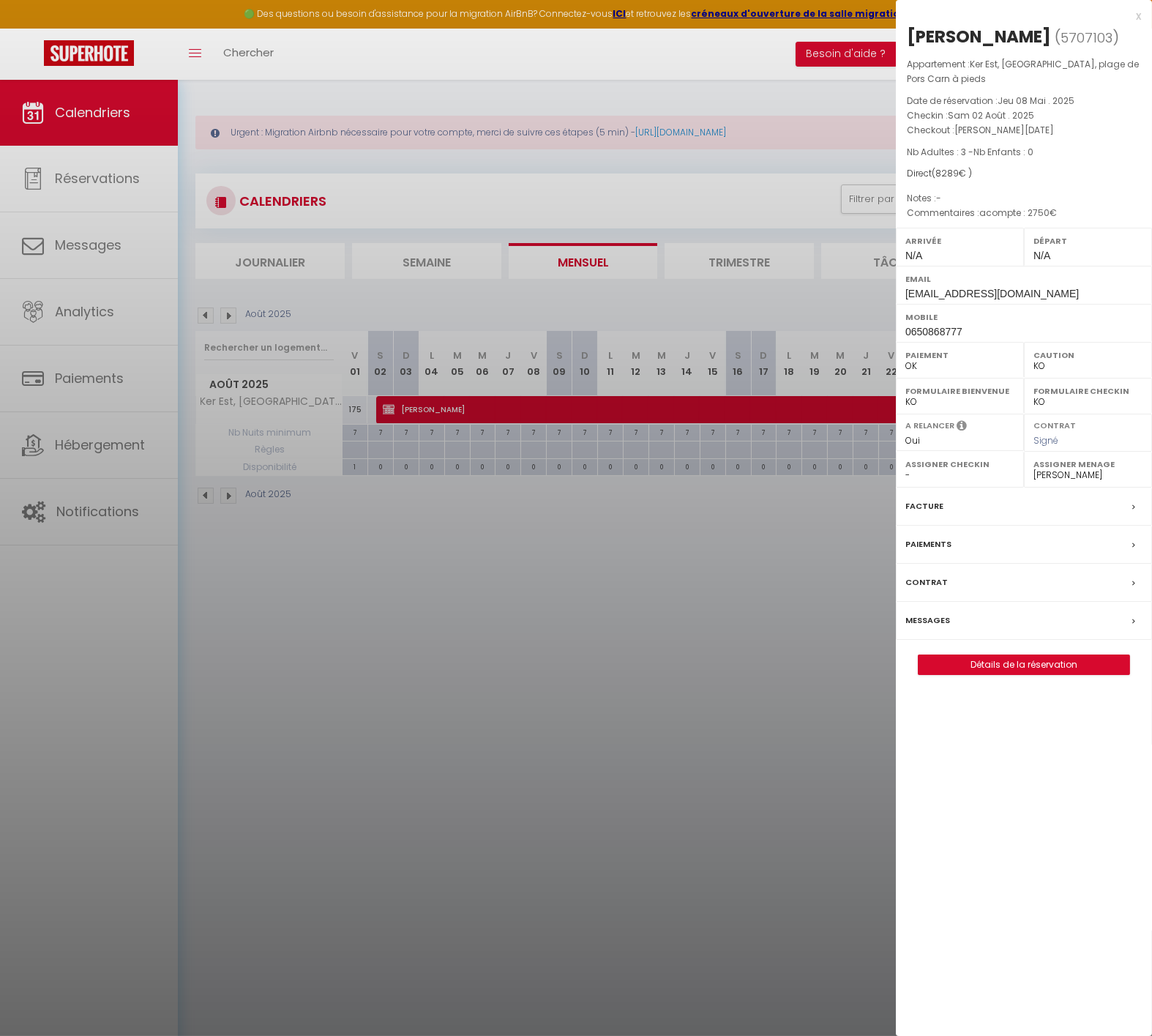
click at [210, 309] on div at bounding box center [576, 518] width 1152 height 1036
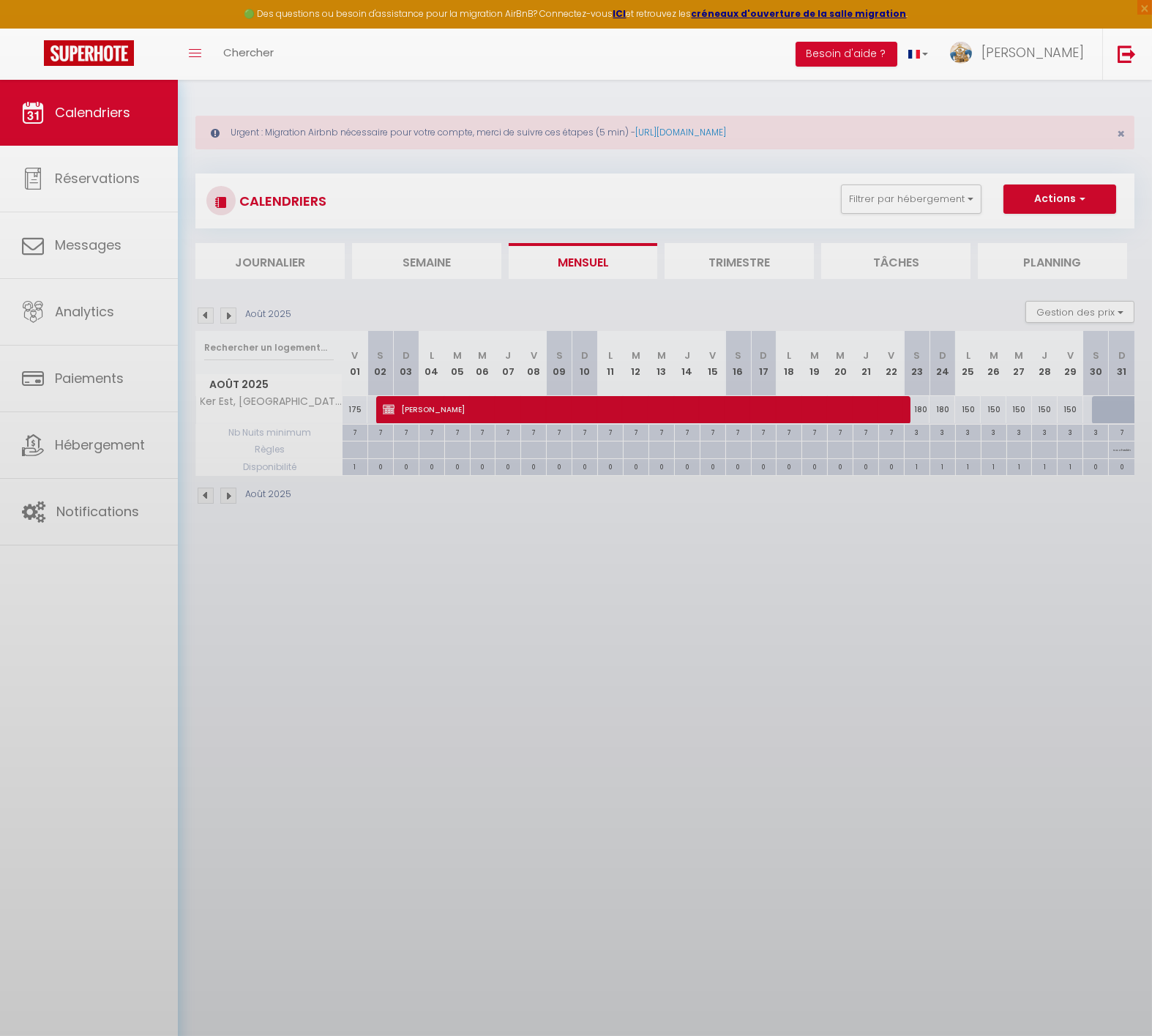
click at [210, 309] on body "🟢 Des questions ou besoin d'assistance pour la migration AirBnB? Connectez-vous…" at bounding box center [576, 598] width 1152 height 1036
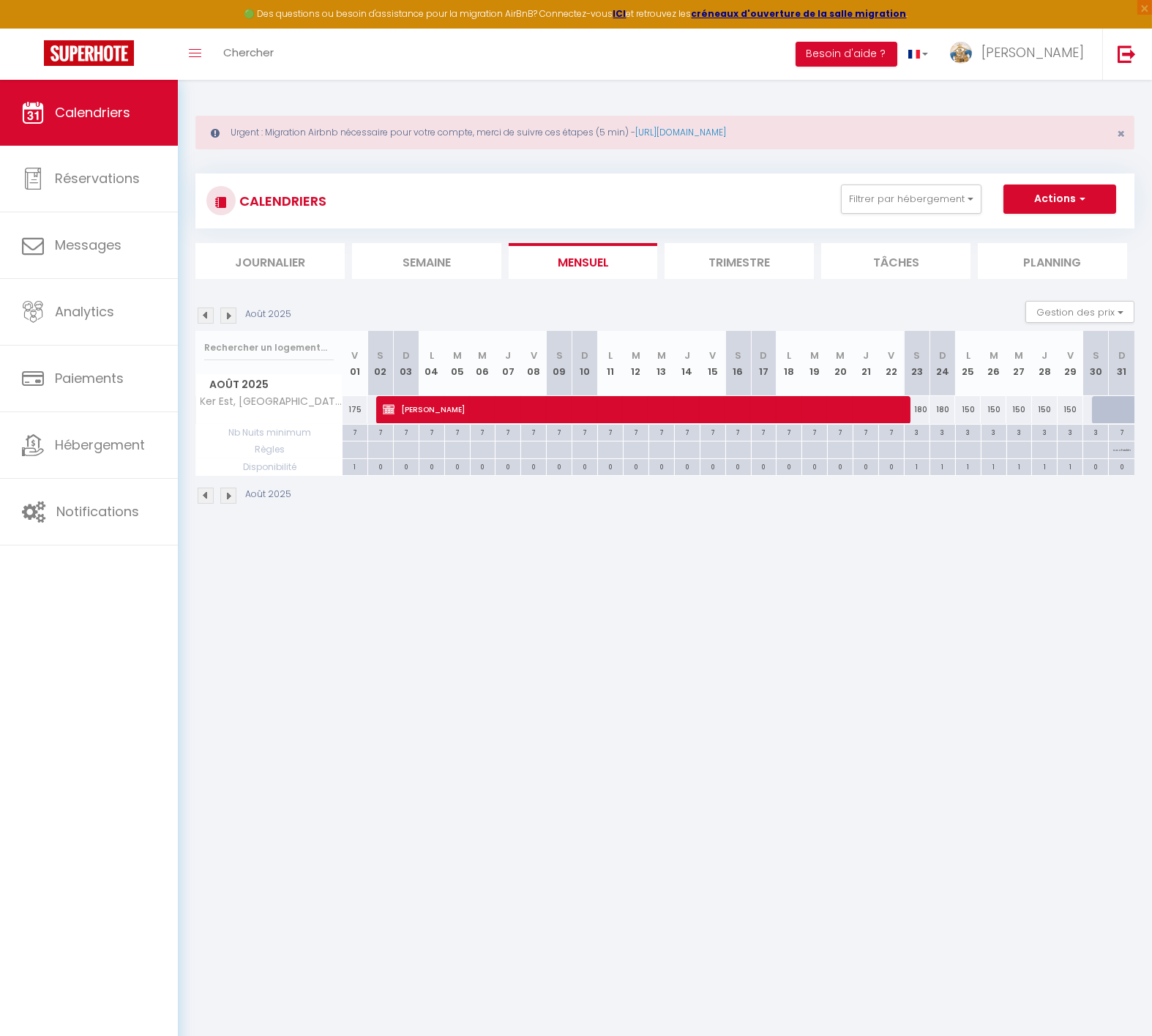
click at [206, 317] on img at bounding box center [205, 316] width 16 height 16
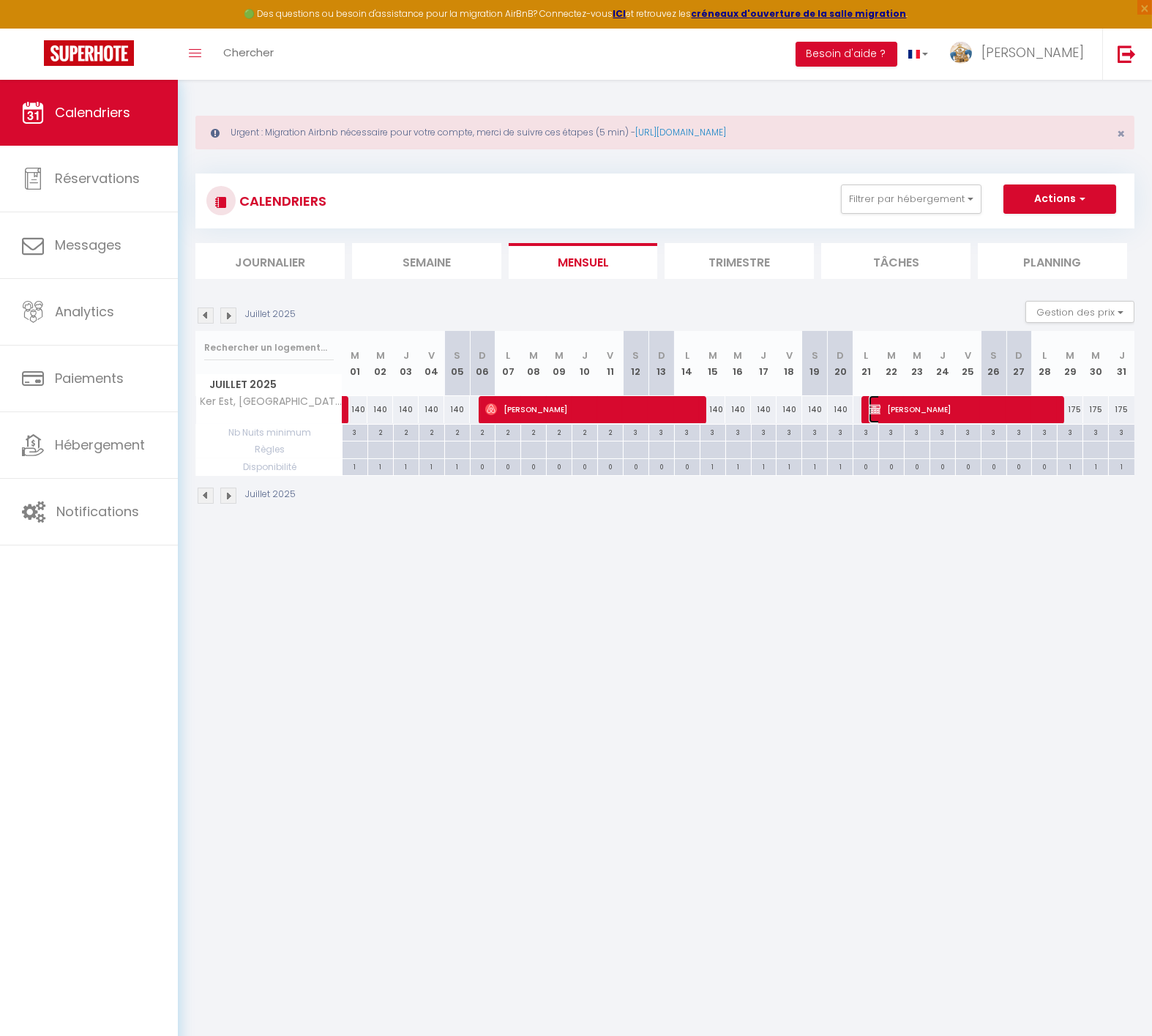
click at [896, 402] on span "[PERSON_NAME]" at bounding box center [962, 409] width 188 height 28
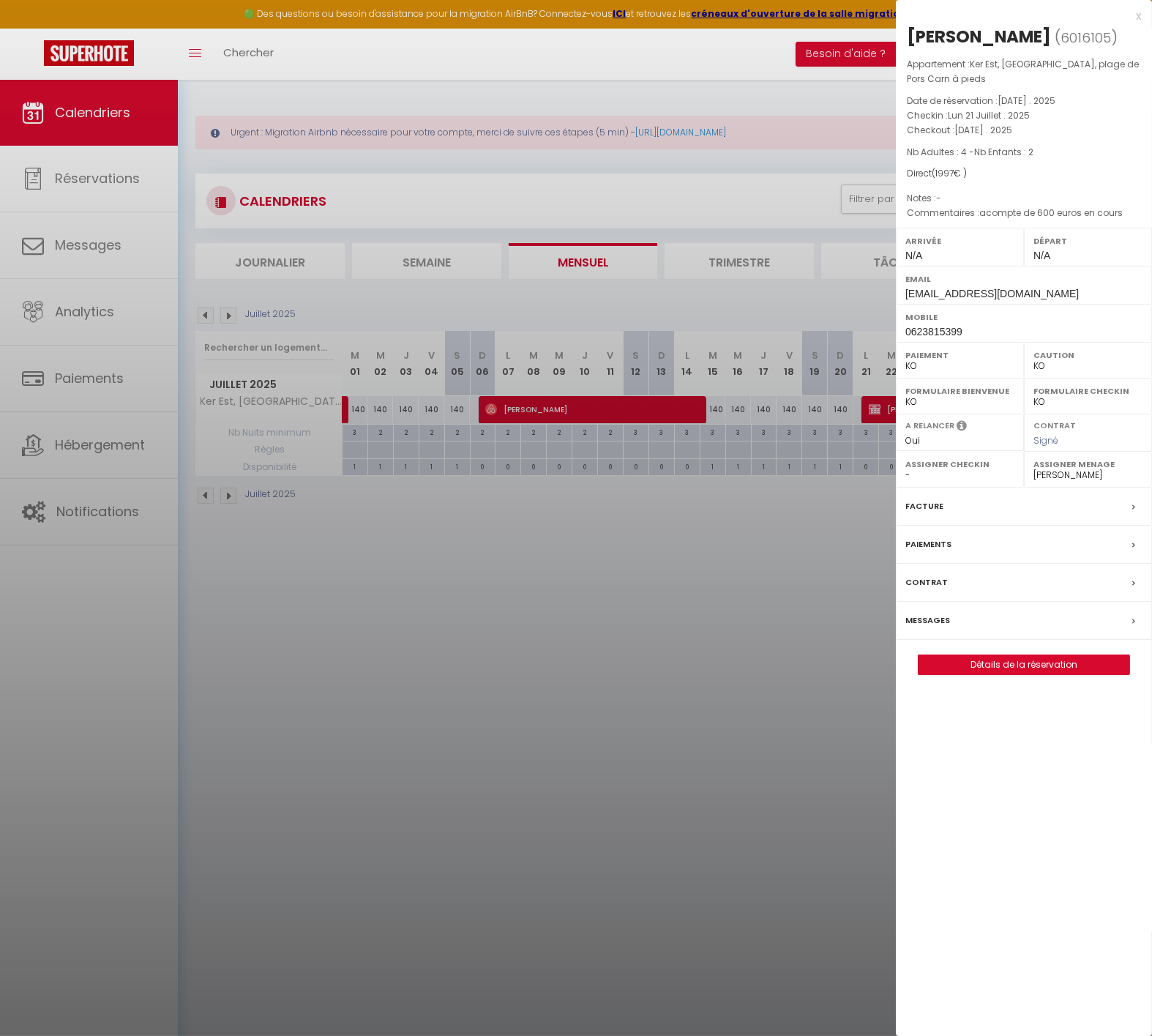
click at [871, 412] on div at bounding box center [576, 518] width 1152 height 1036
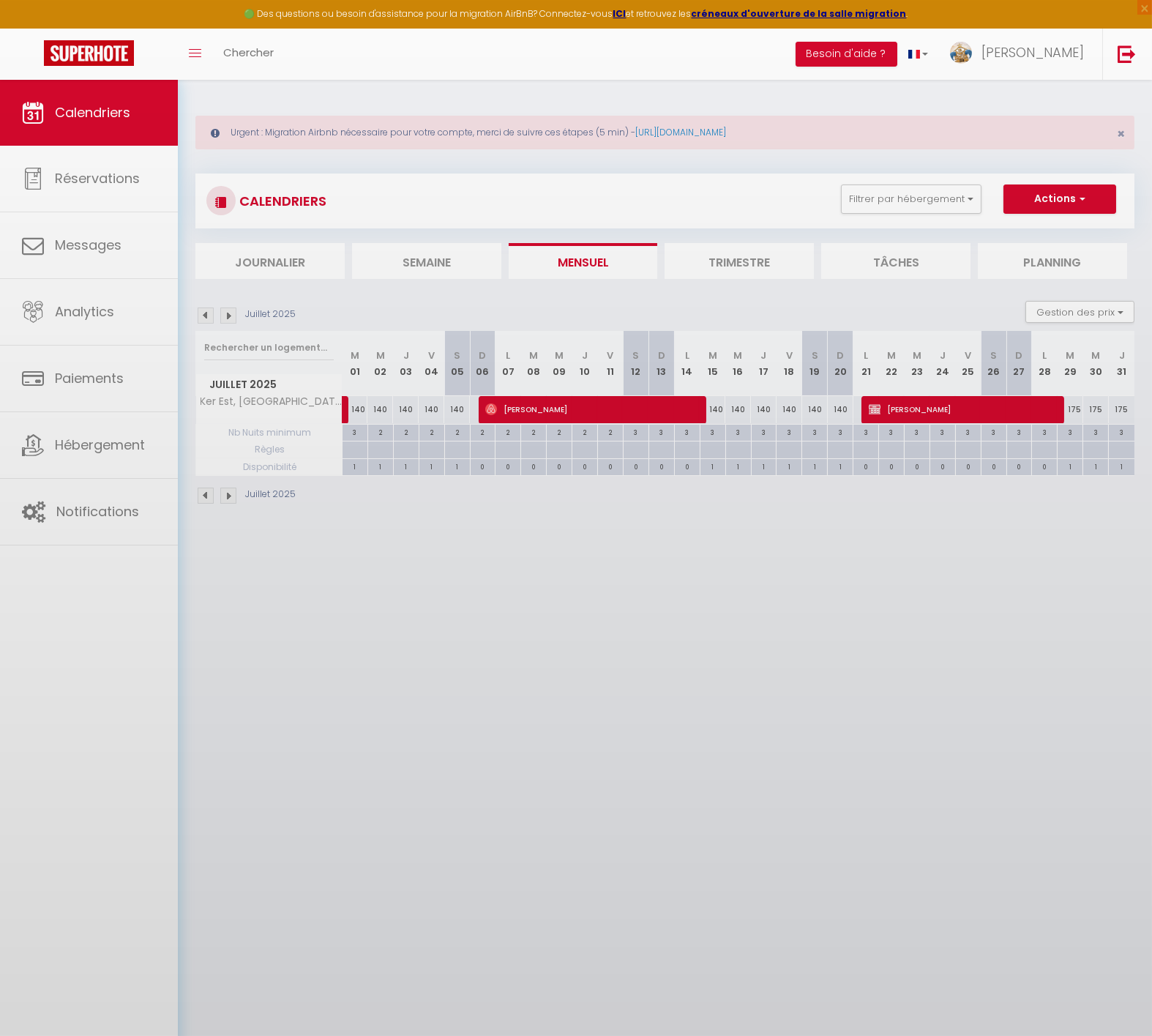
click at [872, 411] on body "🟢 Des questions ou besoin d'assistance pour la migration AirBnB? Connectez-vous…" at bounding box center [576, 598] width 1152 height 1036
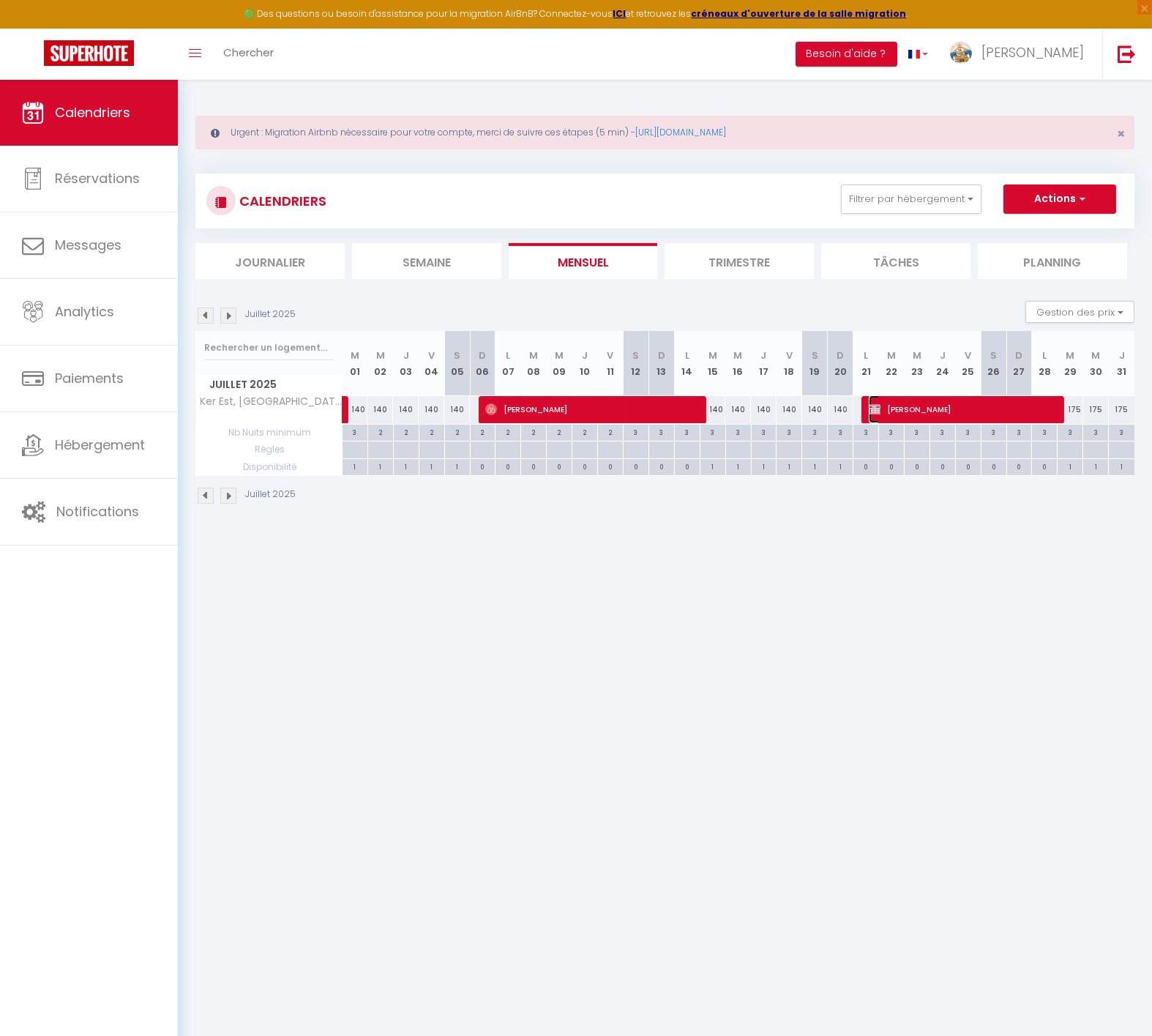
click at [884, 407] on span "[PERSON_NAME]" at bounding box center [962, 409] width 188 height 28
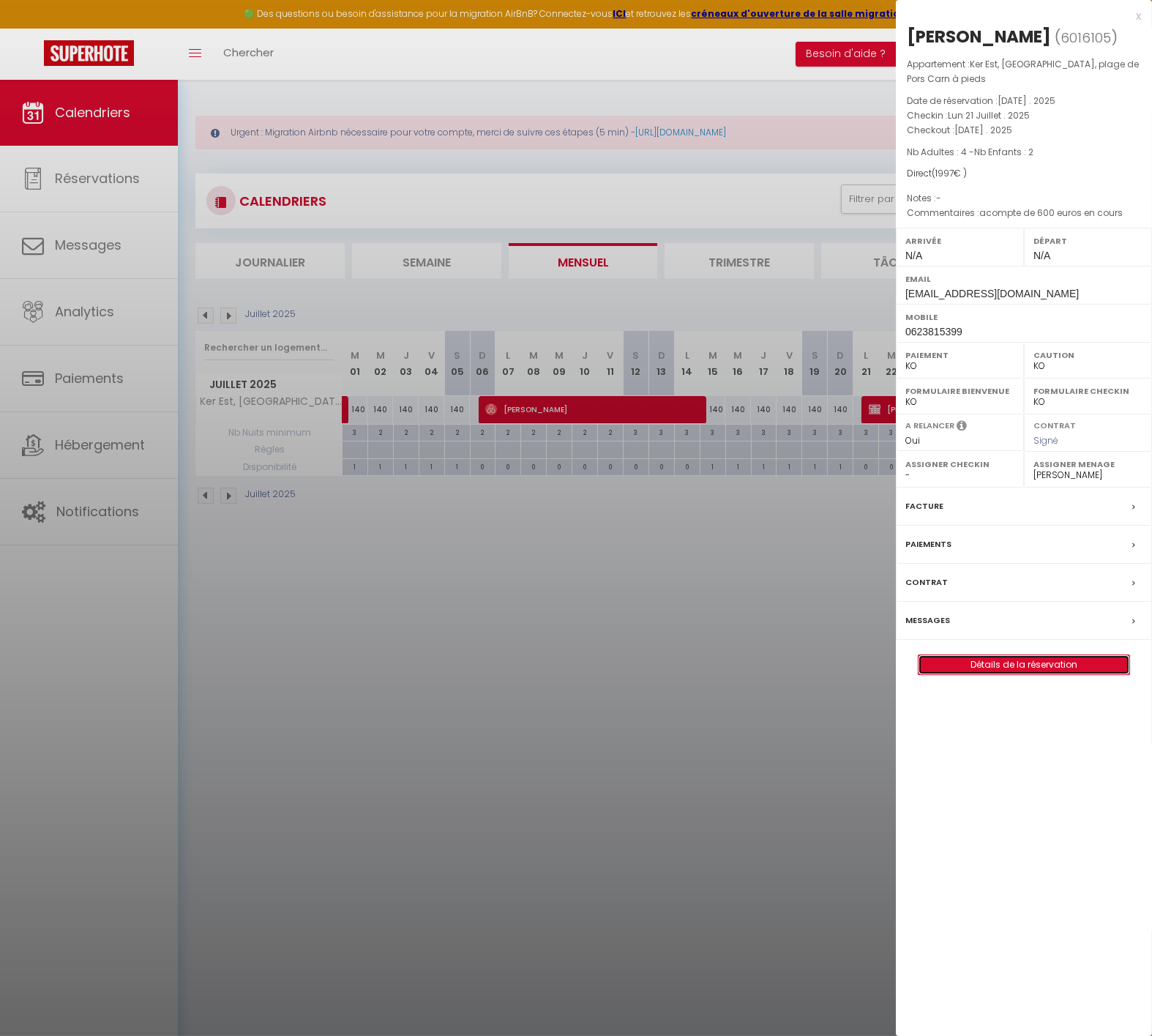
click at [1004, 662] on link "Détails de la réservation" at bounding box center [1023, 665] width 211 height 19
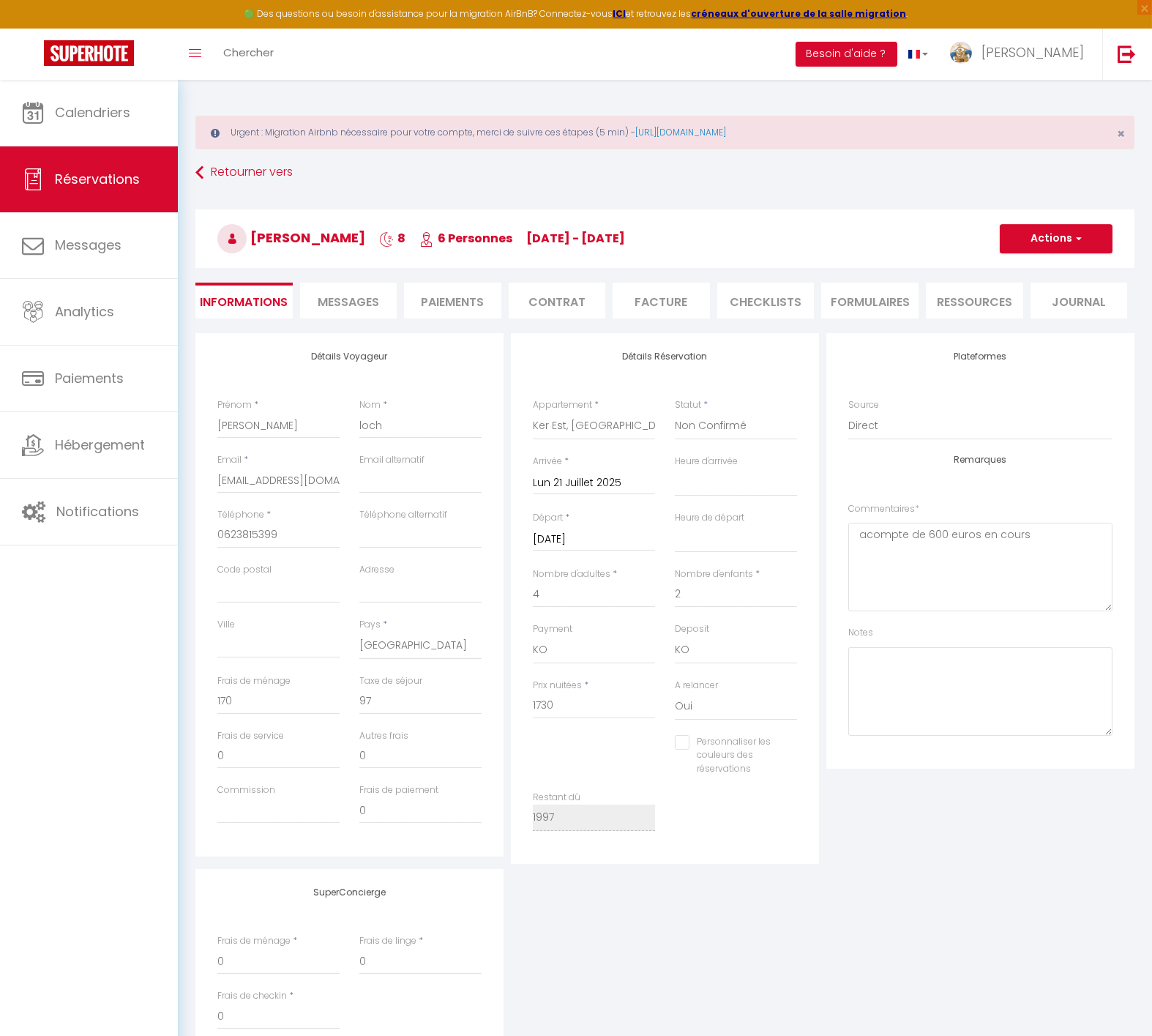
click at [552, 304] on li "Contrat" at bounding box center [557, 301] width 97 height 36
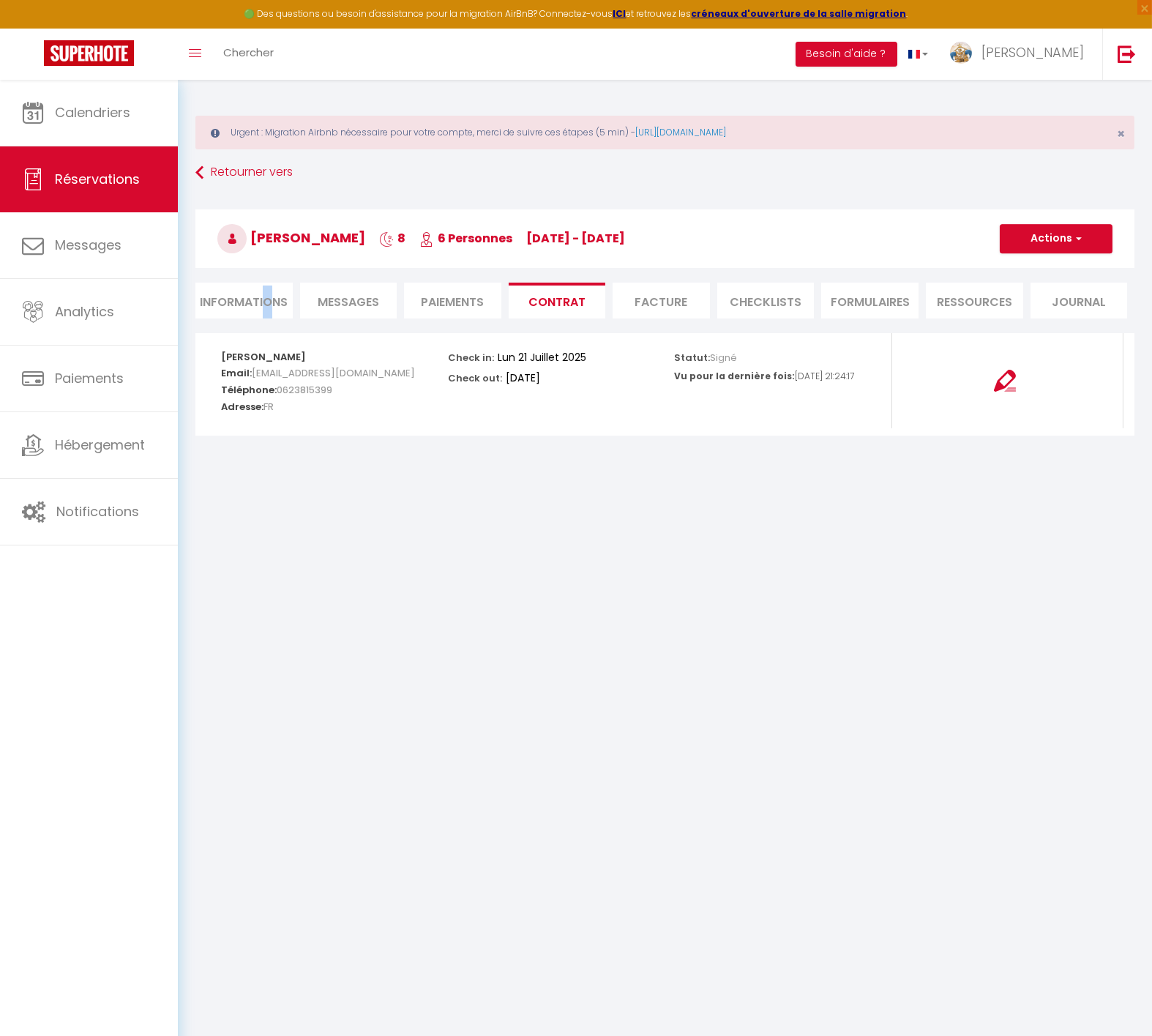
click at [267, 297] on li "Informations" at bounding box center [244, 301] width 97 height 36
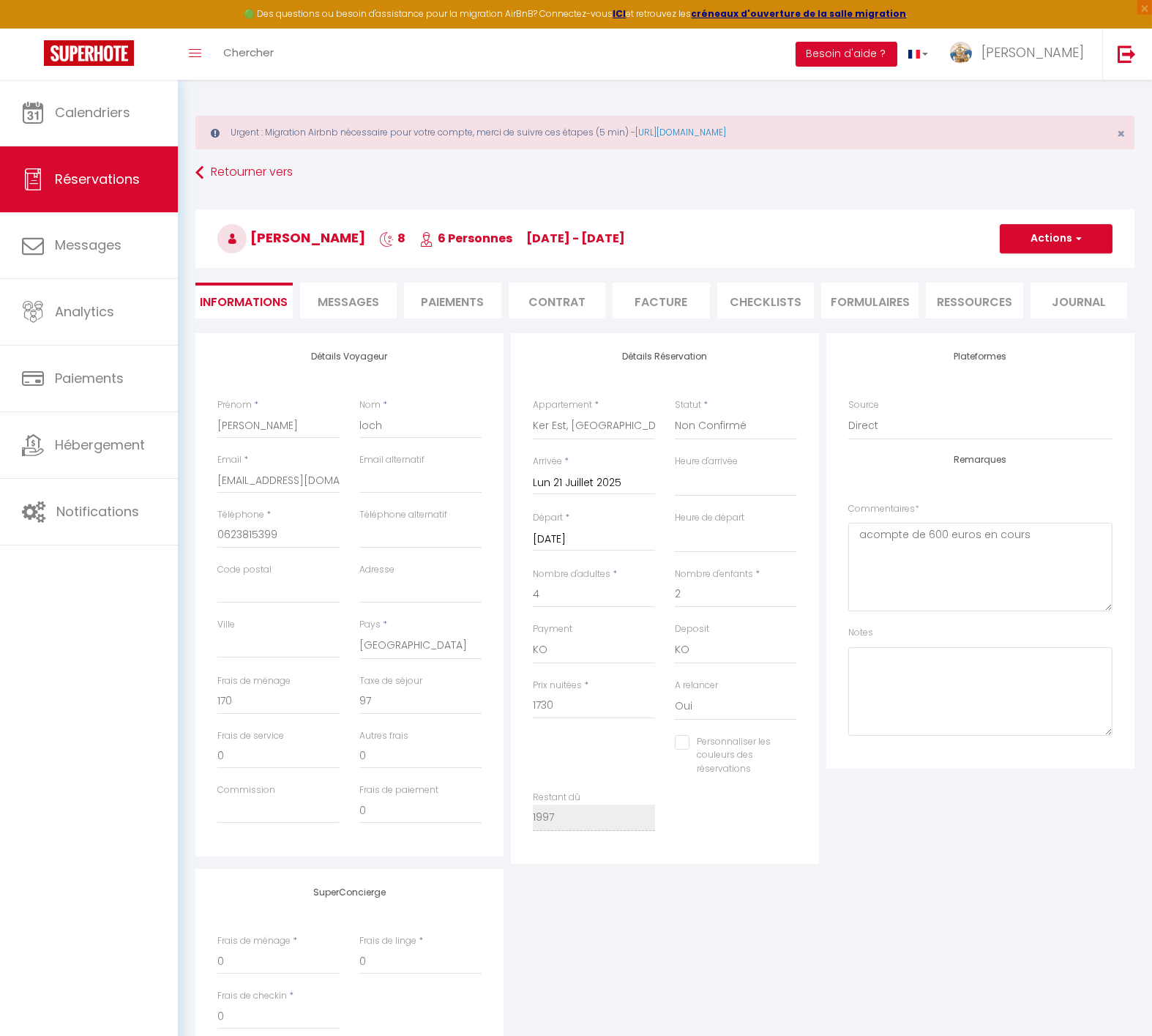
click at [465, 301] on li "Paiements" at bounding box center [452, 301] width 97 height 36
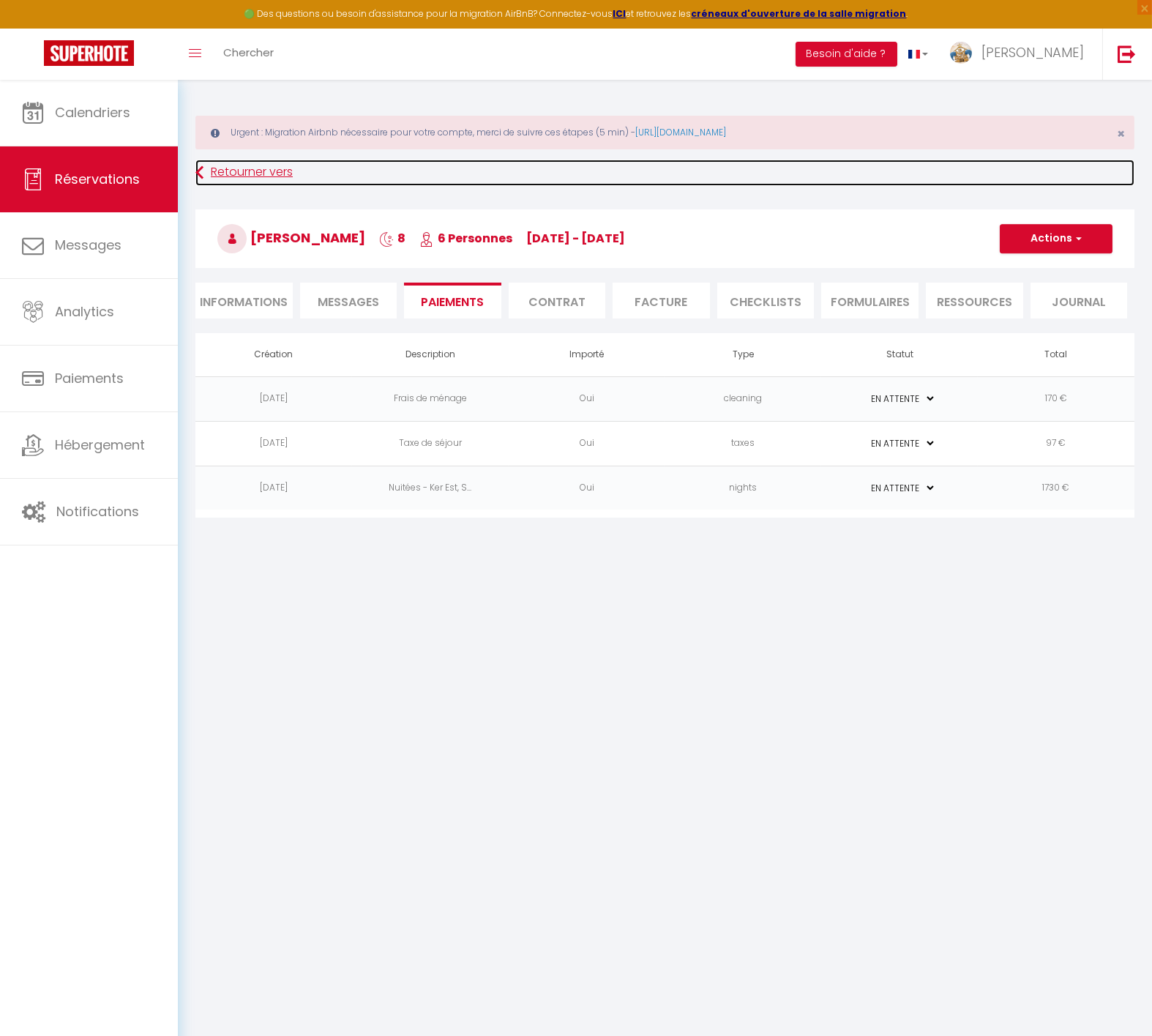
click at [248, 165] on link "Retourner vers" at bounding box center [665, 173] width 940 height 26
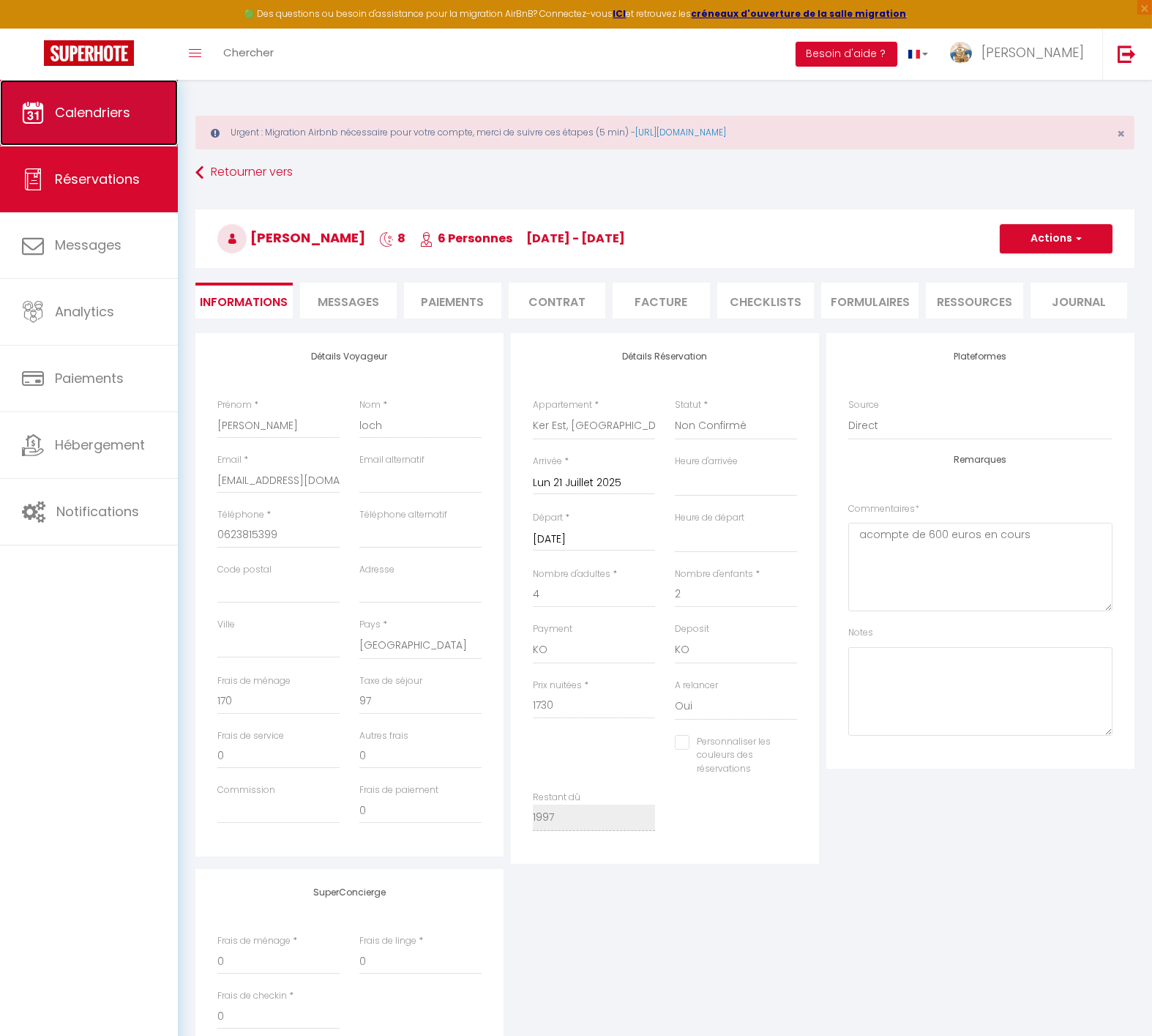
click at [92, 98] on link "Calendriers" at bounding box center [89, 113] width 178 height 66
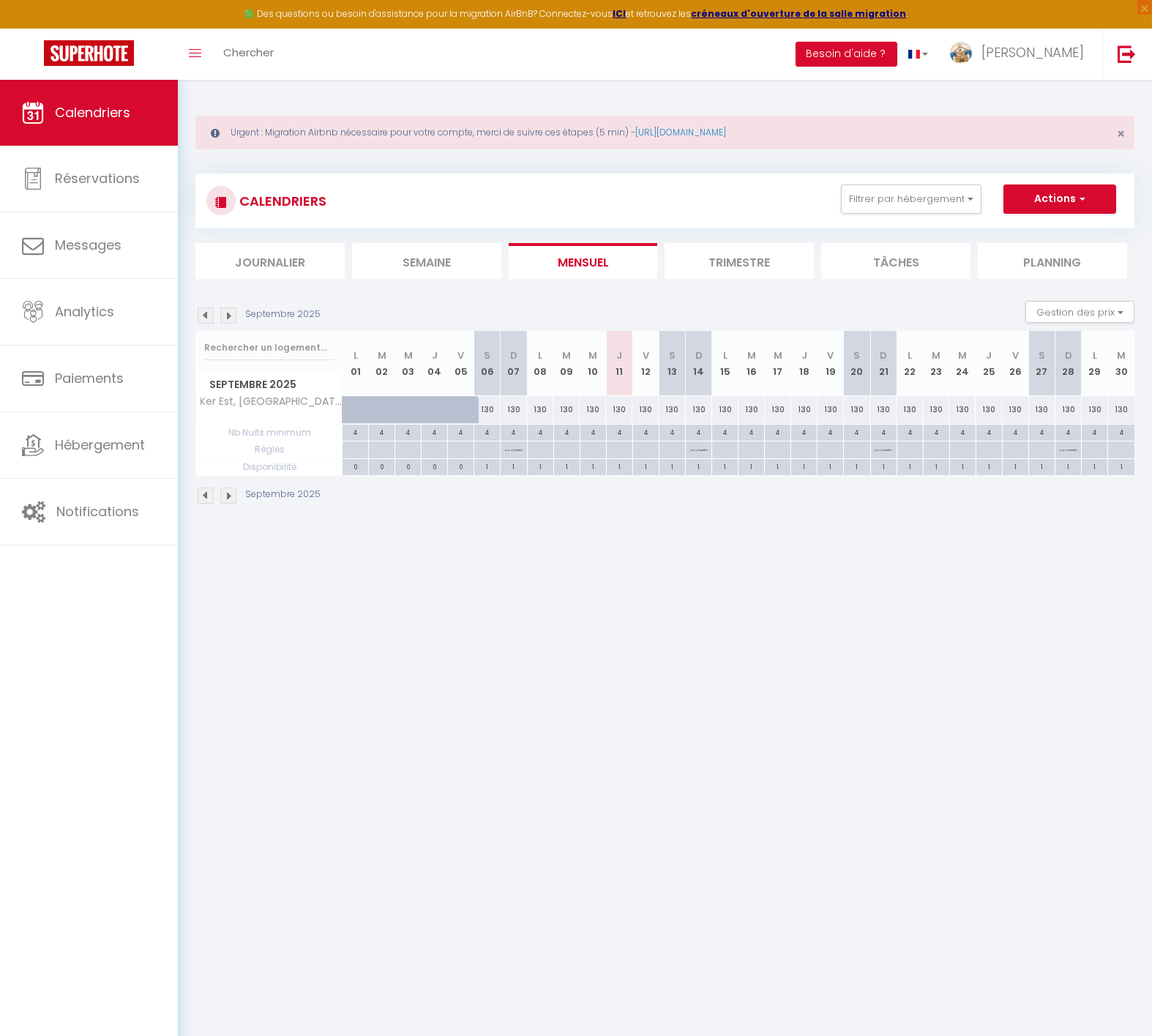
click at [202, 310] on img at bounding box center [205, 316] width 16 height 16
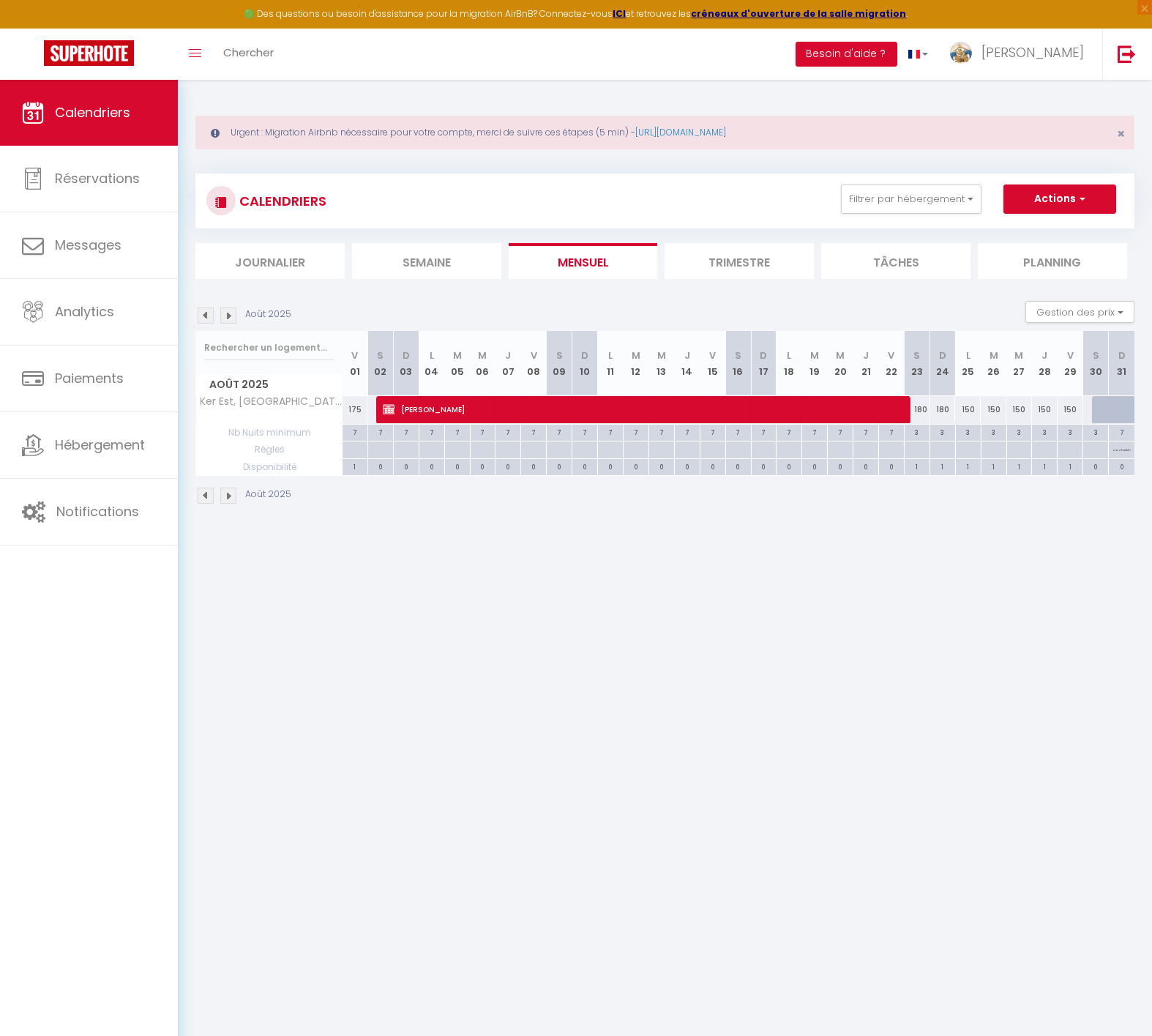
click at [202, 310] on img at bounding box center [205, 316] width 16 height 16
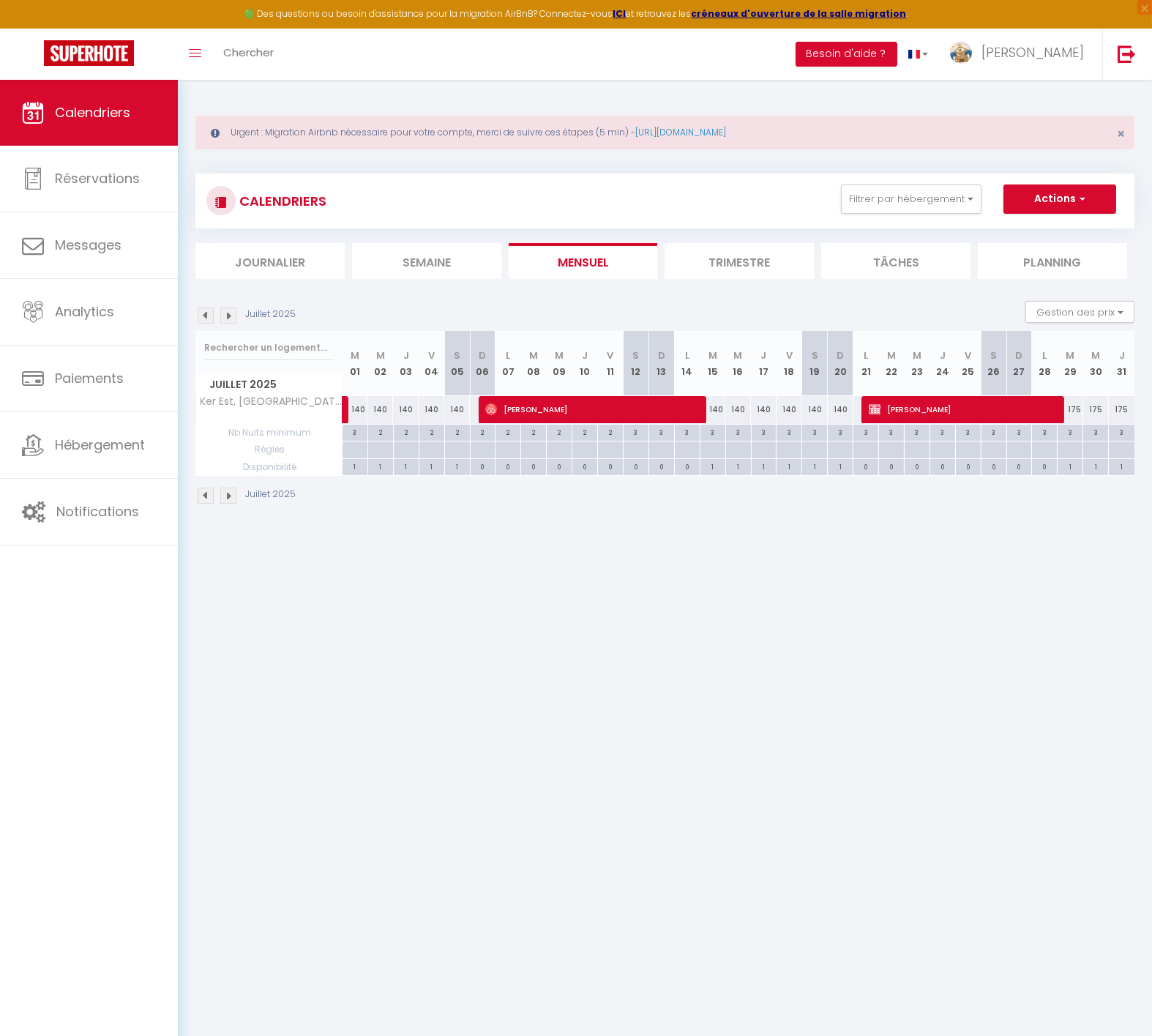
click at [202, 309] on img at bounding box center [205, 316] width 16 height 16
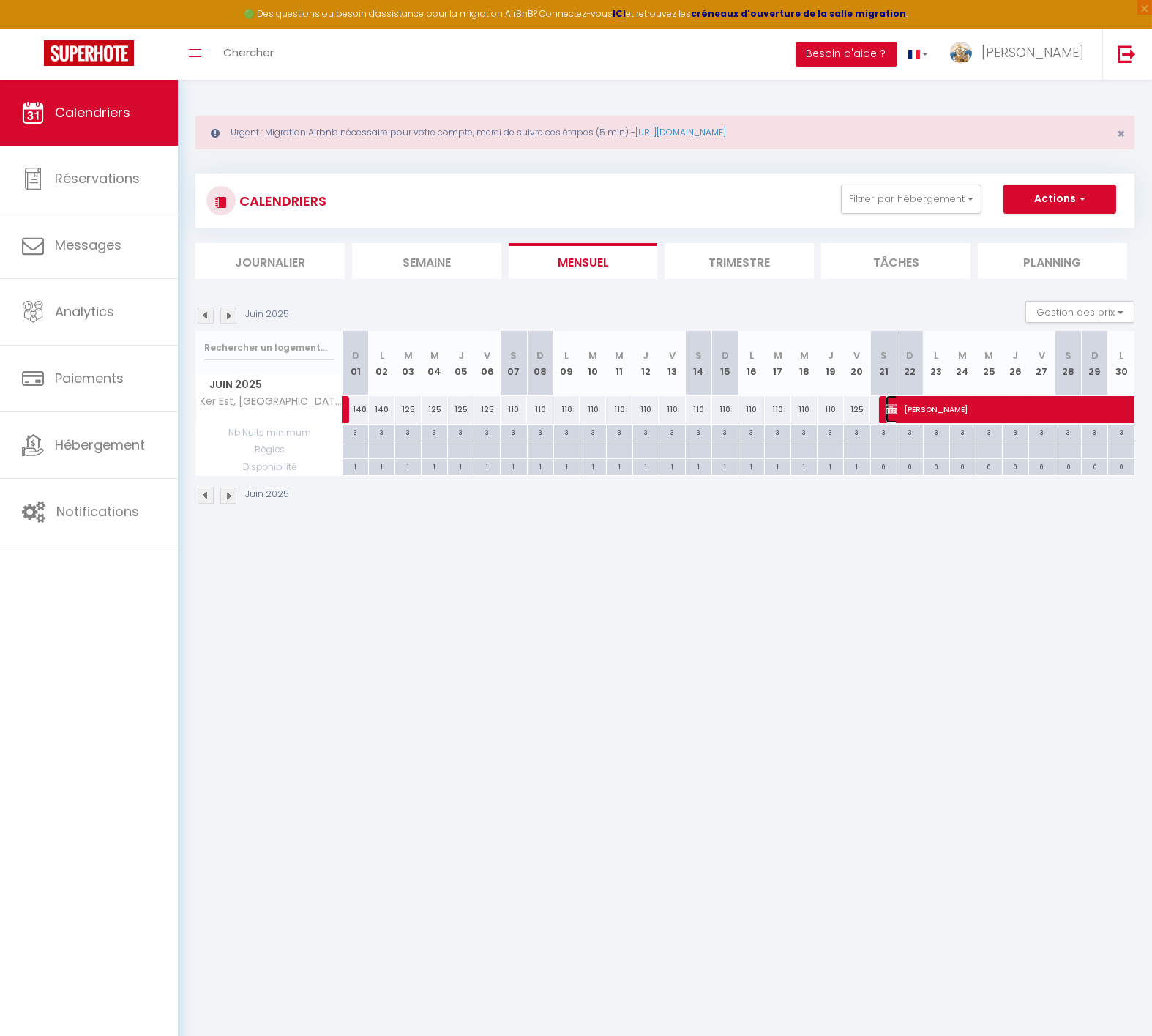
click at [923, 408] on span "[PERSON_NAME]" at bounding box center [1054, 409] width 337 height 28
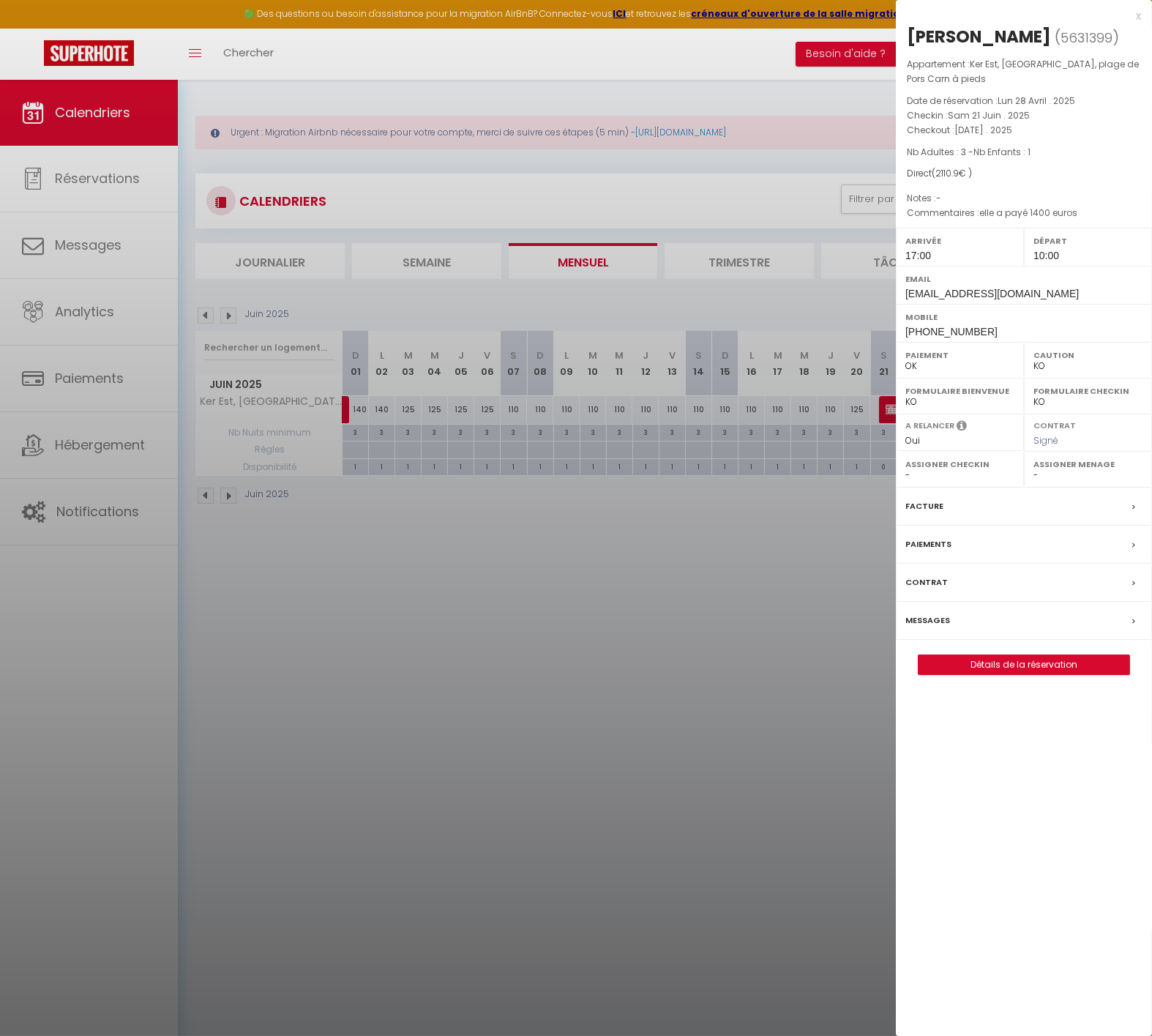
click at [198, 306] on div at bounding box center [576, 518] width 1152 height 1036
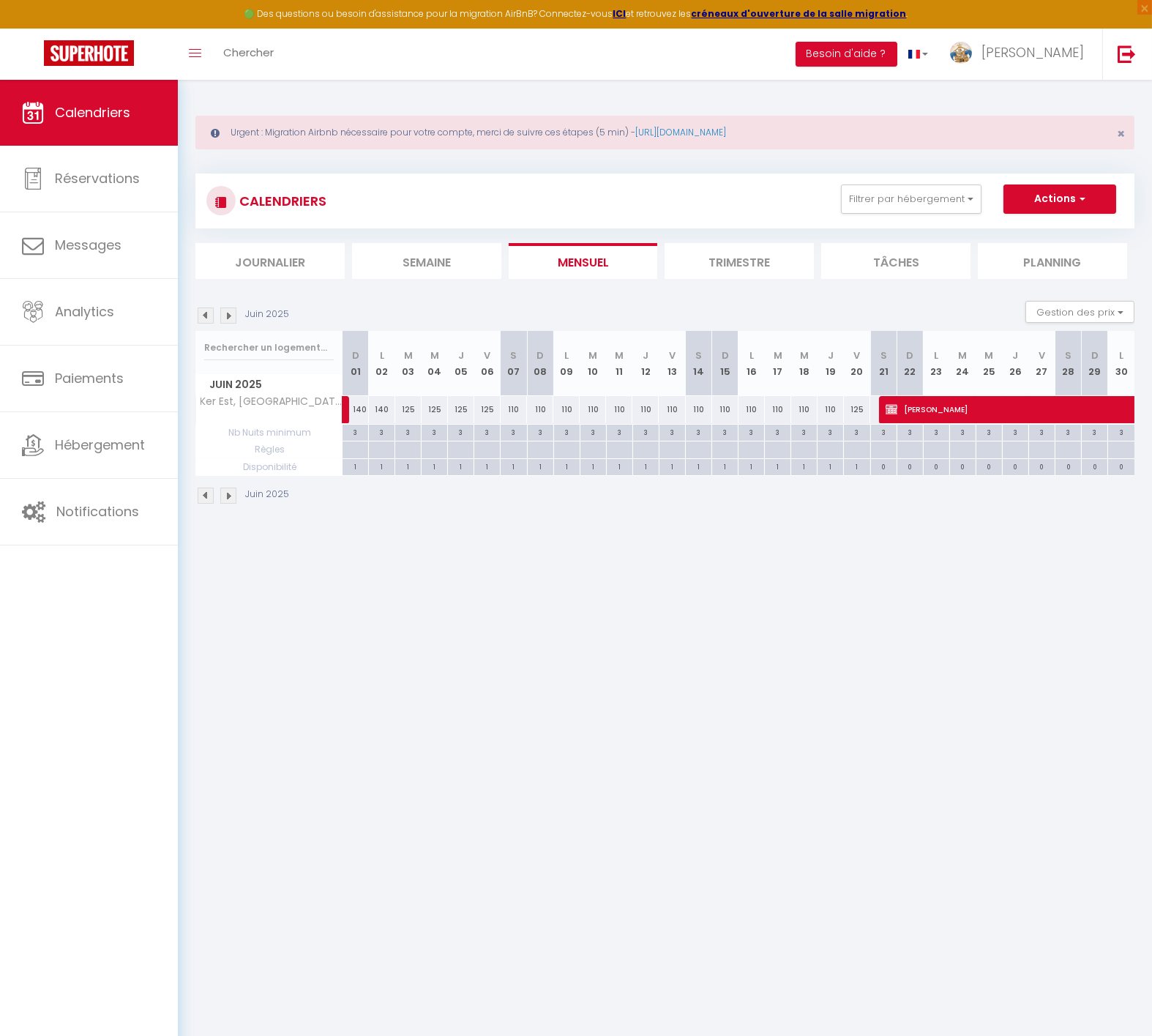
click at [203, 312] on img at bounding box center [205, 316] width 16 height 16
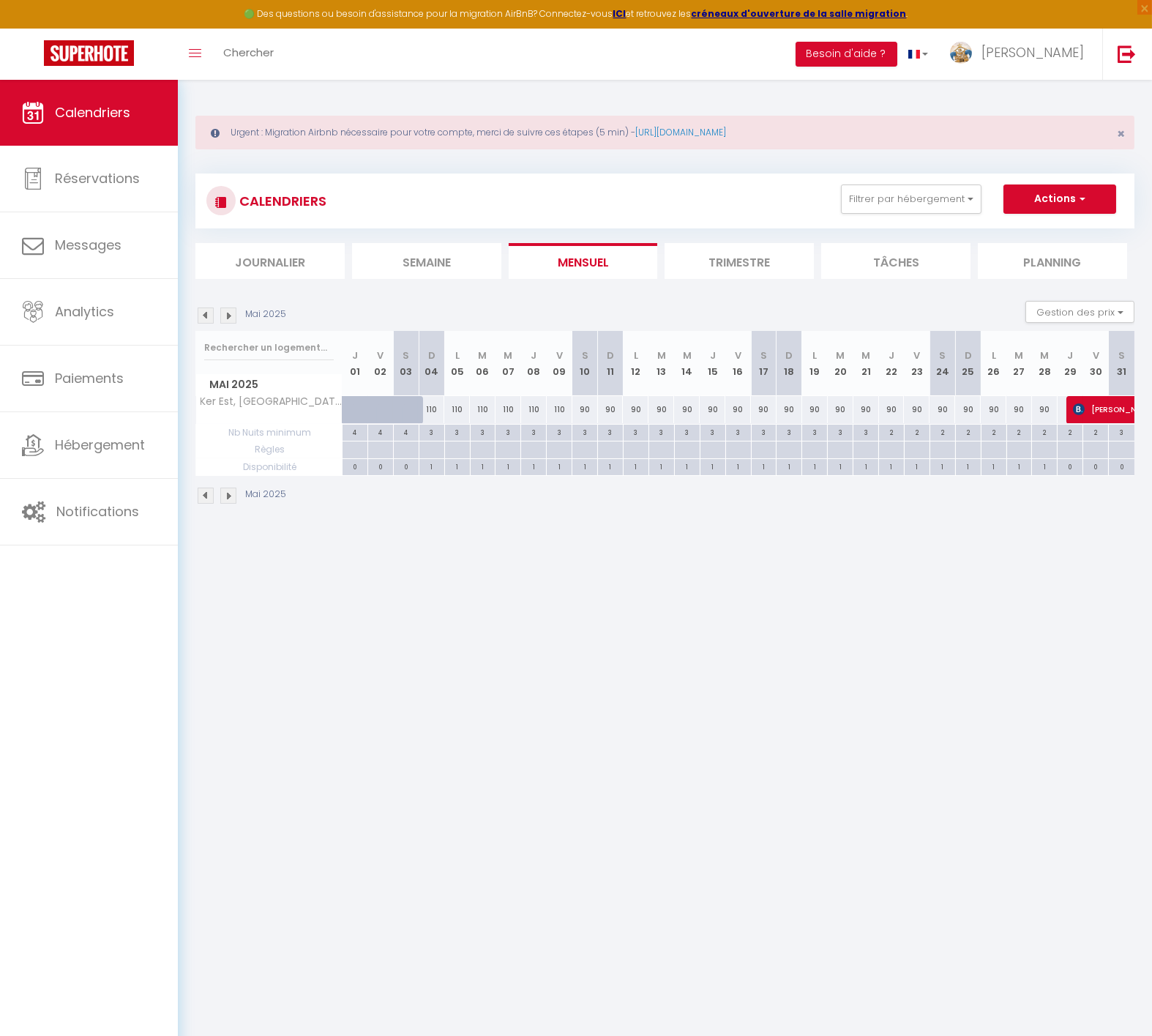
click at [203, 311] on img at bounding box center [205, 316] width 16 height 16
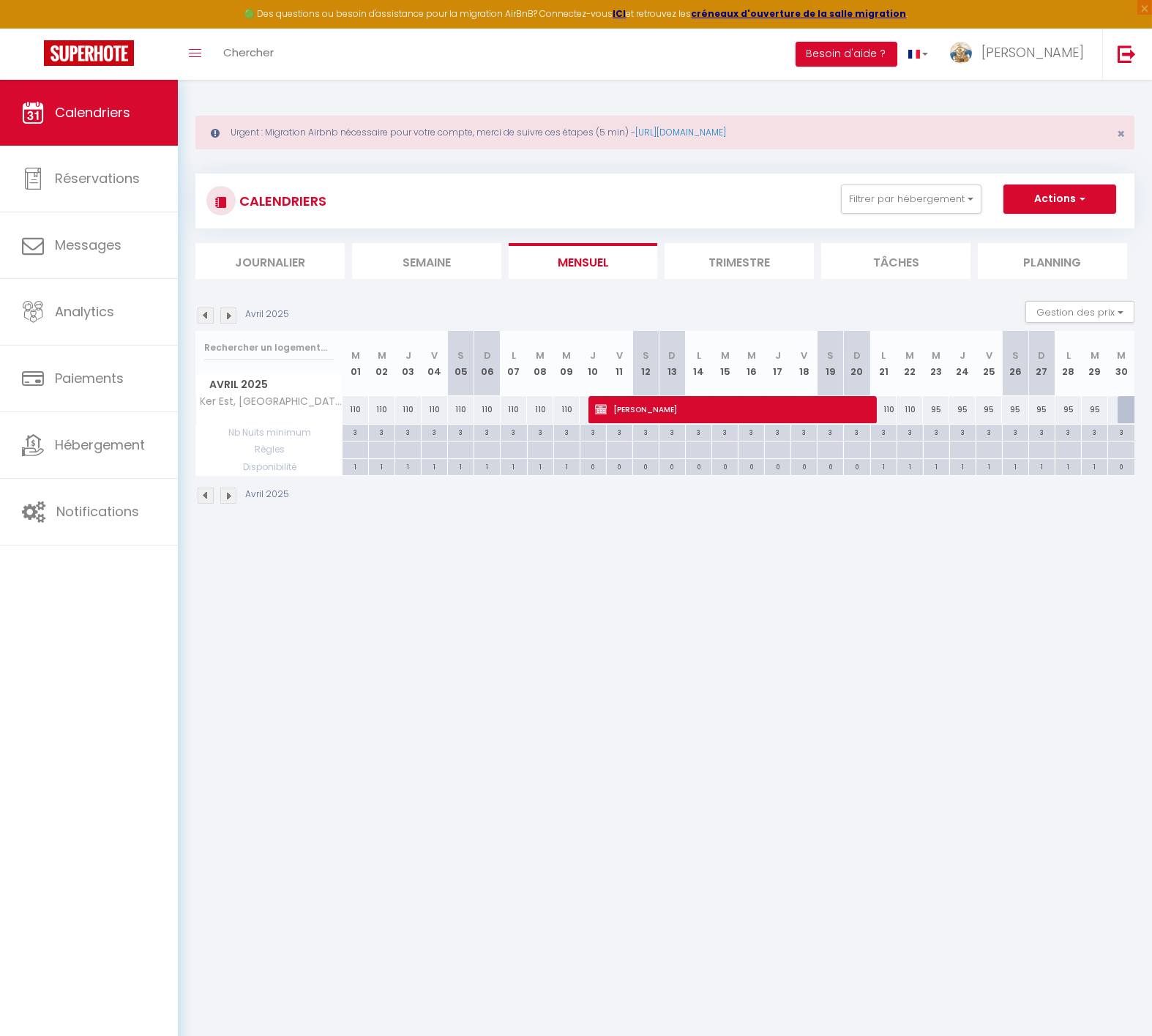
click at [231, 313] on img at bounding box center [228, 316] width 16 height 16
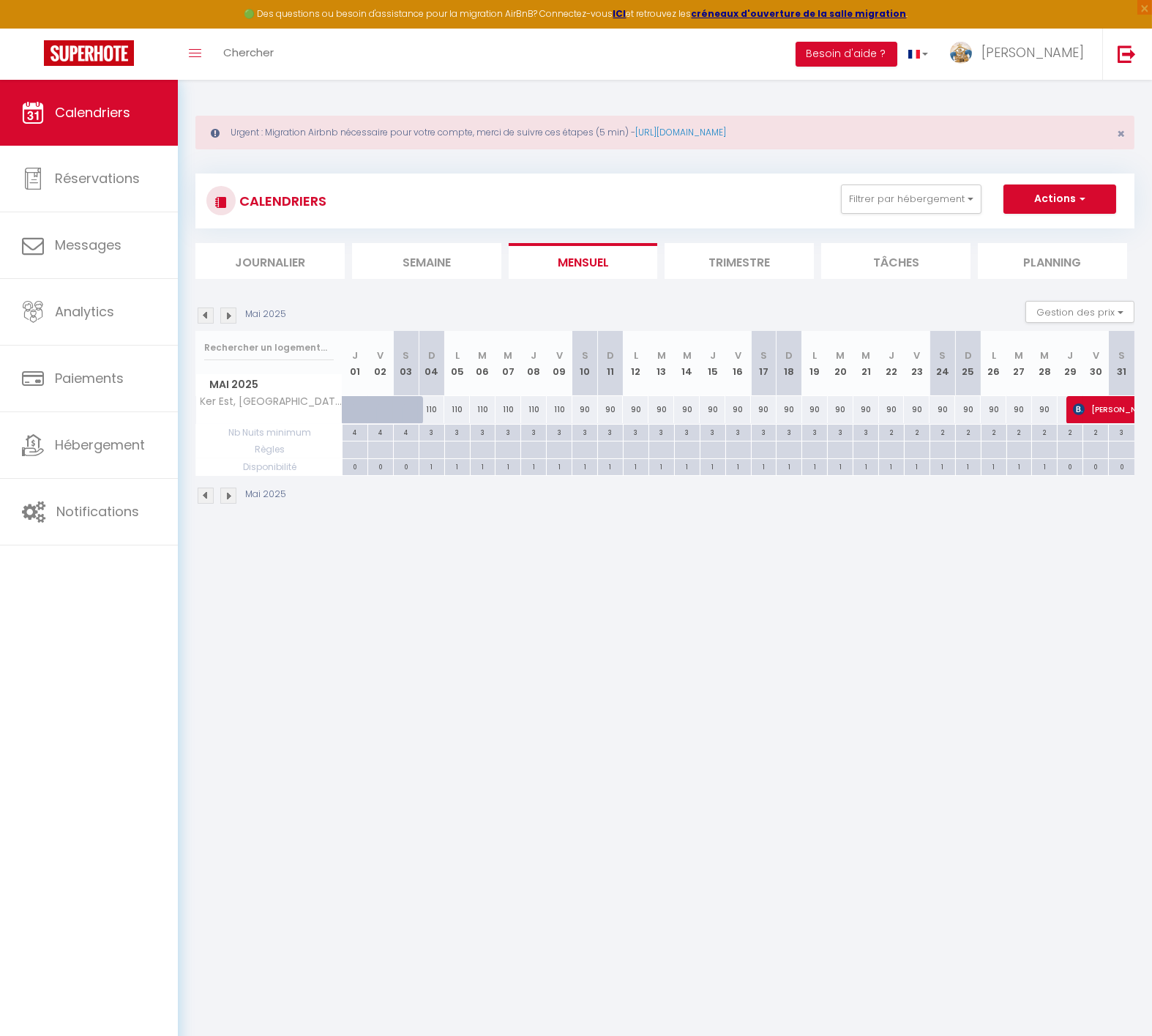
drag, startPoint x: 784, startPoint y: 549, endPoint x: 786, endPoint y: 507, distance: 42.0
click at [787, 548] on body "🟢 Des questions ou besoin d'assistance pour la migration AirBnB? Connectez-vous…" at bounding box center [576, 598] width 1152 height 1036
click at [222, 310] on img at bounding box center [228, 316] width 16 height 16
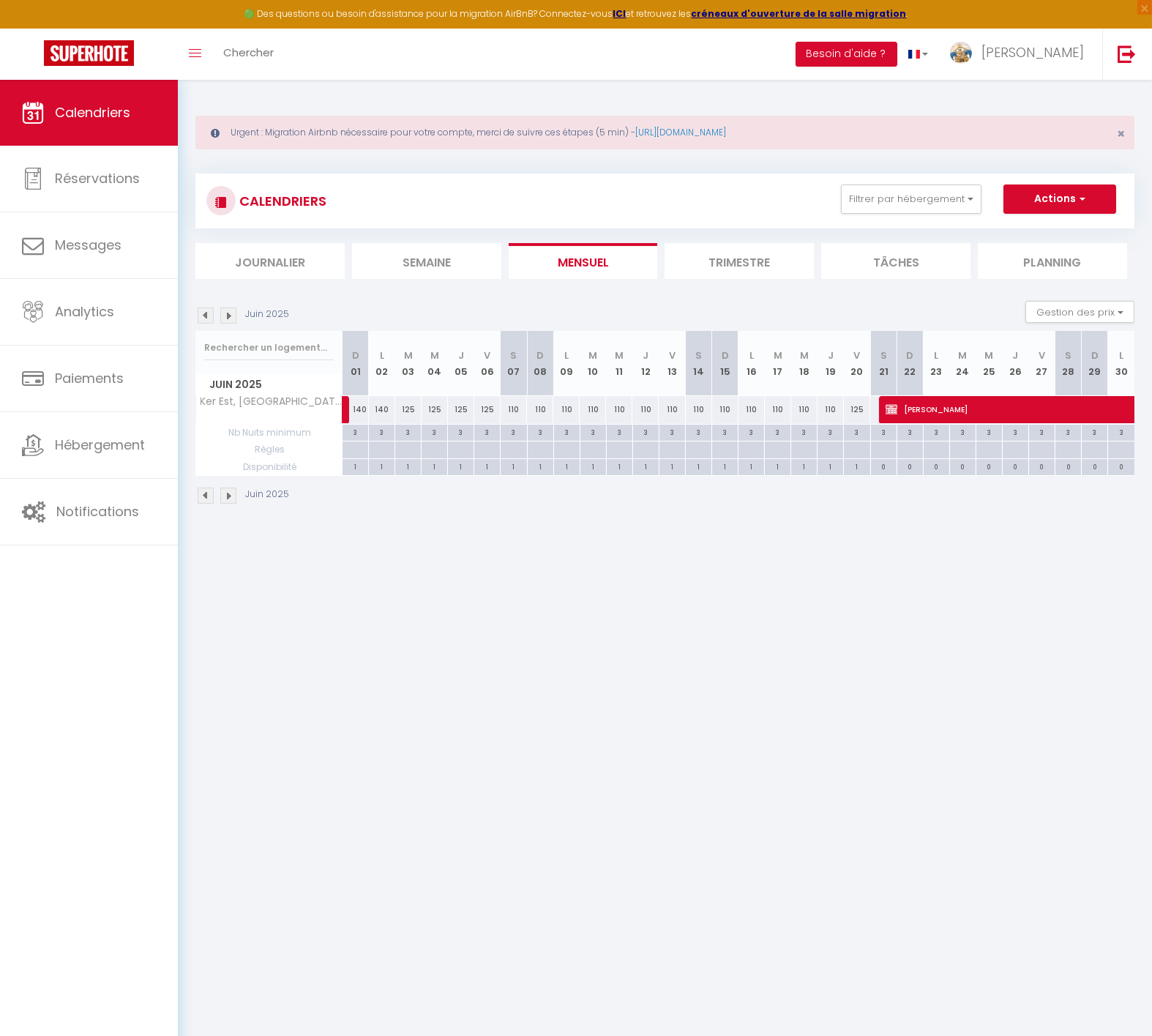
click at [221, 310] on img at bounding box center [228, 316] width 16 height 16
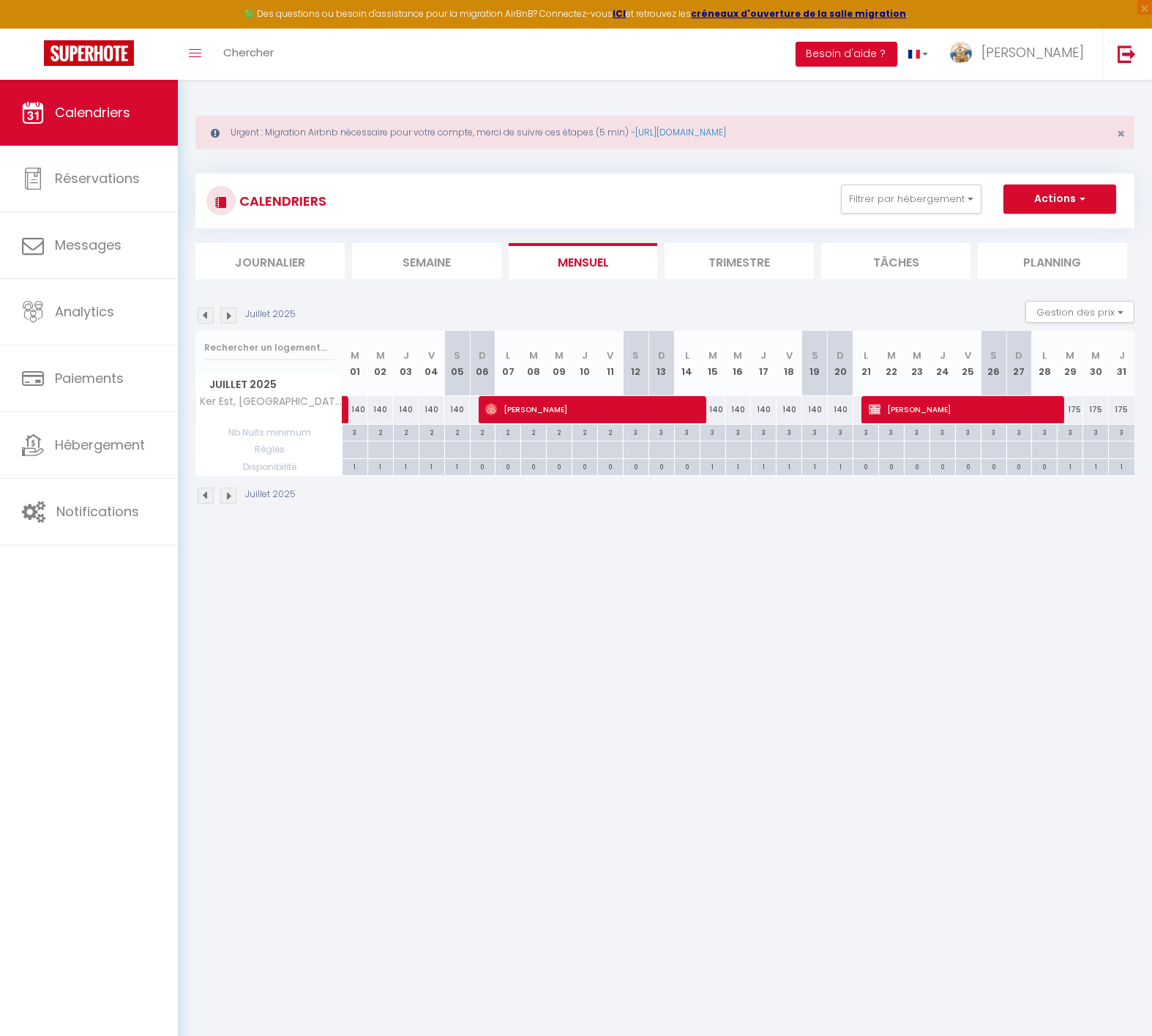
click at [201, 312] on img at bounding box center [205, 316] width 16 height 16
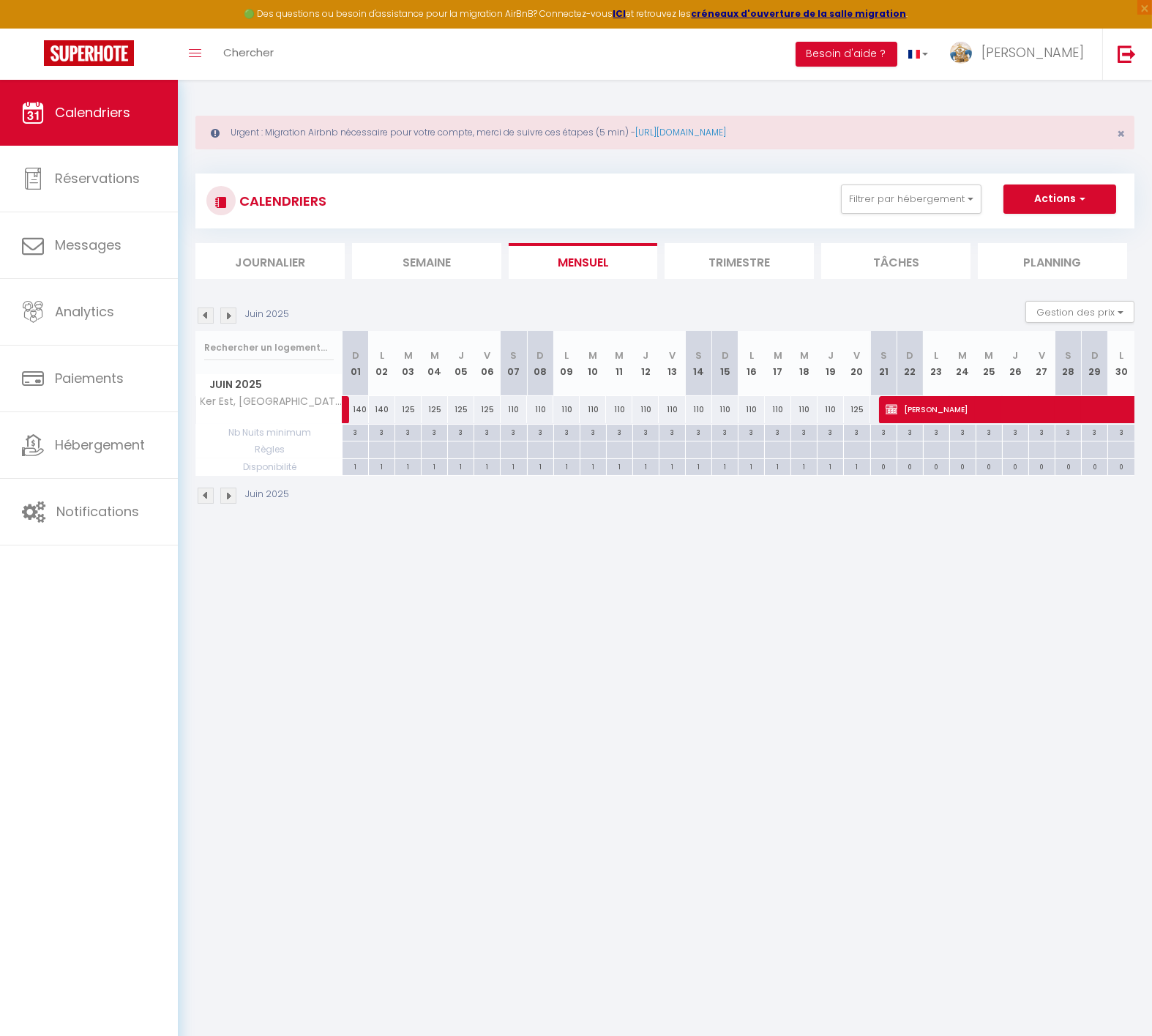
click at [201, 312] on img at bounding box center [205, 316] width 16 height 16
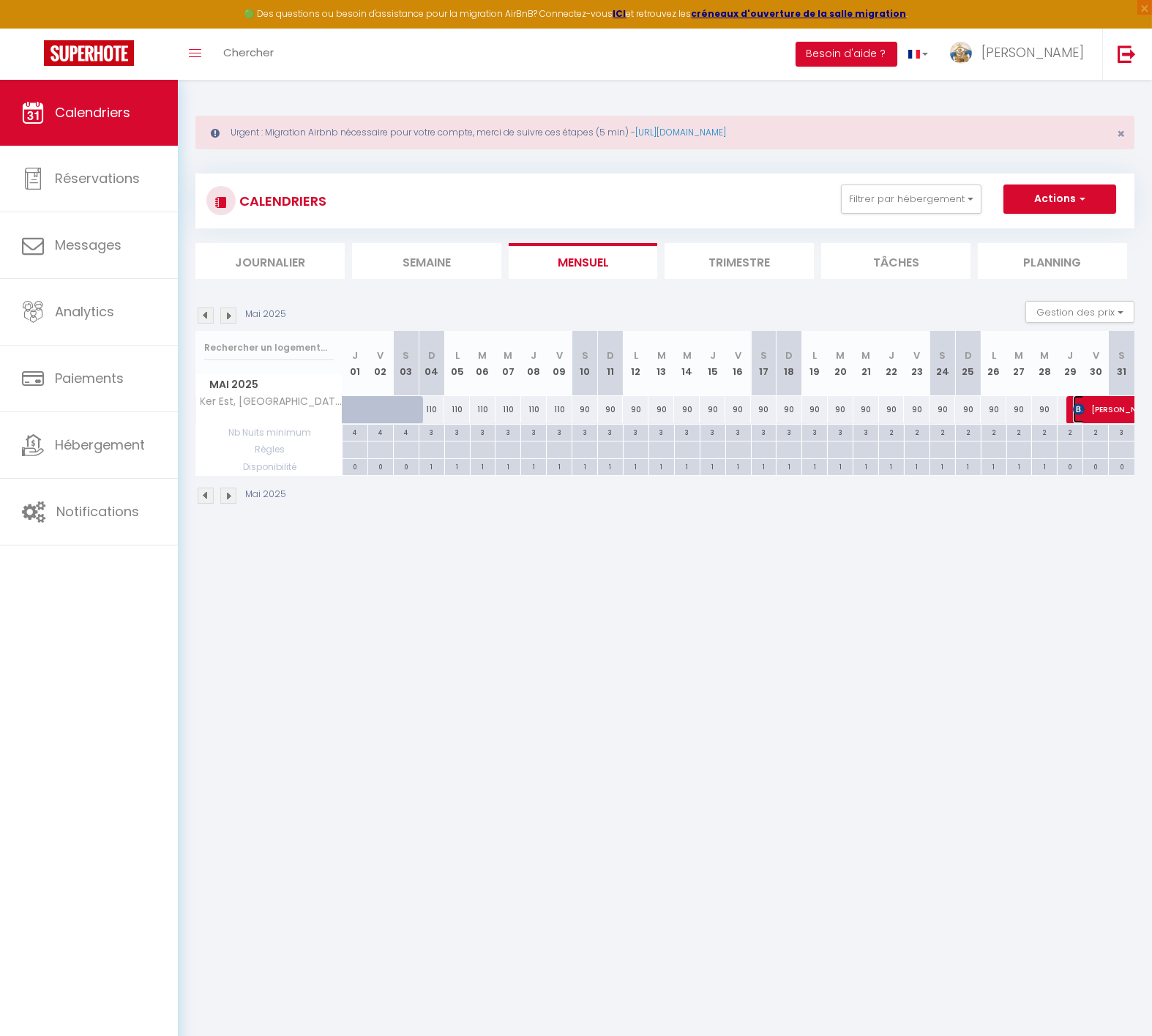
click at [1083, 406] on img at bounding box center [1079, 409] width 11 height 11
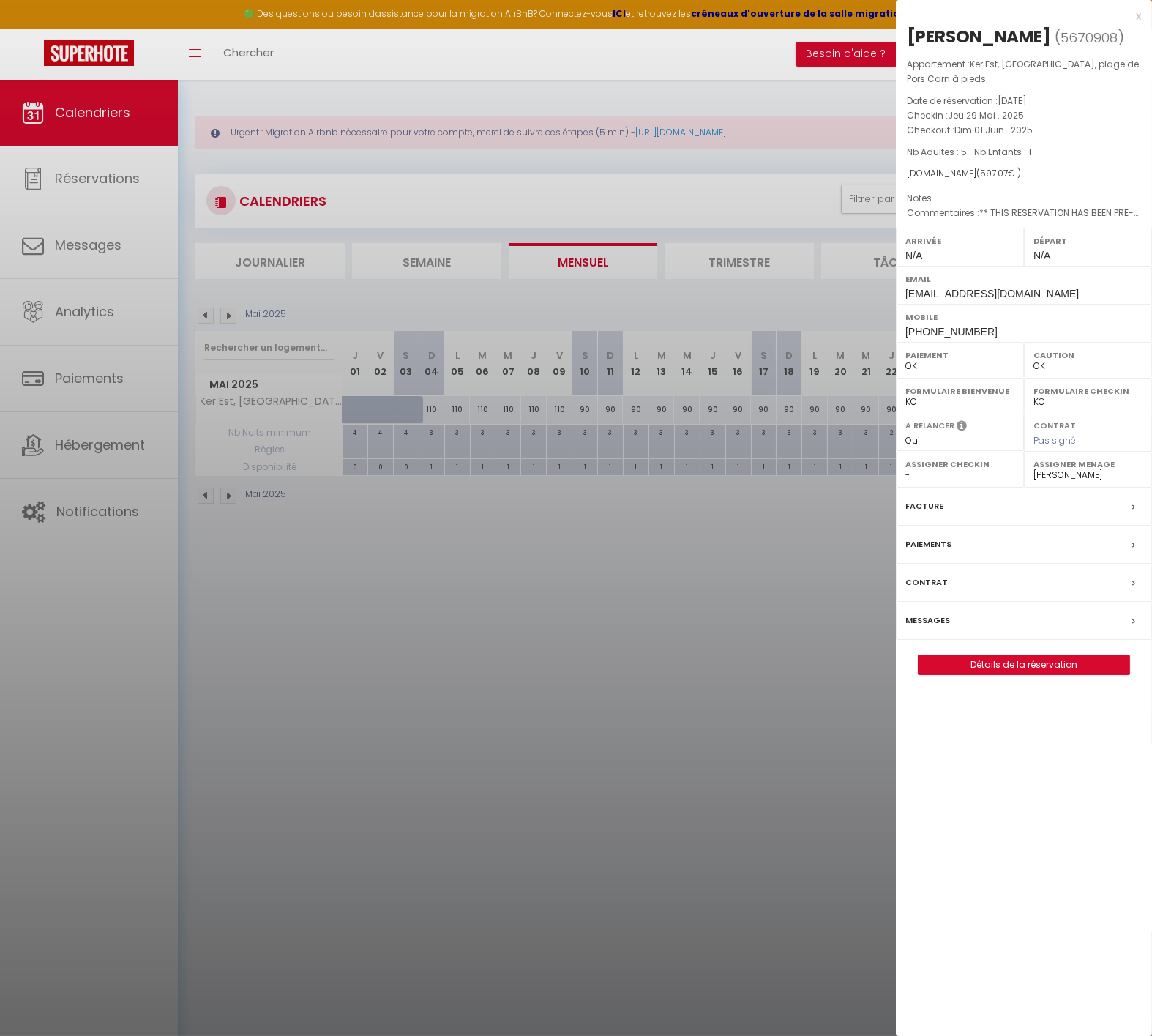
click at [769, 572] on div at bounding box center [576, 518] width 1152 height 1036
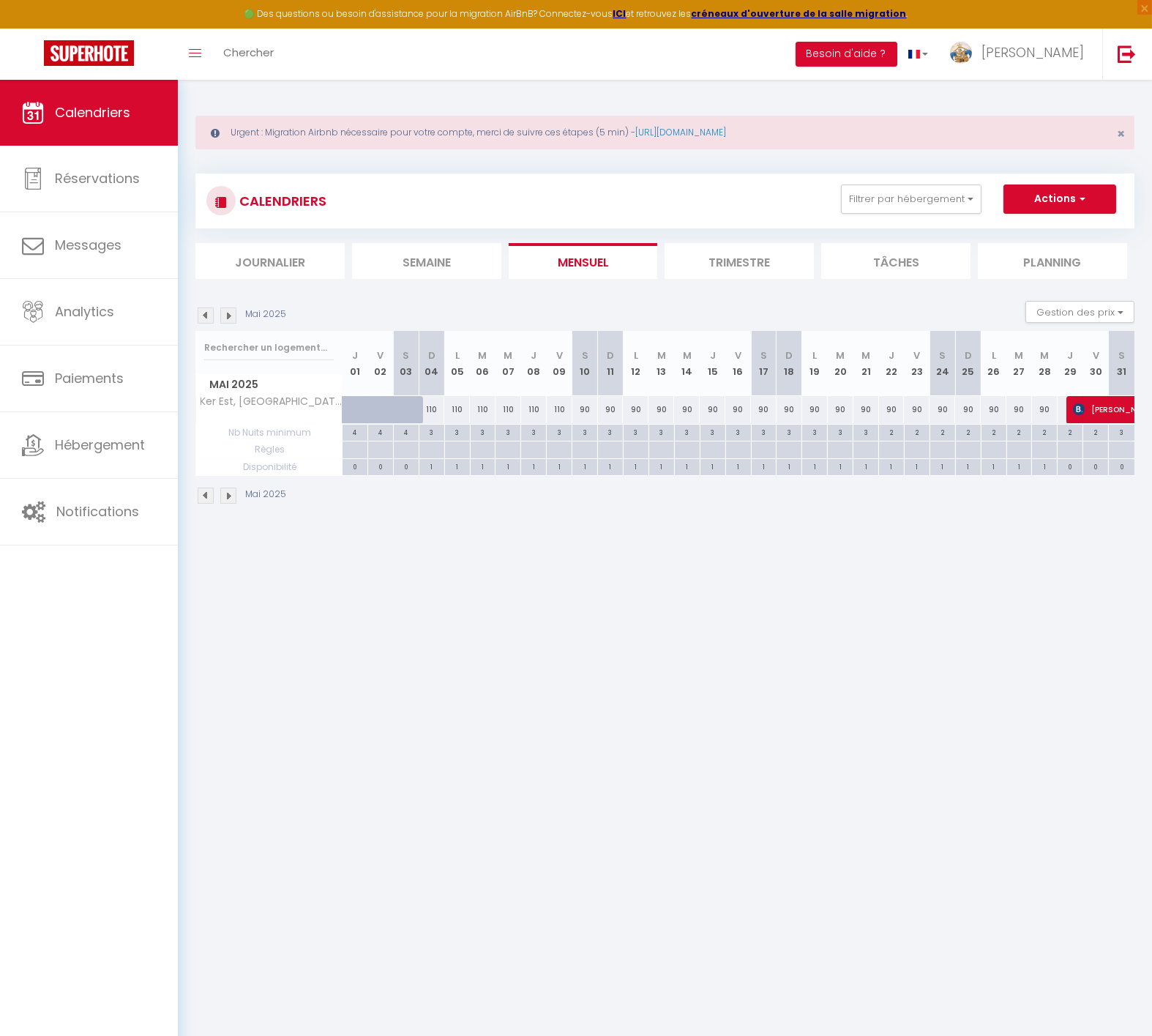
click at [204, 310] on img at bounding box center [205, 316] width 16 height 16
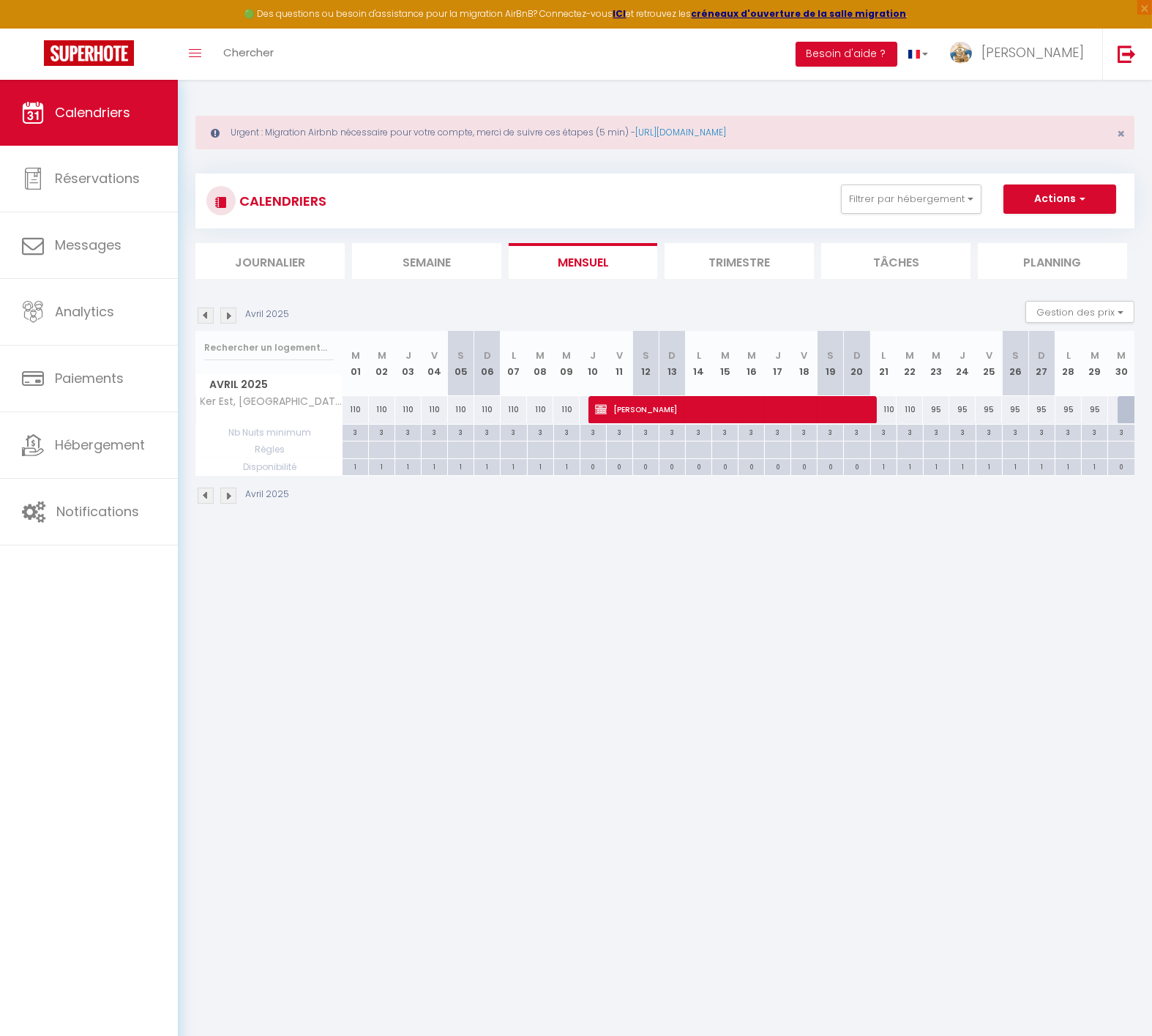
drag, startPoint x: 430, startPoint y: 587, endPoint x: 408, endPoint y: 484, distance: 105.3
click at [433, 585] on body "🟢 Des questions ou besoin d'assistance pour la migration AirBnB? Connectez-vous…" at bounding box center [576, 598] width 1152 height 1036
click at [211, 317] on img at bounding box center [205, 316] width 16 height 16
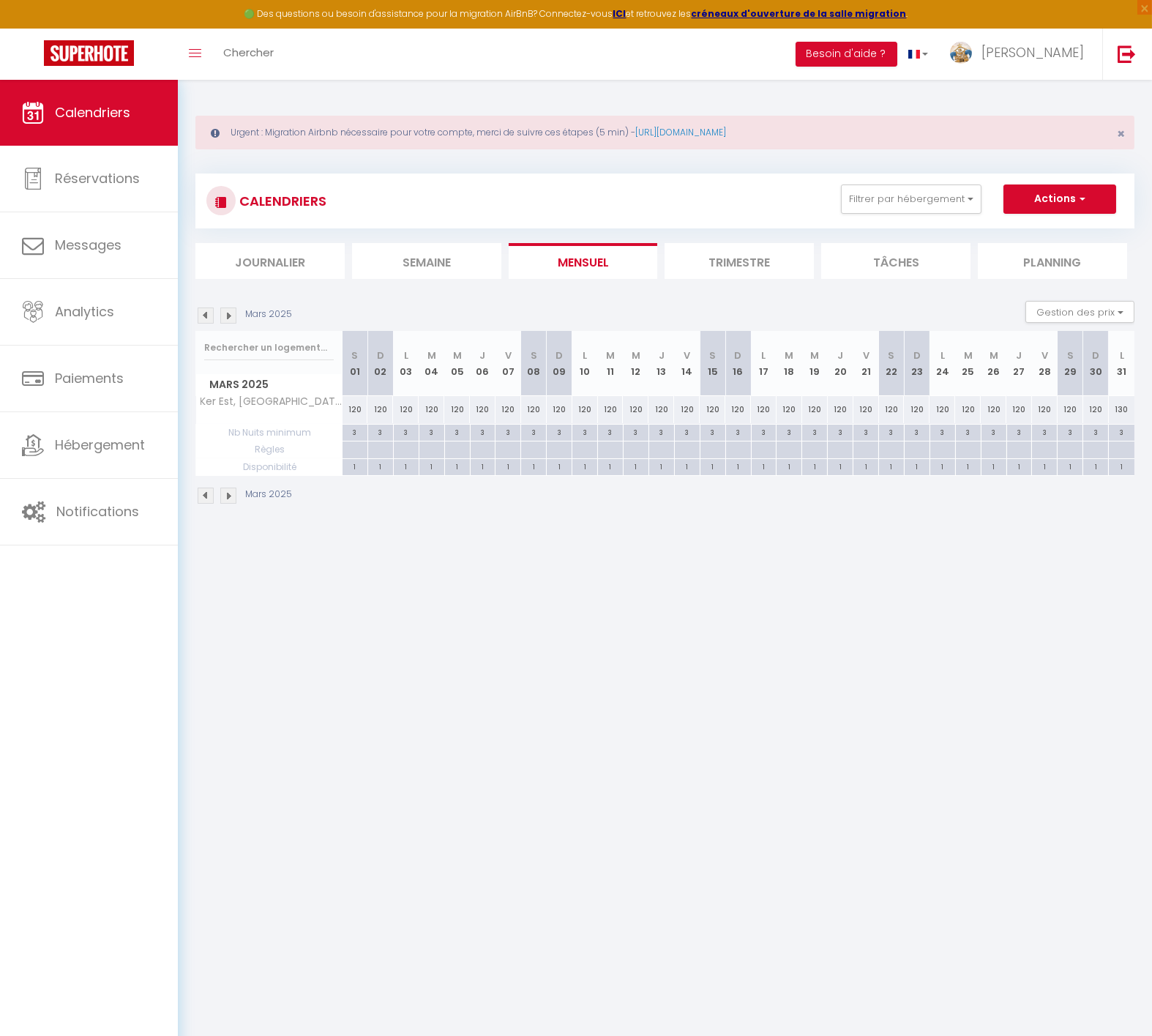
click at [228, 314] on img at bounding box center [228, 316] width 16 height 16
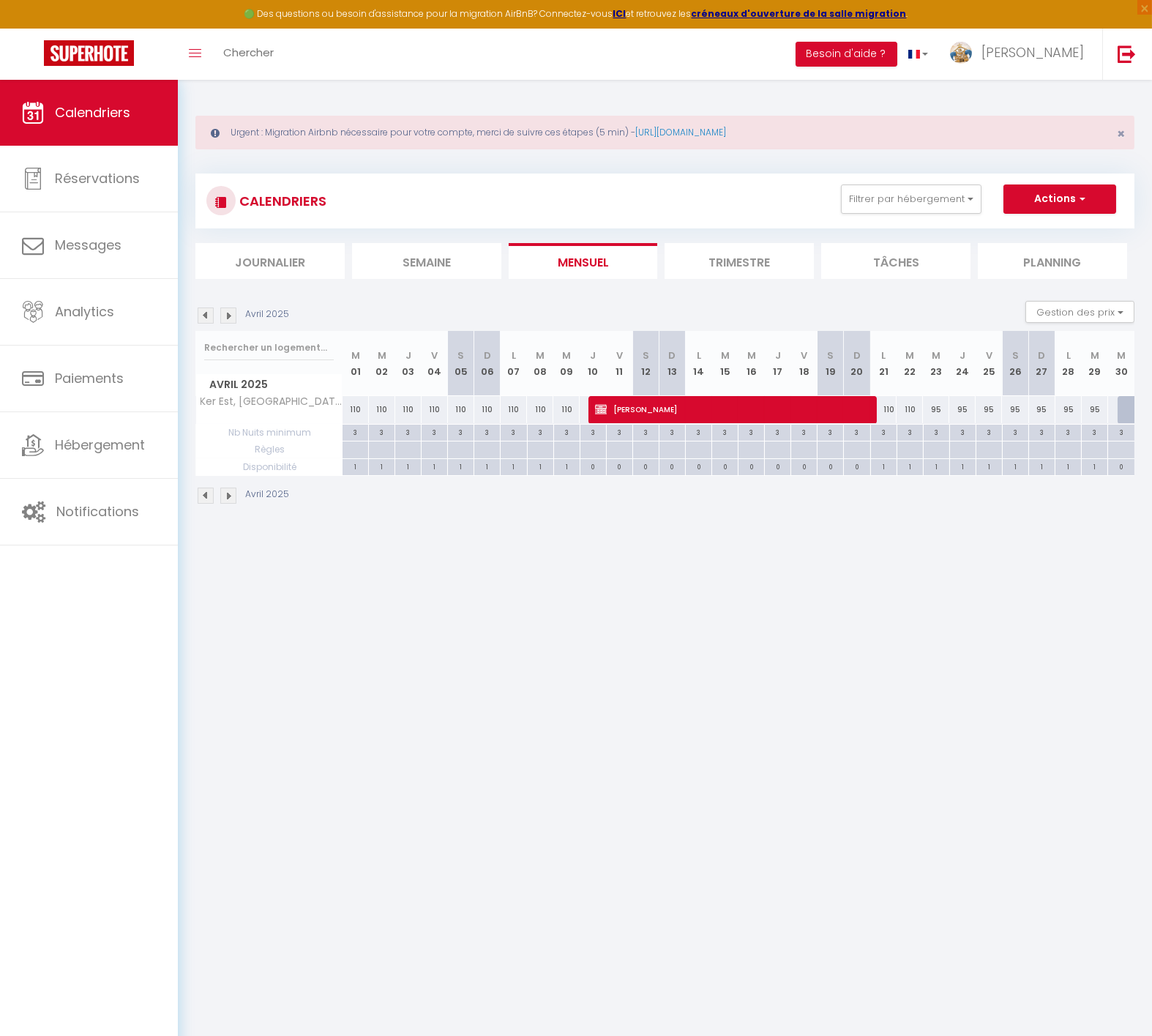
click at [228, 314] on img at bounding box center [228, 316] width 16 height 16
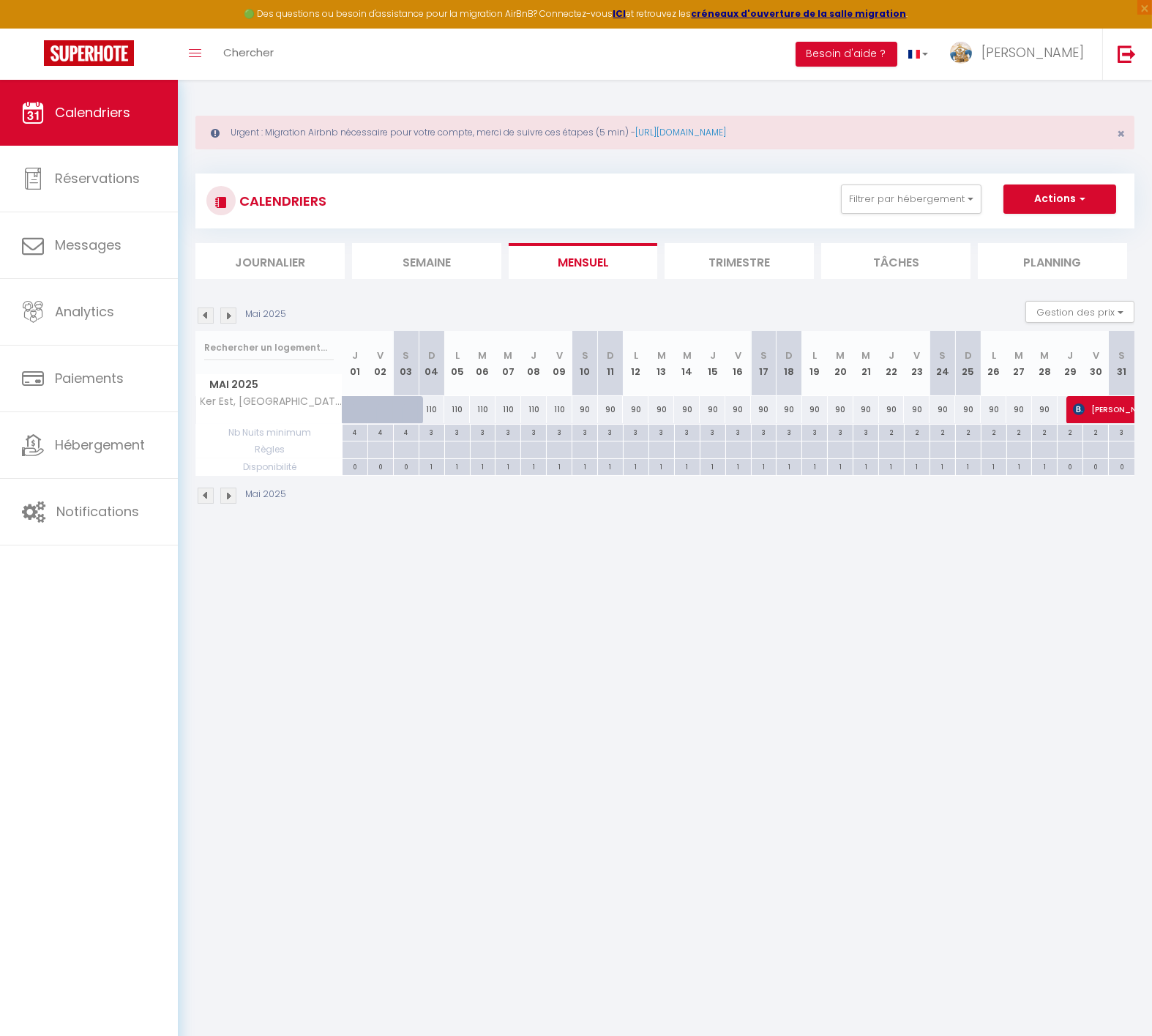
click at [228, 314] on img at bounding box center [228, 316] width 16 height 16
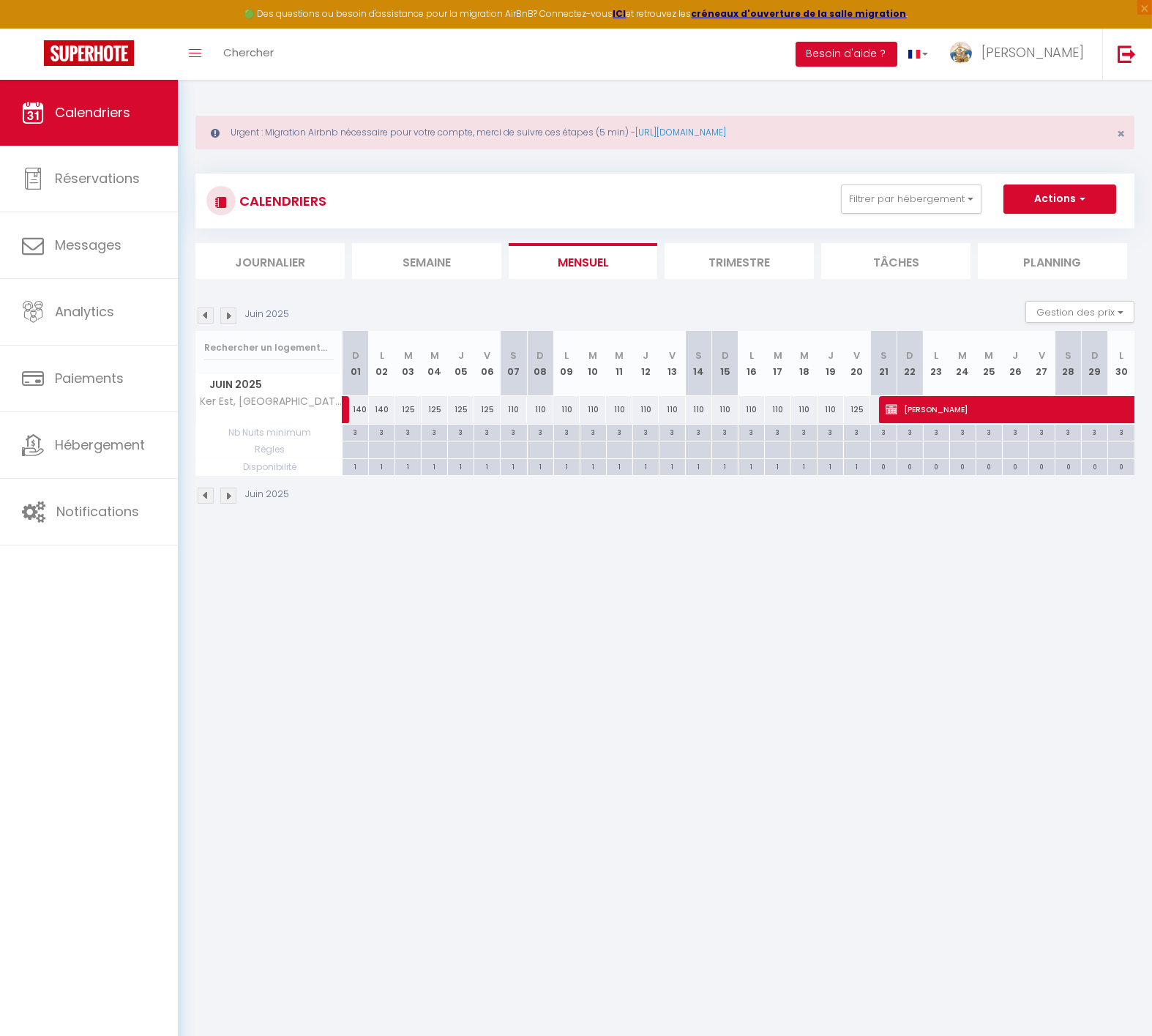
click at [229, 313] on img at bounding box center [228, 316] width 16 height 16
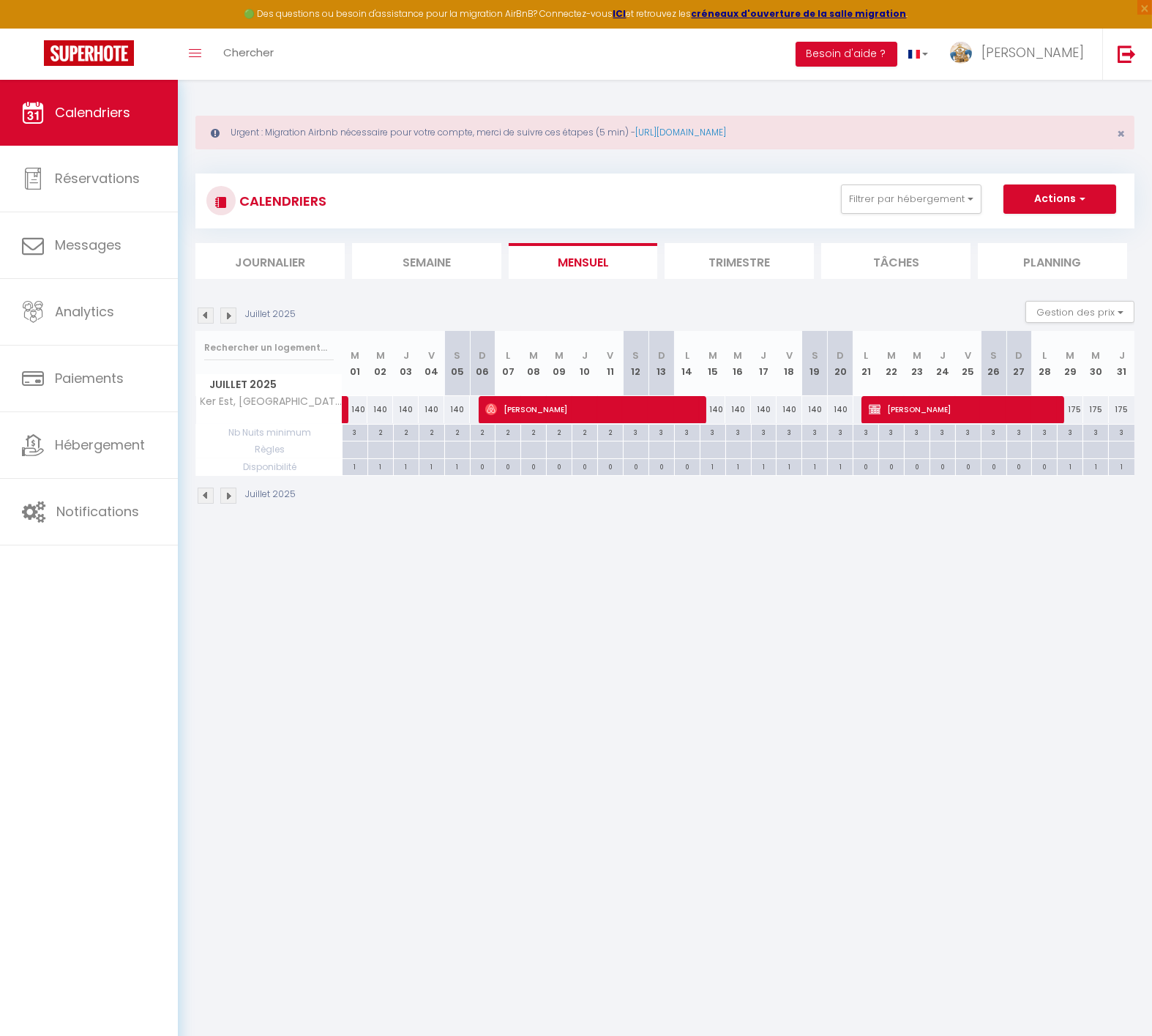
click at [200, 313] on img at bounding box center [205, 316] width 16 height 16
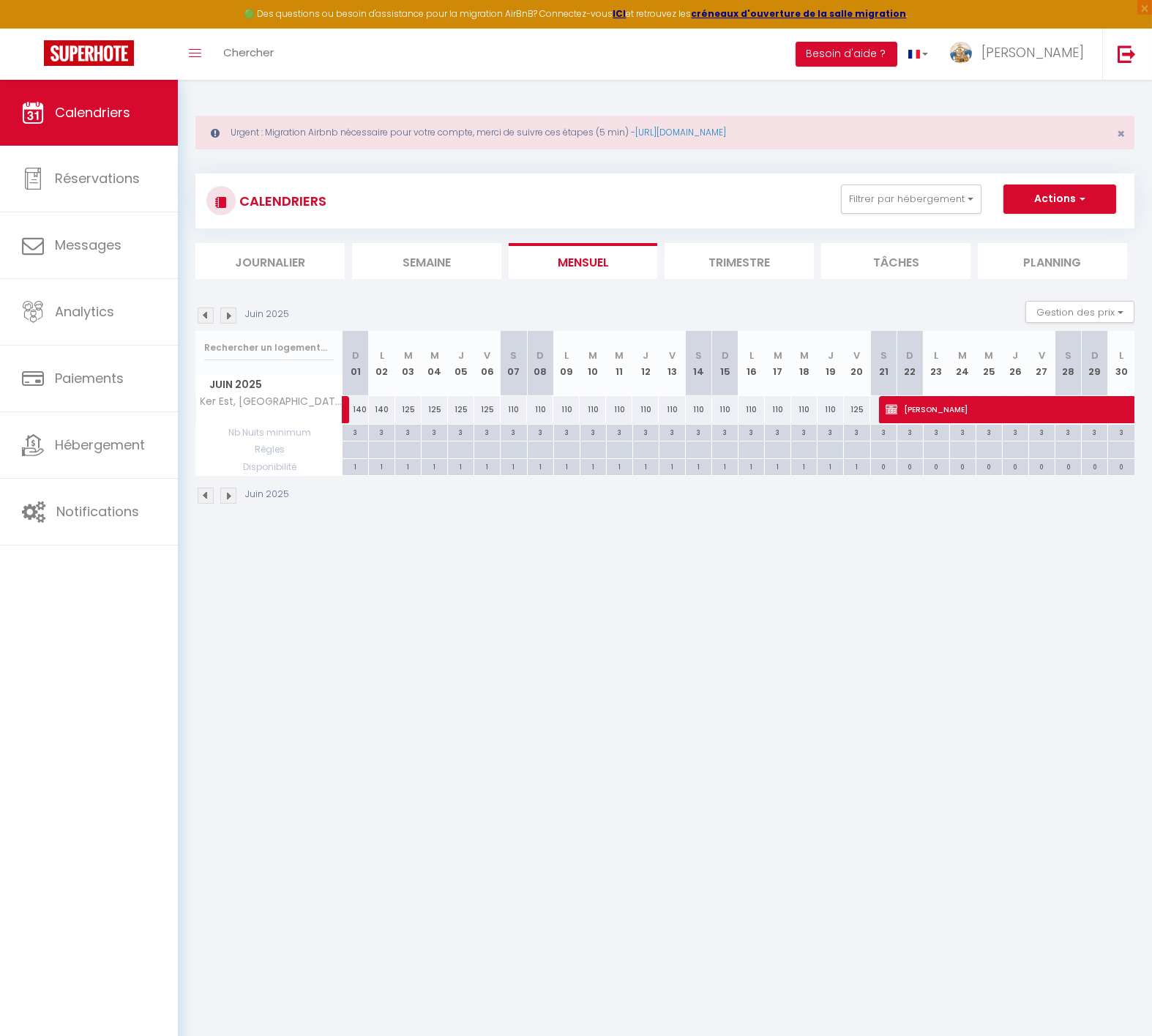
click at [201, 313] on img at bounding box center [205, 316] width 16 height 16
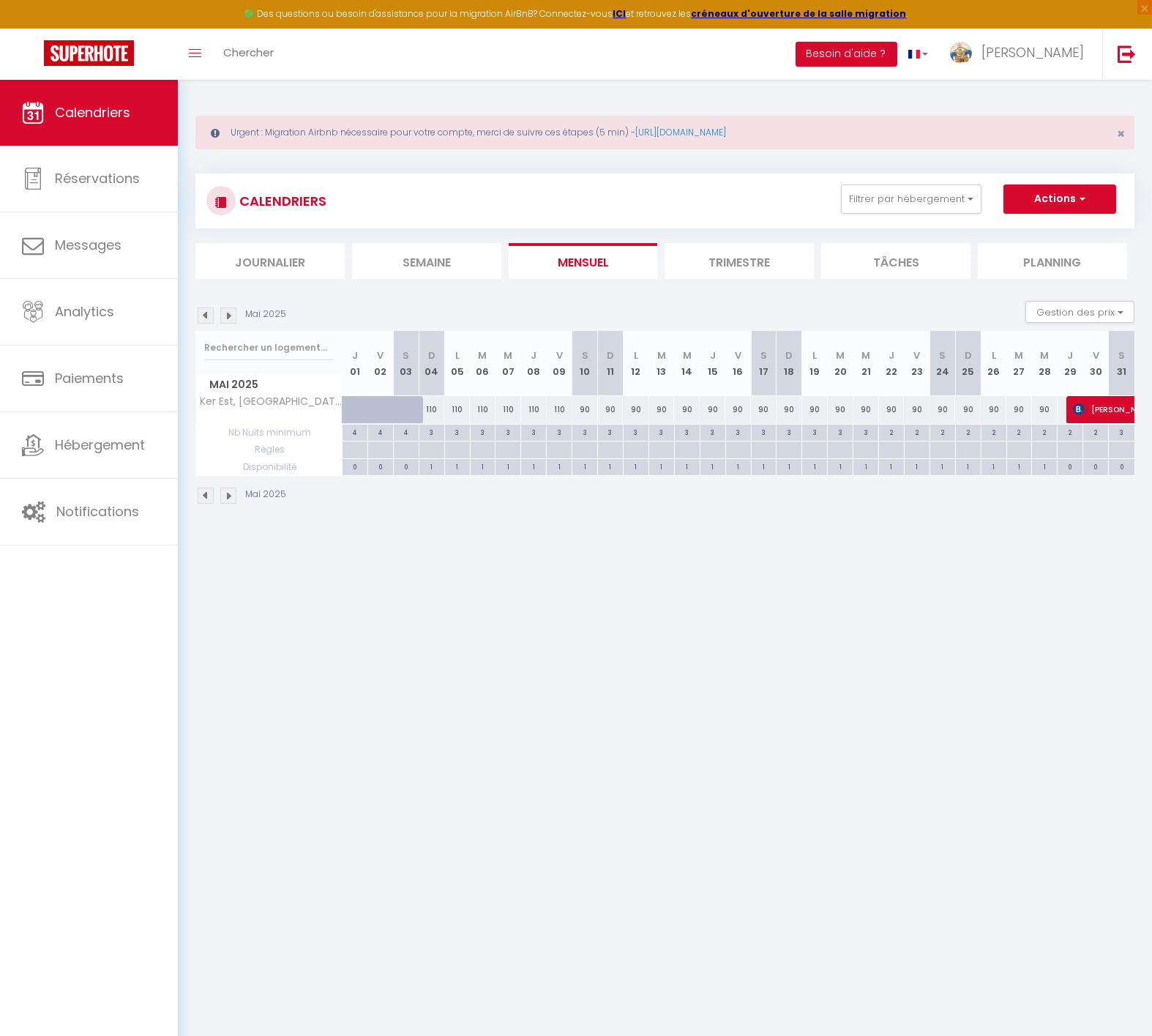
click at [201, 313] on img at bounding box center [205, 316] width 16 height 16
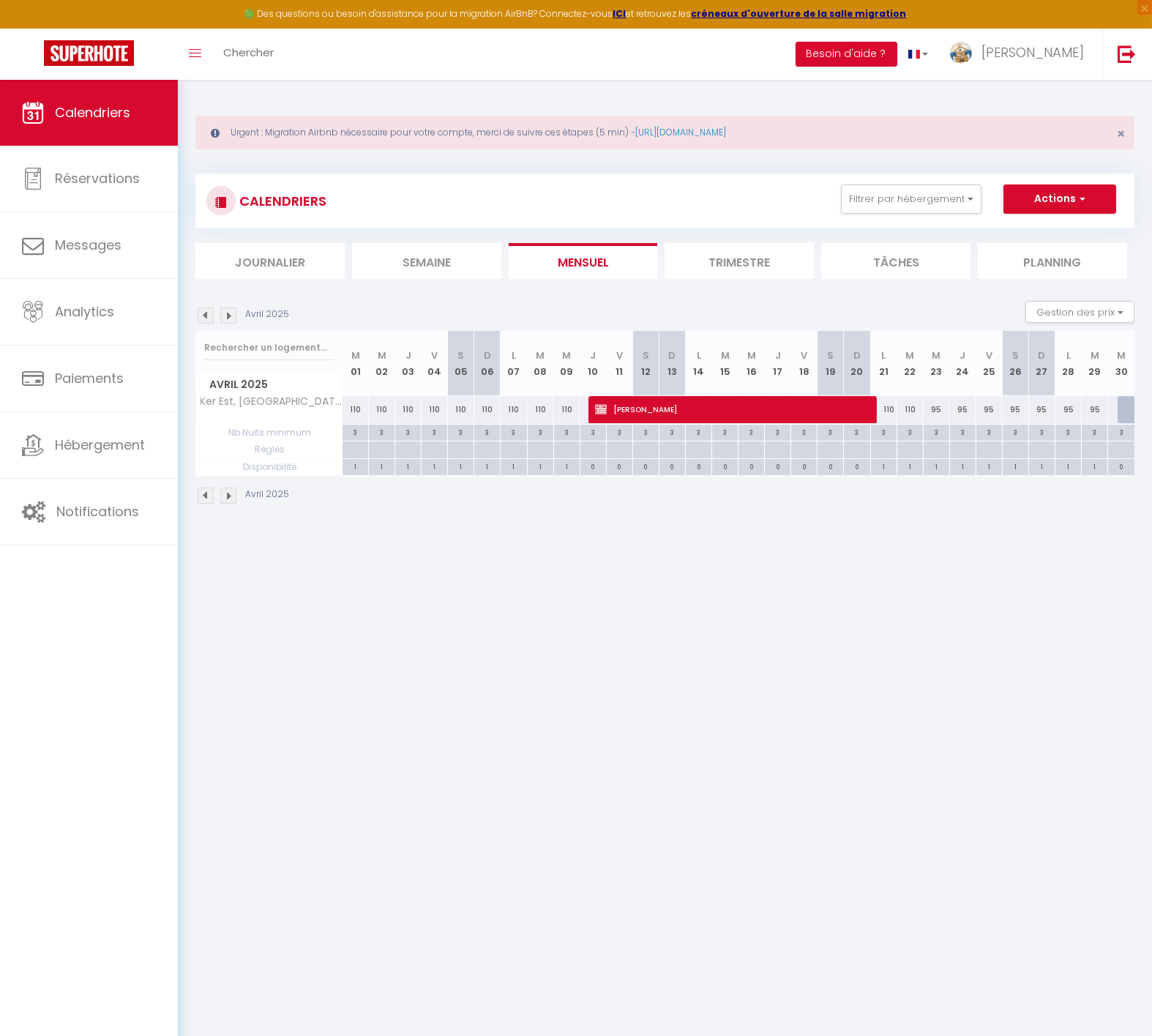
click at [201, 313] on img at bounding box center [205, 316] width 16 height 16
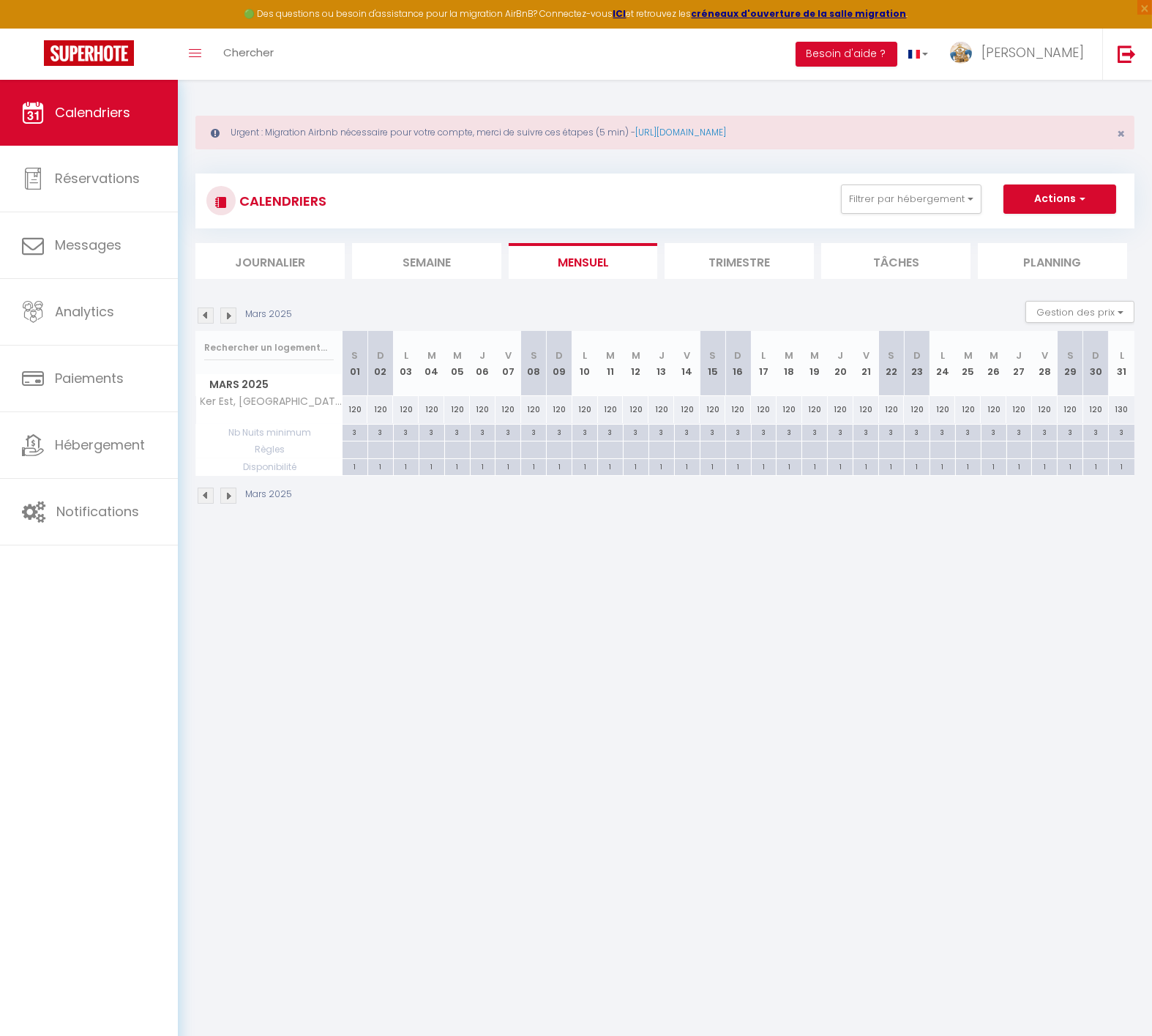
click at [211, 313] on img at bounding box center [205, 316] width 16 height 16
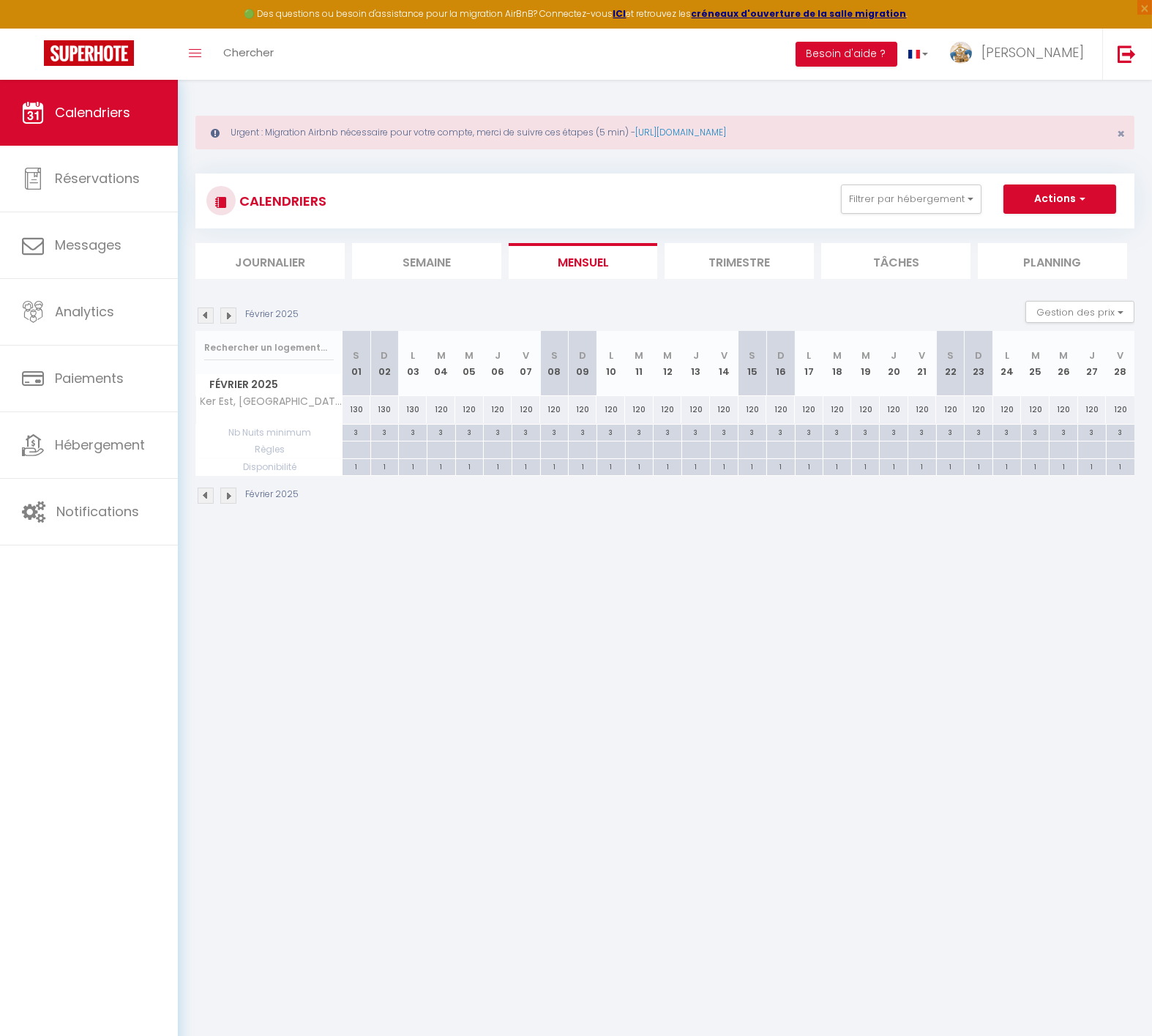
click at [209, 313] on img at bounding box center [205, 316] width 16 height 16
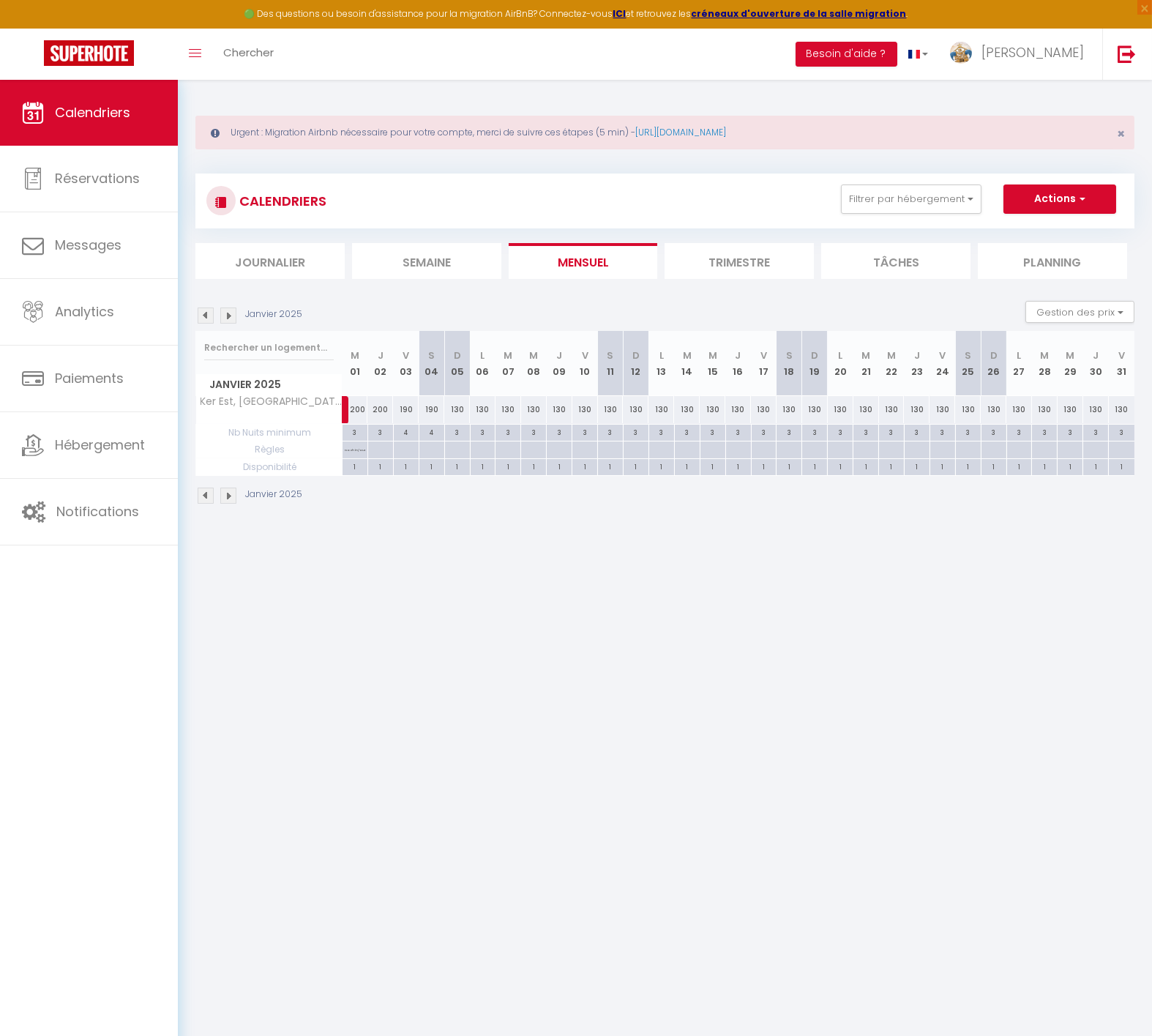
click at [205, 316] on img at bounding box center [205, 316] width 16 height 16
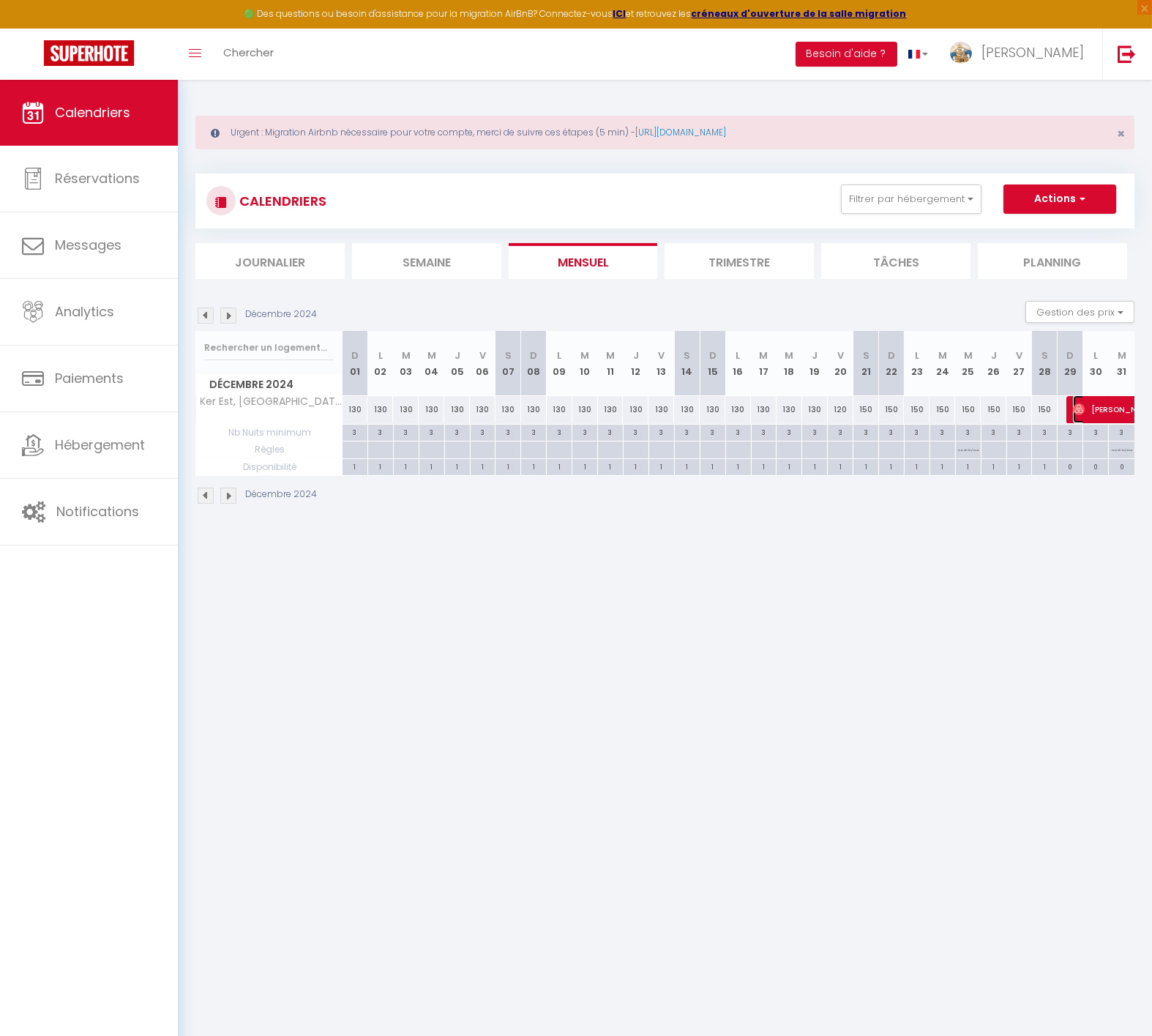
click at [1077, 407] on img at bounding box center [1079, 409] width 11 height 11
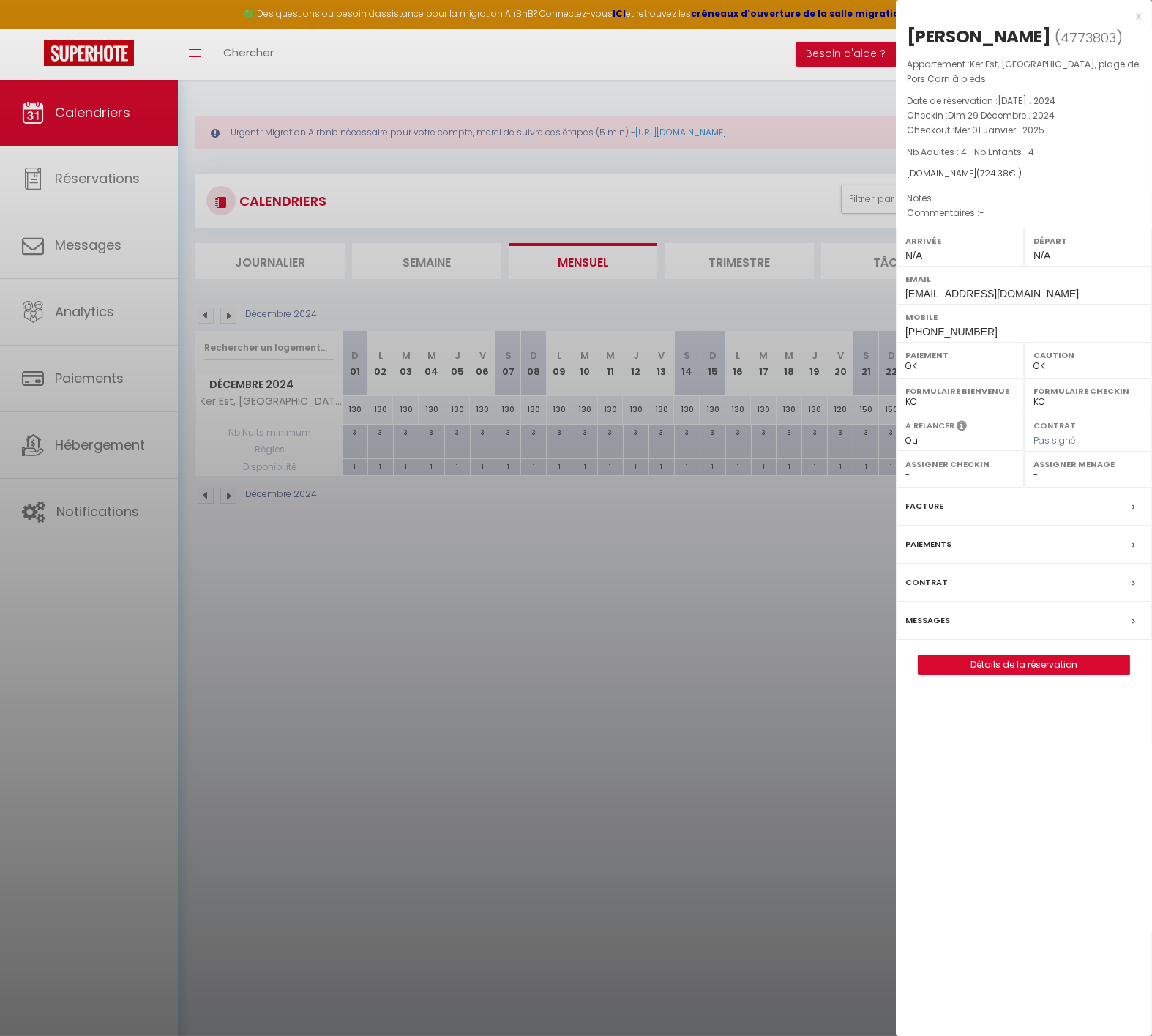
drag, startPoint x: 721, startPoint y: 630, endPoint x: 747, endPoint y: 615, distance: 30.0
click at [722, 630] on div at bounding box center [576, 518] width 1152 height 1036
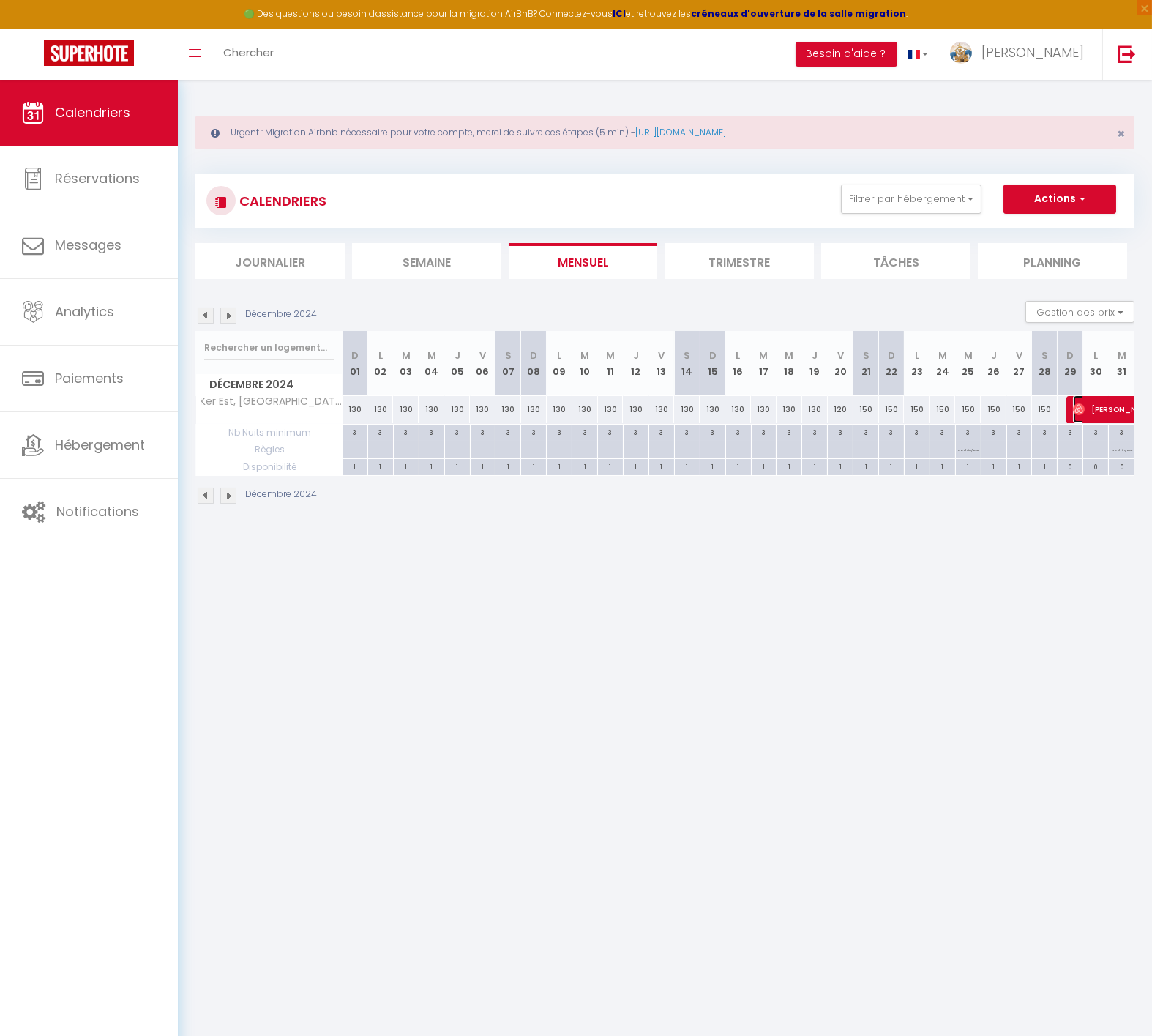
click at [1094, 411] on span "[PERSON_NAME]" at bounding box center [1124, 409] width 101 height 28
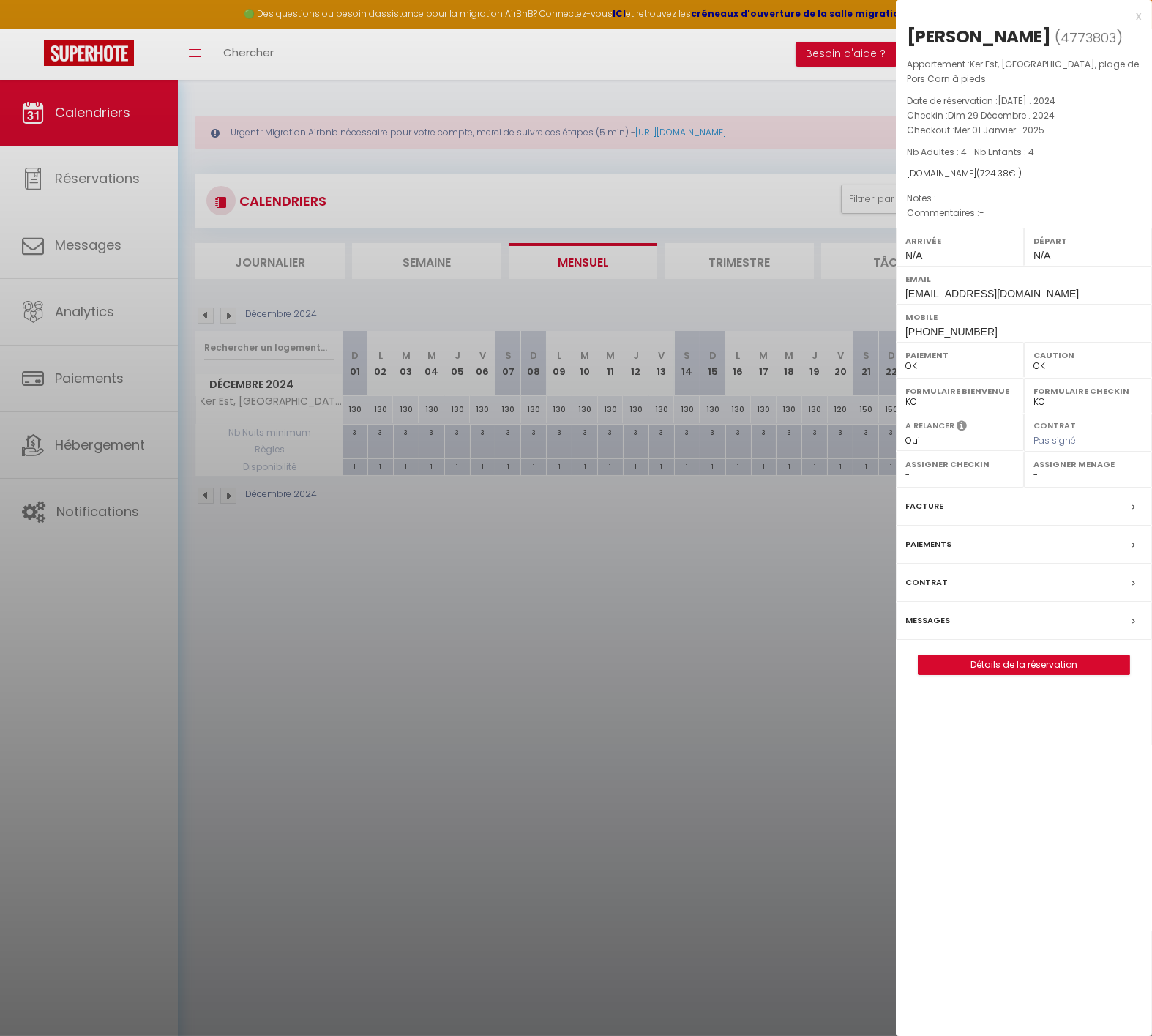
drag, startPoint x: 672, startPoint y: 631, endPoint x: 965, endPoint y: 397, distance: 375.0
click at [684, 617] on div at bounding box center [576, 518] width 1152 height 1036
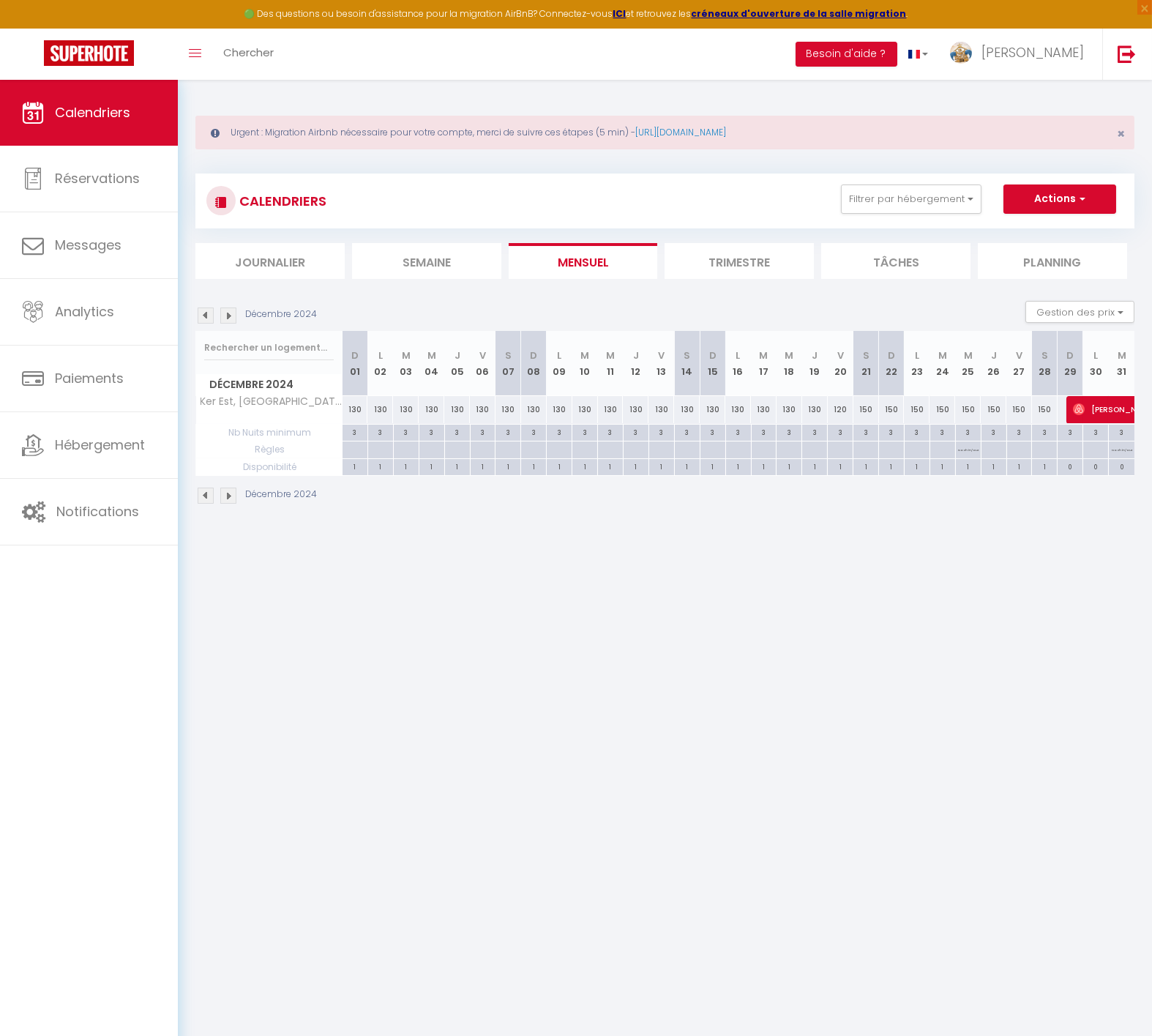
click at [702, 740] on body "🟢 Des questions ou besoin d'assistance pour la migration AirBnB? Connectez-vous…" at bounding box center [576, 598] width 1152 height 1036
click at [639, 605] on body "🟢 Des questions ou besoin d'assistance pour la migration AirBnB? Connectez-vous…" at bounding box center [576, 598] width 1152 height 1036
click at [227, 310] on img at bounding box center [228, 316] width 16 height 16
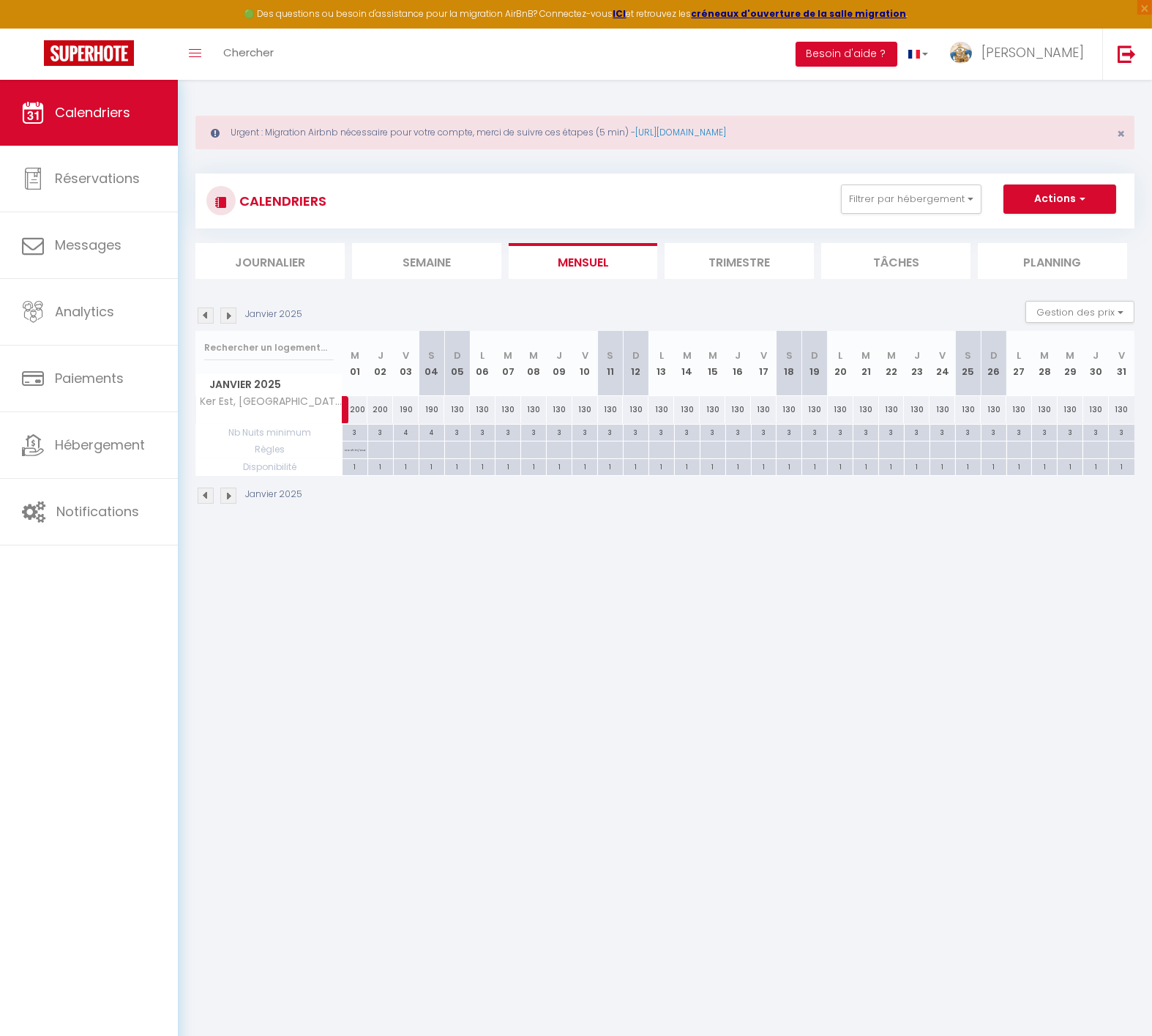
click at [227, 310] on img at bounding box center [228, 316] width 16 height 16
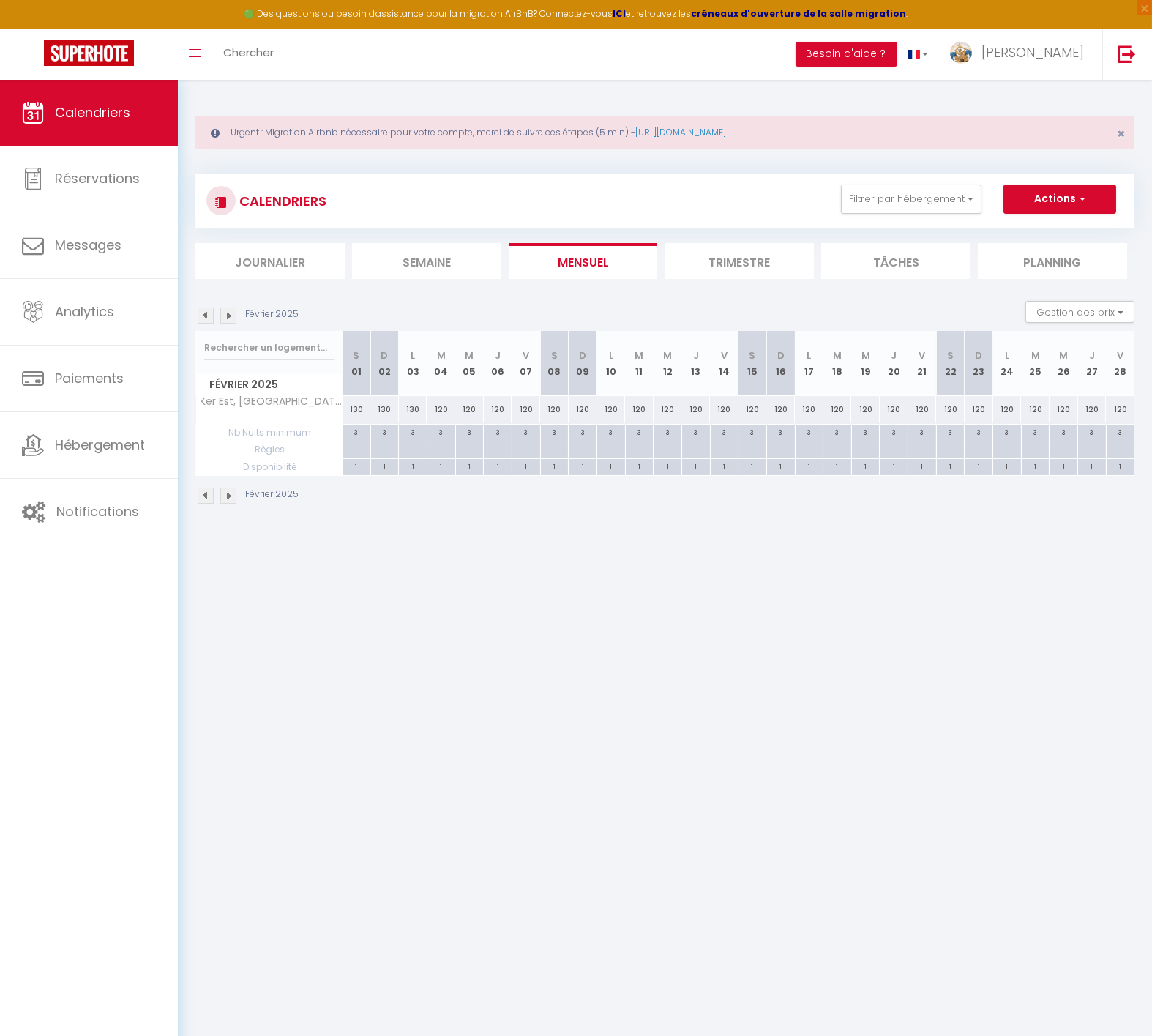
click at [225, 309] on img at bounding box center [228, 316] width 16 height 16
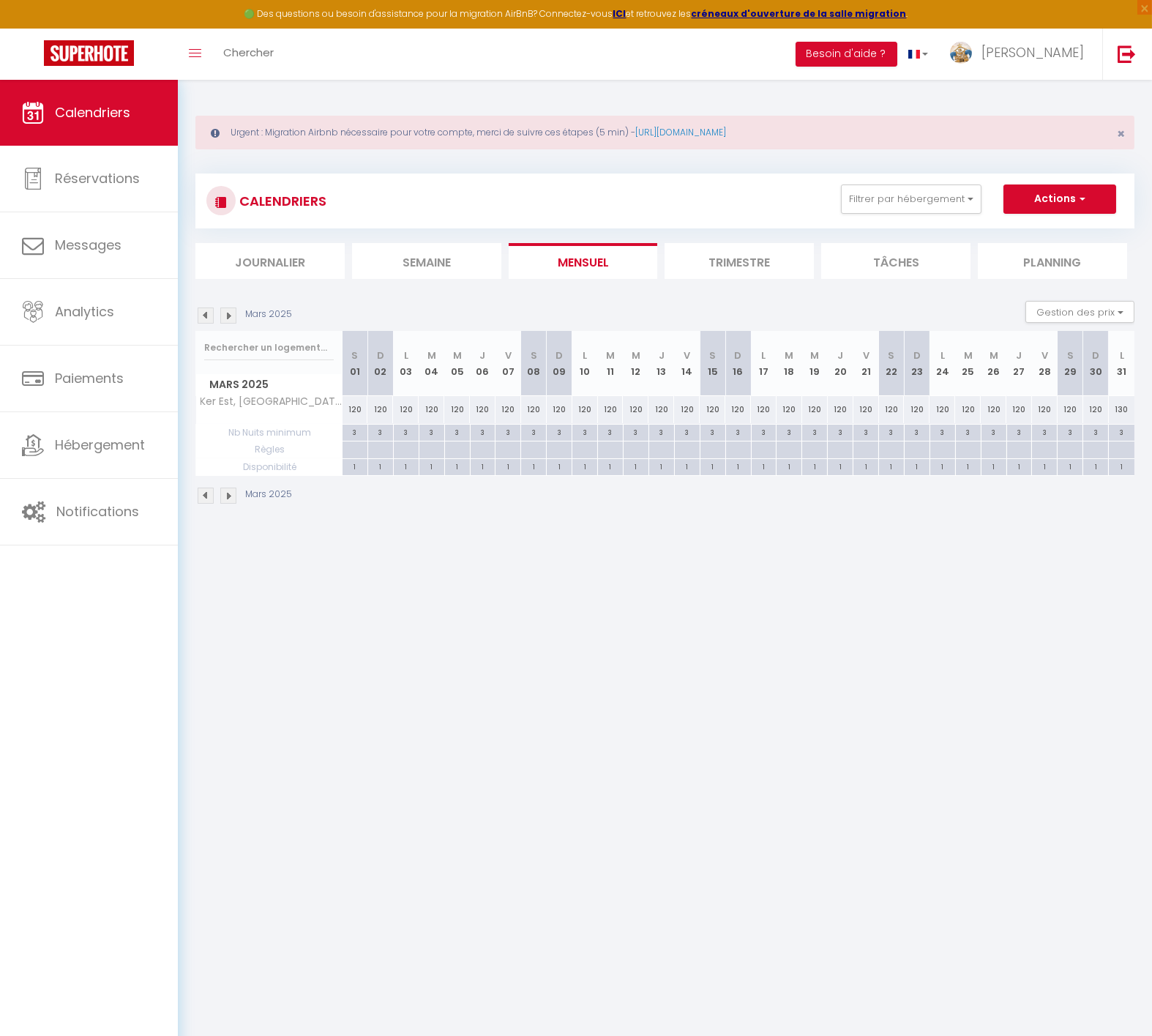
click at [225, 309] on img at bounding box center [228, 316] width 16 height 16
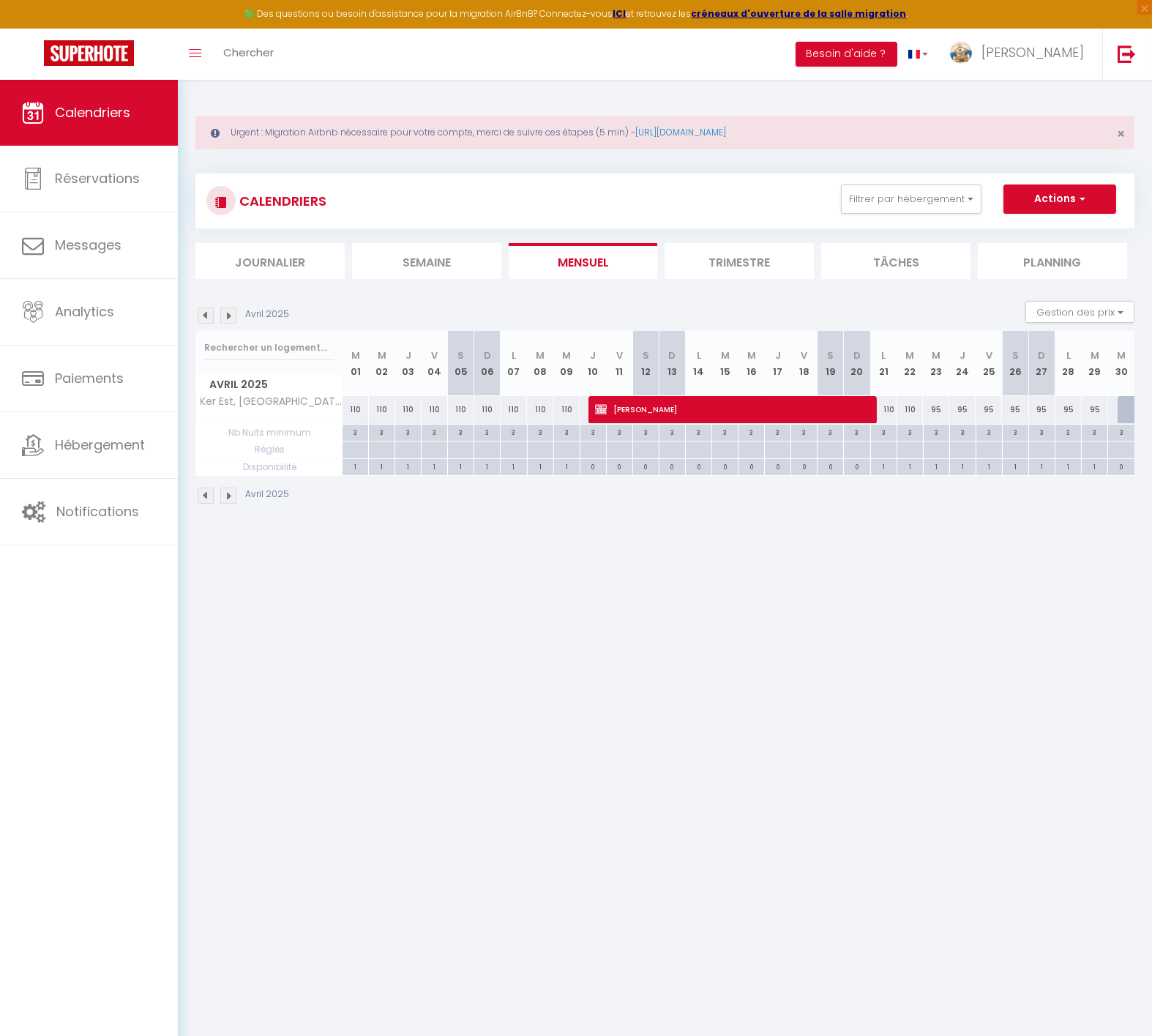
click at [225, 309] on img at bounding box center [228, 316] width 16 height 16
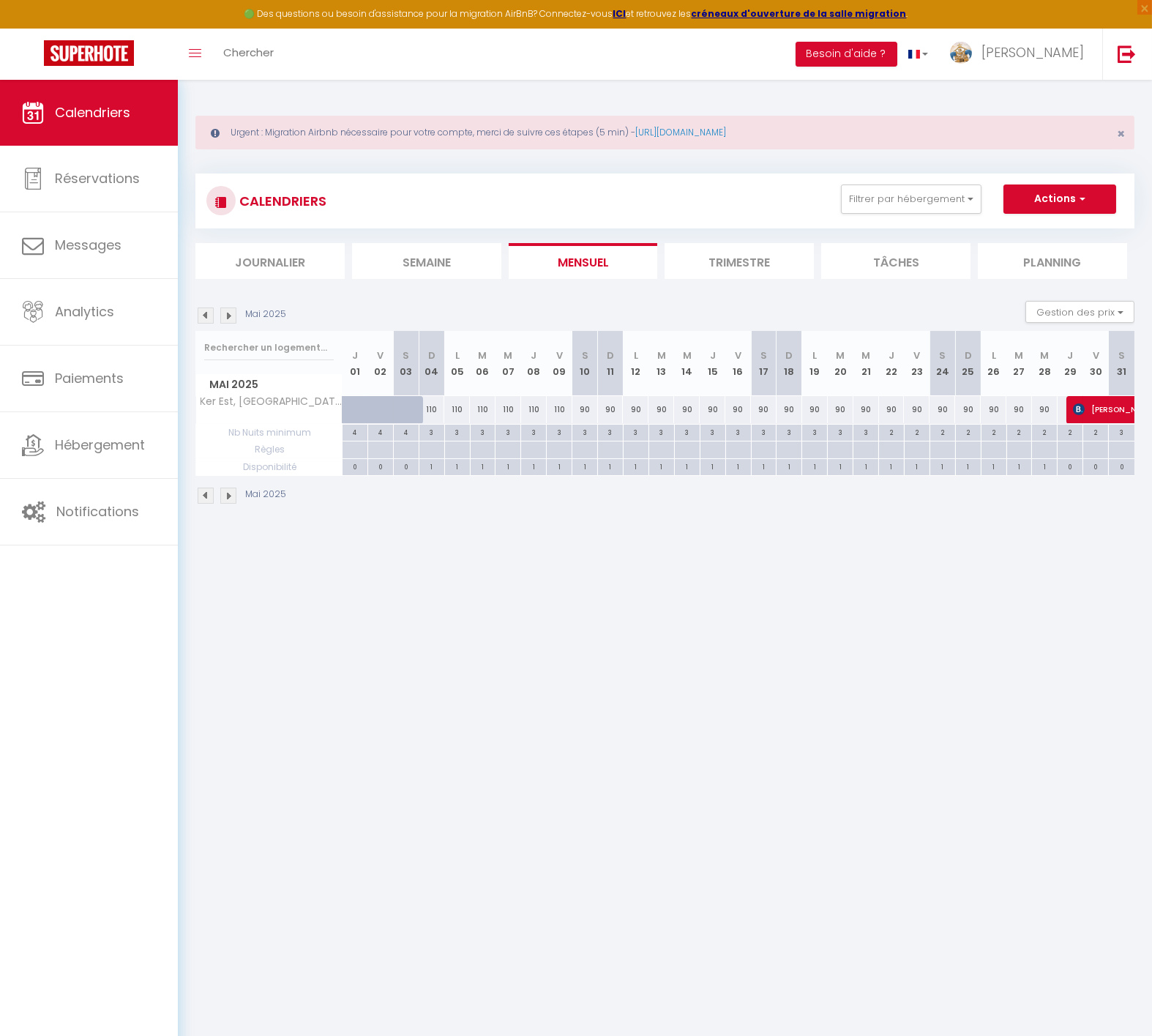
click at [456, 715] on body "🟢 Des questions ou besoin d'assistance pour la migration AirBnB? Connectez-vous…" at bounding box center [576, 598] width 1152 height 1036
click at [223, 317] on img at bounding box center [228, 316] width 16 height 16
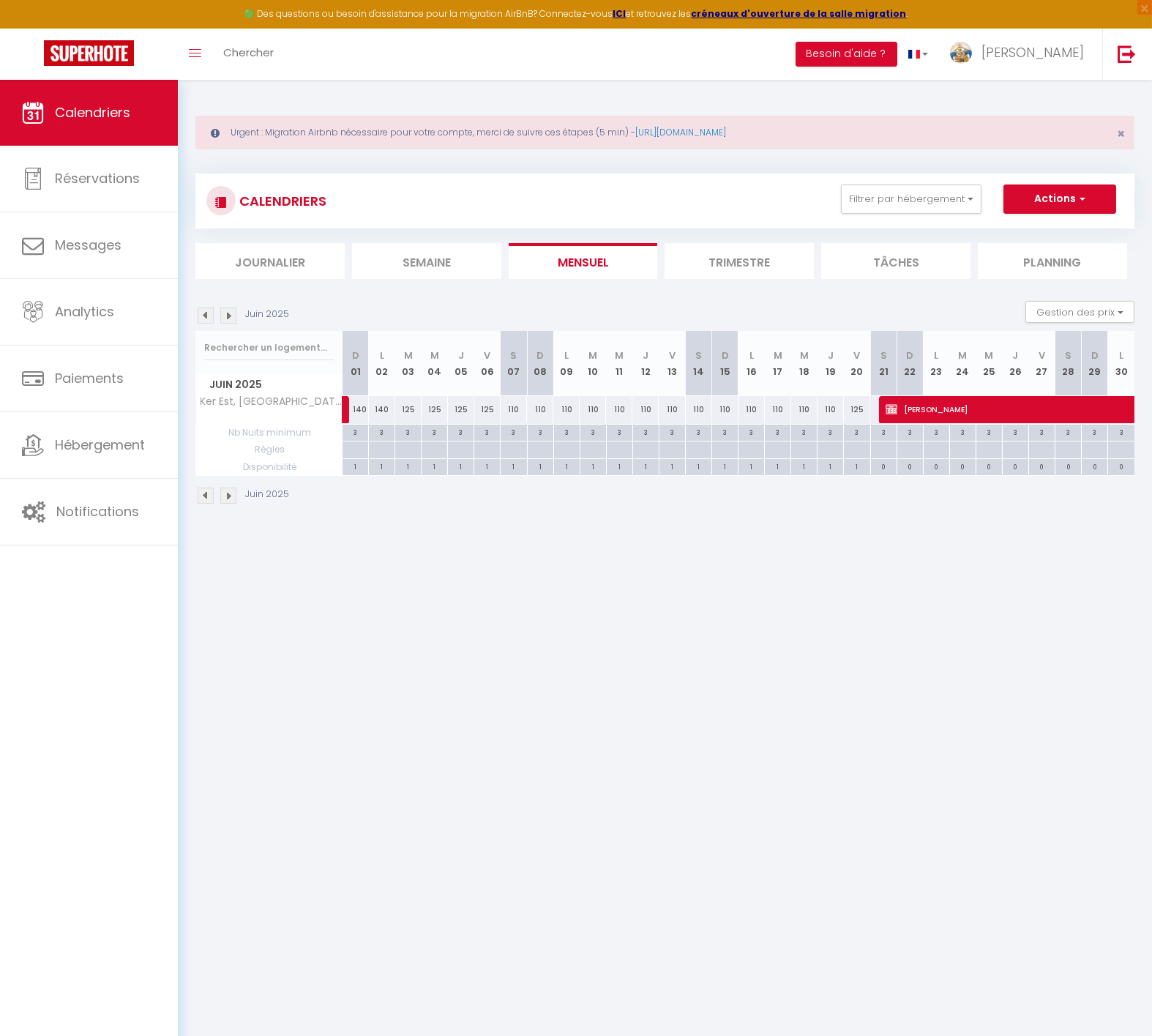
drag, startPoint x: 621, startPoint y: 598, endPoint x: 553, endPoint y: 514, distance: 108.1
click at [608, 578] on body "🟢 Des questions ou besoin d'assistance pour la migration AirBnB? Connectez-vous…" at bounding box center [576, 598] width 1152 height 1036
click at [232, 310] on img at bounding box center [228, 316] width 16 height 16
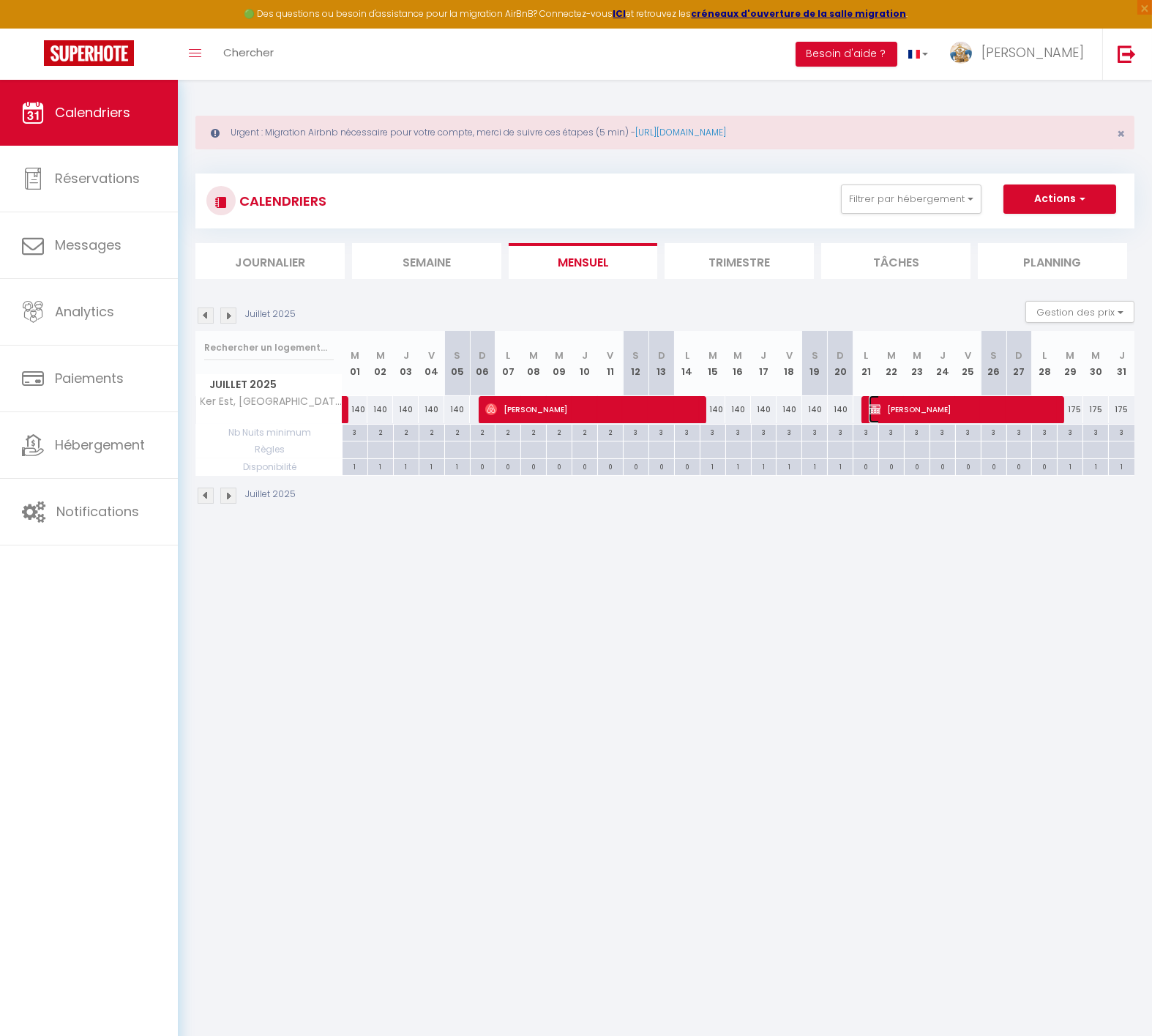
click at [889, 404] on span "[PERSON_NAME]" at bounding box center [962, 409] width 188 height 28
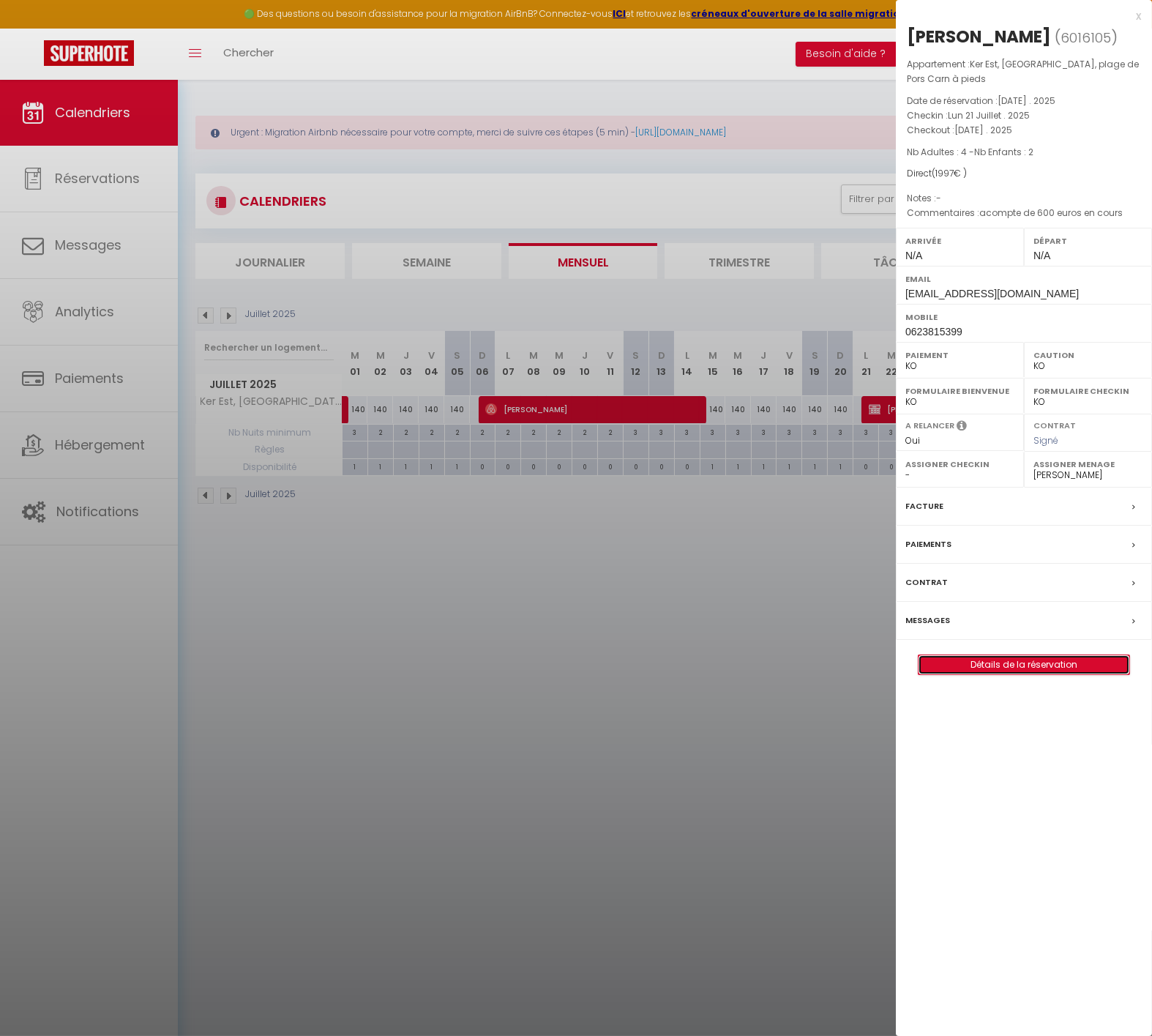
click at [986, 663] on link "Détails de la réservation" at bounding box center [1023, 665] width 211 height 19
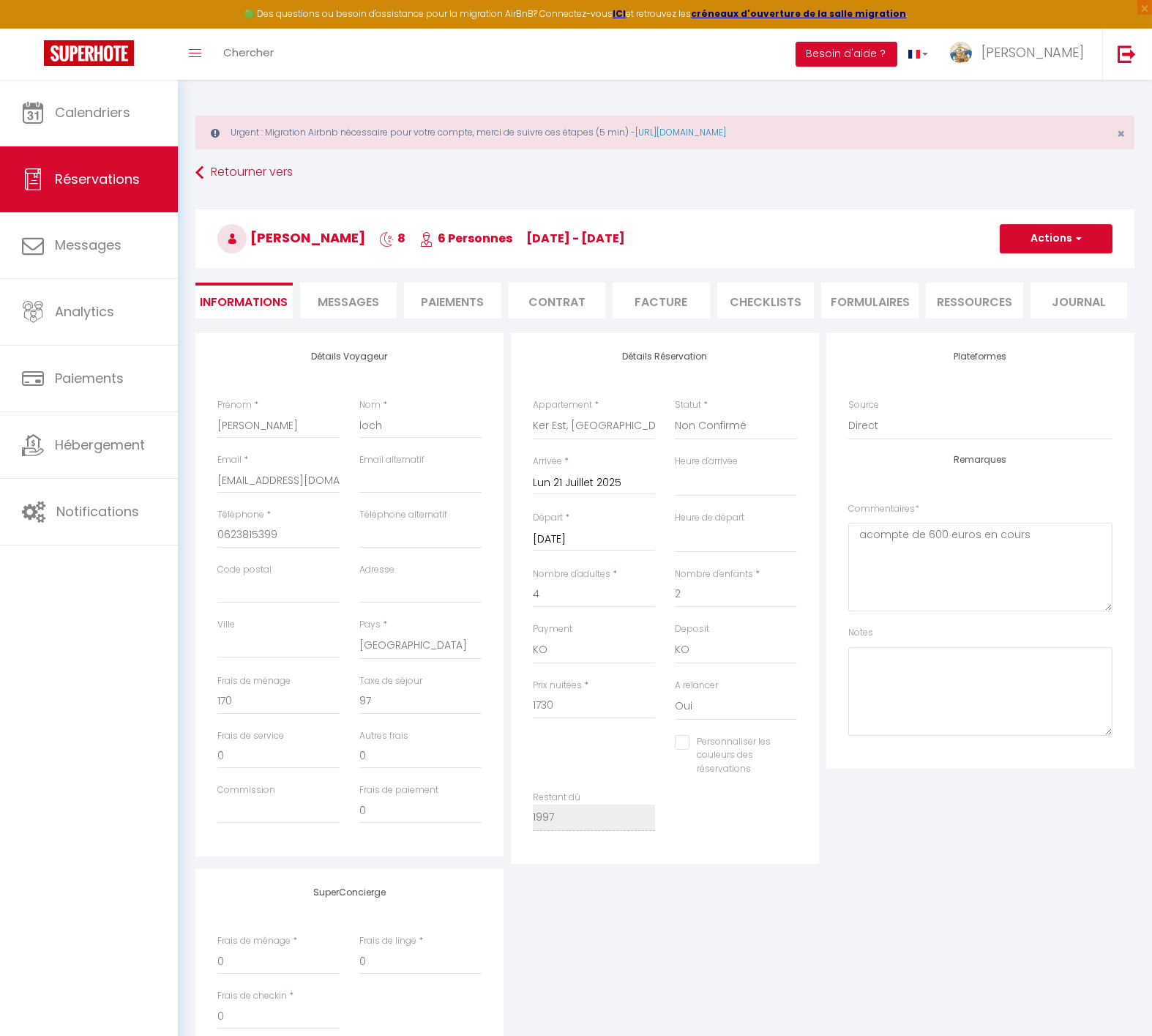
click at [576, 305] on li "Contrat" at bounding box center [557, 301] width 97 height 36
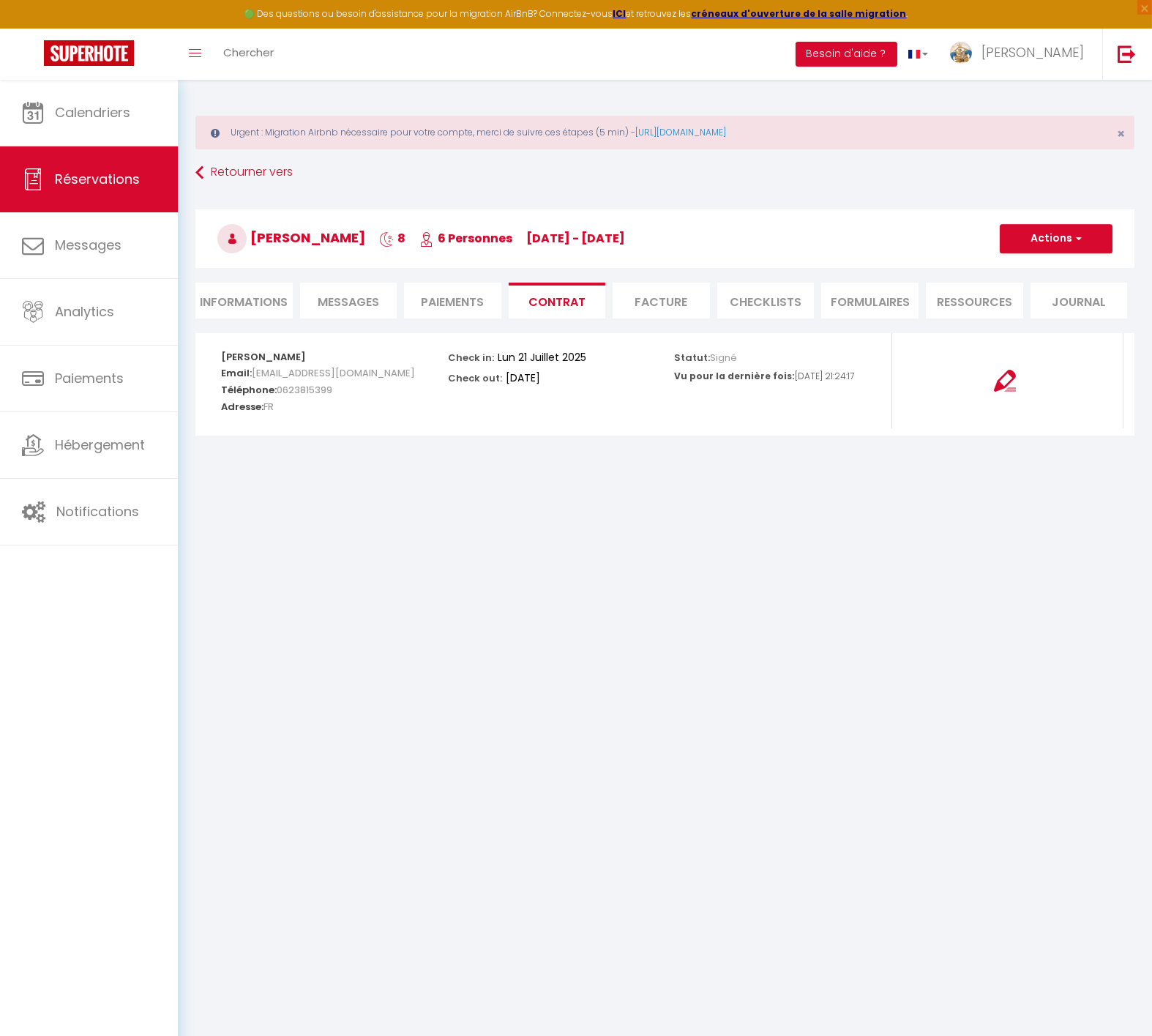
click at [661, 310] on li "Facture" at bounding box center [661, 301] width 97 height 36
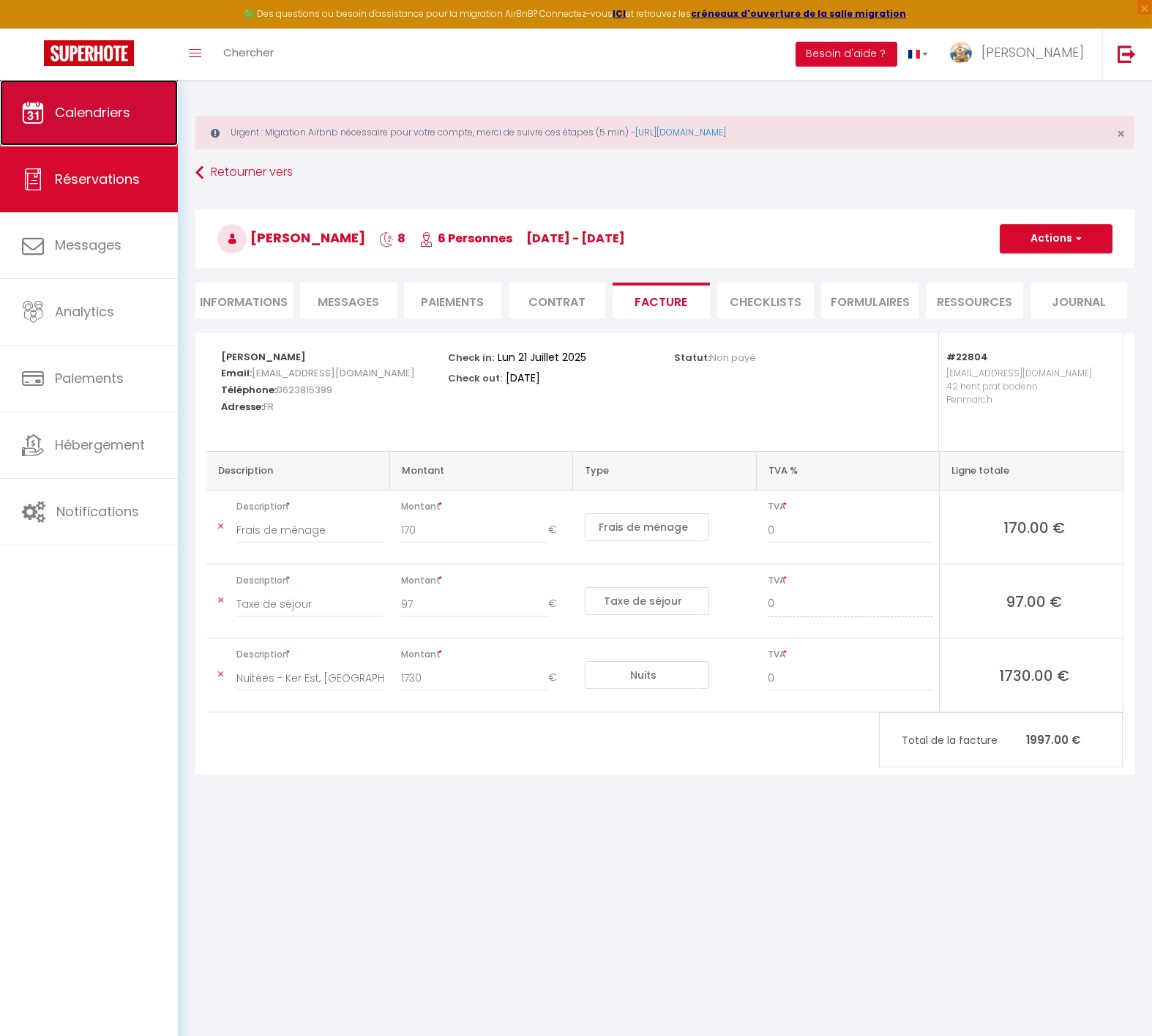
click at [49, 110] on link "Calendriers" at bounding box center [89, 113] width 178 height 66
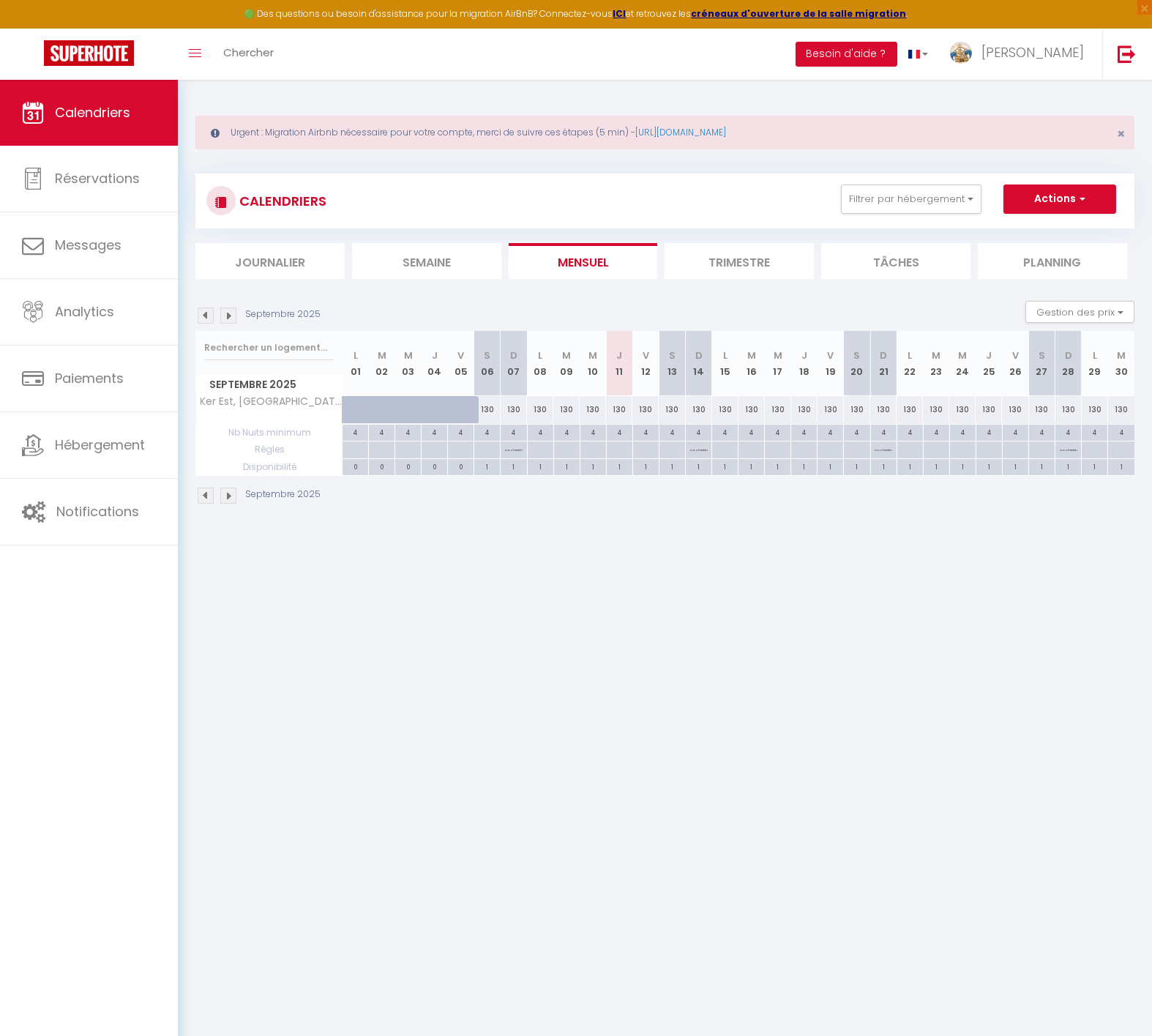
click at [205, 313] on img at bounding box center [205, 316] width 16 height 16
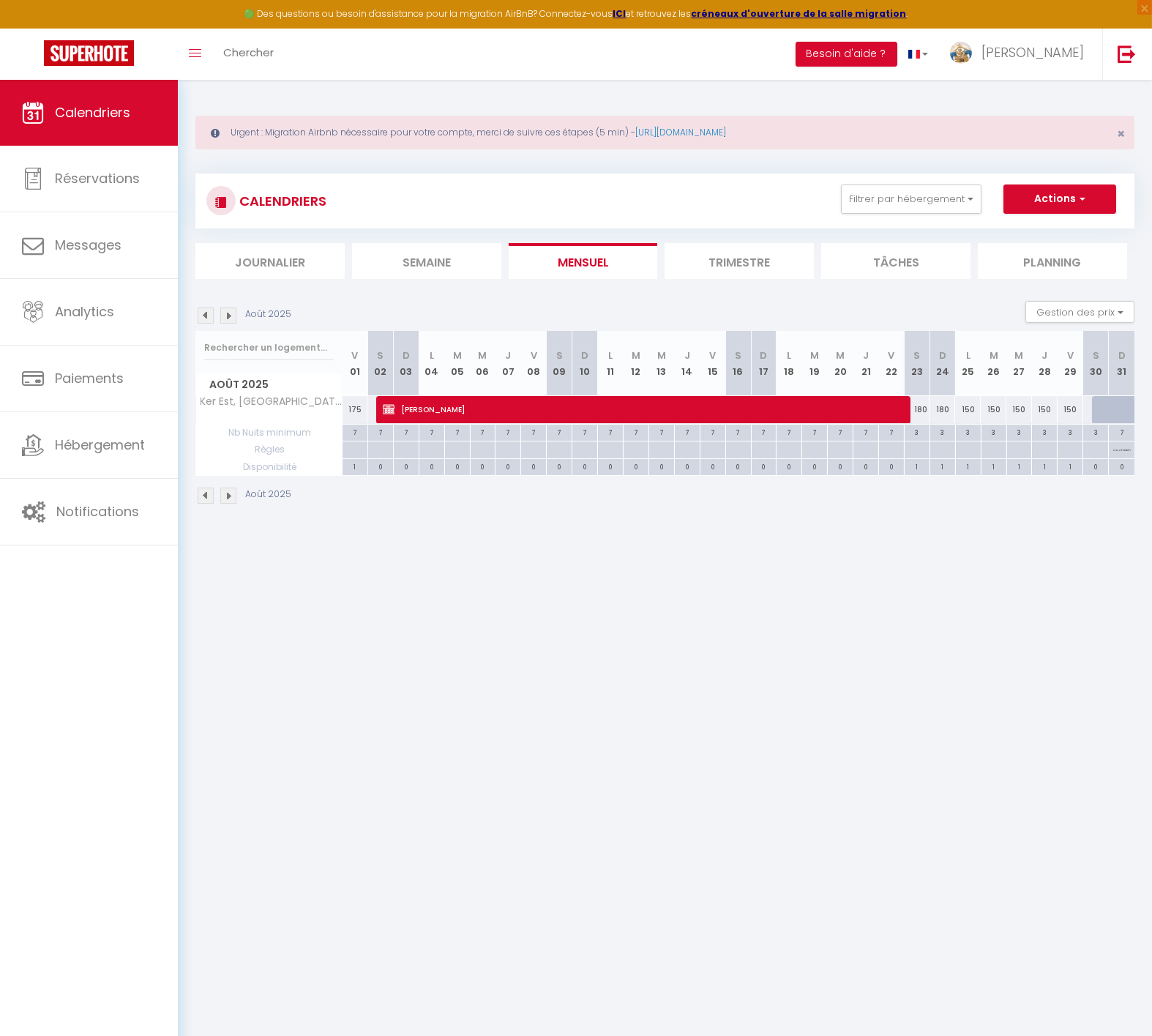
click at [205, 313] on img at bounding box center [205, 316] width 16 height 16
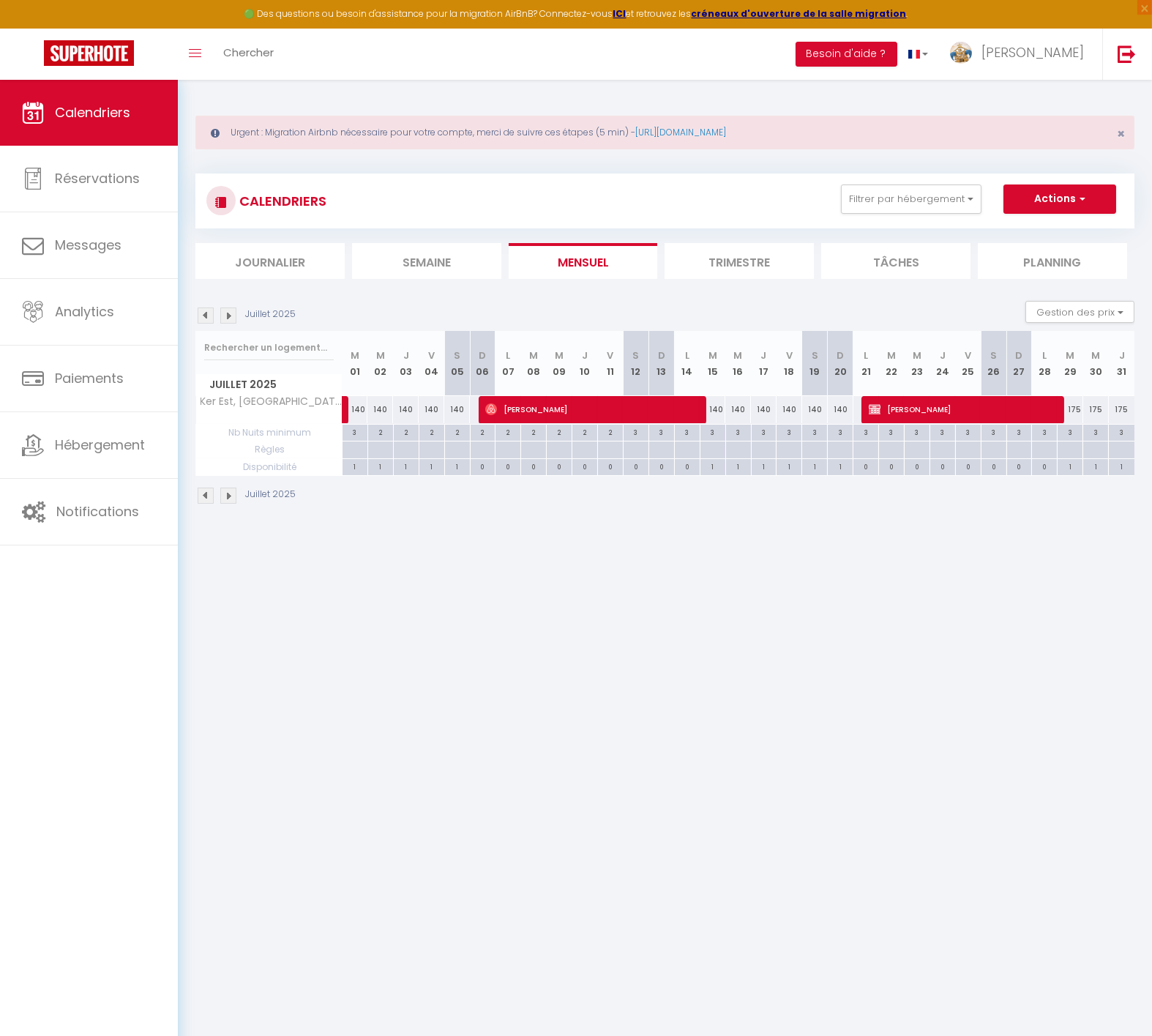
click at [232, 317] on img at bounding box center [228, 316] width 16 height 16
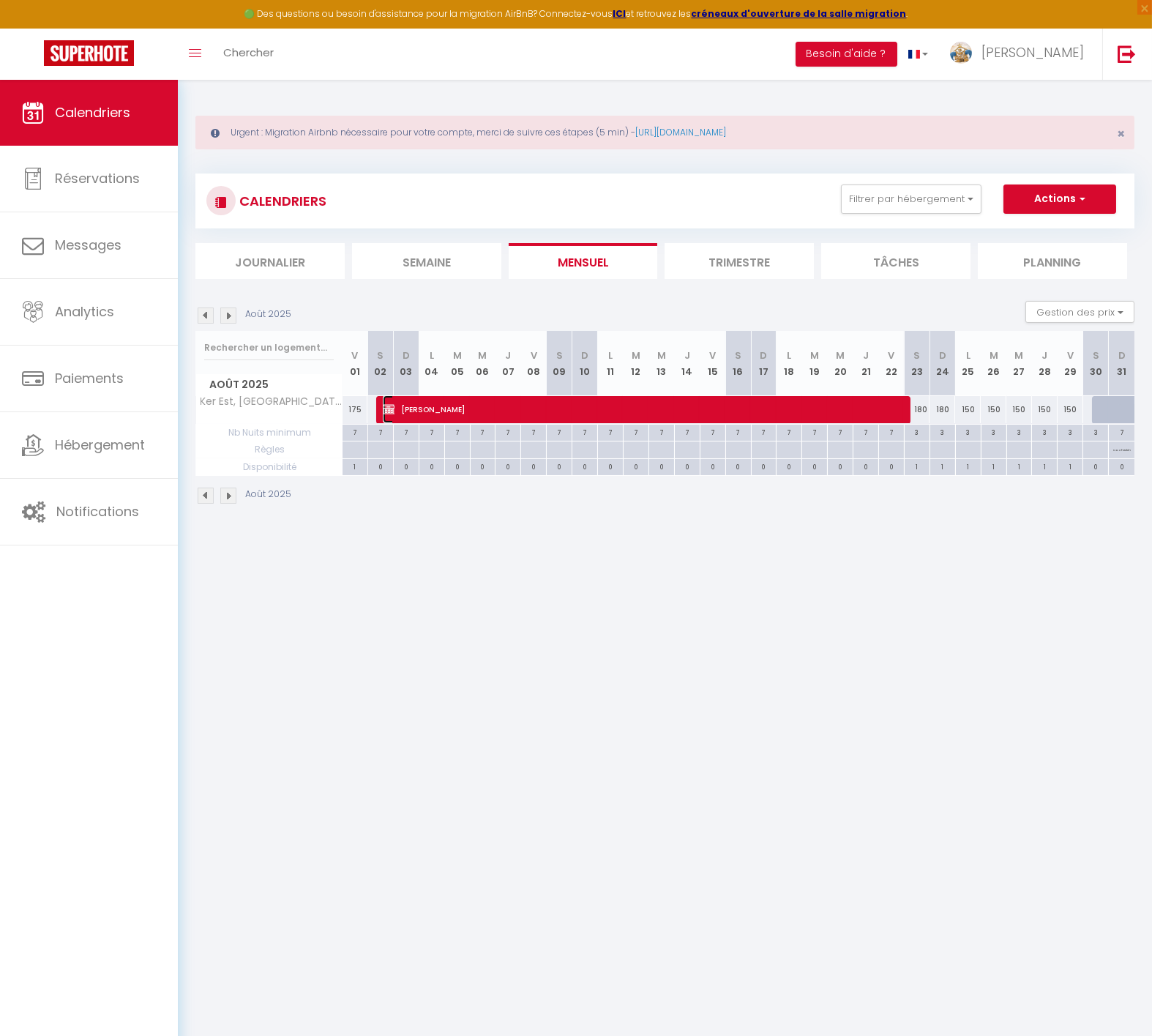
click at [560, 405] on span "[PERSON_NAME]" at bounding box center [643, 409] width 521 height 28
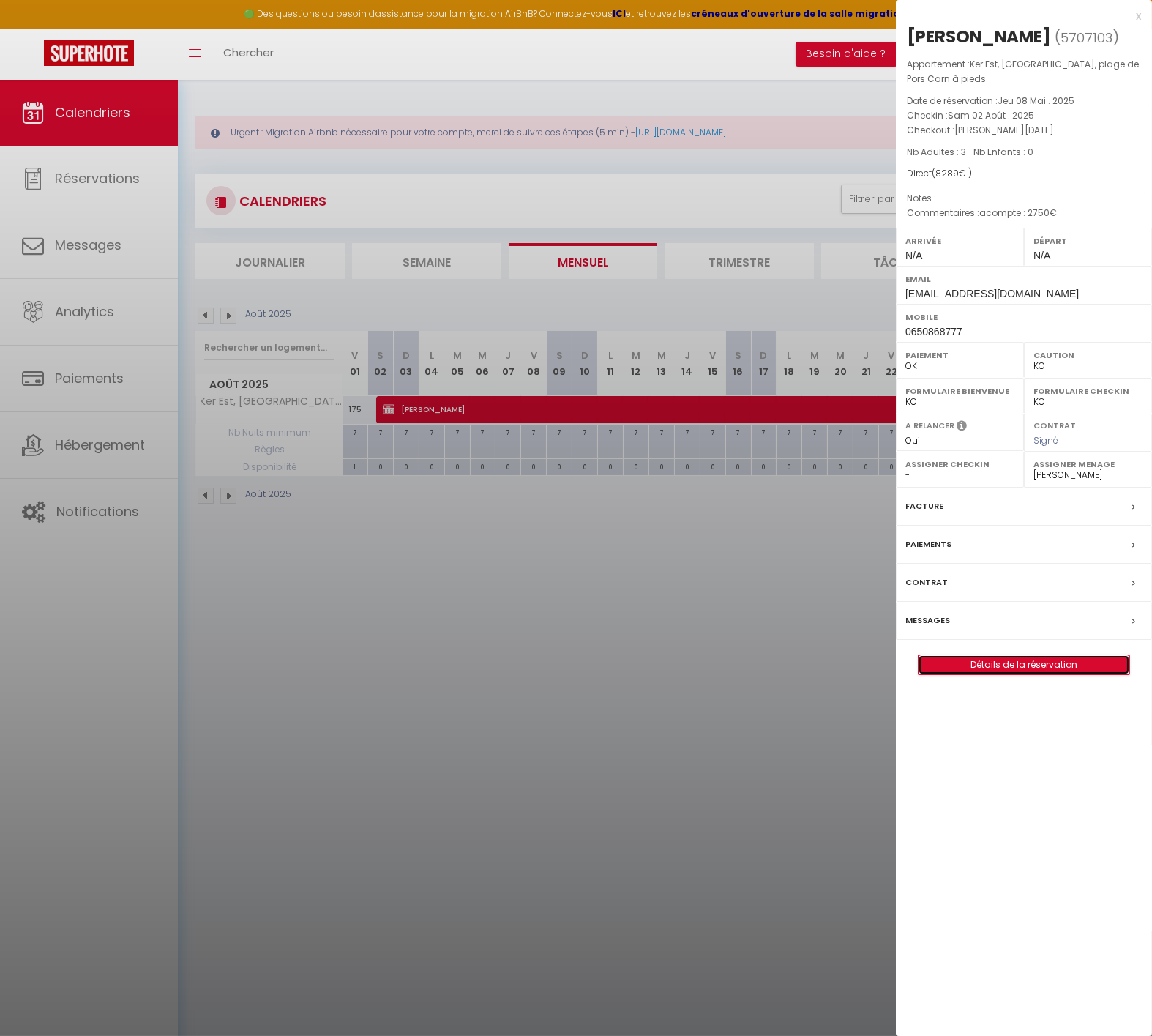
click at [985, 666] on link "Détails de la réservation" at bounding box center [1023, 665] width 211 height 19
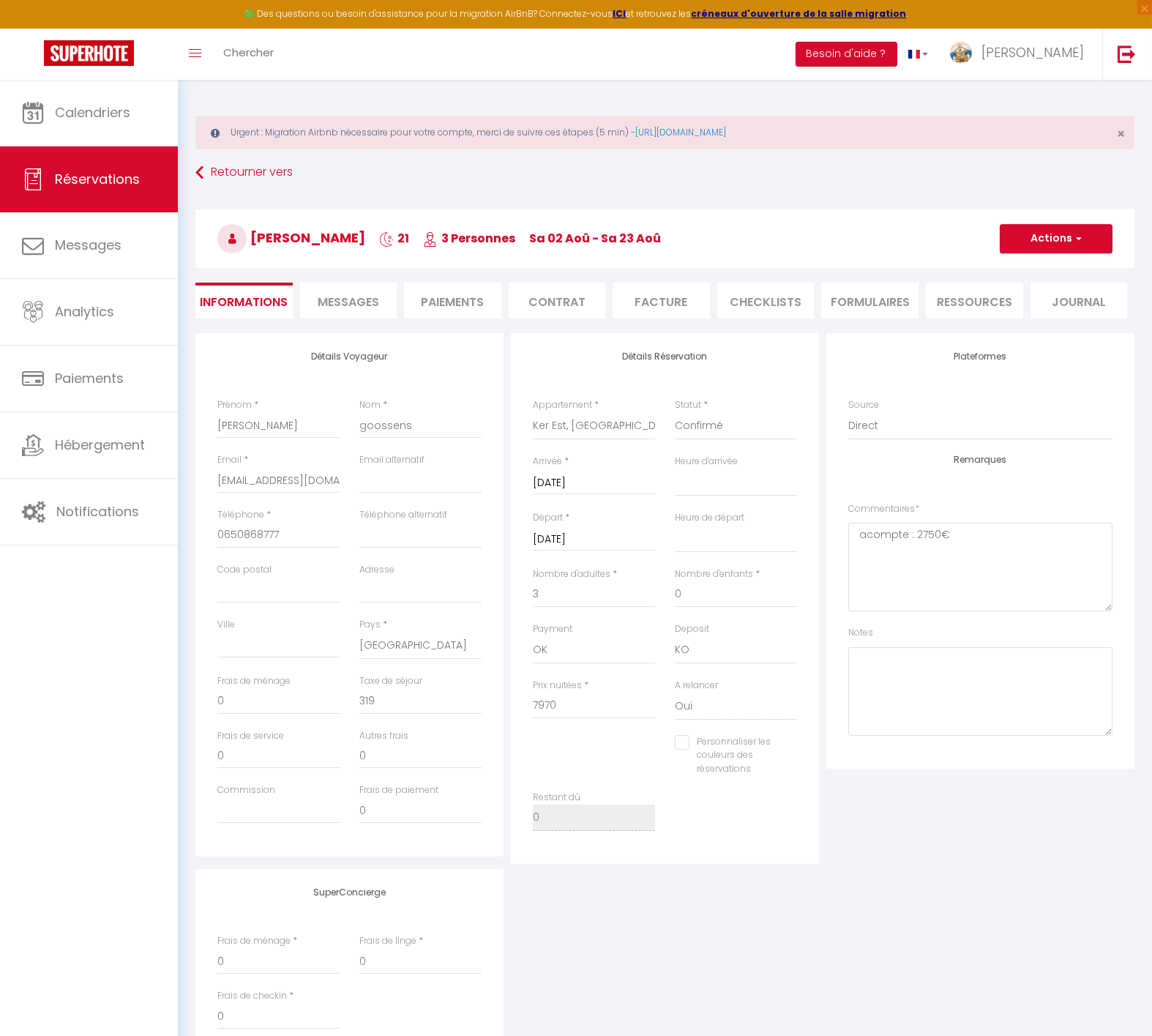
click at [648, 305] on li "Facture" at bounding box center [661, 301] width 97 height 36
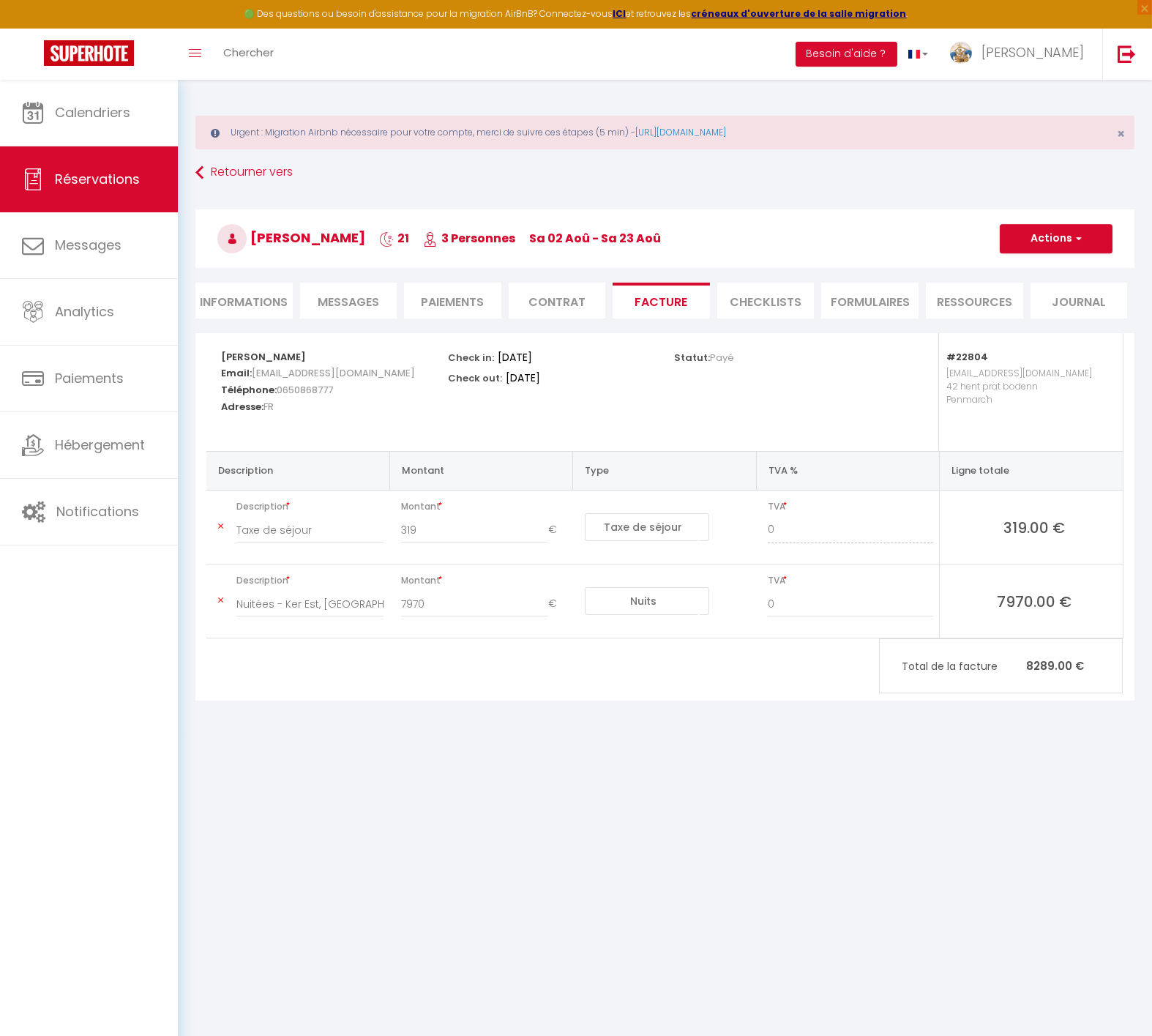
click at [235, 301] on li "Informations" at bounding box center [244, 301] width 97 height 36
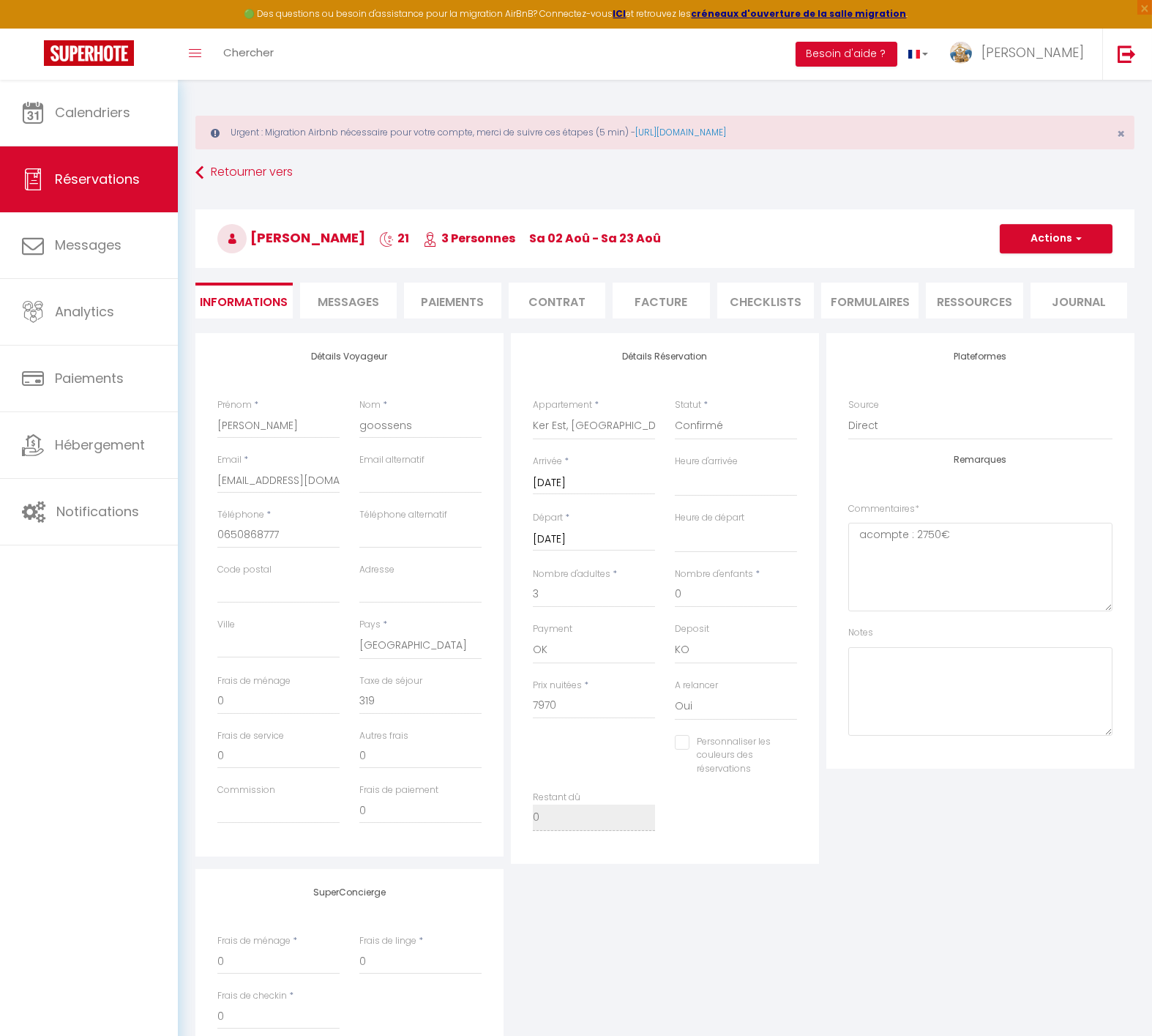
click at [661, 294] on li "Facture" at bounding box center [661, 301] width 97 height 36
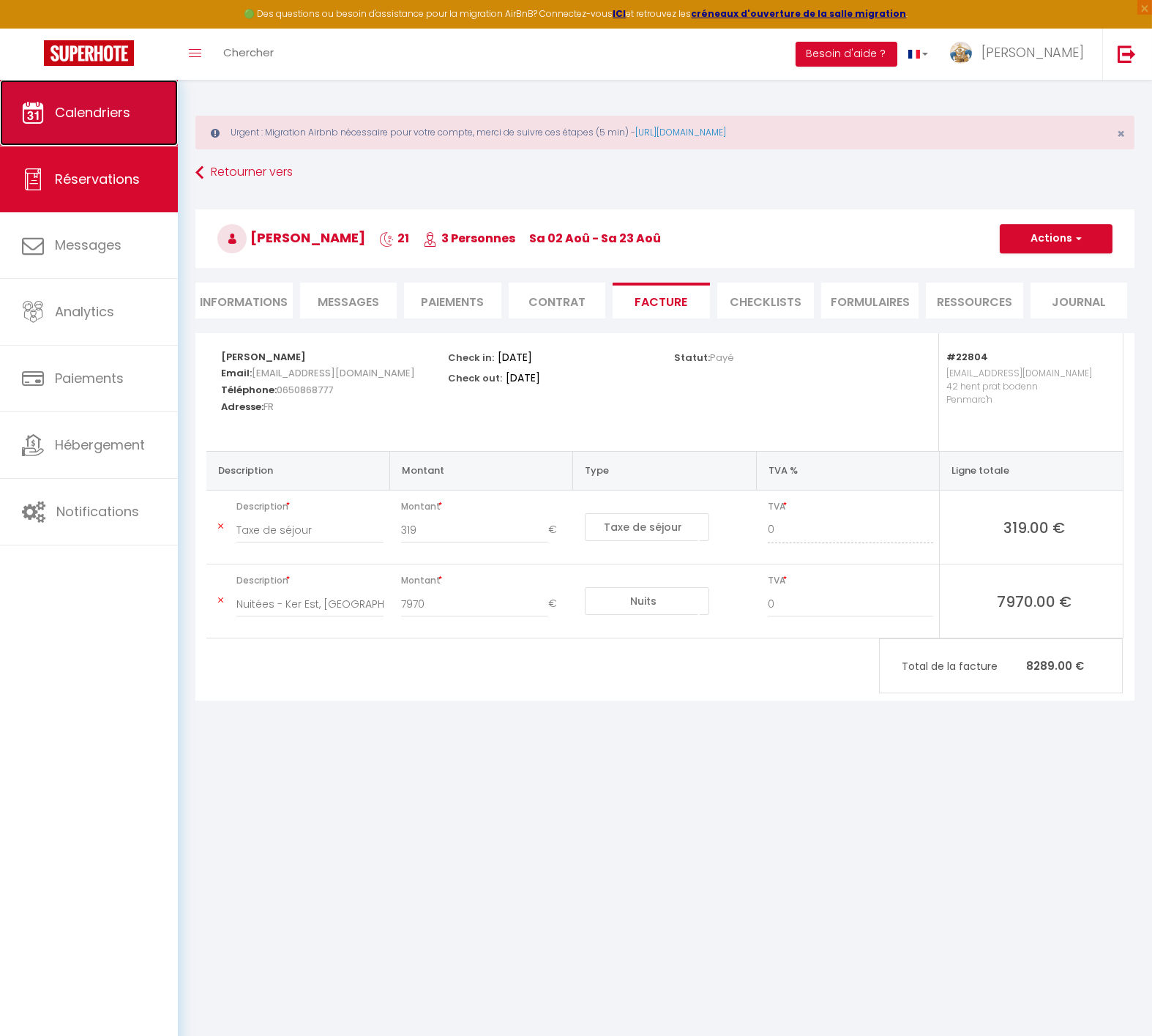
click at [123, 129] on link "Calendriers" at bounding box center [89, 113] width 178 height 66
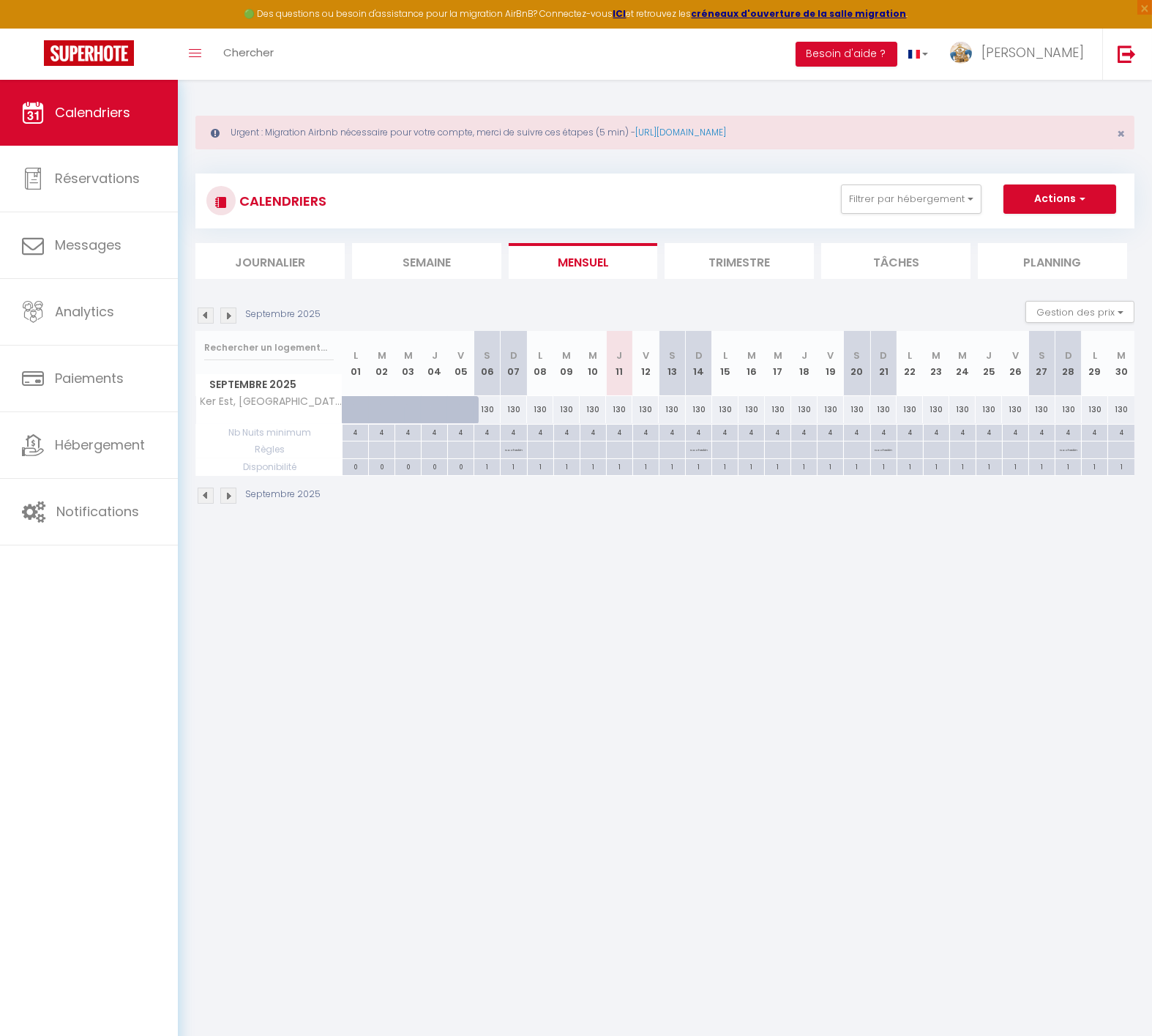
click at [205, 313] on img at bounding box center [205, 316] width 16 height 16
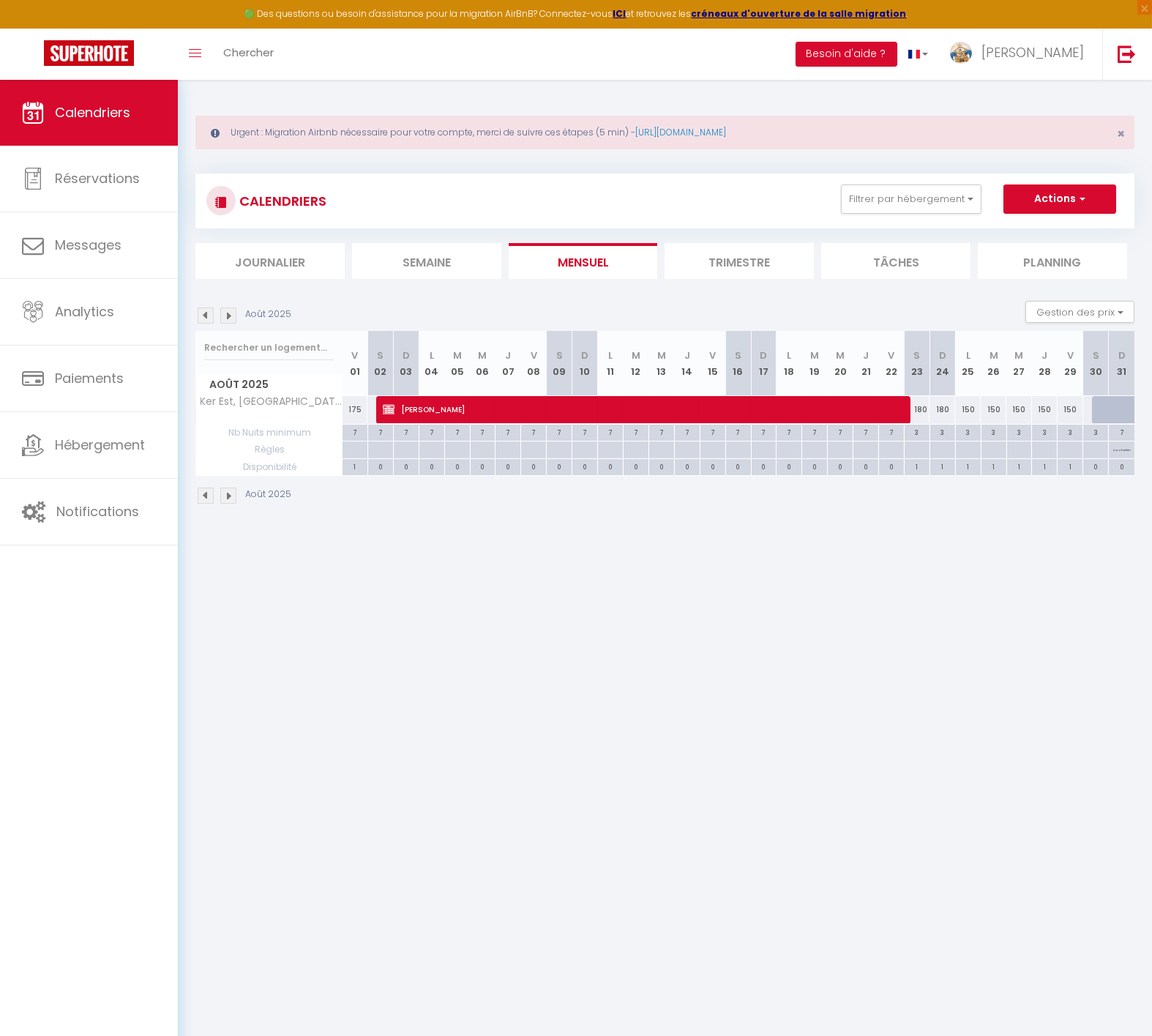
click at [205, 313] on img at bounding box center [205, 316] width 16 height 16
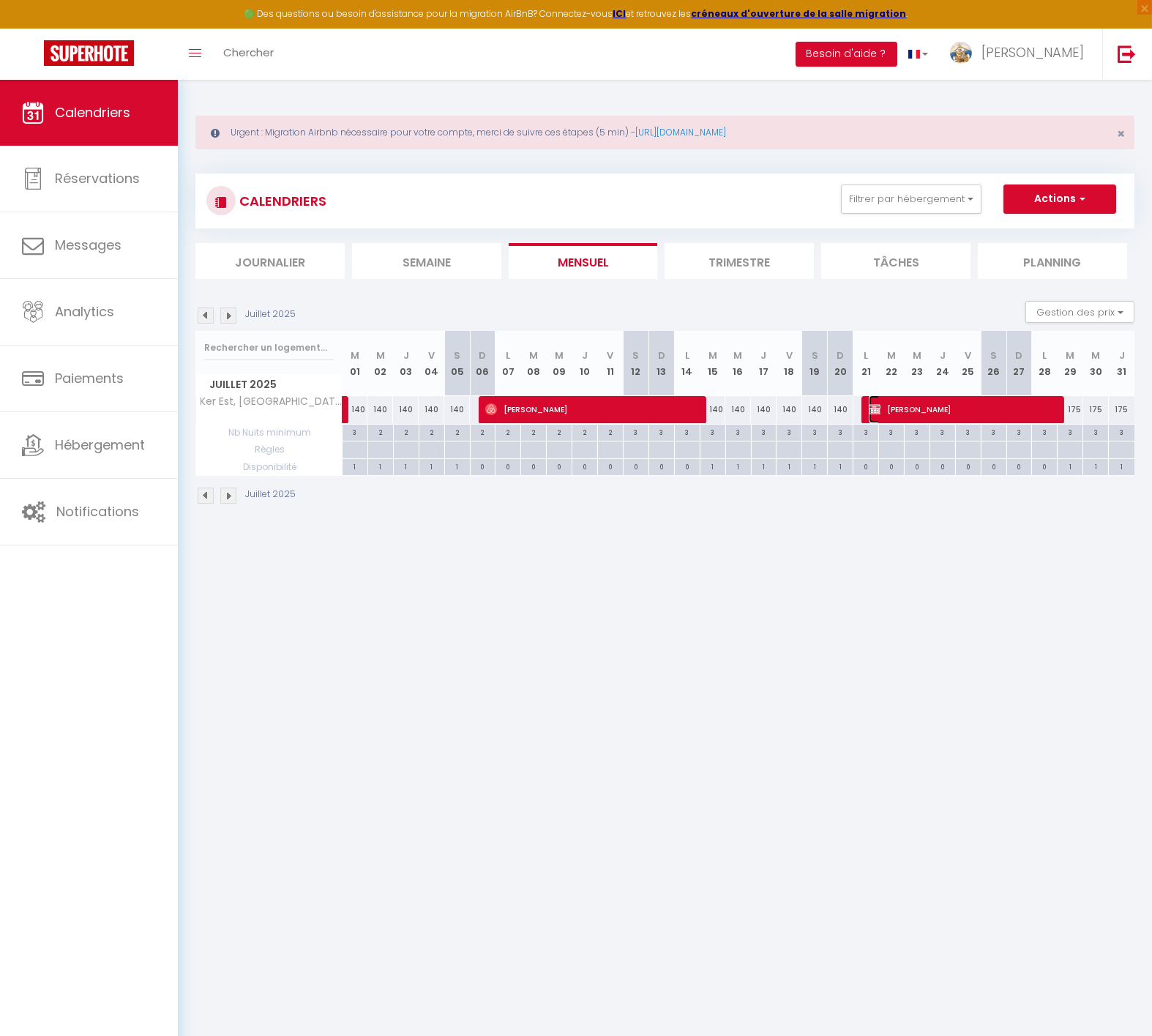
click at [931, 407] on span "[PERSON_NAME]" at bounding box center [962, 409] width 188 height 28
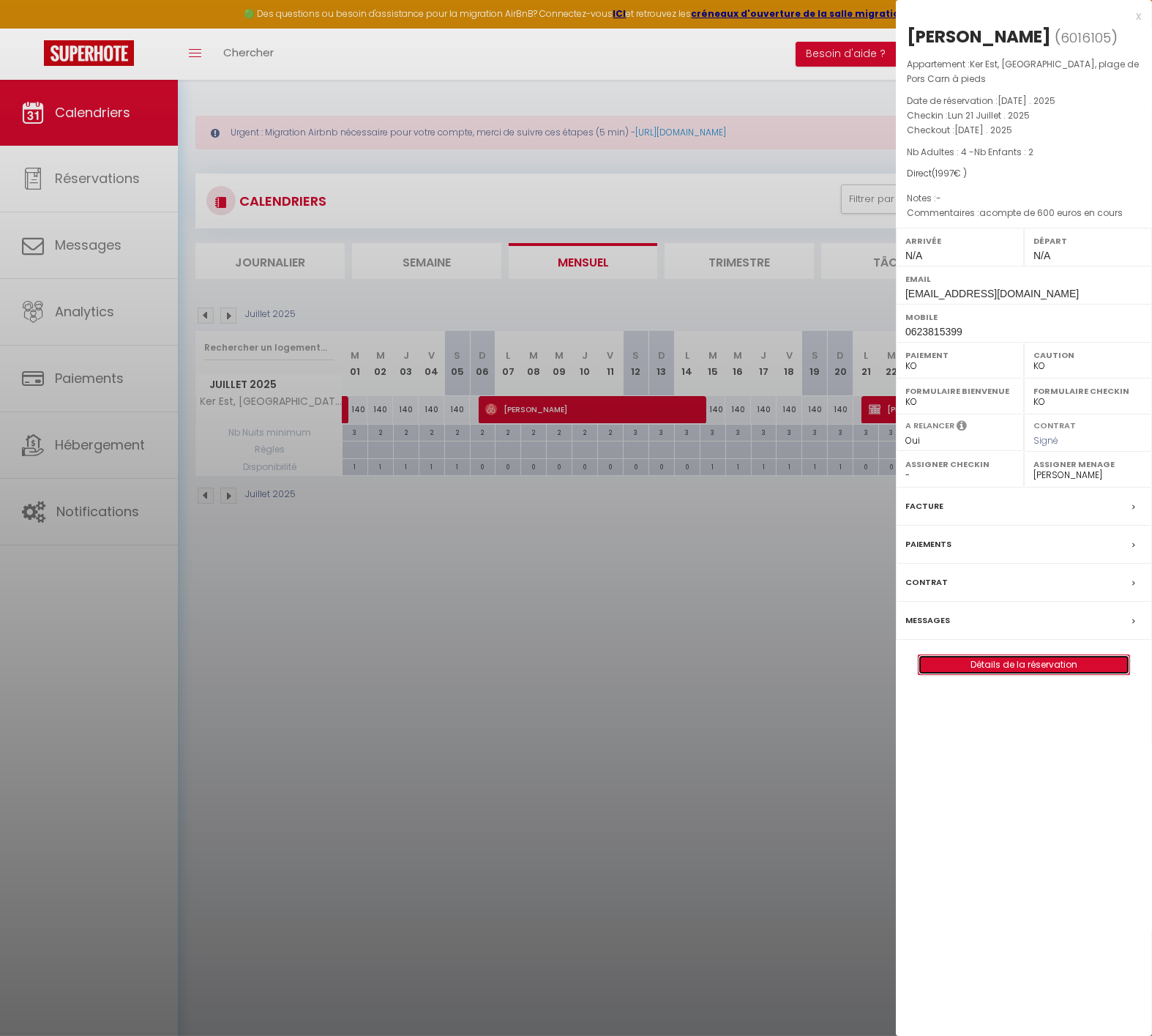
click at [992, 657] on link "Détails de la réservation" at bounding box center [1023, 665] width 211 height 19
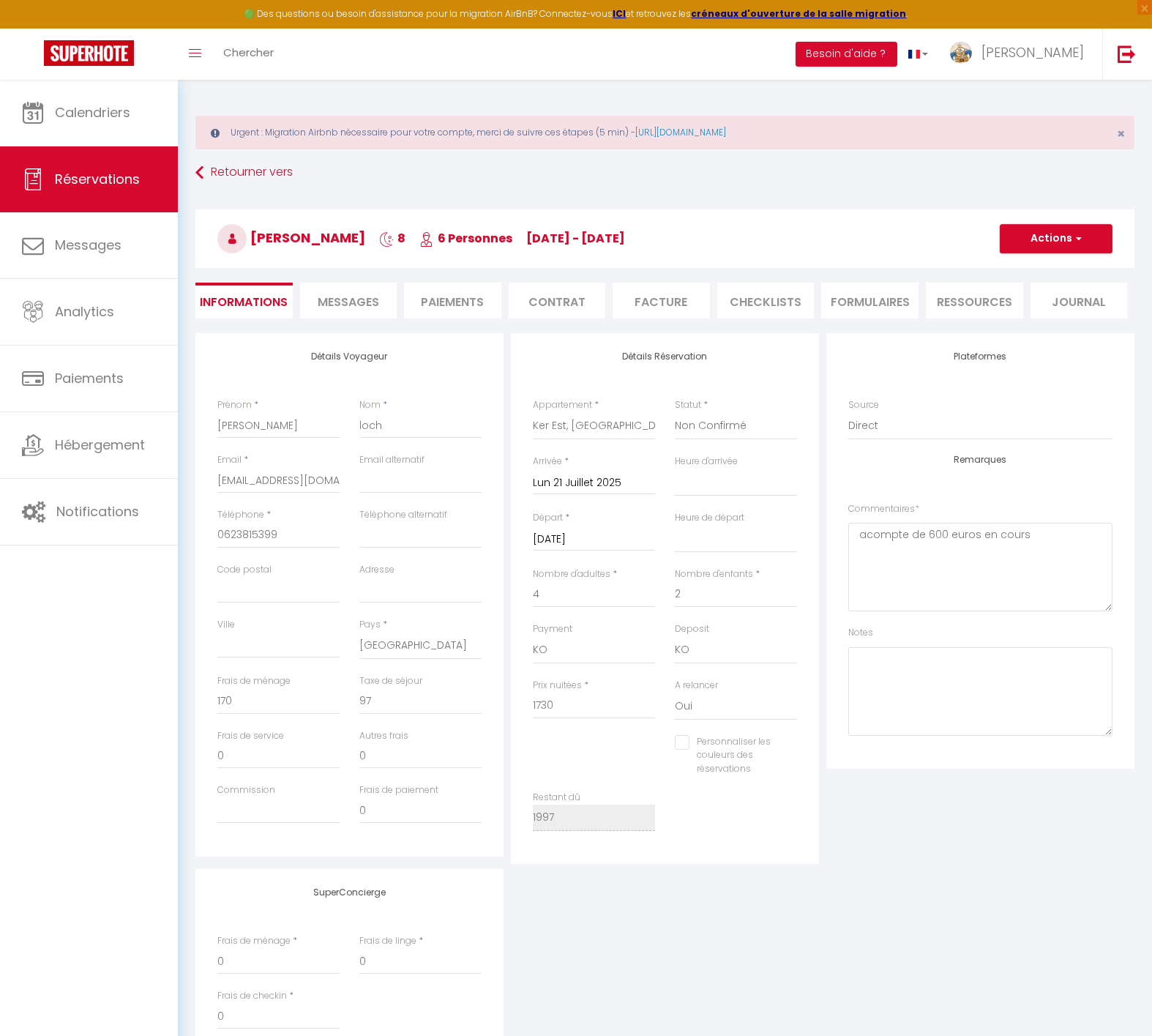
click at [437, 308] on li "Paiements" at bounding box center [452, 301] width 97 height 36
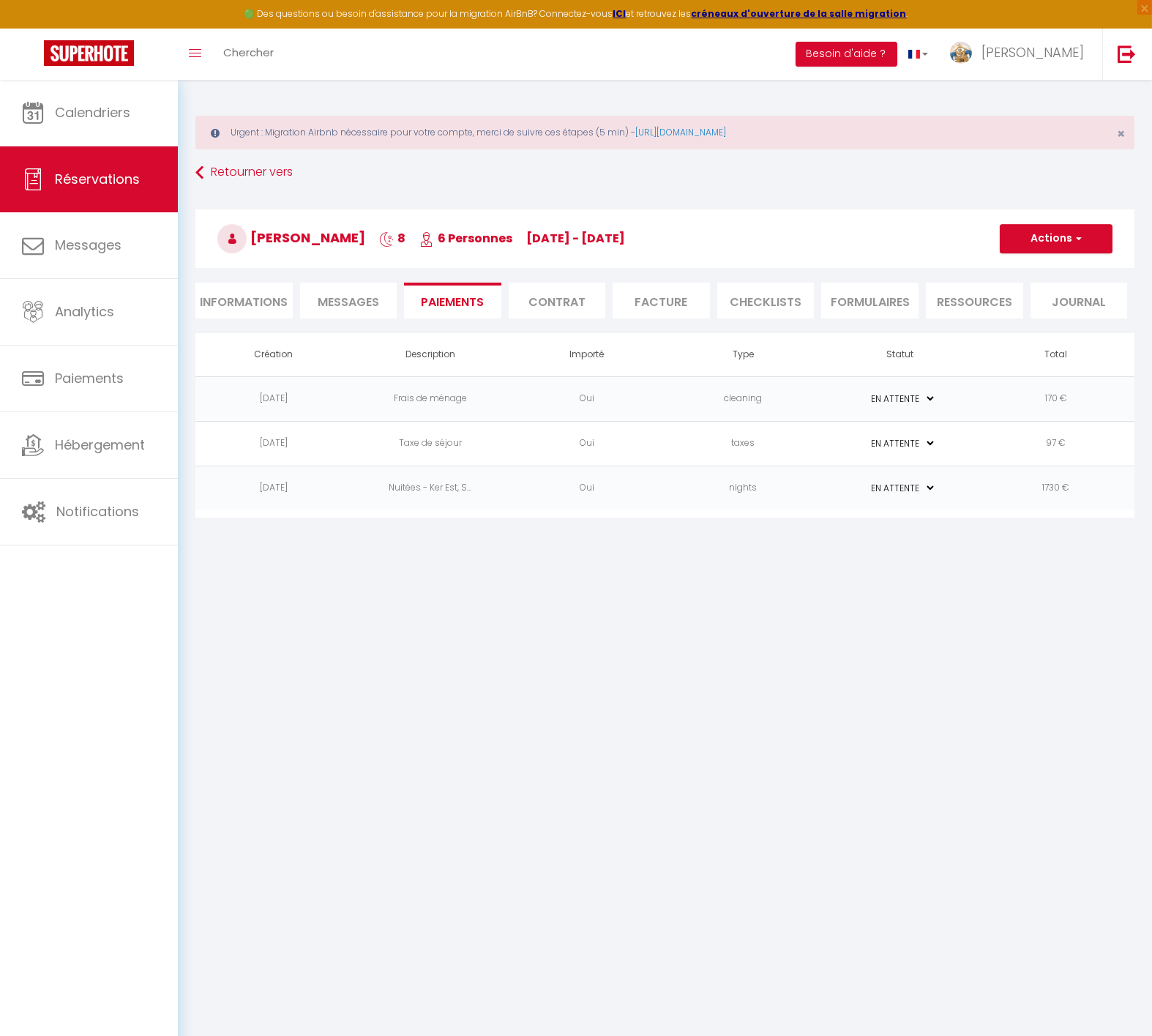
click at [257, 302] on li "Informations" at bounding box center [244, 301] width 97 height 36
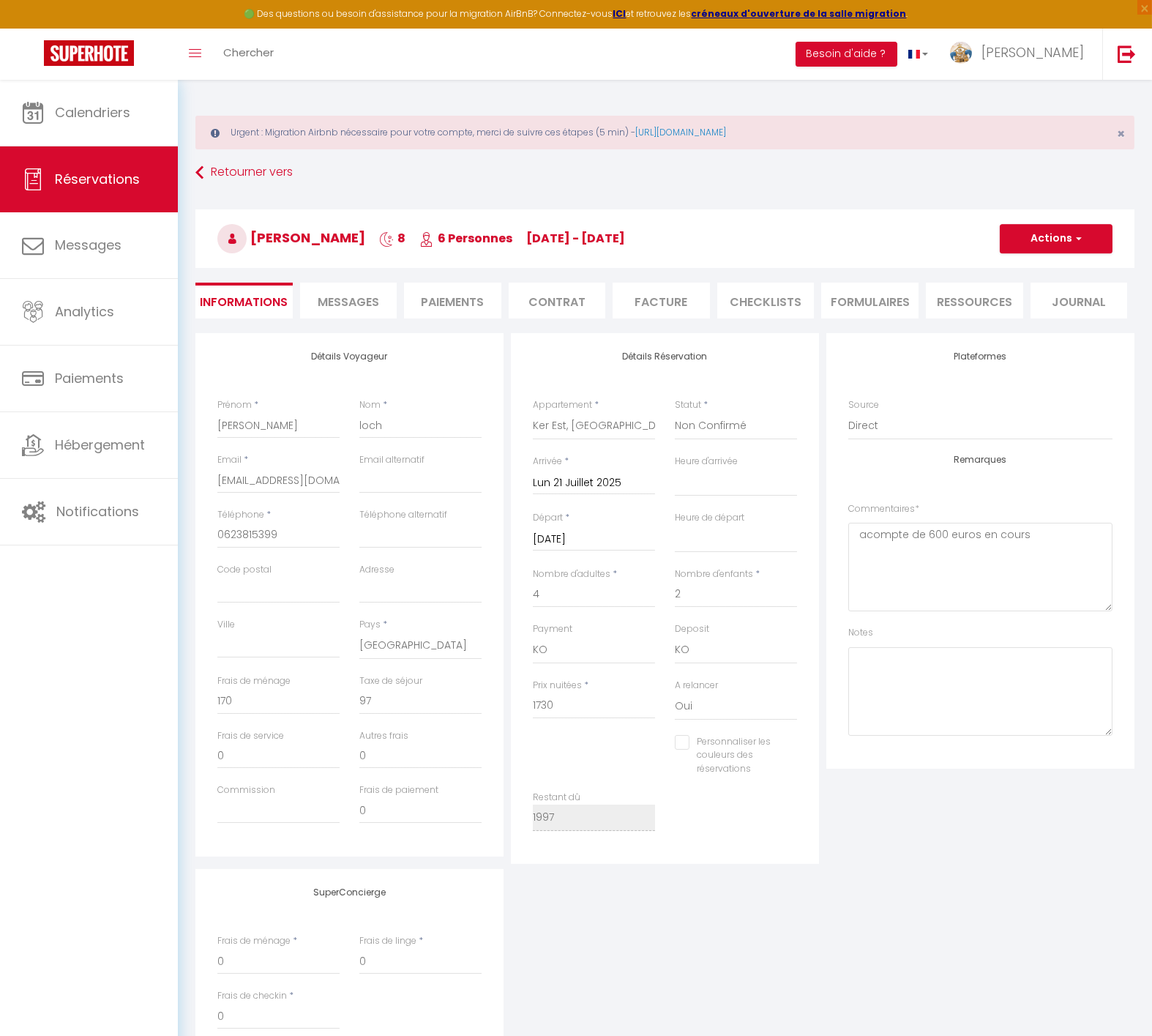
click at [659, 309] on li "Facture" at bounding box center [661, 301] width 97 height 36
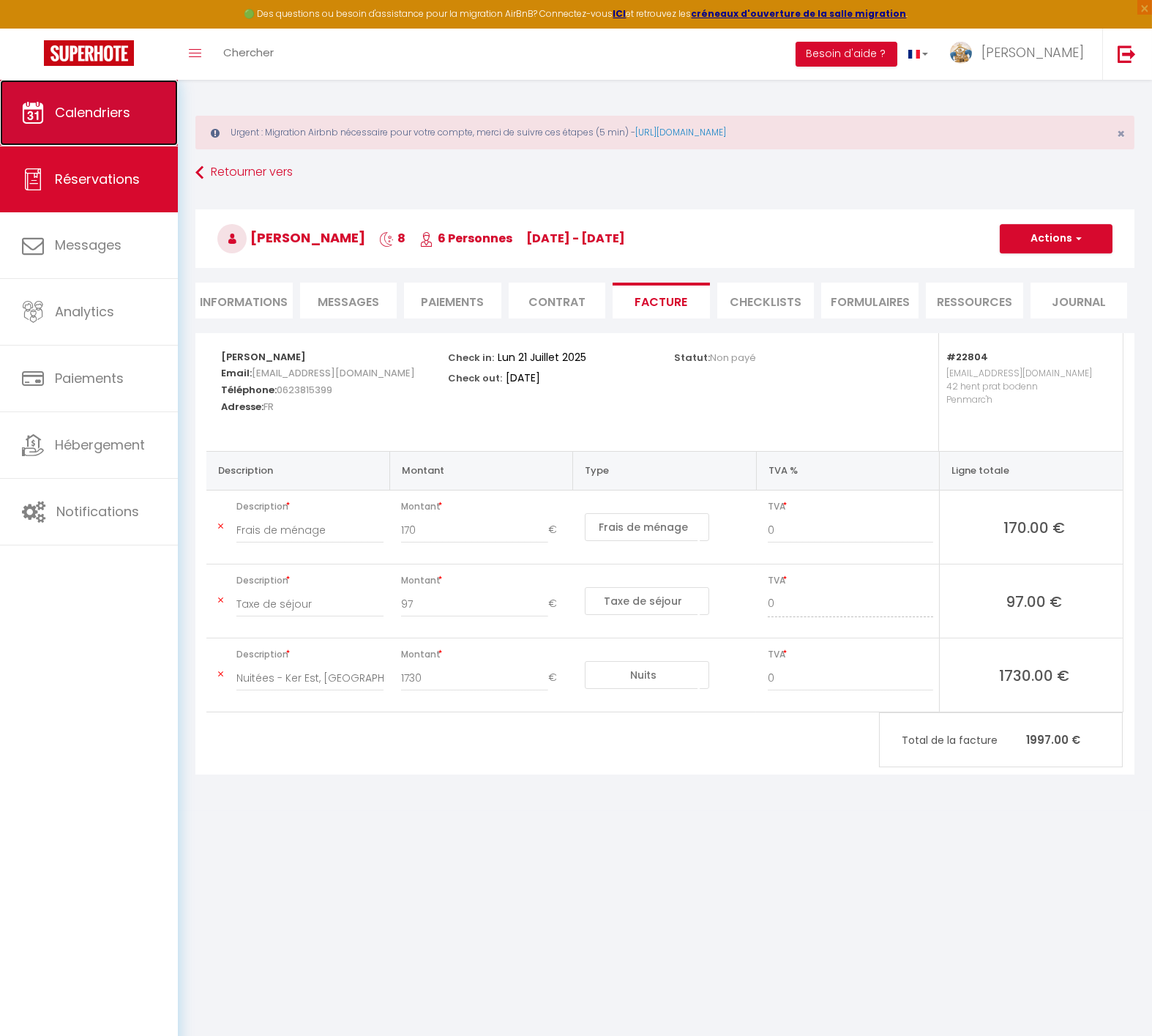
click at [95, 106] on span "Calendriers" at bounding box center [93, 112] width 76 height 19
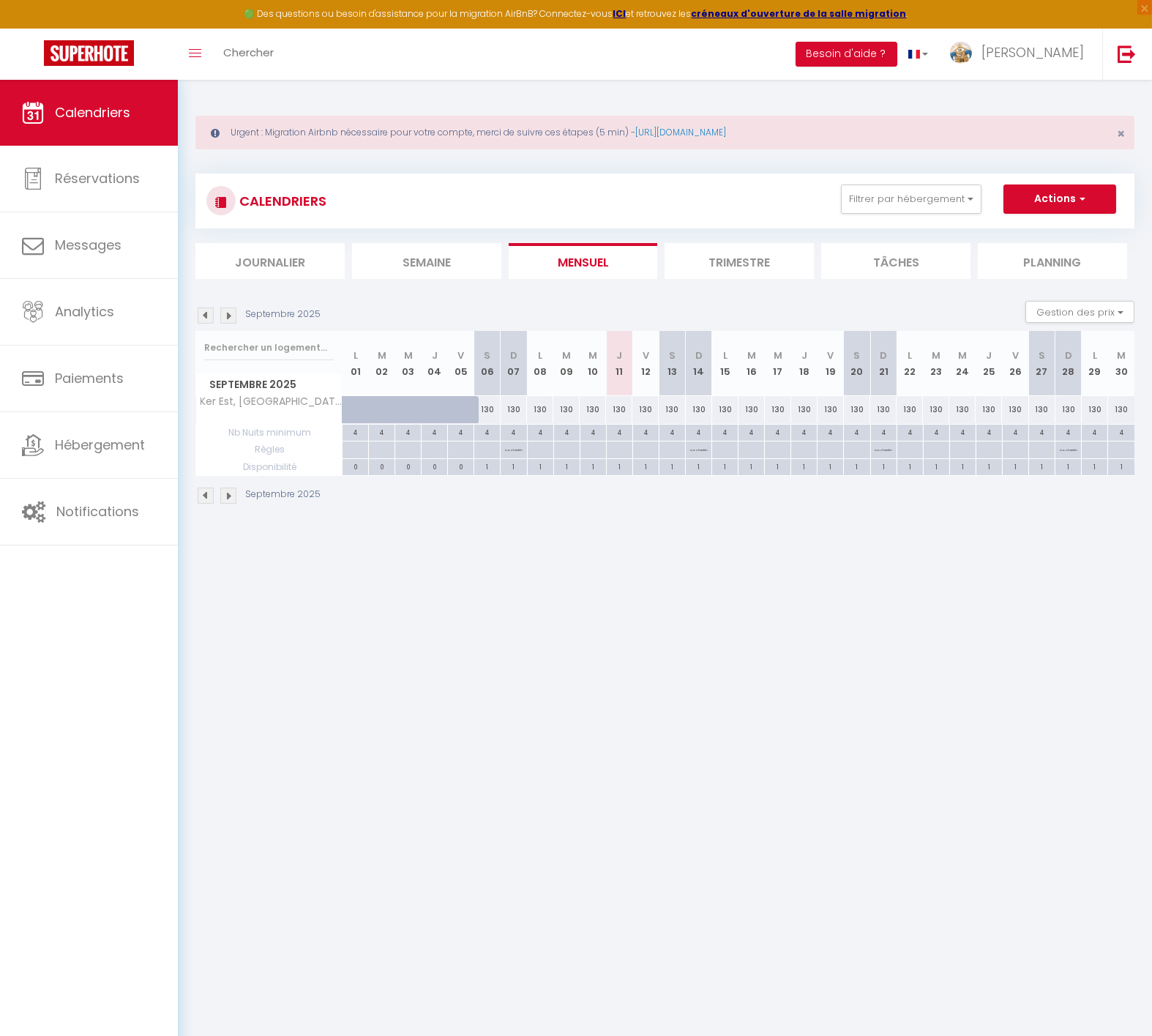
click at [198, 317] on img at bounding box center [205, 316] width 16 height 16
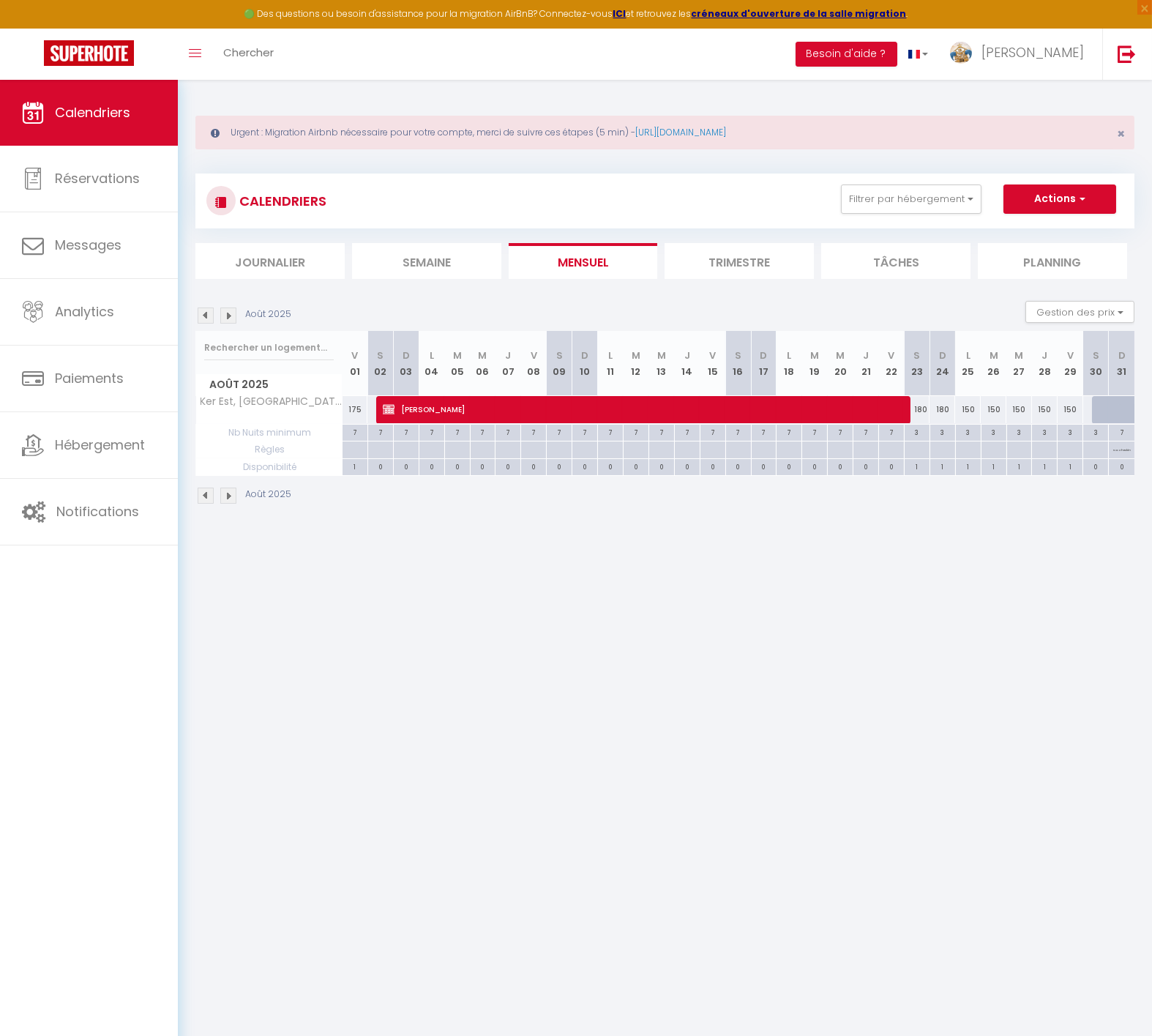
click at [205, 317] on img at bounding box center [205, 316] width 16 height 16
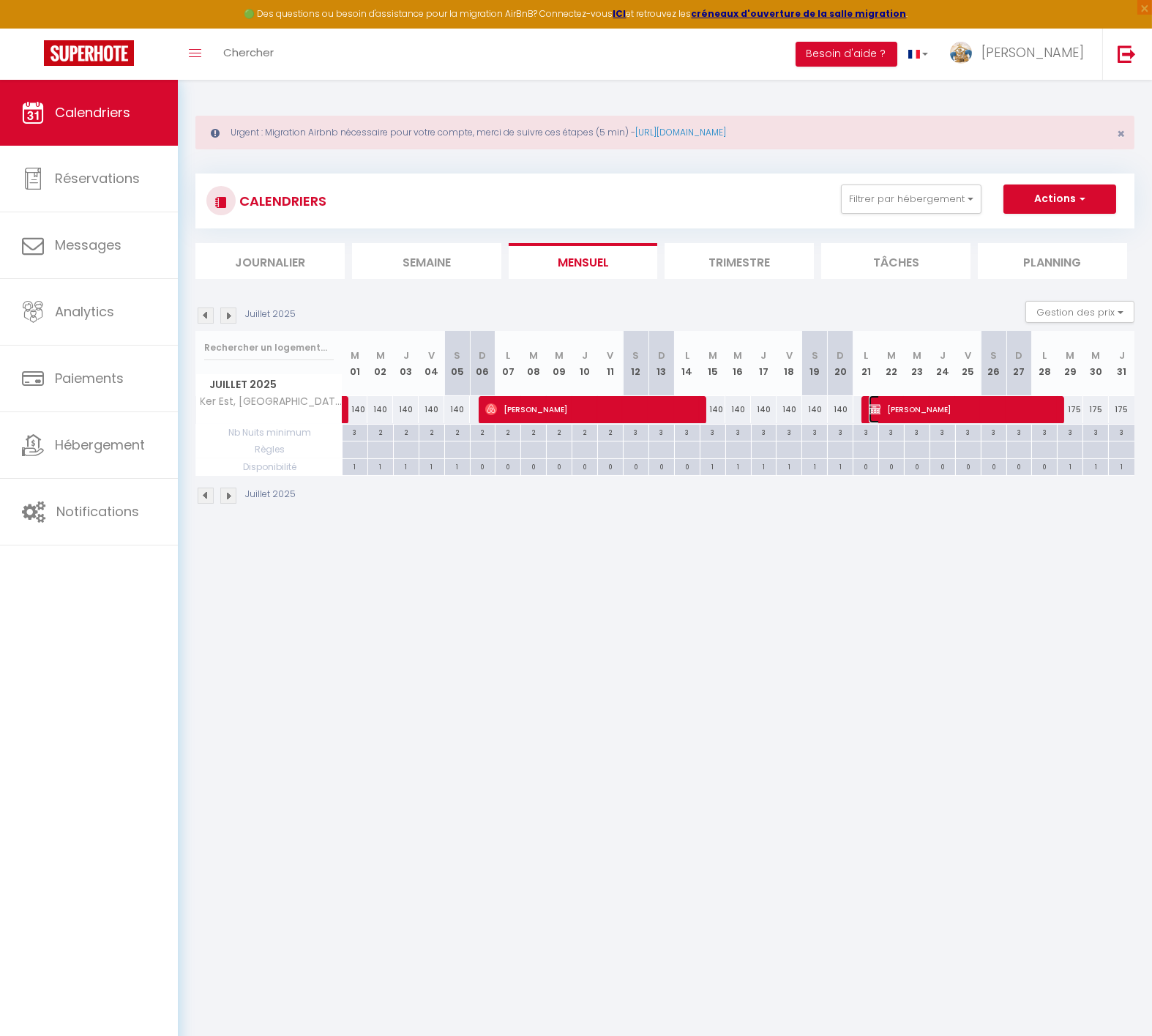
click at [889, 406] on span "[PERSON_NAME]" at bounding box center [962, 409] width 188 height 28
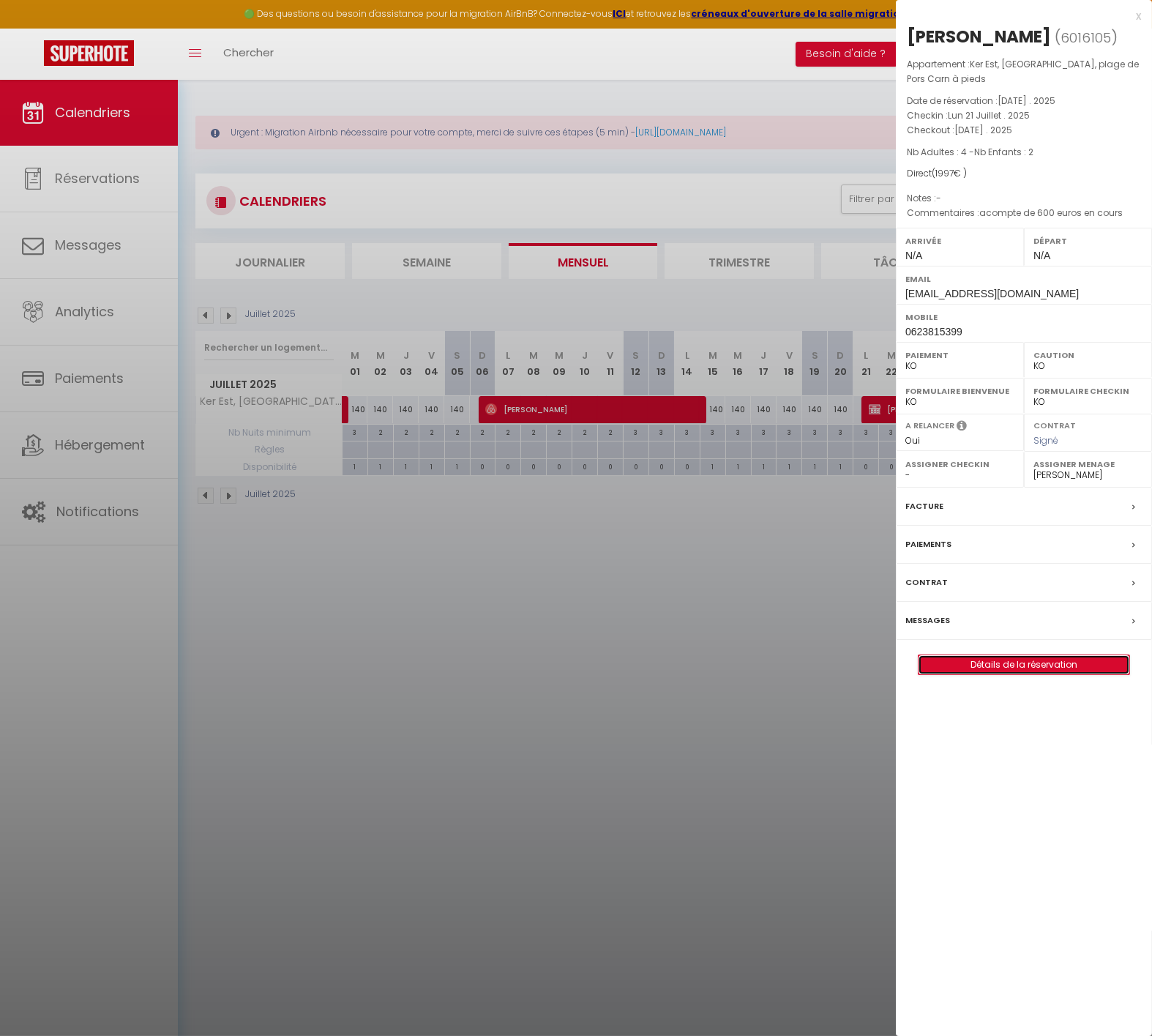
click at [974, 664] on link "Détails de la réservation" at bounding box center [1023, 665] width 211 height 19
